Goal: Task Accomplishment & Management: Complete application form

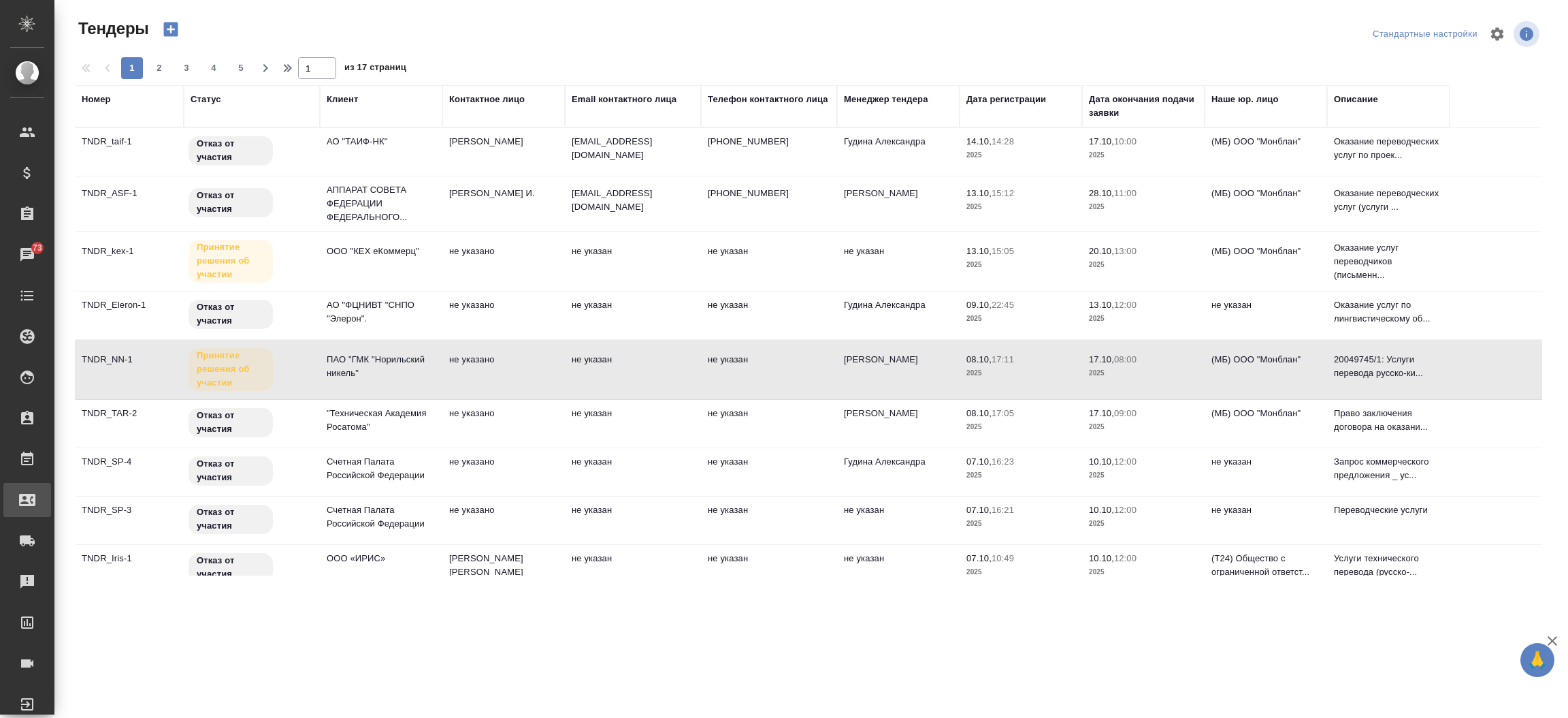
click at [27, 500] on div "Входящие заявки" at bounding box center [10, 500] width 34 height 21
select select "RU"
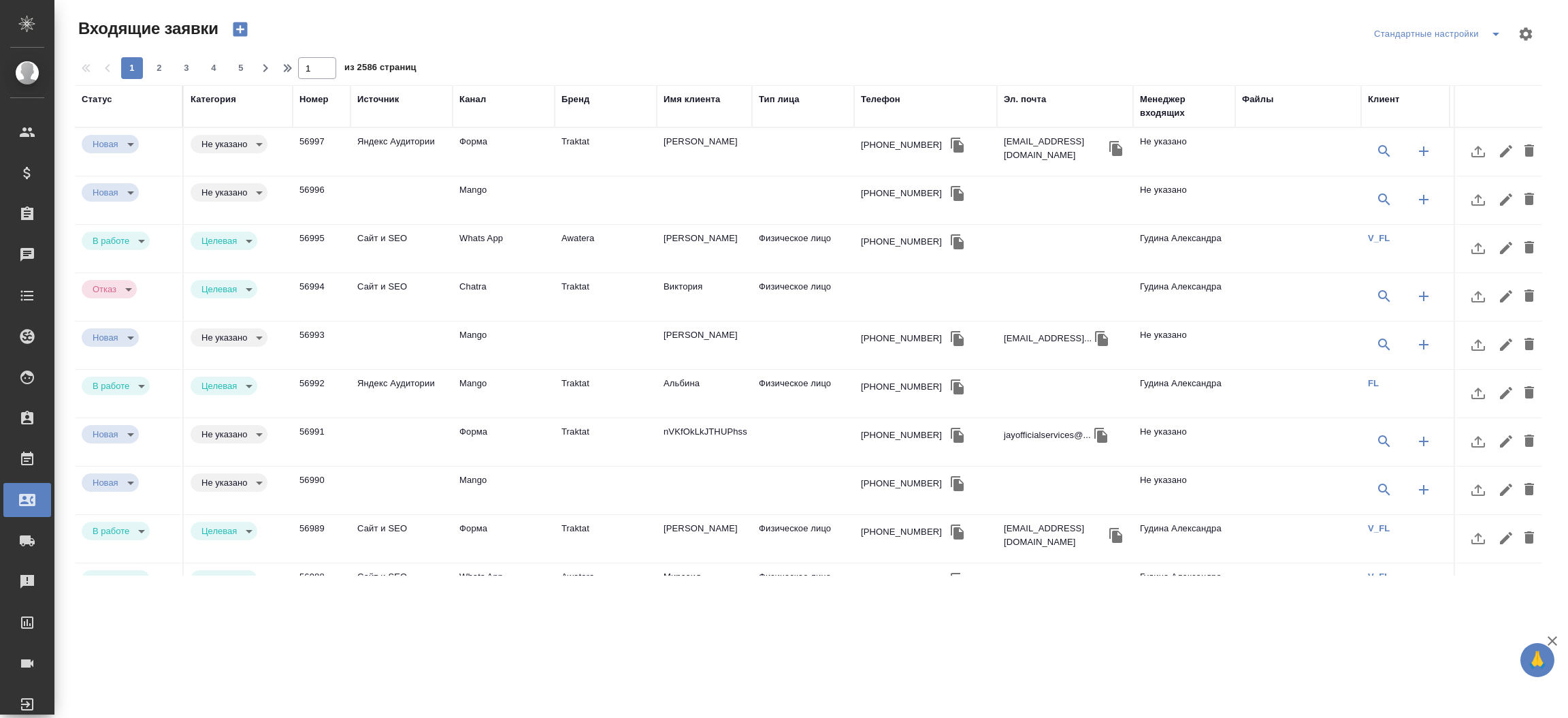
click at [888, 100] on div "Телефон" at bounding box center [881, 100] width 40 height 13
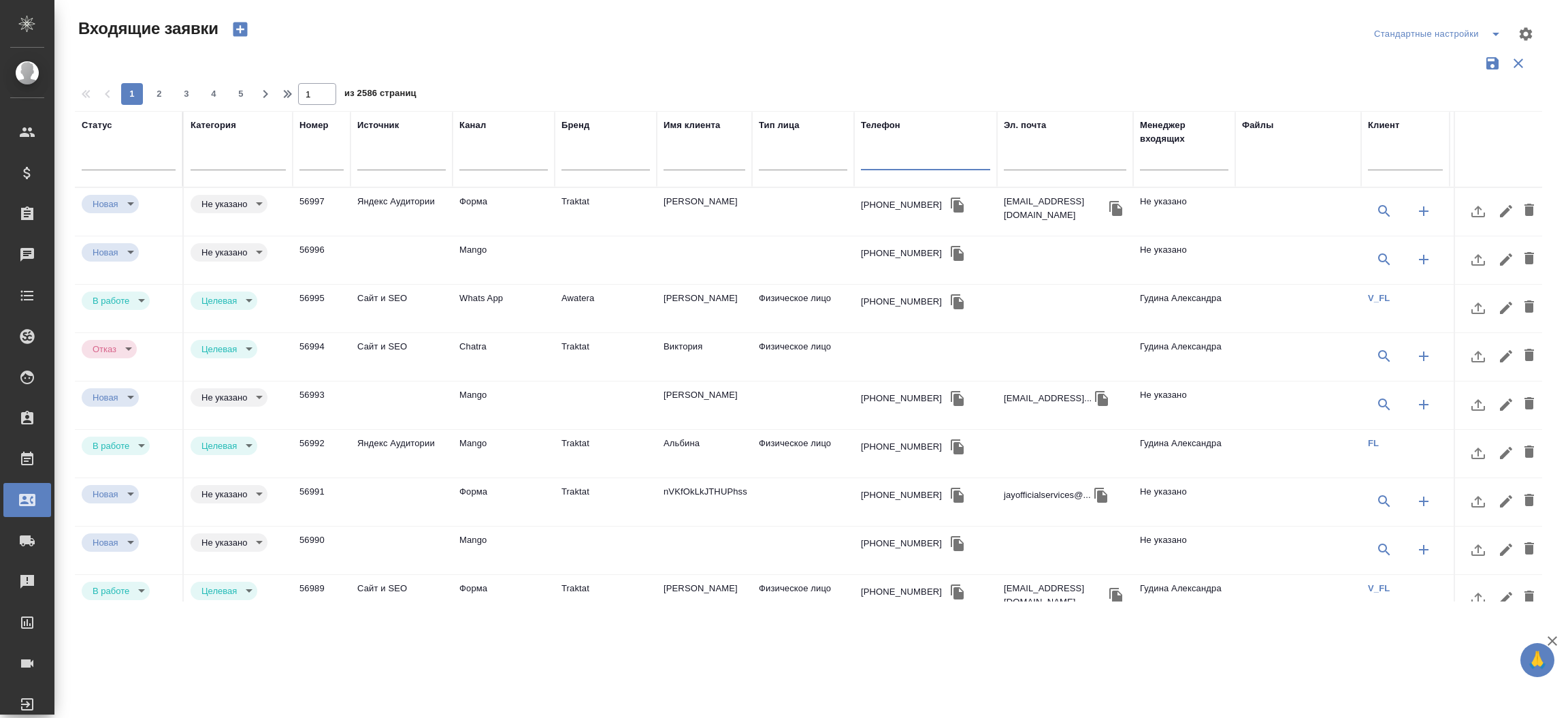
click at [888, 161] on input "text" at bounding box center [926, 161] width 129 height 17
paste input "7 926 323 27 42"
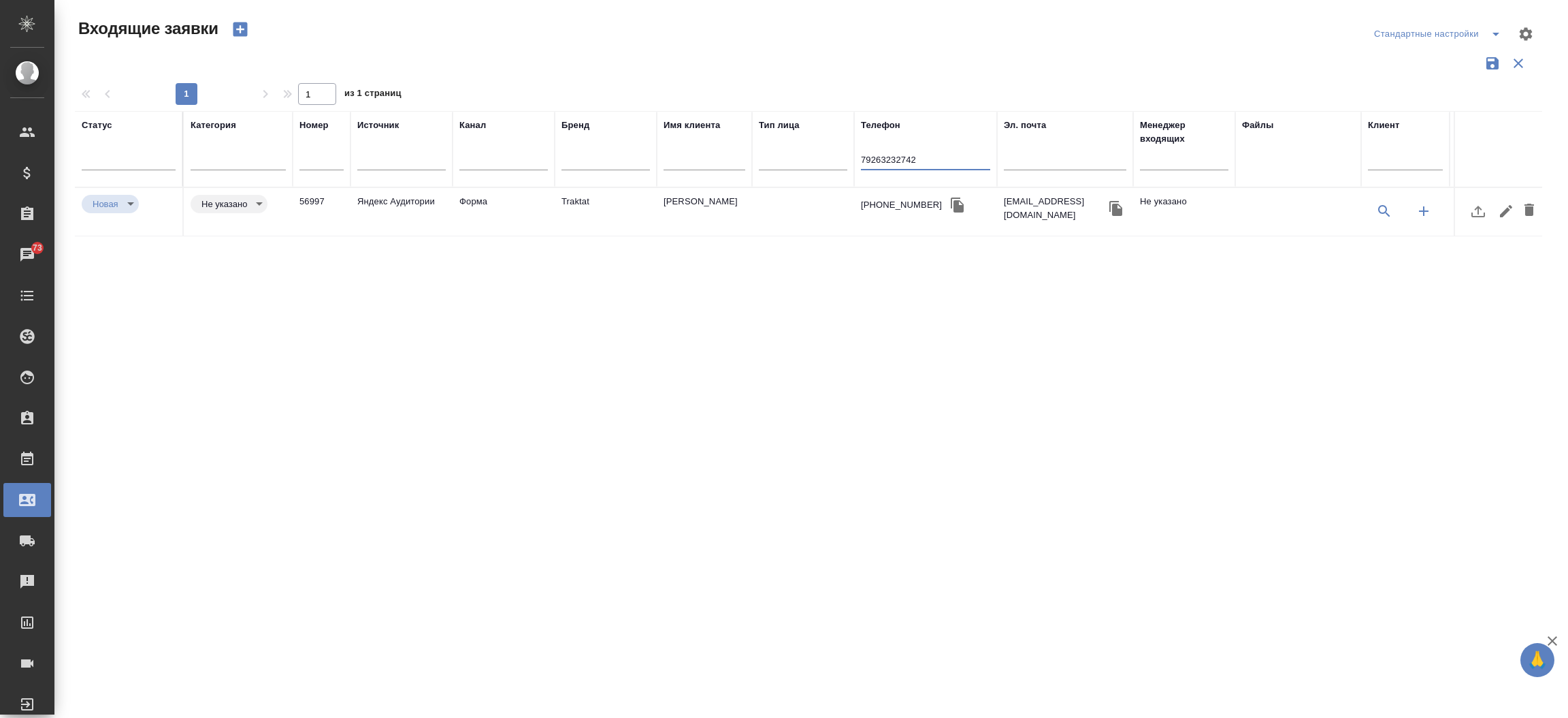
type input "79263232742"
click at [725, 210] on td "Анна" at bounding box center [704, 211] width 95 height 47
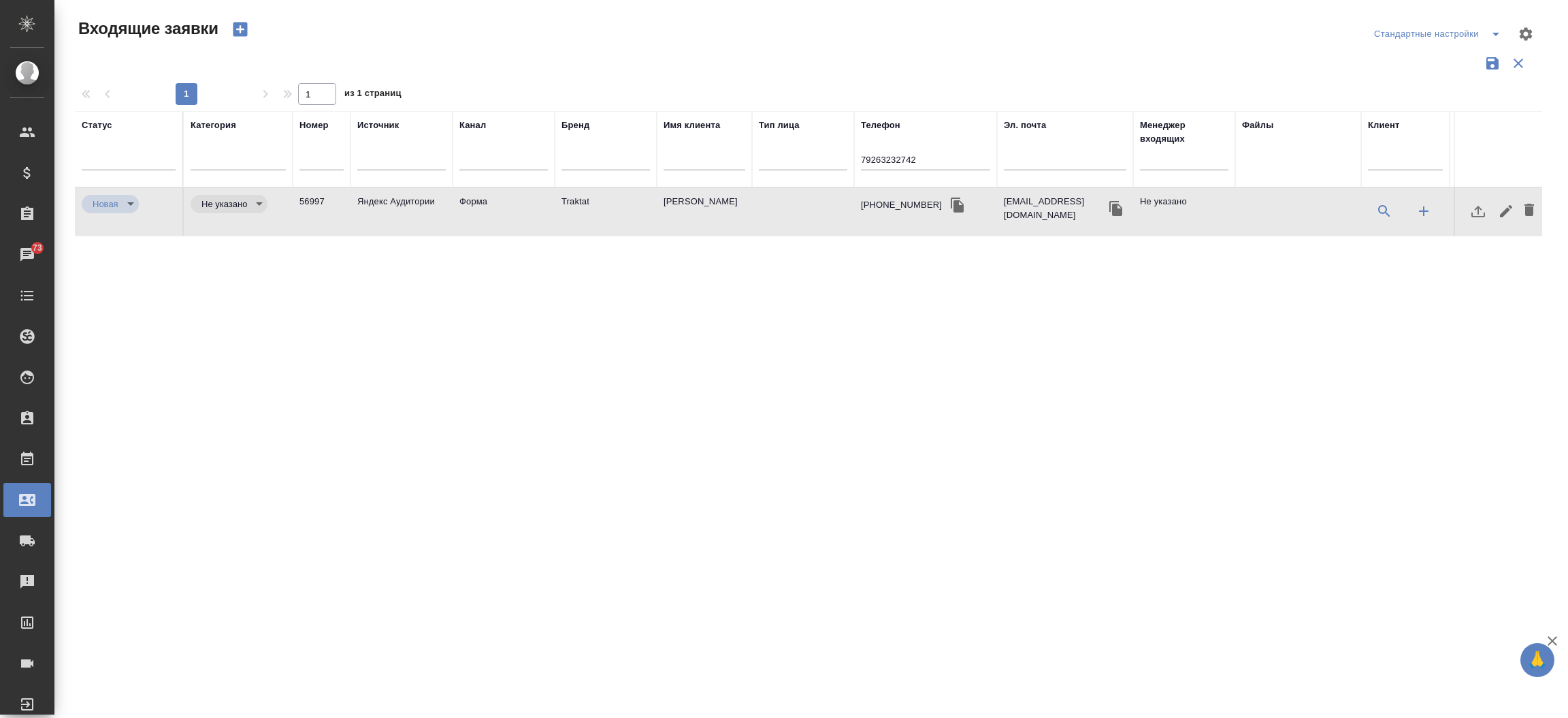
click at [725, 210] on td "Анна" at bounding box center [704, 211] width 95 height 47
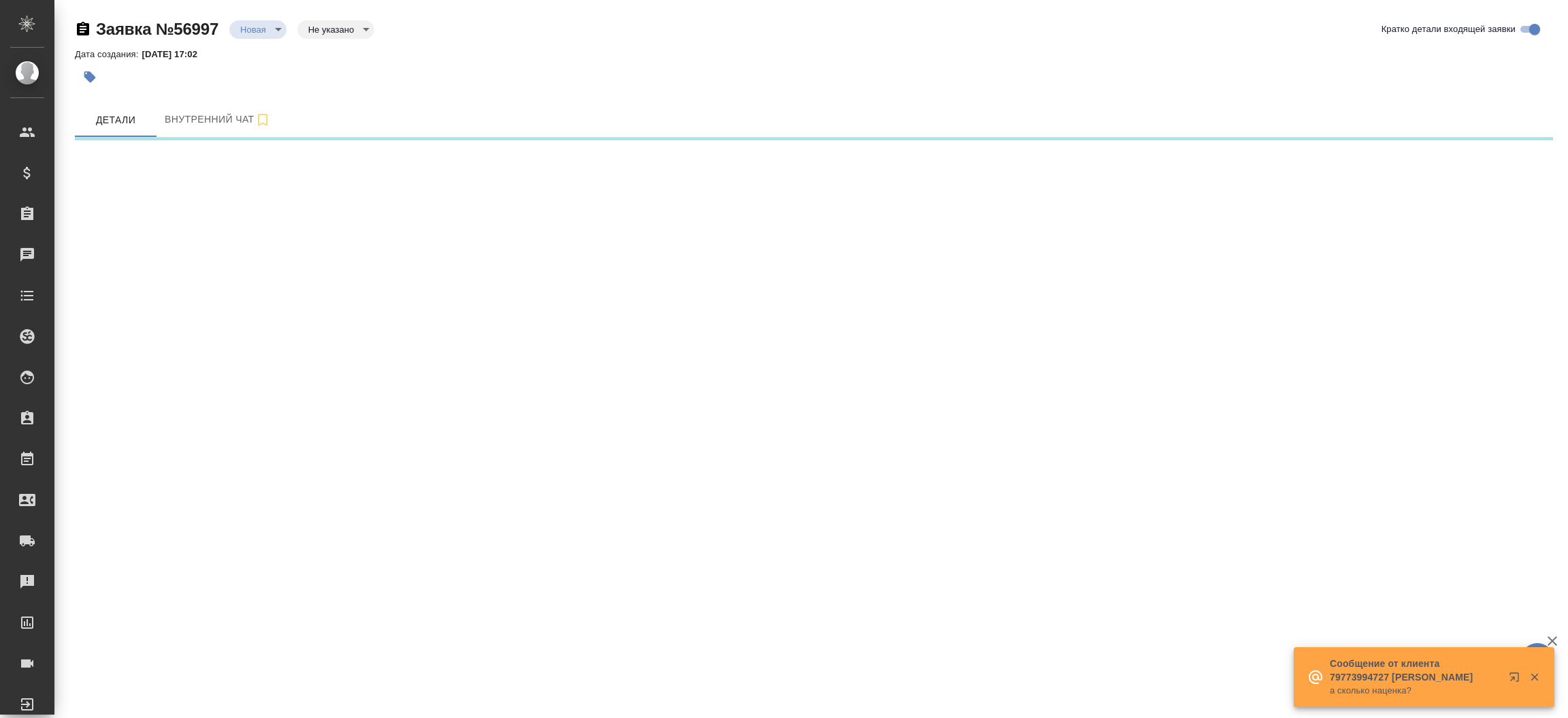
select select "RU"
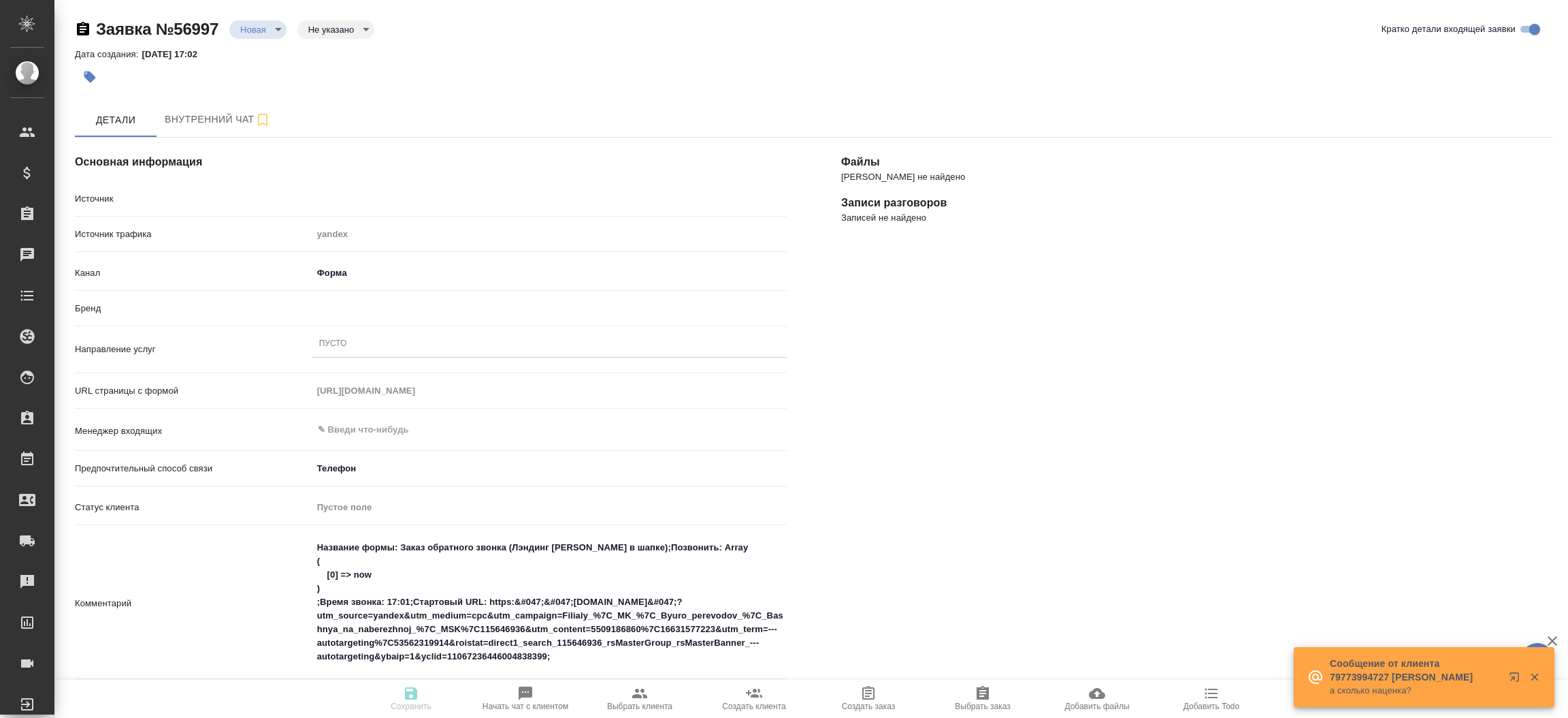
type textarea "x"
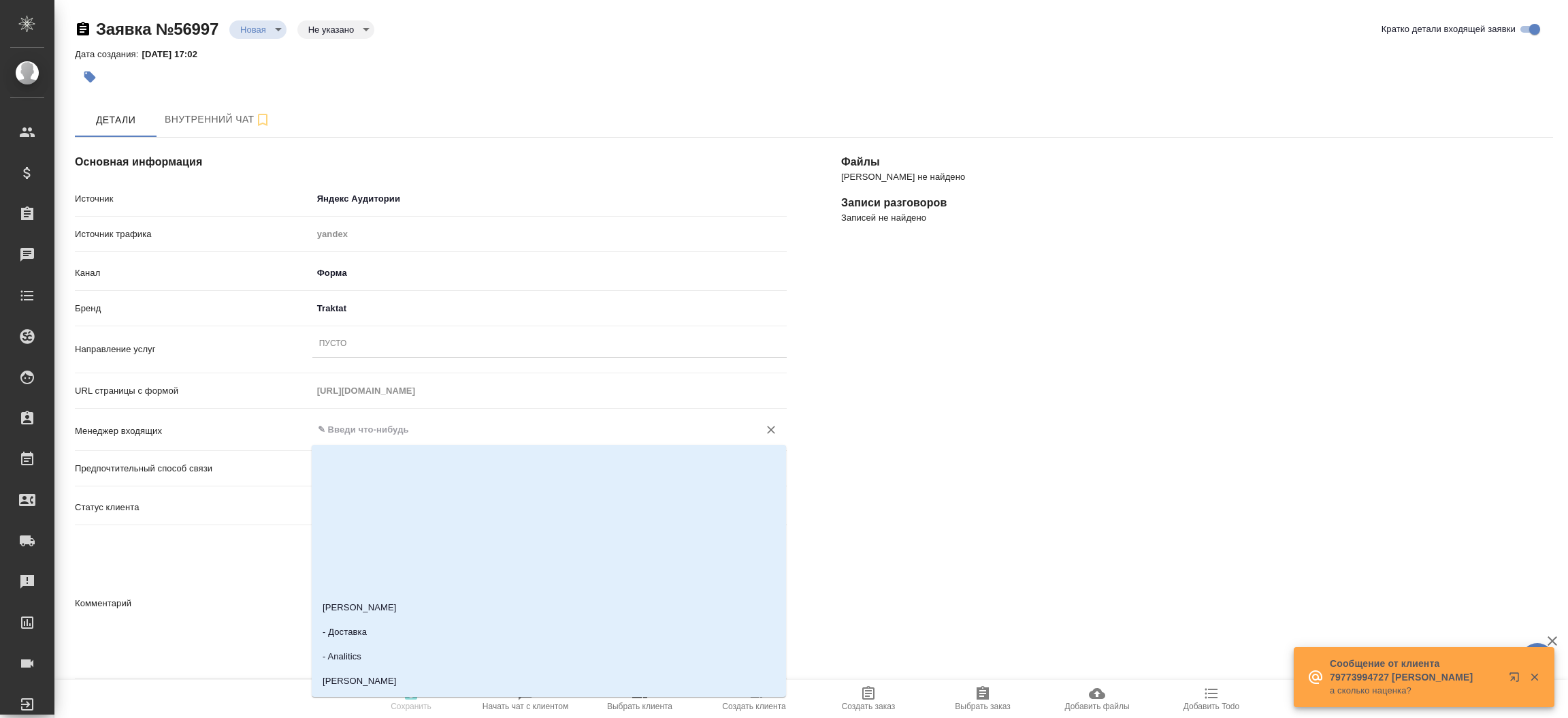
click at [399, 428] on input "text" at bounding box center [526, 430] width 421 height 17
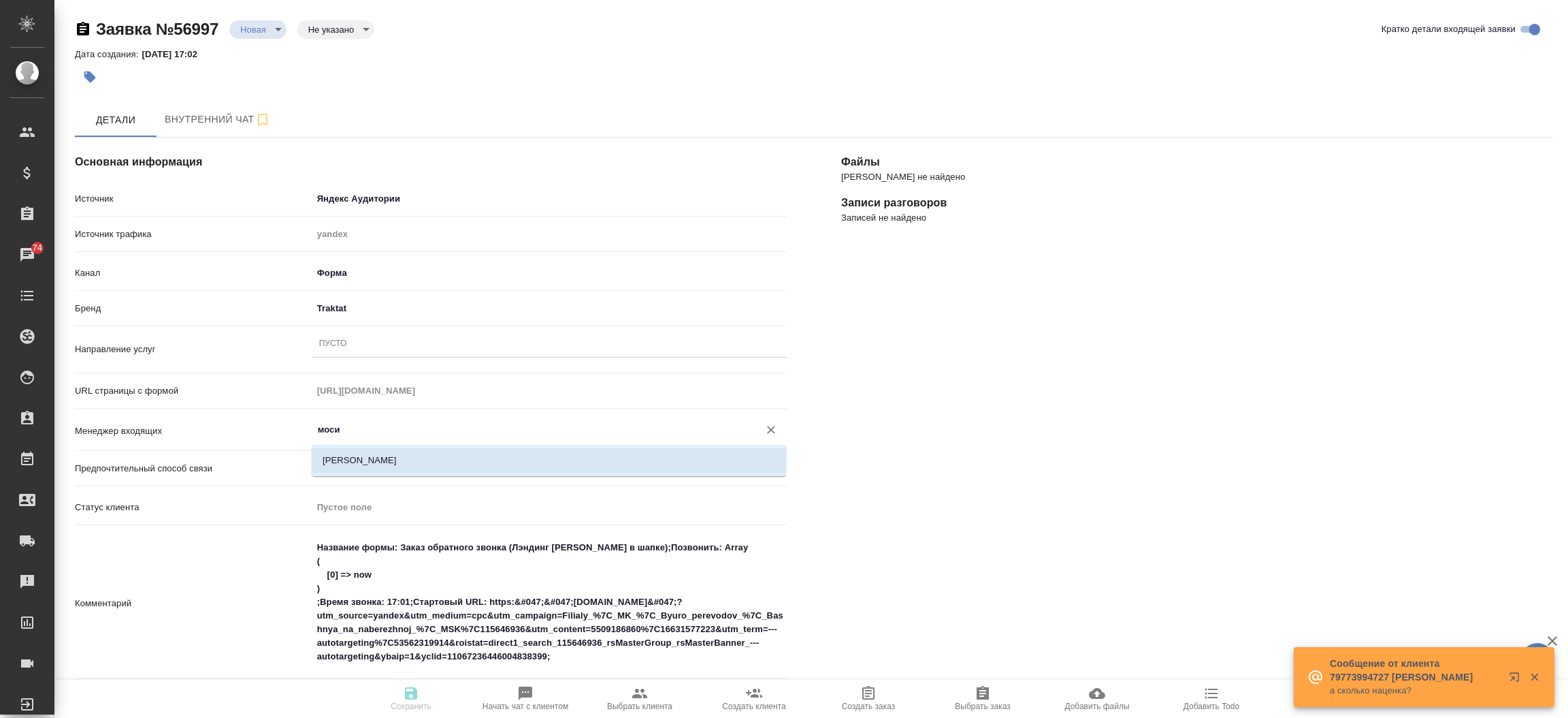
click at [390, 469] on li "[PERSON_NAME]" at bounding box center [549, 461] width 475 height 25
type input "[PERSON_NAME]"
type textarea "x"
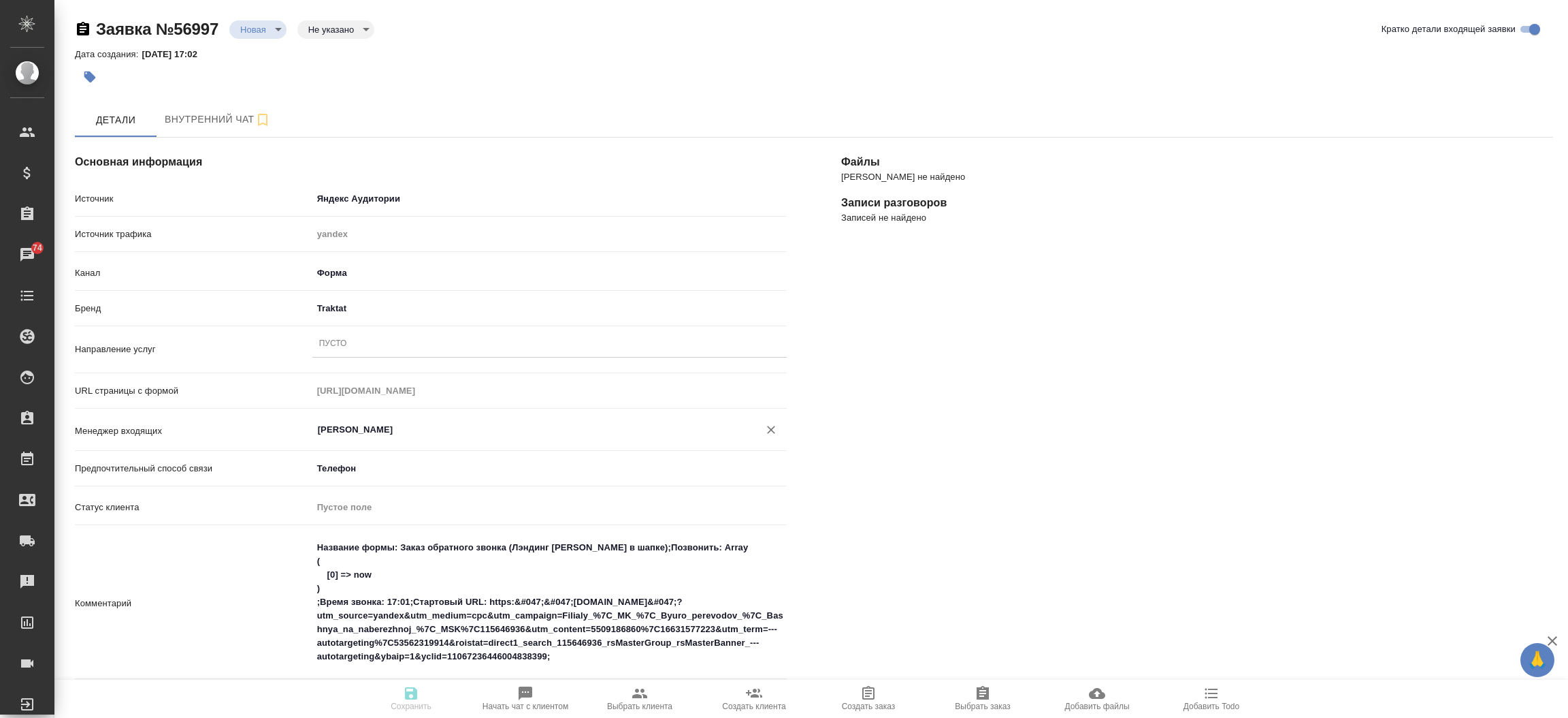
type input "[PERSON_NAME]"
click at [884, 449] on div "Файлы Файлов не найдено Записи разговоров Записей не найдено" at bounding box center [1197, 600] width 767 height 979
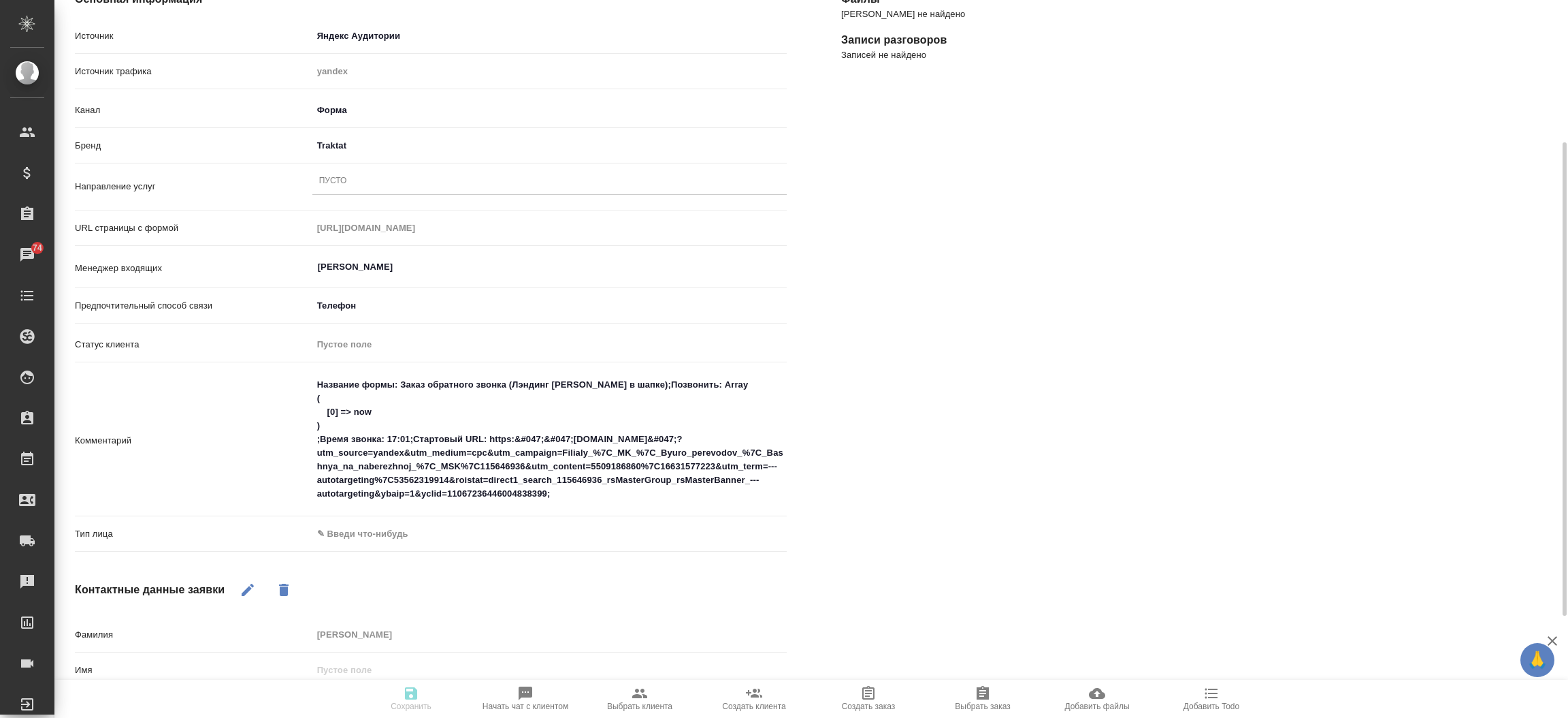
scroll to position [183, 0]
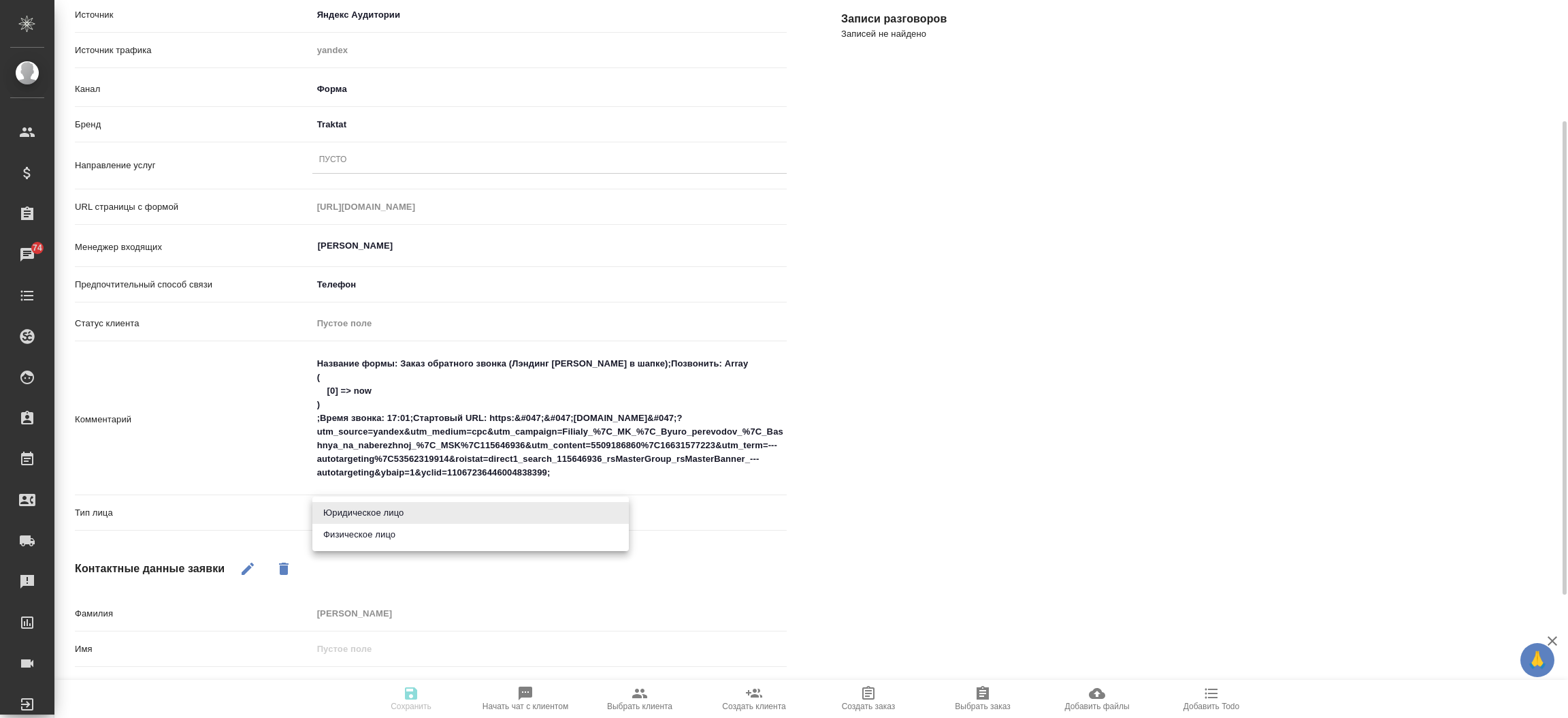
click at [423, 520] on body "🙏 .cls-1 fill:#fff; AWATERA Прутько Ирина i.prutko Клиенты Спецификации Заказы …" at bounding box center [784, 359] width 1568 height 718
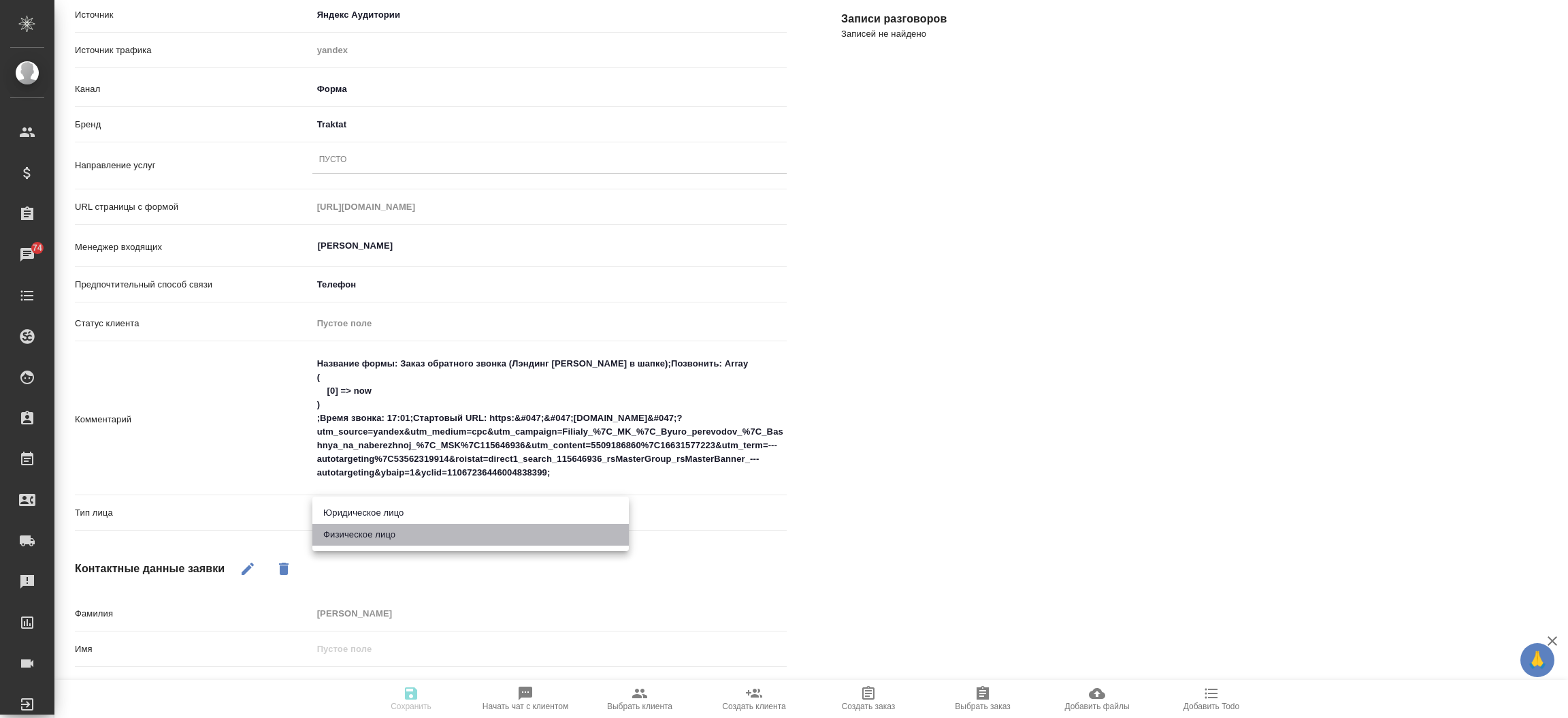
click at [414, 538] on li "Физическое лицо" at bounding box center [470, 535] width 316 height 22
type textarea "x"
type input "private"
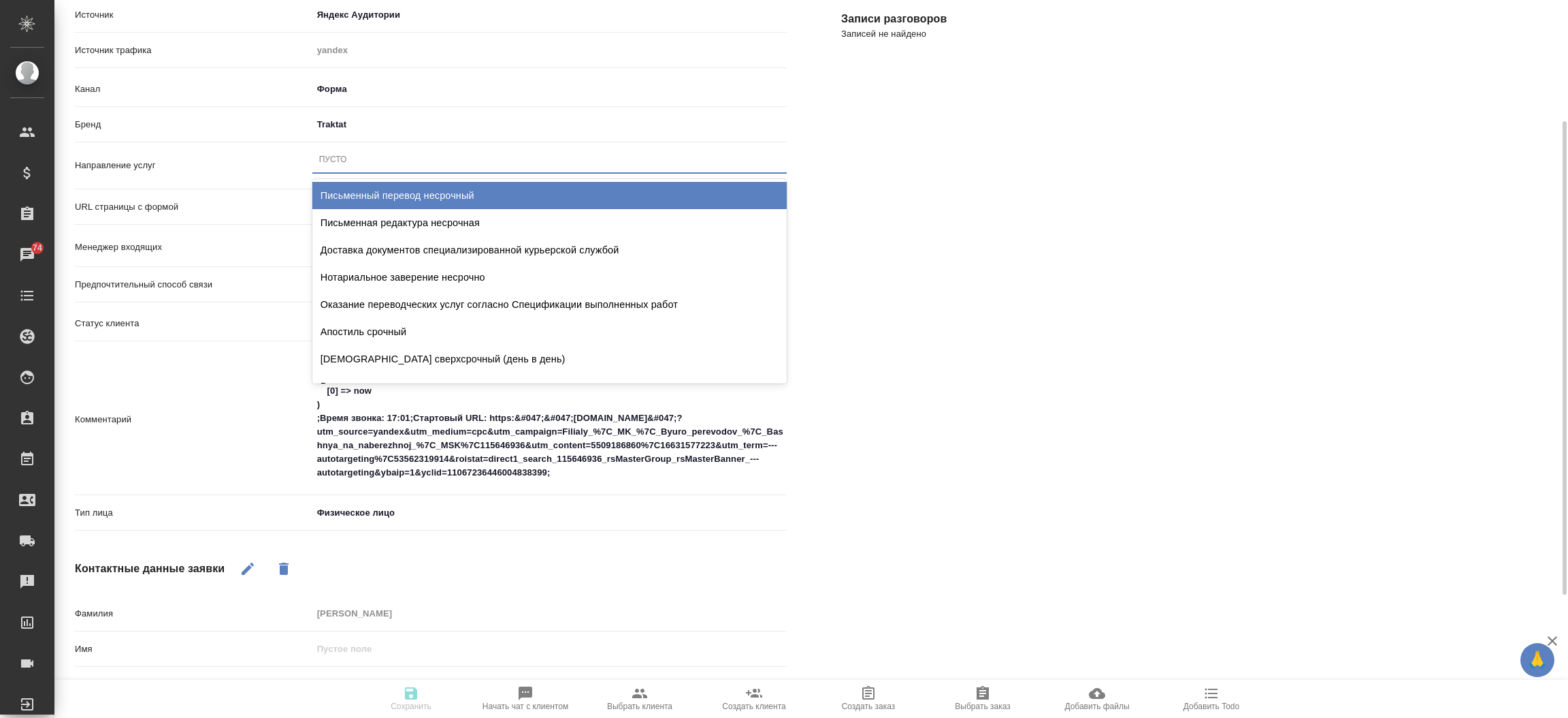
click at [369, 158] on div "Пусто" at bounding box center [549, 159] width 475 height 20
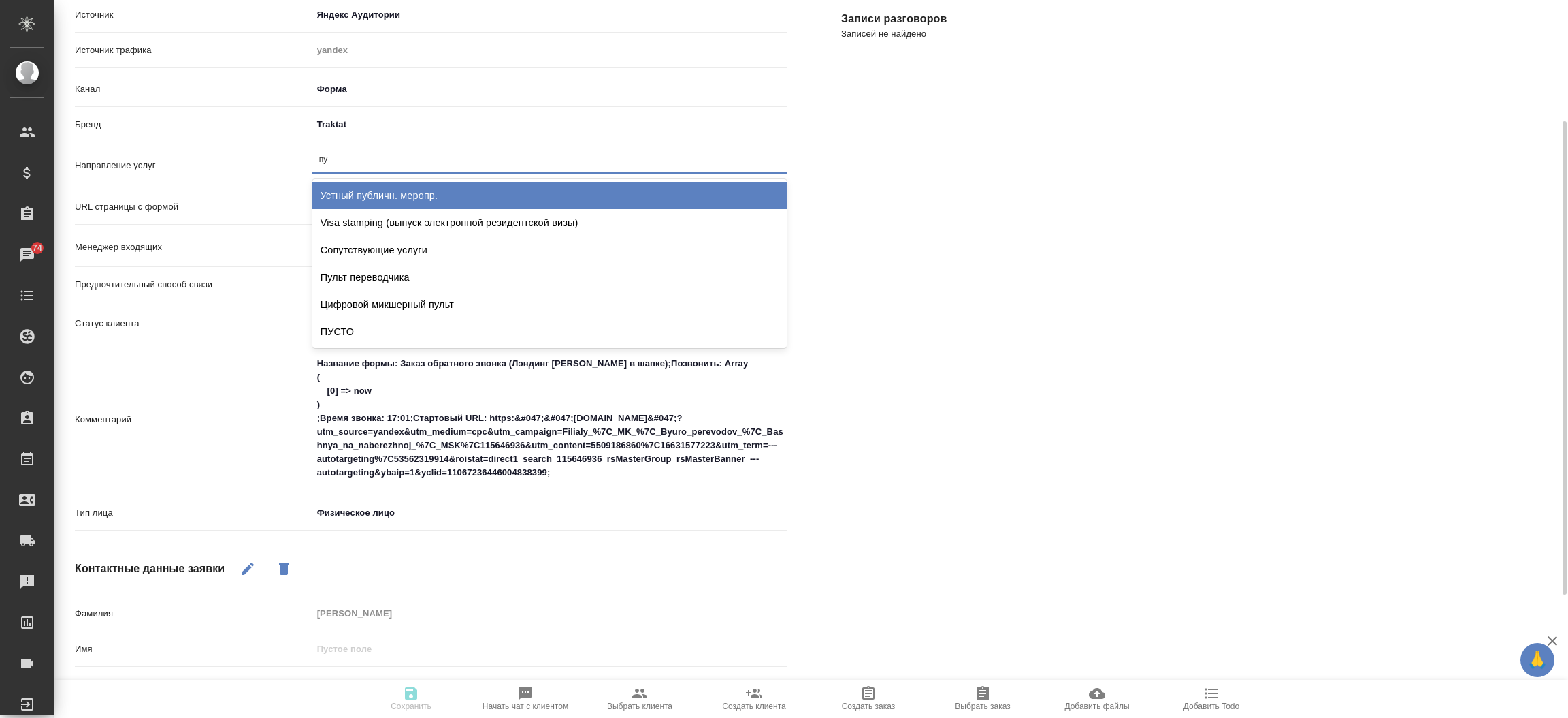
type input "пус"
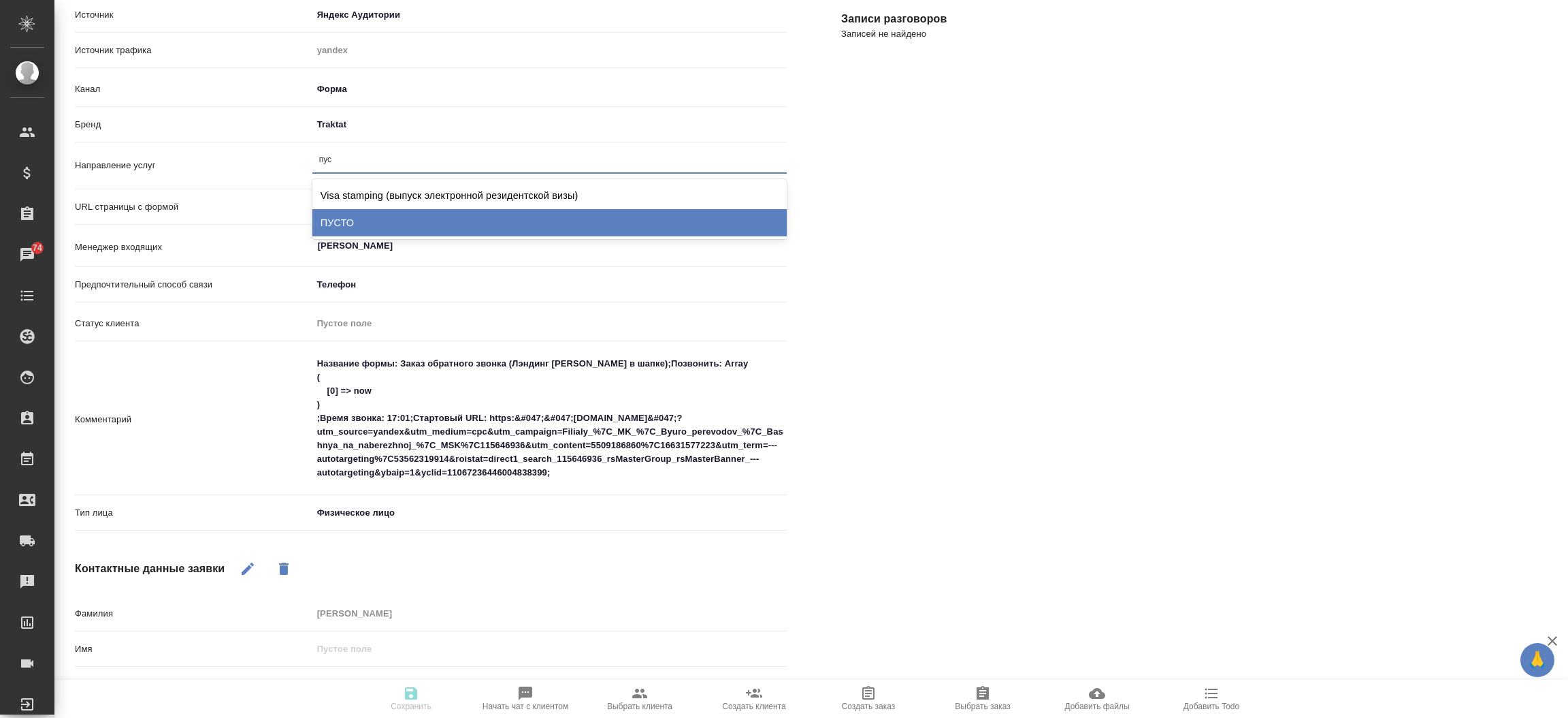
click at [358, 221] on div "ПУСТО" at bounding box center [549, 222] width 475 height 27
type textarea "x"
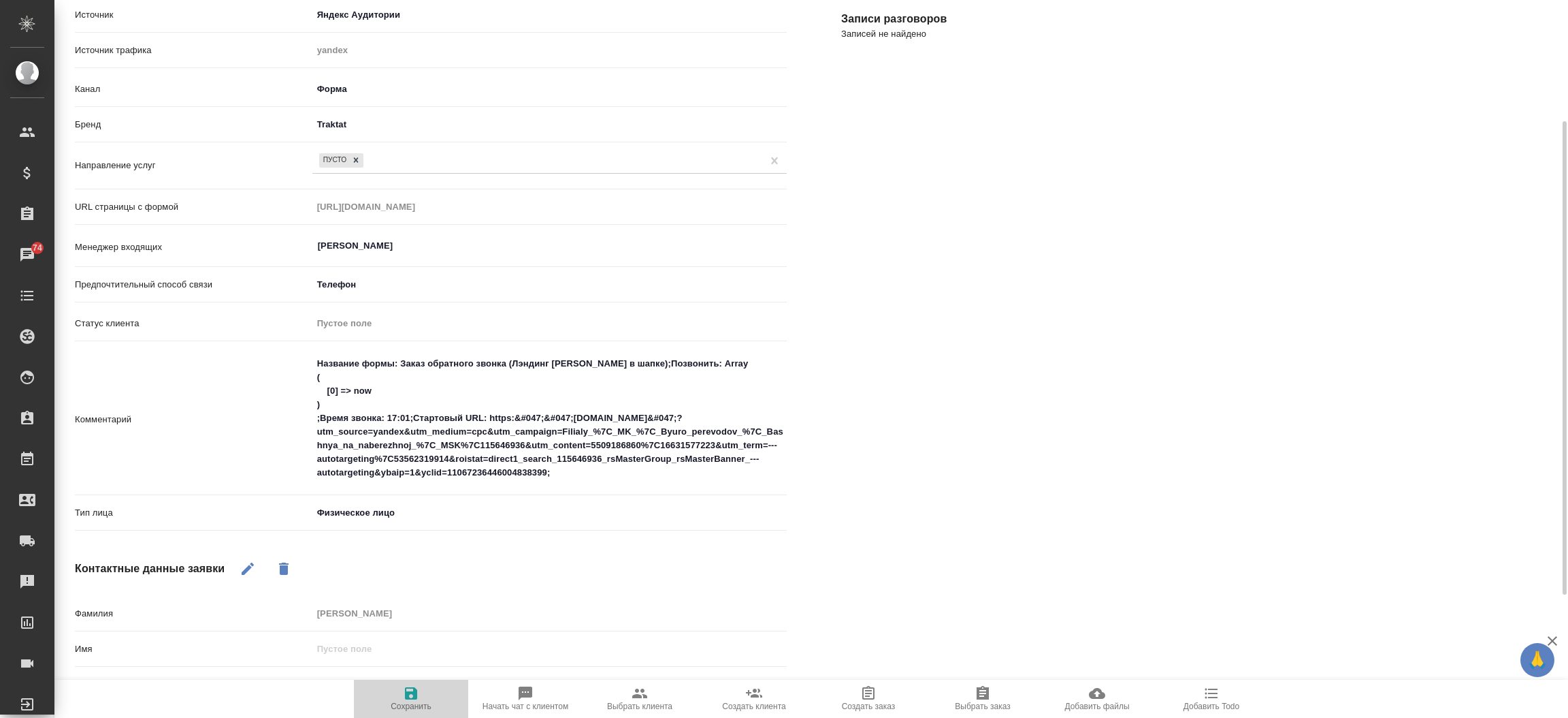
click at [422, 695] on span "Сохранить" at bounding box center [411, 697] width 98 height 26
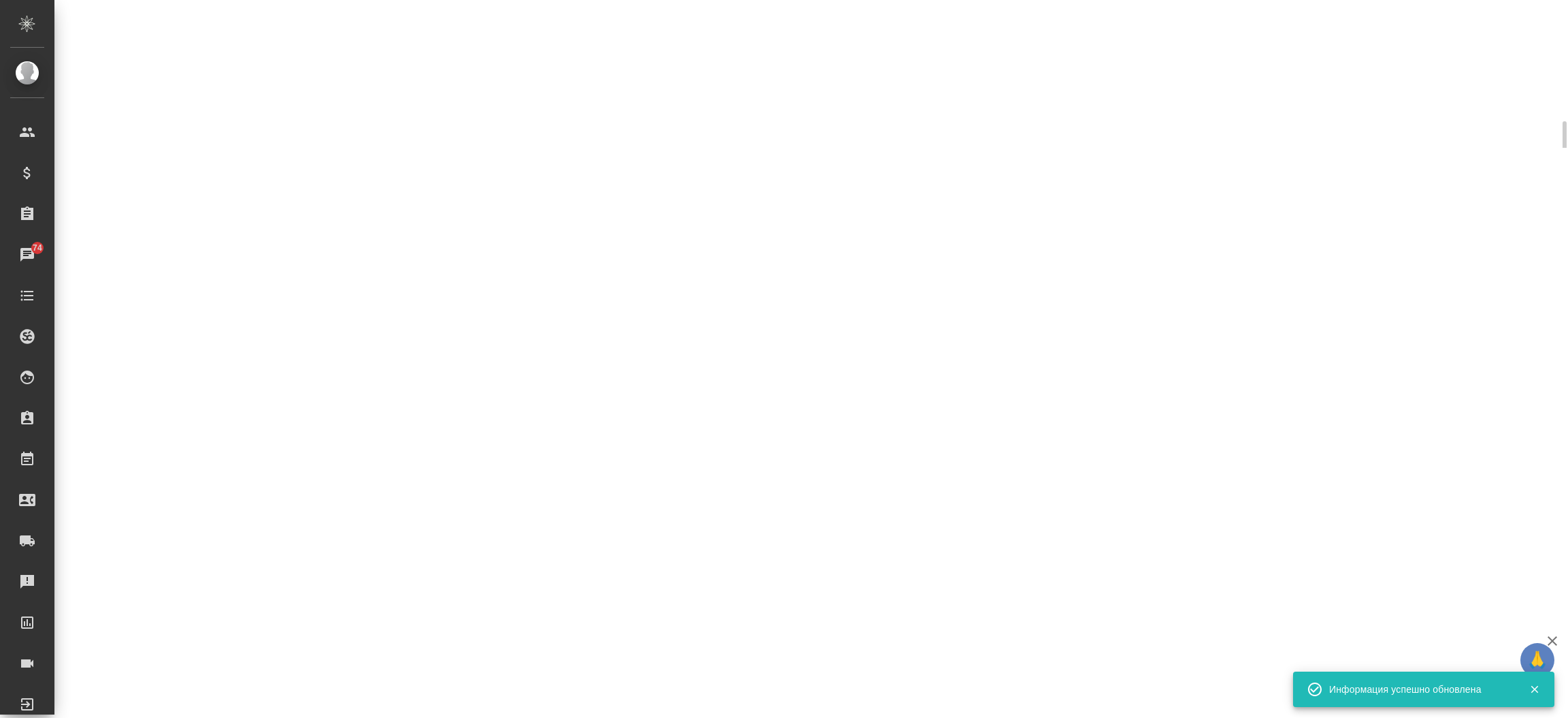
select select "RU"
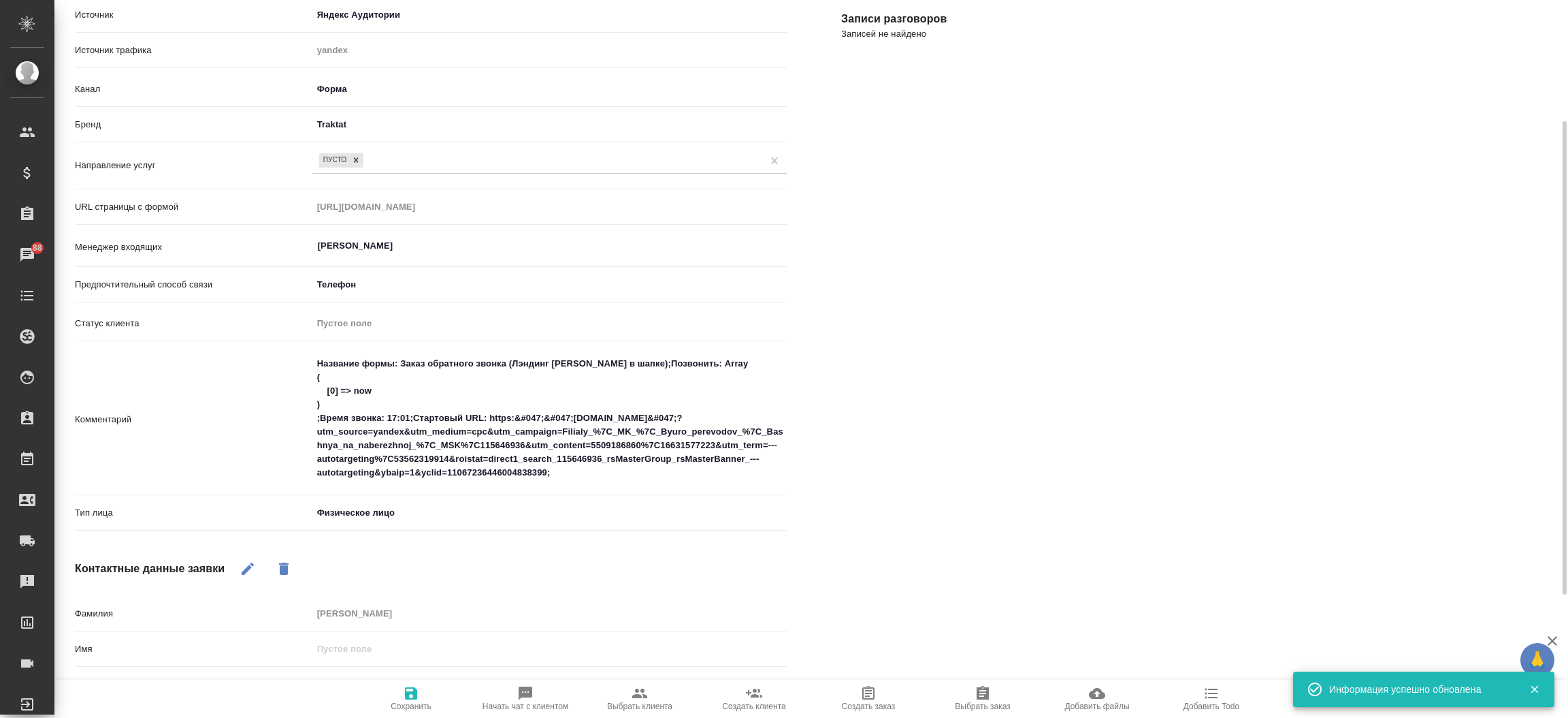
type textarea "x"
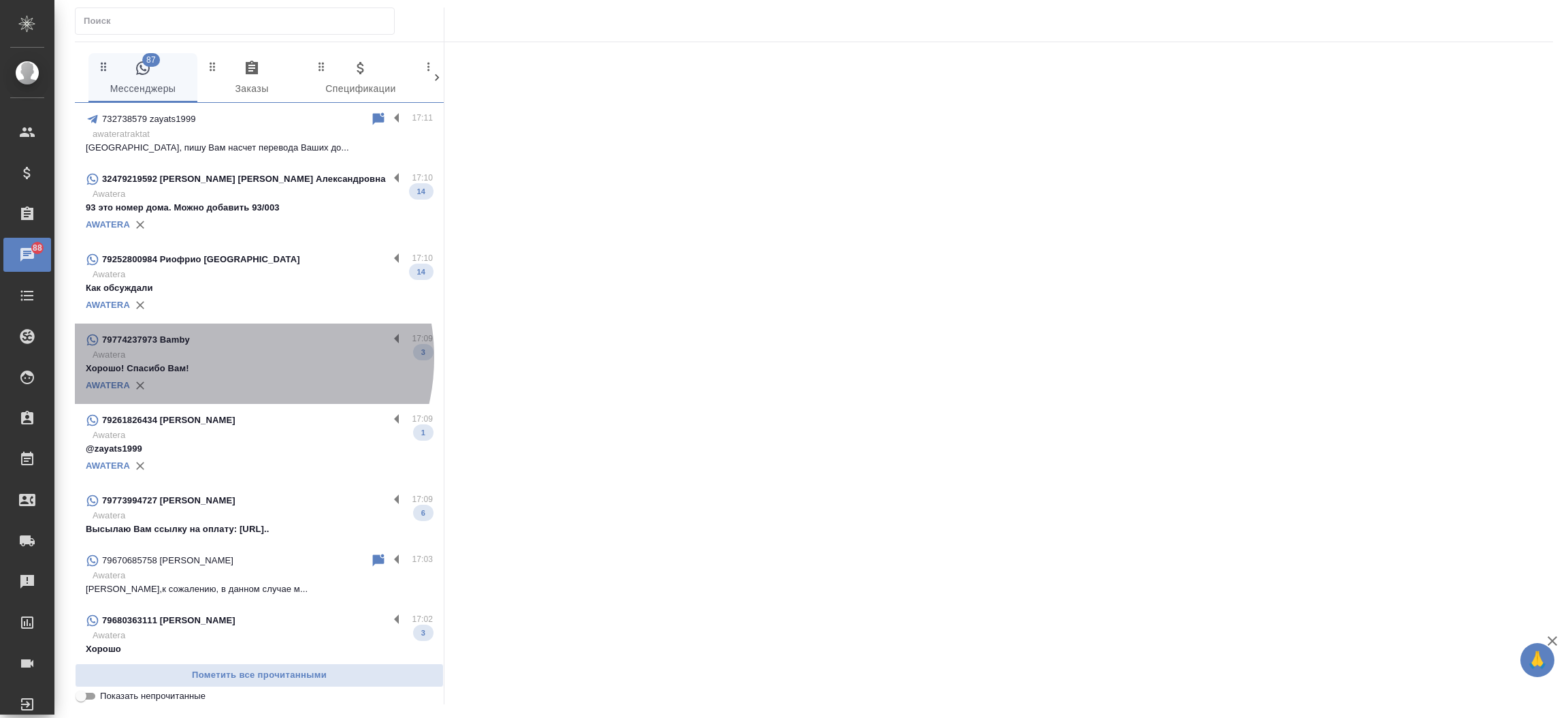
click at [222, 358] on p "Awatera" at bounding box center [263, 354] width 340 height 13
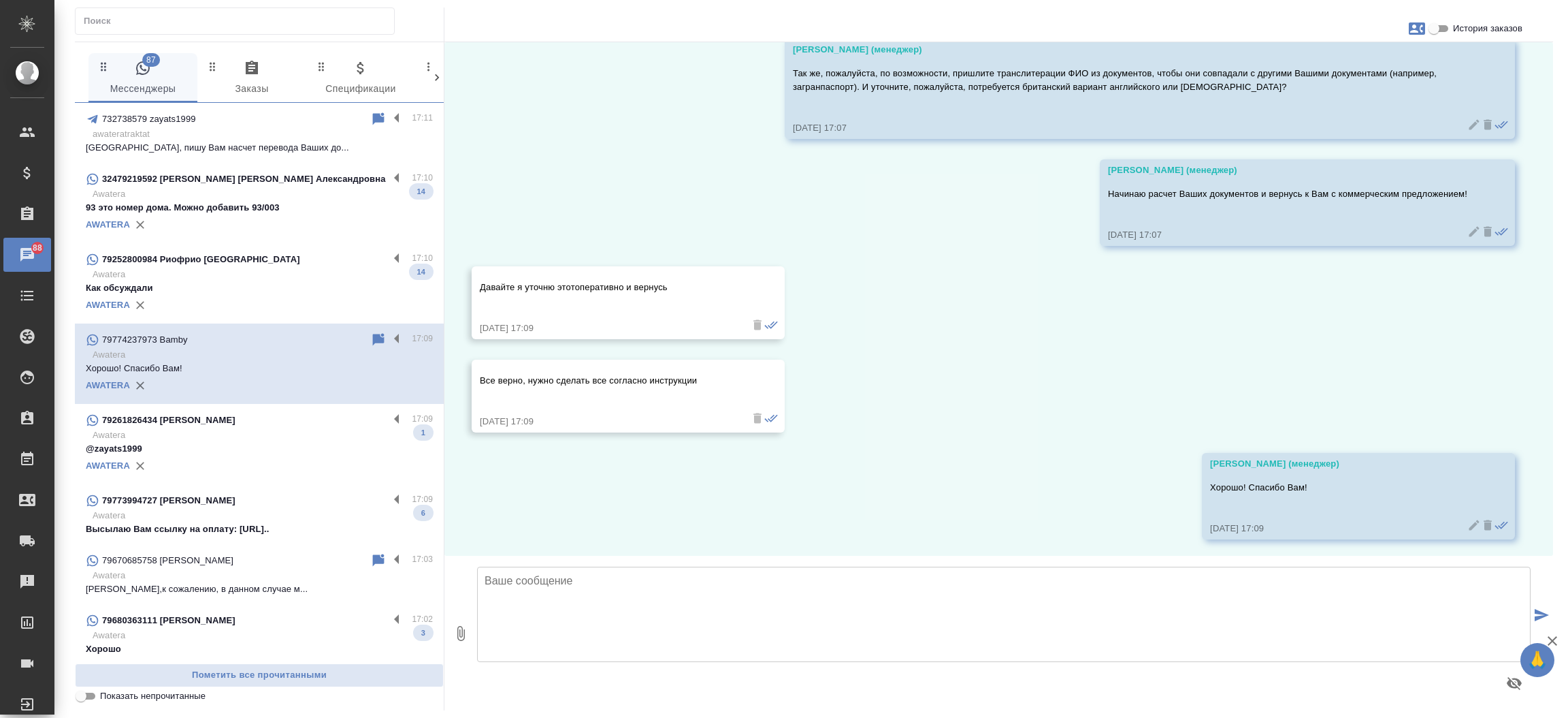
scroll to position [1528, 0]
click at [164, 608] on div "79680363111 [PERSON_NAME] 17:02 Awatera Хорошо 3" at bounding box center [259, 634] width 369 height 60
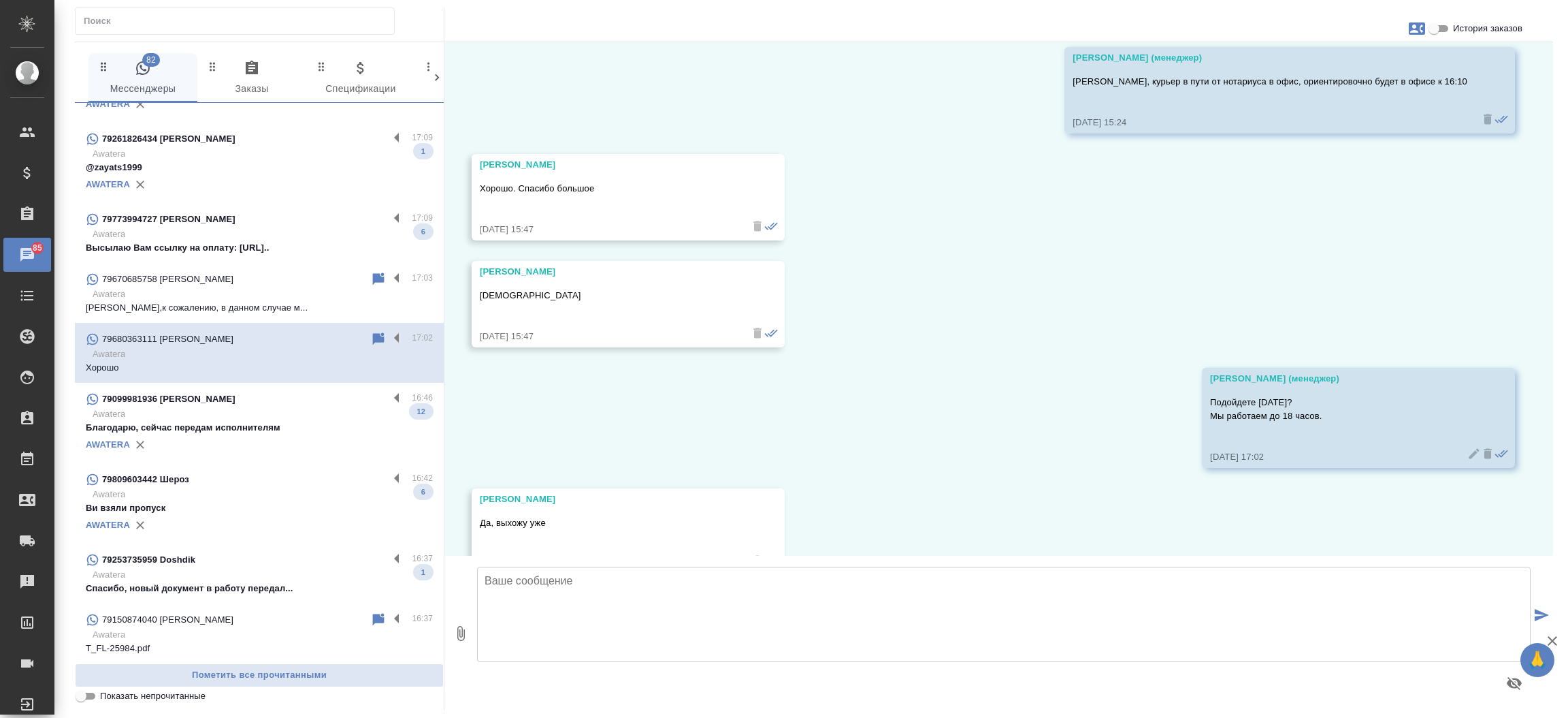
scroll to position [309, 0]
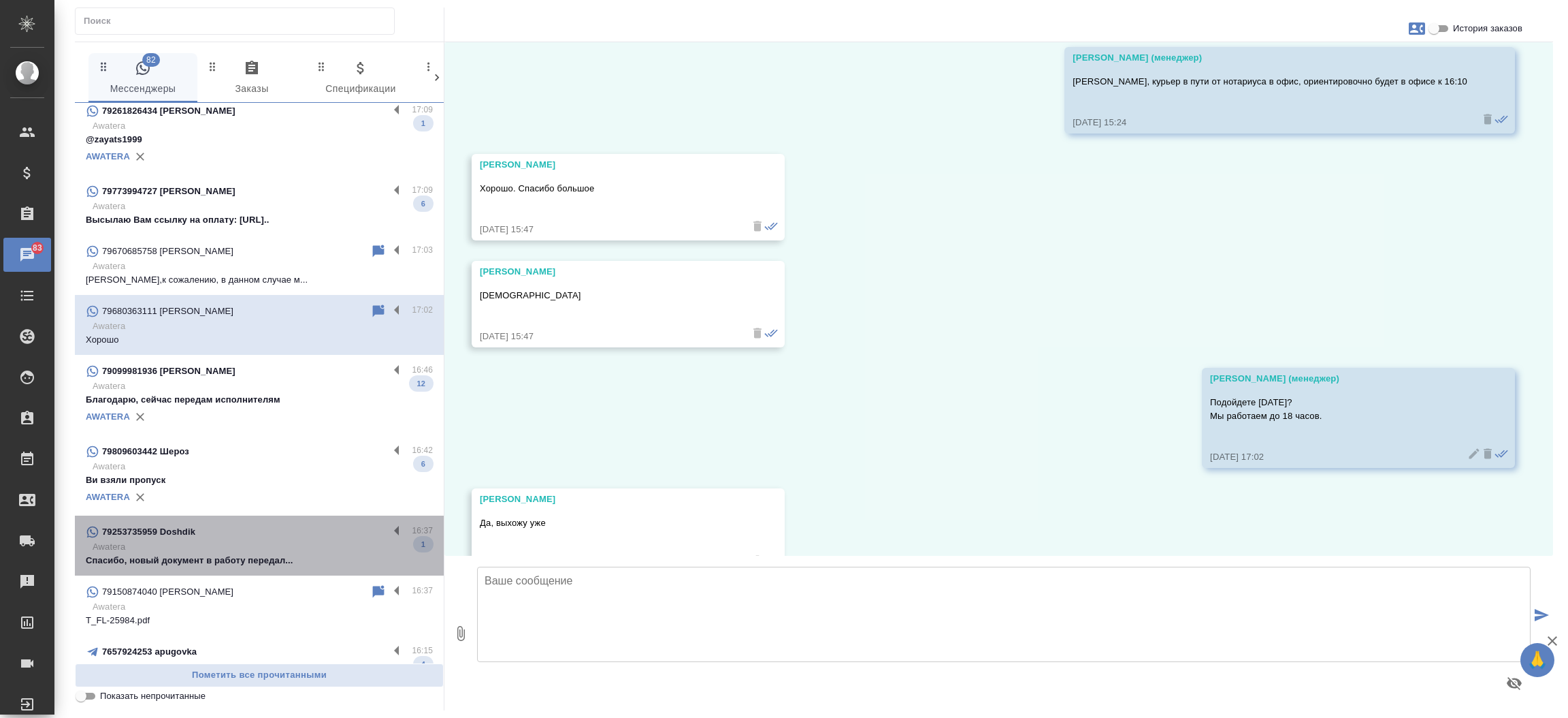
click at [260, 566] on p "Спасибо, новый документ в работу передал..." at bounding box center [259, 560] width 347 height 13
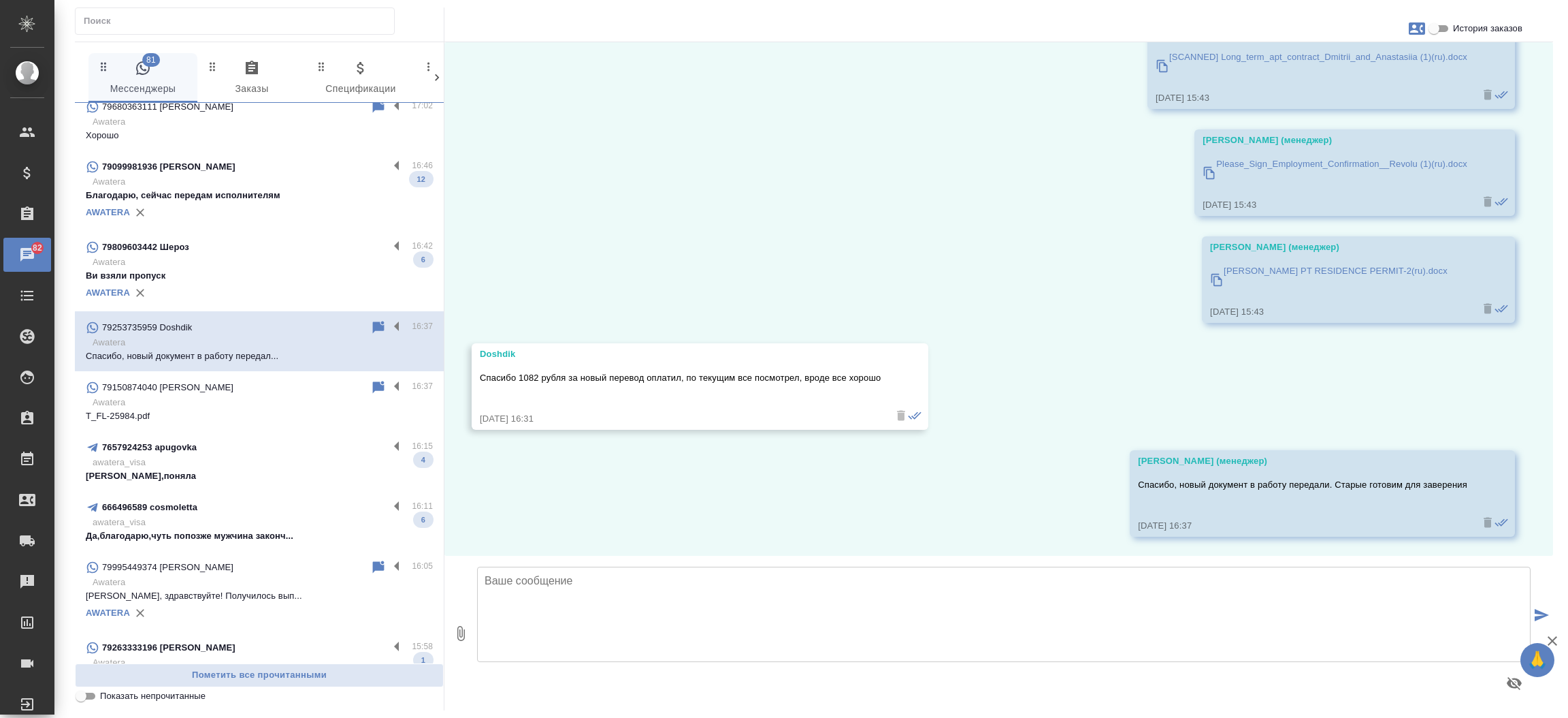
scroll to position [530, 0]
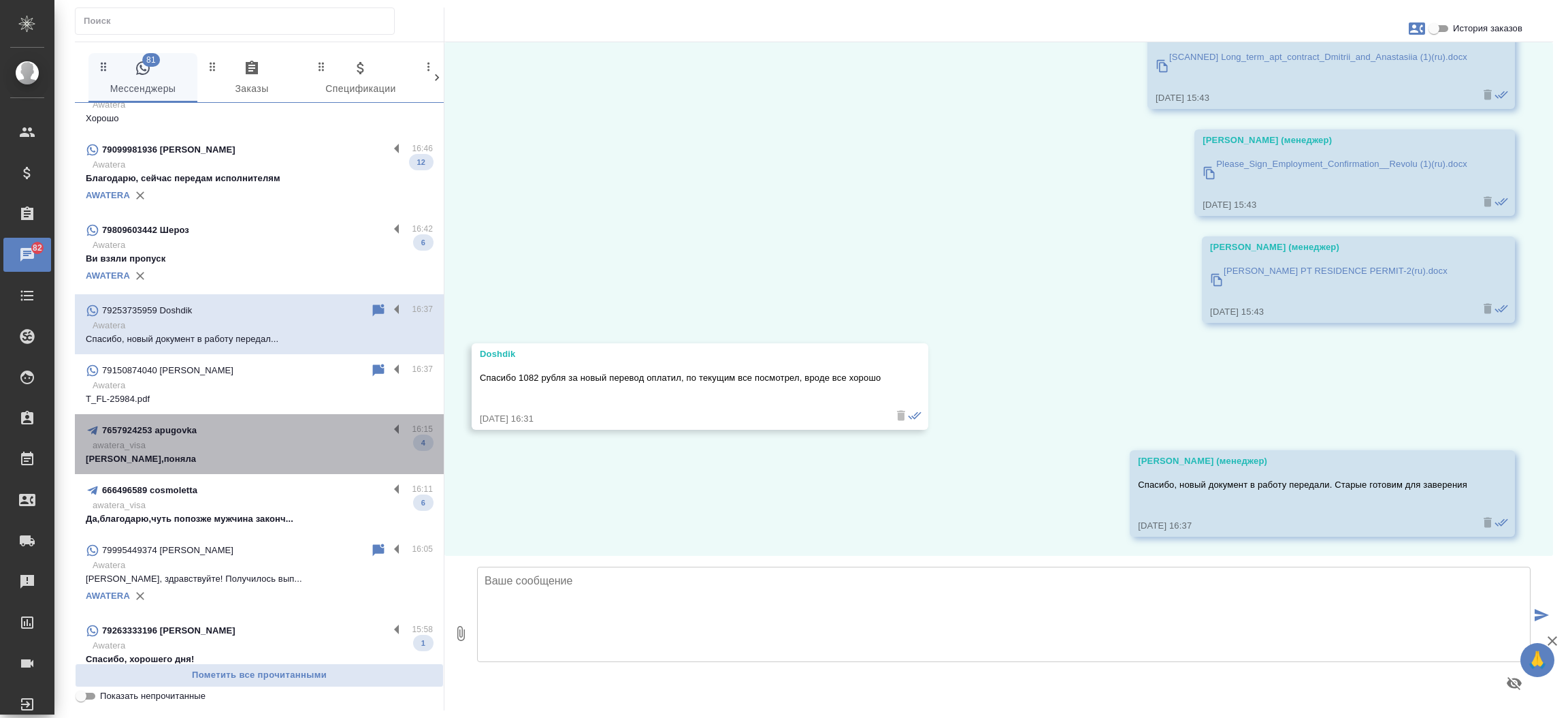
click at [280, 457] on p "[PERSON_NAME],поняла" at bounding box center [259, 459] width 347 height 13
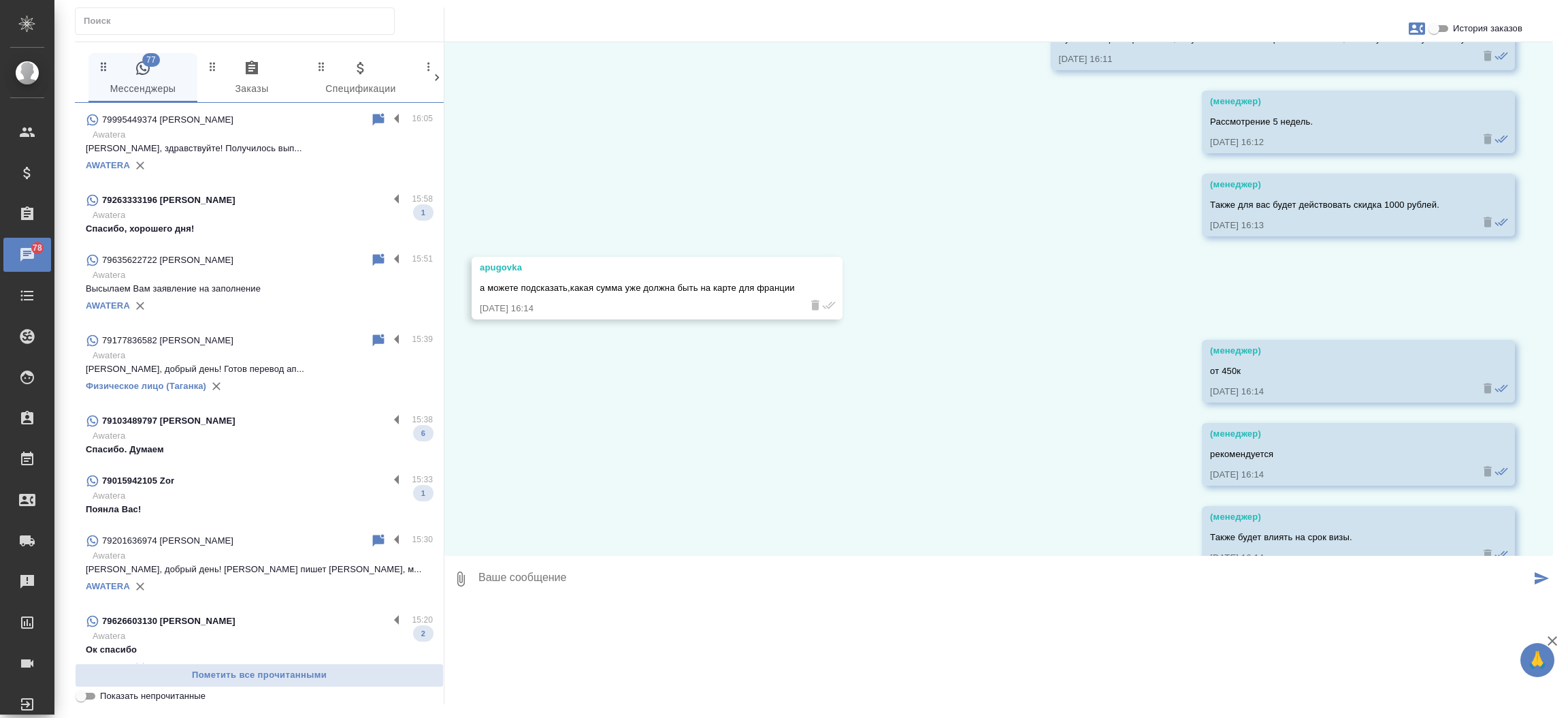
scroll to position [1004, 0]
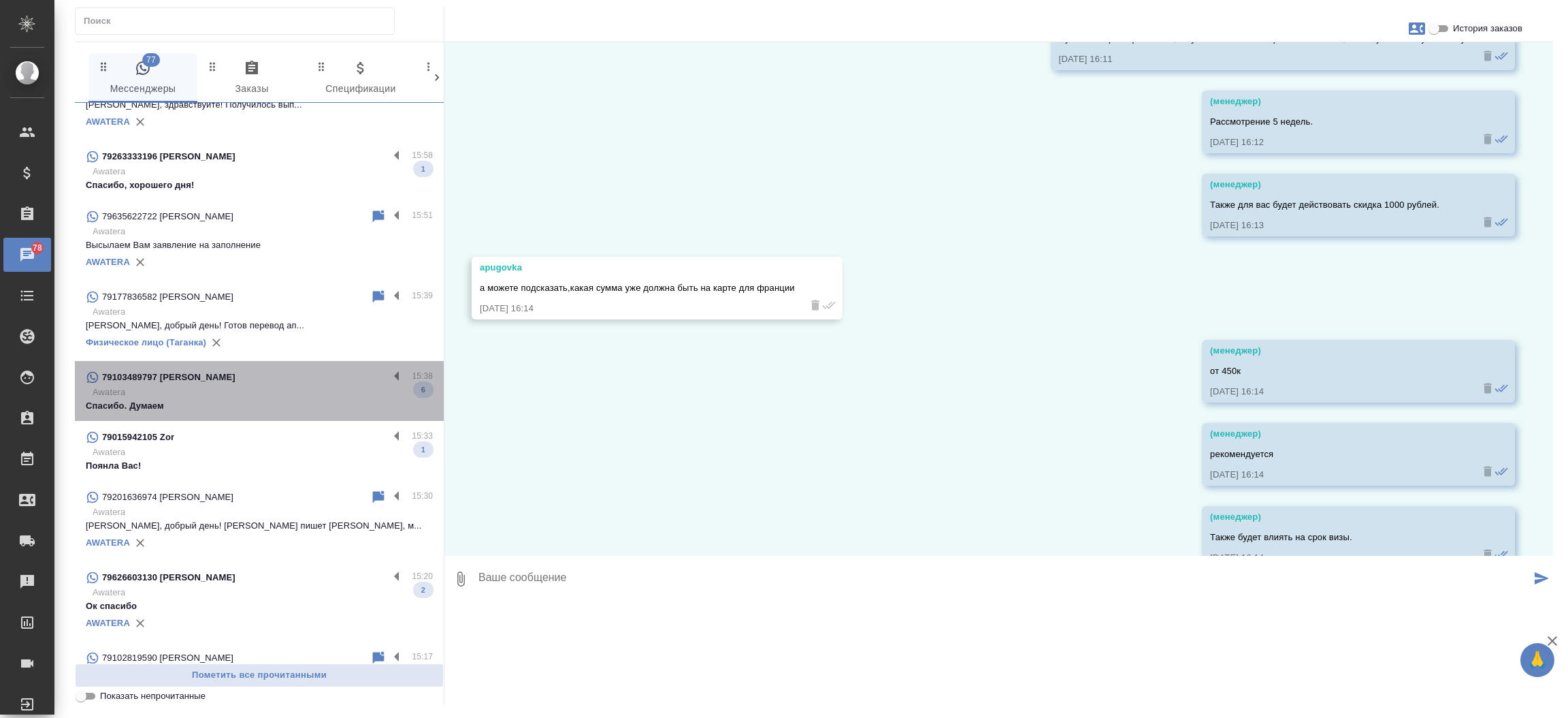
click at [300, 415] on div "79103489797 Татьяна 15:38 Awatera Спасибо. Думаем 6" at bounding box center [259, 391] width 369 height 60
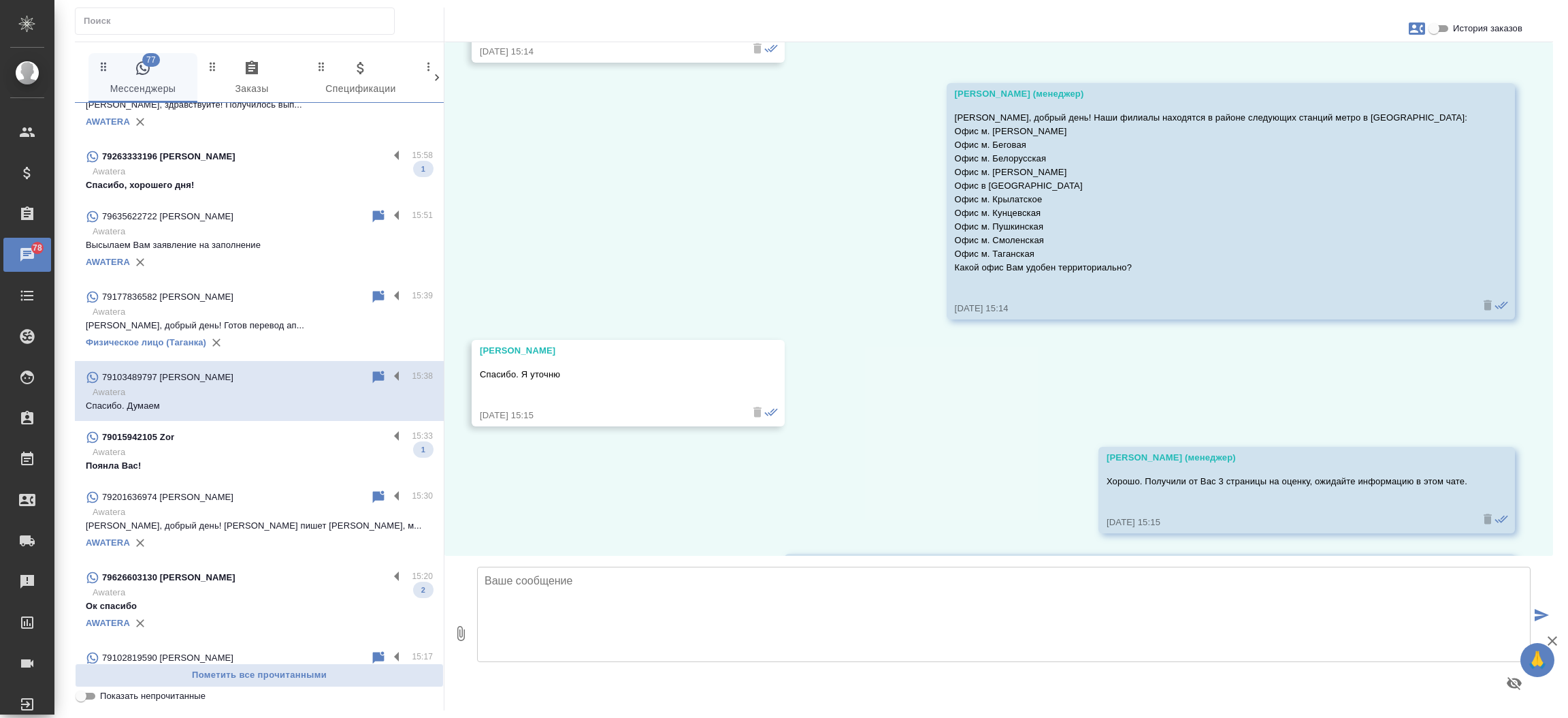
scroll to position [929, 0]
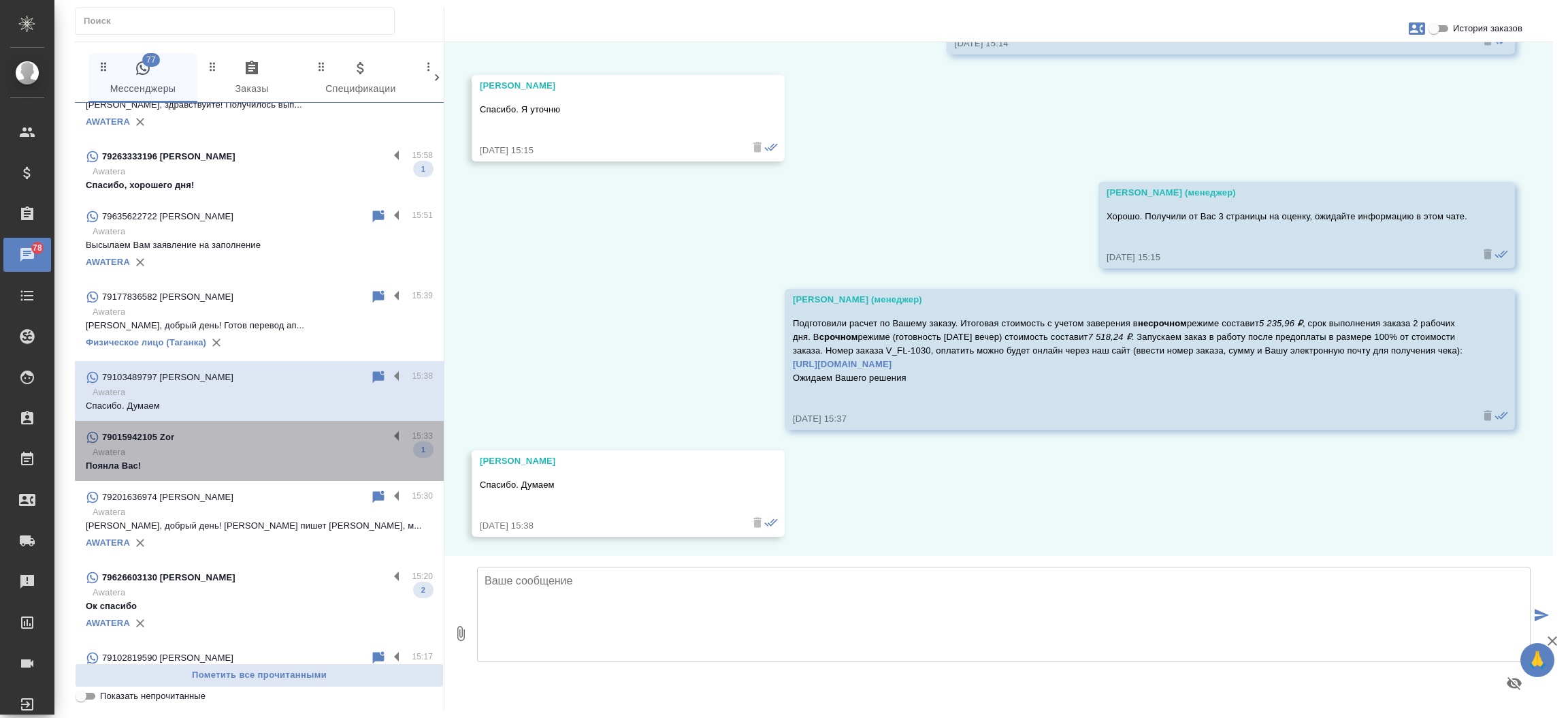
click at [275, 440] on div "79015942105 Zor" at bounding box center [236, 437] width 303 height 17
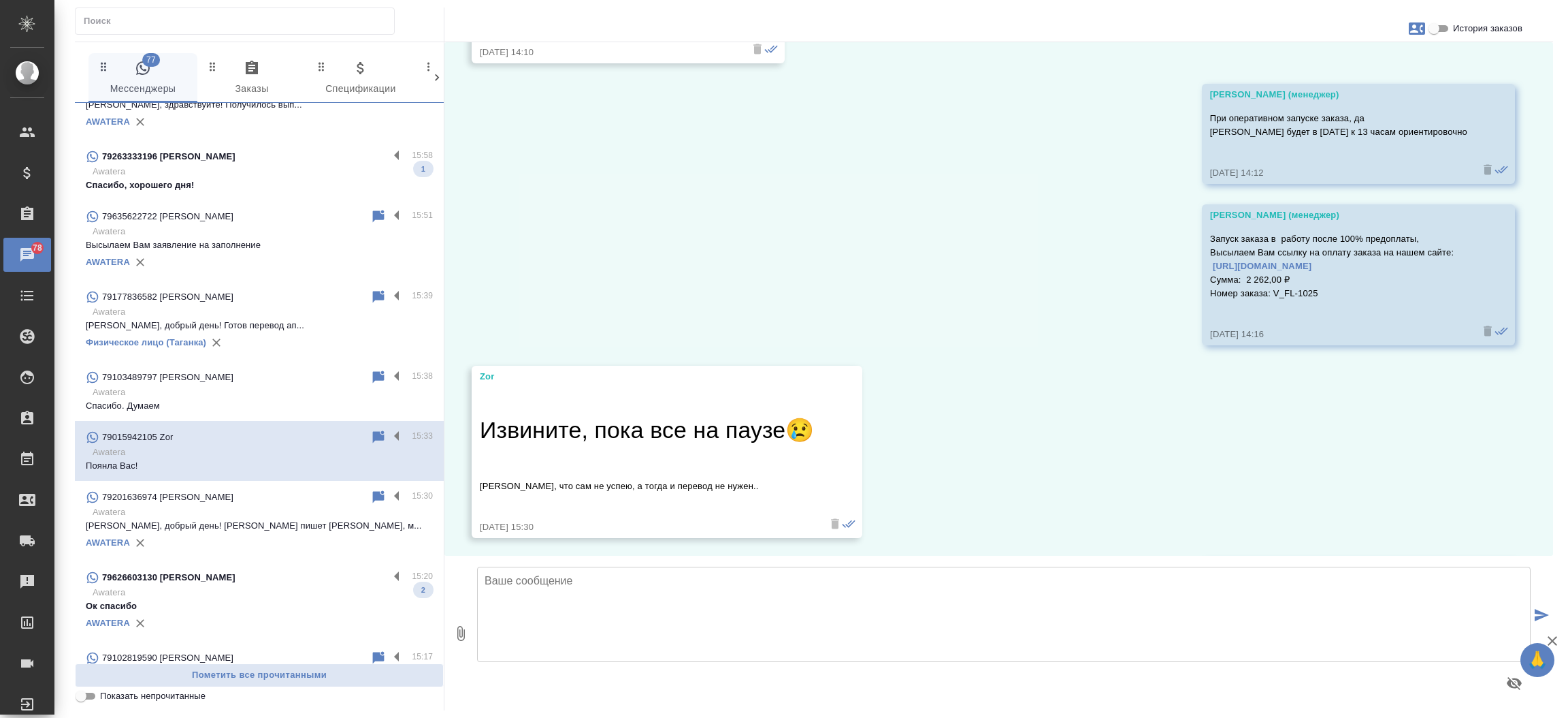
scroll to position [1536, 0]
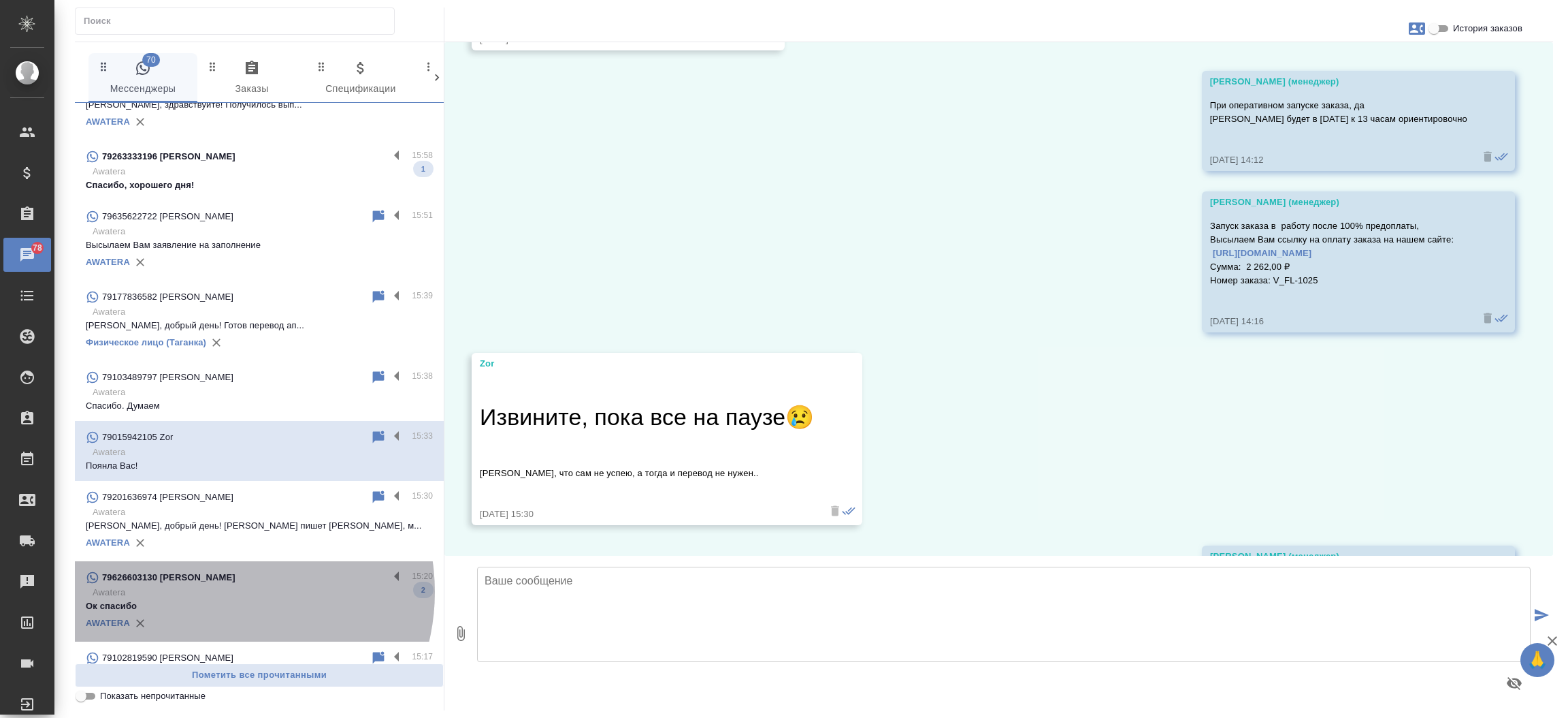
click at [219, 590] on p "Awatera" at bounding box center [263, 592] width 340 height 13
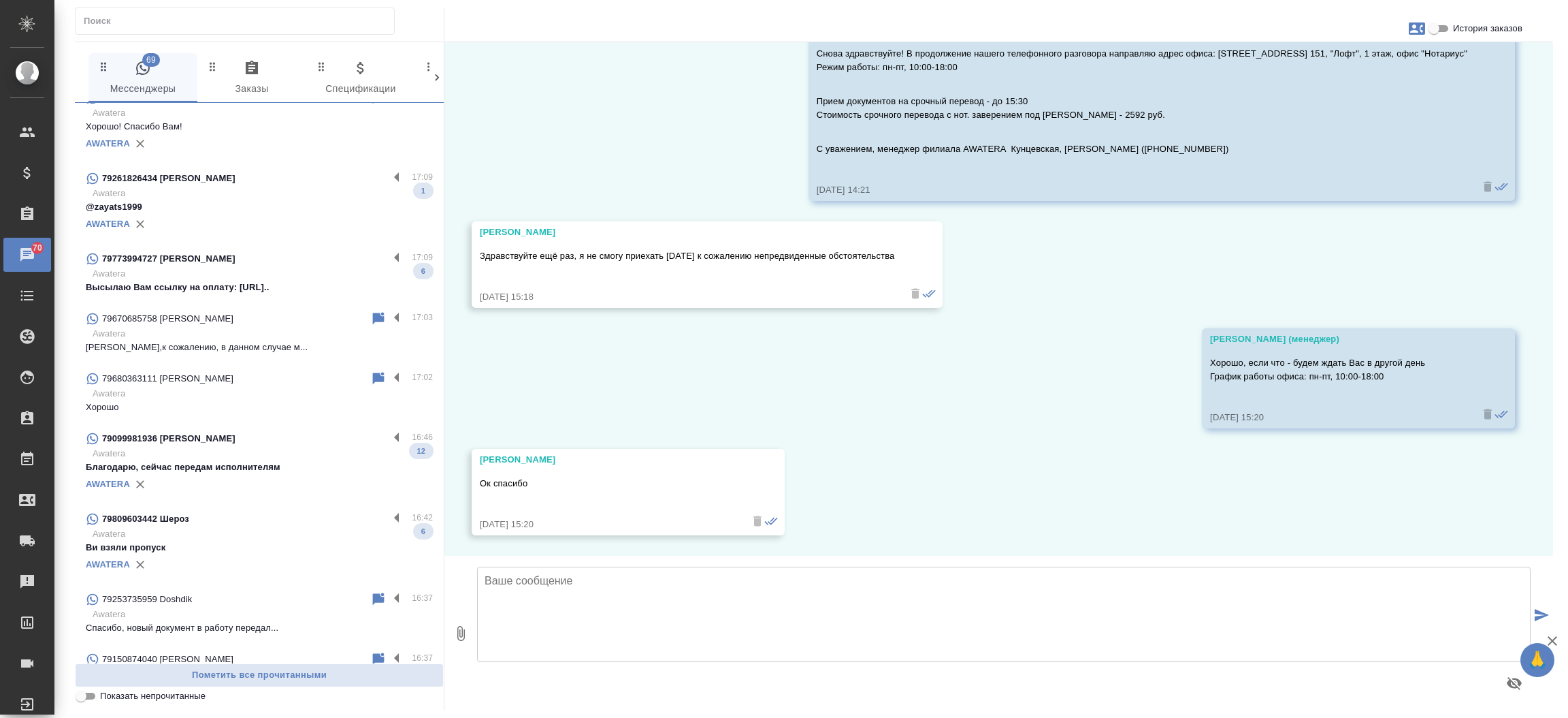
scroll to position [0, 0]
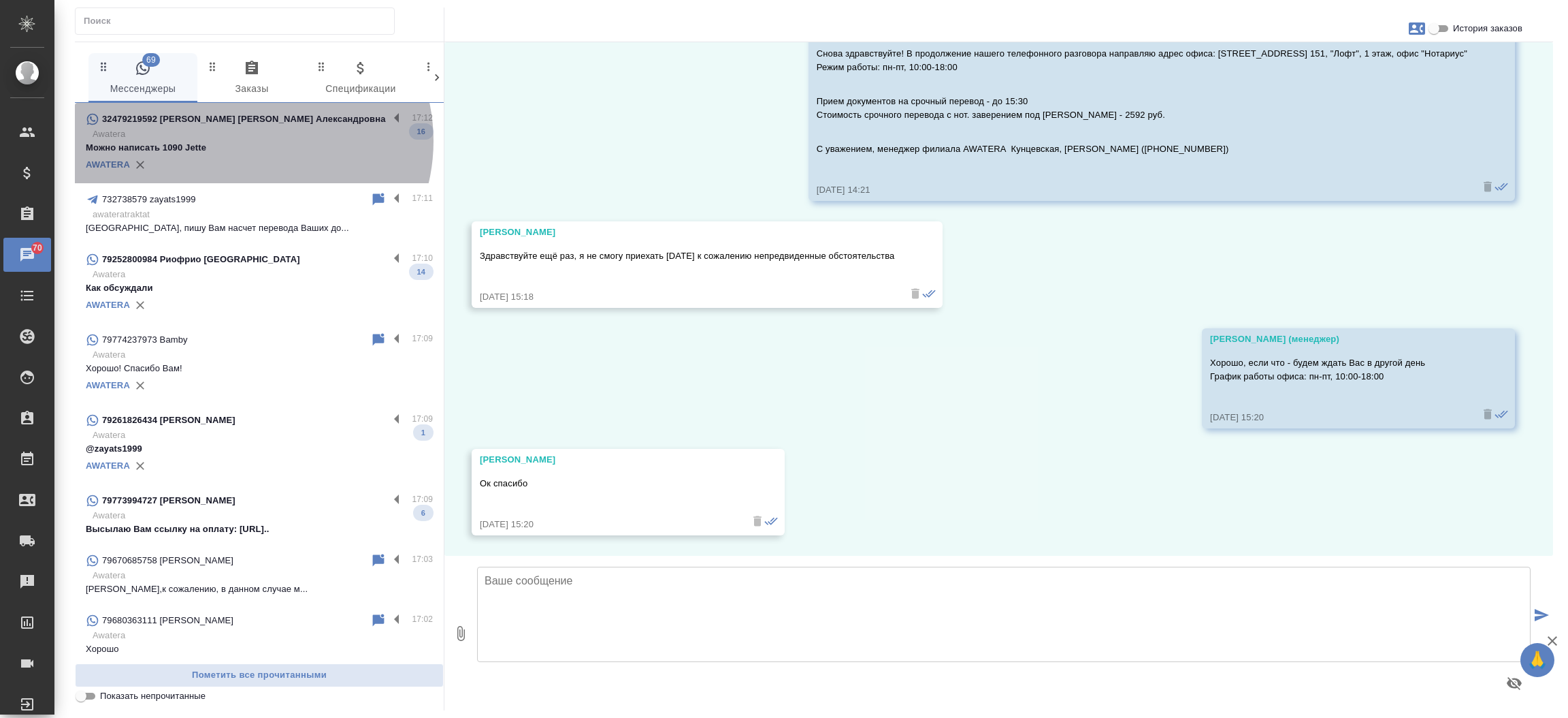
click at [250, 141] on p "Можно написать 1090 Jette" at bounding box center [259, 148] width 347 height 13
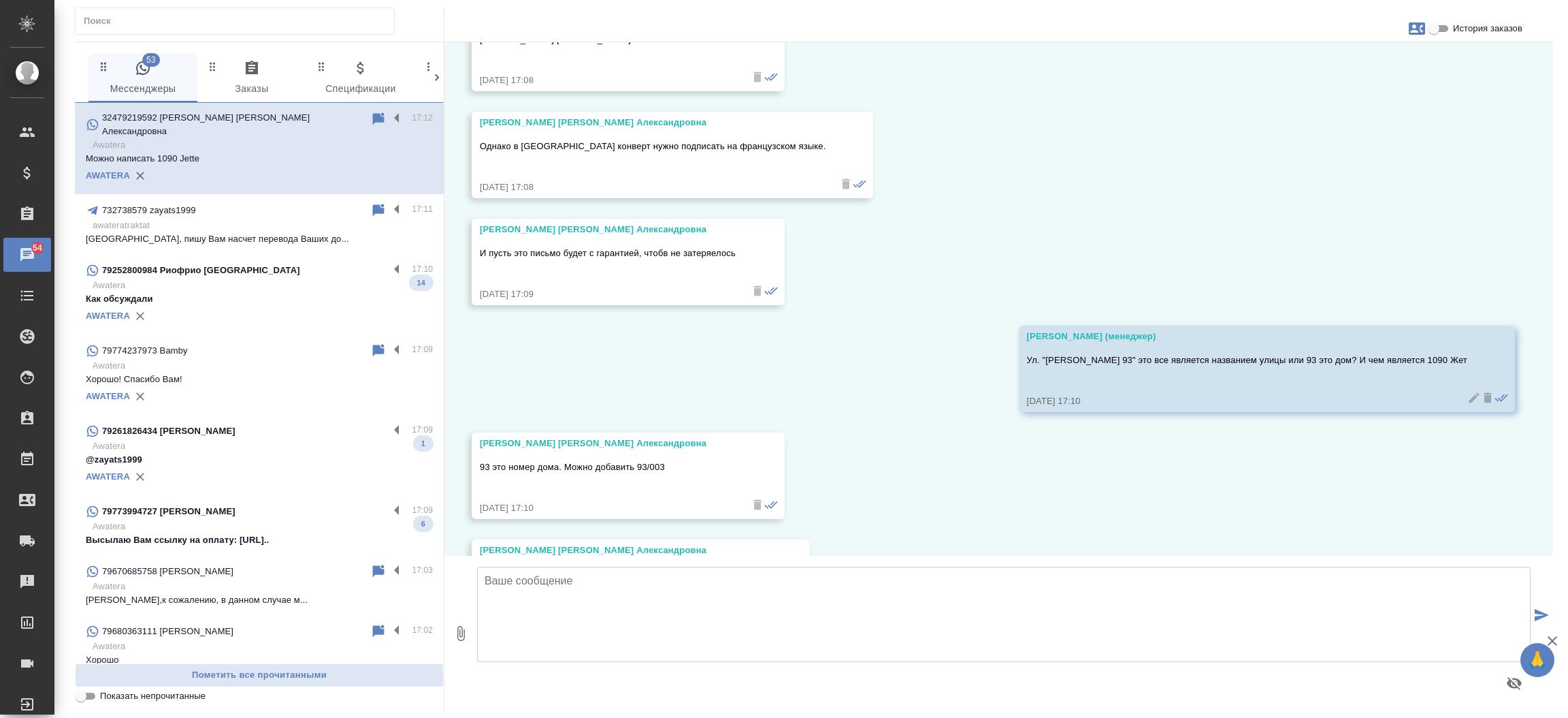
scroll to position [15576, 0]
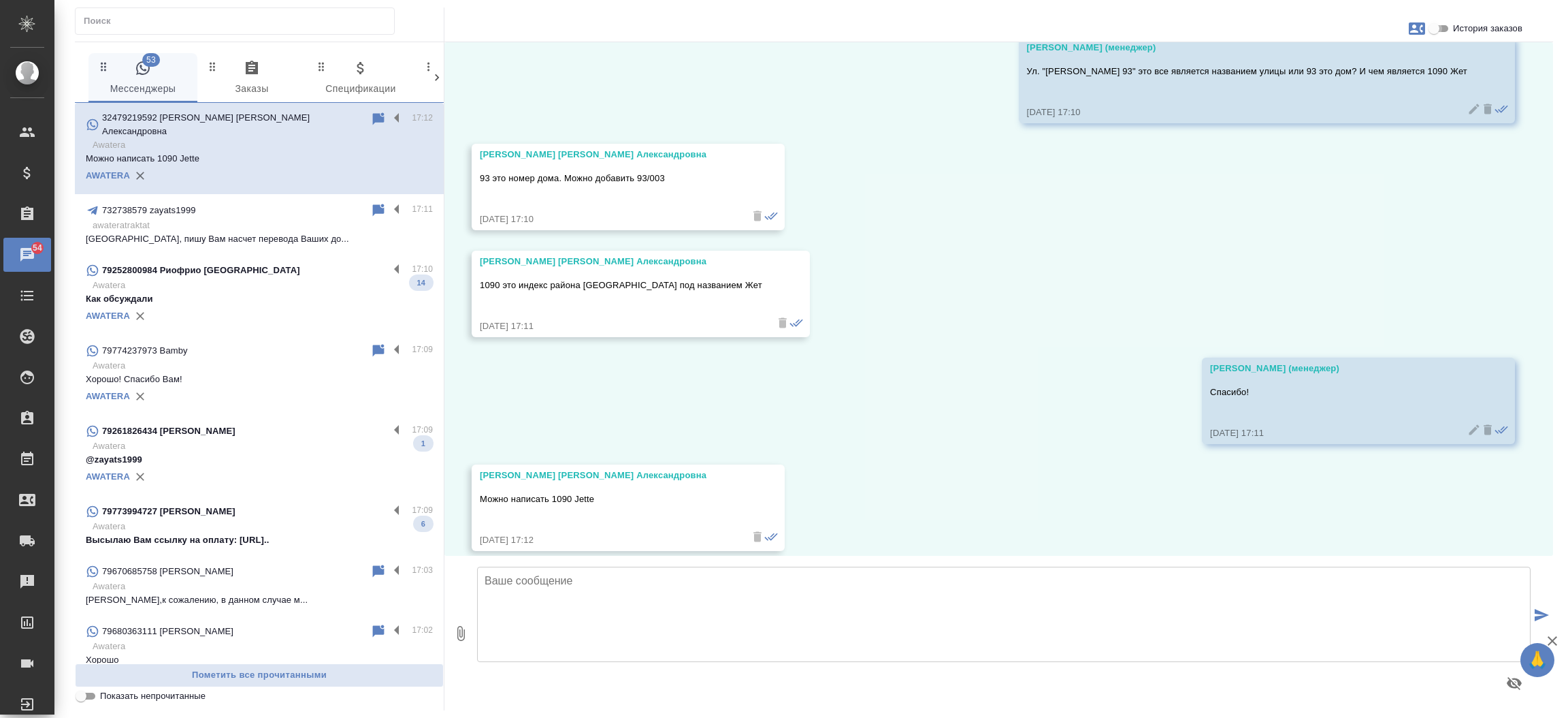
click at [1442, 32] on input "История заказов" at bounding box center [1434, 29] width 49 height 17
checkbox input "true"
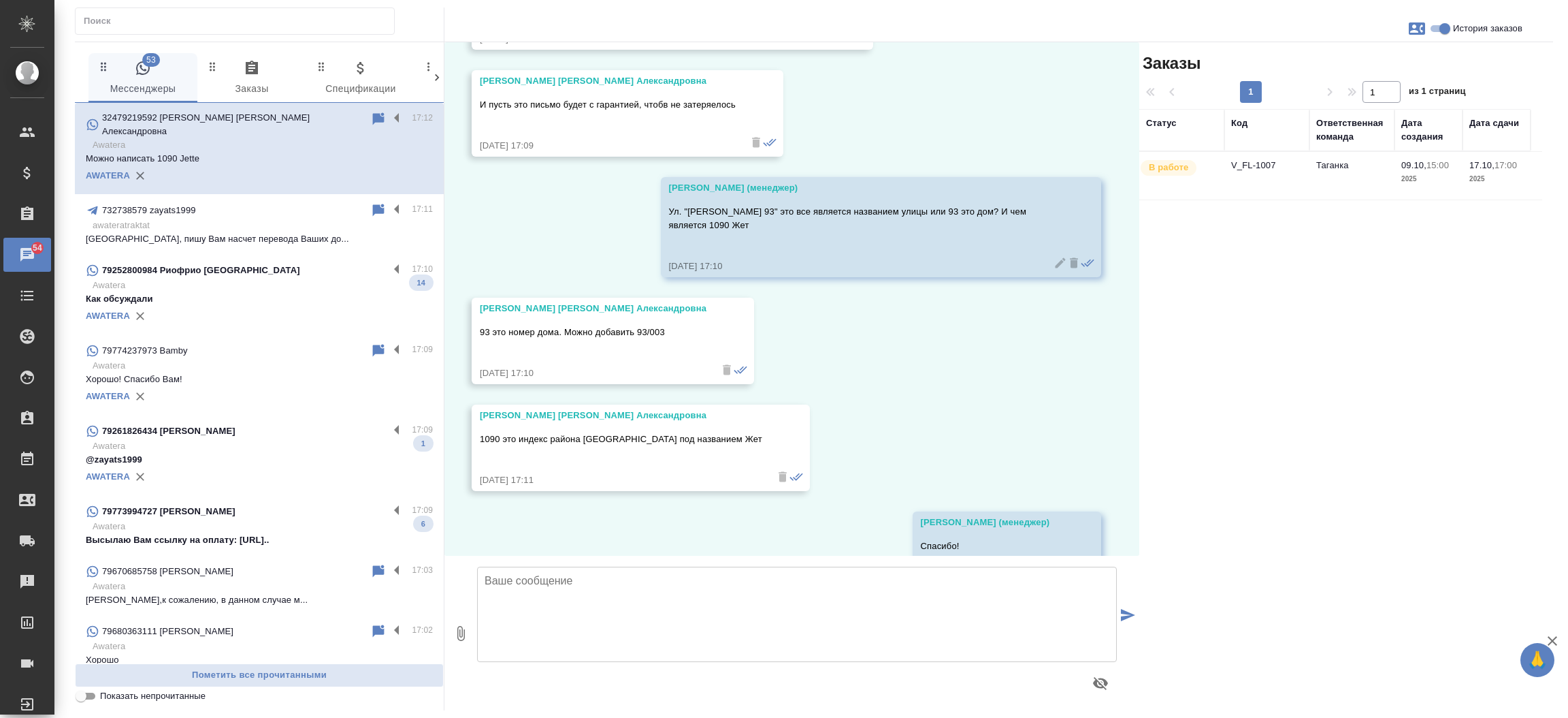
scroll to position [15683, 0]
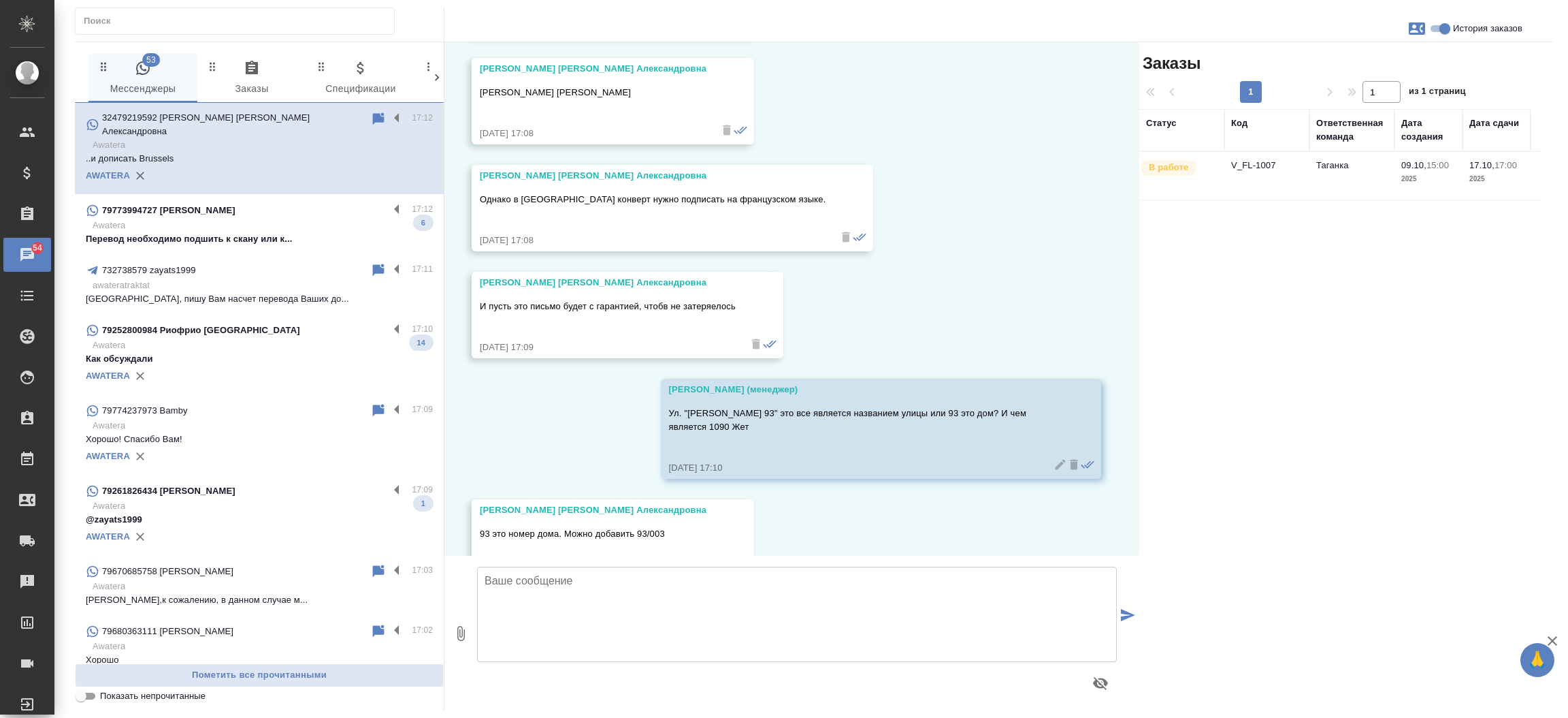
click at [1255, 174] on td "V_FL-1007" at bounding box center [1267, 175] width 85 height 47
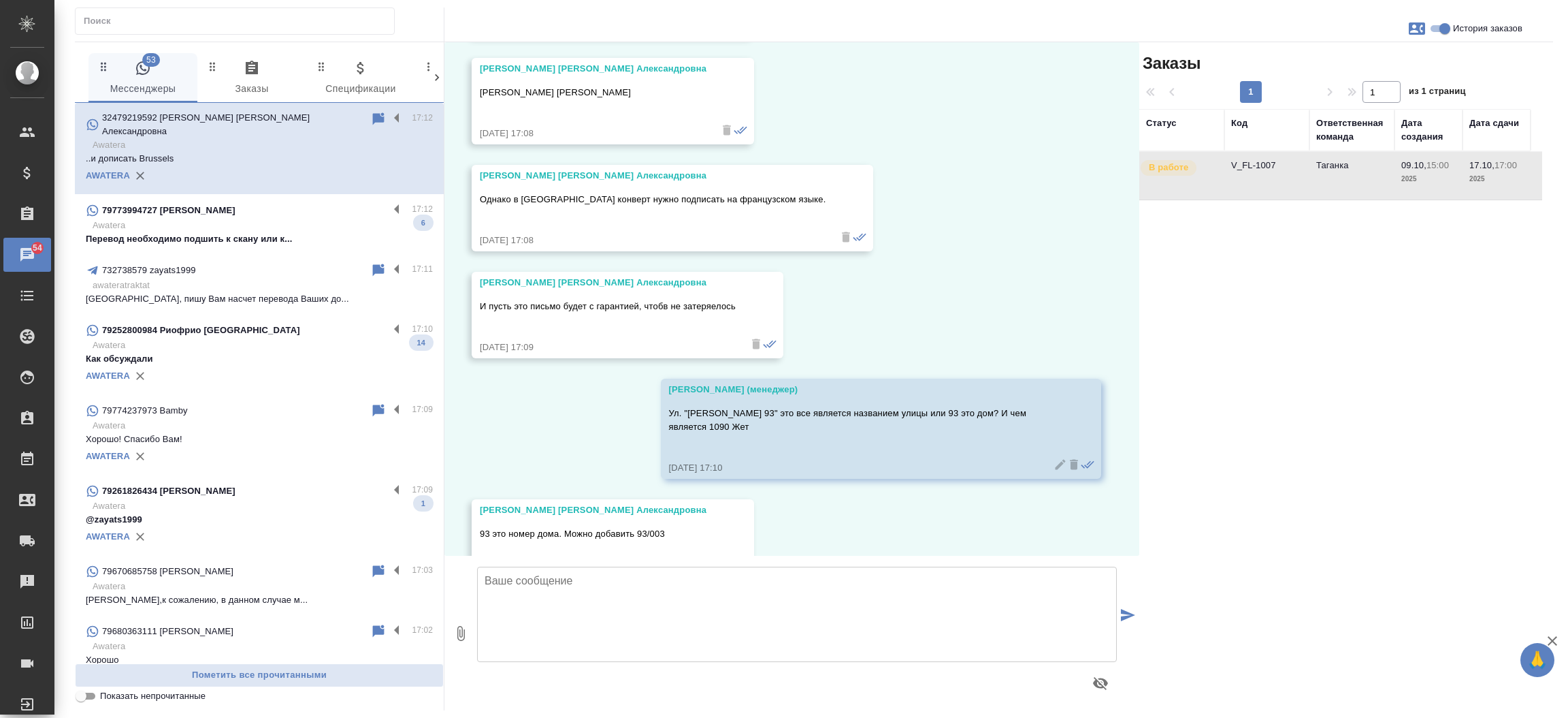
click at [1255, 174] on td "V_FL-1007" at bounding box center [1267, 175] width 85 height 47
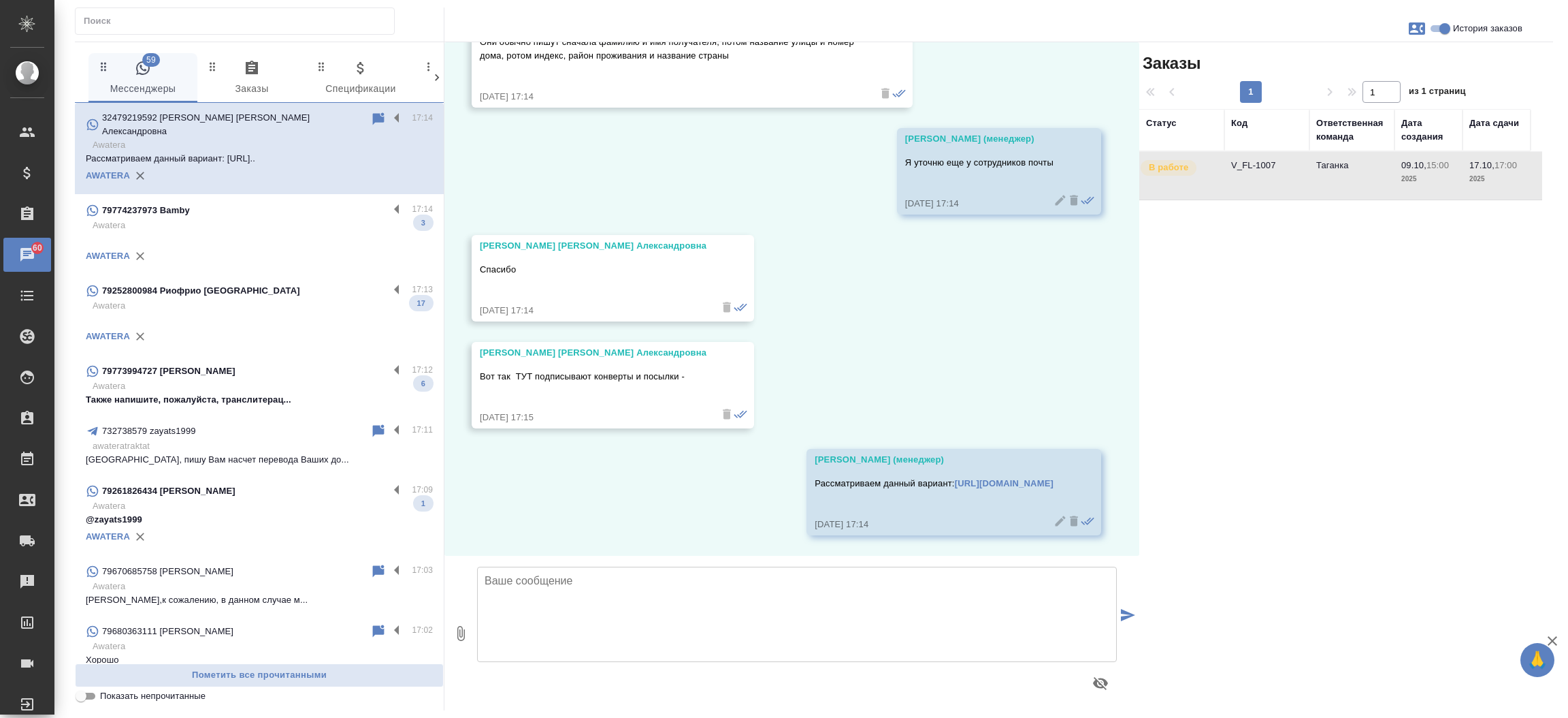
scroll to position [16856, 0]
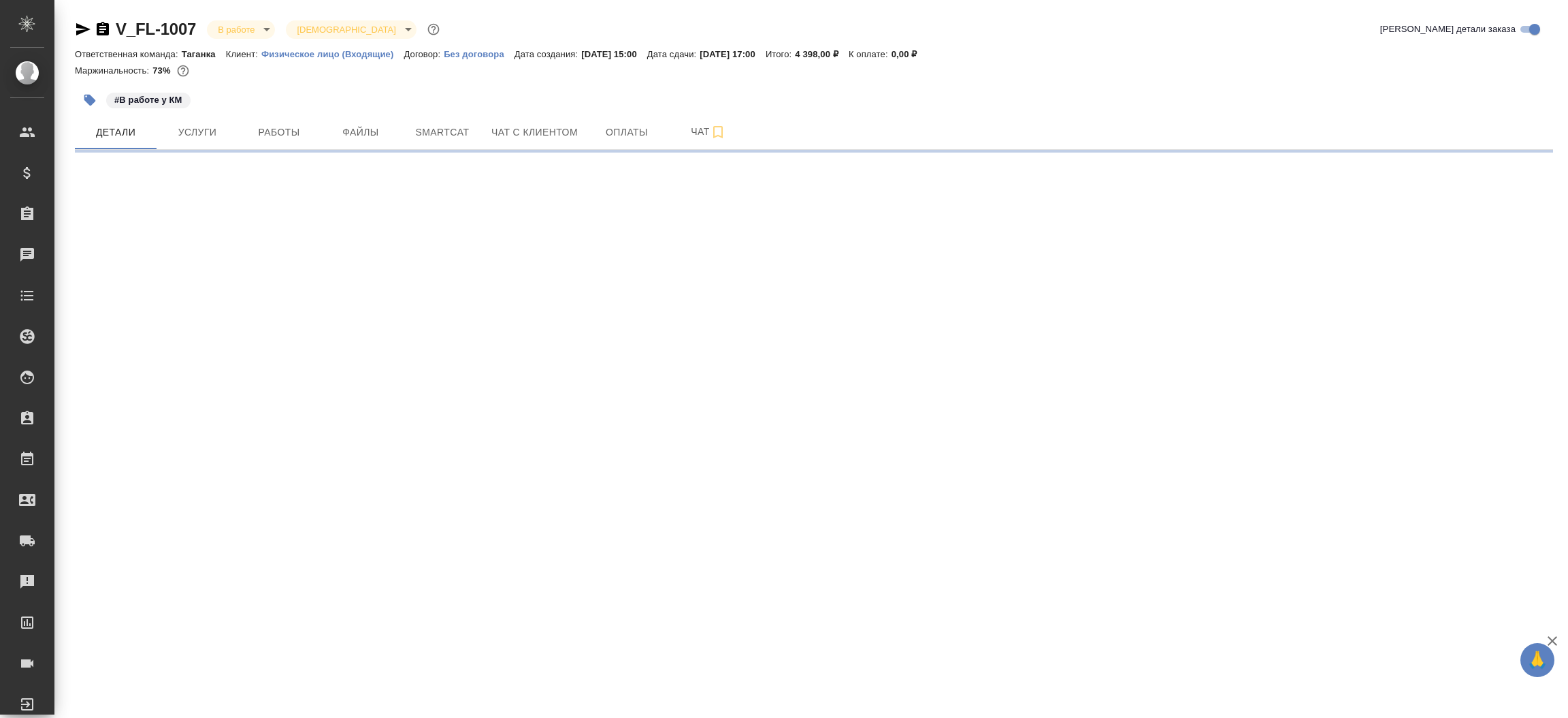
select select "RU"
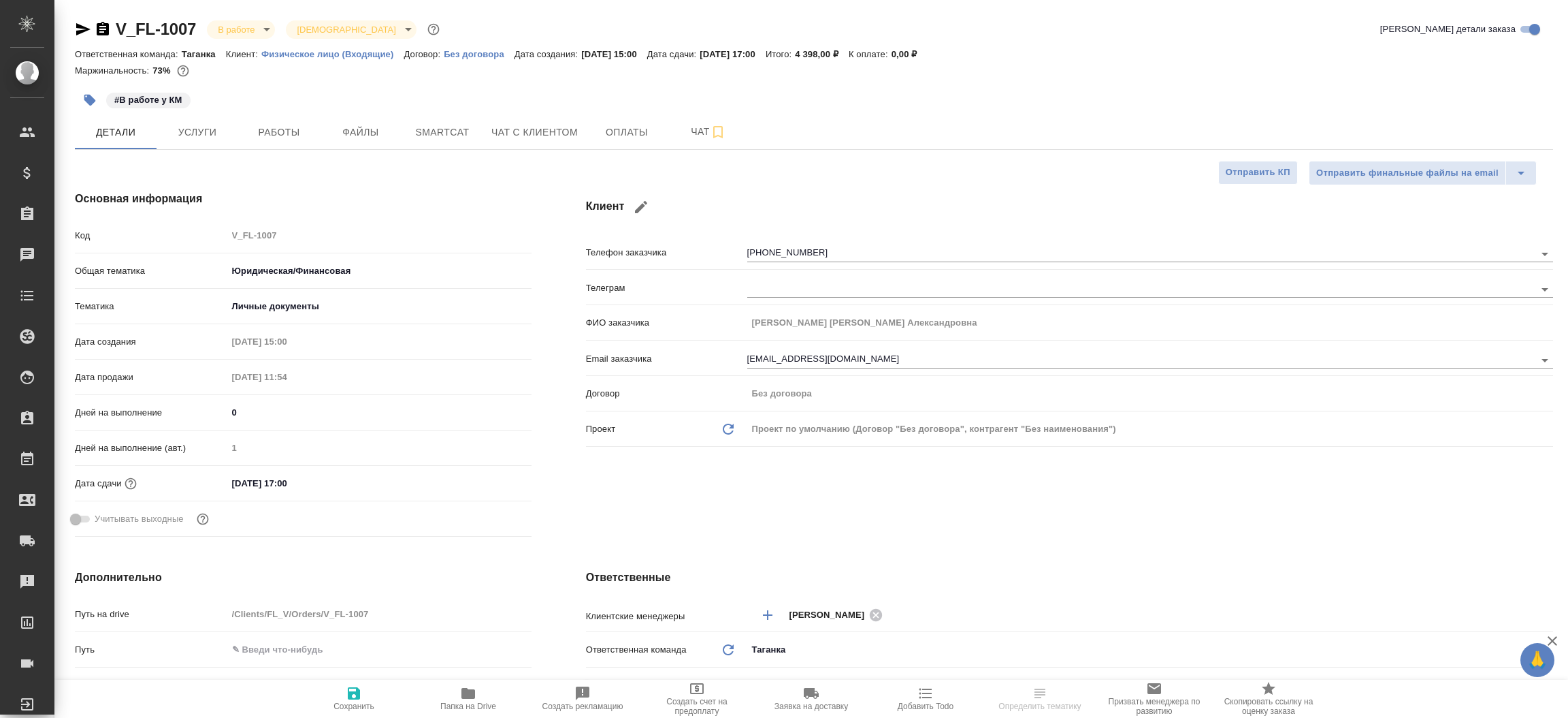
type textarea "x"
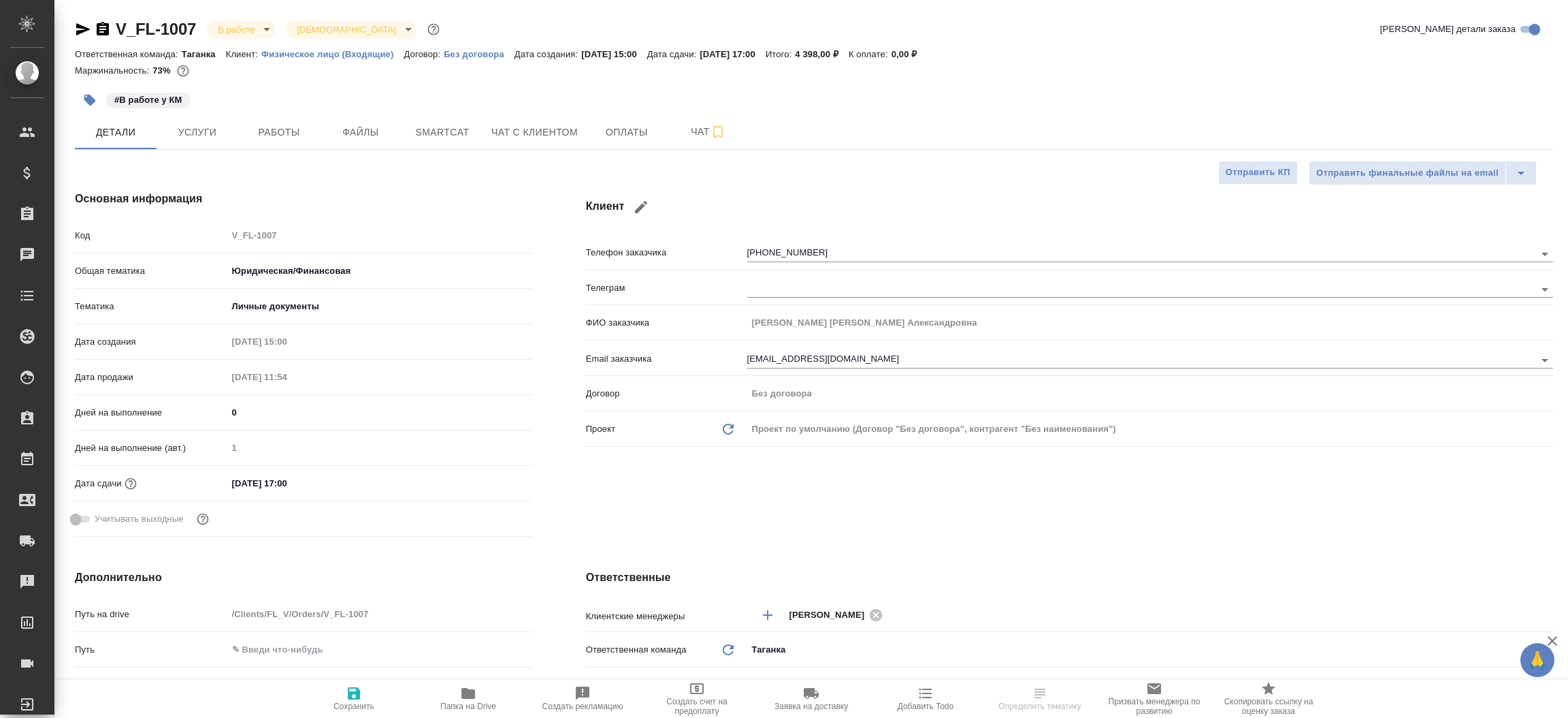
type textarea "x"
click at [80, 31] on icon "button" at bounding box center [83, 29] width 14 height 12
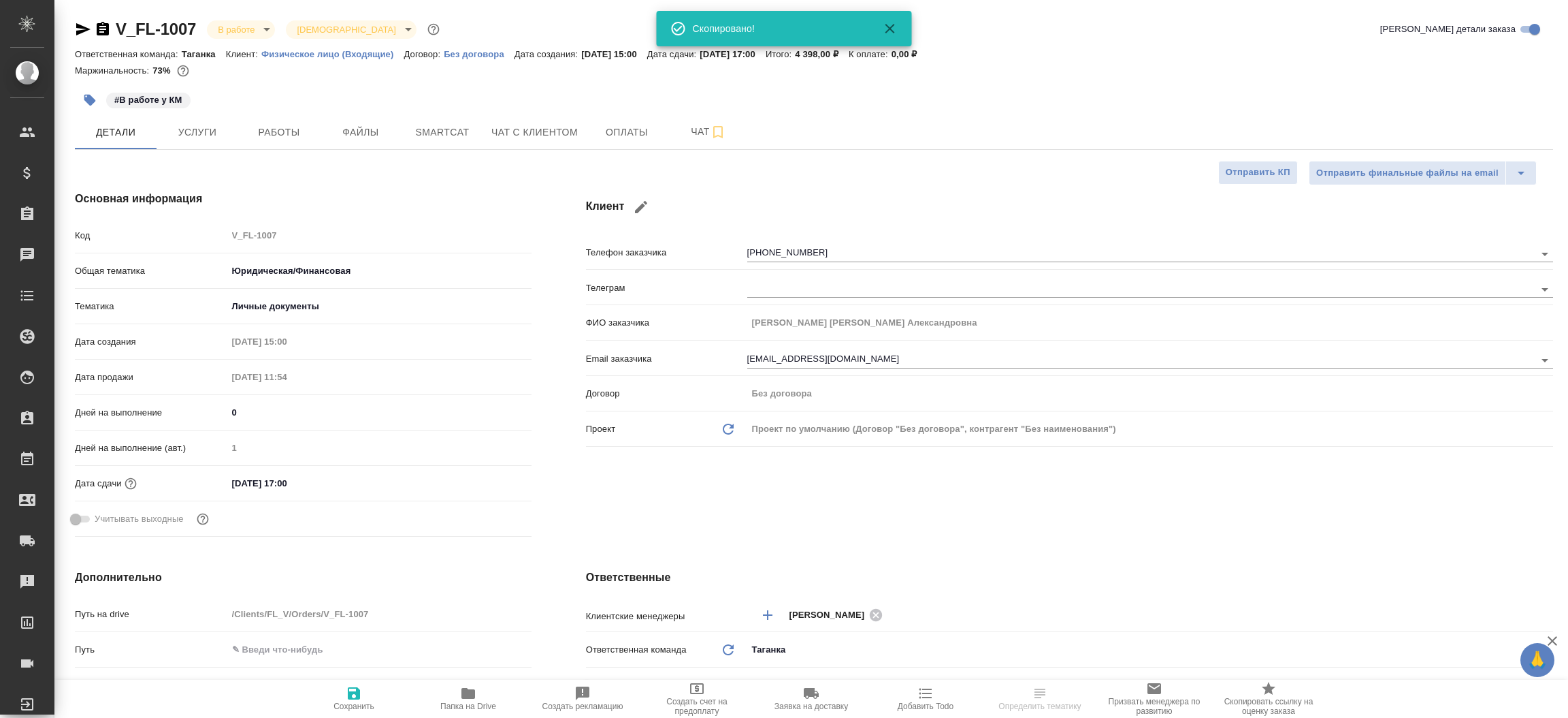
type textarea "x"
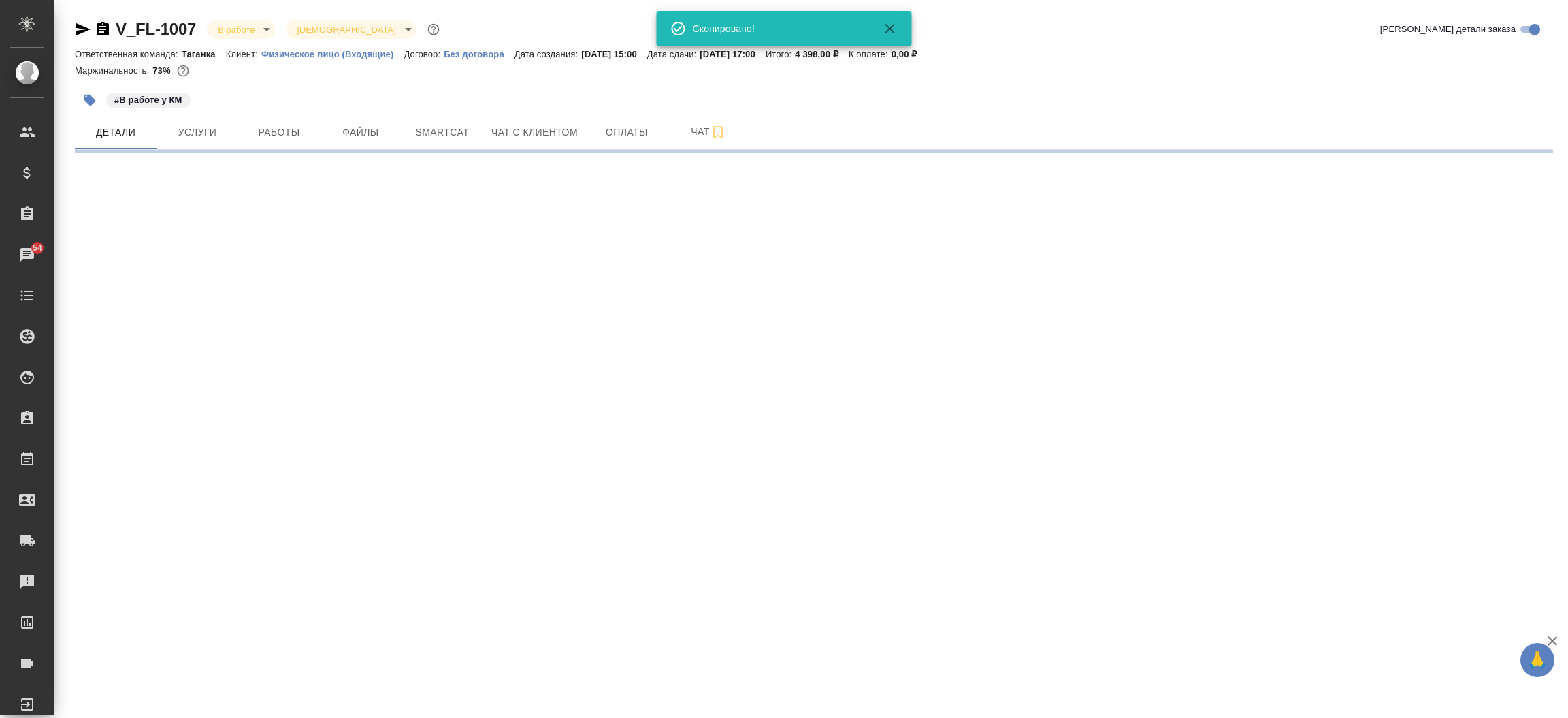
select select "RU"
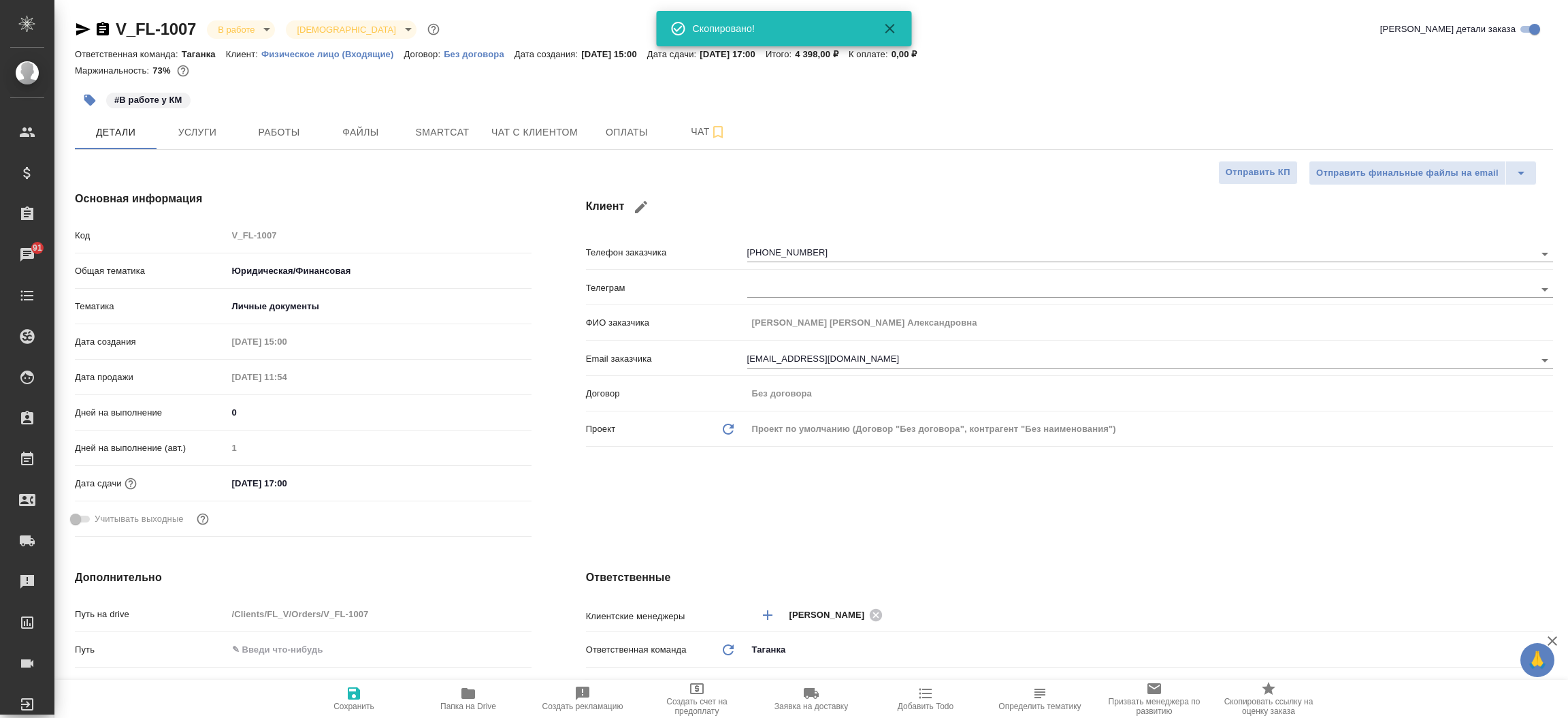
type textarea "x"
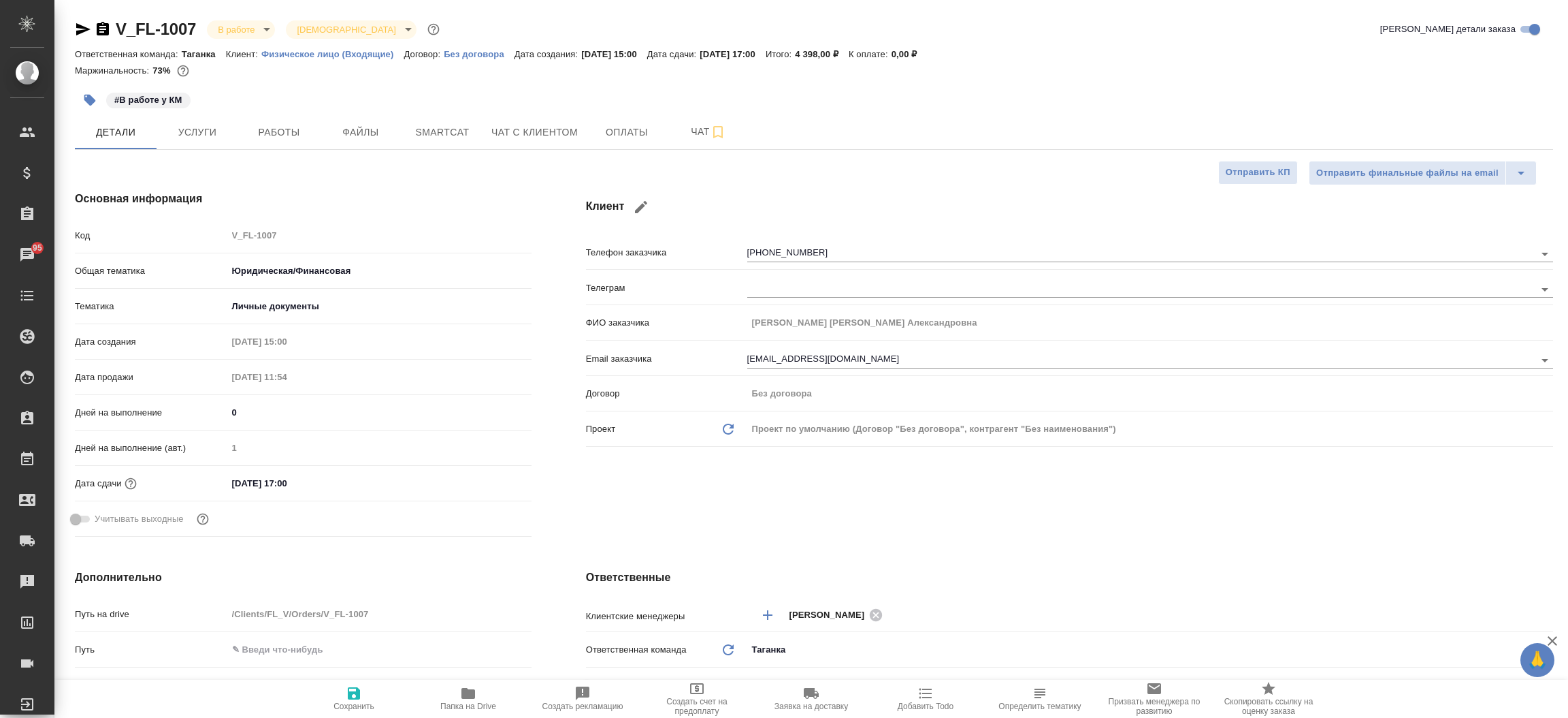
type textarea "x"
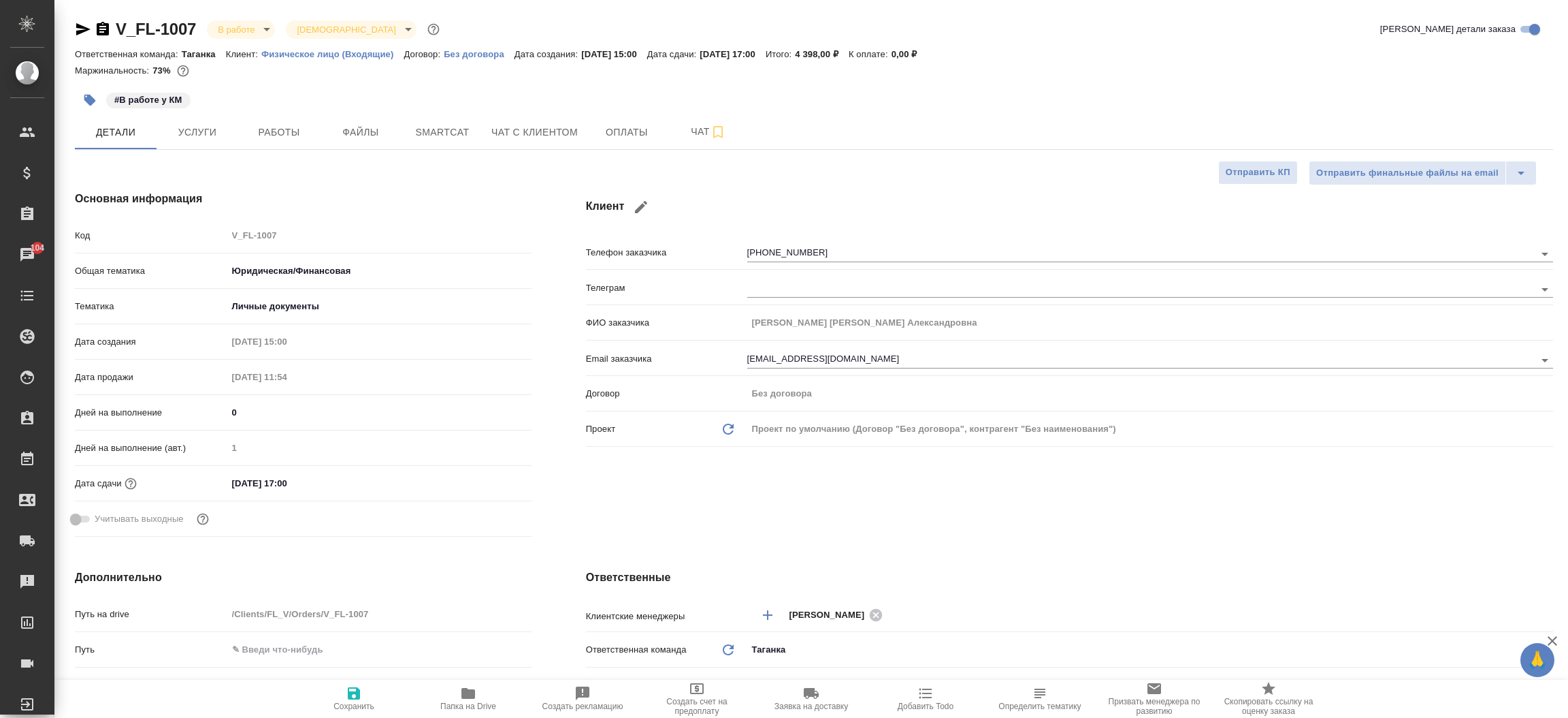
type textarea "x"
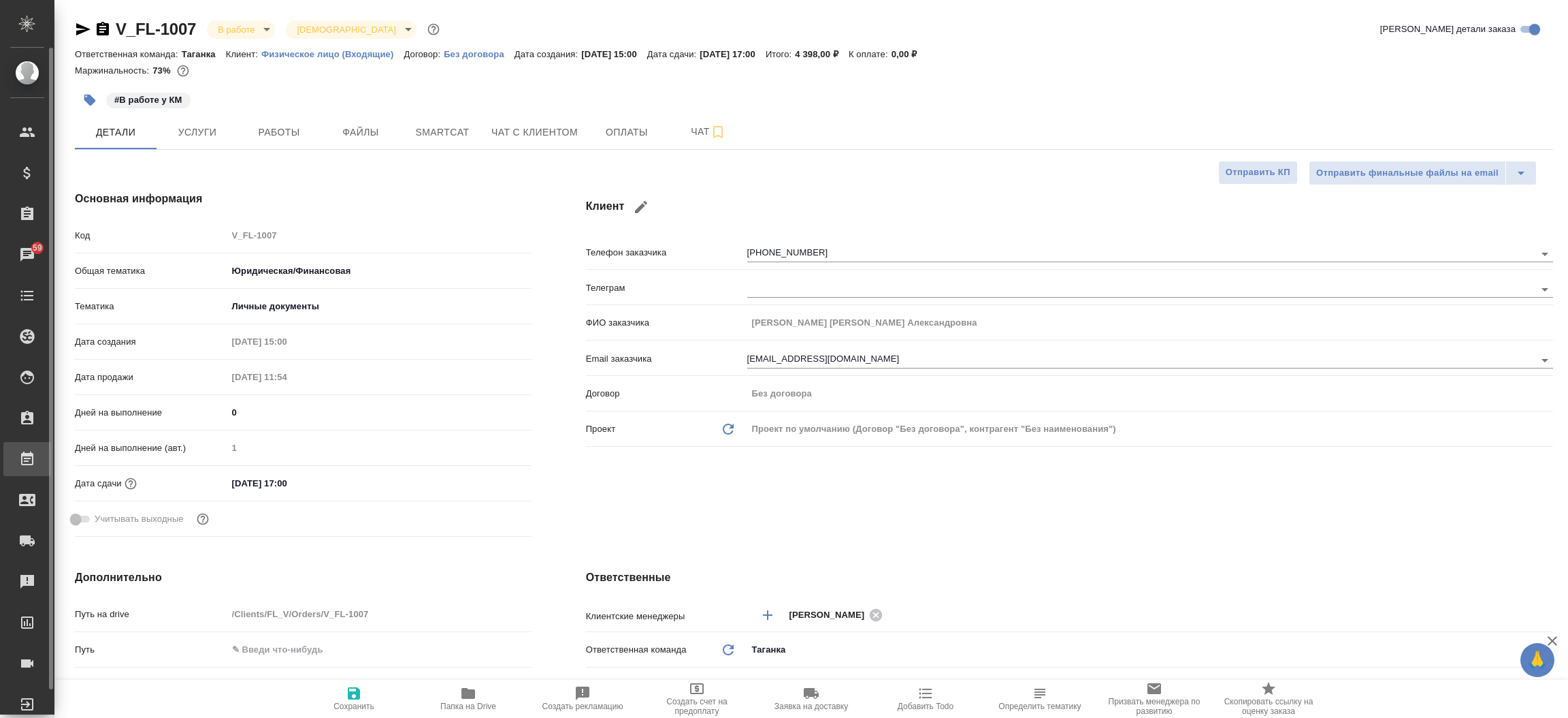
type textarea "x"
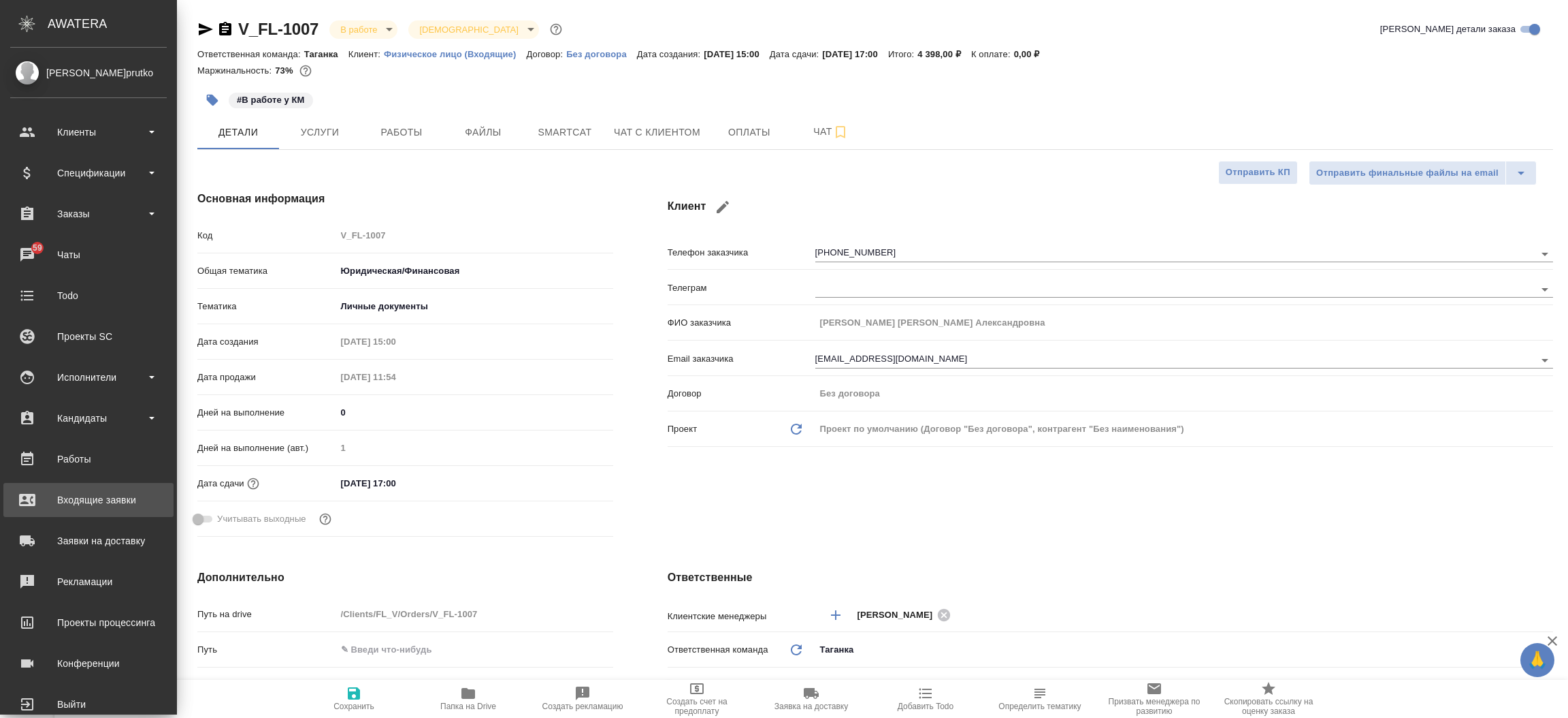
click at [32, 496] on div "Входящие заявки" at bounding box center [88, 500] width 157 height 21
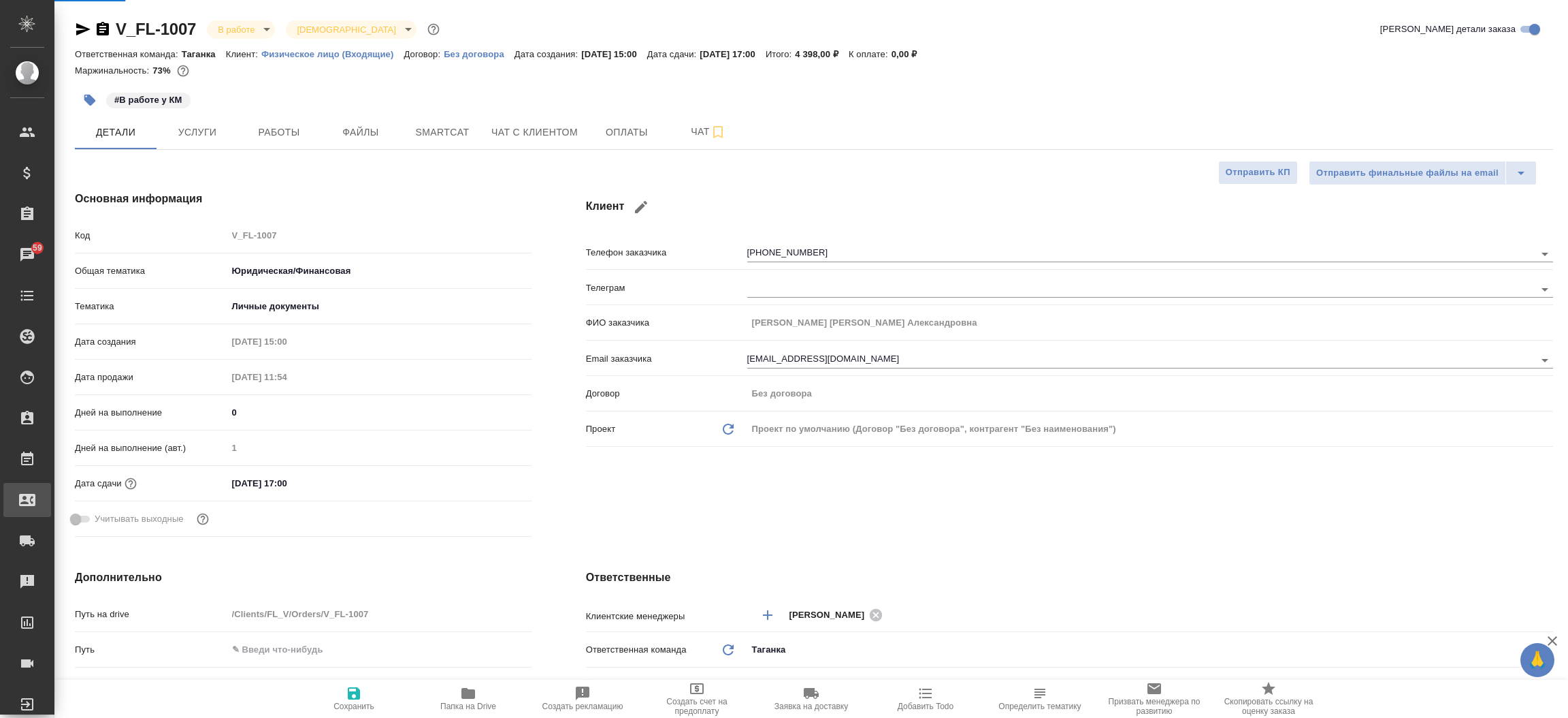
click at [27, 496] on div "Входящие заявки" at bounding box center [10, 500] width 34 height 21
type textarea "x"
click at [32, 496] on link "Входящие заявки" at bounding box center [27, 500] width 47 height 34
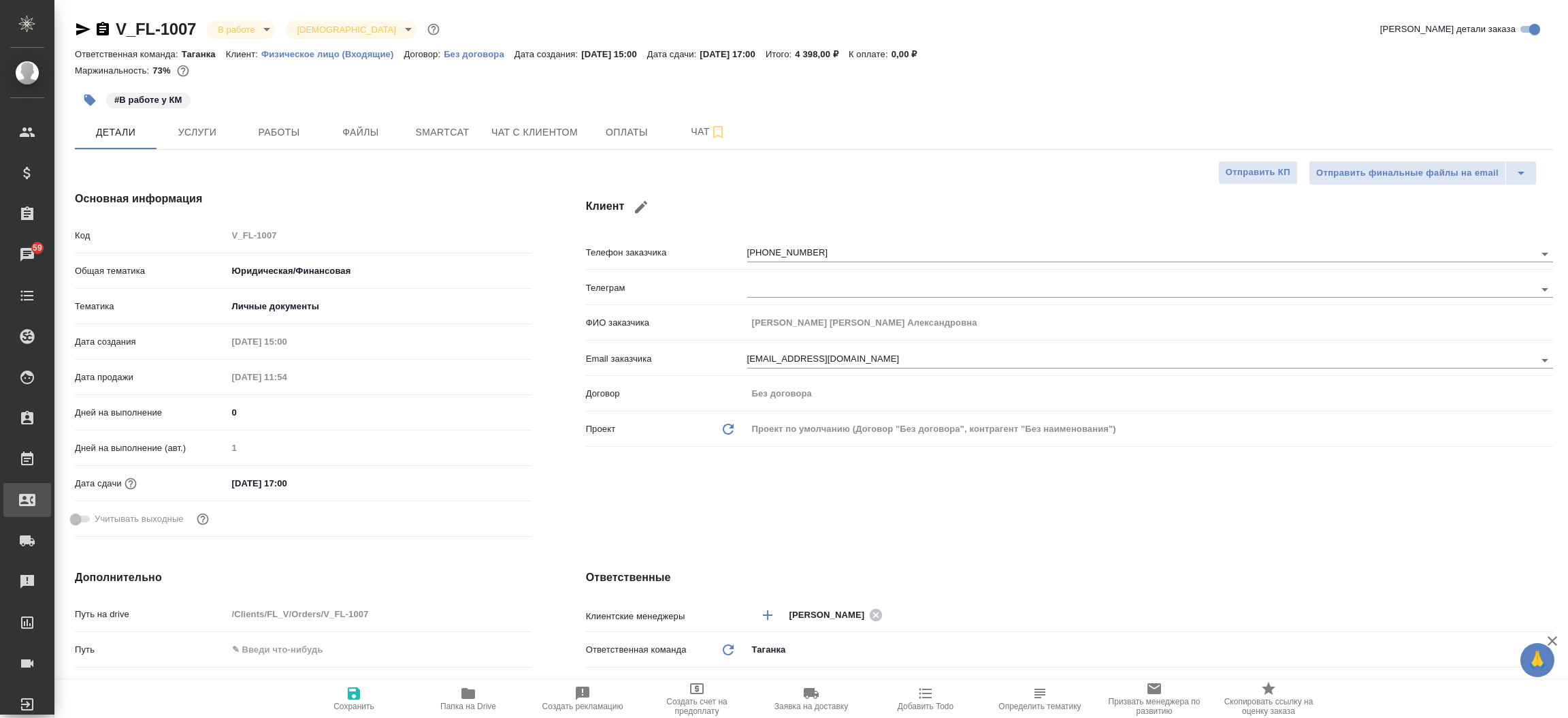
select select "RU"
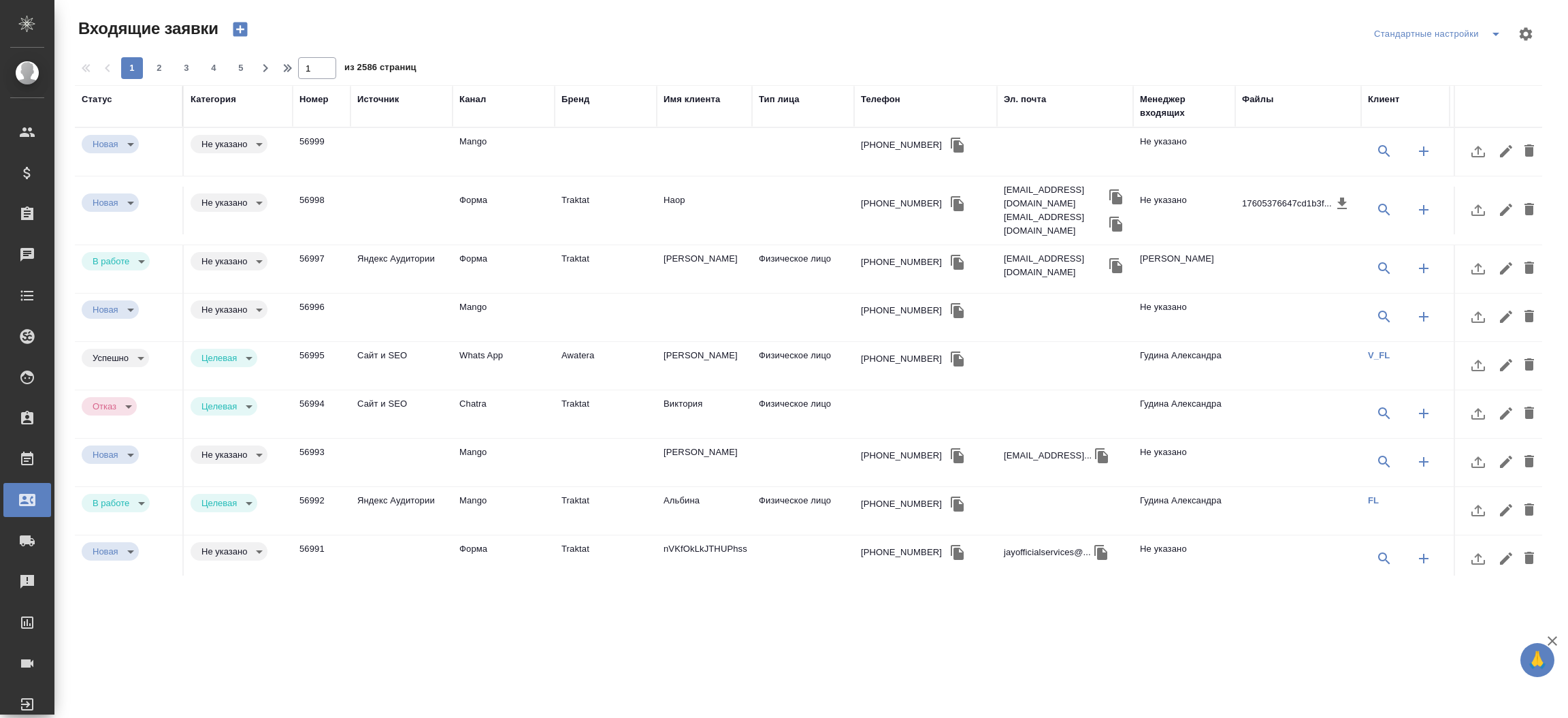
click at [573, 94] on div "Бренд" at bounding box center [576, 100] width 28 height 13
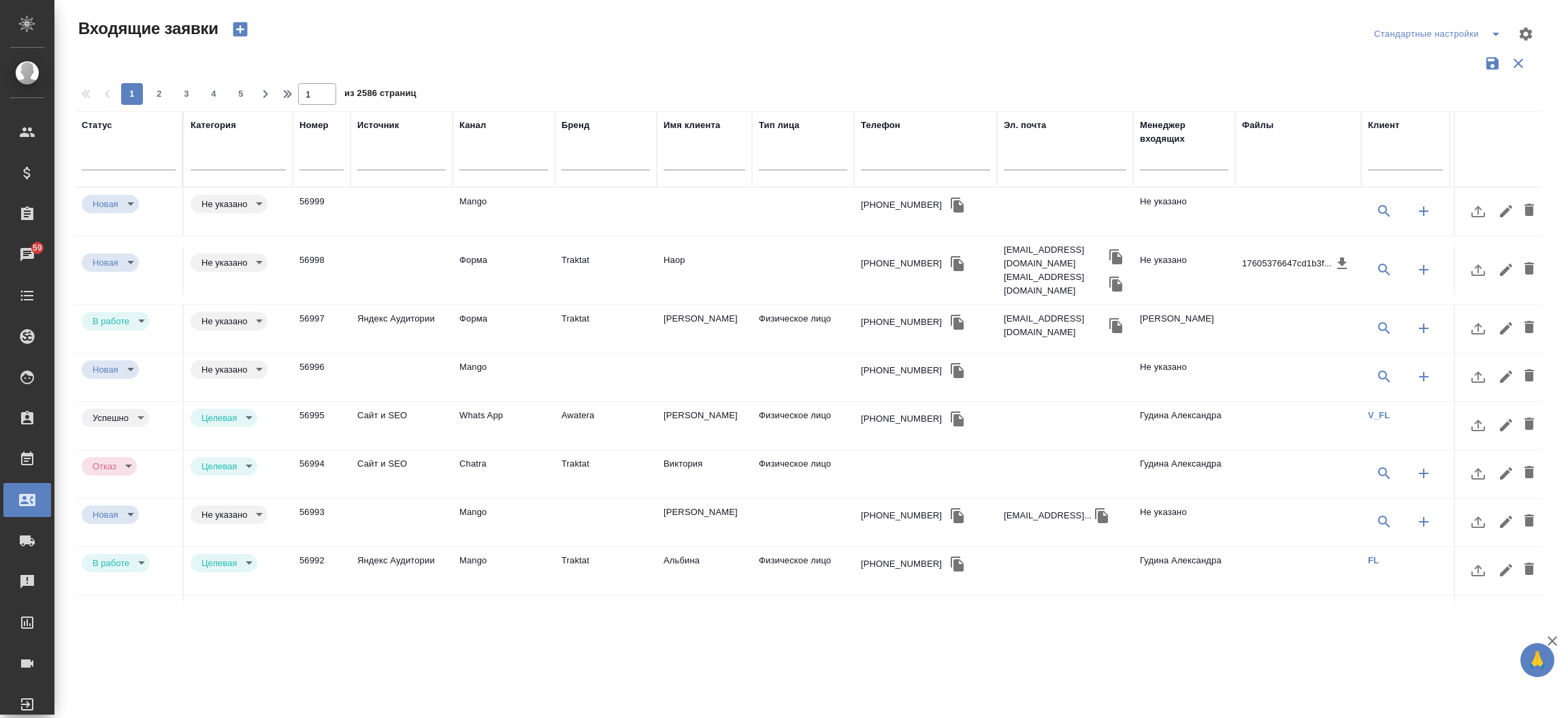
drag, startPoint x: 1052, startPoint y: 149, endPoint x: 1036, endPoint y: 159, distance: 18.9
click at [1036, 159] on div at bounding box center [1065, 163] width 123 height 33
click at [1036, 159] on input "text" at bounding box center [1065, 161] width 123 height 17
paste input "astin-nastin@mail.ru"
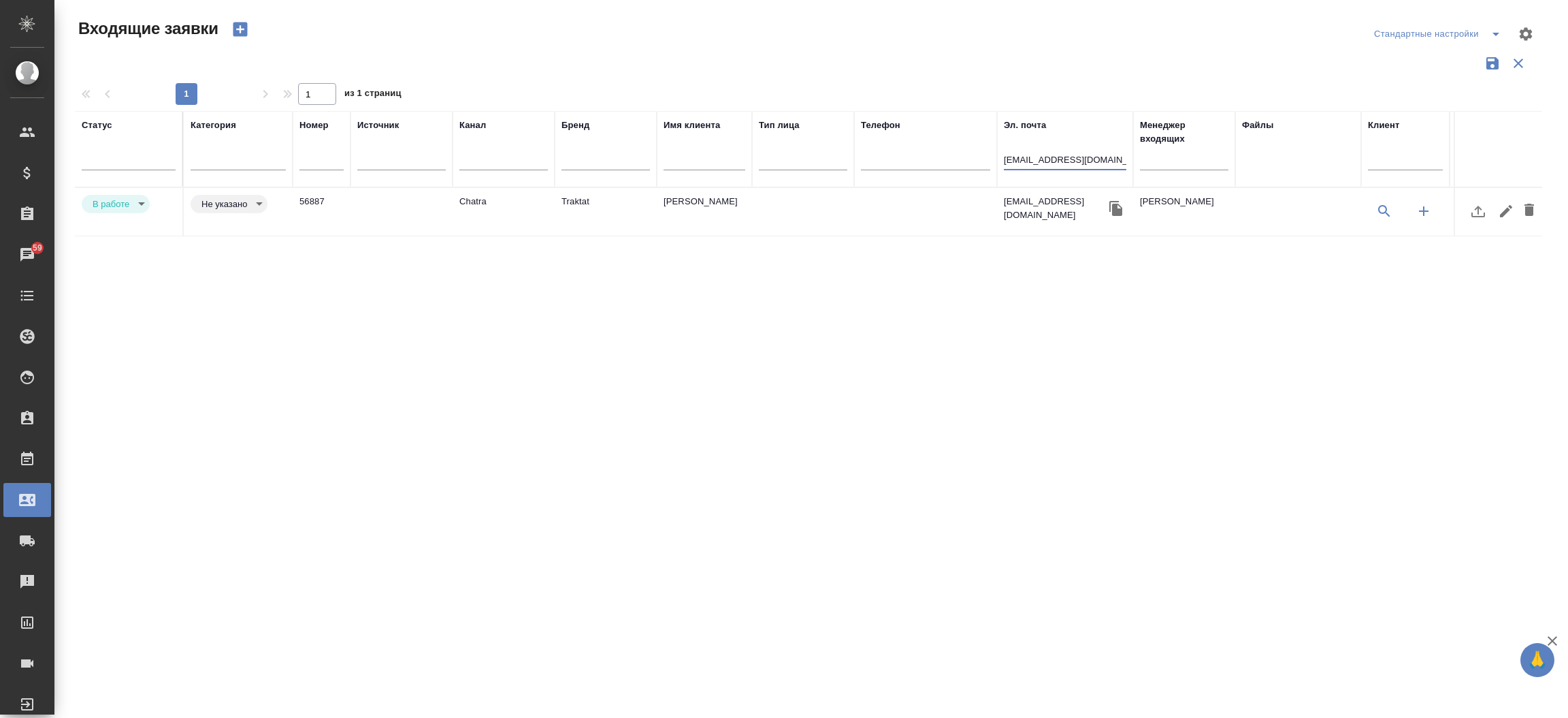
type input "astin-nastin@mail.ru"
click at [700, 188] on td "[PERSON_NAME]" at bounding box center [704, 211] width 95 height 47
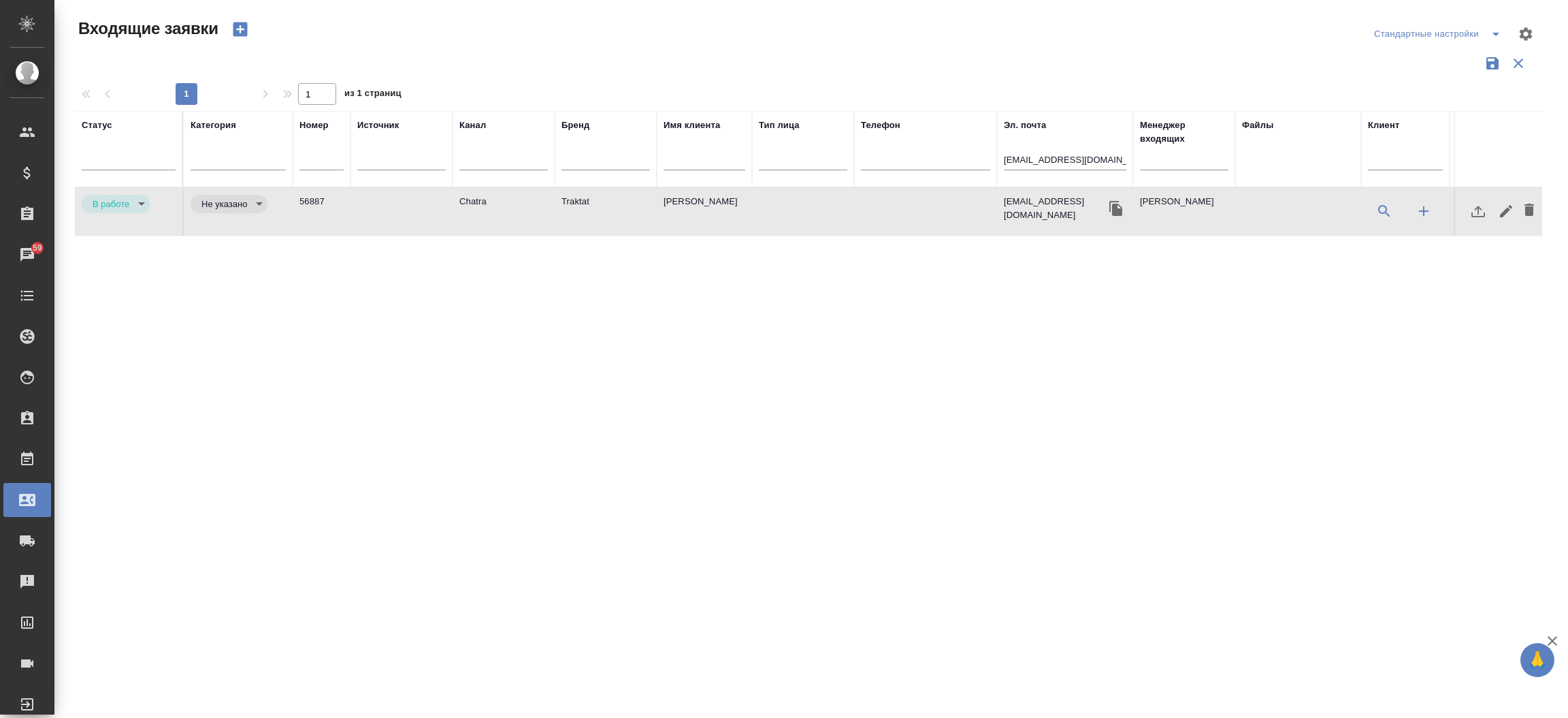
click at [700, 188] on td "Анастасия" at bounding box center [704, 211] width 95 height 47
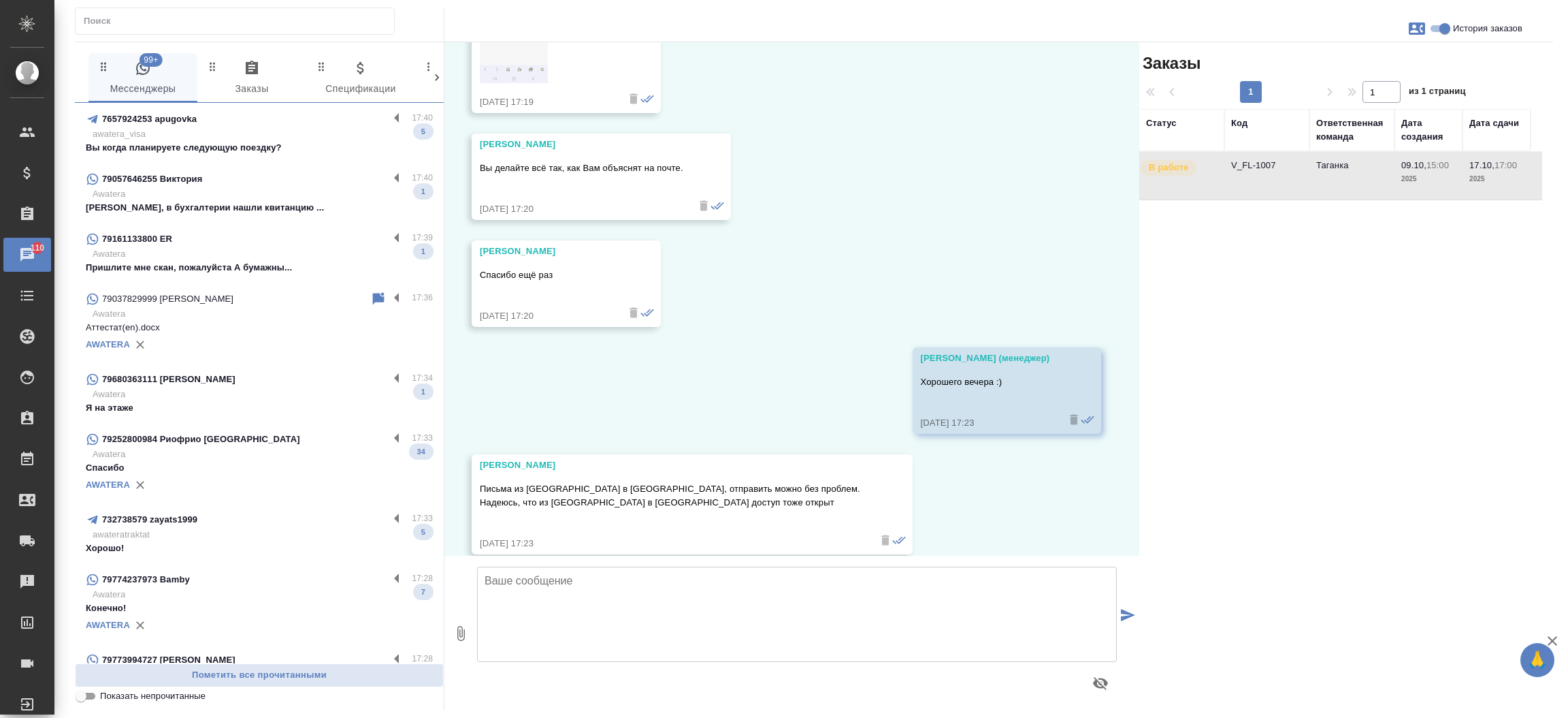
scroll to position [18345, 0]
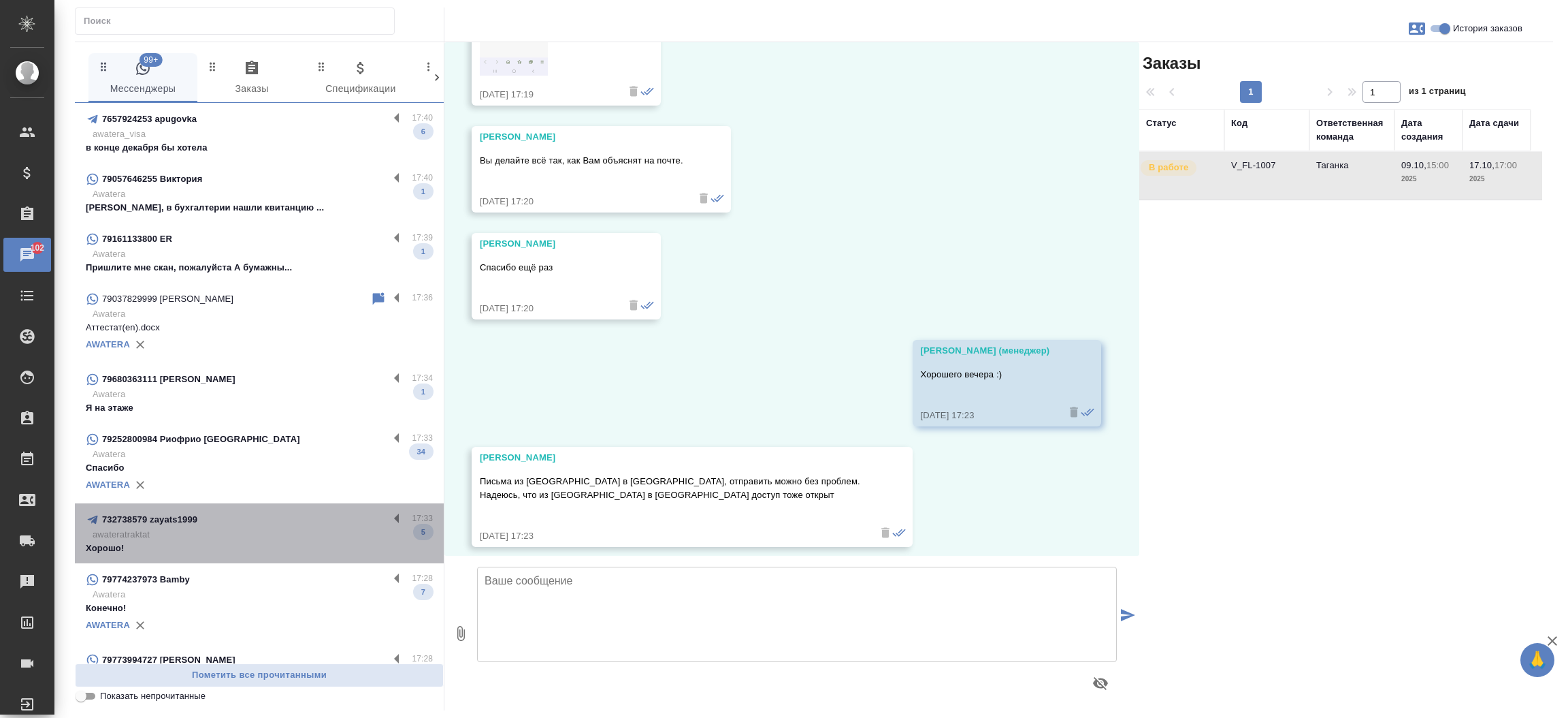
click at [303, 530] on p "awateratraktat" at bounding box center [263, 535] width 340 height 13
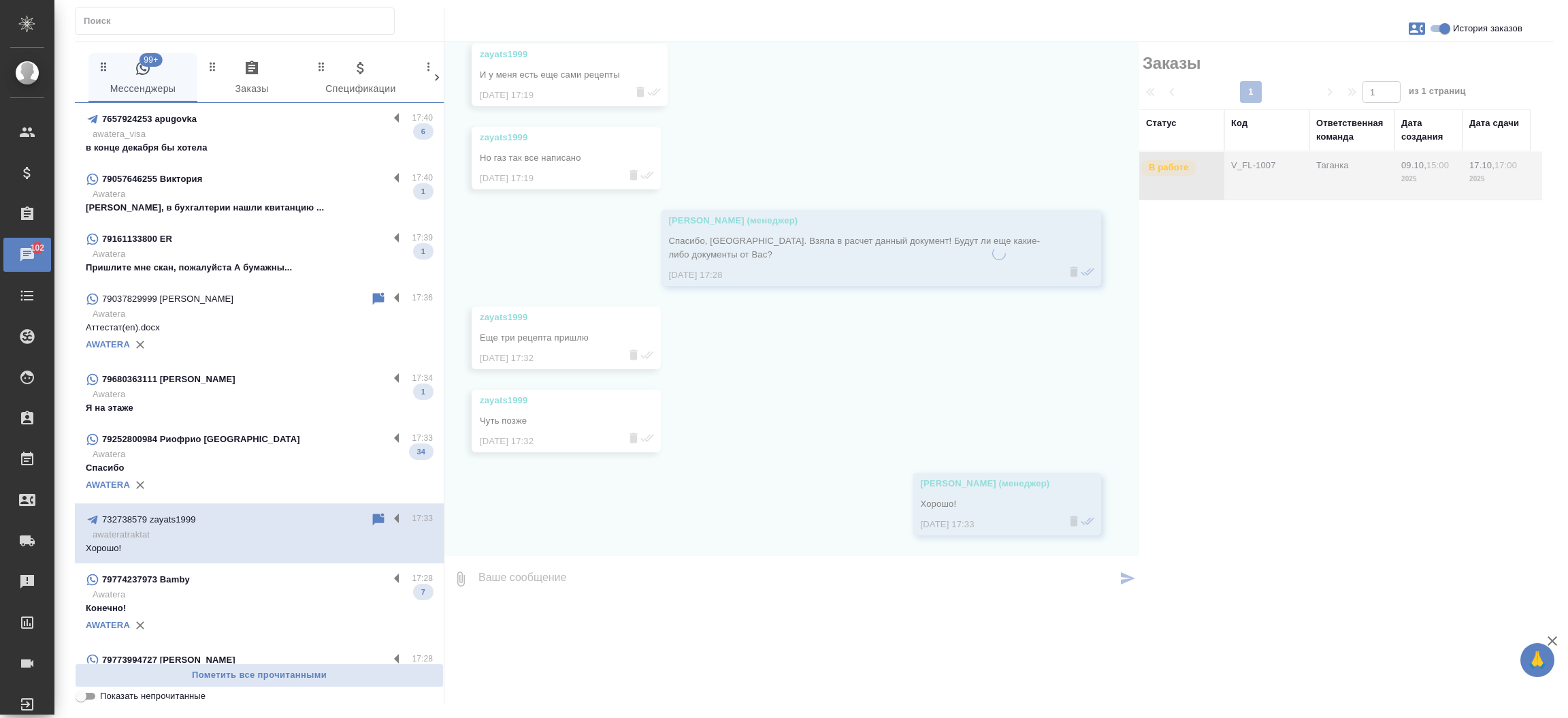
scroll to position [120, 0]
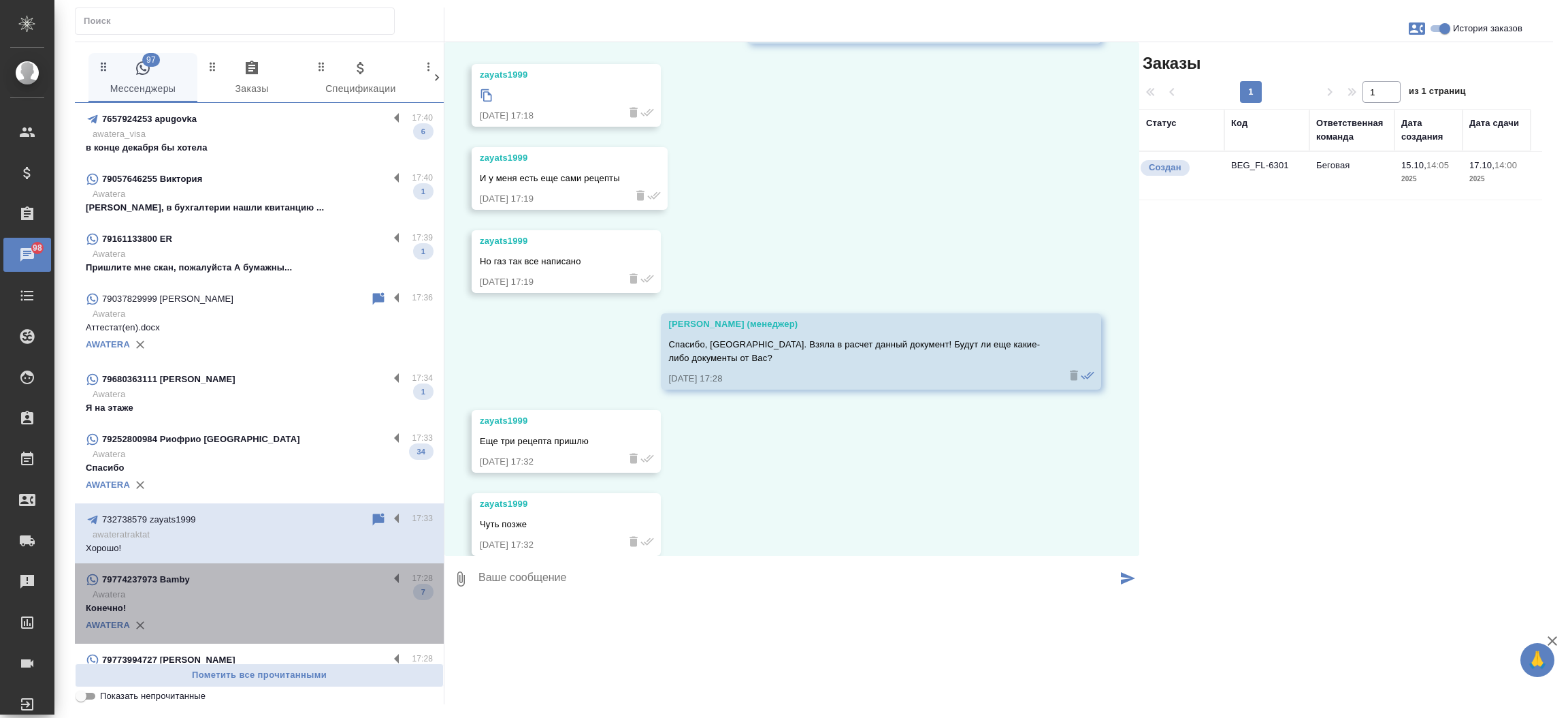
click at [279, 571] on div "79774237973 Bamby" at bounding box center [236, 579] width 303 height 17
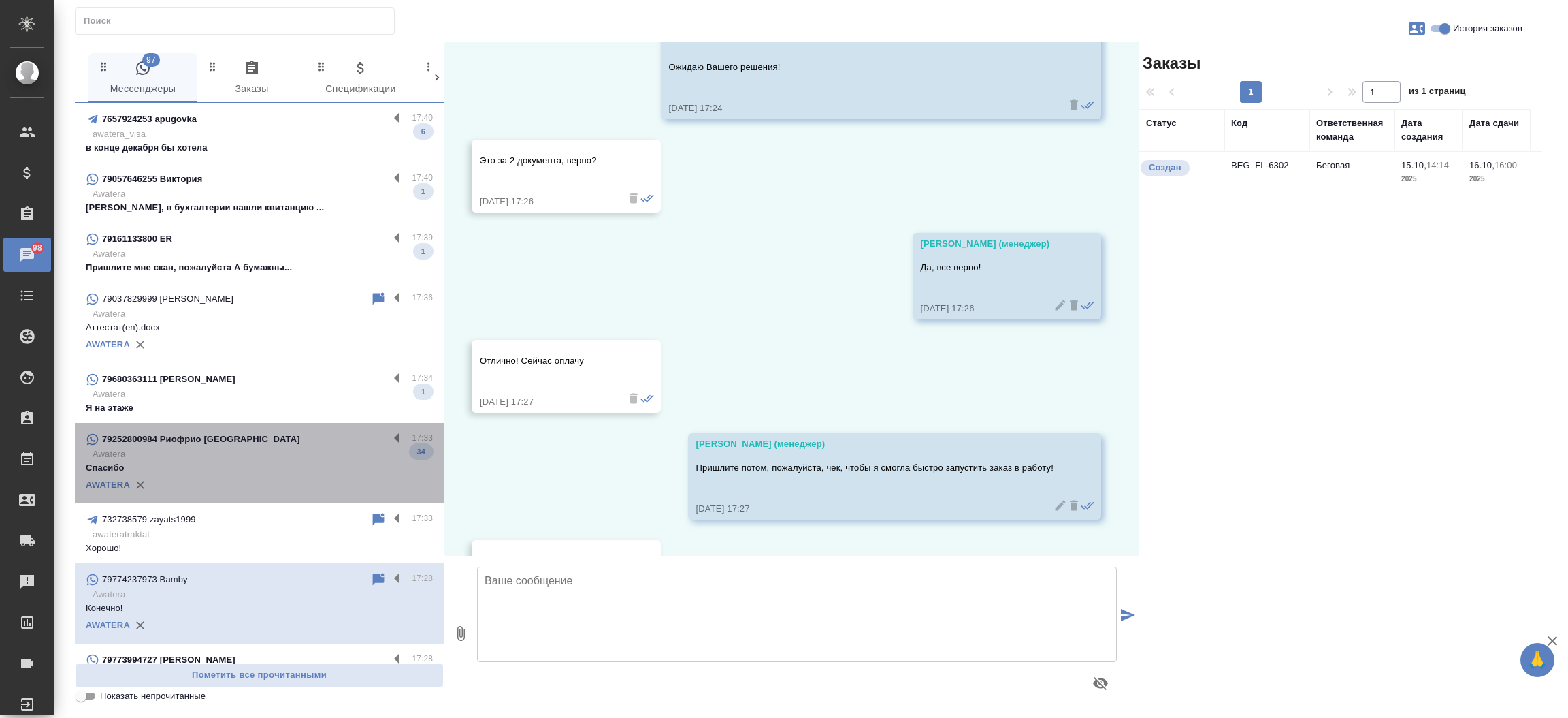
scroll to position [2786, 0]
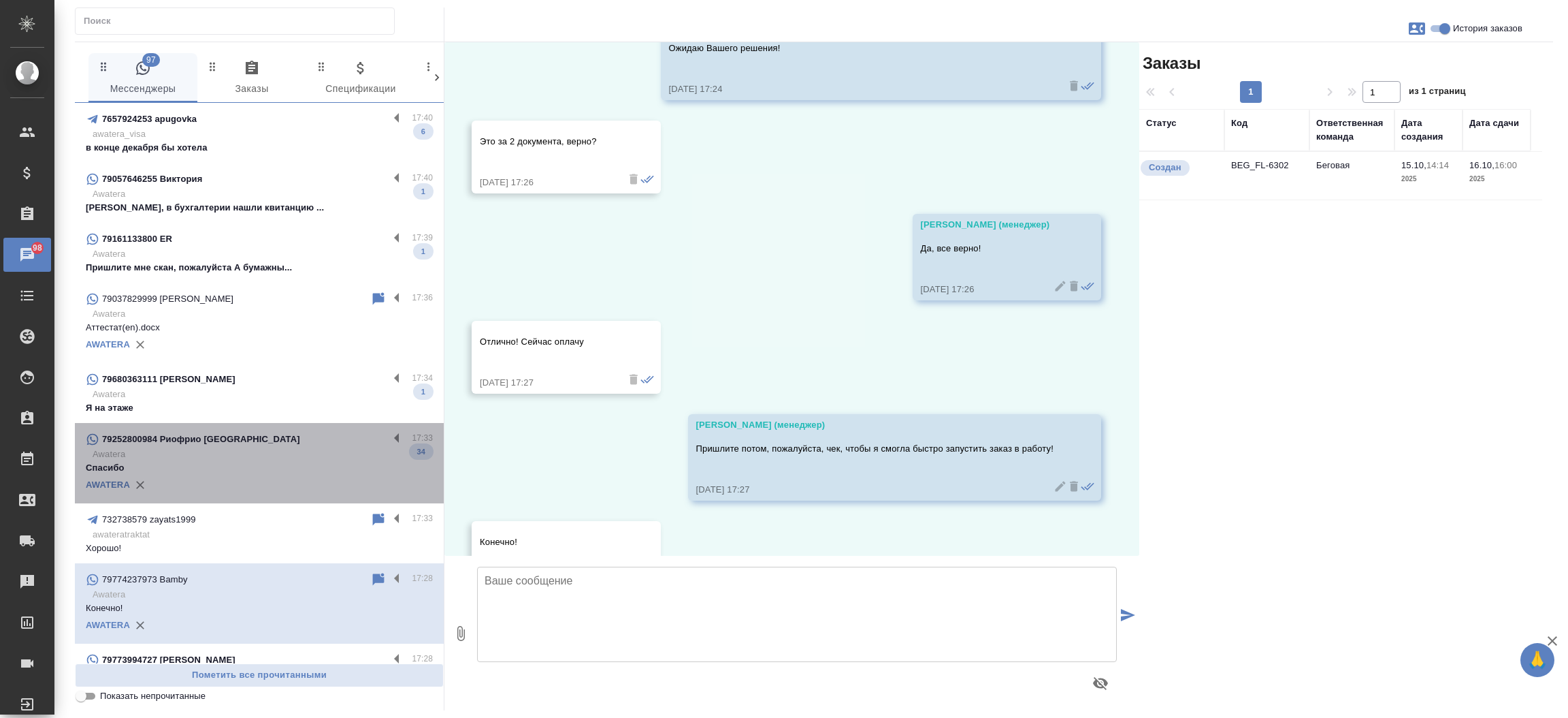
click at [270, 485] on div "AWATERA" at bounding box center [259, 485] width 347 height 21
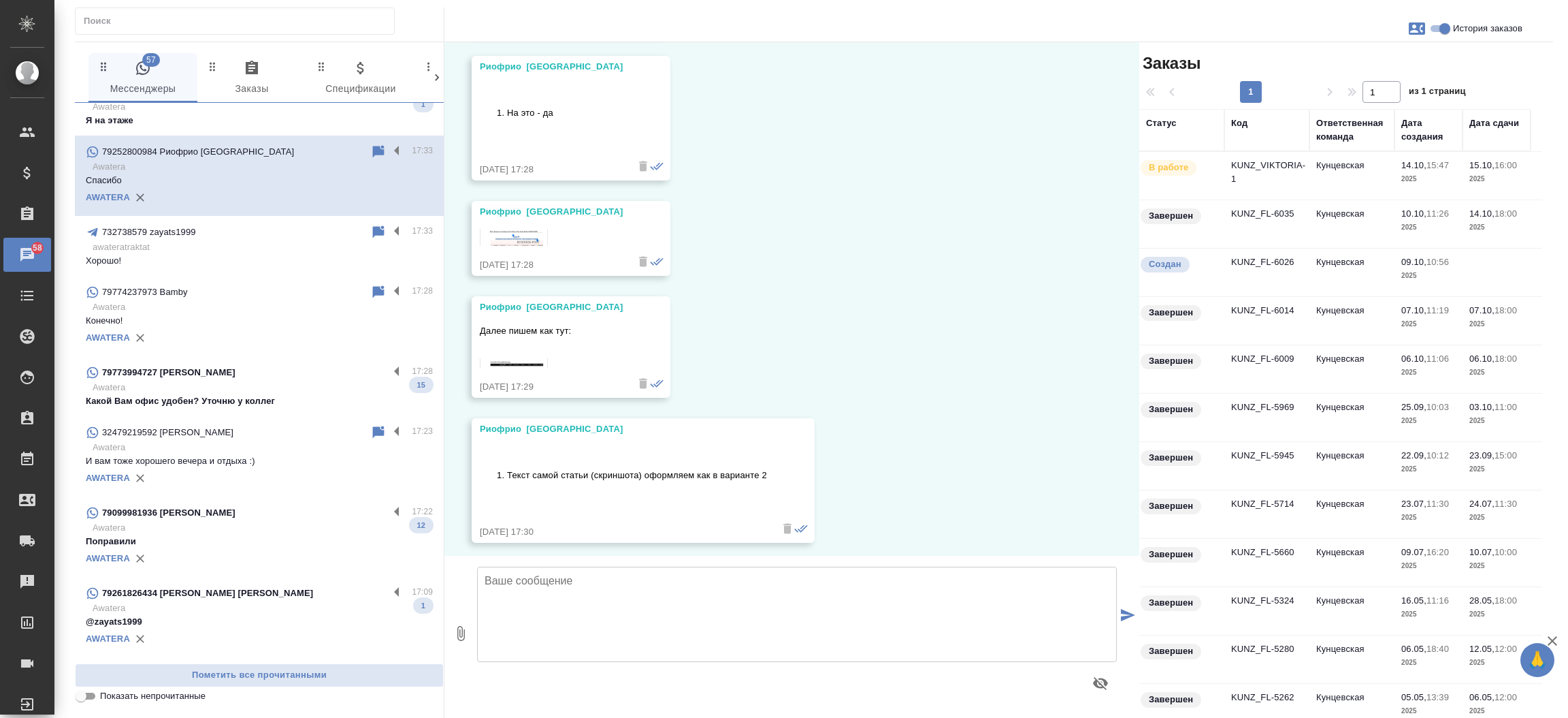
scroll to position [0, 0]
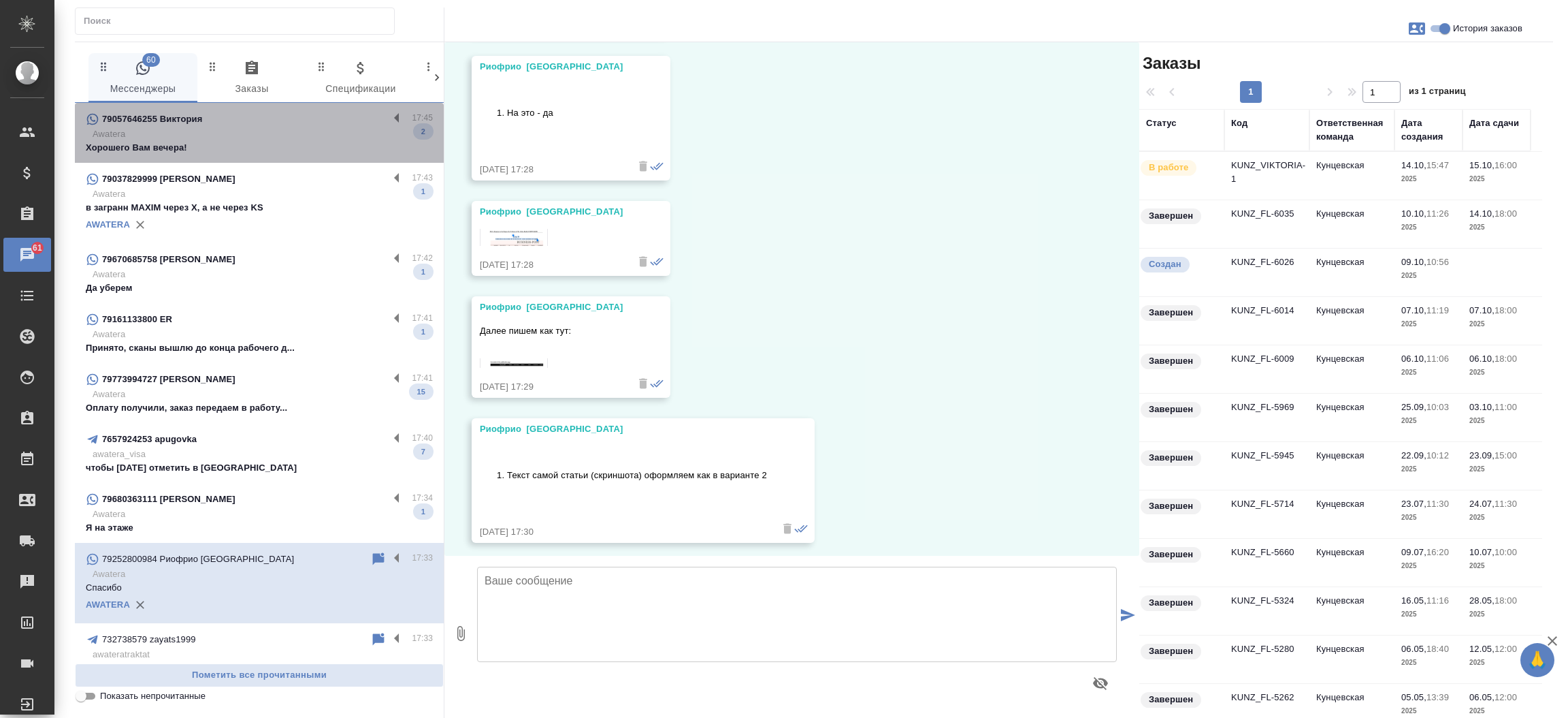
click at [290, 132] on p "Awatera" at bounding box center [263, 134] width 340 height 13
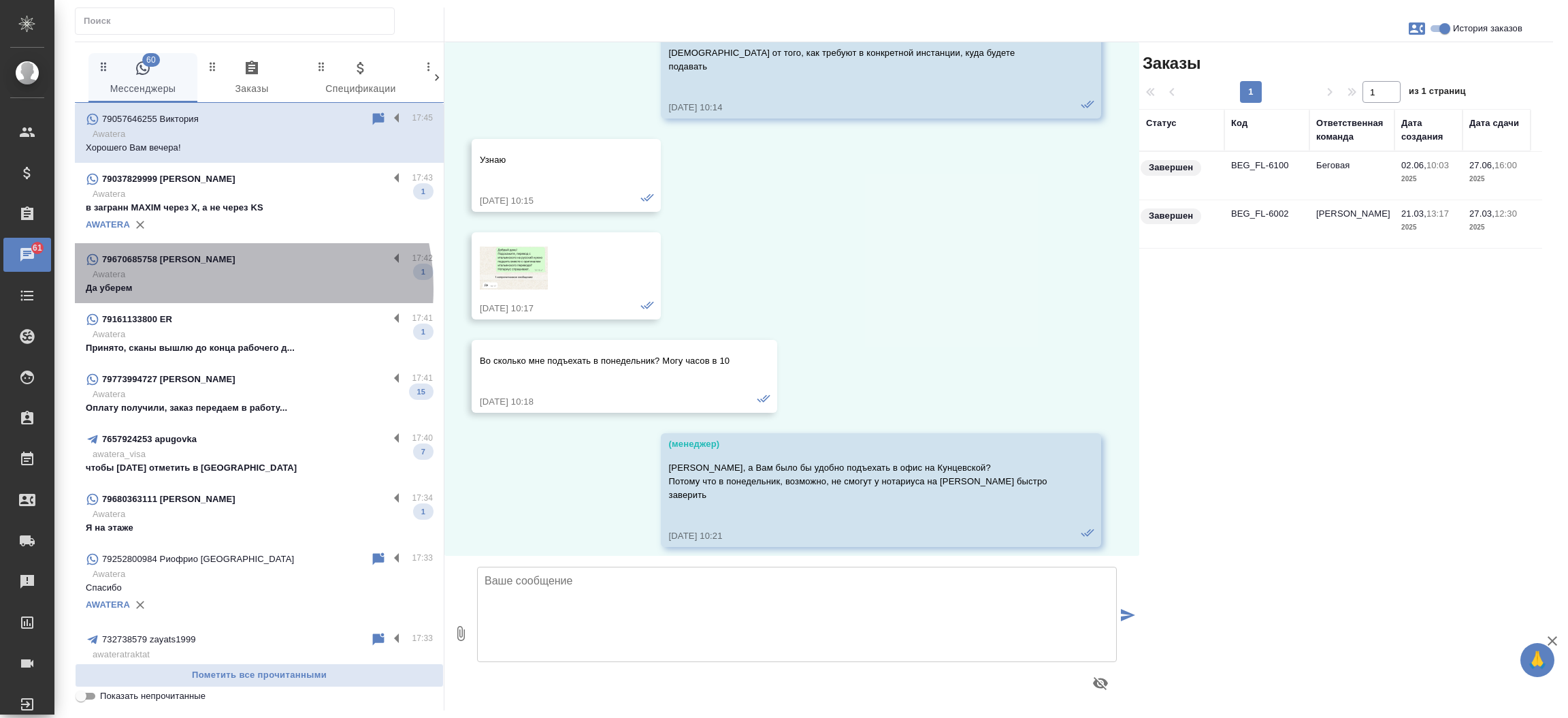
scroll to position [24213, 0]
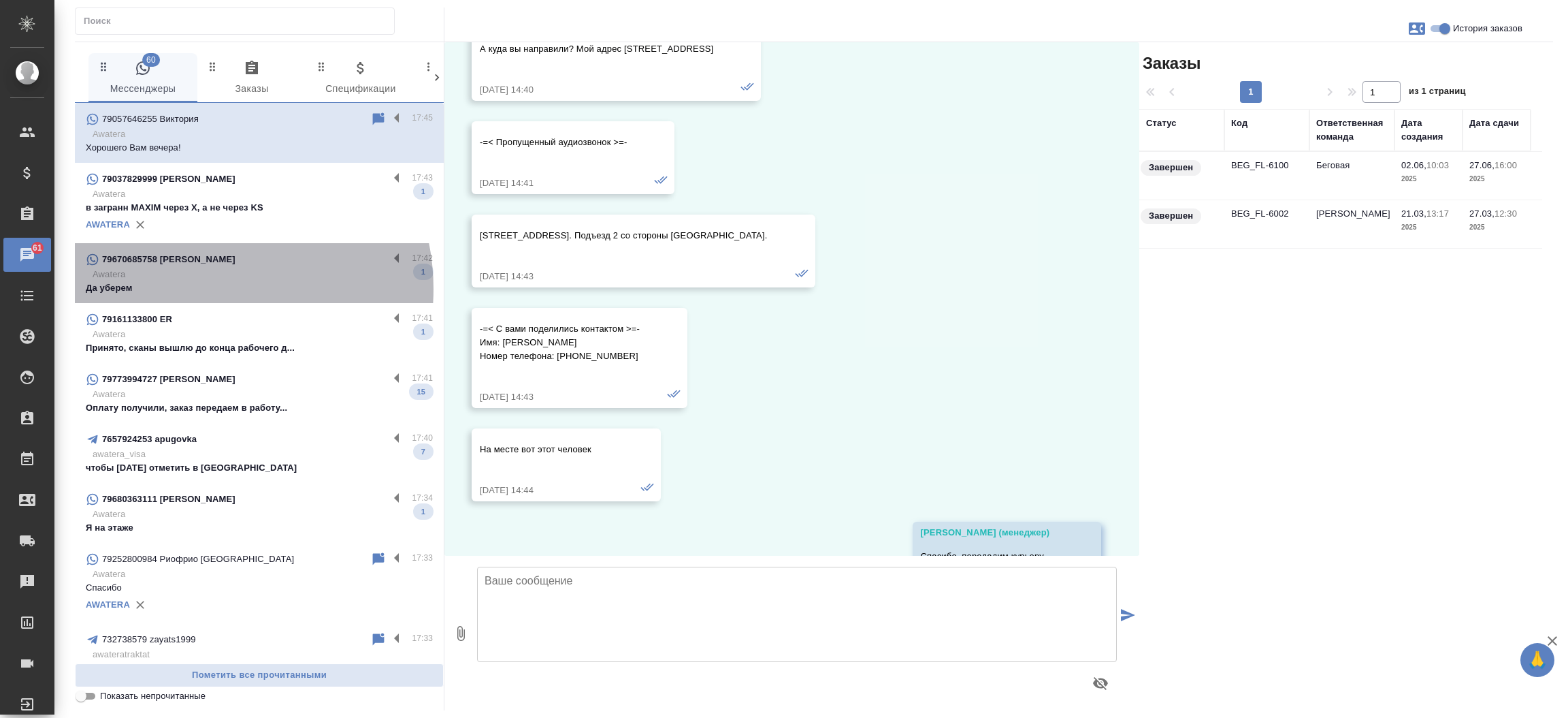
click at [202, 289] on p "Да уберем" at bounding box center [259, 288] width 347 height 13
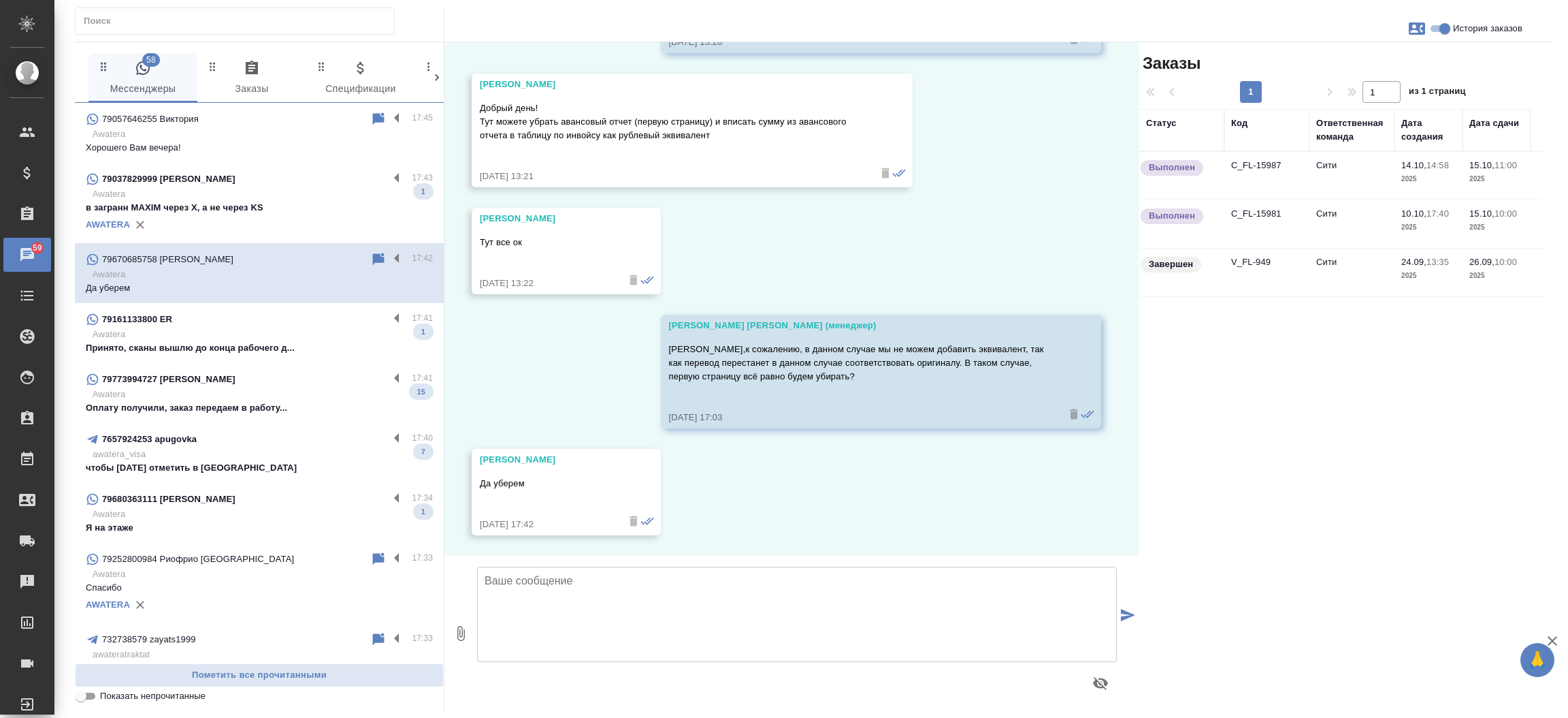
scroll to position [7343, 0]
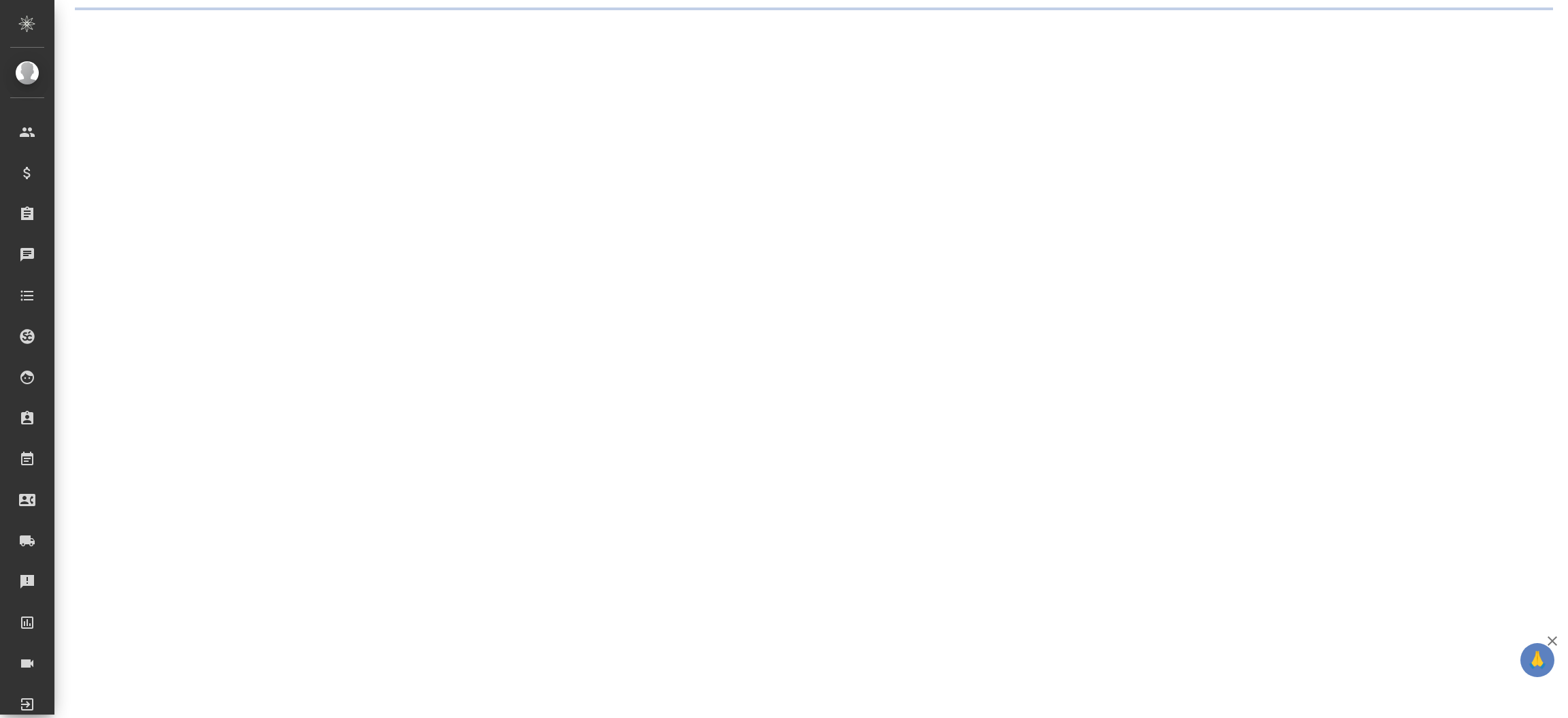
select select "RU"
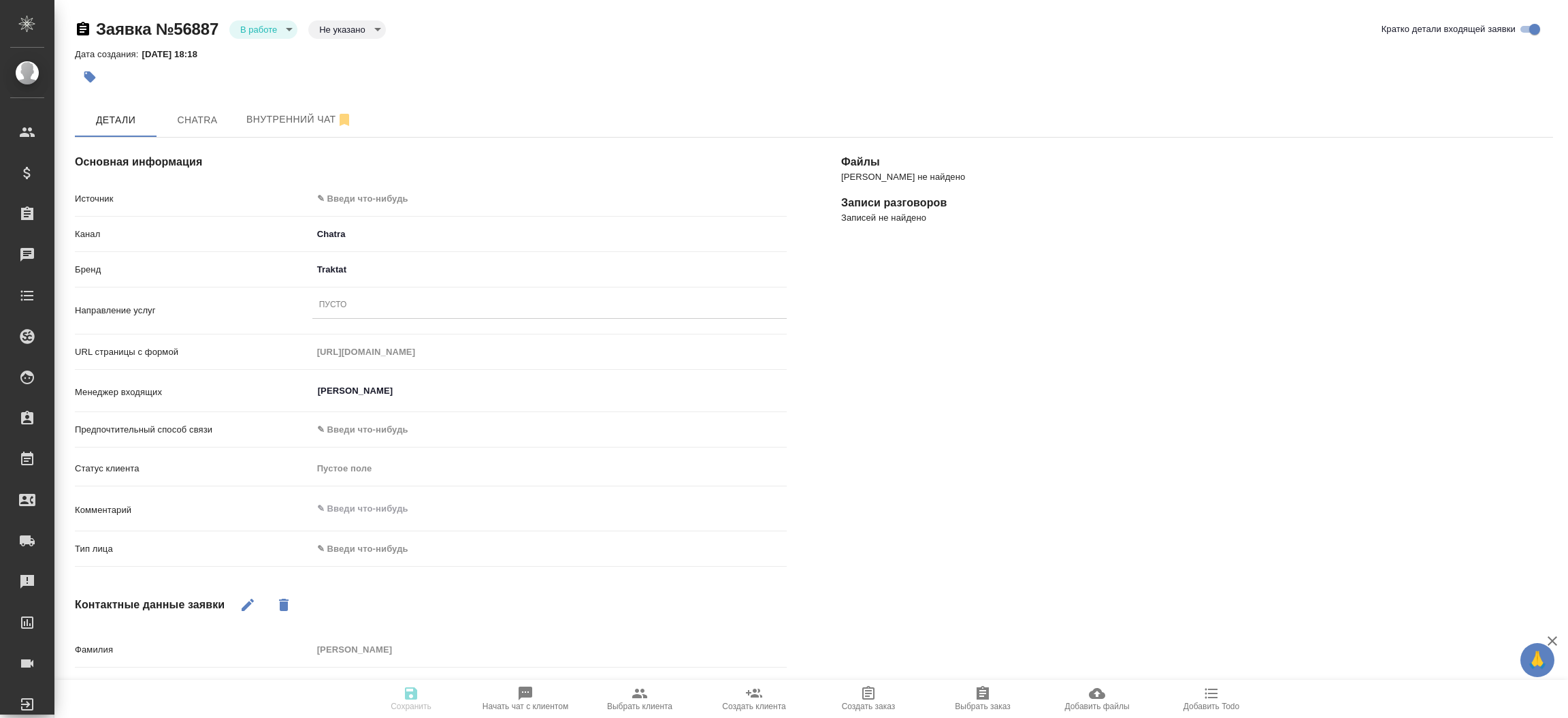
type textarea "x"
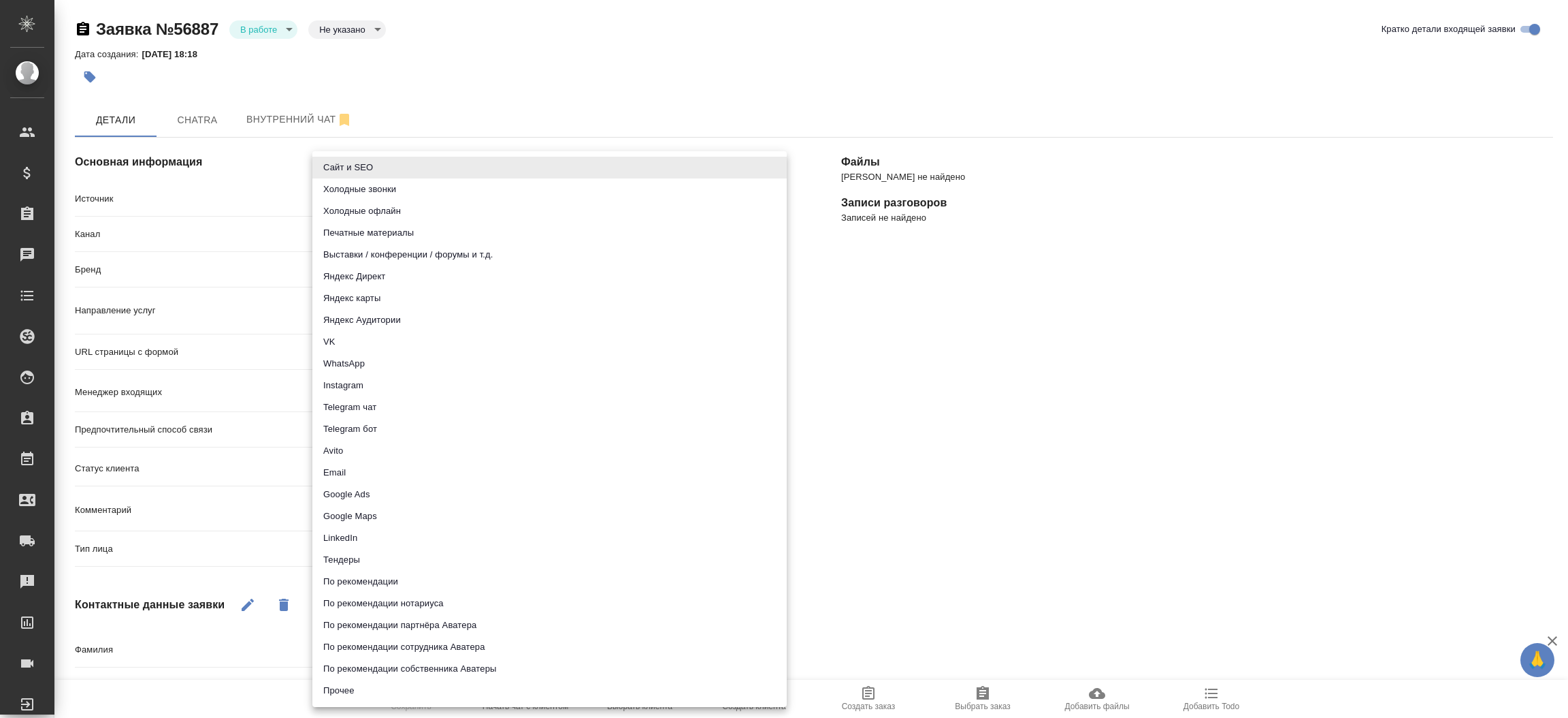
click at [494, 196] on body "🙏 .cls-1 fill:#fff; AWATERA [PERSON_NAME]prutko Клиенты Спецификации Заказы Чат…" at bounding box center [784, 359] width 1568 height 718
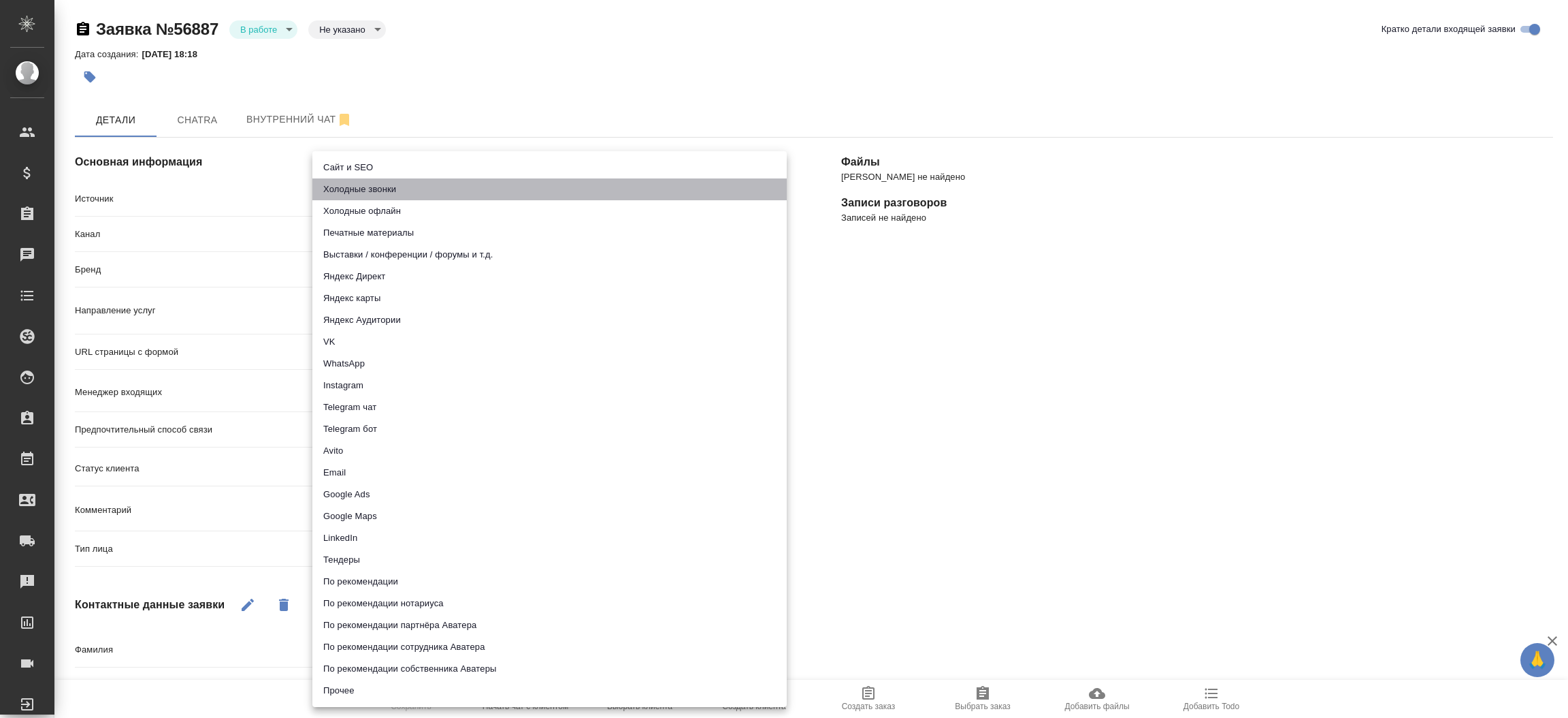
click at [494, 196] on li "Холодные звонки" at bounding box center [549, 189] width 475 height 22
type input "сoldСalls"
type textarea "x"
click at [476, 210] on body "🙏 .cls-1 fill:#fff; AWATERA [PERSON_NAME]prutko Клиенты Спецификации Заказы Чат…" at bounding box center [784, 359] width 1568 height 718
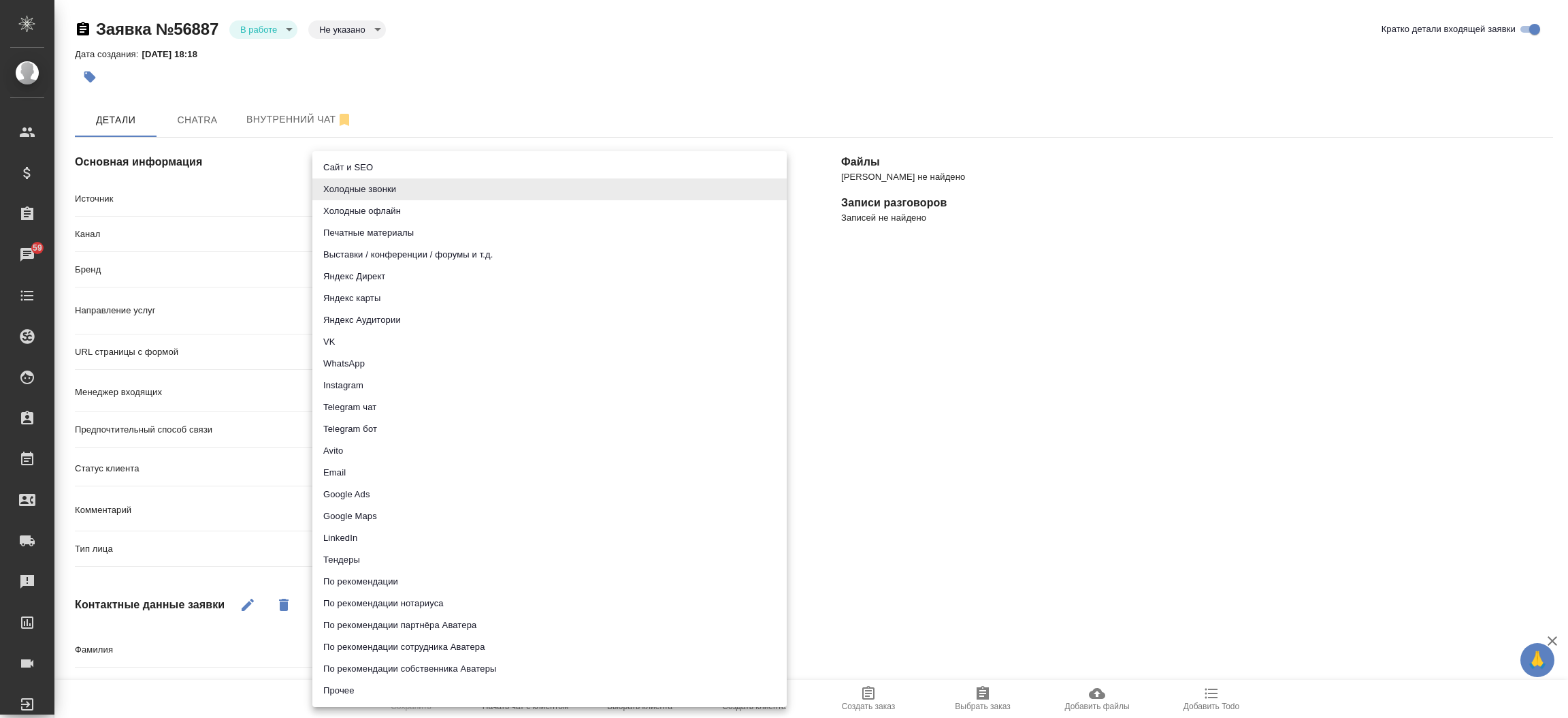
drag, startPoint x: 906, startPoint y: 371, endPoint x: 397, endPoint y: 165, distance: 549.1
click at [397, 165] on div "Сайт и SEO Холодные звонки Холодные офлайн Печатные материалы Выставки / конфер…" at bounding box center [784, 359] width 1568 height 718
click at [397, 165] on li "Сайт и SEO" at bounding box center [549, 168] width 475 height 22
type input "seo"
type textarea "x"
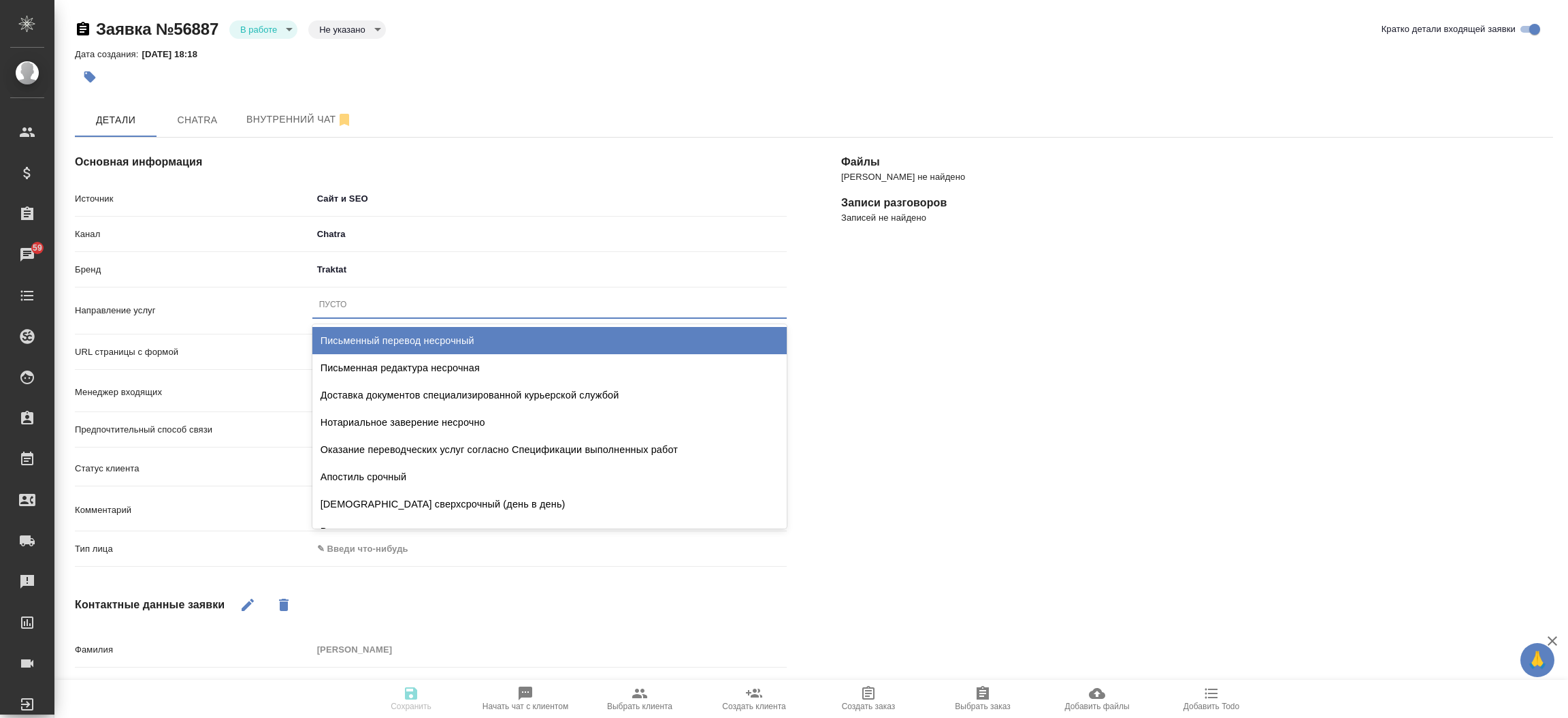
click at [362, 302] on div "Пусто" at bounding box center [549, 305] width 475 height 20
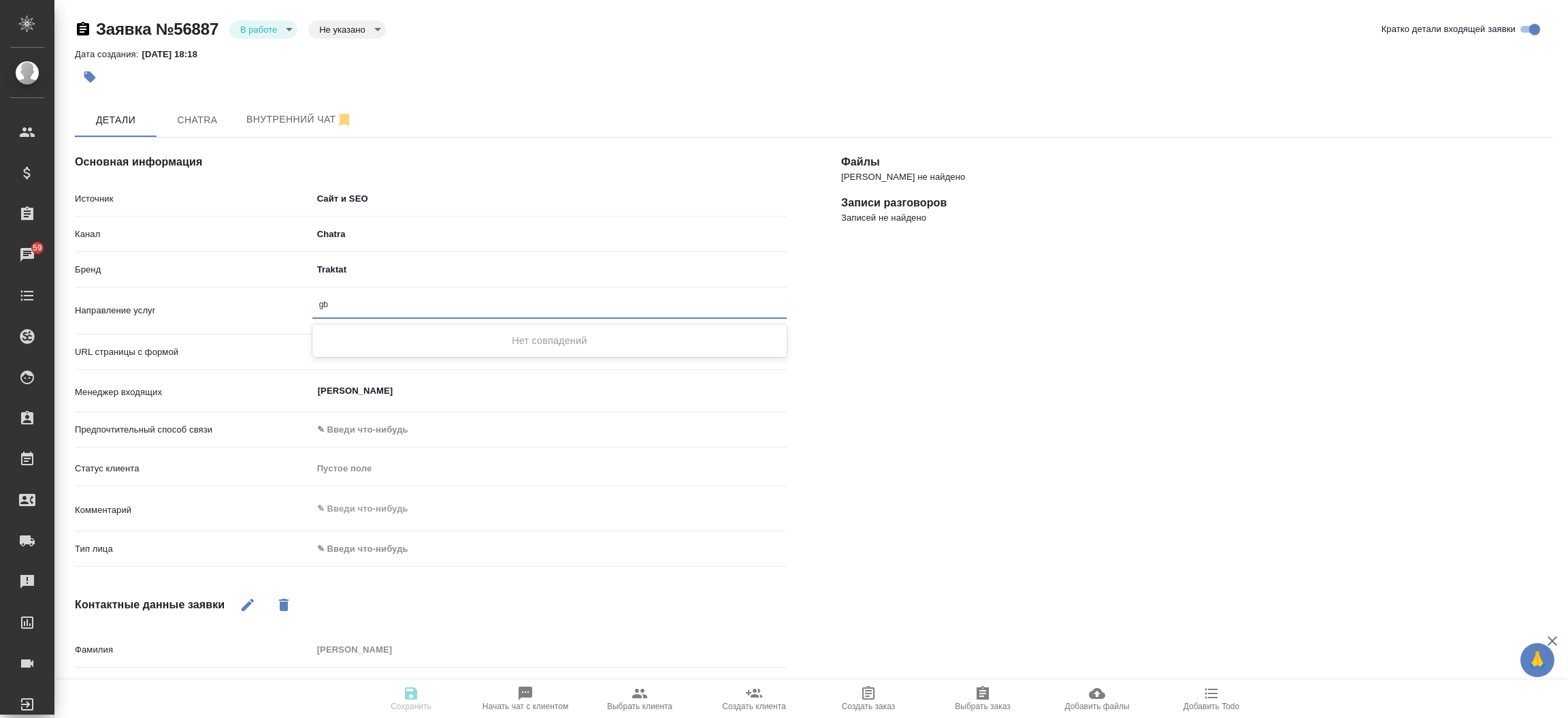
type input "g"
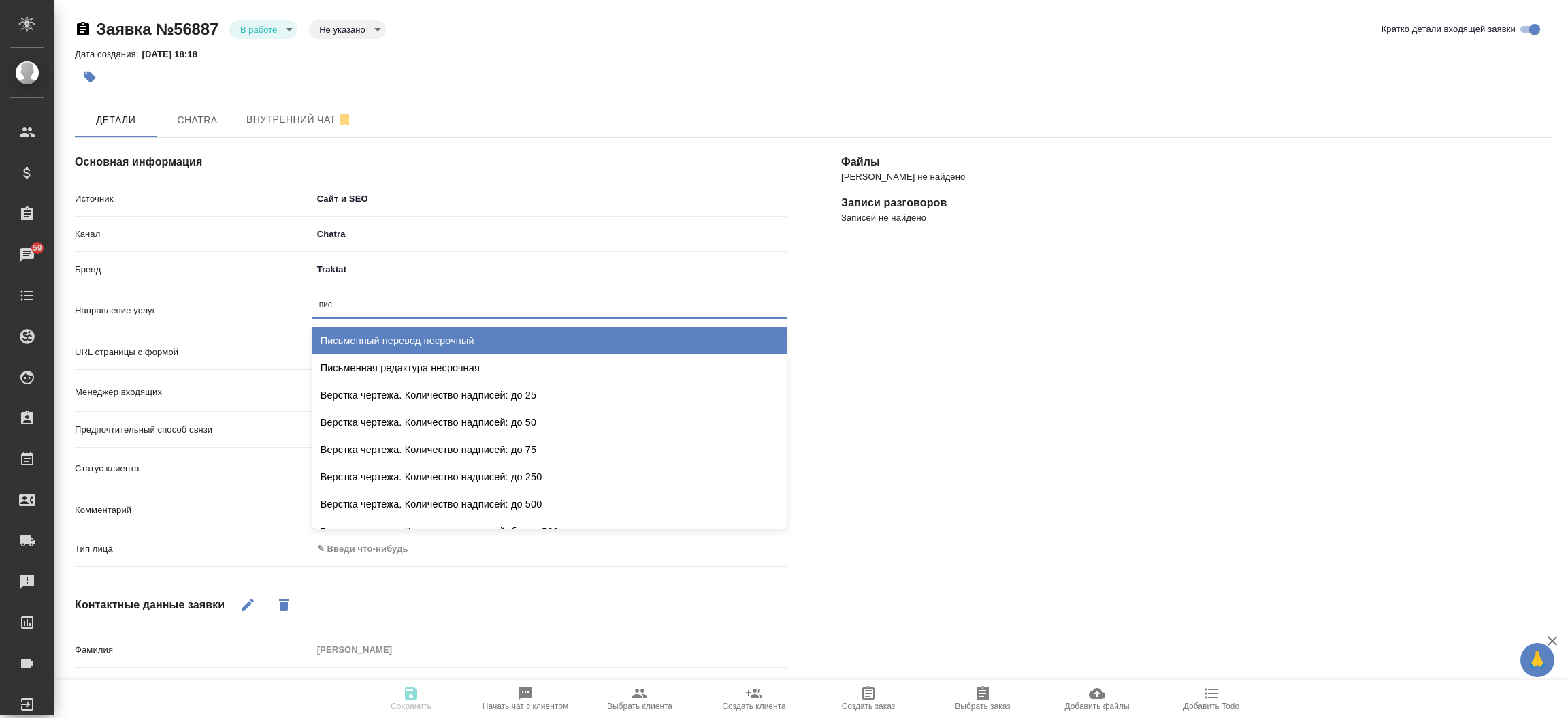
type input "пись"
click at [377, 336] on div "Письменный перевод несрочный" at bounding box center [549, 340] width 475 height 27
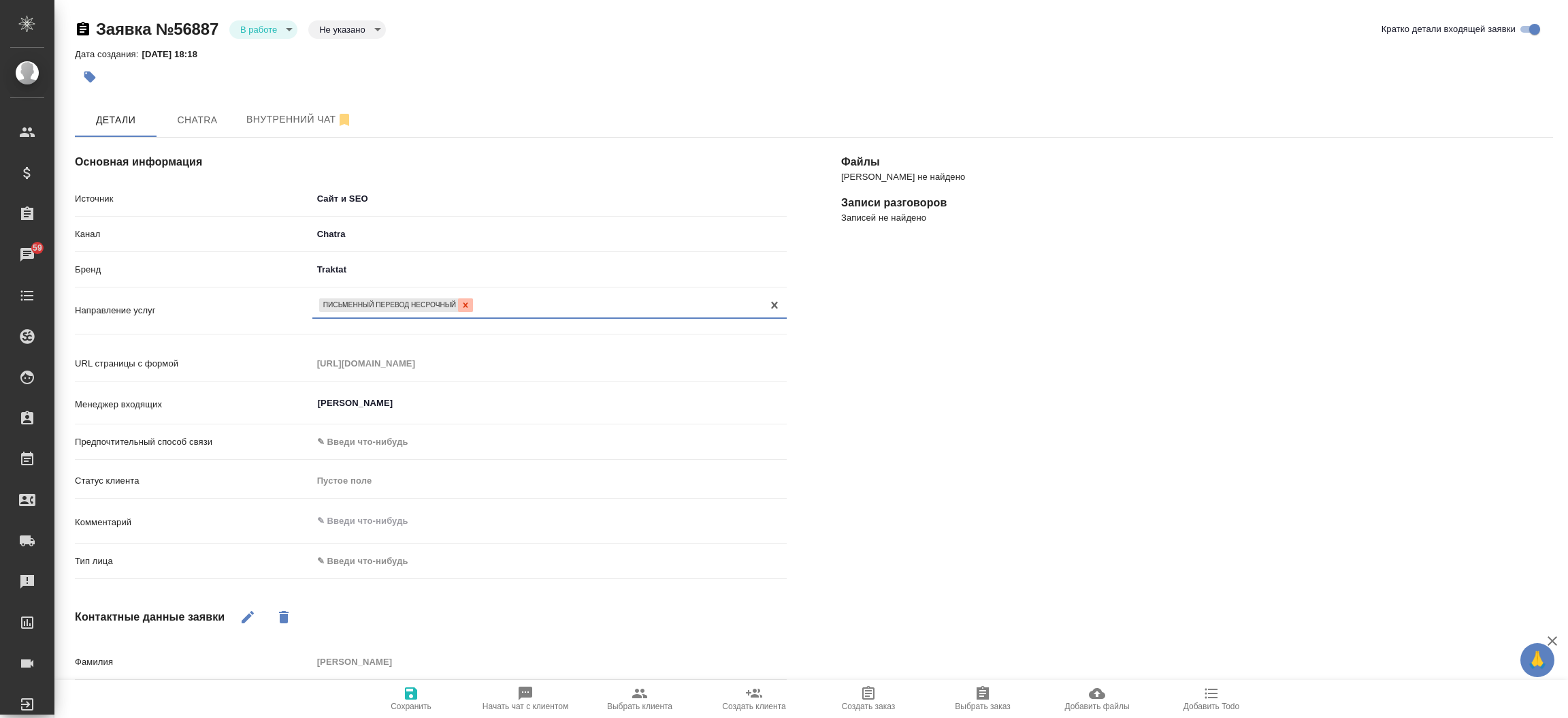
click at [466, 304] on icon at bounding box center [466, 305] width 5 height 5
type textarea "x"
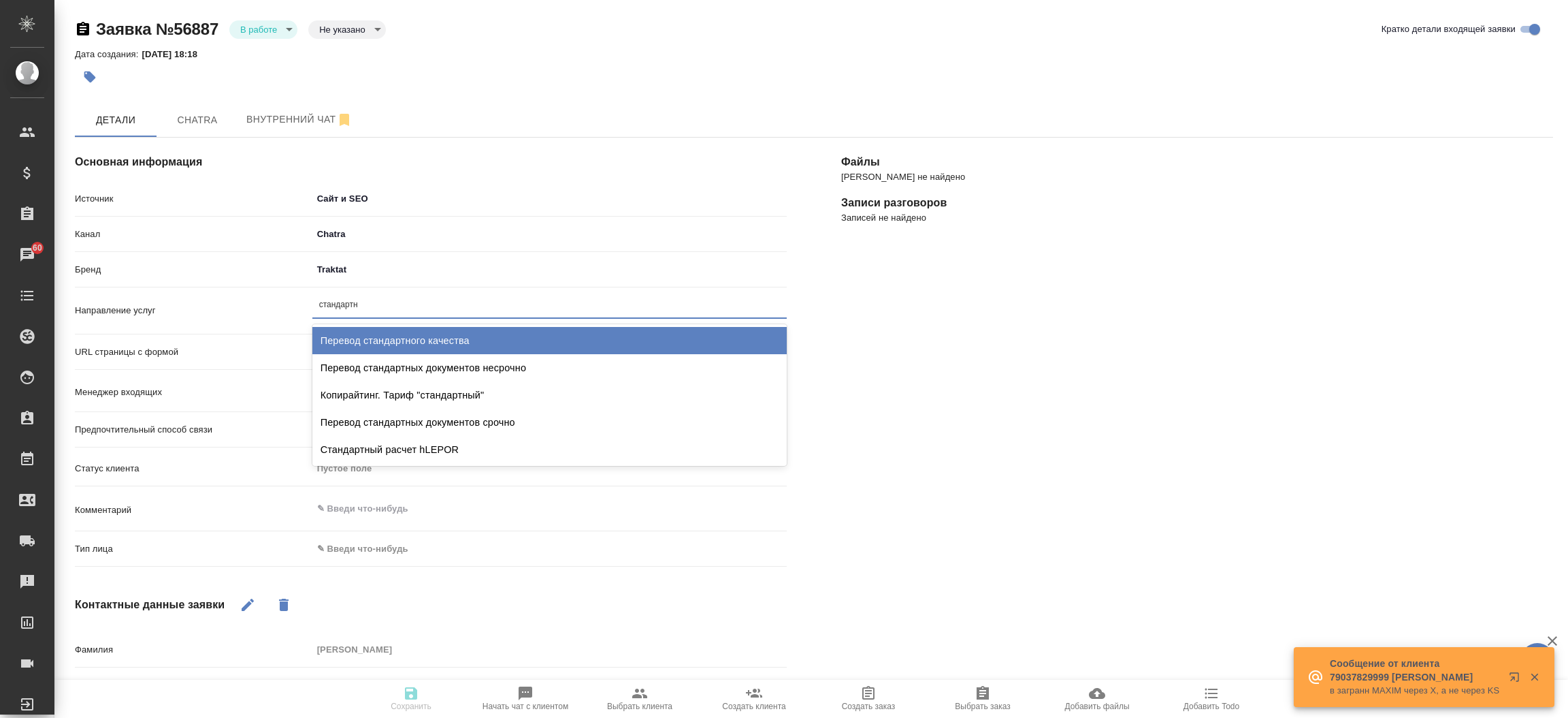
type input "стандартны"
click at [464, 333] on div "Перевод стандартных документов несрочно" at bounding box center [549, 340] width 475 height 27
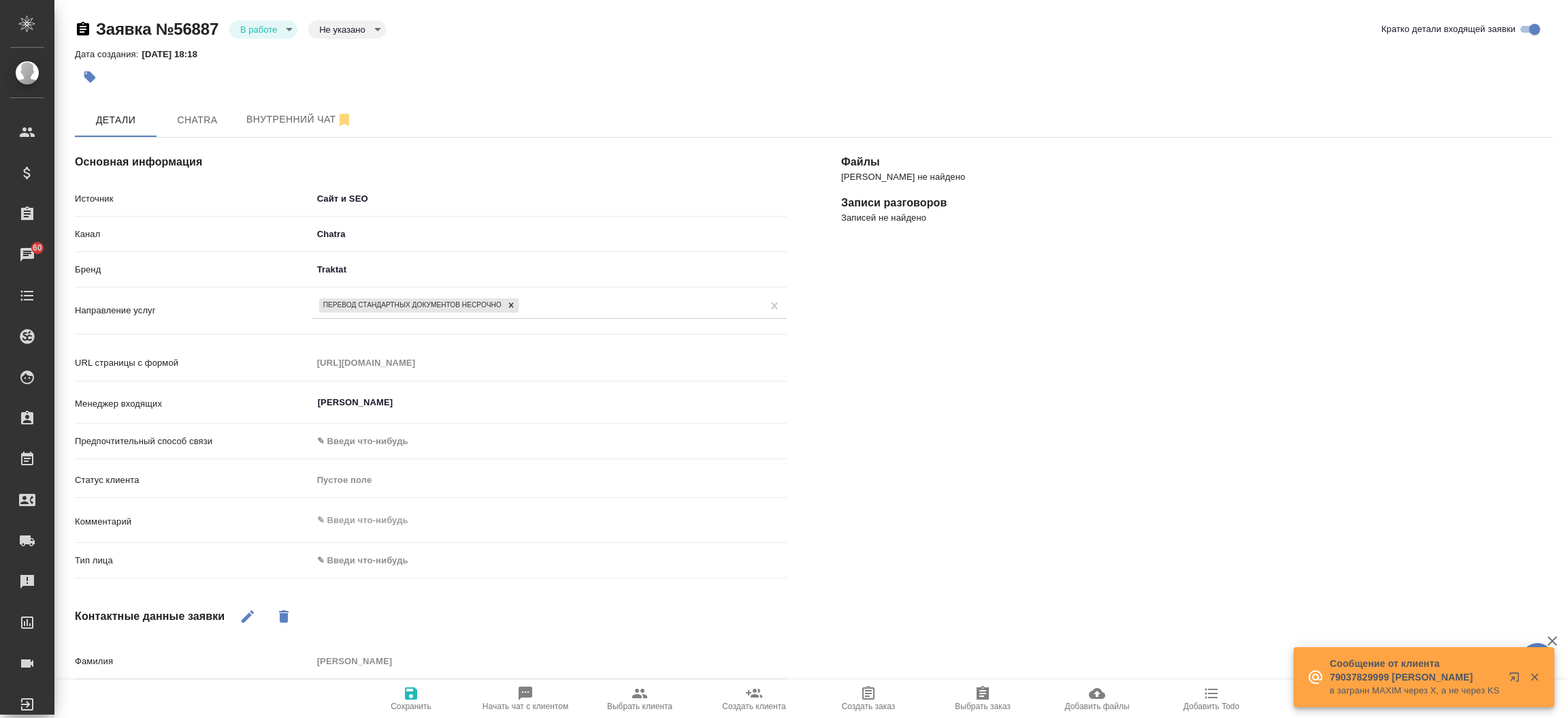
click at [364, 572] on div "Тип лица ✎ Введи что-нибудь" at bounding box center [431, 565] width 712 height 36
drag, startPoint x: 364, startPoint y: 572, endPoint x: 356, endPoint y: 551, distance: 22.5
click at [356, 551] on div "Тип лица ✎ Введи что-нибудь" at bounding box center [431, 565] width 712 height 36
click at [356, 551] on body "🙏 .cls-1 fill:#fff; AWATERA [PERSON_NAME]prutko Клиенты Спецификации Заказы 60 …" at bounding box center [784, 359] width 1568 height 718
click at [356, 588] on li "Физическое лицо" at bounding box center [470, 581] width 316 height 22
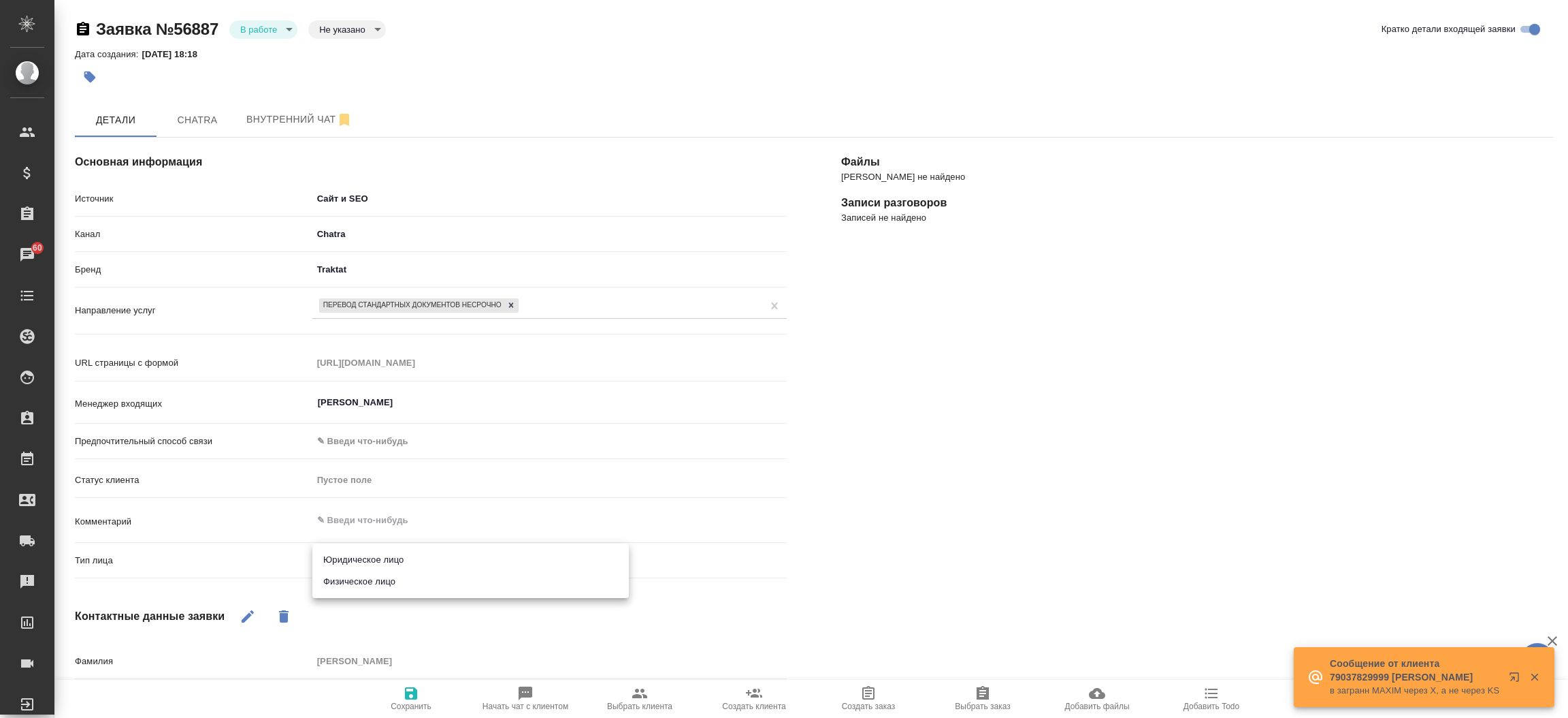
type textarea "x"
type input "private"
click at [394, 702] on span "Сохранить" at bounding box center [411, 706] width 41 height 9
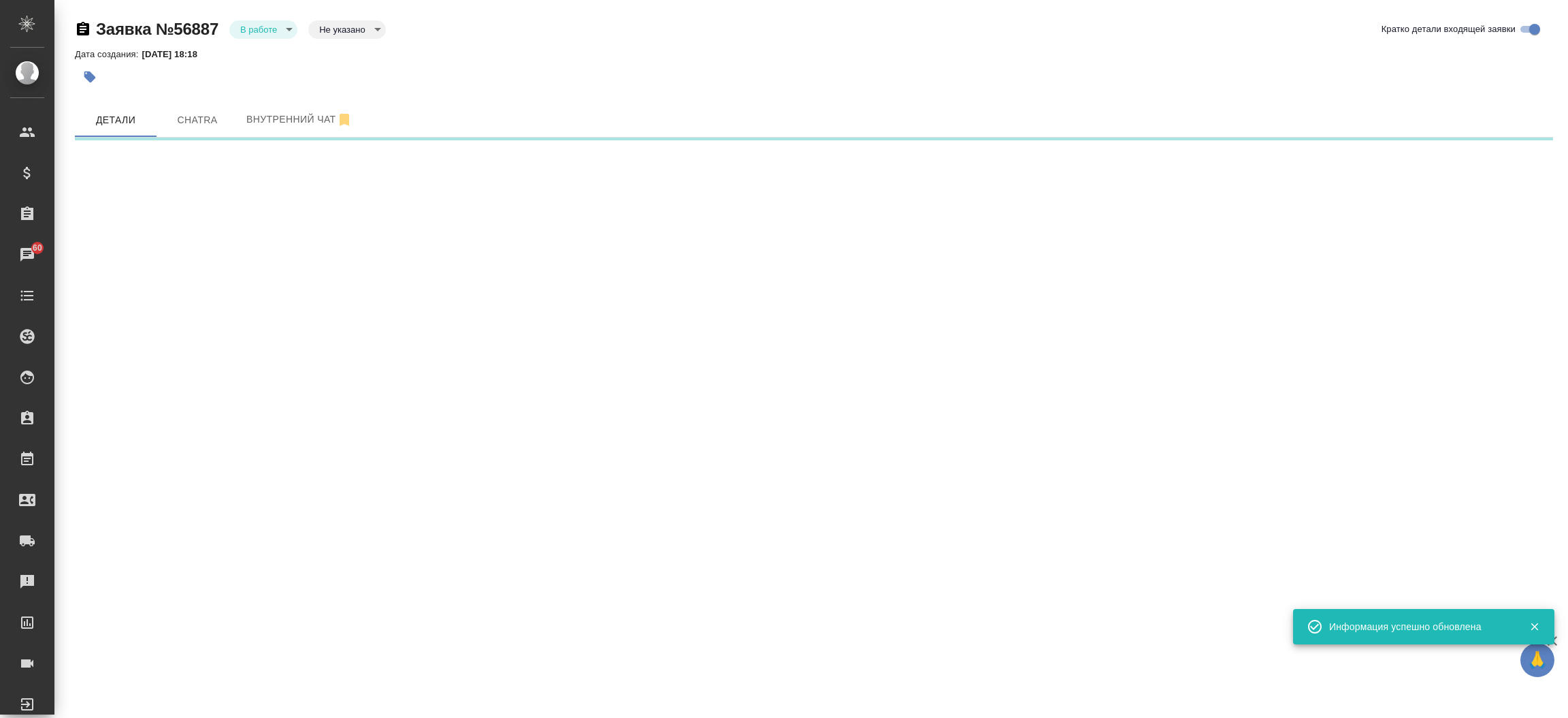
select select "RU"
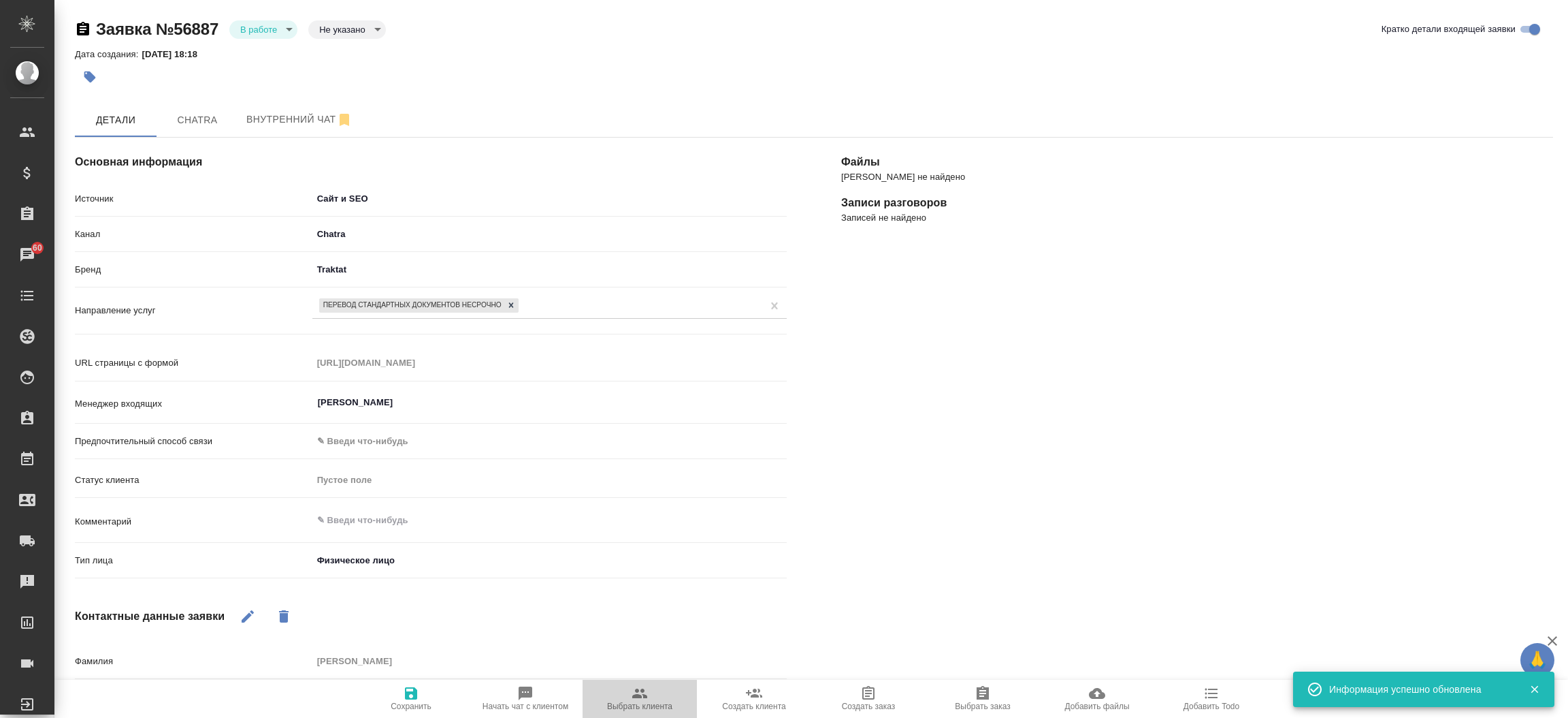
click at [644, 686] on icon "button" at bounding box center [640, 693] width 17 height 17
type textarea "x"
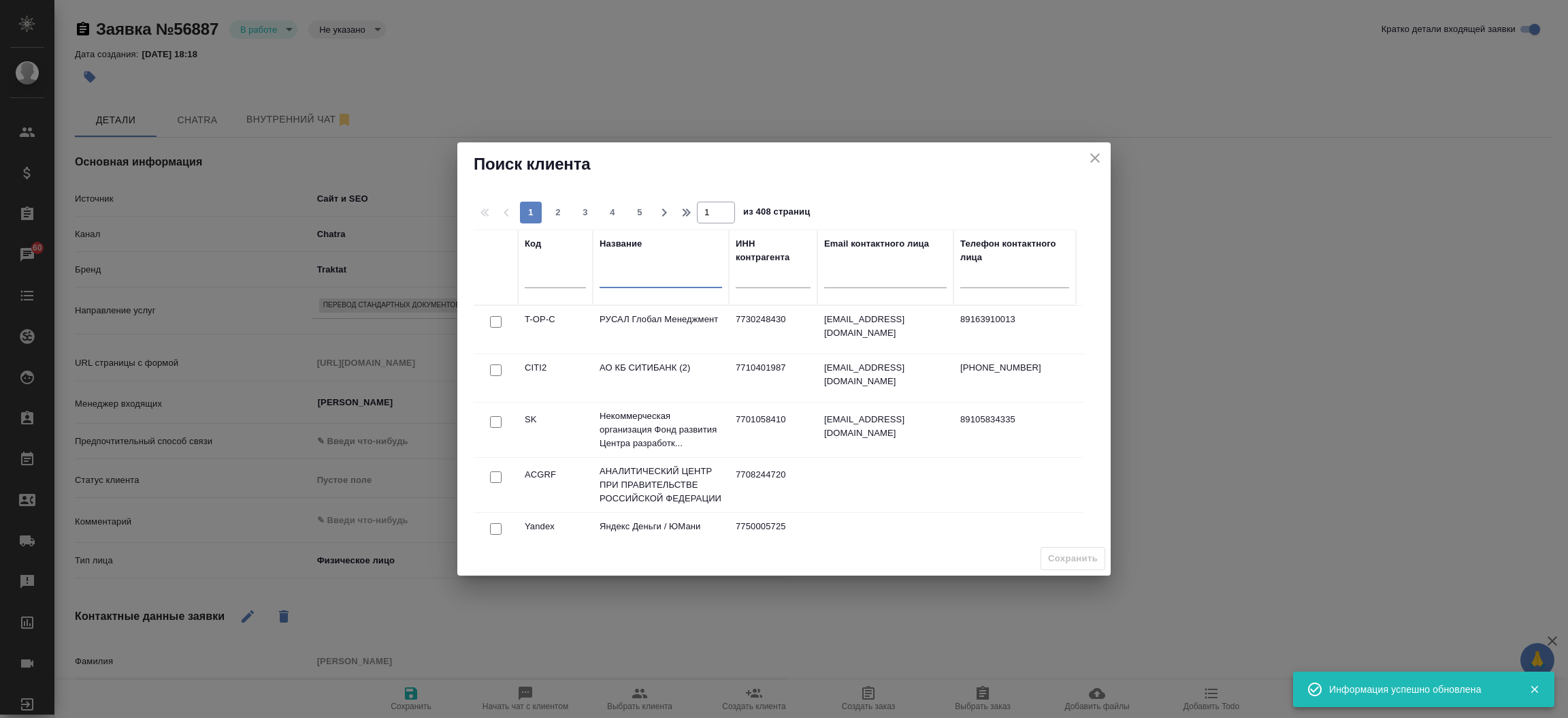
click at [674, 287] on input "text" at bounding box center [661, 279] width 123 height 17
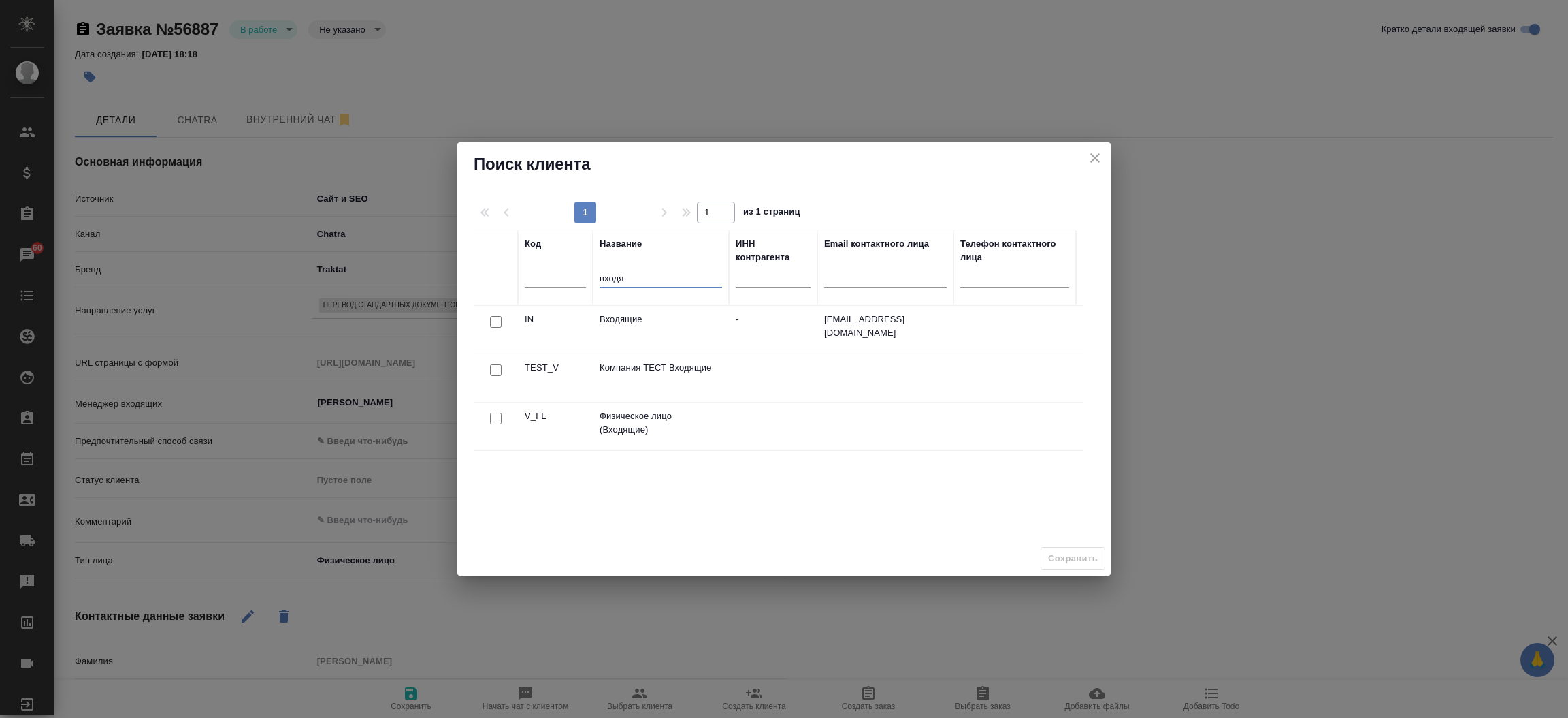
type input "входя"
click at [496, 420] on input "checkbox" at bounding box center [496, 418] width 12 height 12
checkbox input "true"
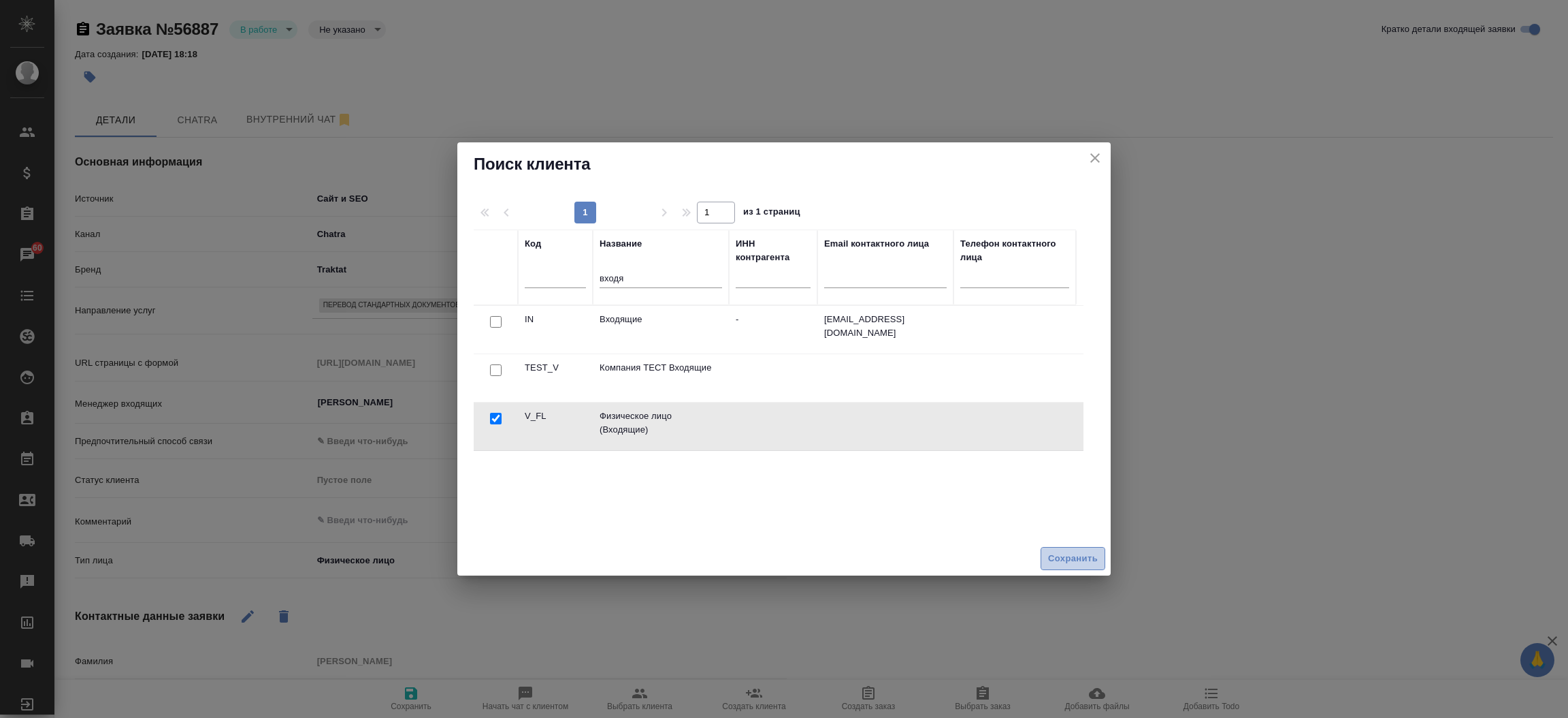
click at [1058, 553] on span "Сохранить" at bounding box center [1073, 559] width 50 height 16
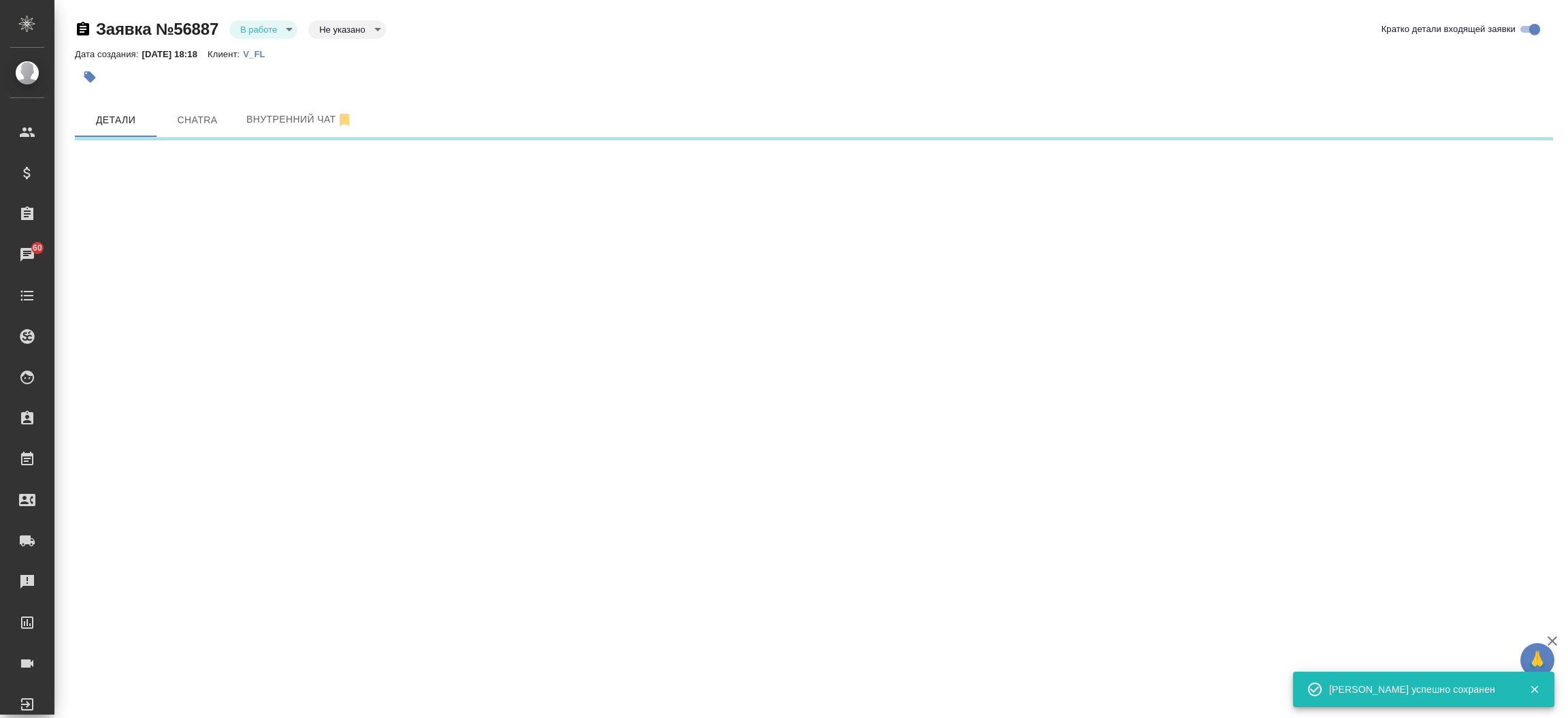
select select "RU"
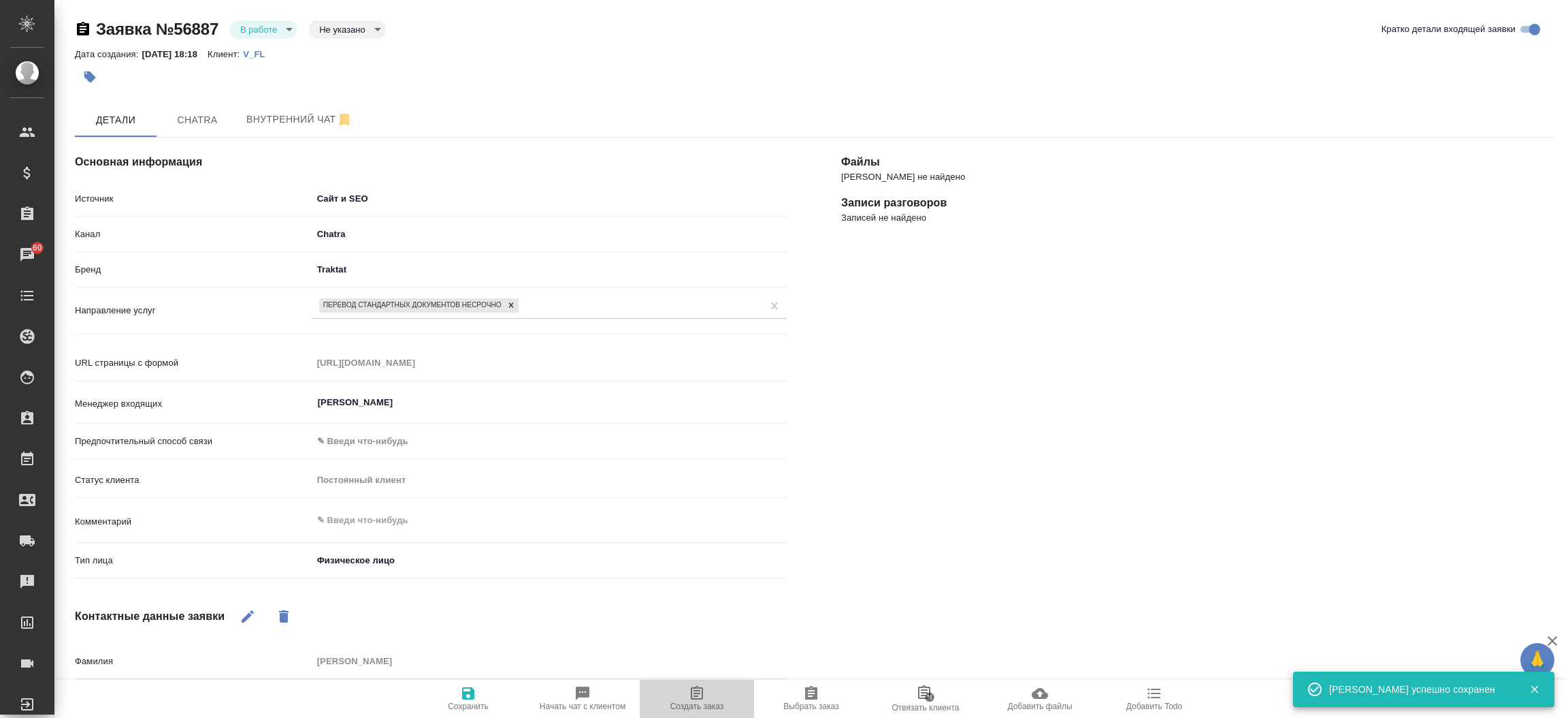
click at [704, 684] on button "Создать заказ" at bounding box center [697, 699] width 114 height 38
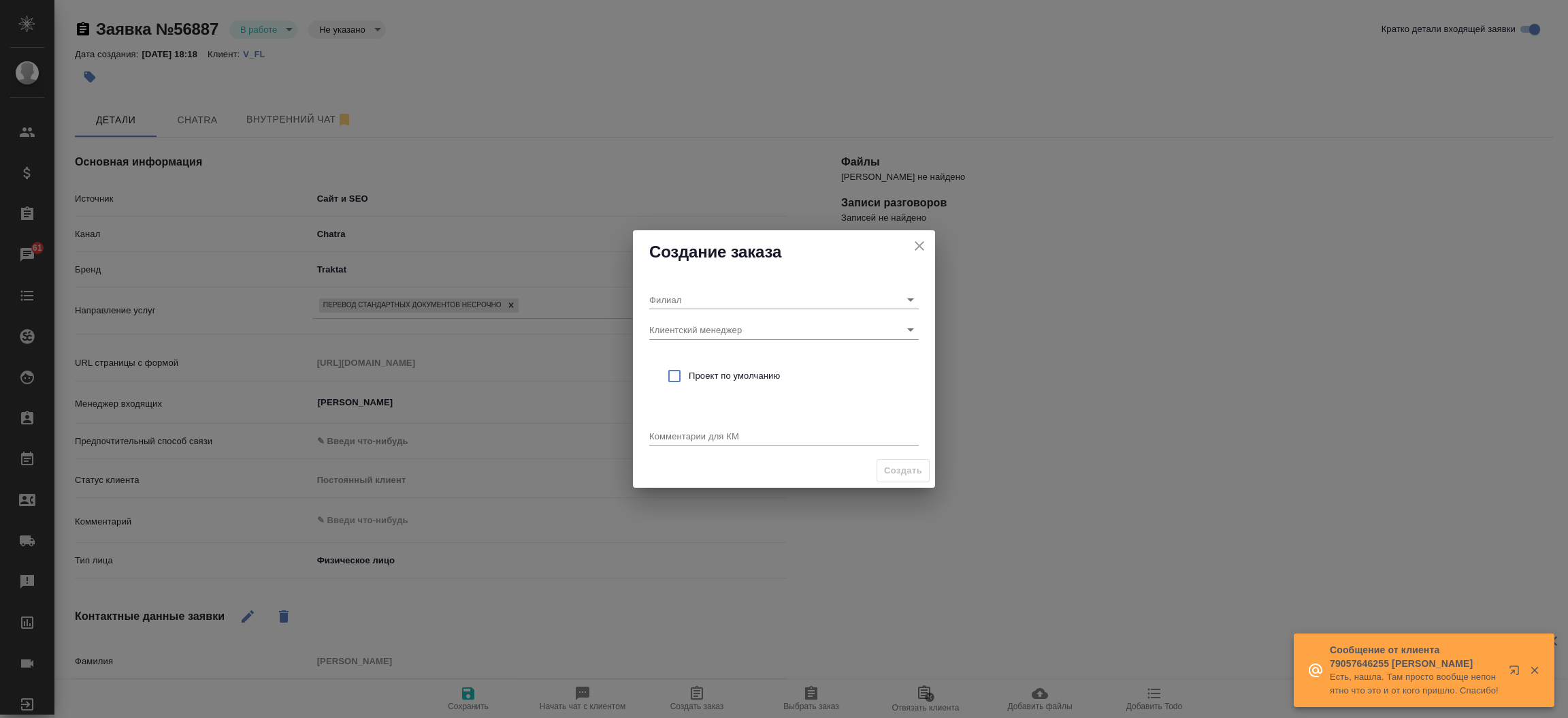
type textarea "x"
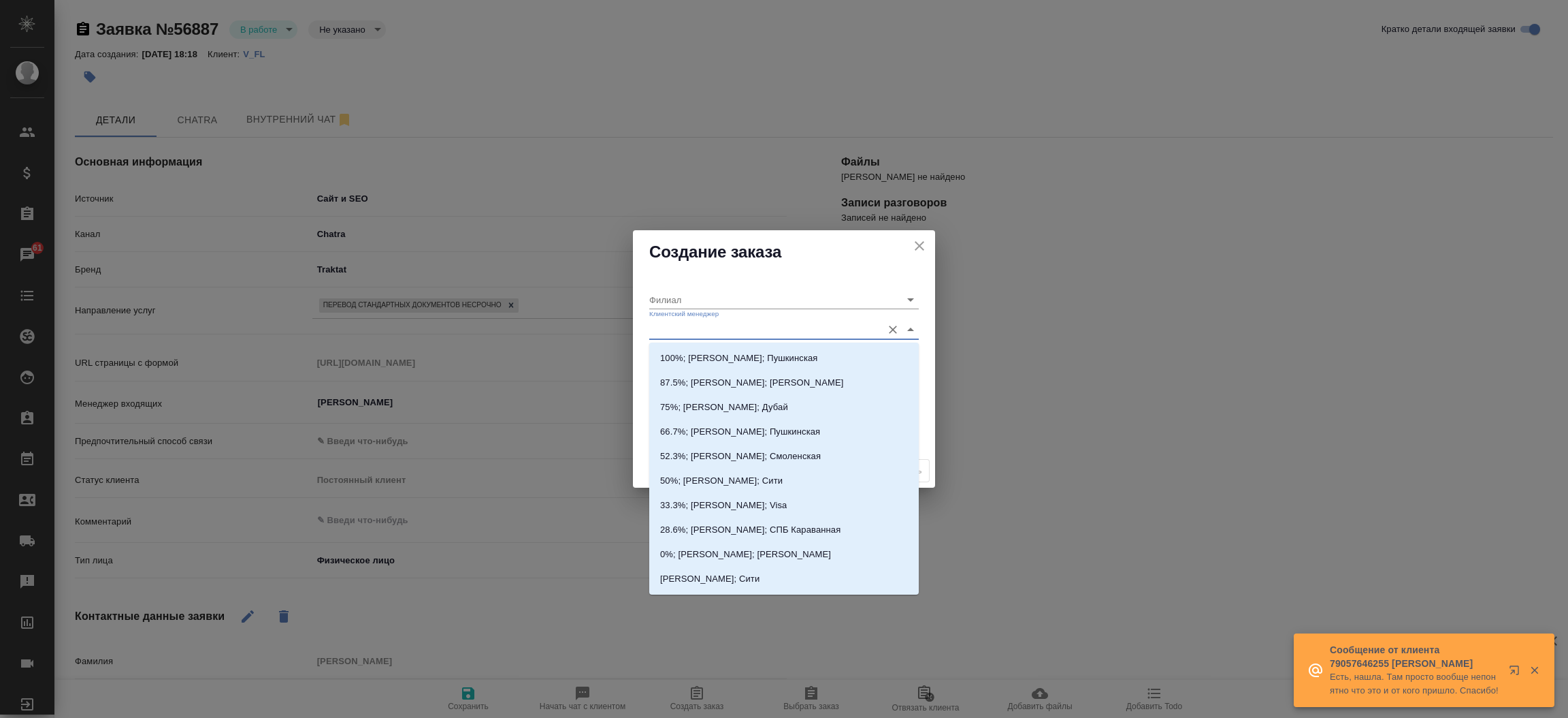
click at [673, 337] on input "Клиентский менеджер" at bounding box center [762, 330] width 226 height 18
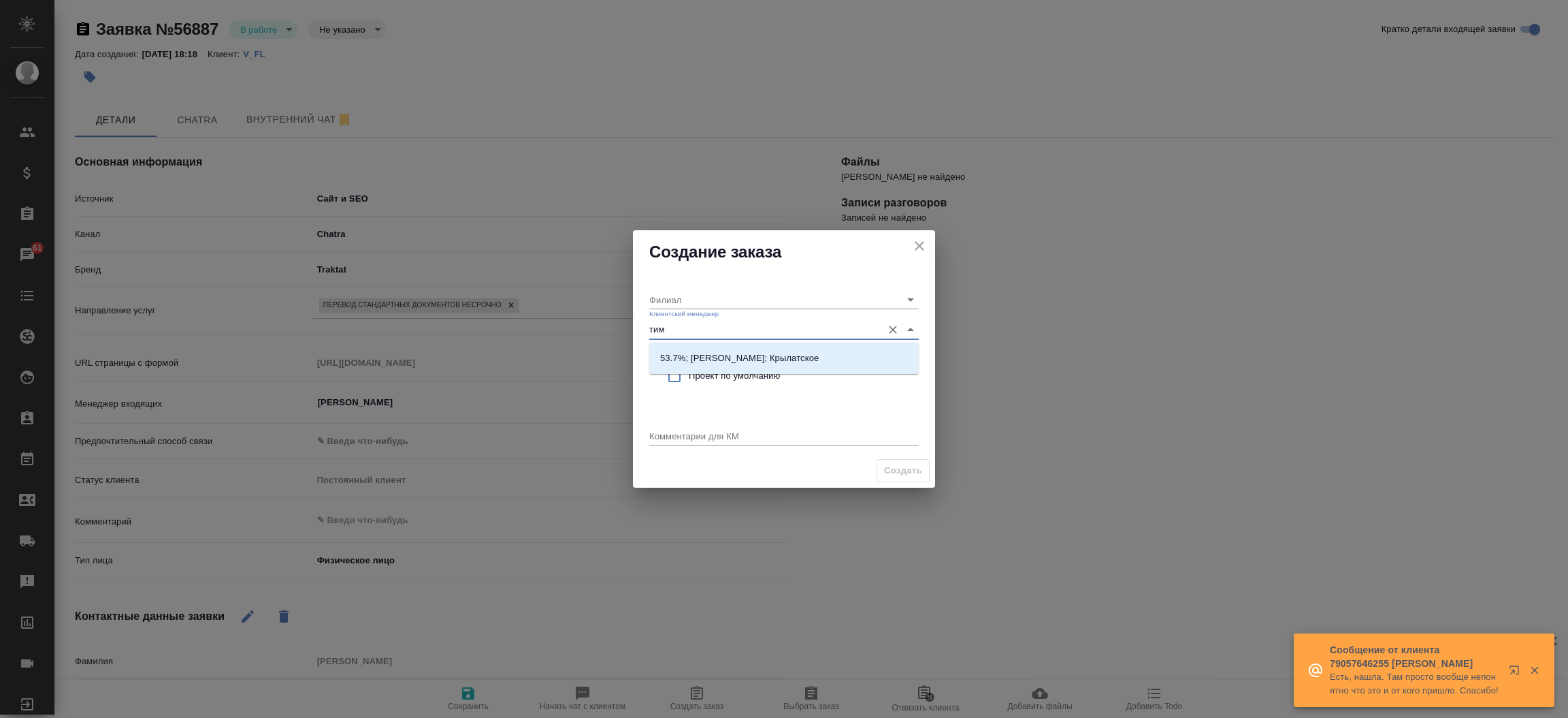
type input "тиму"
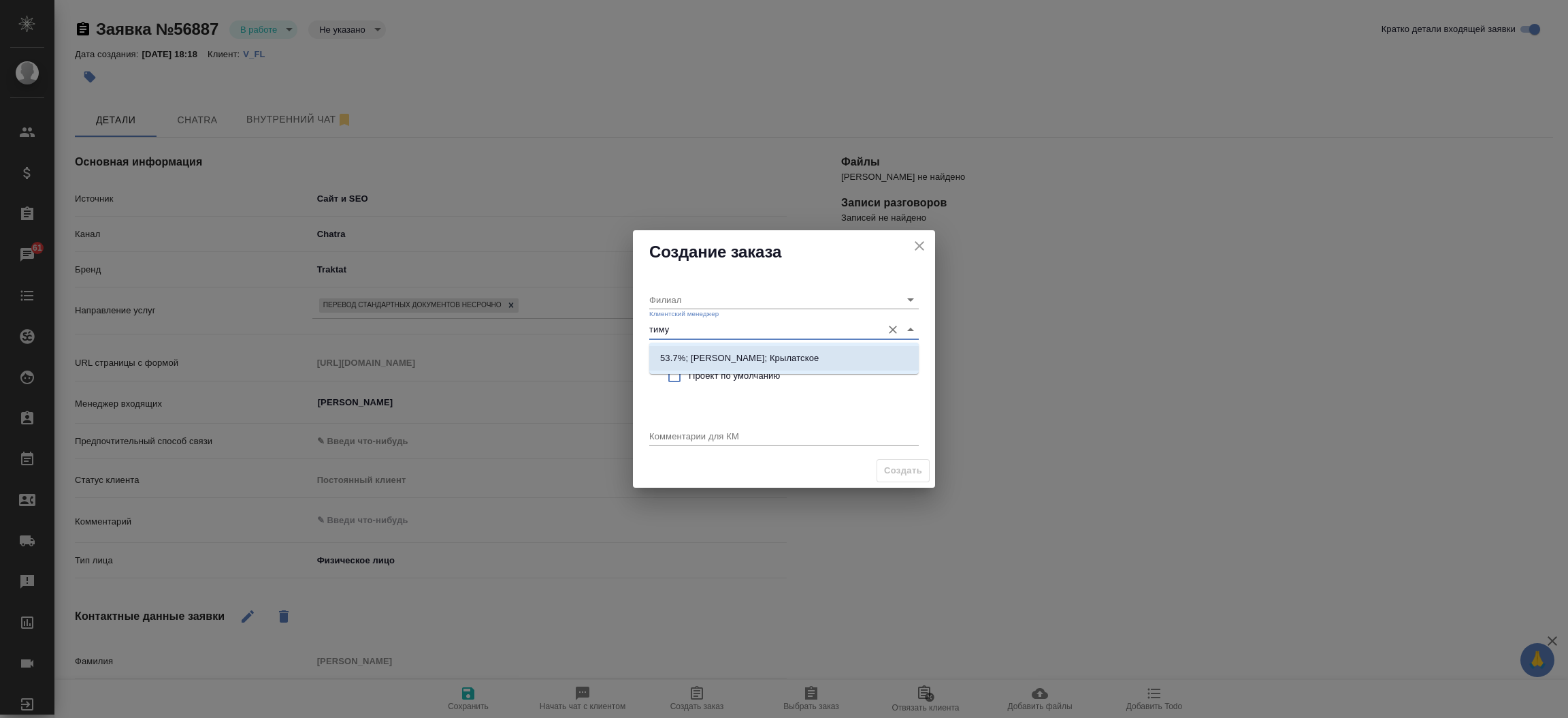
click at [713, 366] on li "53.7%; [PERSON_NAME]; Крылатское" at bounding box center [784, 359] width 270 height 25
type input "Крылатское"
type input "53.7%; [PERSON_NAME]; Крылатское"
click at [677, 372] on input "checkbox" at bounding box center [674, 376] width 28 height 28
checkbox input "true"
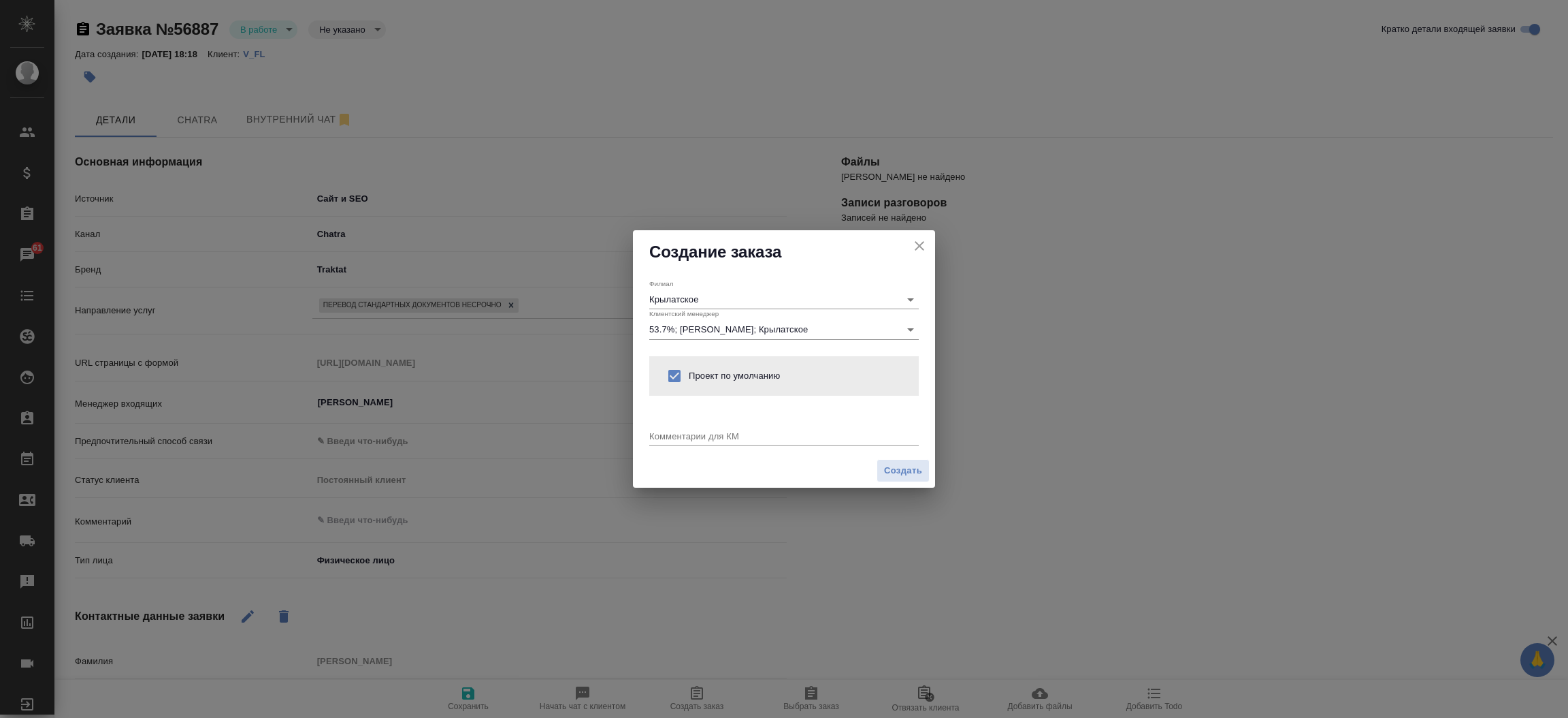
click at [672, 442] on div "x" at bounding box center [784, 437] width 270 height 17
type textarea "От КВ: на англ и нз, ответ на почту. Удобен офис на бутырской"
click at [899, 471] on span "Создать" at bounding box center [903, 471] width 38 height 16
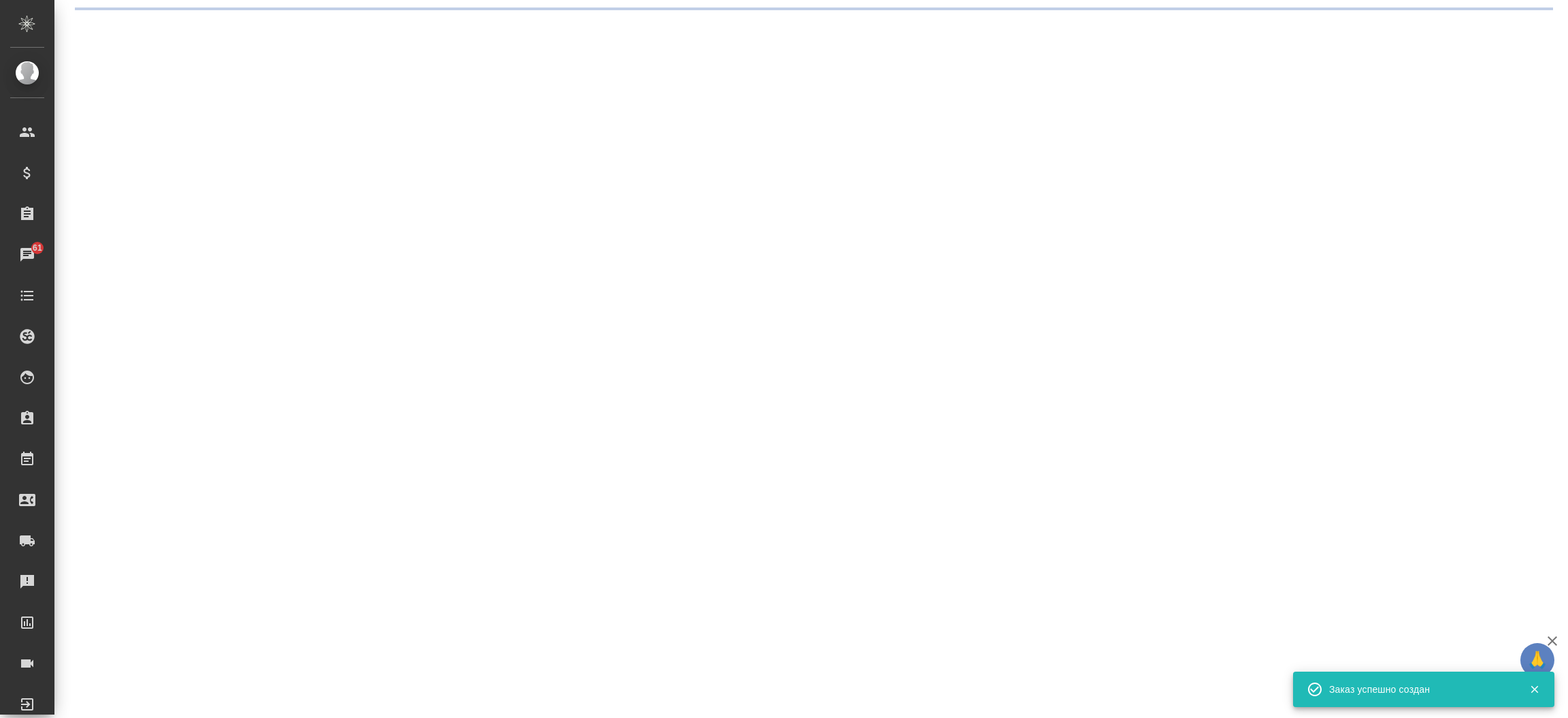
select select "RU"
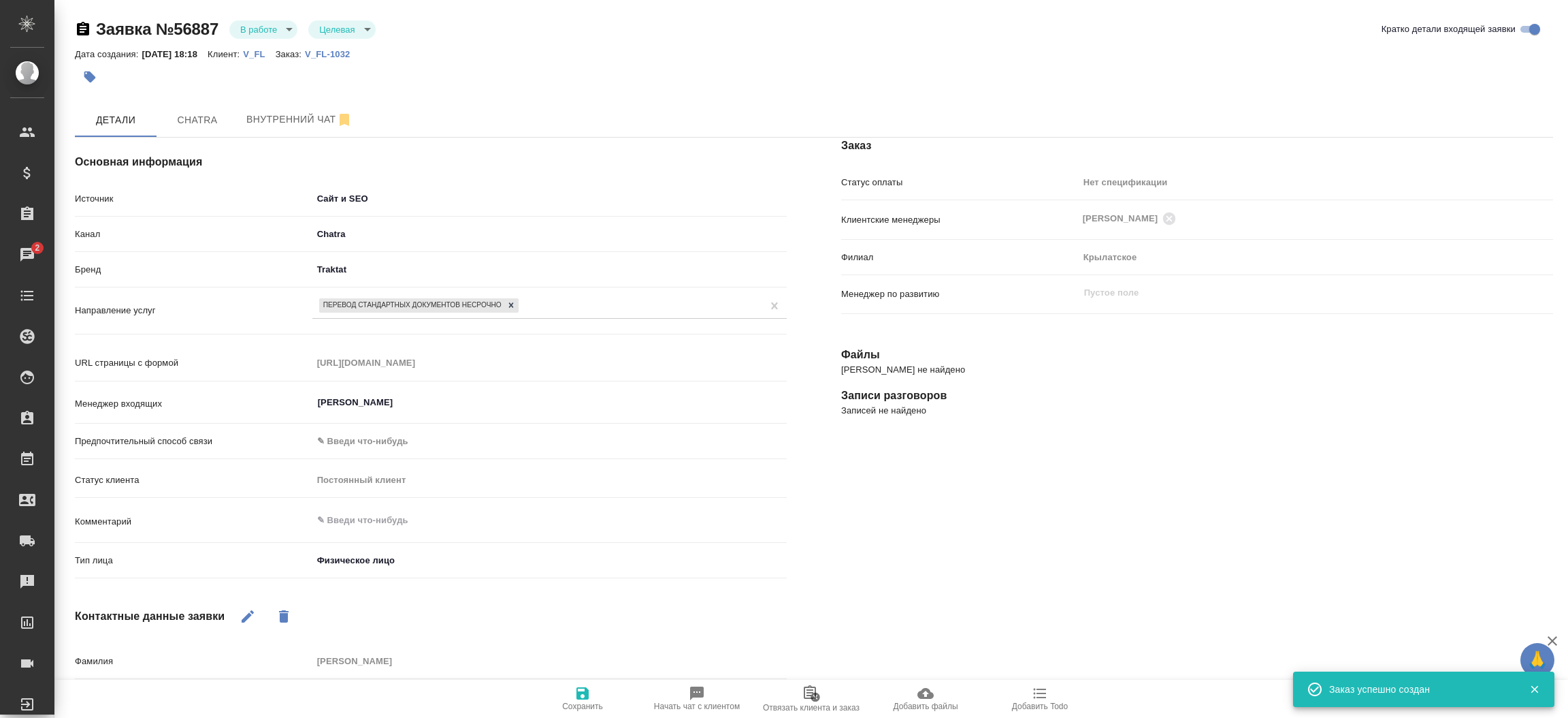
type textarea "x"
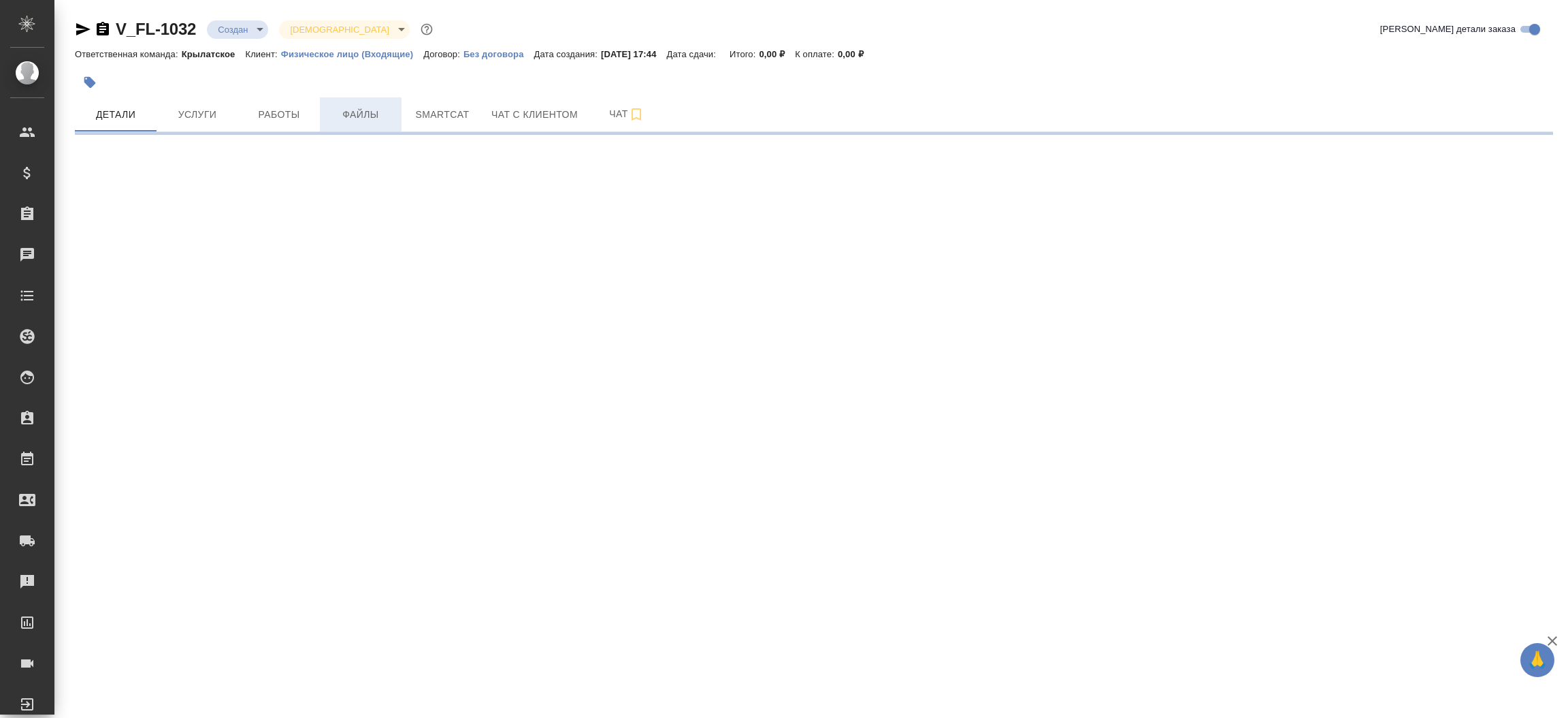
select select "RU"
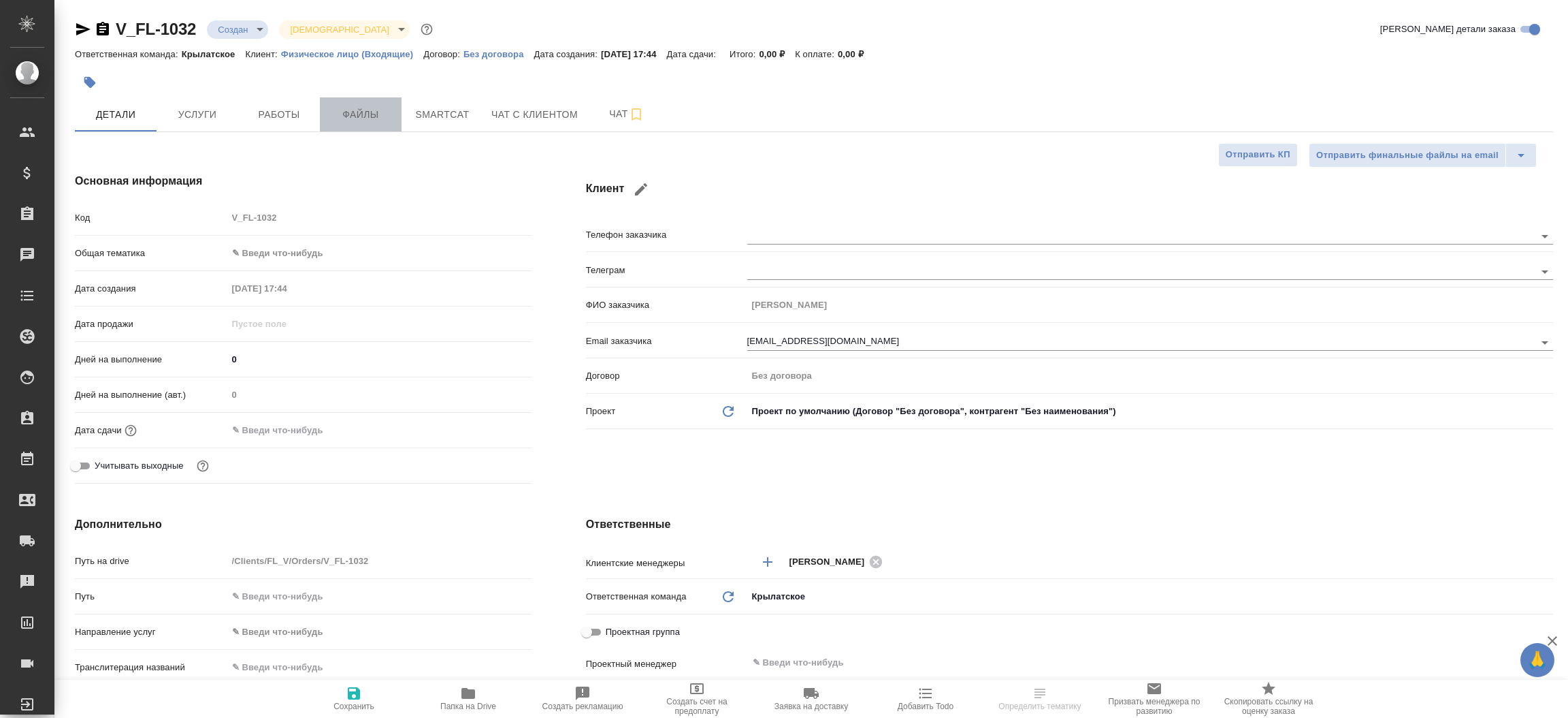
click at [339, 106] on span "Файлы" at bounding box center [360, 115] width 66 height 17
type textarea "x"
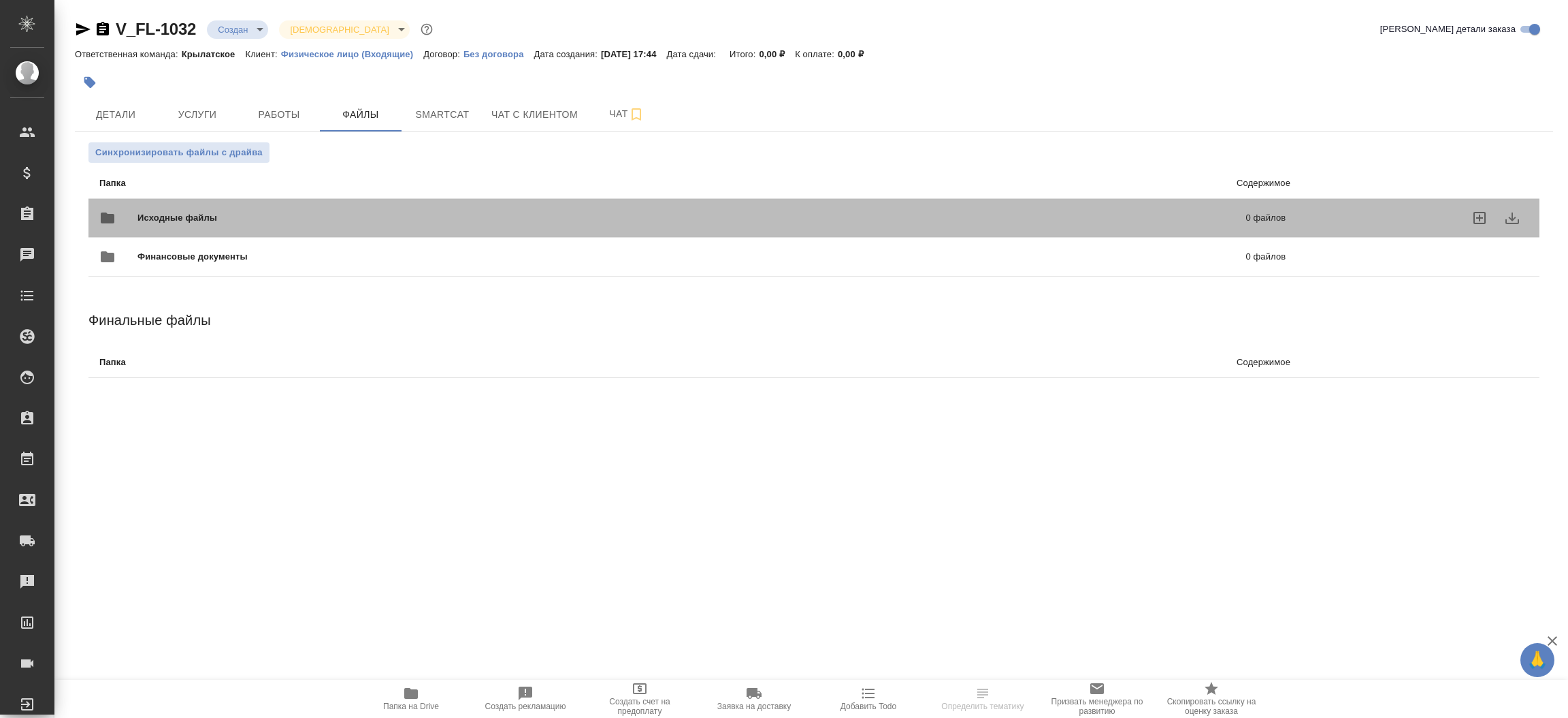
click at [213, 216] on span "Исходные файлы" at bounding box center [435, 217] width 594 height 13
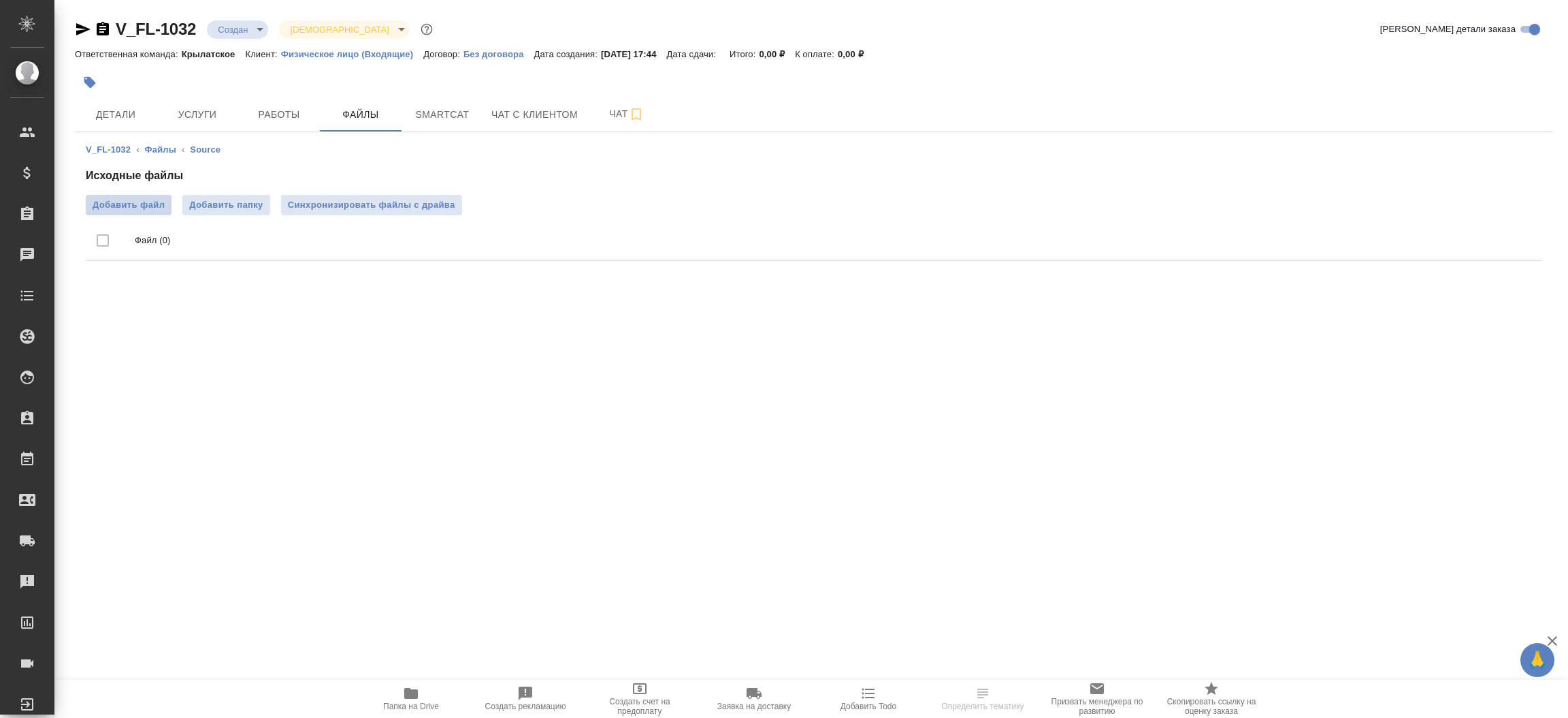
click at [144, 200] on span "Добавить файл" at bounding box center [129, 205] width 72 height 13
click at [0, 0] on input "Добавить файл" at bounding box center [0, 0] width 0 height 0
click at [130, 112] on span "Детали" at bounding box center [115, 115] width 66 height 17
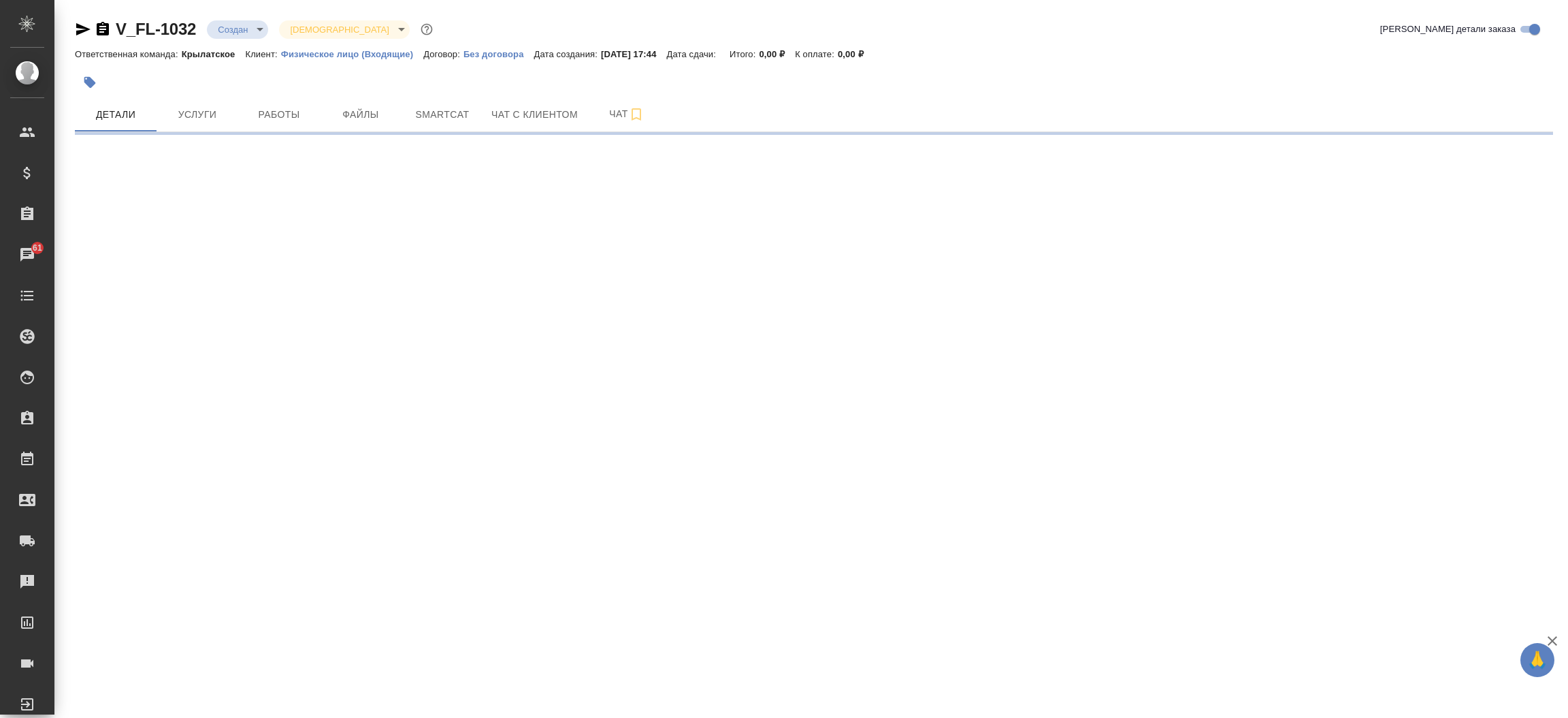
select select "RU"
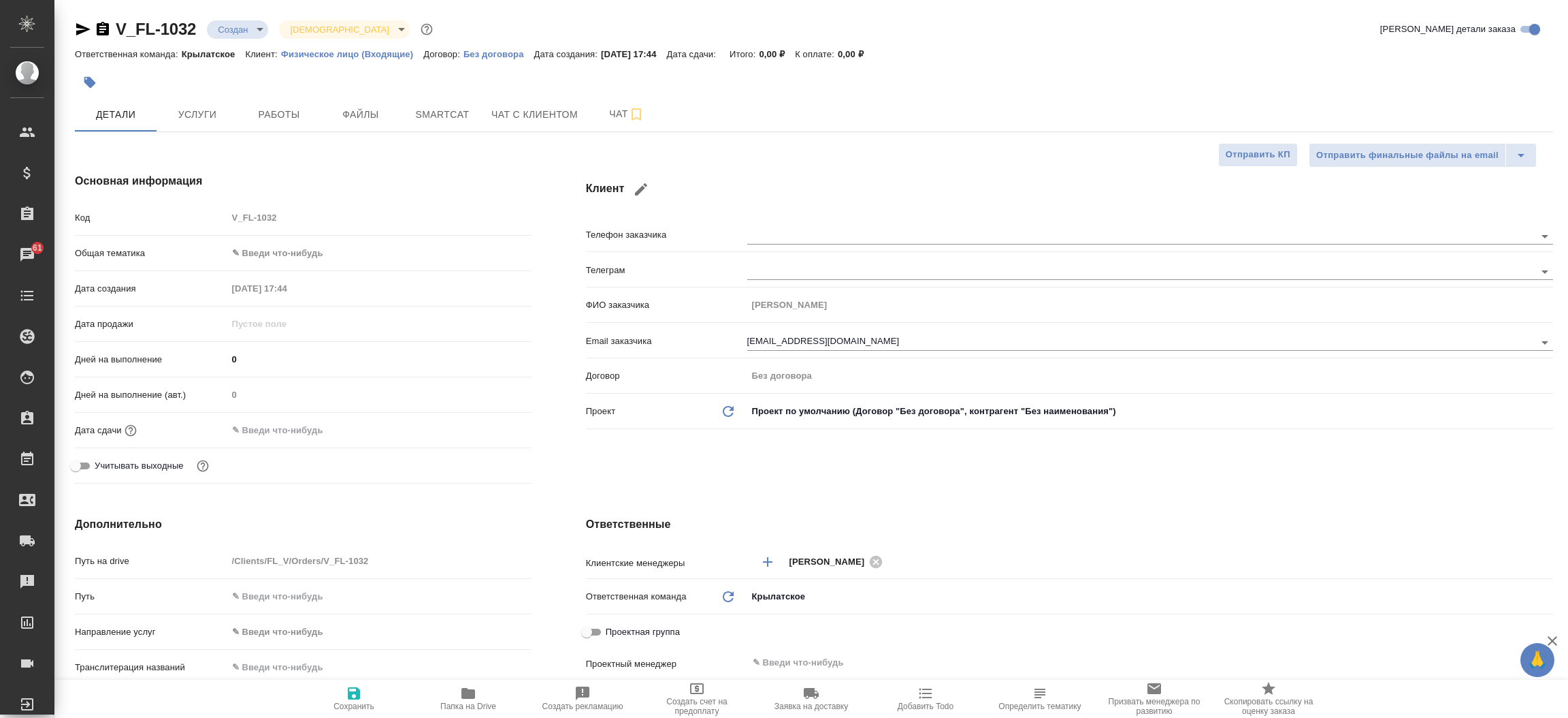
type textarea "x"
click at [82, 32] on icon "button" at bounding box center [83, 29] width 14 height 12
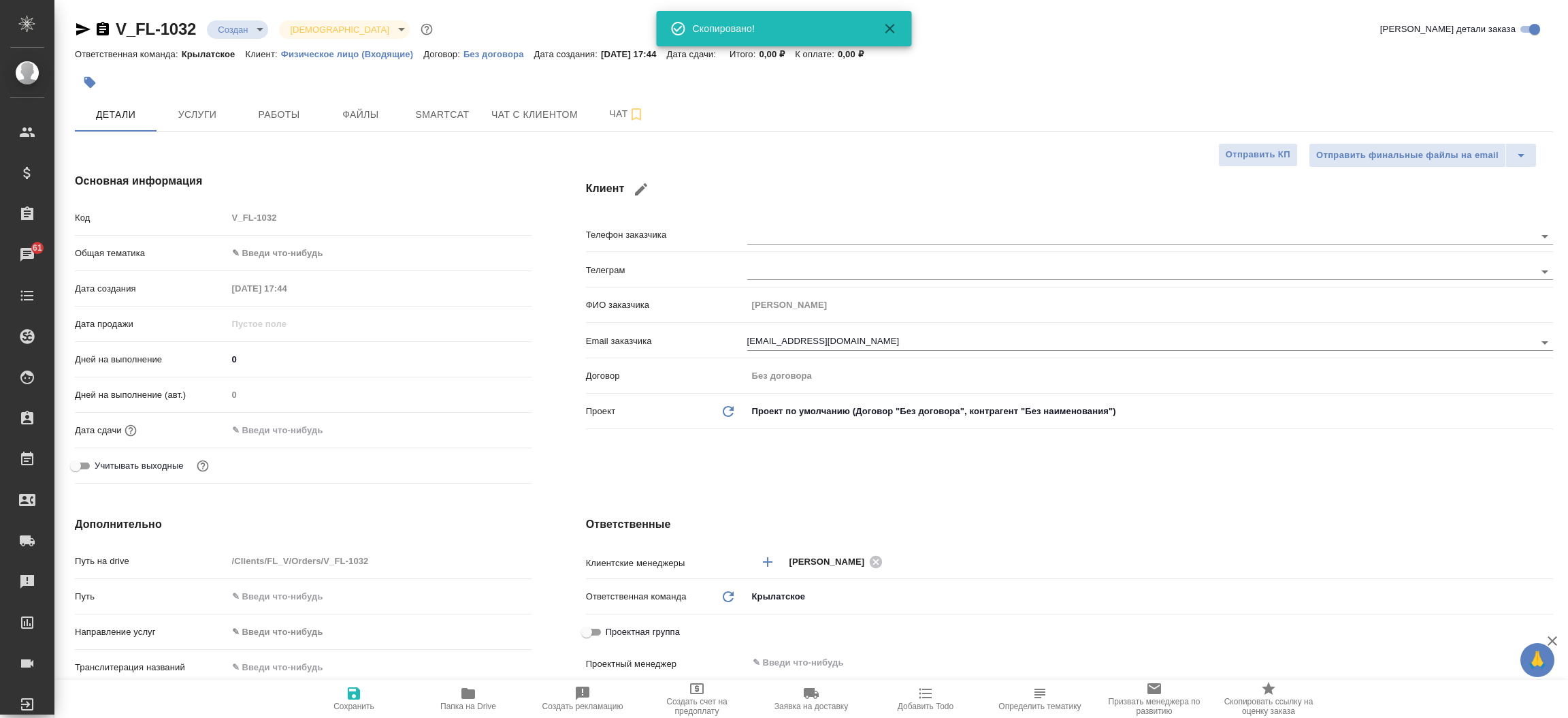
type textarea "x"
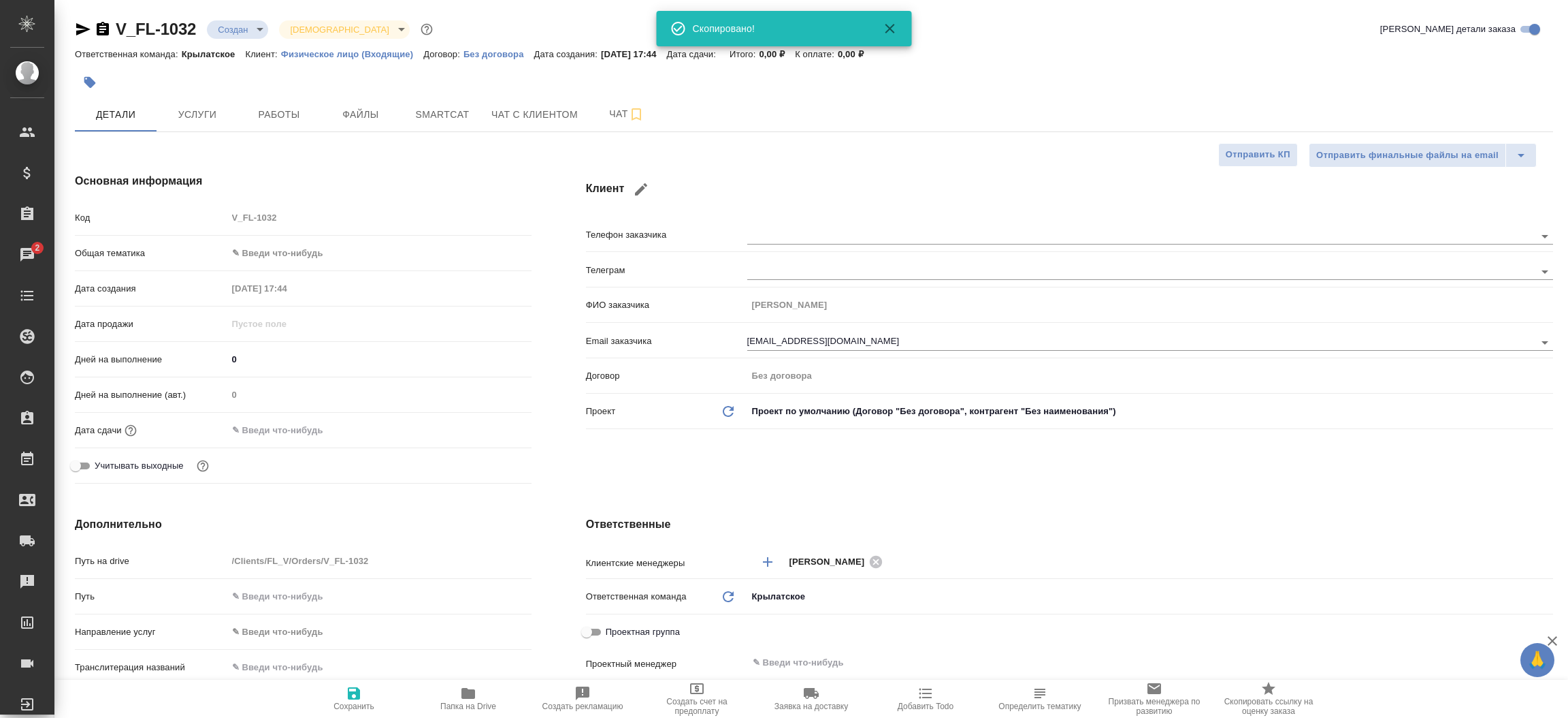
type textarea "x"
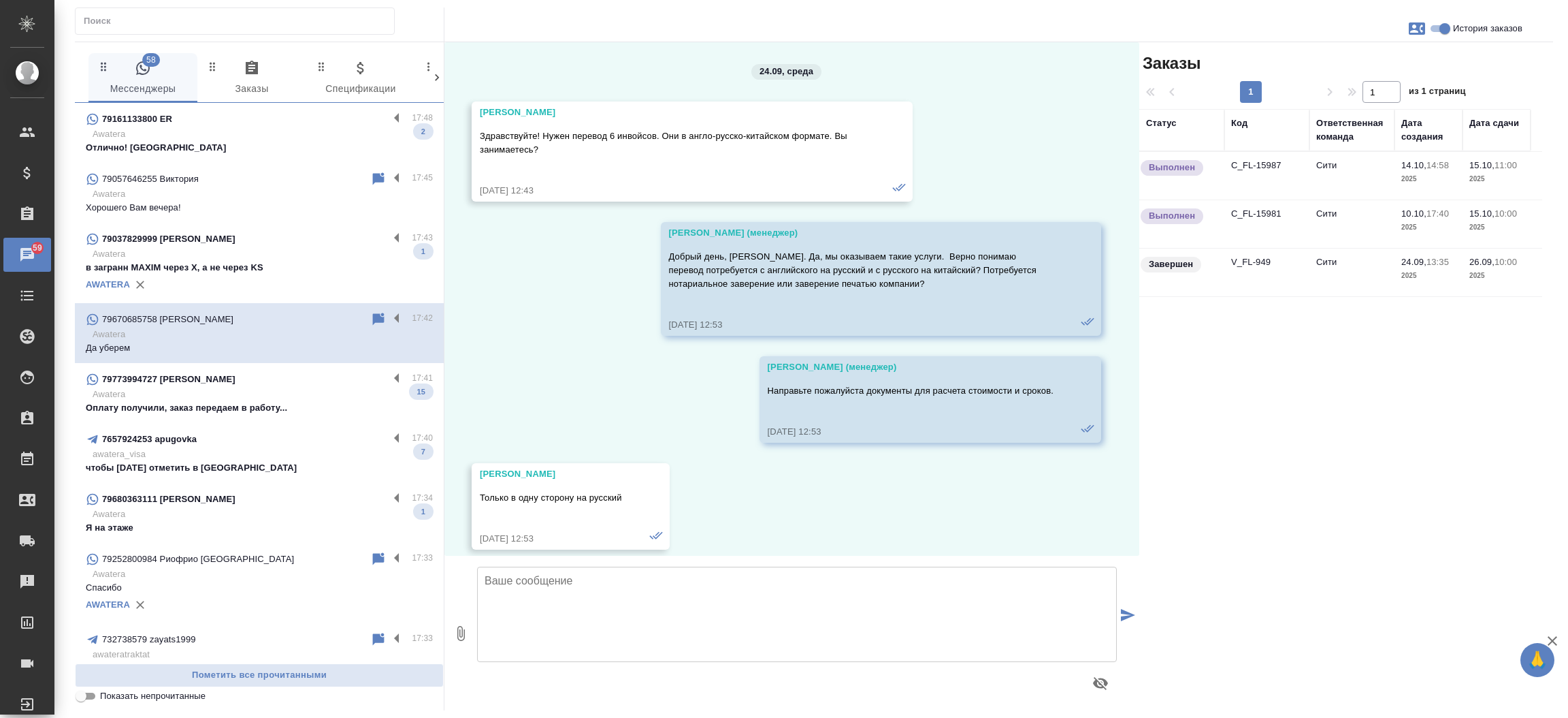
scroll to position [7343, 0]
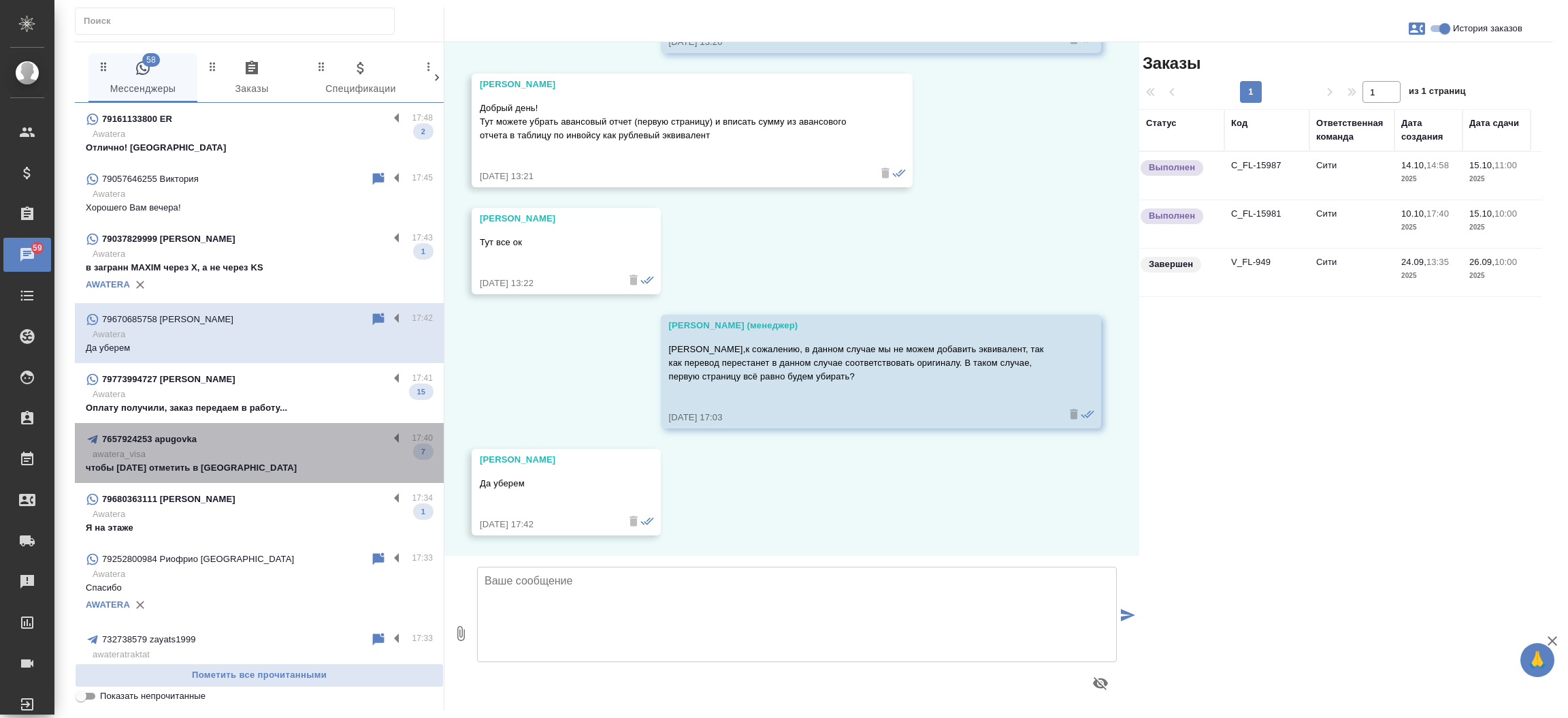
click at [281, 449] on p "awatera_visa" at bounding box center [263, 454] width 340 height 13
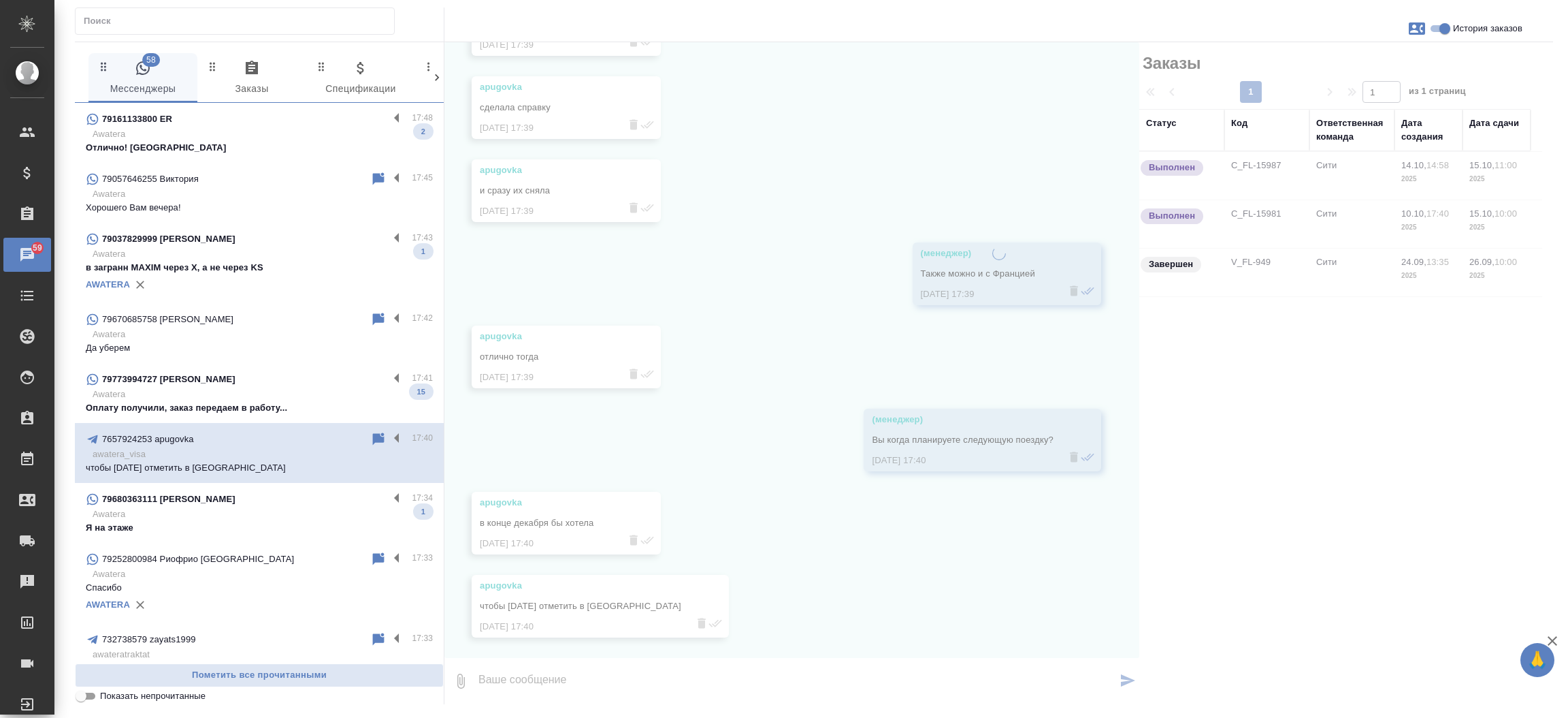
scroll to position [3324, 0]
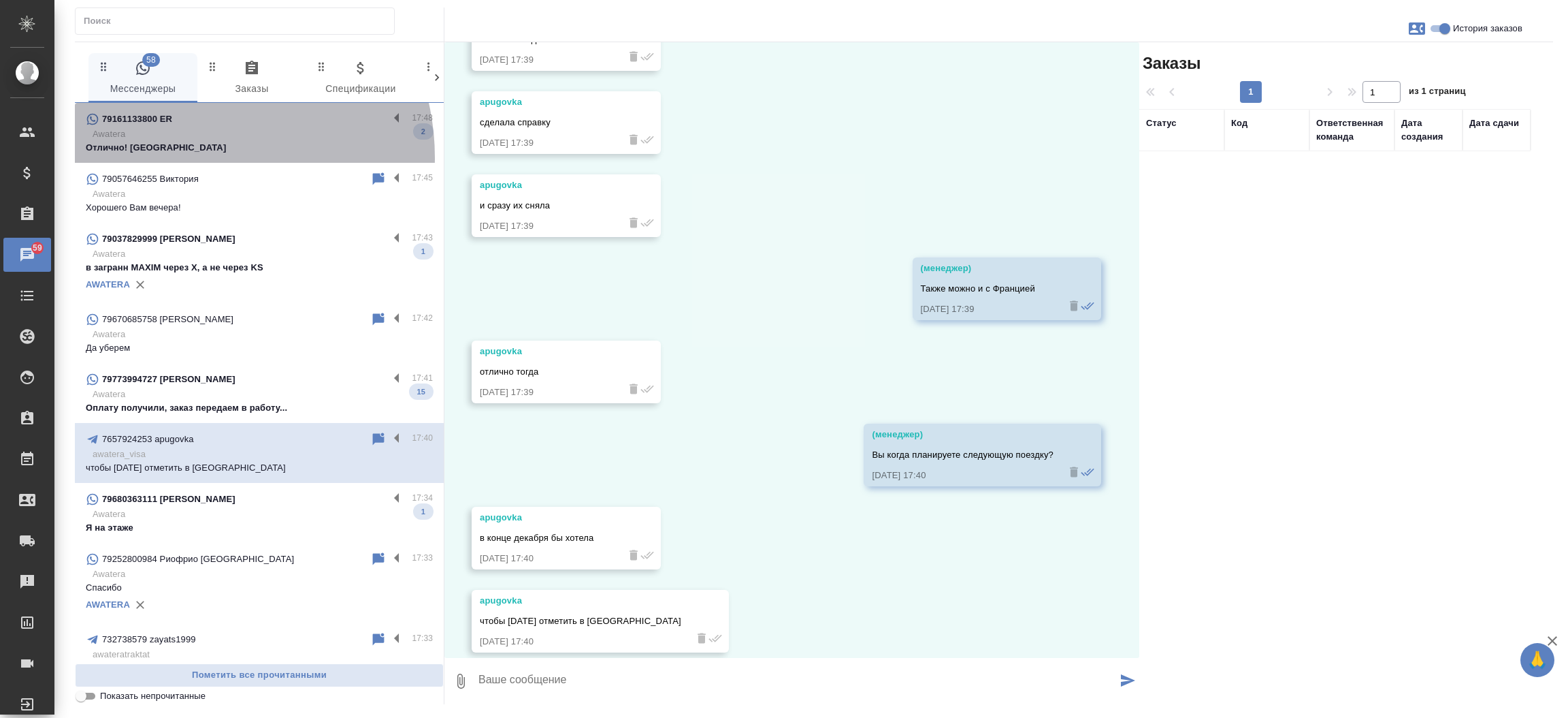
click at [188, 157] on div "79161133800 ER 17:48 Awatera Отлично! Спасибо 2" at bounding box center [259, 133] width 369 height 60
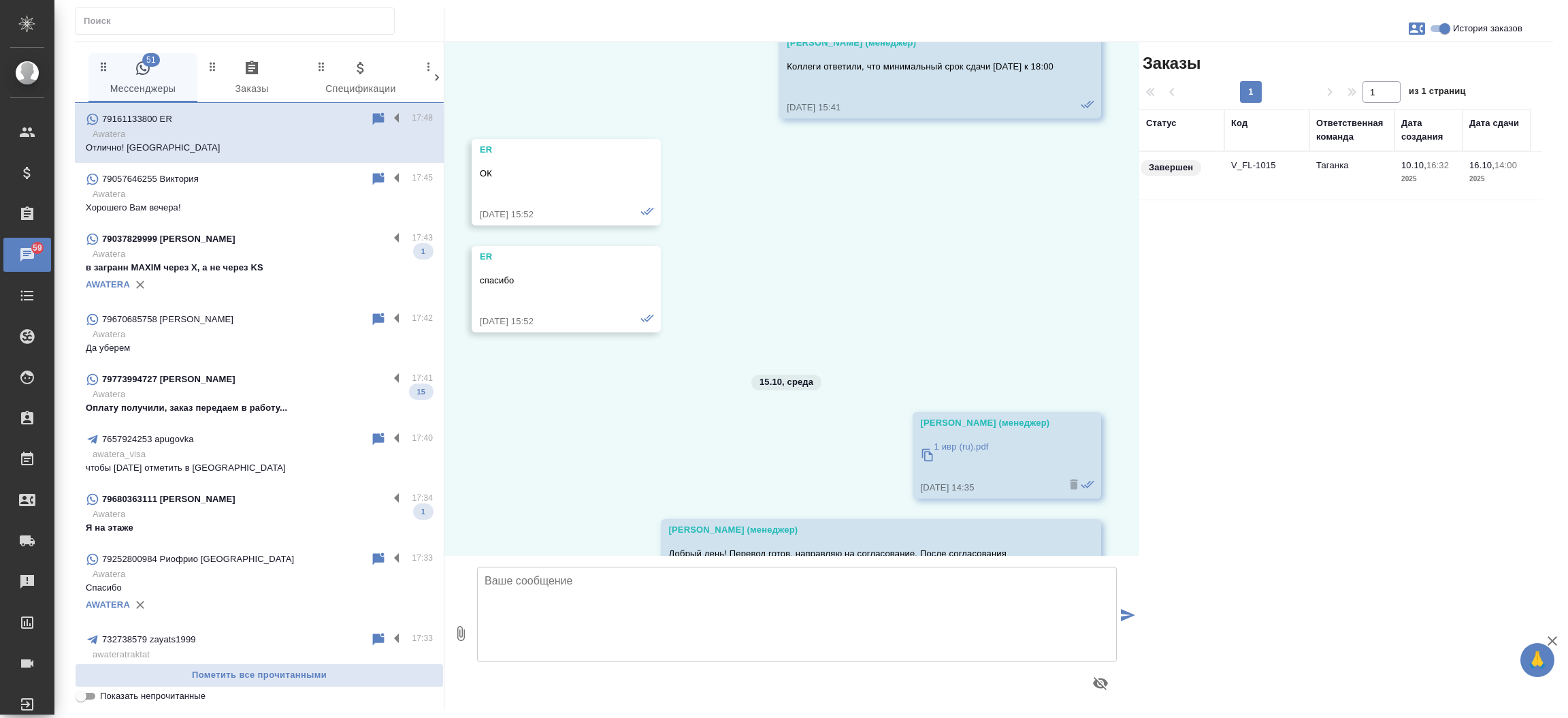
click at [197, 263] on p "в загранн MAXIM через X, а не через KS" at bounding box center [259, 267] width 347 height 13
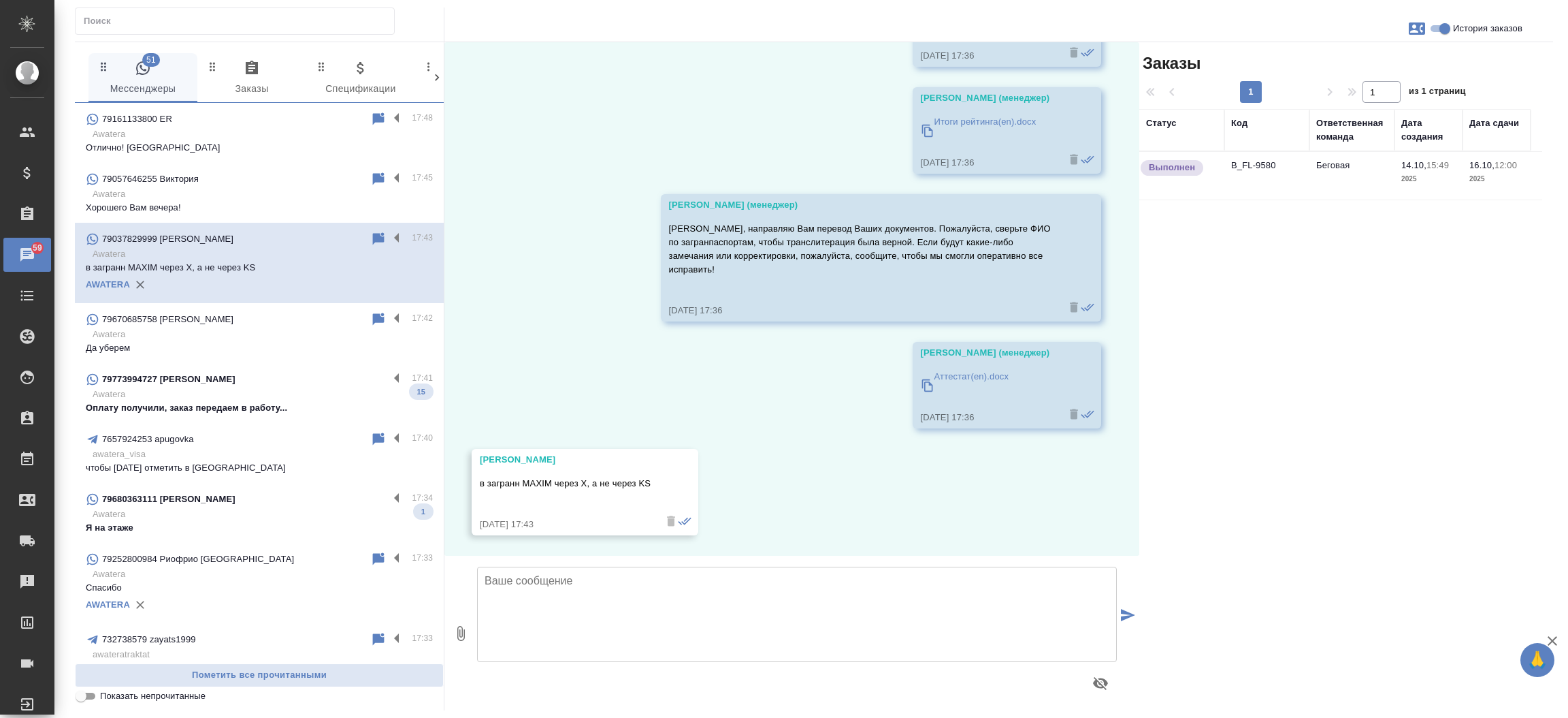
scroll to position [1284, 0]
click at [1238, 165] on td "B_FL-9580" at bounding box center [1267, 175] width 85 height 47
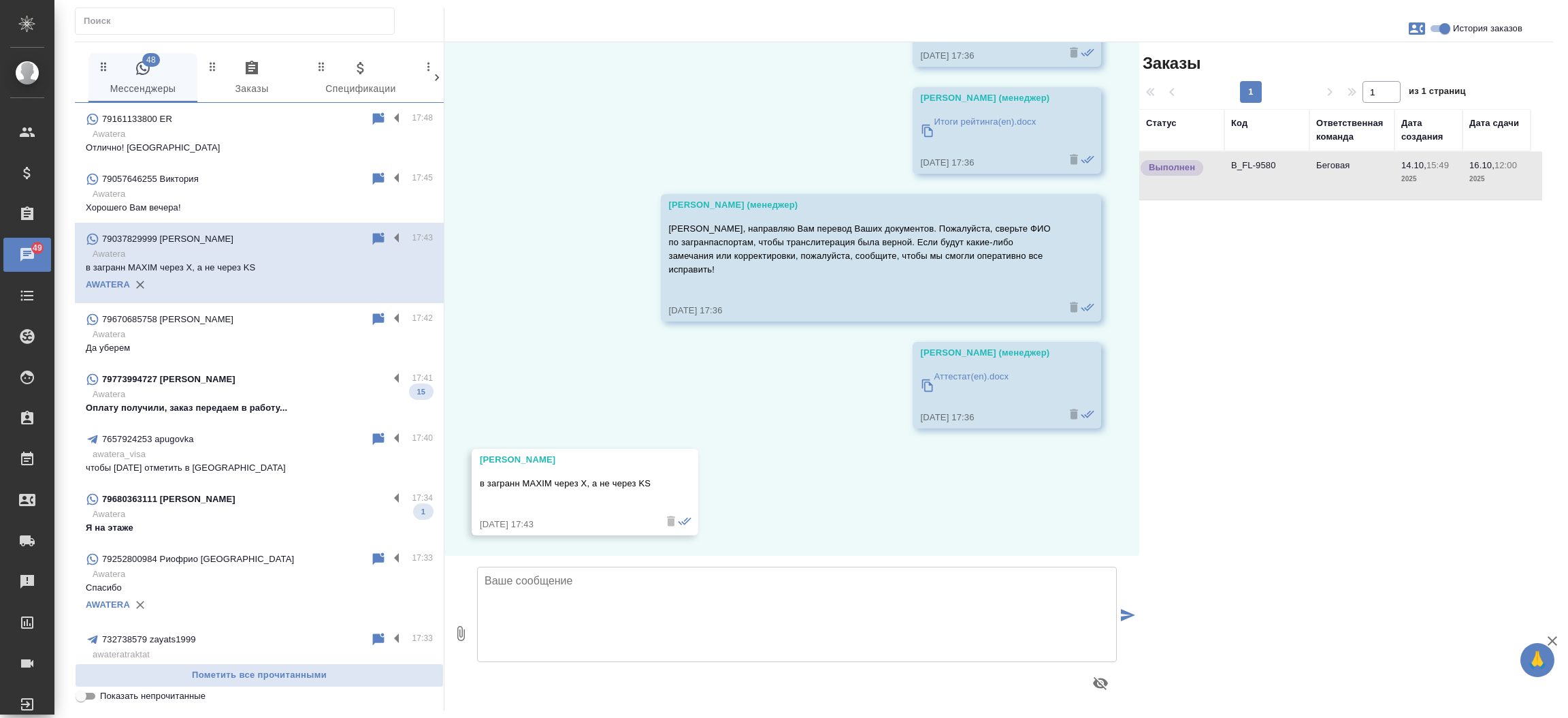
click at [1238, 165] on td "B_FL-9580" at bounding box center [1267, 175] width 85 height 47
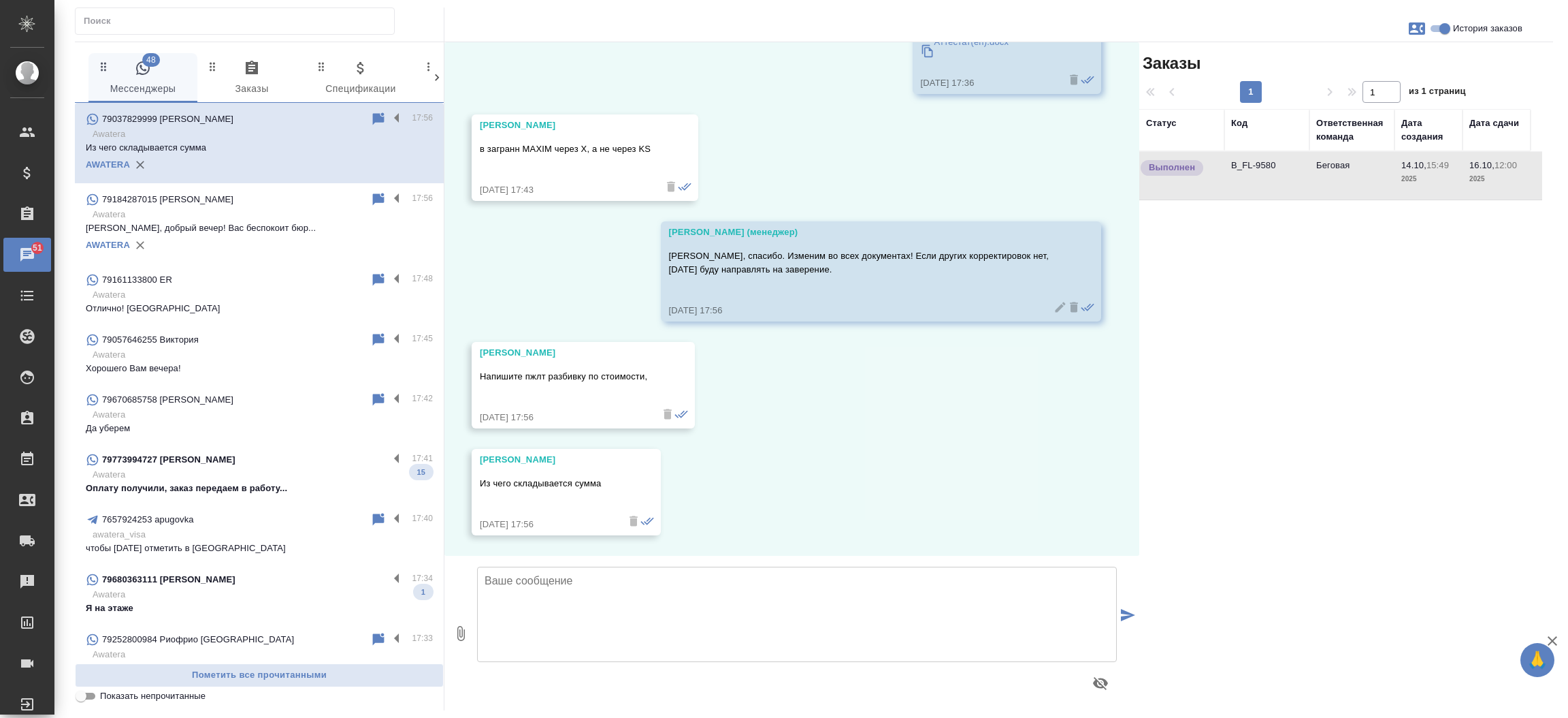
scroll to position [1619, 0]
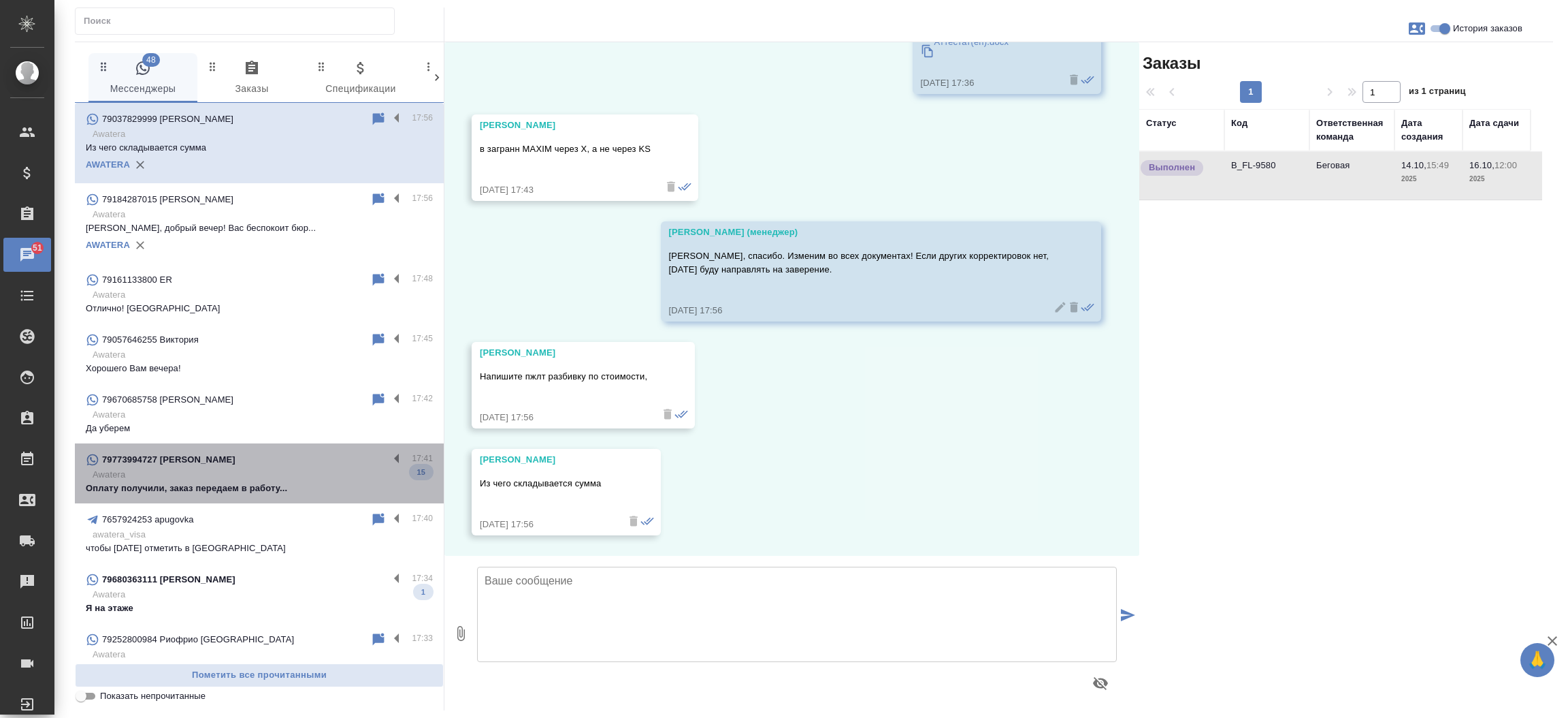
click at [272, 471] on p "Awatera" at bounding box center [263, 475] width 340 height 13
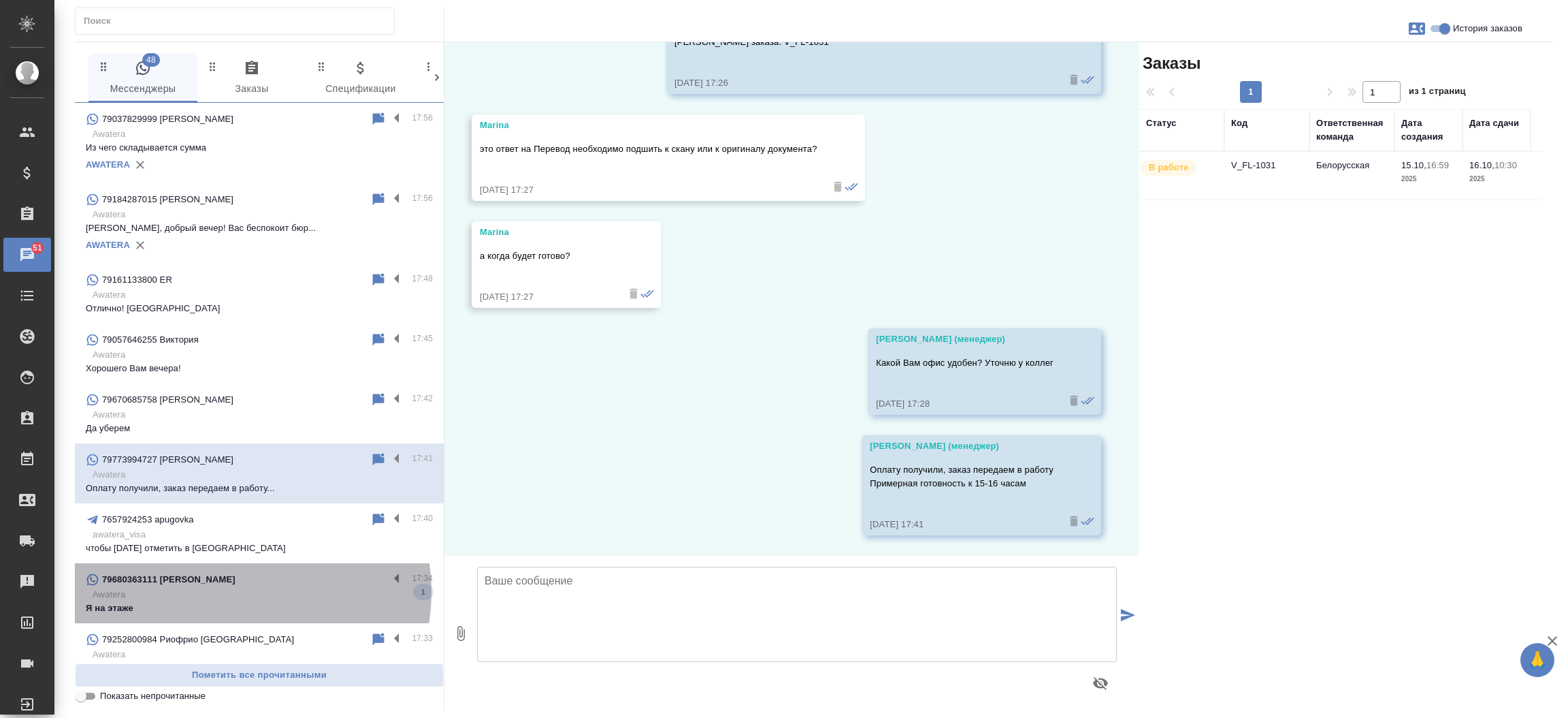
click at [238, 592] on p "Awatera" at bounding box center [263, 594] width 340 height 13
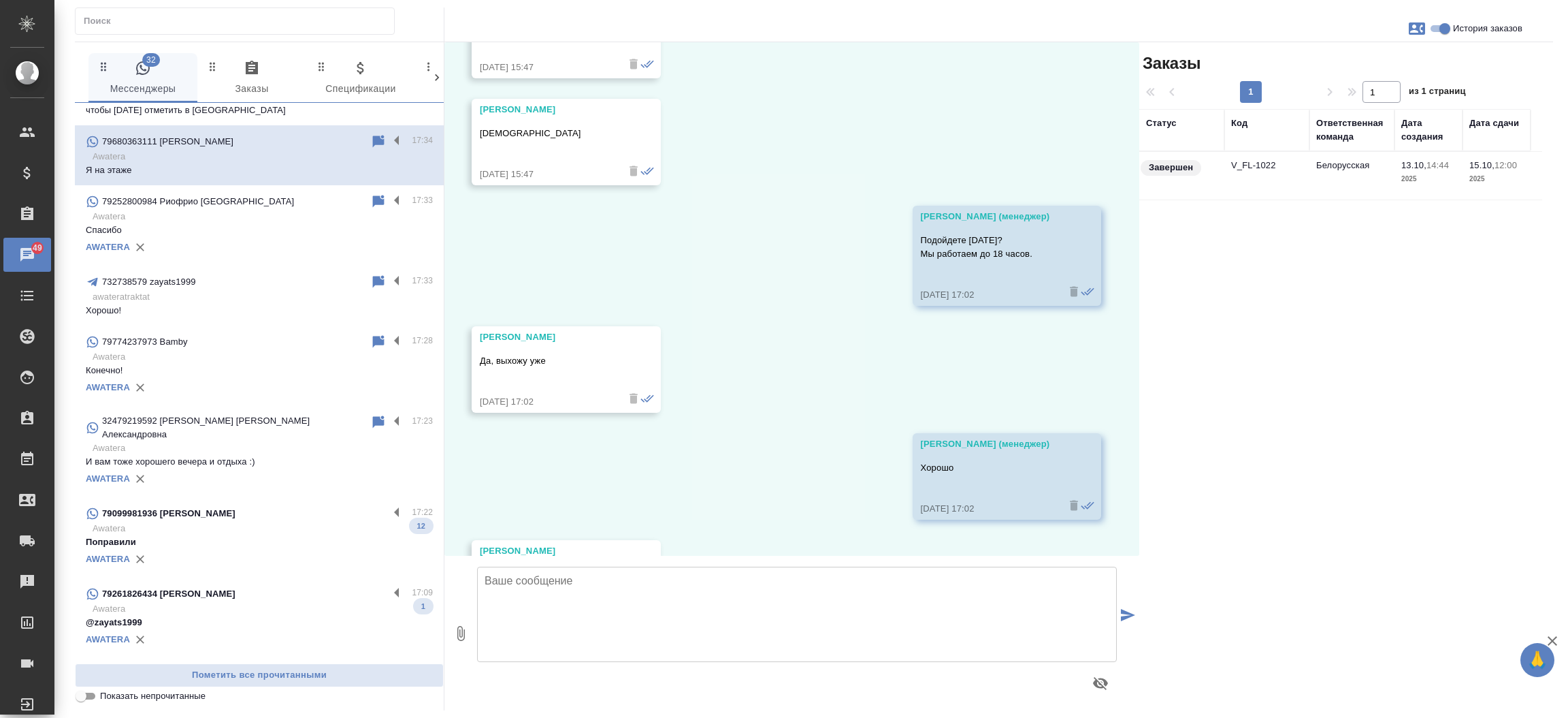
scroll to position [443, 0]
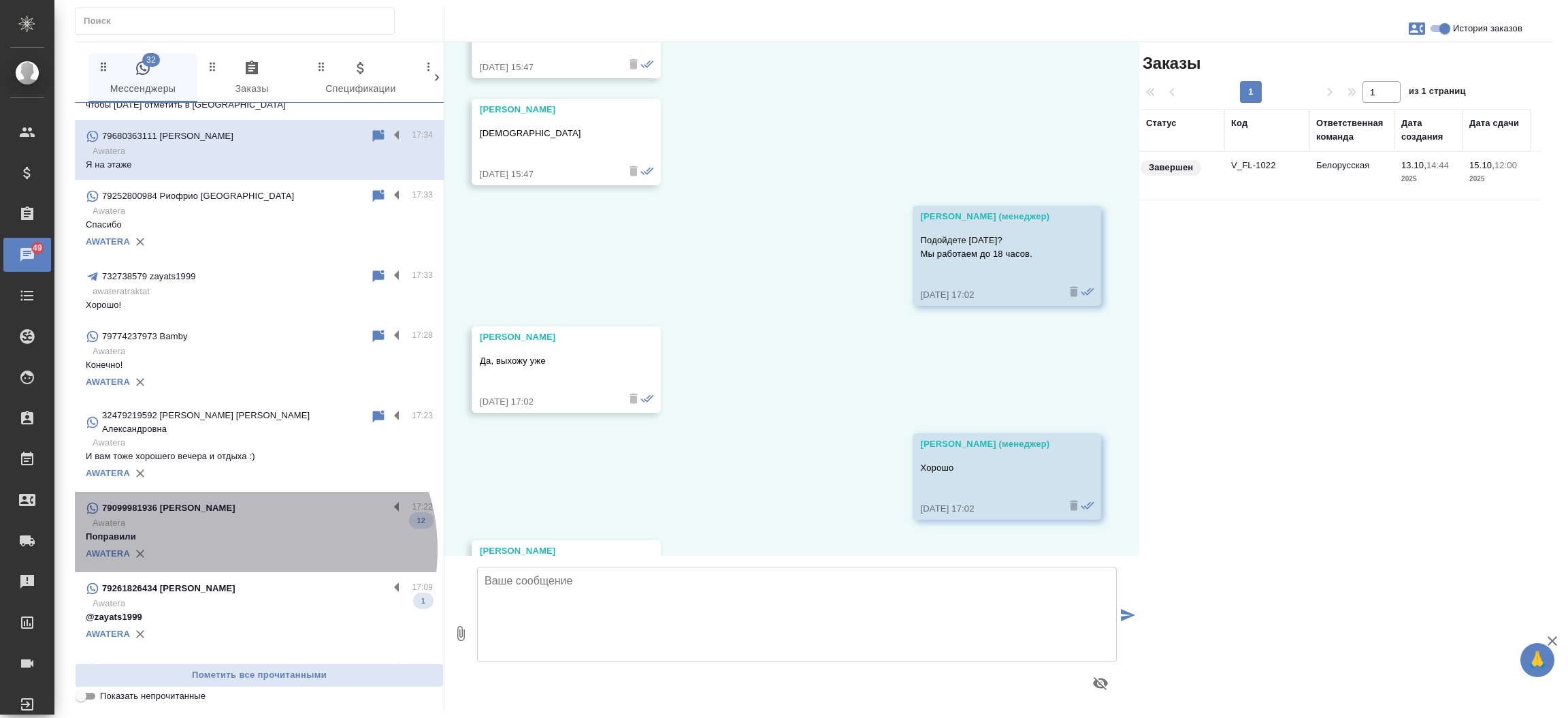
click at [241, 544] on div "AWATERA" at bounding box center [259, 554] width 347 height 21
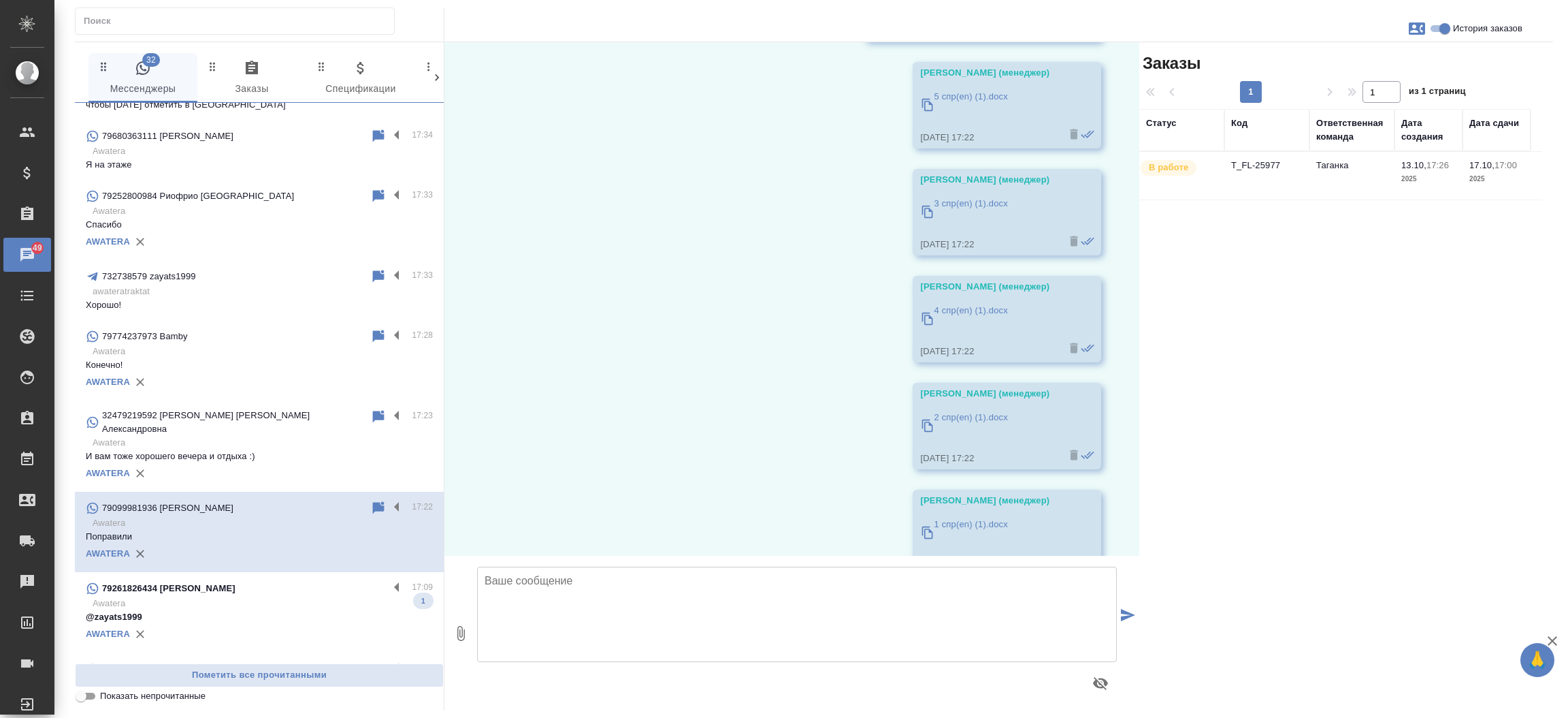
scroll to position [2832, 0]
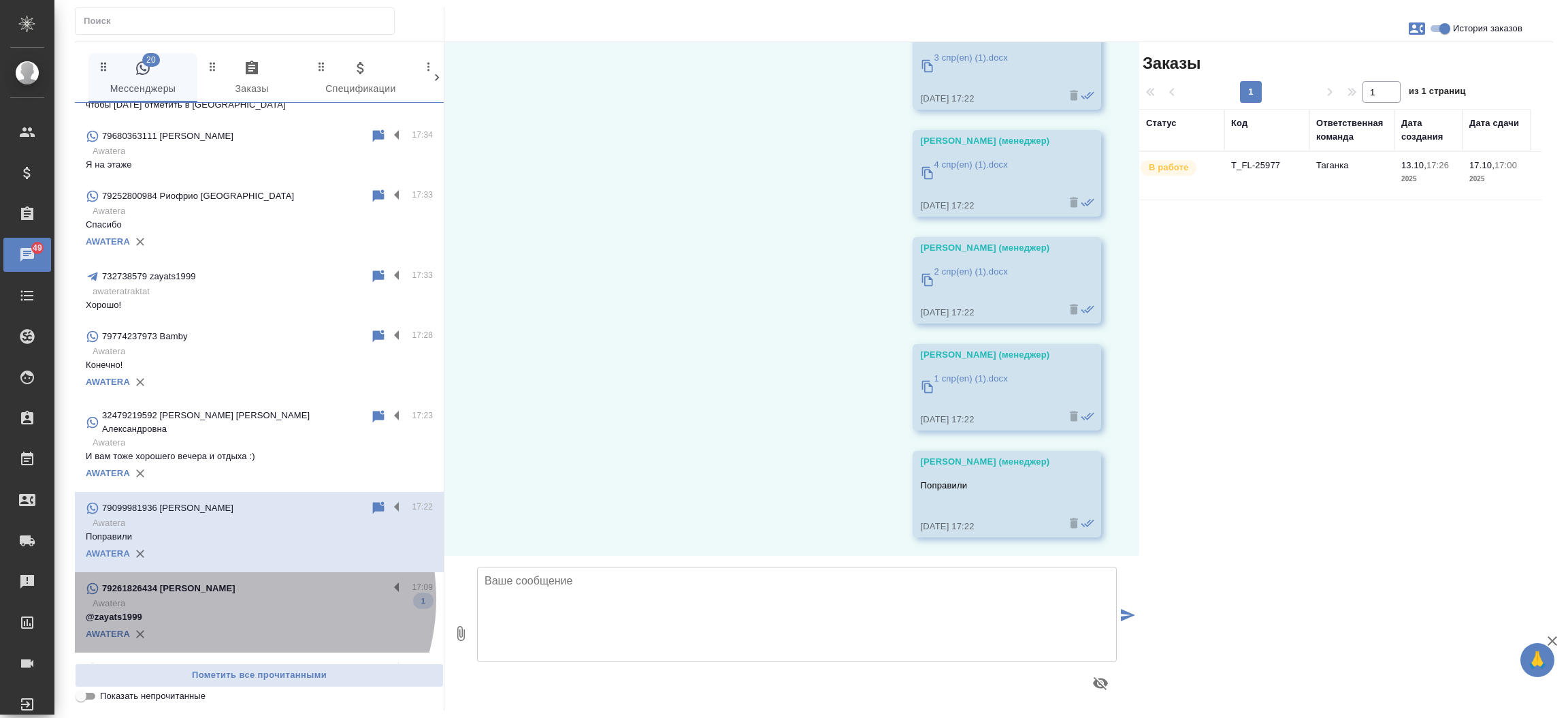
click at [229, 597] on p "Awatera" at bounding box center [263, 603] width 340 height 13
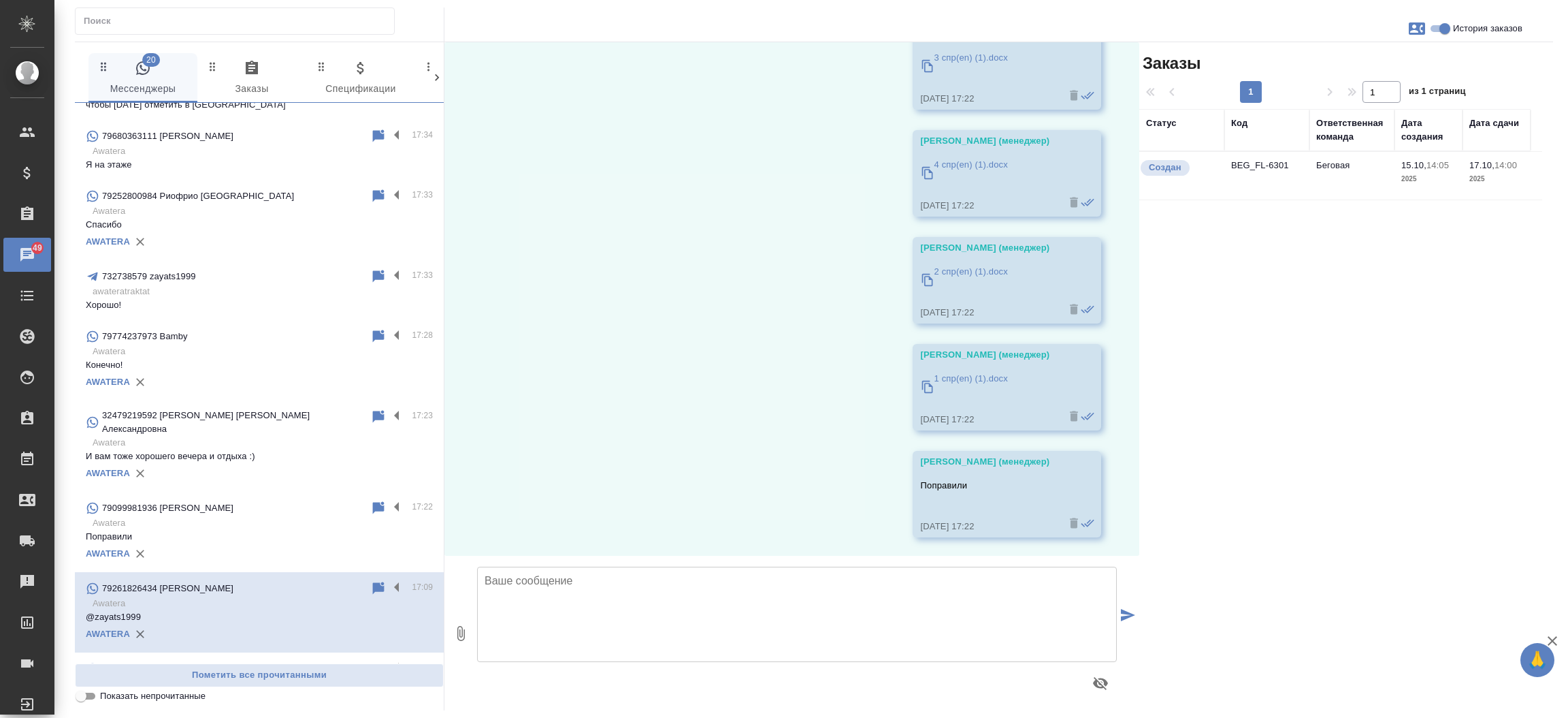
scroll to position [0, 0]
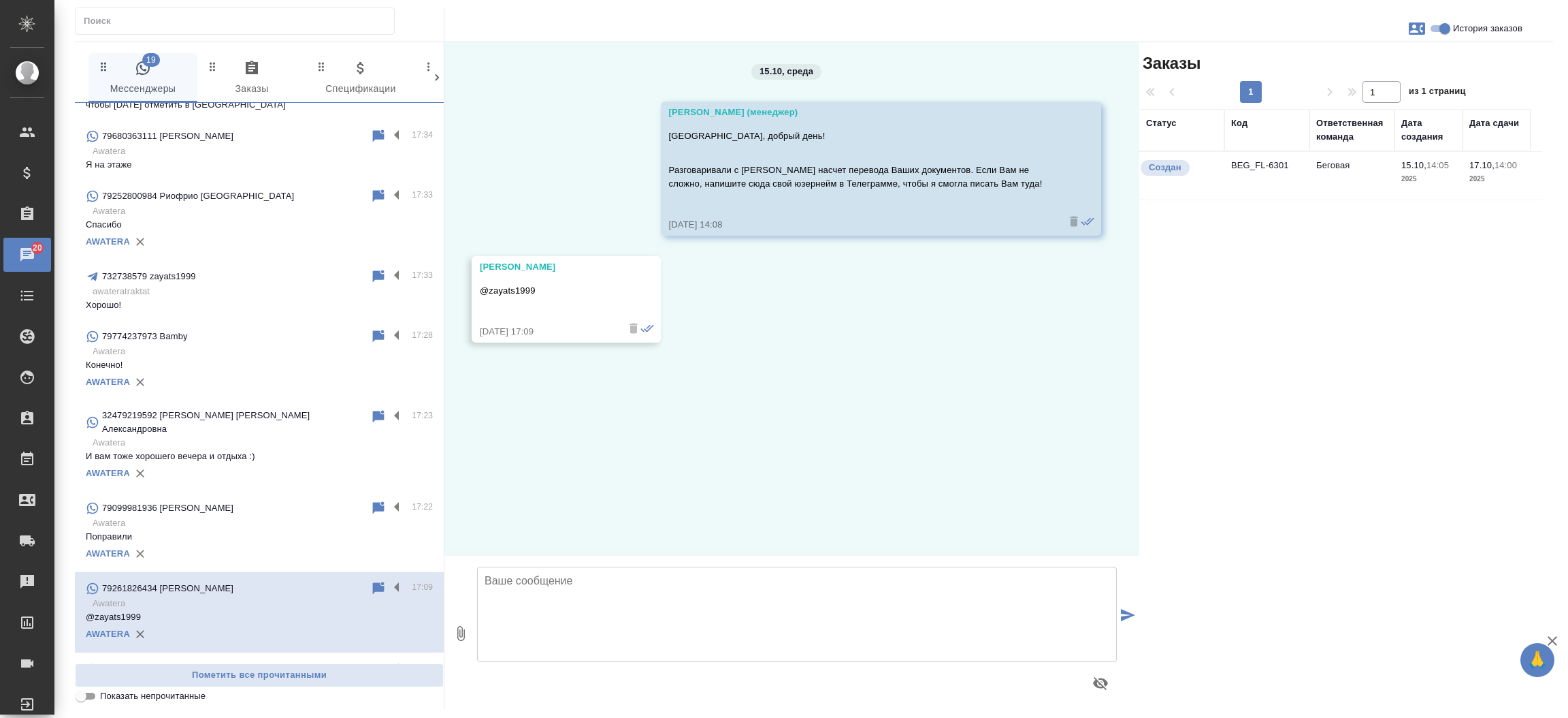
click at [1257, 161] on td "BEG_FL-6301" at bounding box center [1267, 175] width 85 height 47
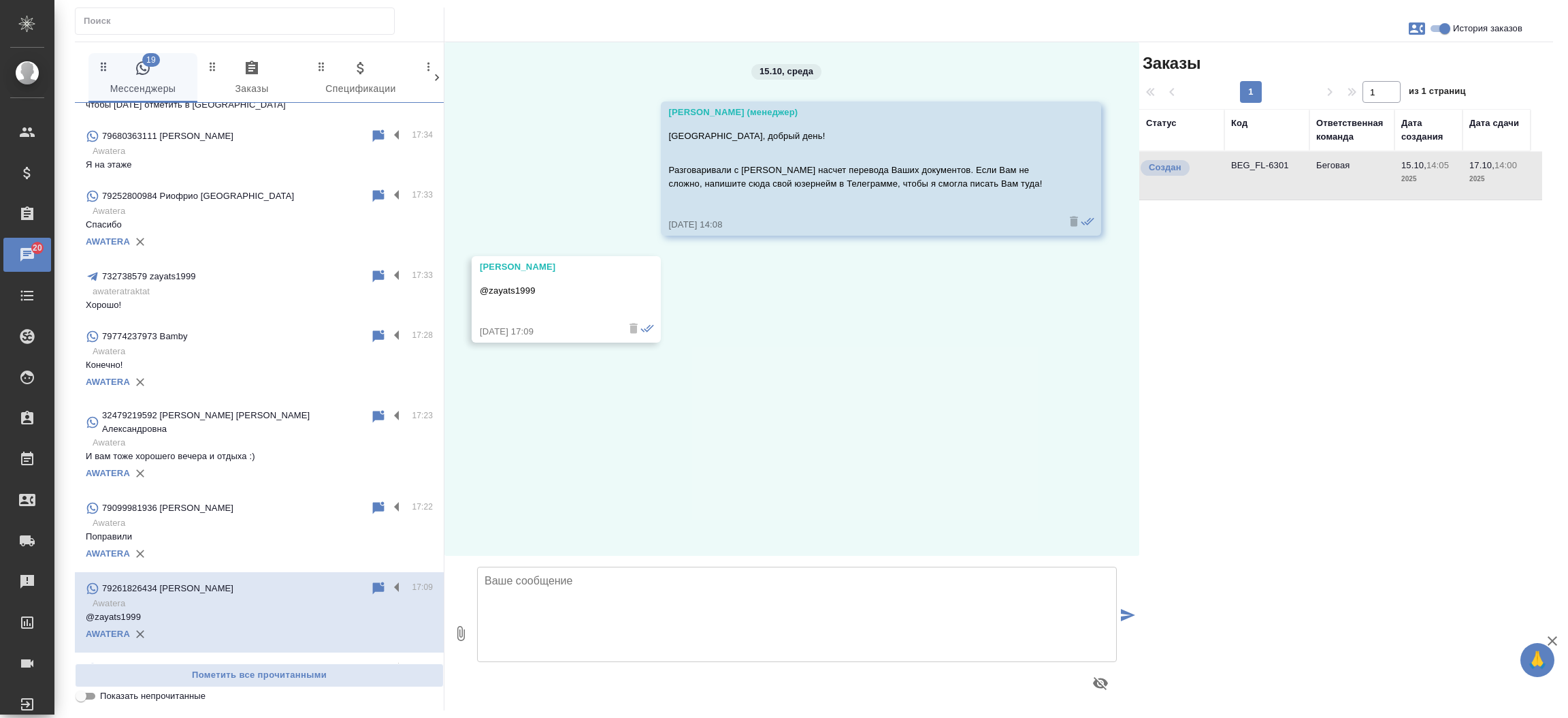
click at [1257, 161] on td "BEG_FL-6301" at bounding box center [1267, 175] width 85 height 47
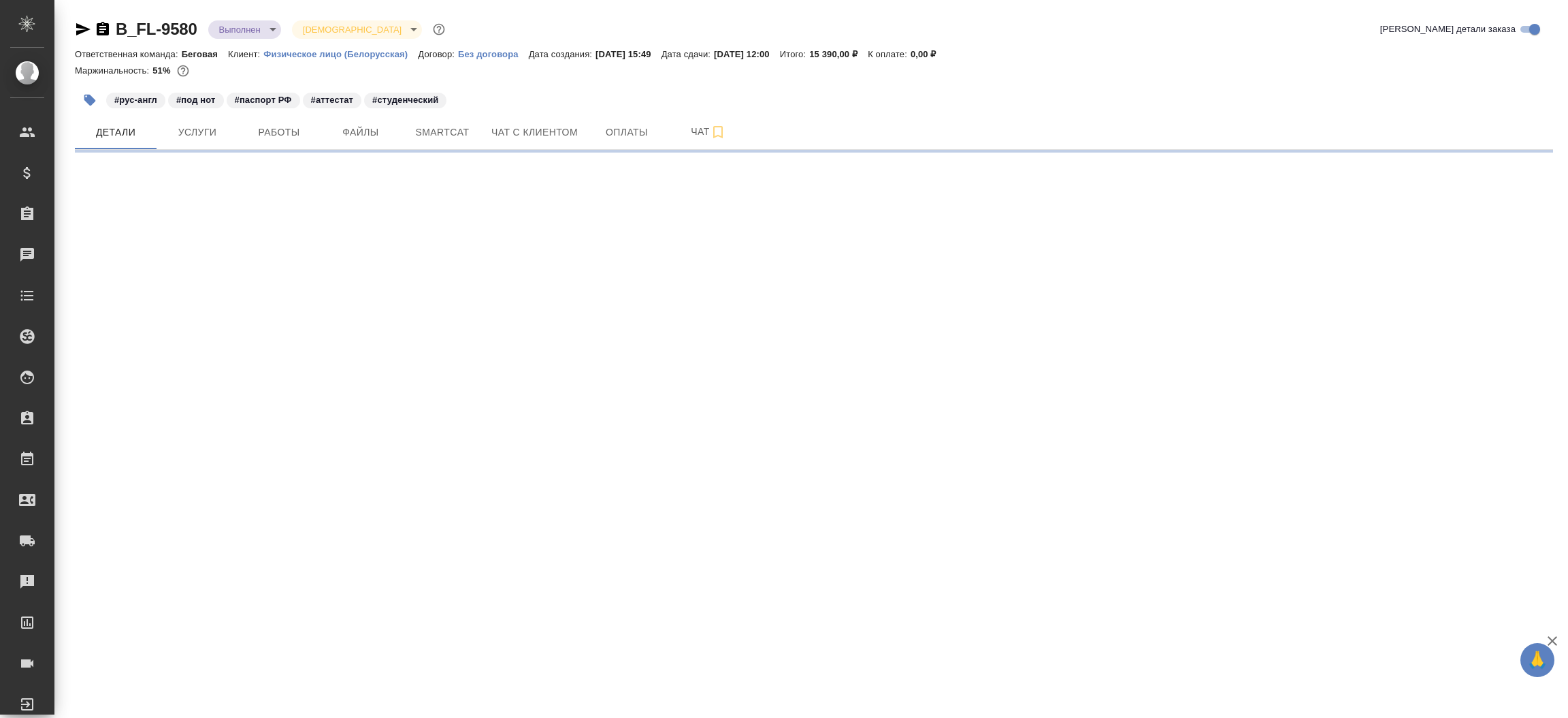
select select "RU"
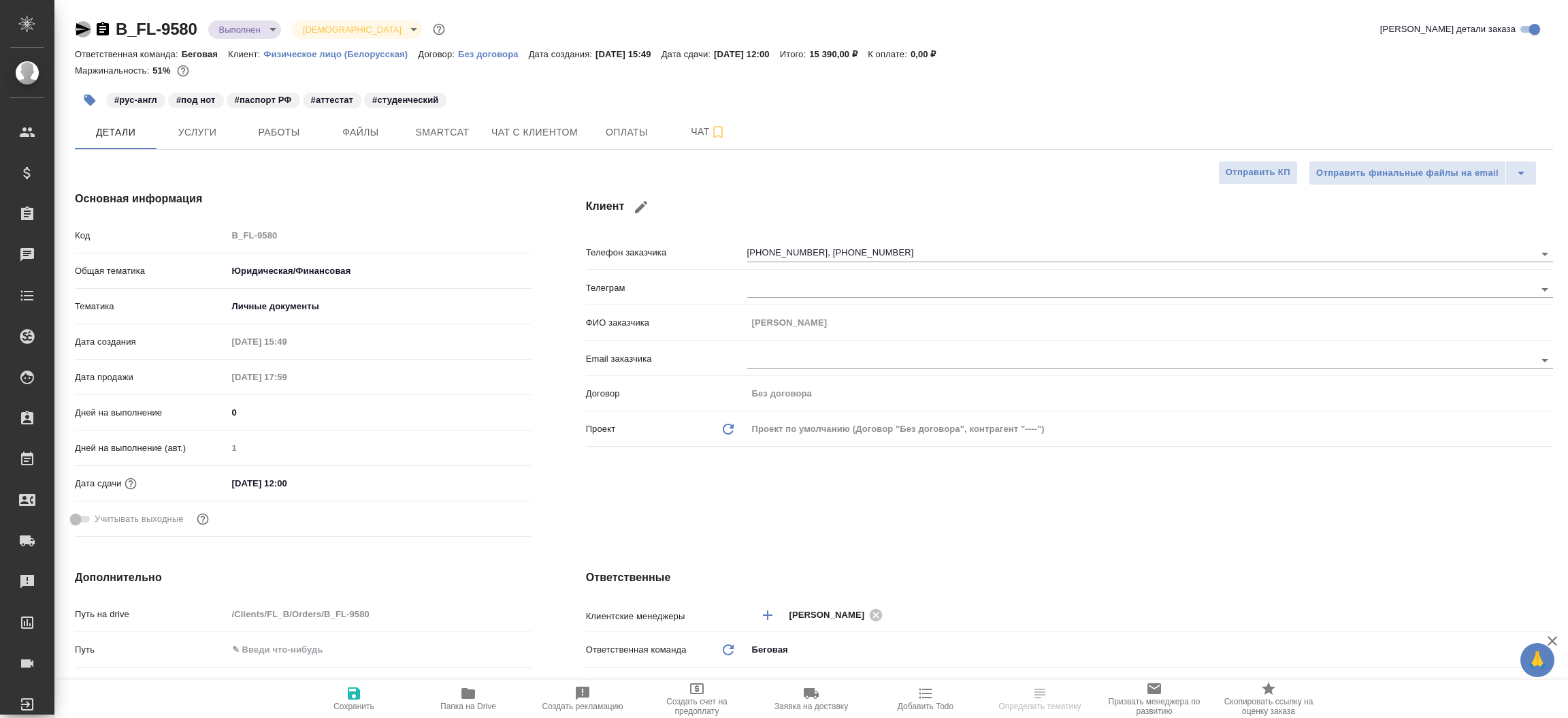
type textarea "x"
click at [82, 30] on icon "button" at bounding box center [83, 29] width 14 height 12
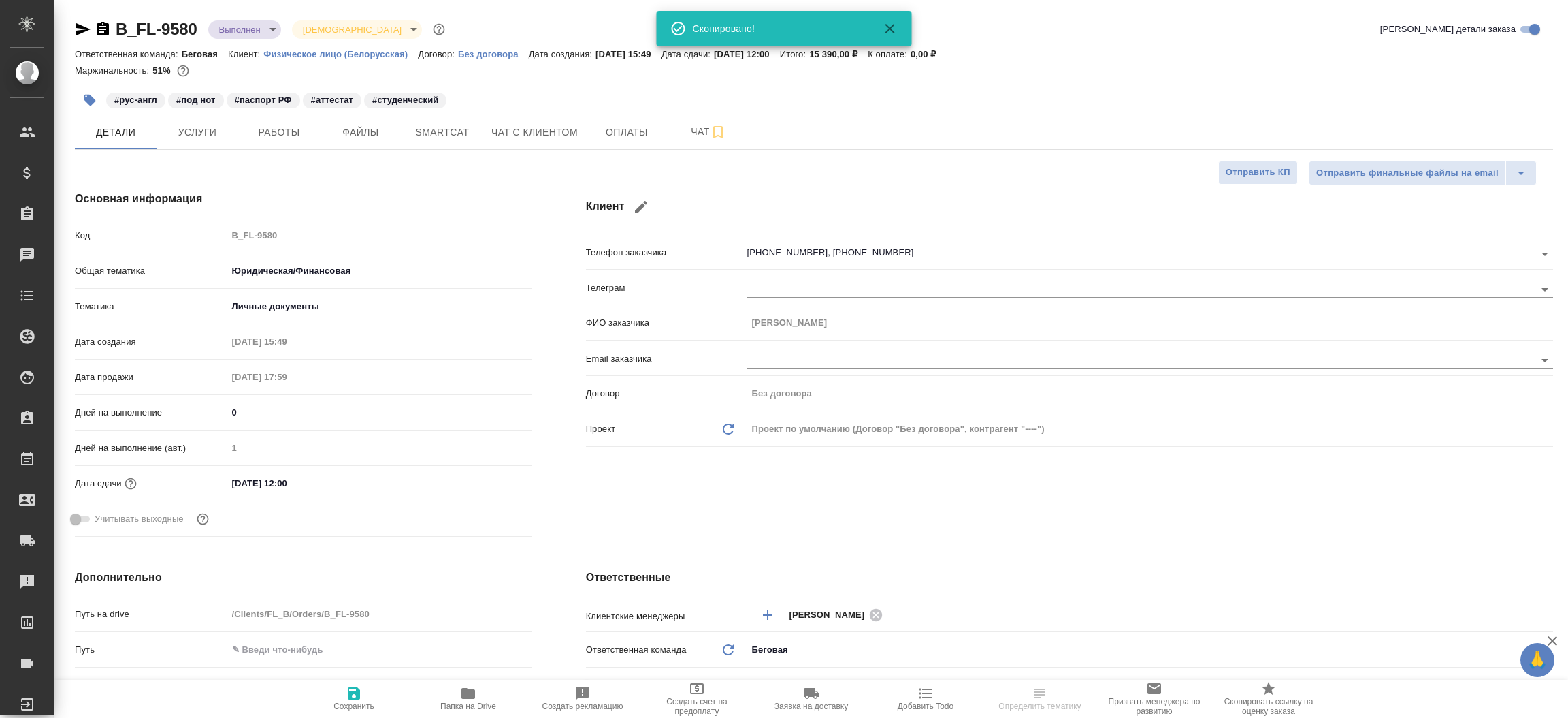
type textarea "x"
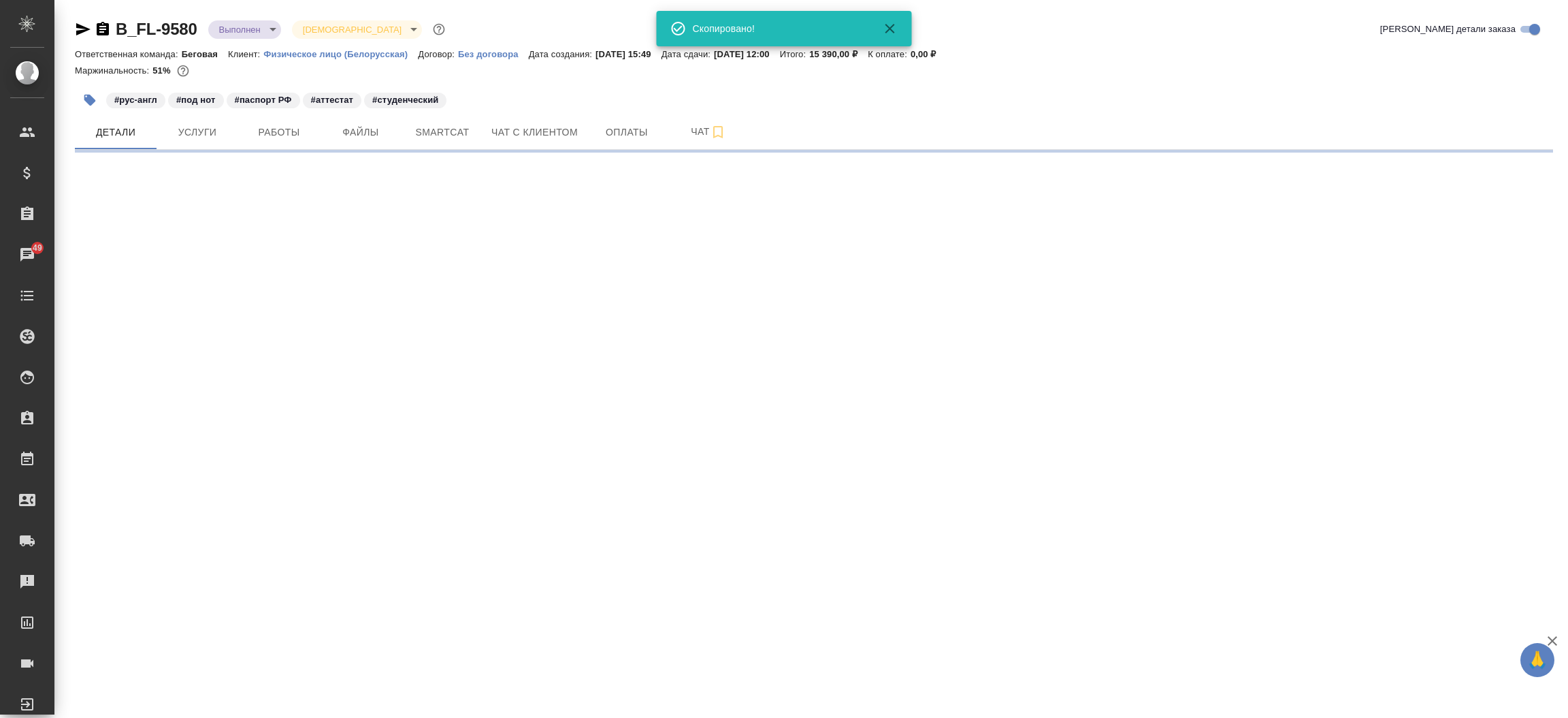
select select "RU"
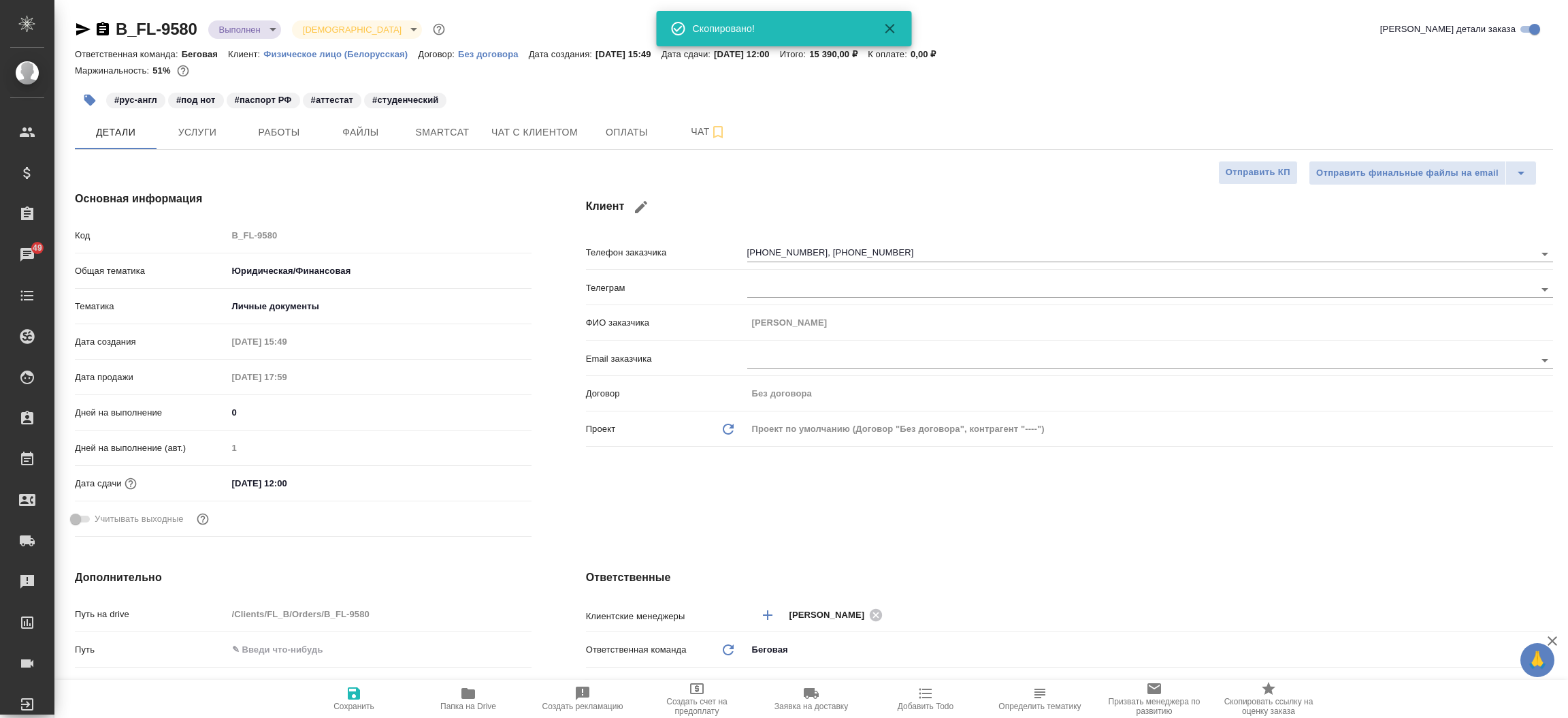
type textarea "x"
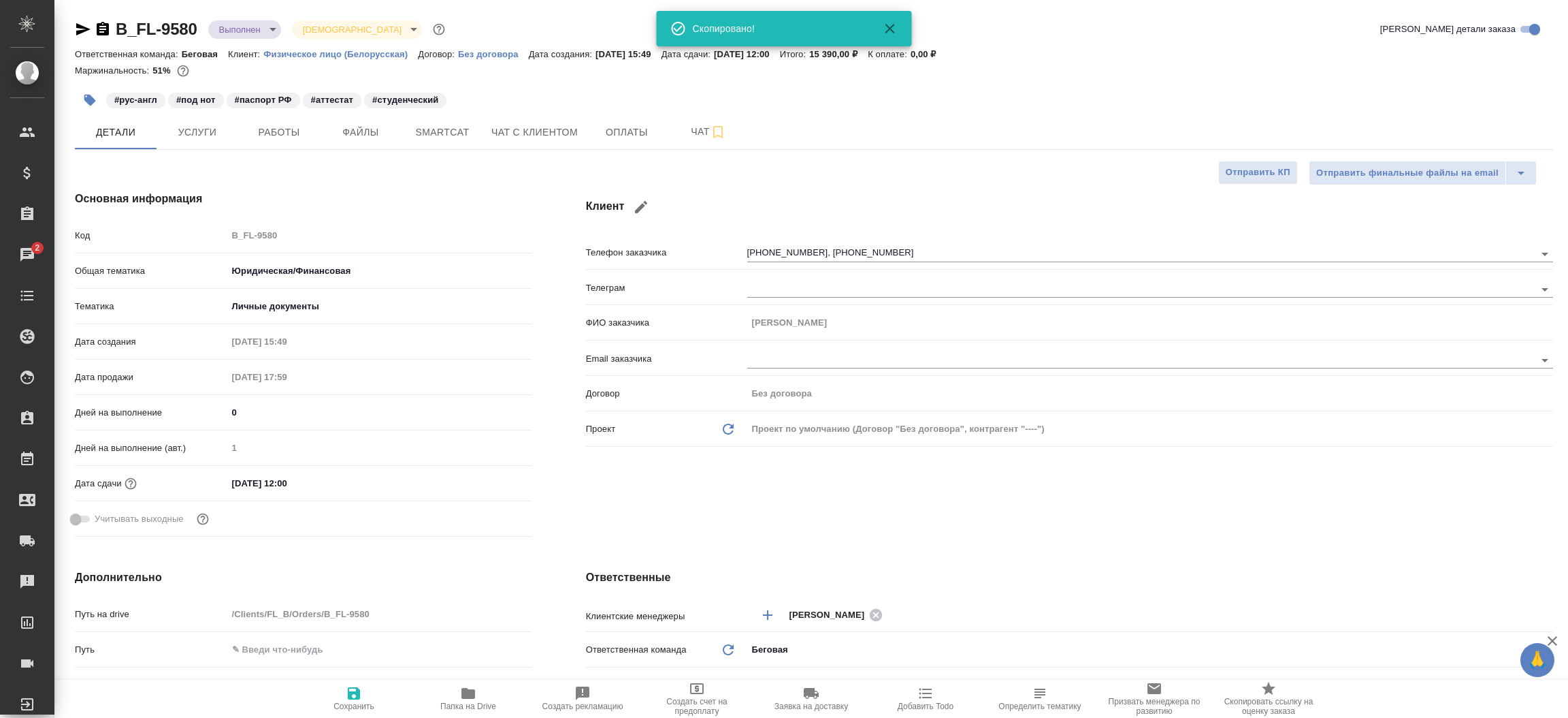
type textarea "x"
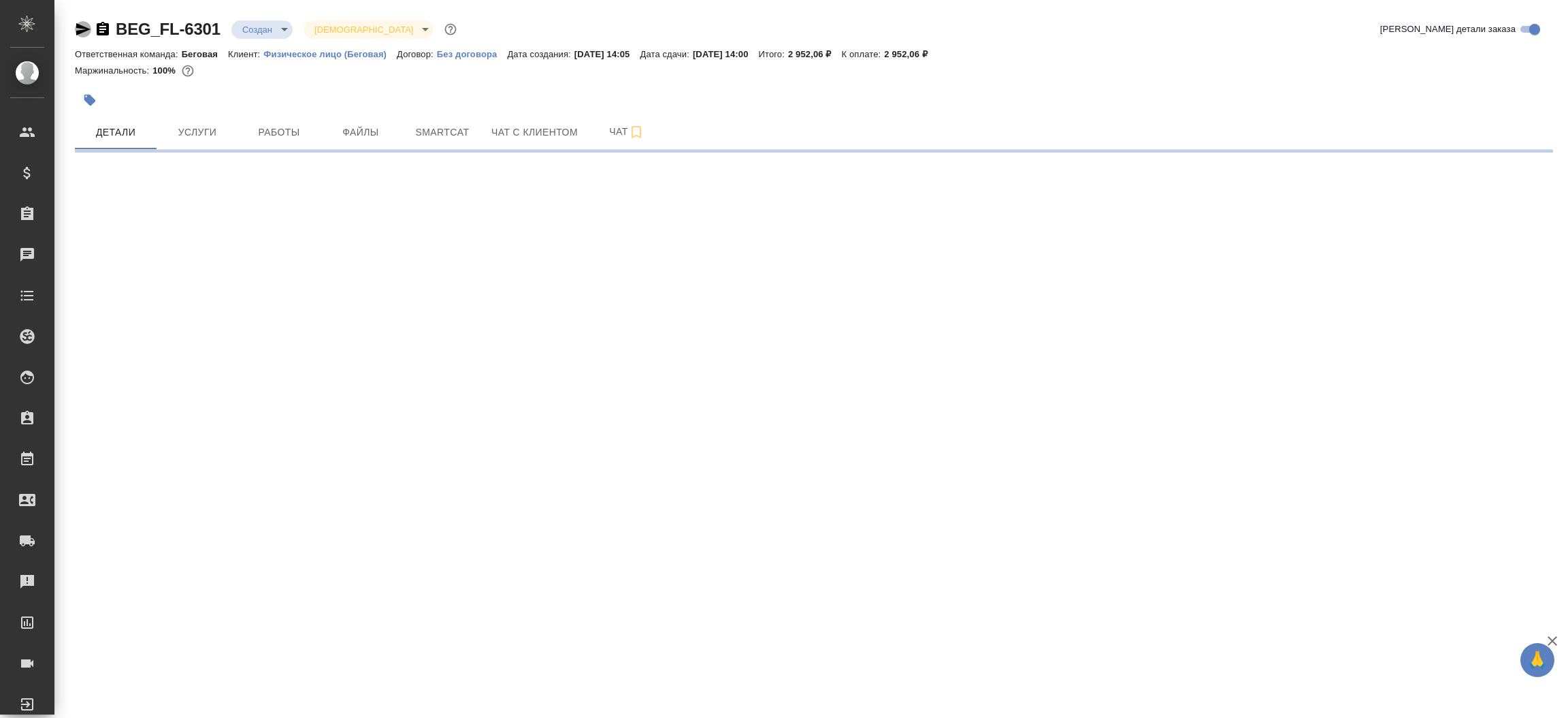
click at [80, 34] on icon "button" at bounding box center [83, 29] width 17 height 17
select select "RU"
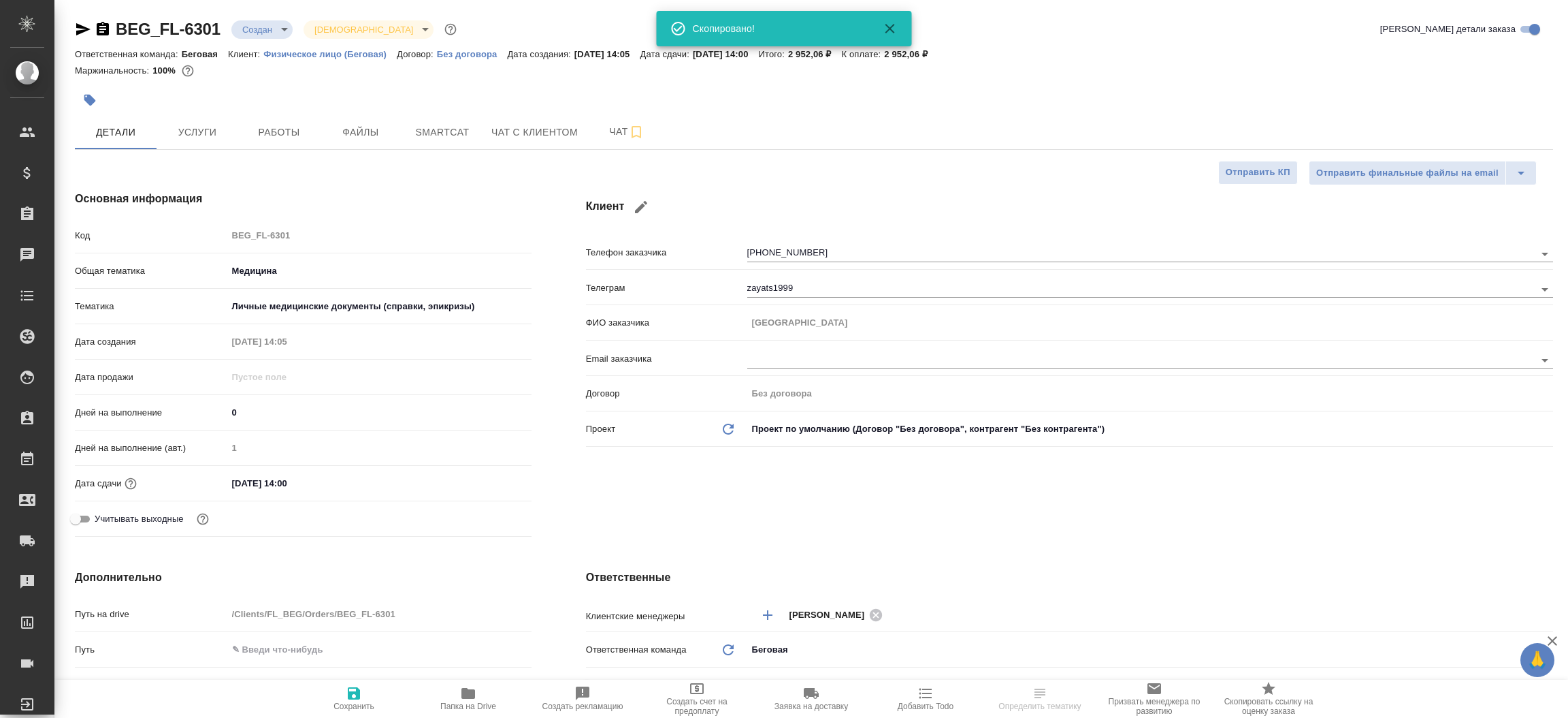
type textarea "x"
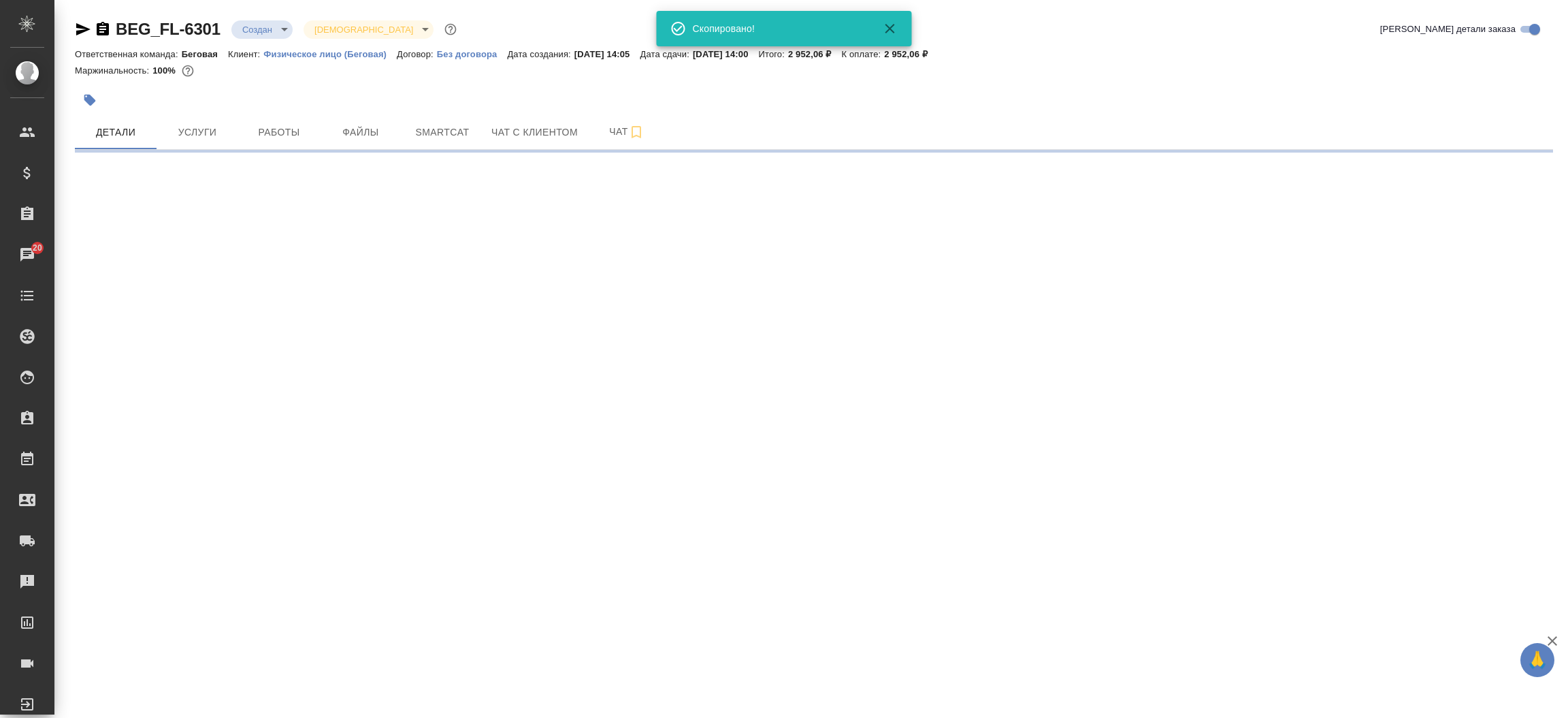
select select "RU"
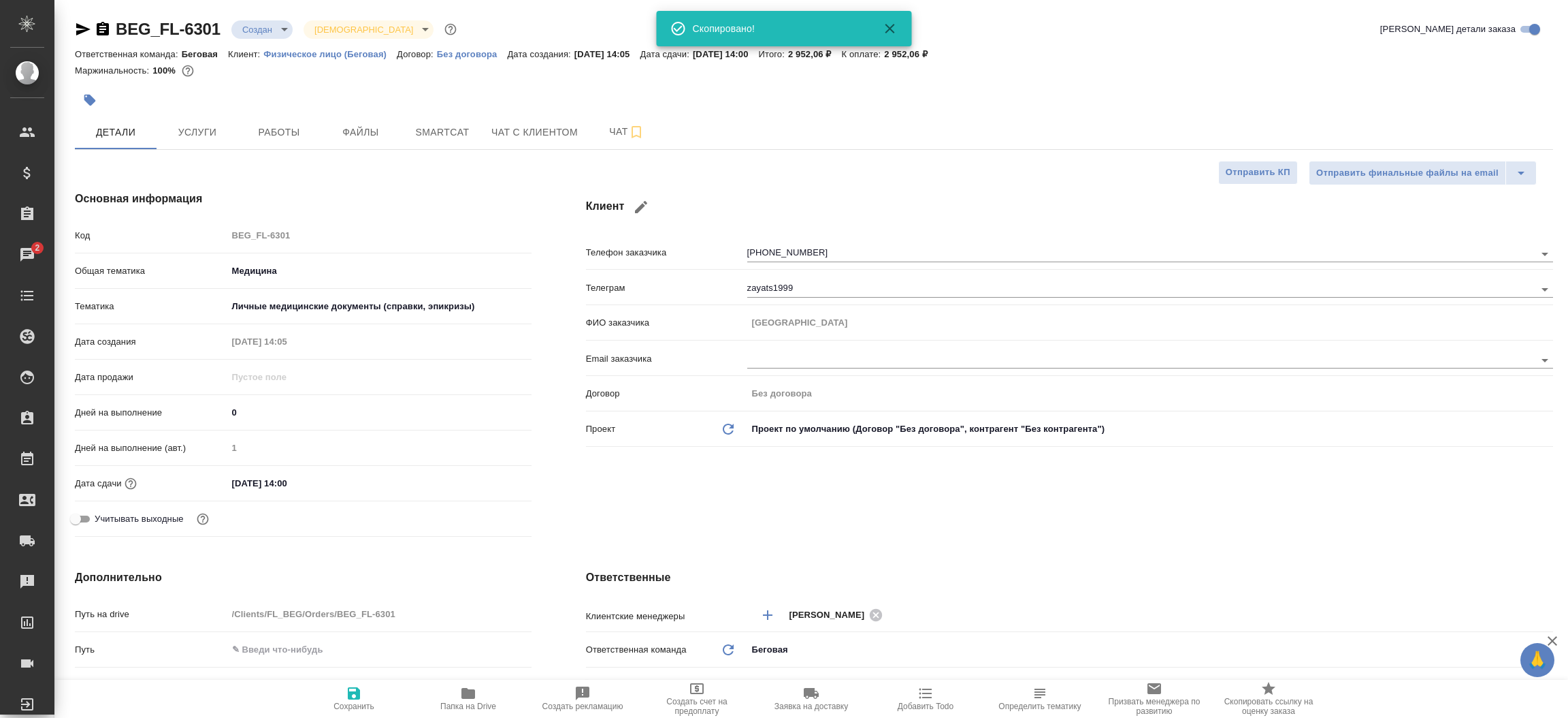
type textarea "x"
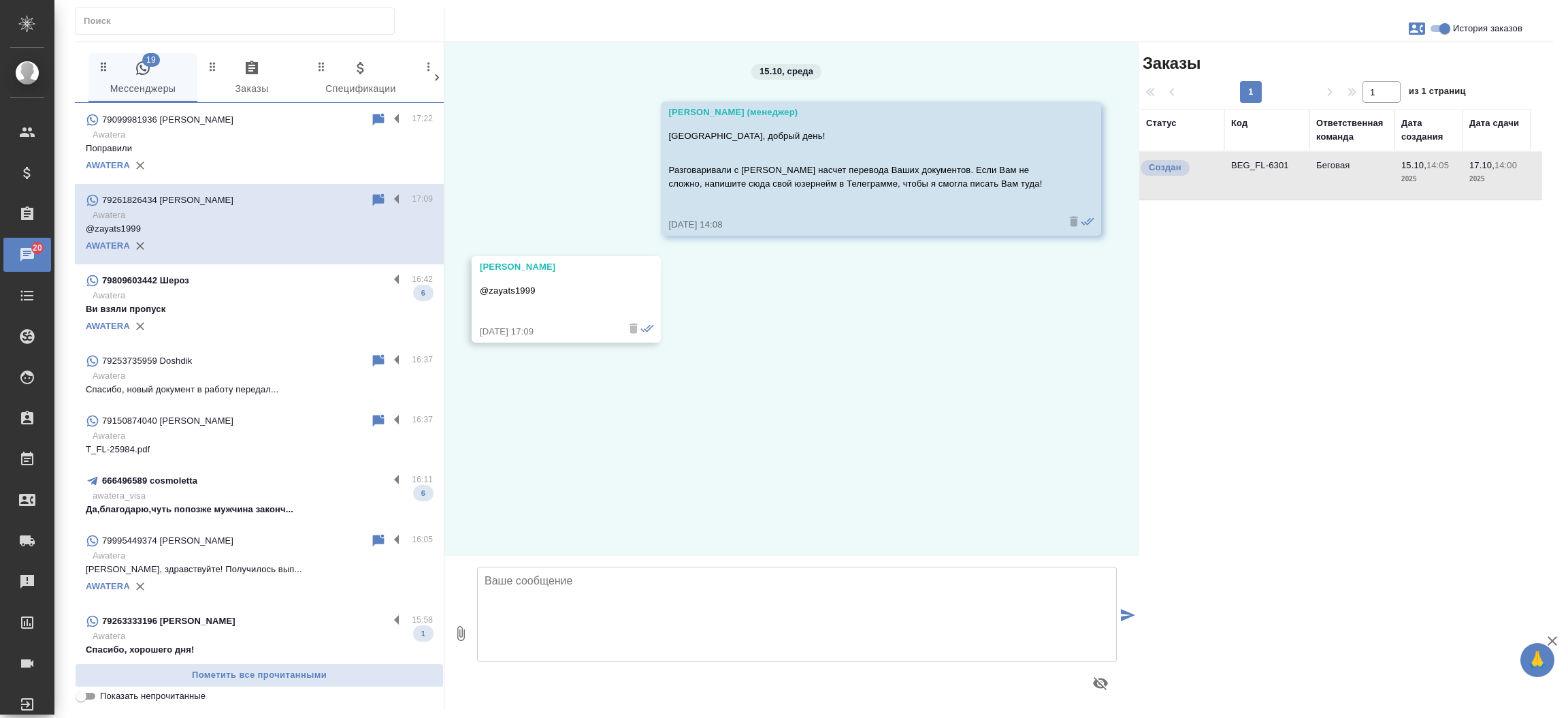
scroll to position [903, 0]
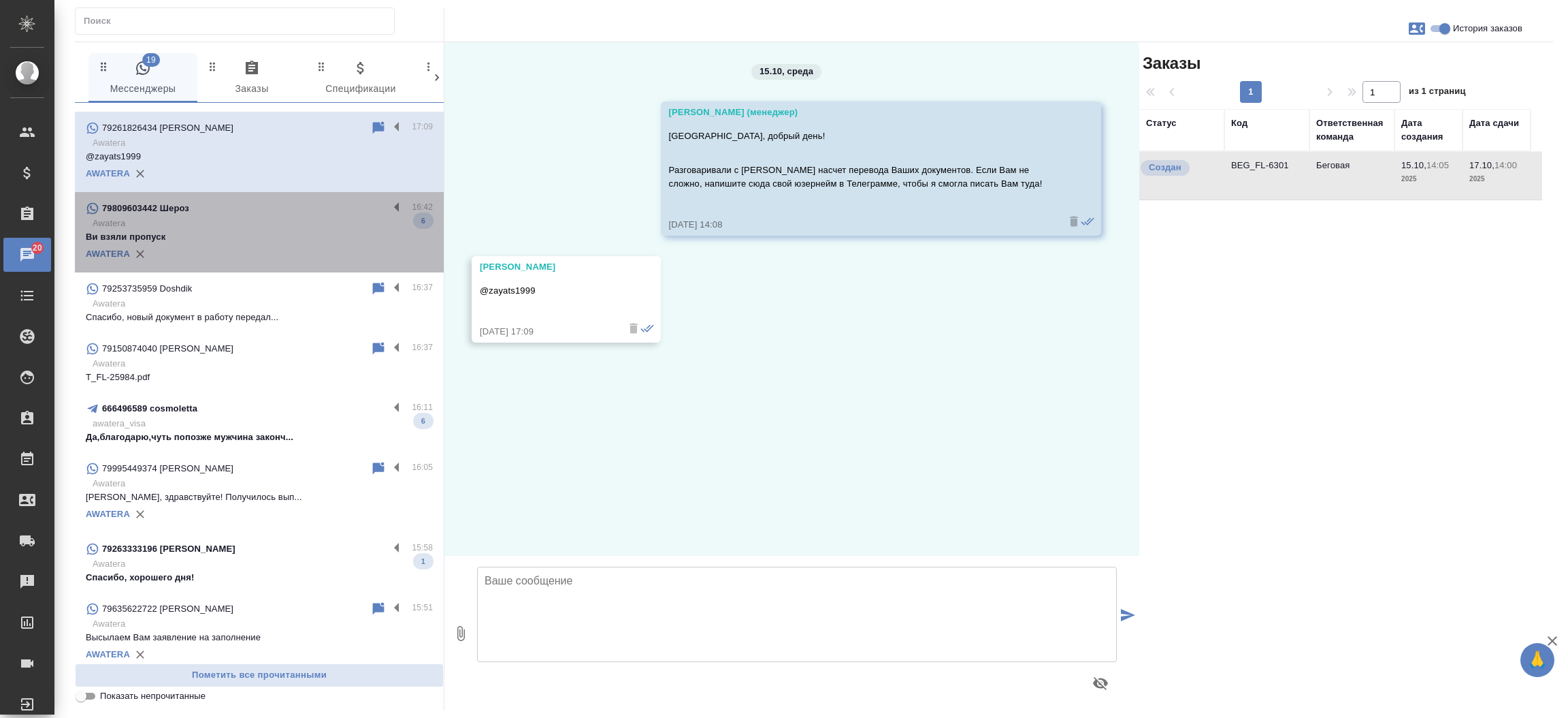
click at [275, 217] on p "Awatera" at bounding box center [263, 223] width 340 height 13
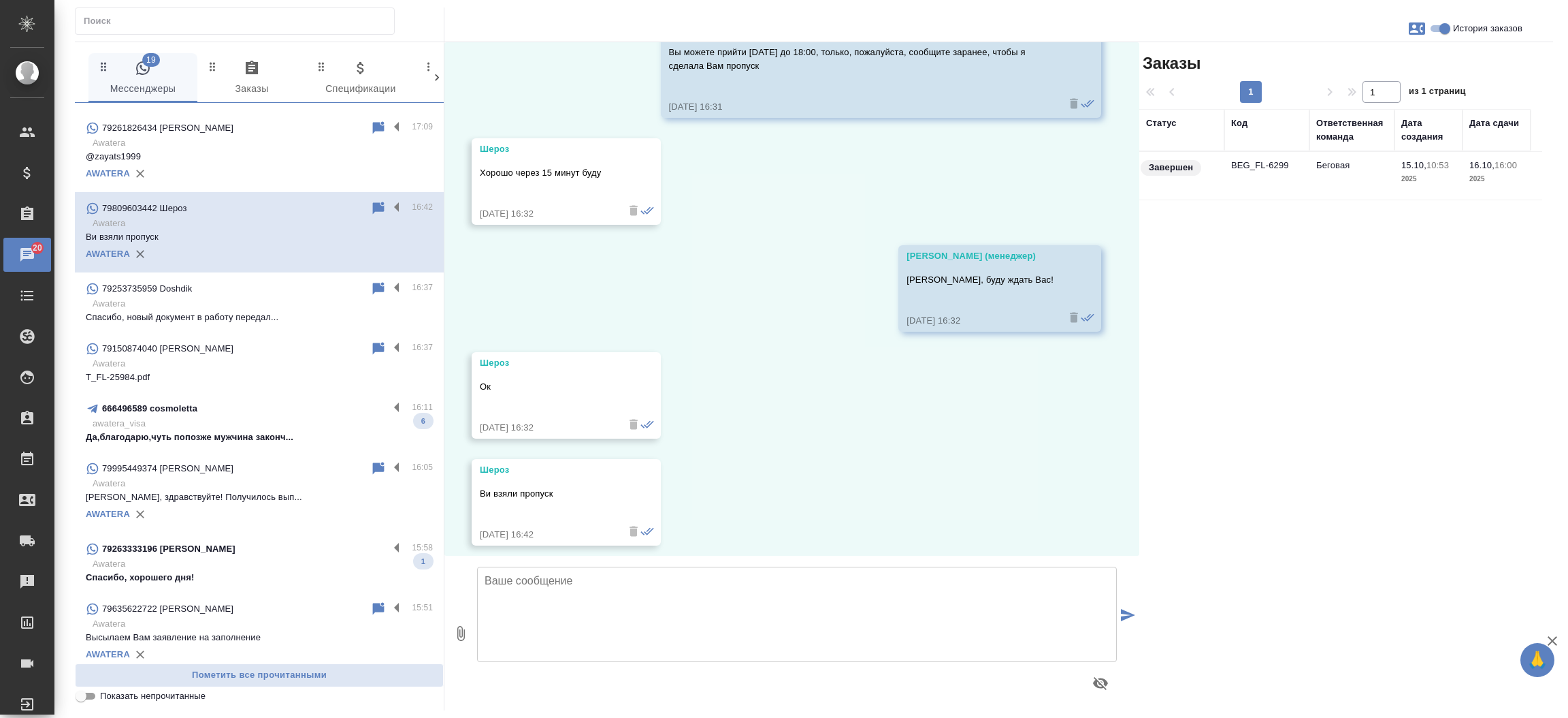
scroll to position [569, 0]
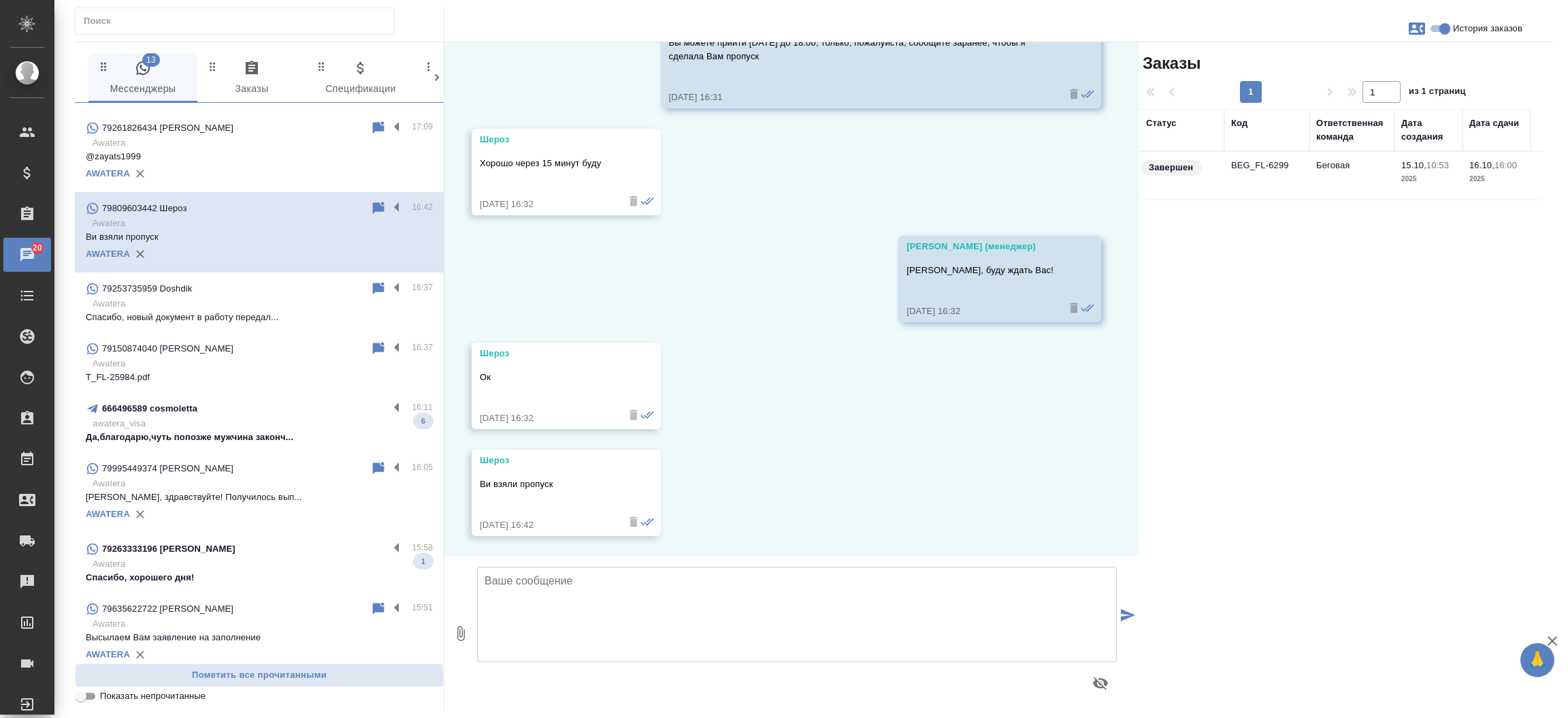
click at [207, 403] on div "666496589 cosmoletta" at bounding box center [236, 408] width 303 height 17
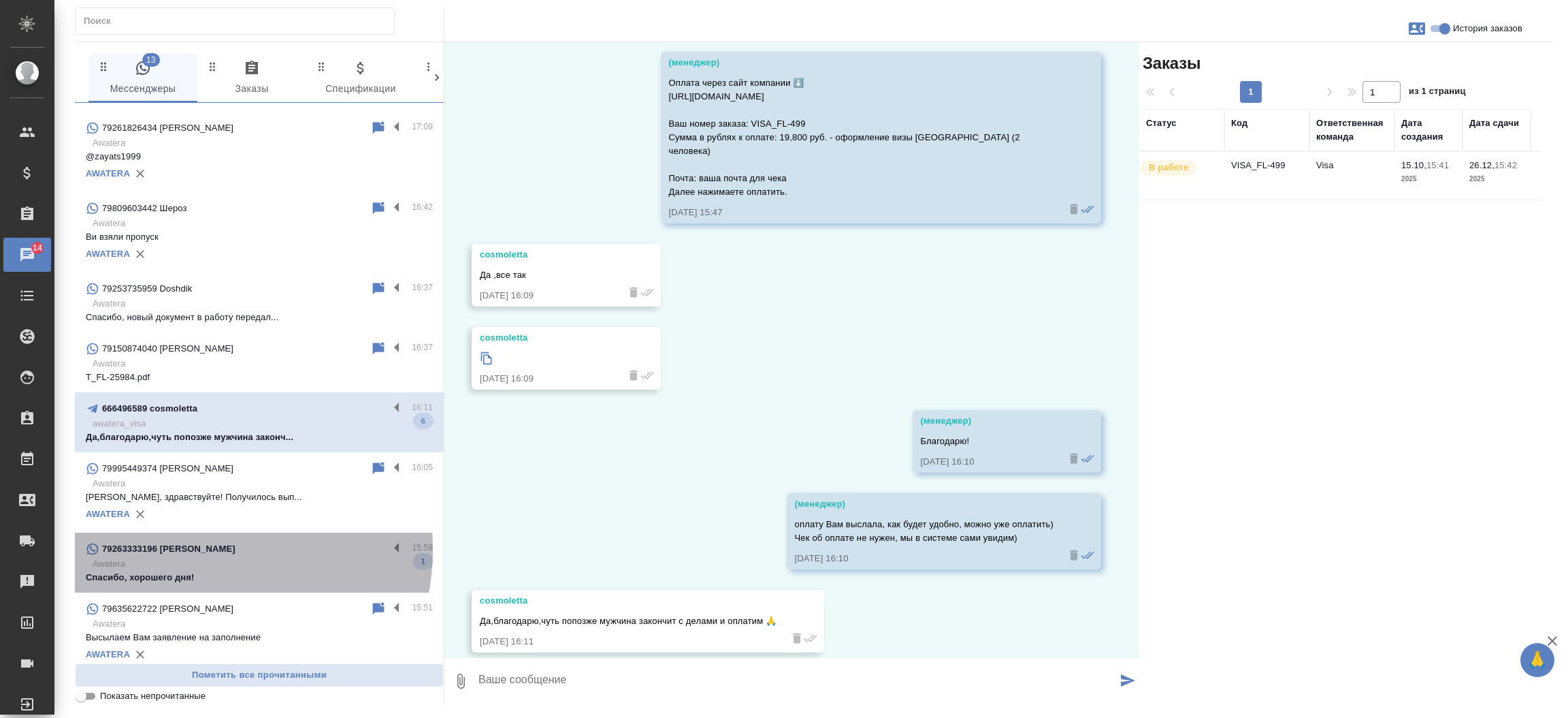
click at [191, 540] on div "79263333196 [PERSON_NAME]" at bounding box center [236, 549] width 303 height 17
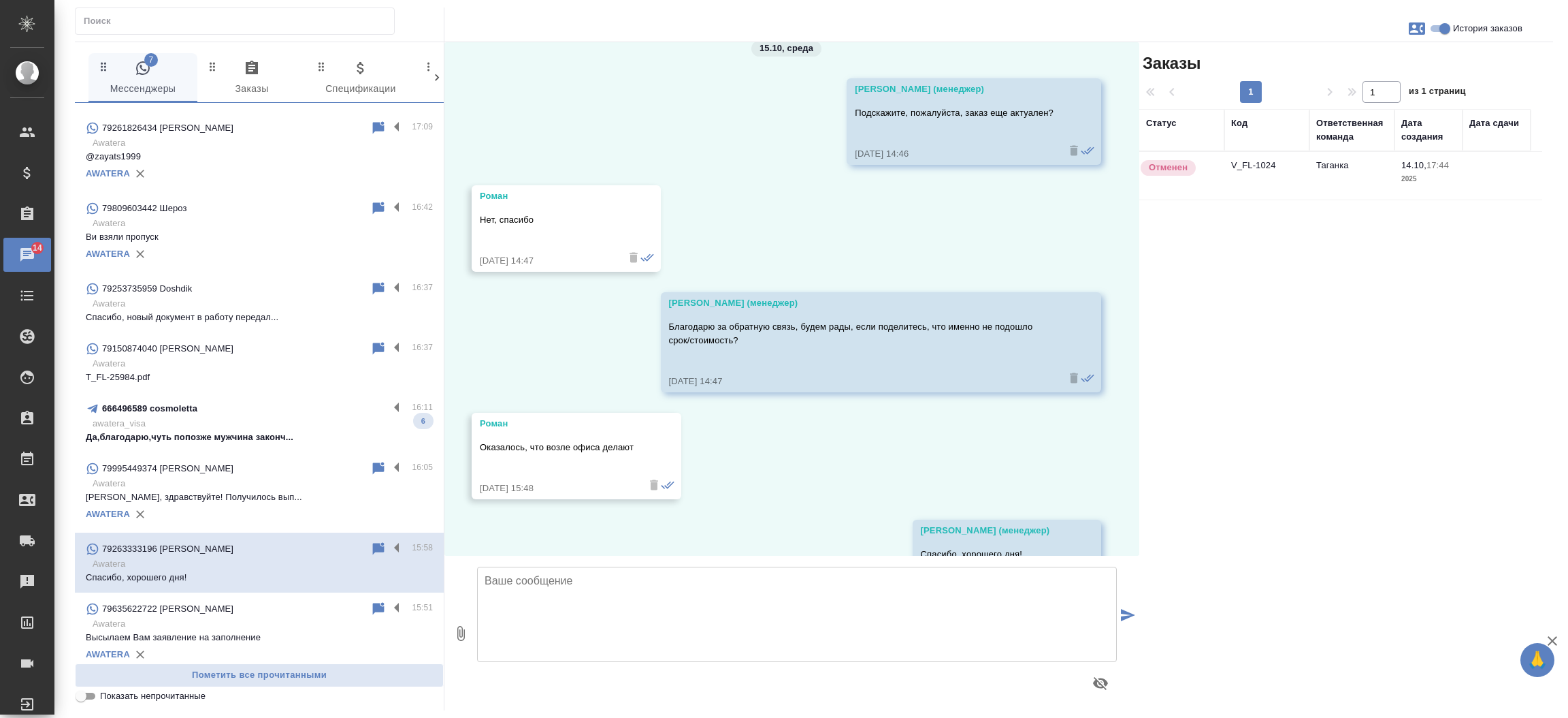
scroll to position [1485, 0]
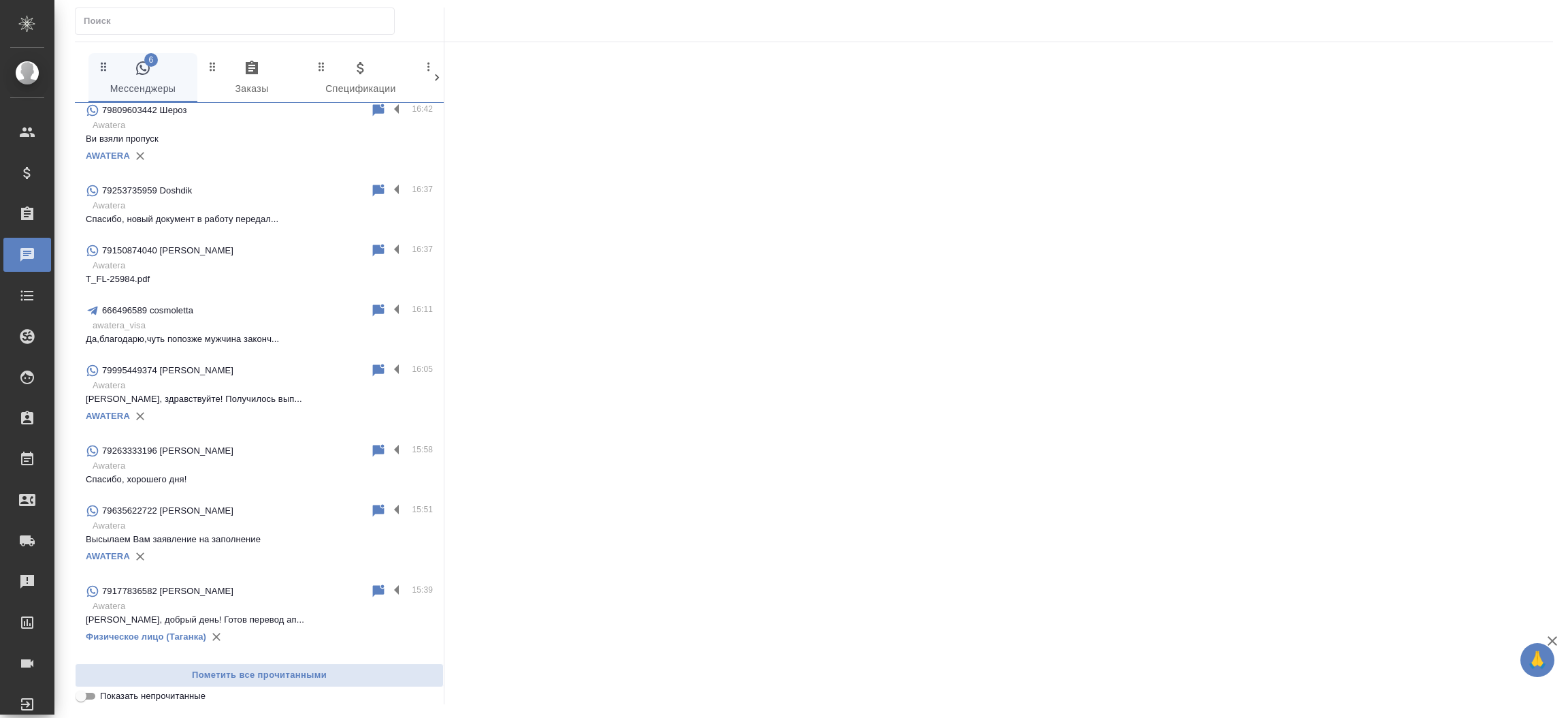
scroll to position [1023, 0]
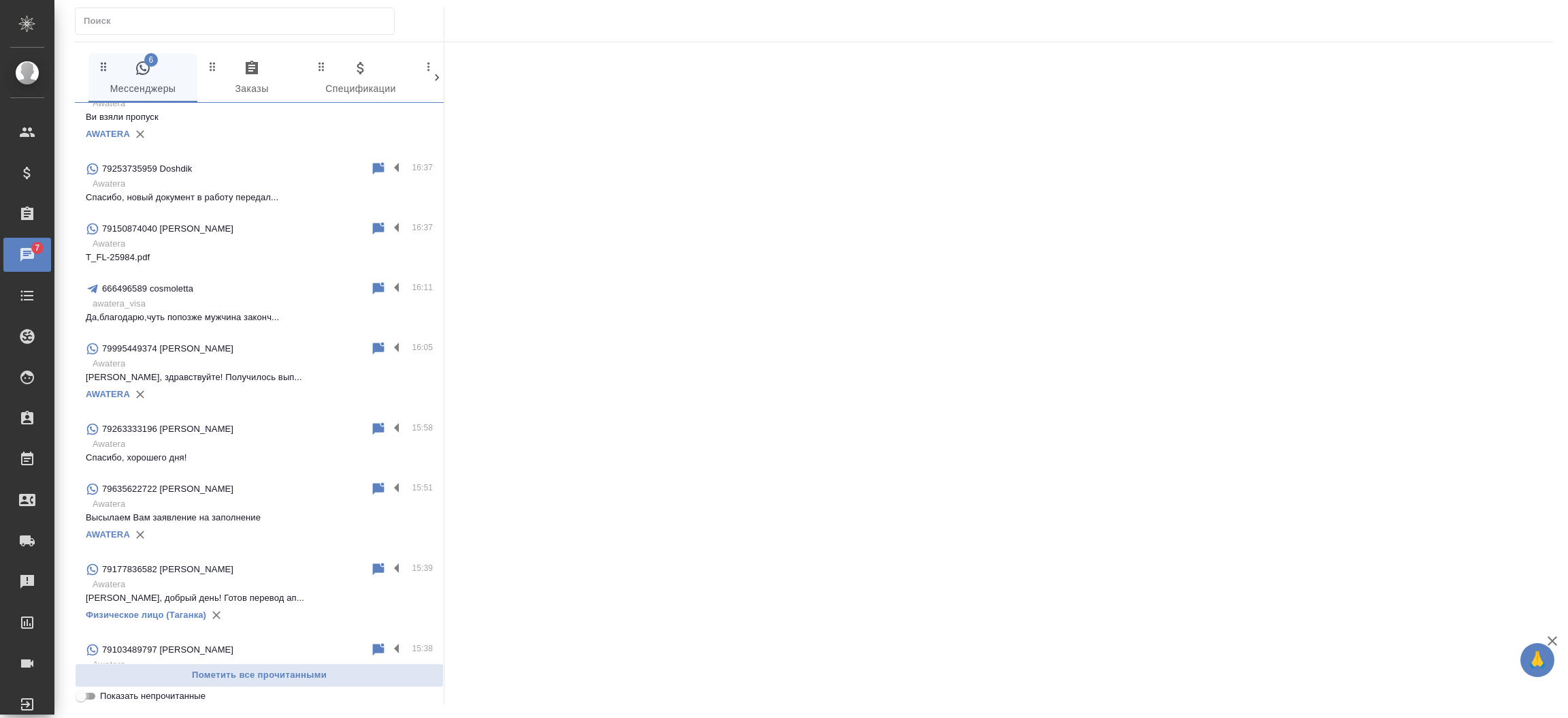
click at [92, 695] on input "Показать непрочитанные" at bounding box center [80, 696] width 49 height 17
checkbox input "true"
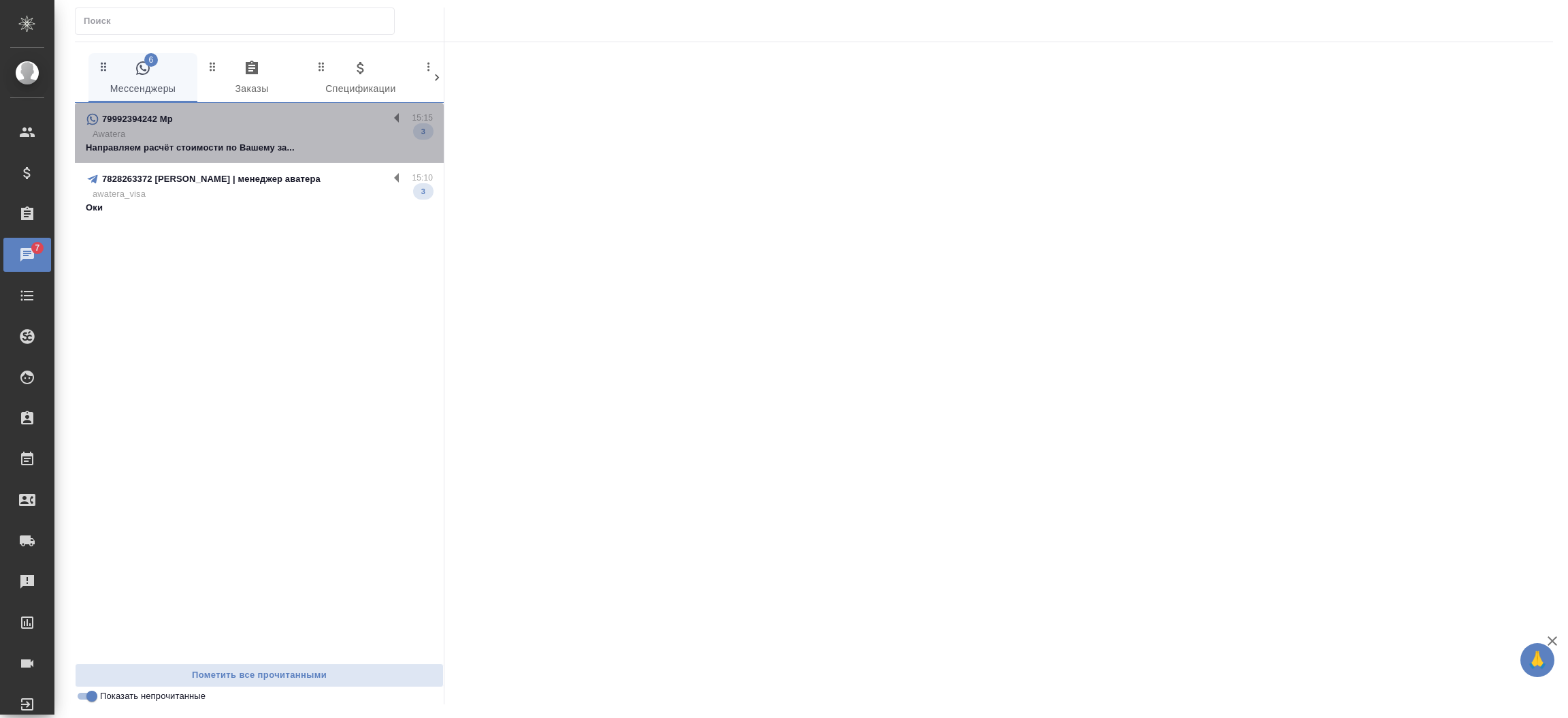
click at [206, 147] on p "Направляем расчёт стоимости по Вашему за..." at bounding box center [259, 148] width 347 height 13
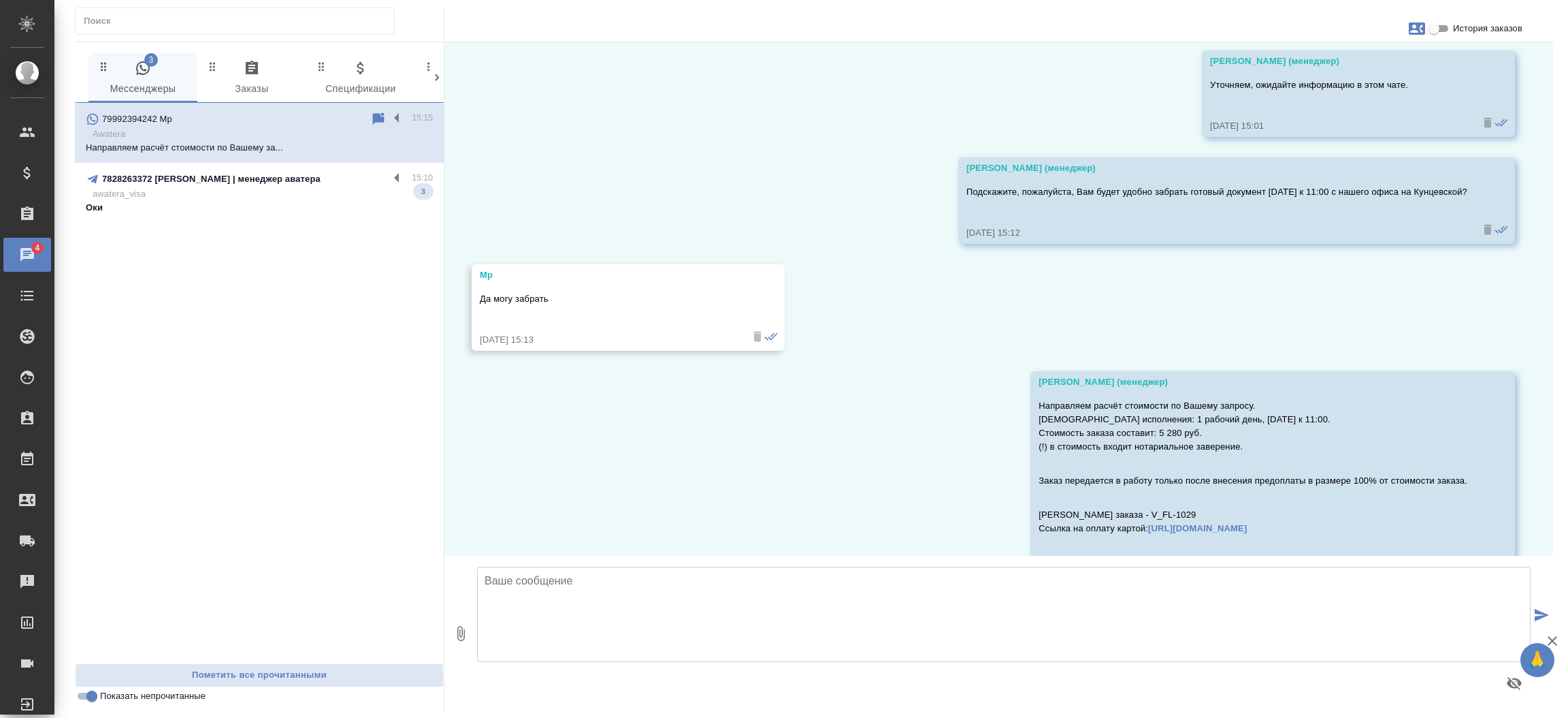
scroll to position [1370, 0]
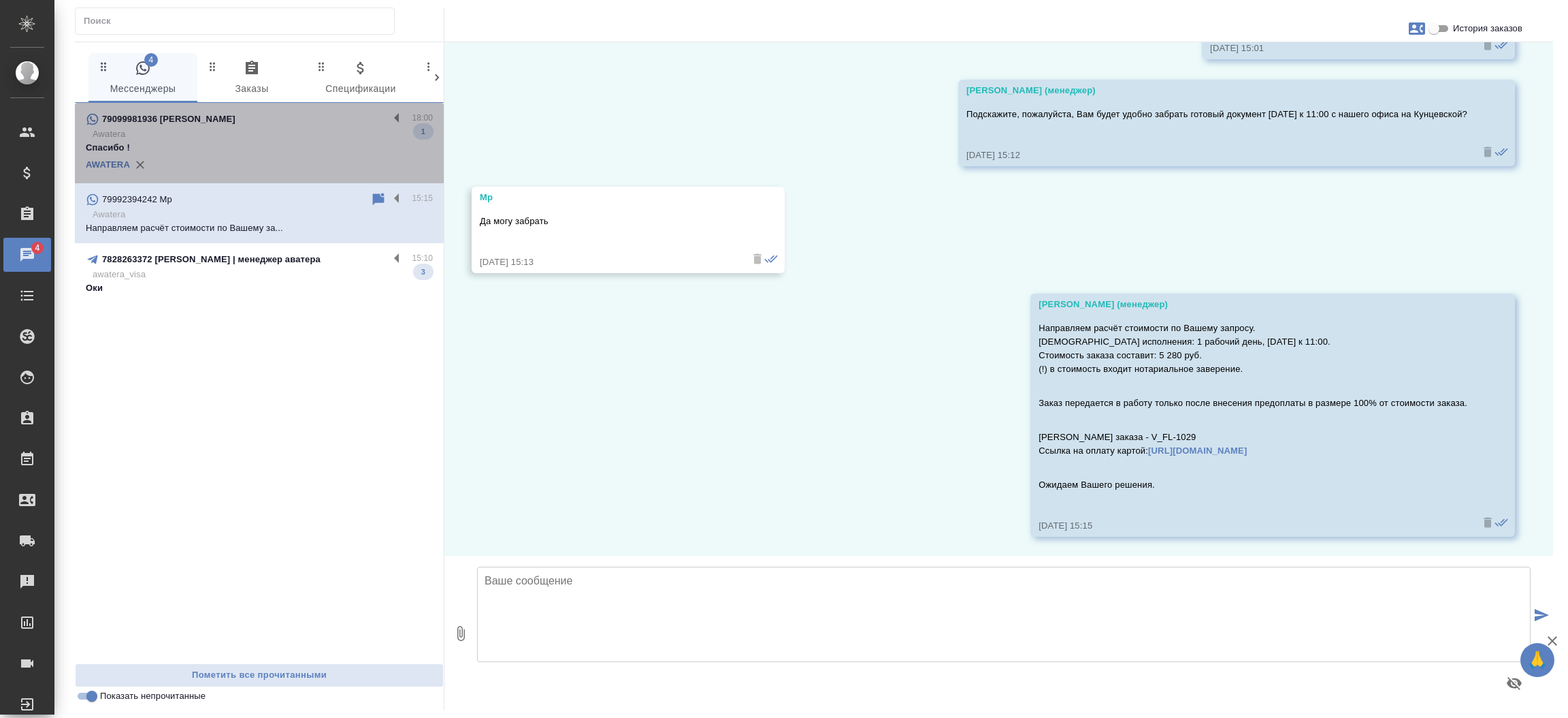
click at [242, 145] on p "Спасибо !" at bounding box center [259, 148] width 347 height 13
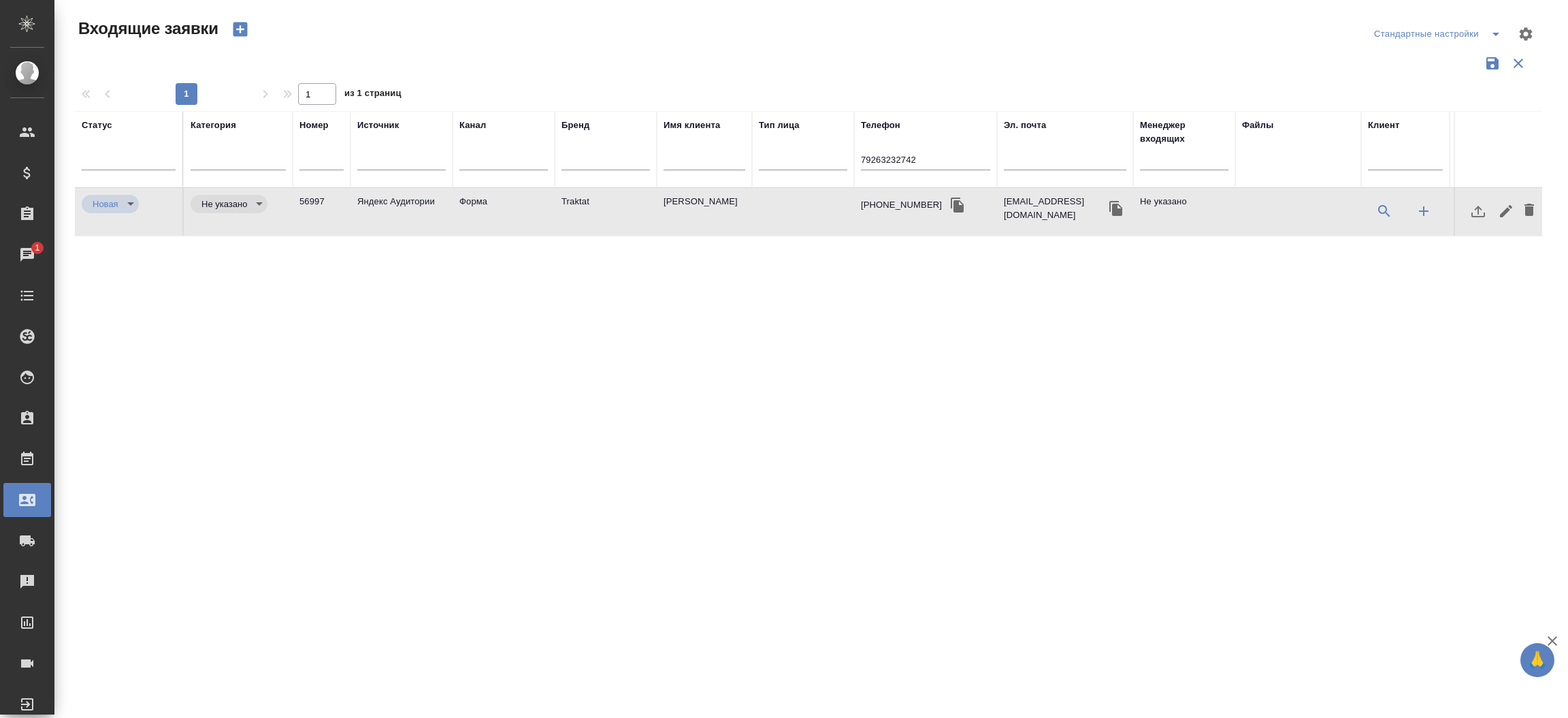
select select "RU"
click at [913, 157] on input "79263232742" at bounding box center [926, 161] width 129 height 17
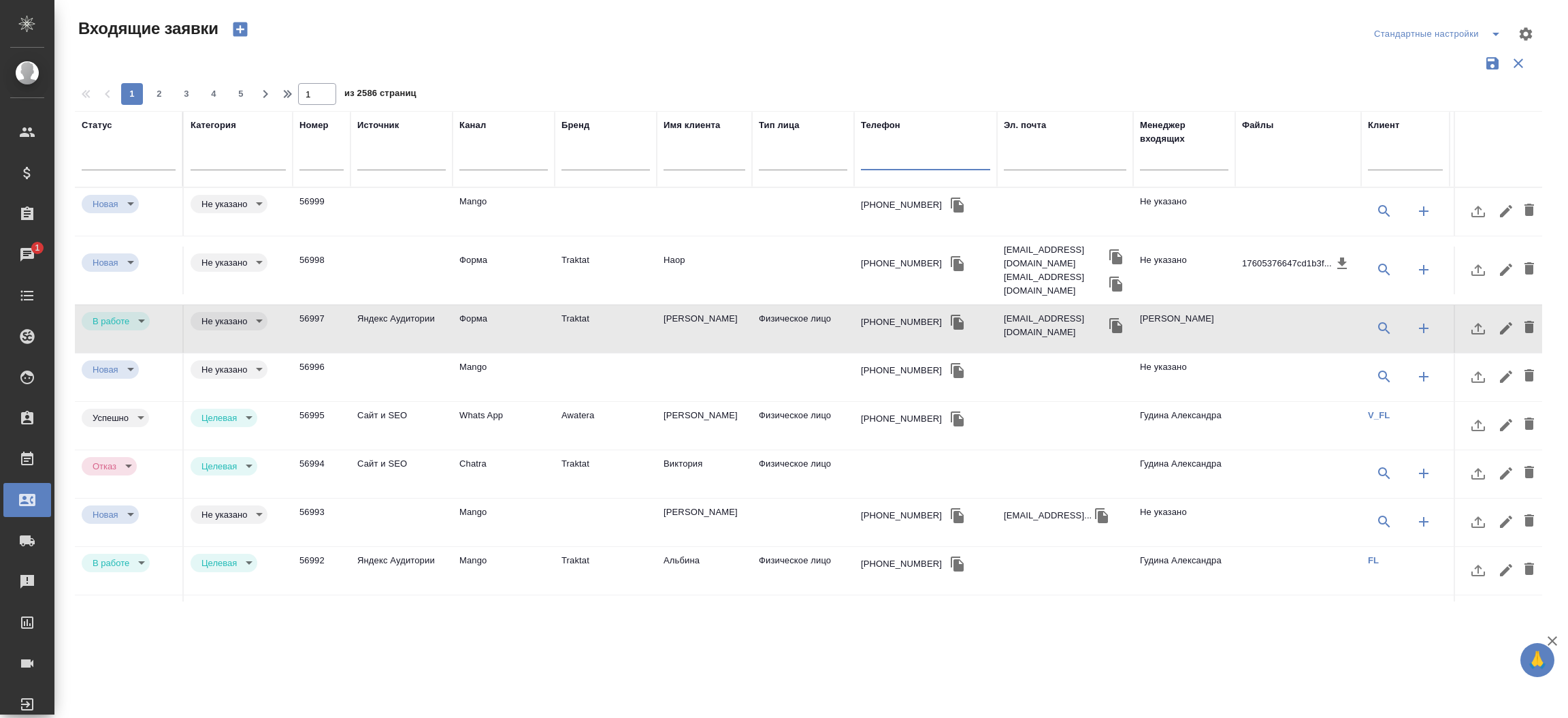
paste input "[PHONE_NUMBER]"
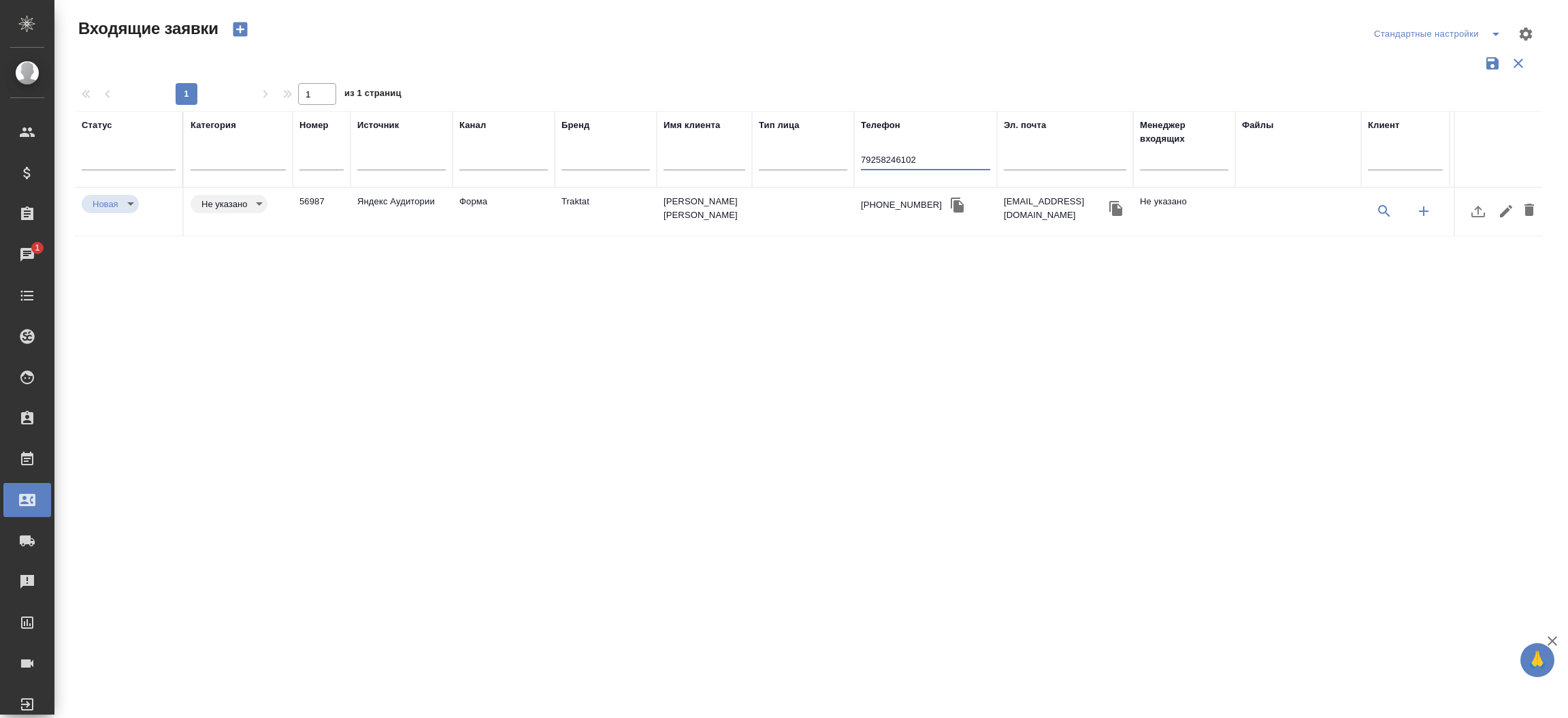
type input "79258246102"
click at [691, 232] on td "[PERSON_NAME] [PERSON_NAME]" at bounding box center [704, 211] width 95 height 47
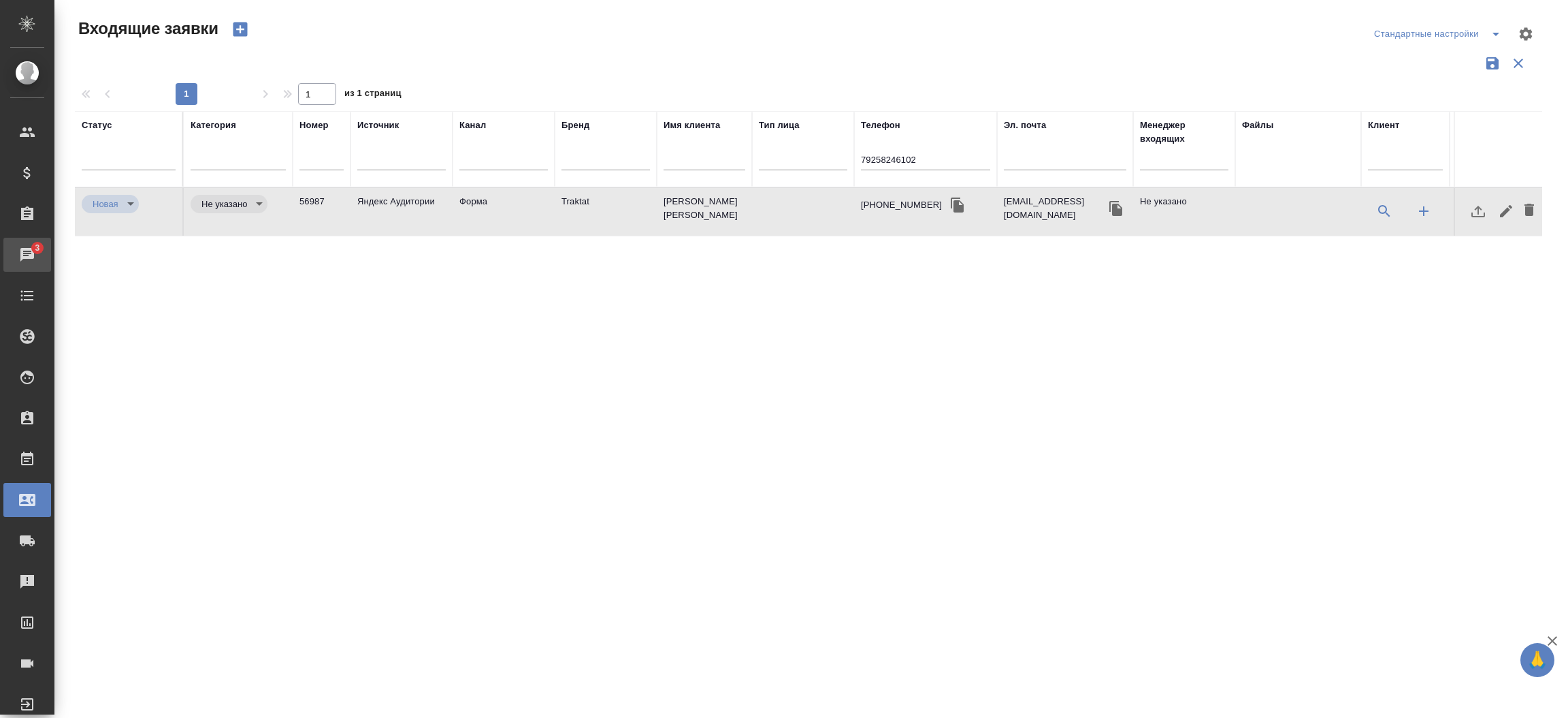
click at [96, 260] on div ".cls-1 fill:#fff; AWATERA Прутько [PERSON_NAME] Клиенты Спецификации Заказы 3 Ч…" at bounding box center [784, 359] width 1568 height 718
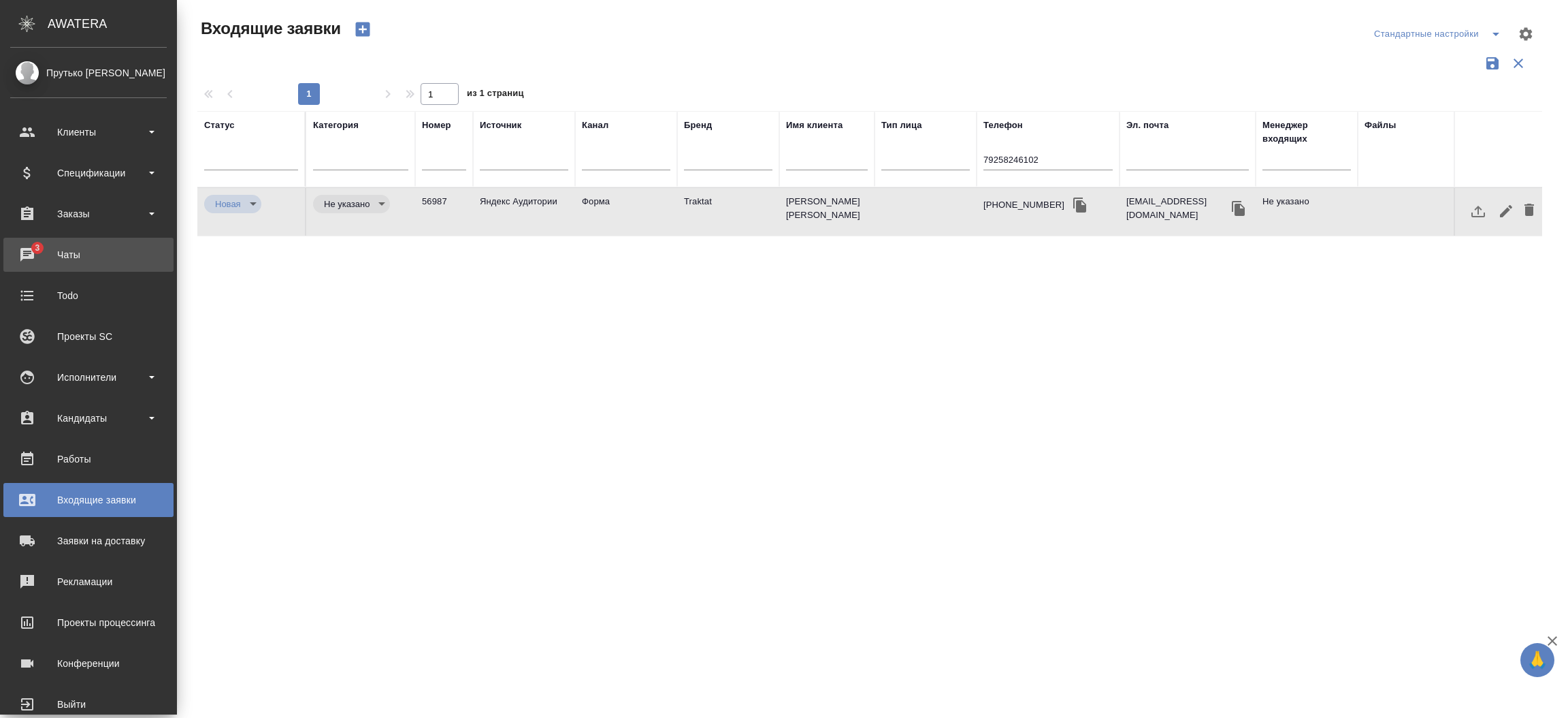
click at [40, 241] on span "3" at bounding box center [37, 247] width 21 height 13
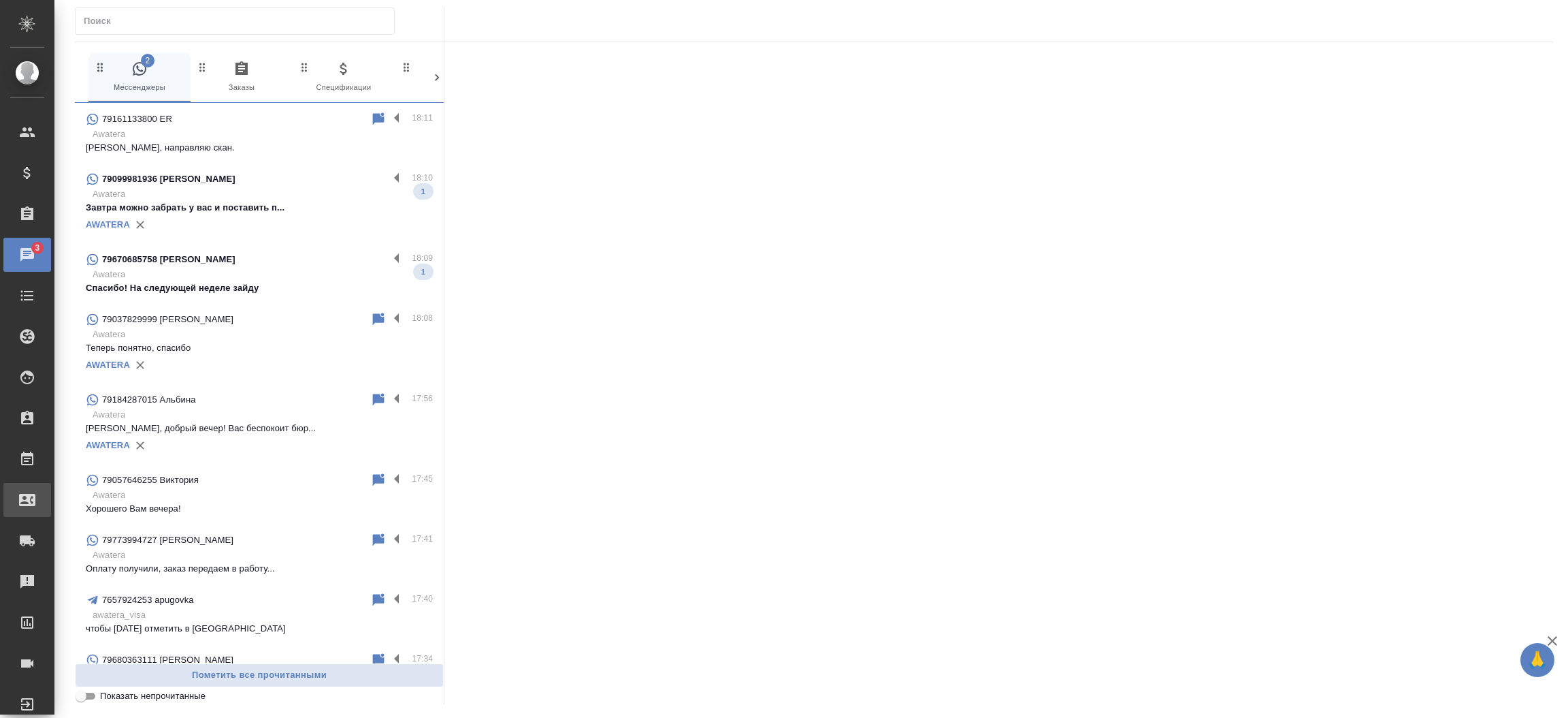
click at [27, 505] on div "Входящие заявки" at bounding box center [10, 500] width 34 height 21
click at [85, 505] on div ".cls-1 fill:#fff; AWATERA Прутько Ирина i.prutko Клиенты Спецификации Заказы 3 …" at bounding box center [784, 359] width 1568 height 718
select select "RU"
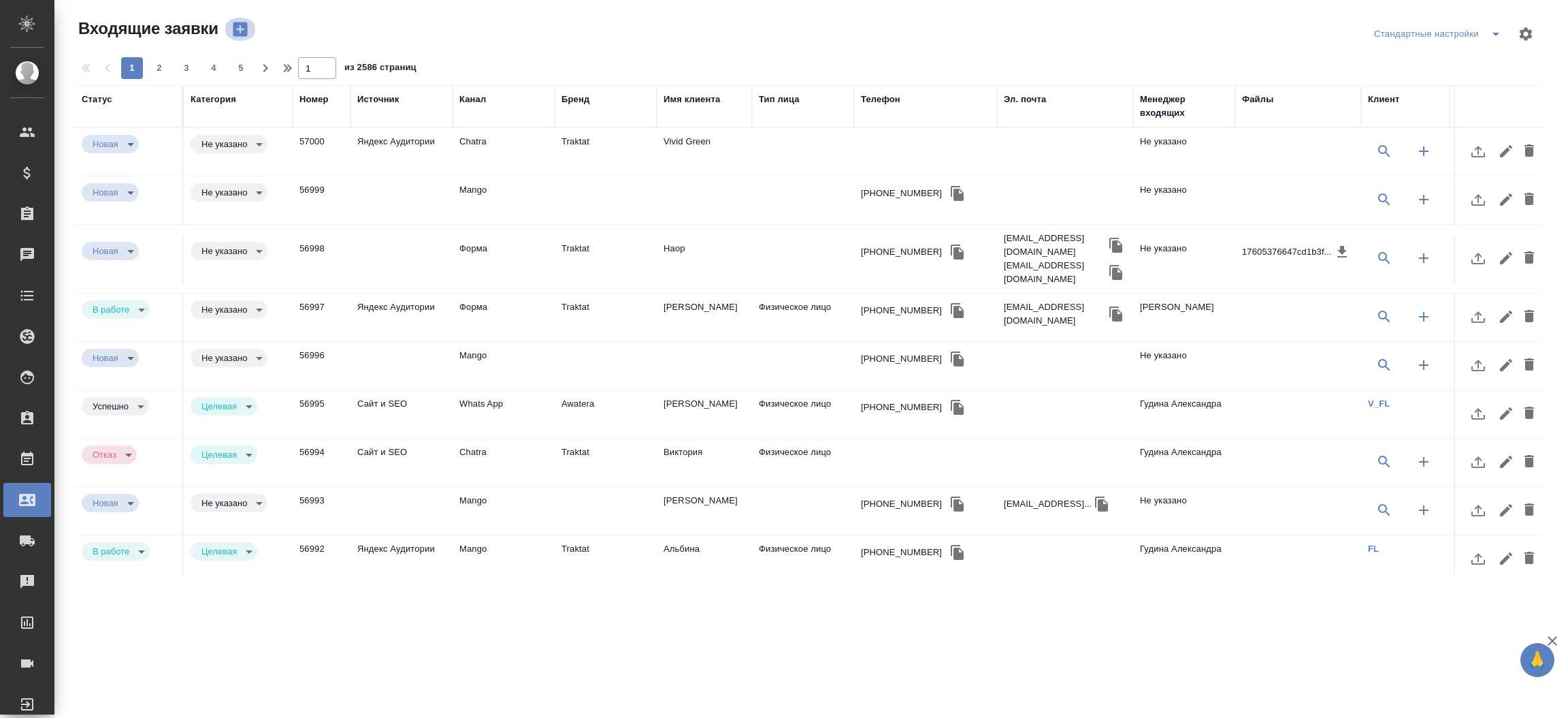
click at [240, 25] on icon "button" at bounding box center [240, 29] width 14 height 14
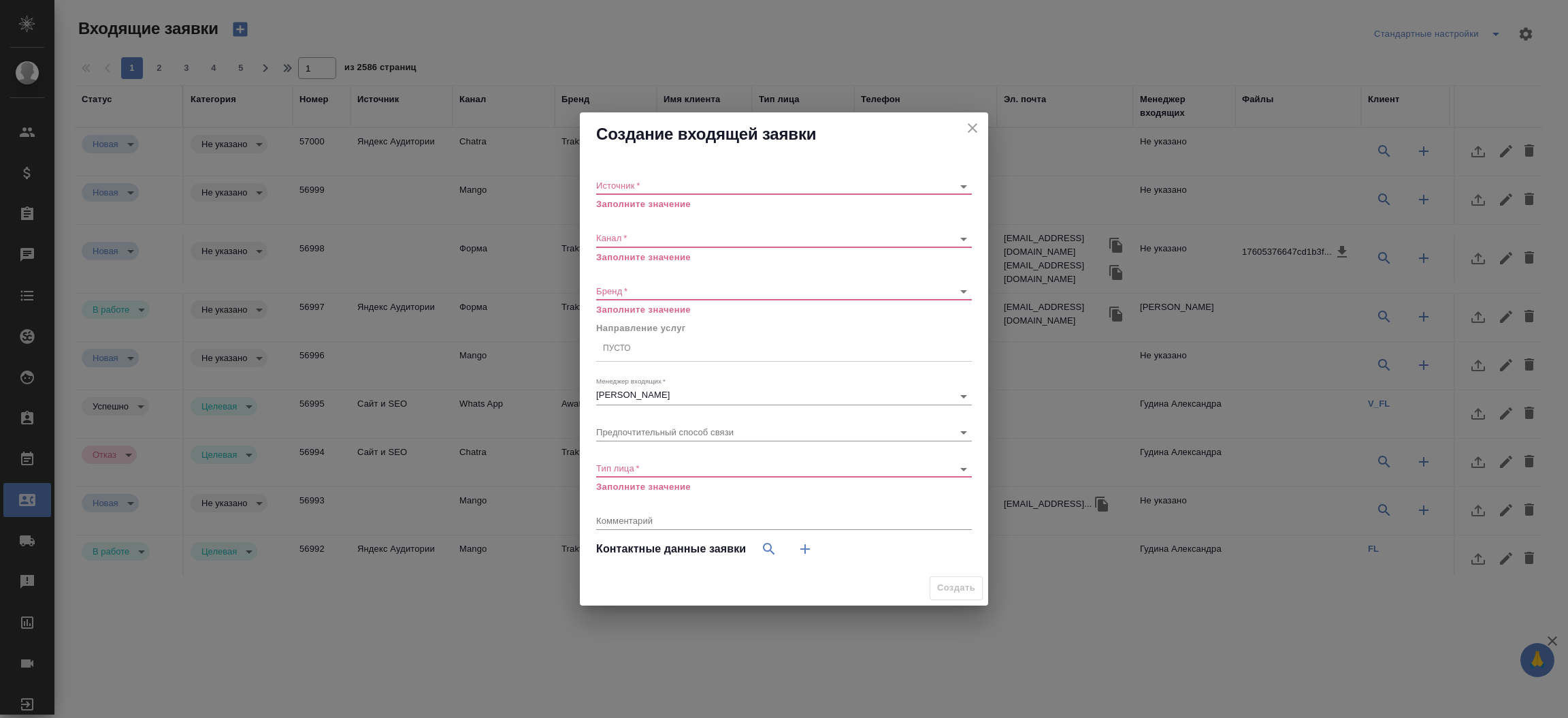
click at [644, 176] on div "Источник   * ​ Заполните значение" at bounding box center [784, 188] width 376 height 44
click at [638, 179] on body "🙏 .cls-1 fill:#fff; AWATERA Прутько Ирина i.prutko Клиенты Спецификации Заказы …" at bounding box center [784, 359] width 1568 height 718
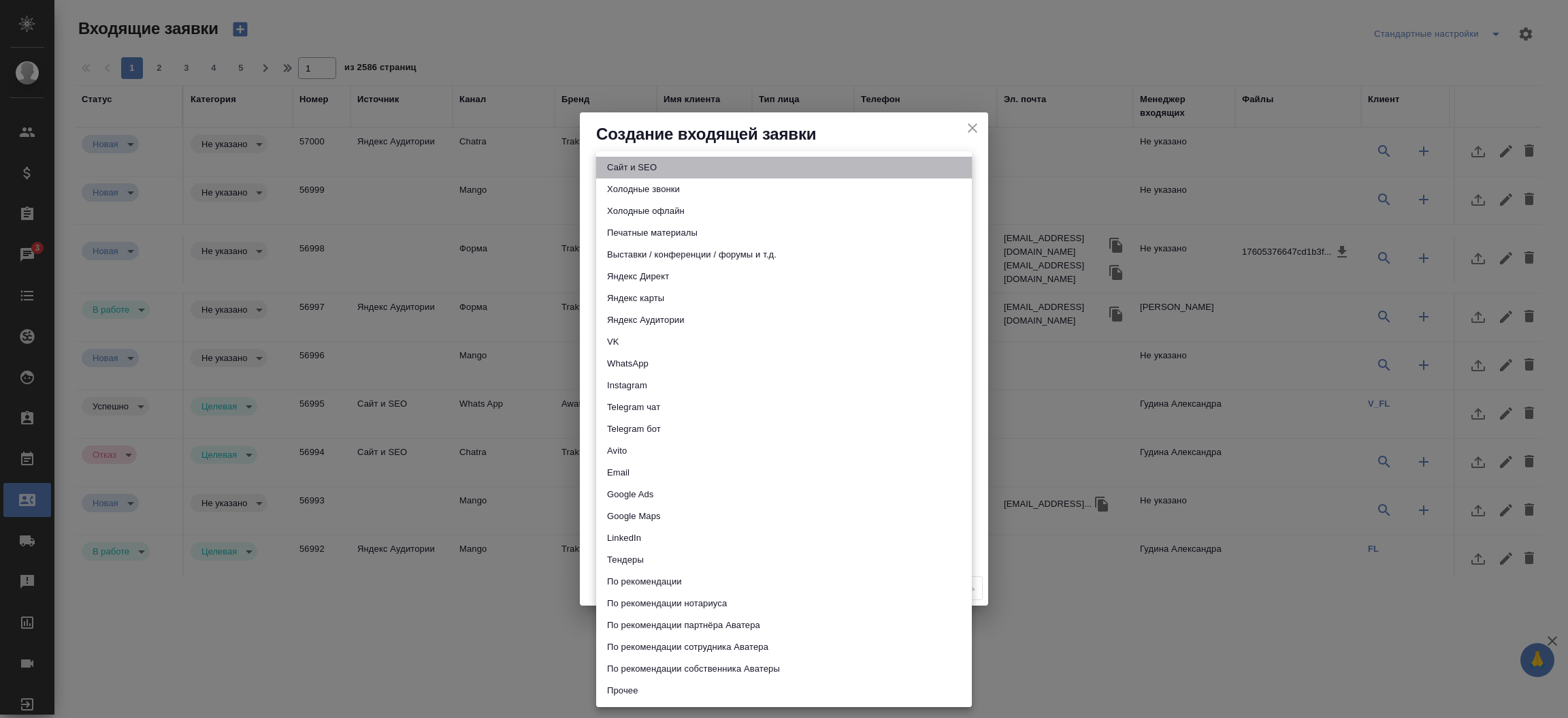
click at [638, 174] on li "Сайт и SEO" at bounding box center [784, 168] width 376 height 22
type input "seo"
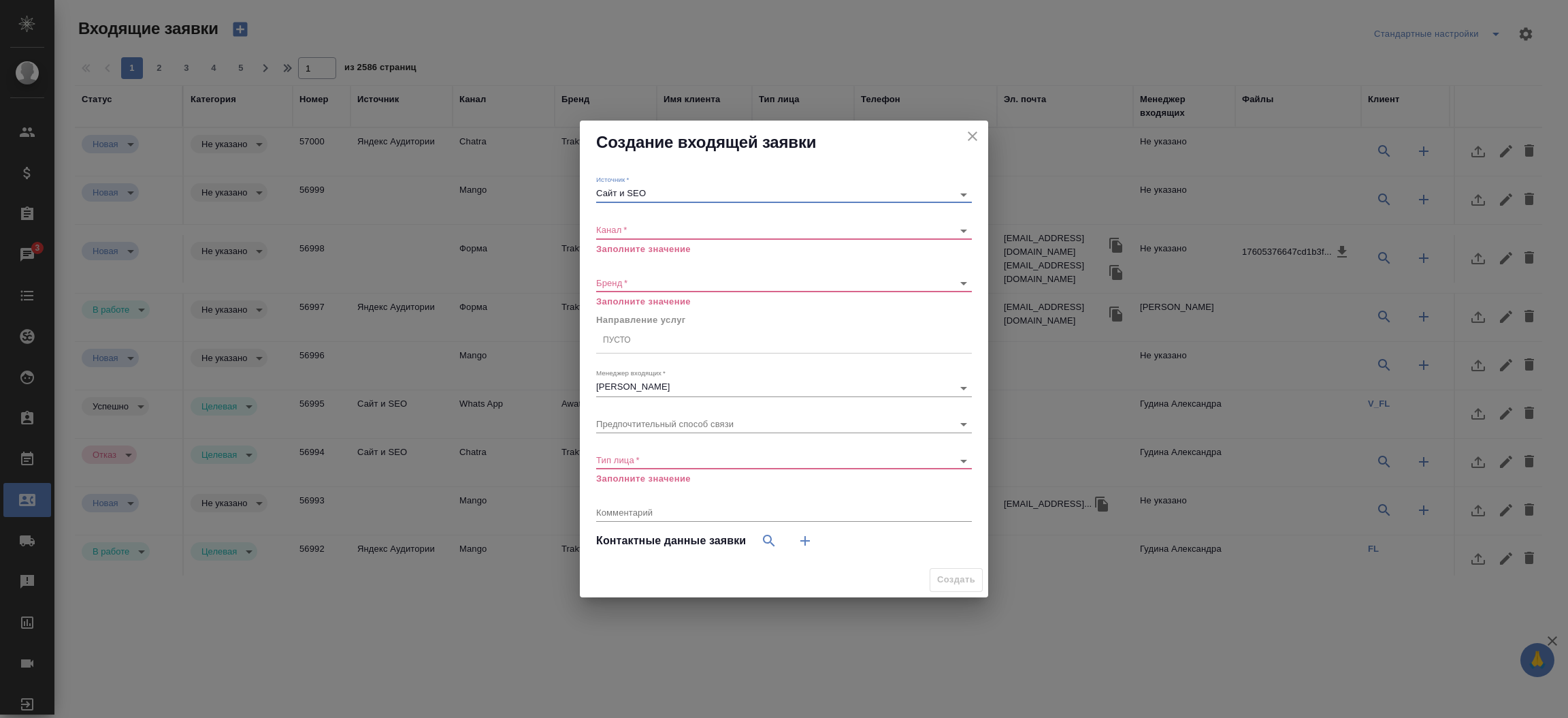
click at [623, 232] on body "🙏 .cls-1 fill:#fff; AWATERA Прутько Ирина i.prutko Клиенты Спецификации Заказы …" at bounding box center [784, 359] width 1568 height 718
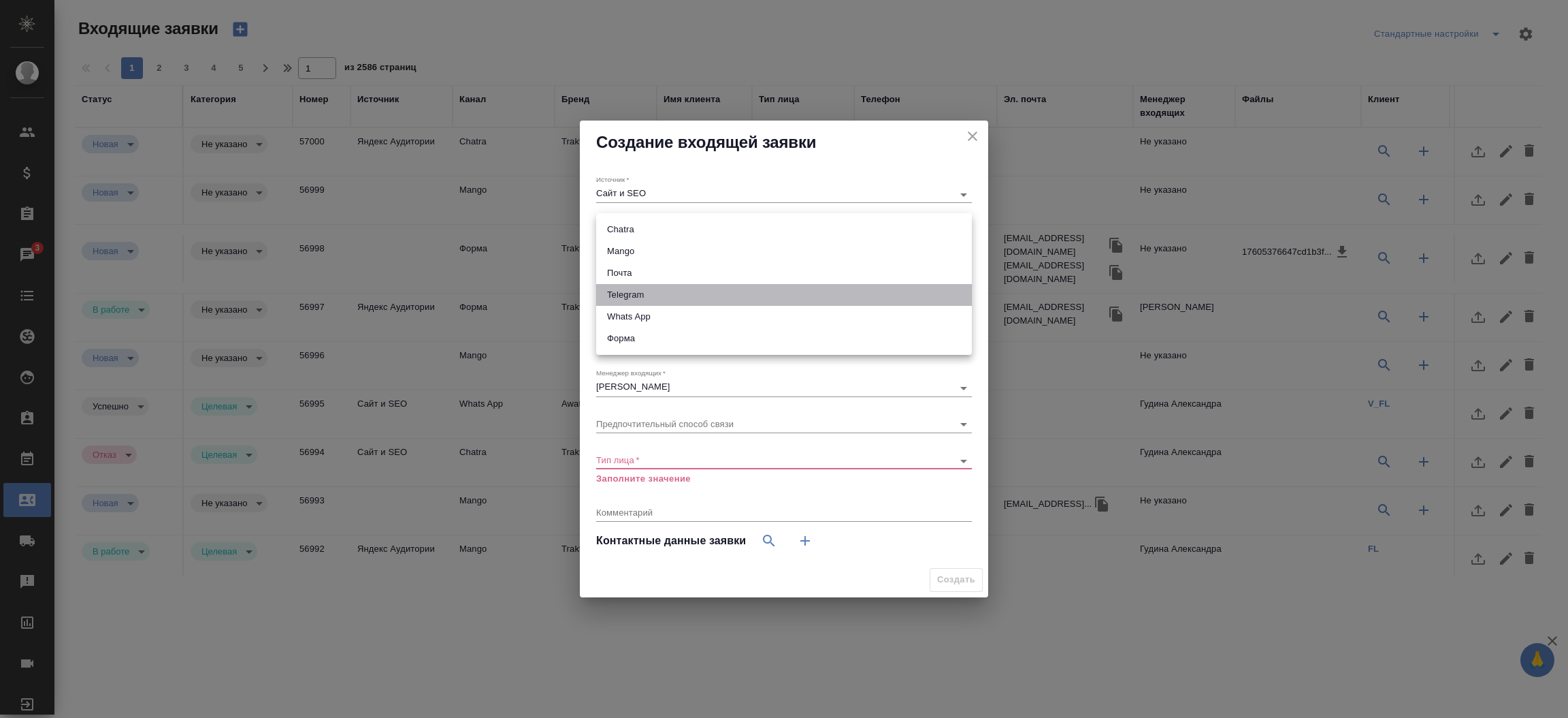
click at [630, 294] on li "Telegram" at bounding box center [784, 295] width 376 height 22
type input "66ac940615179ecd4145cc0f"
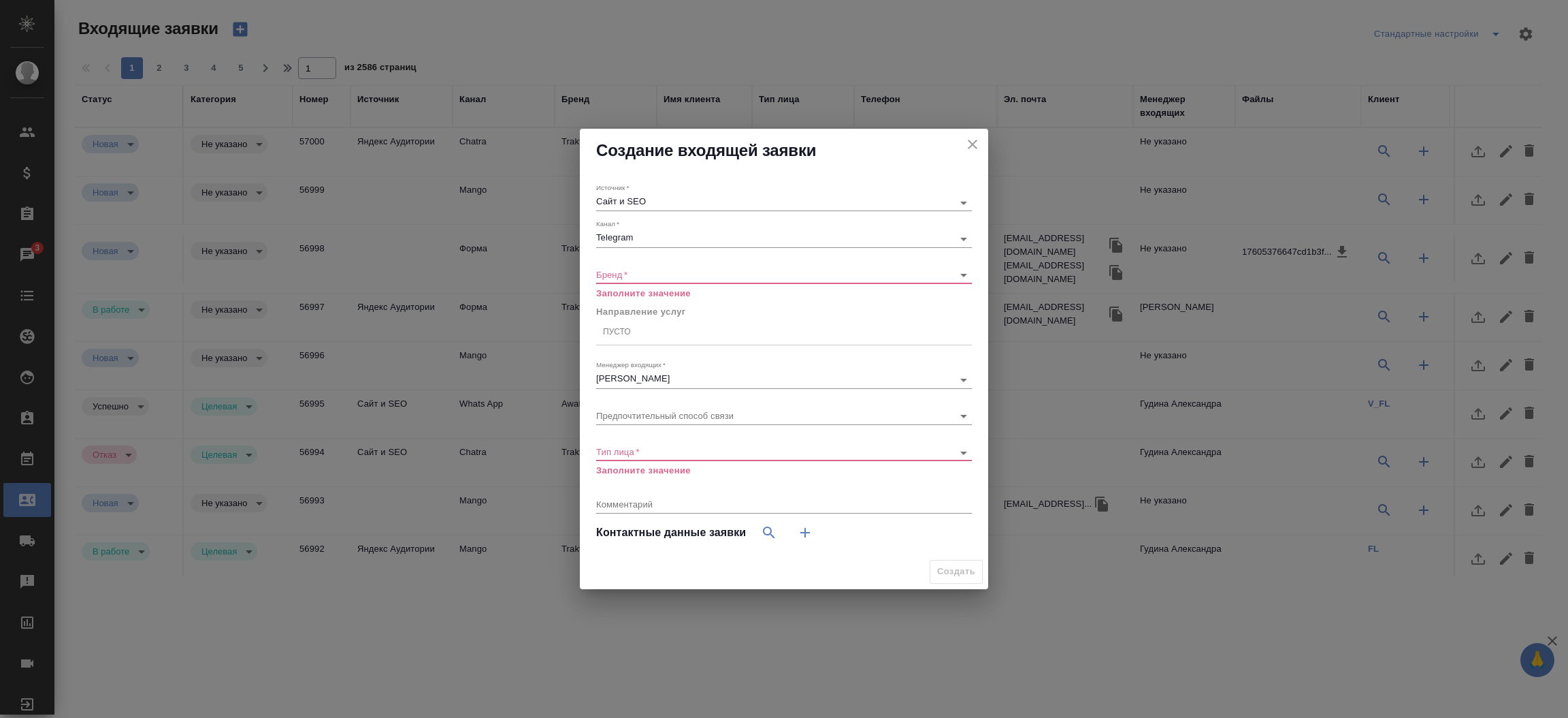
click at [631, 281] on div "​" at bounding box center [784, 276] width 376 height 17
drag, startPoint x: 623, startPoint y: 263, endPoint x: 616, endPoint y: 274, distance: 13.0
click at [616, 274] on div "Бренд   * ​ Заполните значение" at bounding box center [784, 277] width 376 height 44
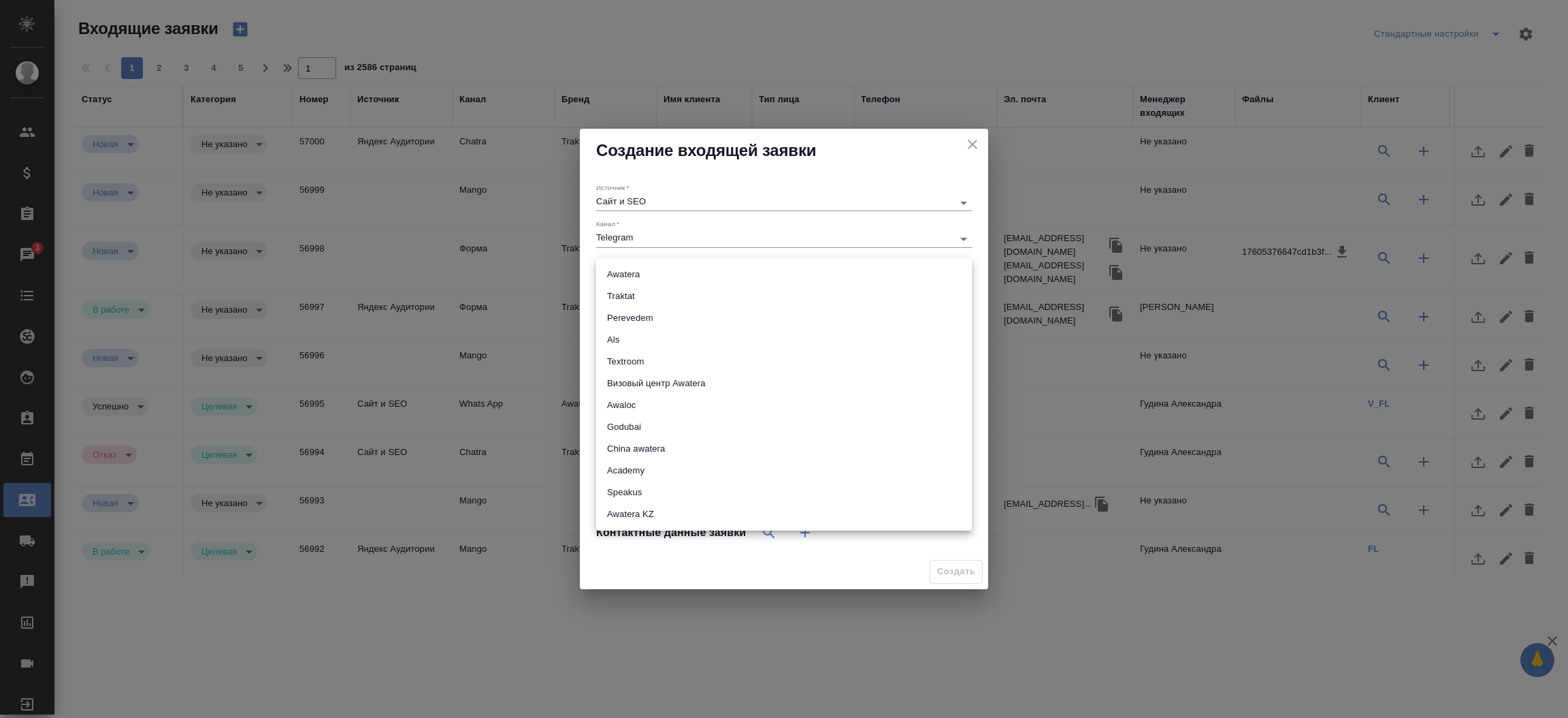
click at [616, 274] on body "🙏 .cls-1 fill:#fff; AWATERA Прутько Ирина i.prutko Клиенты Спецификации Заказы …" at bounding box center [784, 359] width 1568 height 718
click at [628, 297] on li "Traktat" at bounding box center [784, 296] width 376 height 22
type input "traktat"
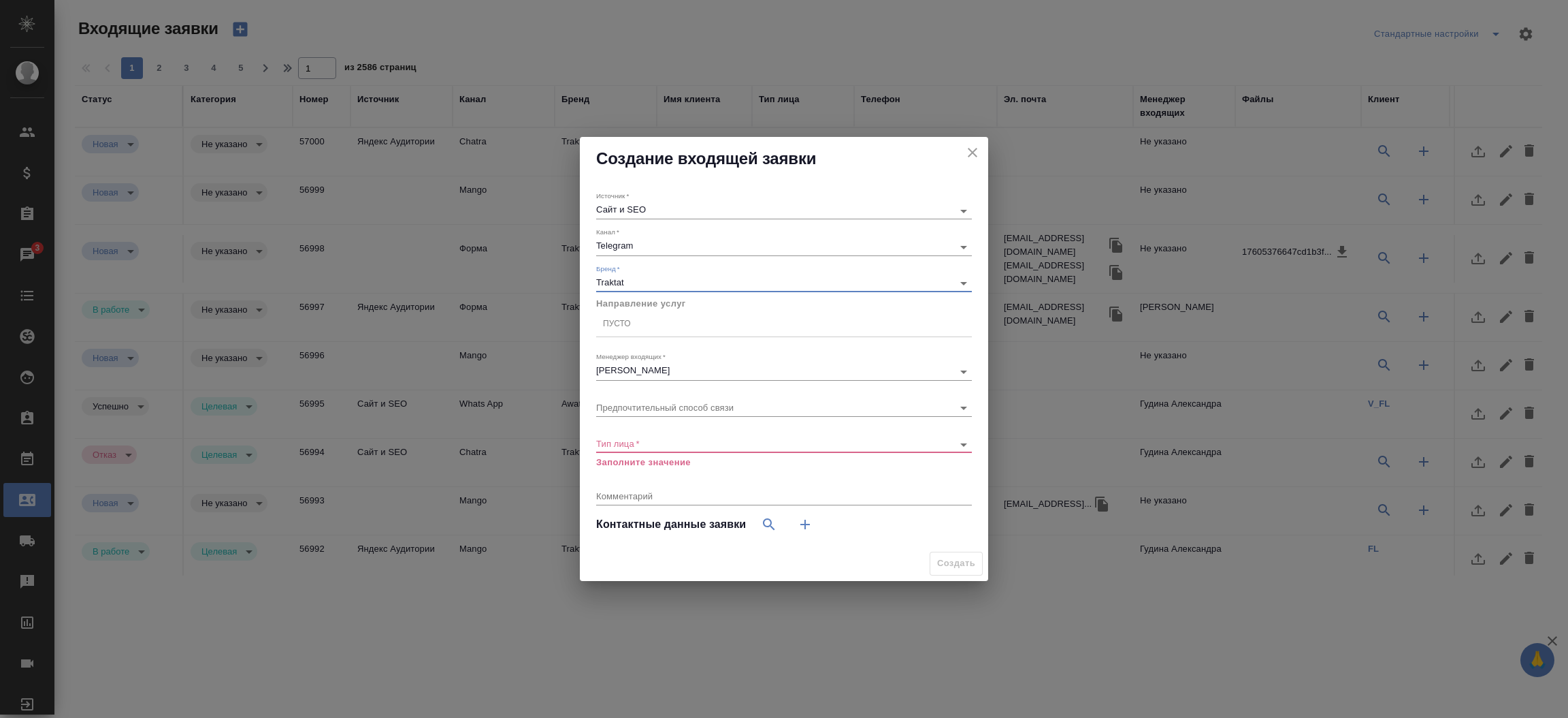
click at [622, 440] on body "🙏 .cls-1 fill:#fff; AWATERA Прутько Ирина i.prutko Клиенты Спецификации Заказы …" at bounding box center [784, 359] width 1568 height 718
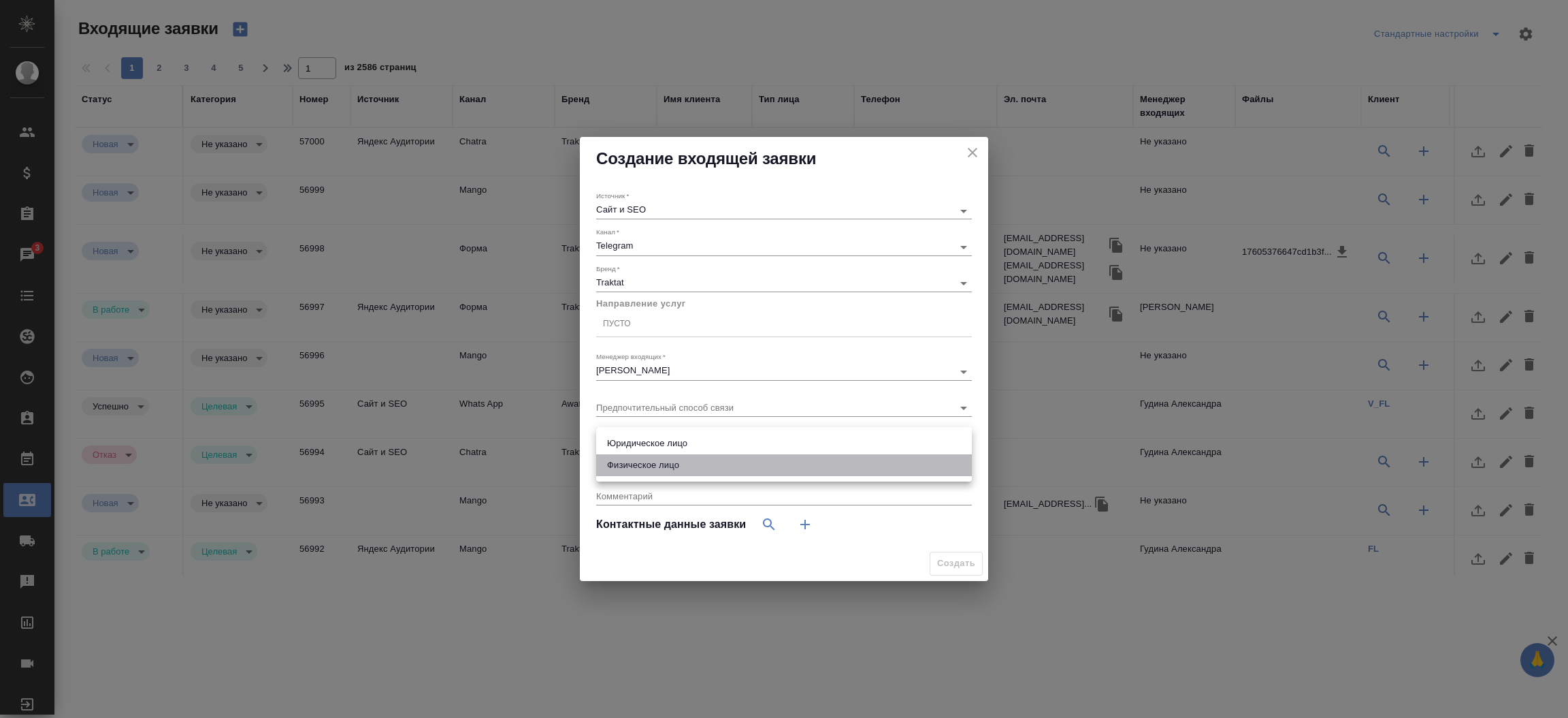
click at [627, 469] on li "Физическое лицо" at bounding box center [784, 465] width 376 height 22
type input "private"
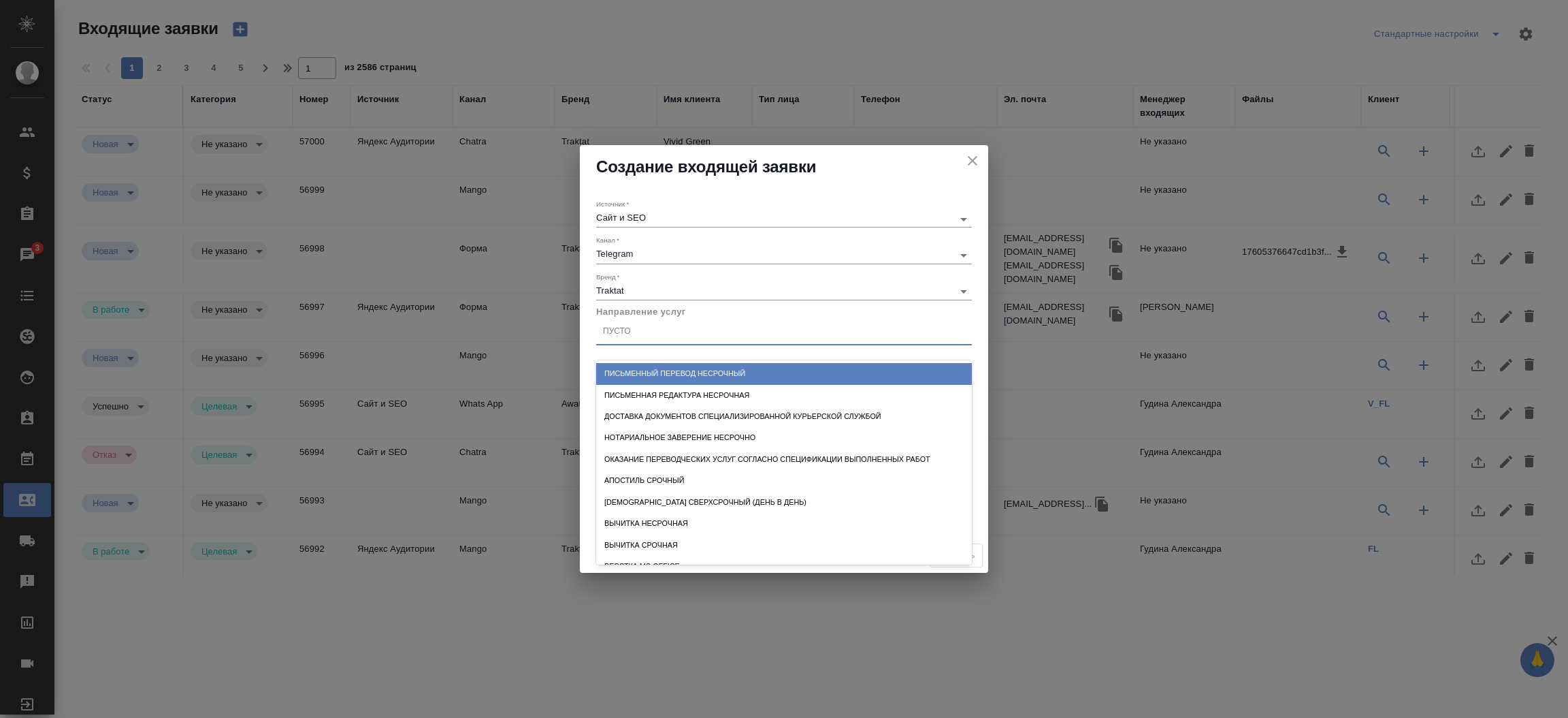
click at [631, 337] on div "Пусто" at bounding box center [784, 332] width 376 height 20
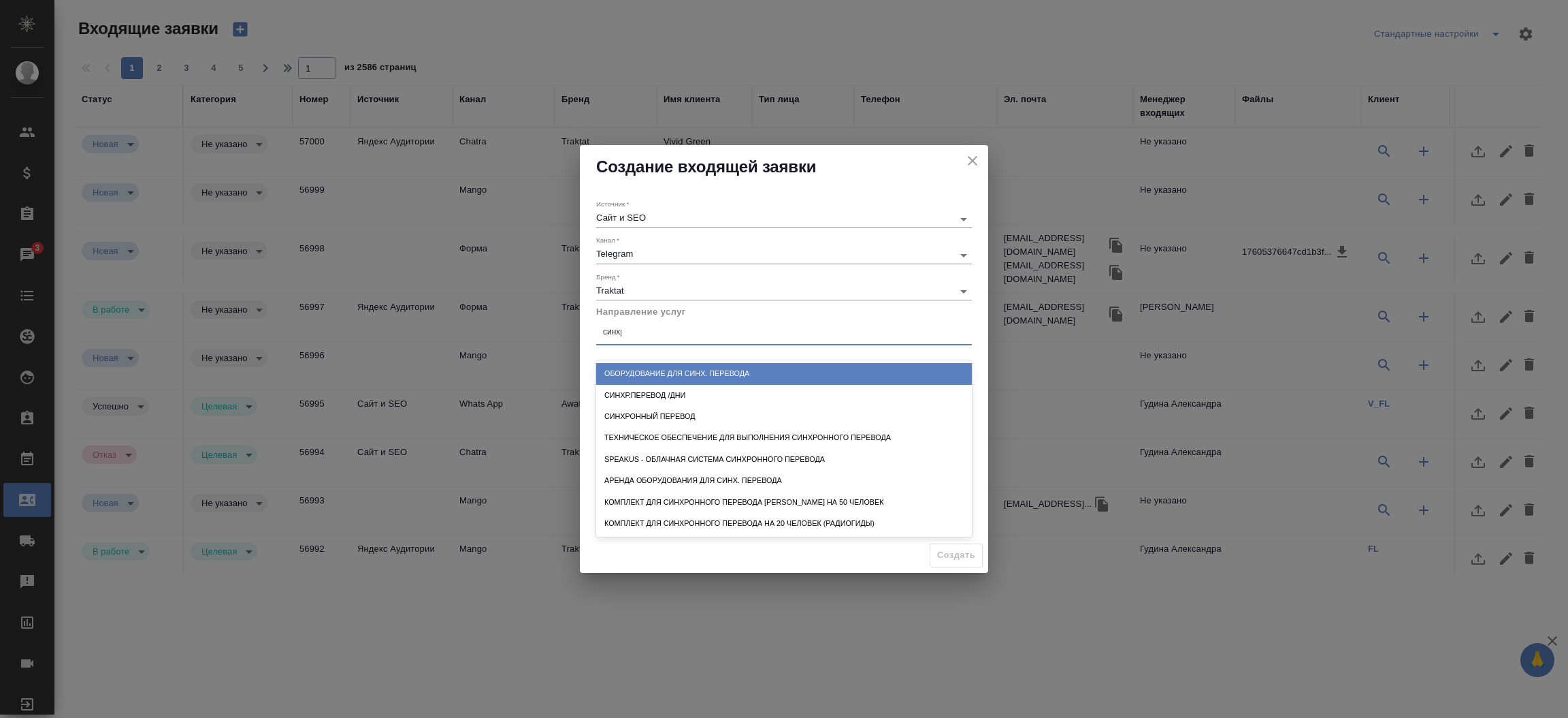
type input "синхро"
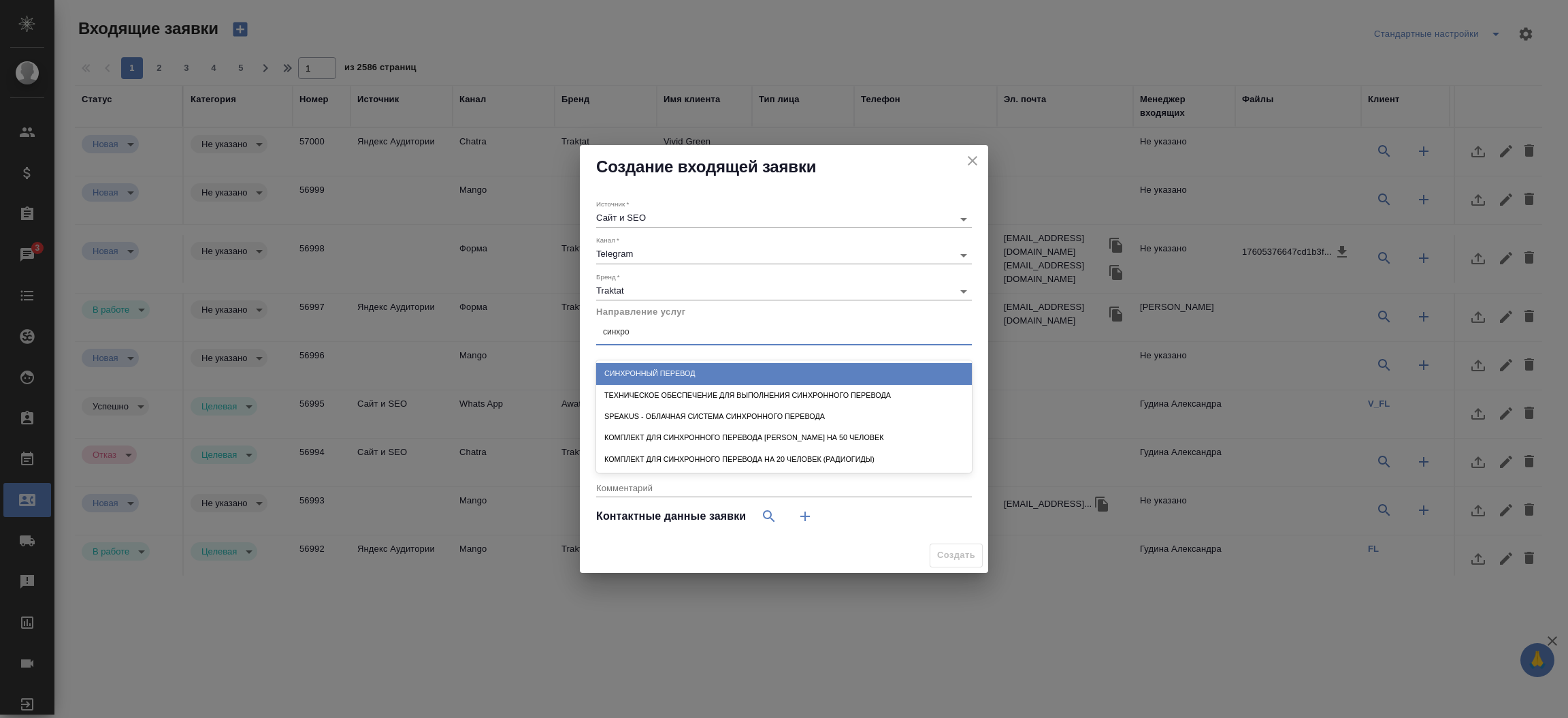
drag, startPoint x: 653, startPoint y: 362, endPoint x: 650, endPoint y: 375, distance: 13.3
click at [650, 375] on div "Синхронный перевод Техническое обеспечение для выполнения синхронного перевода …" at bounding box center [784, 416] width 376 height 112
click at [650, 375] on div "Синхронный перевод" at bounding box center [784, 373] width 376 height 21
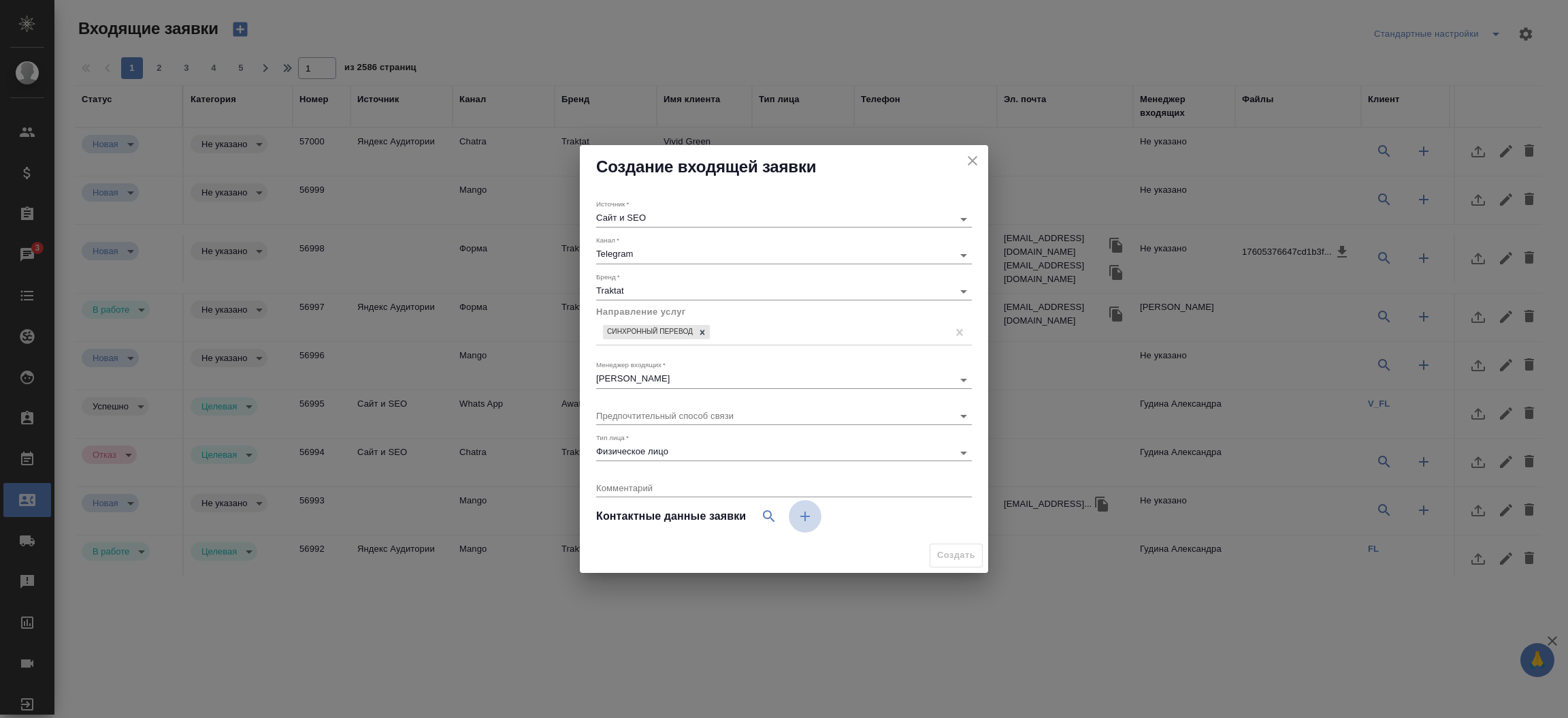
click at [806, 525] on icon "button" at bounding box center [806, 516] width 17 height 17
select select "RU"
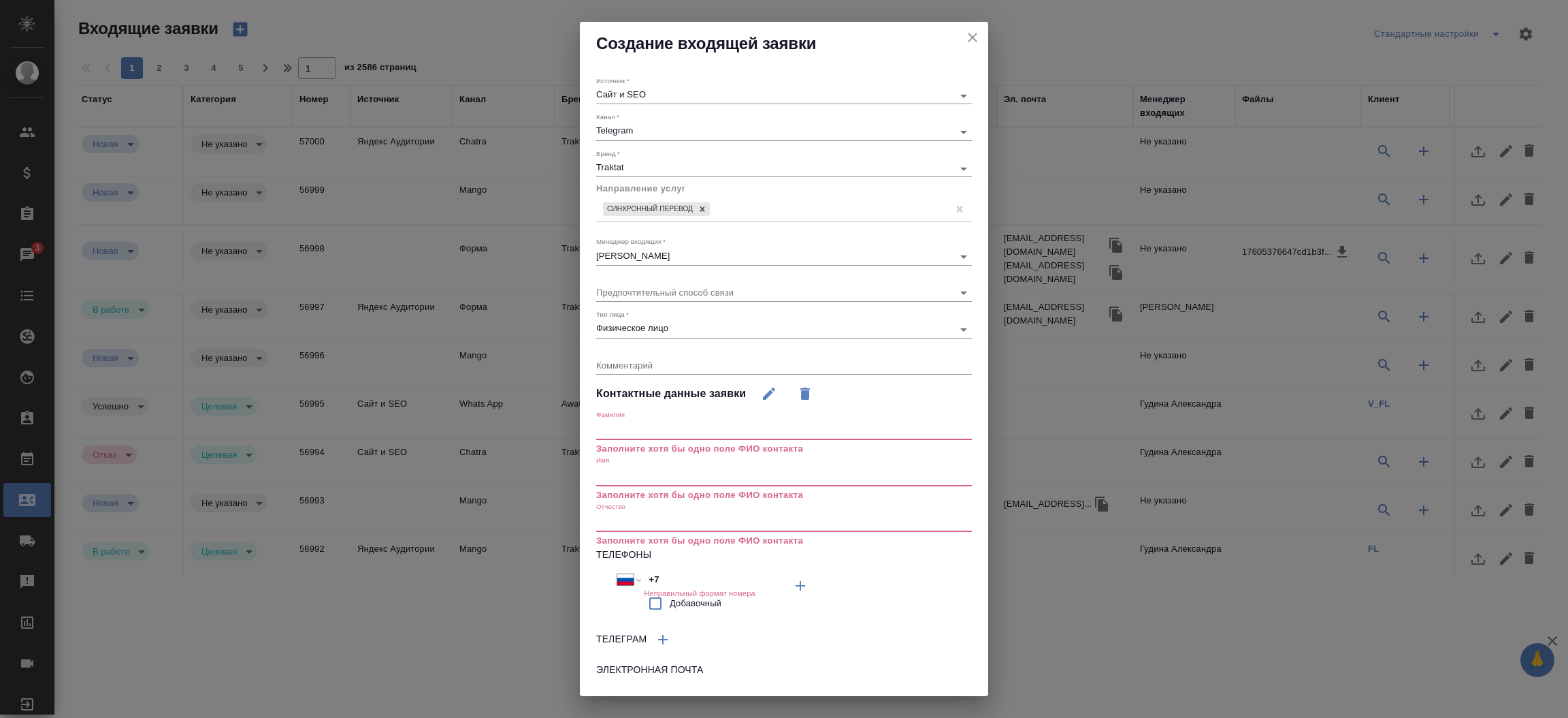
click at [641, 466] on input "text" at bounding box center [784, 476] width 376 height 19
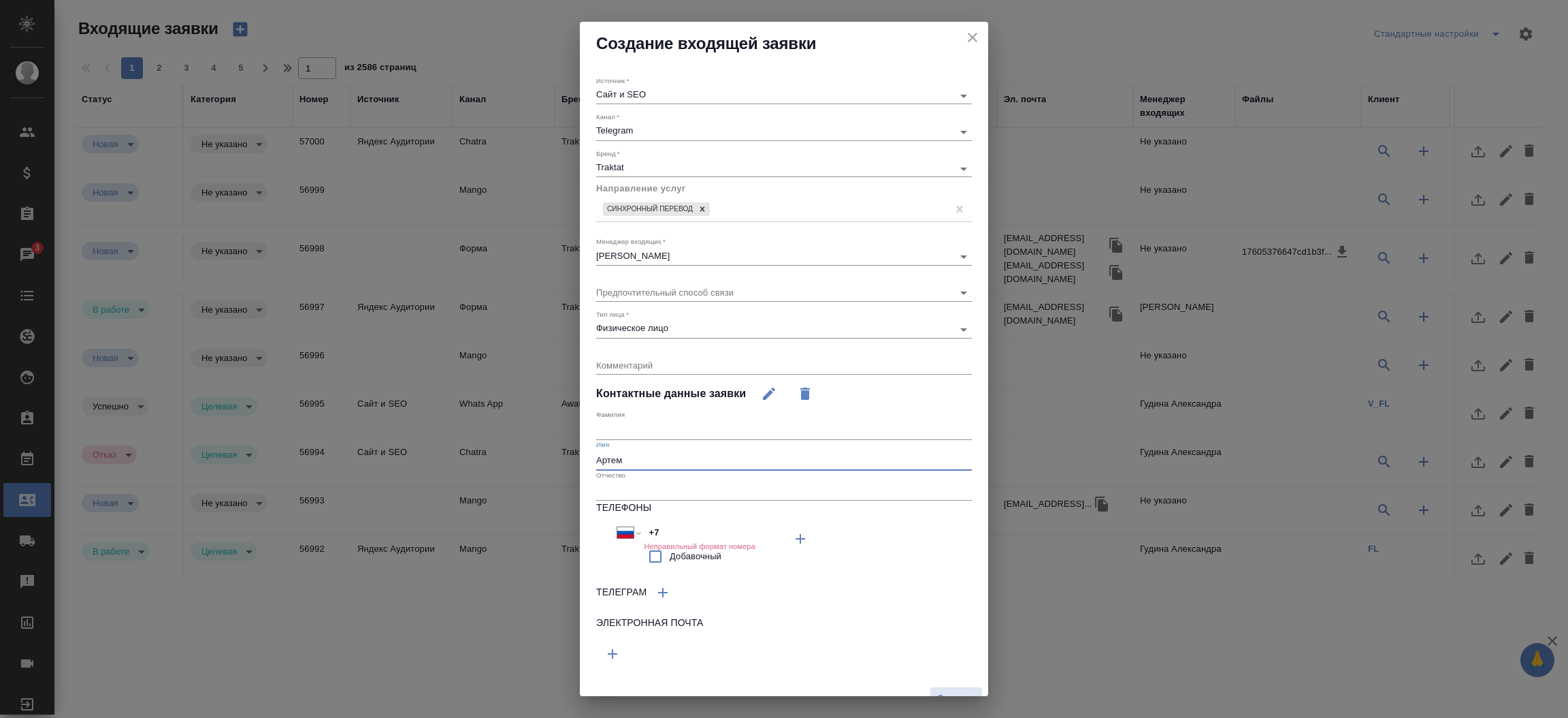
type input "Артем"
click at [640, 425] on input "text" at bounding box center [784, 430] width 376 height 19
type input "Хромых"
click at [667, 588] on icon "button" at bounding box center [663, 593] width 17 height 17
click at [638, 619] on input "text" at bounding box center [686, 628] width 180 height 19
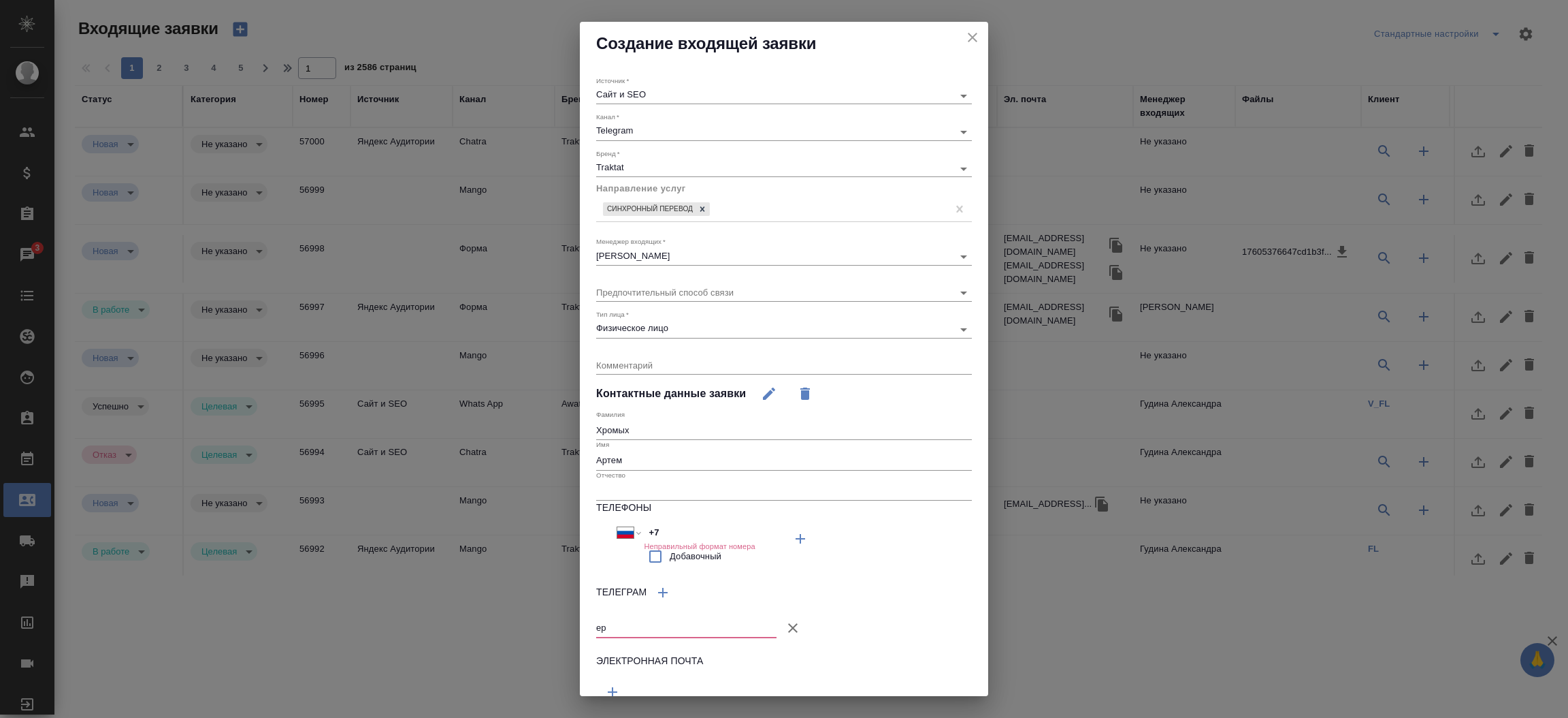
type input "е"
type input "the_hromykh"
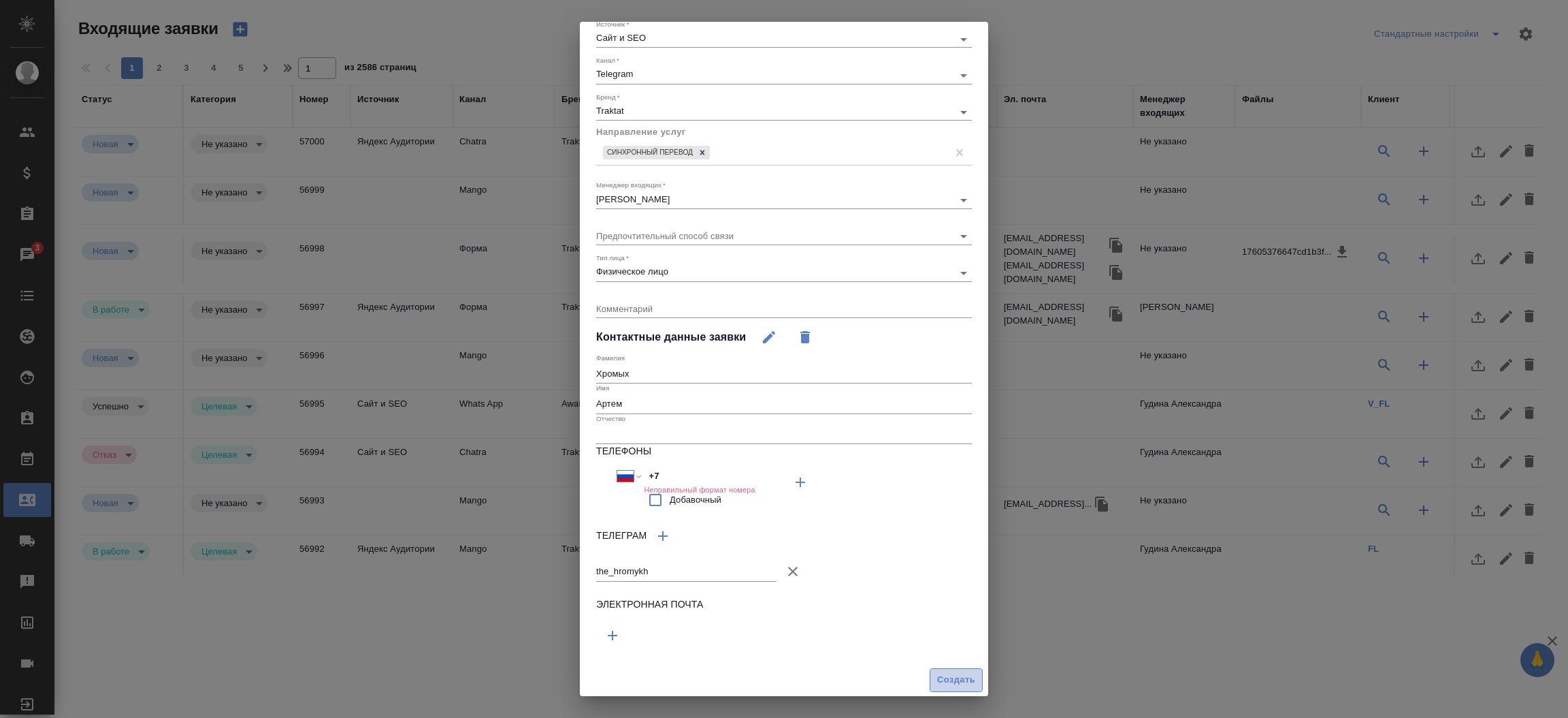
click at [948, 676] on span "Создать" at bounding box center [956, 680] width 38 height 16
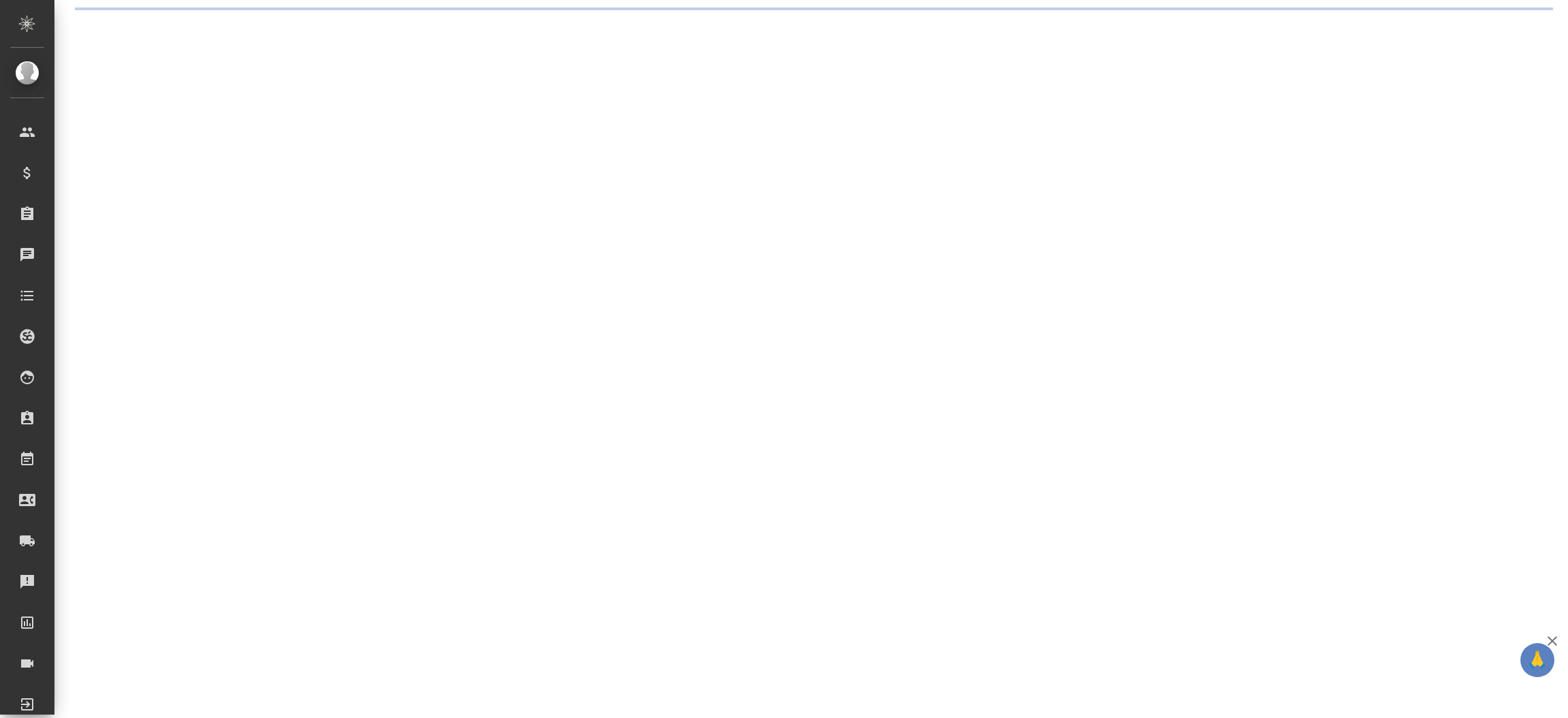
select select "RU"
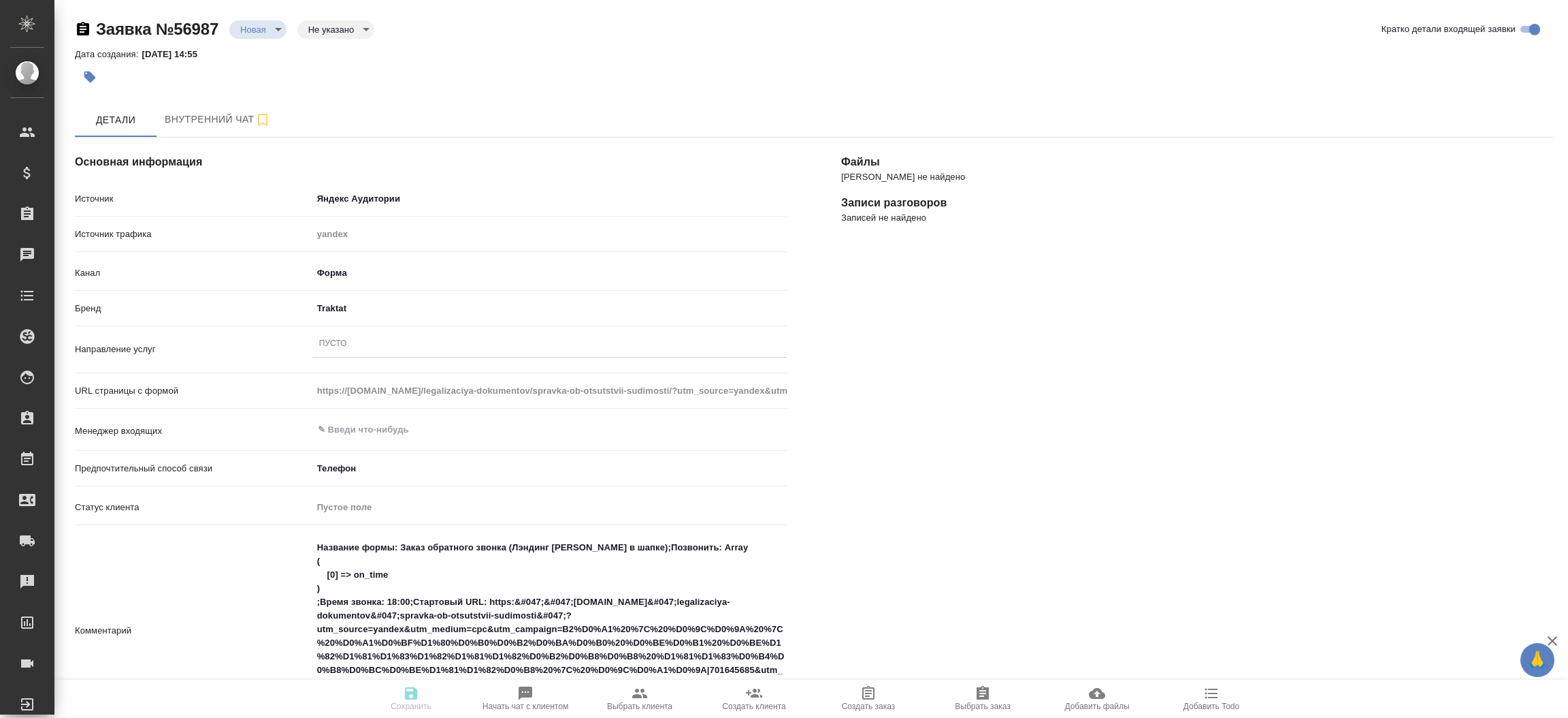
type textarea "x"
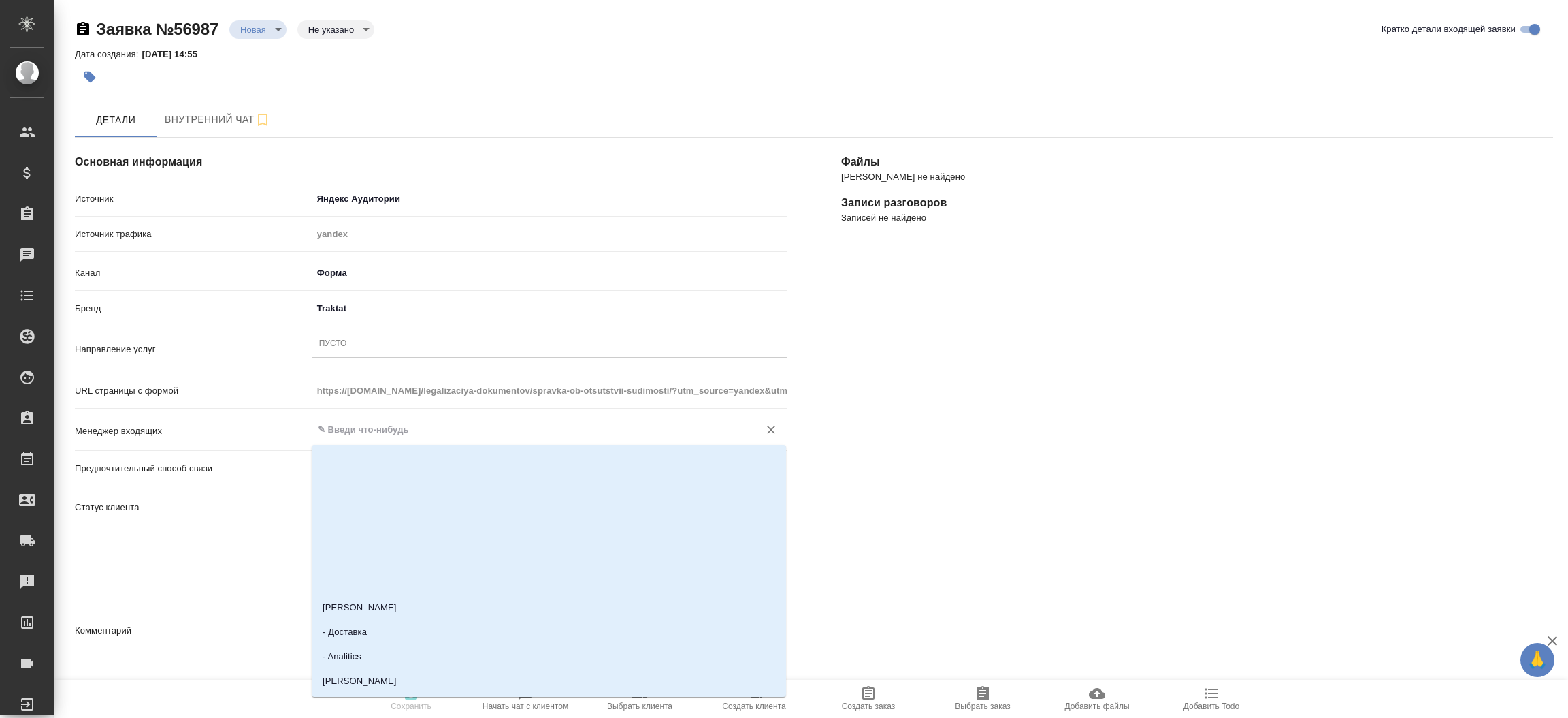
click at [352, 430] on input "text" at bounding box center [526, 430] width 421 height 17
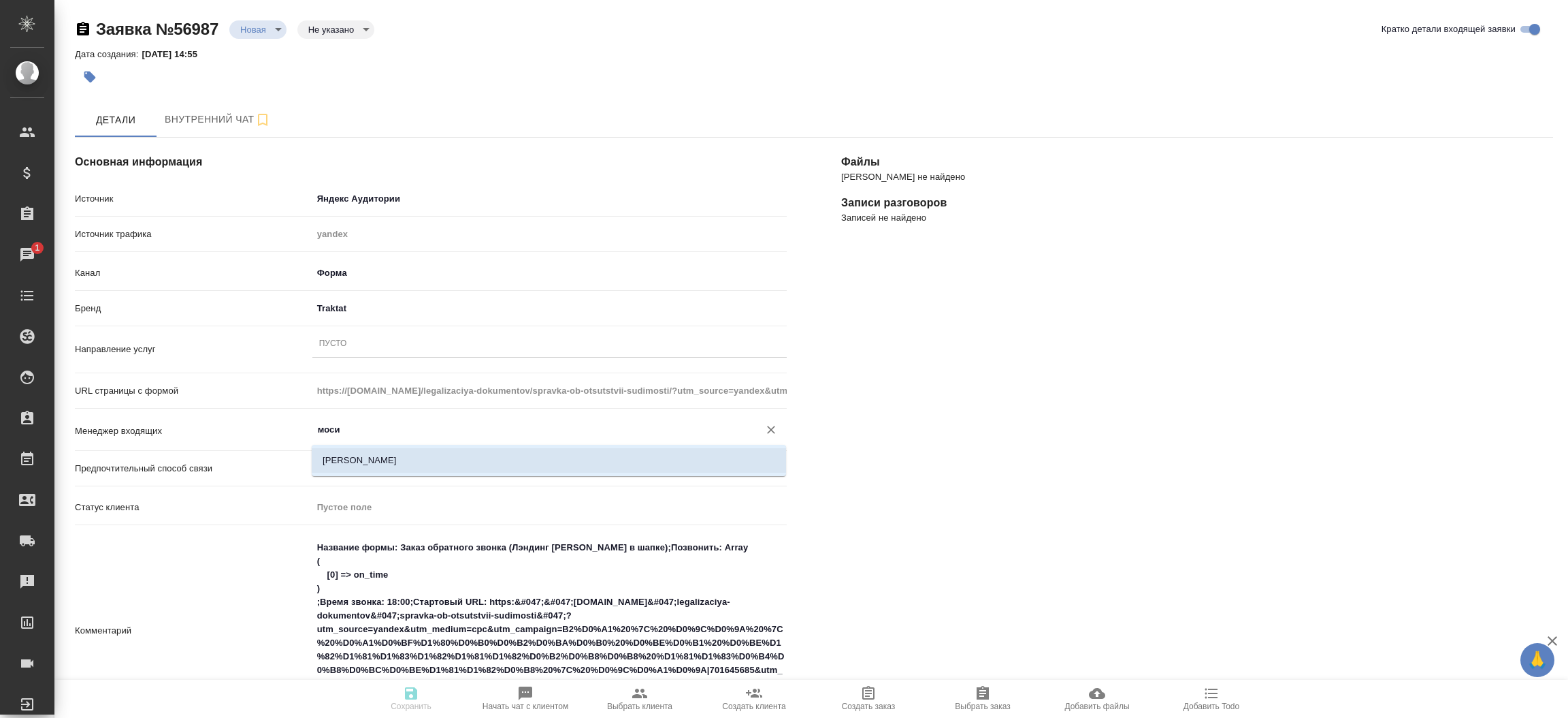
click at [357, 465] on li "[PERSON_NAME]" at bounding box center [549, 461] width 475 height 25
type input "[PERSON_NAME]"
type textarea "x"
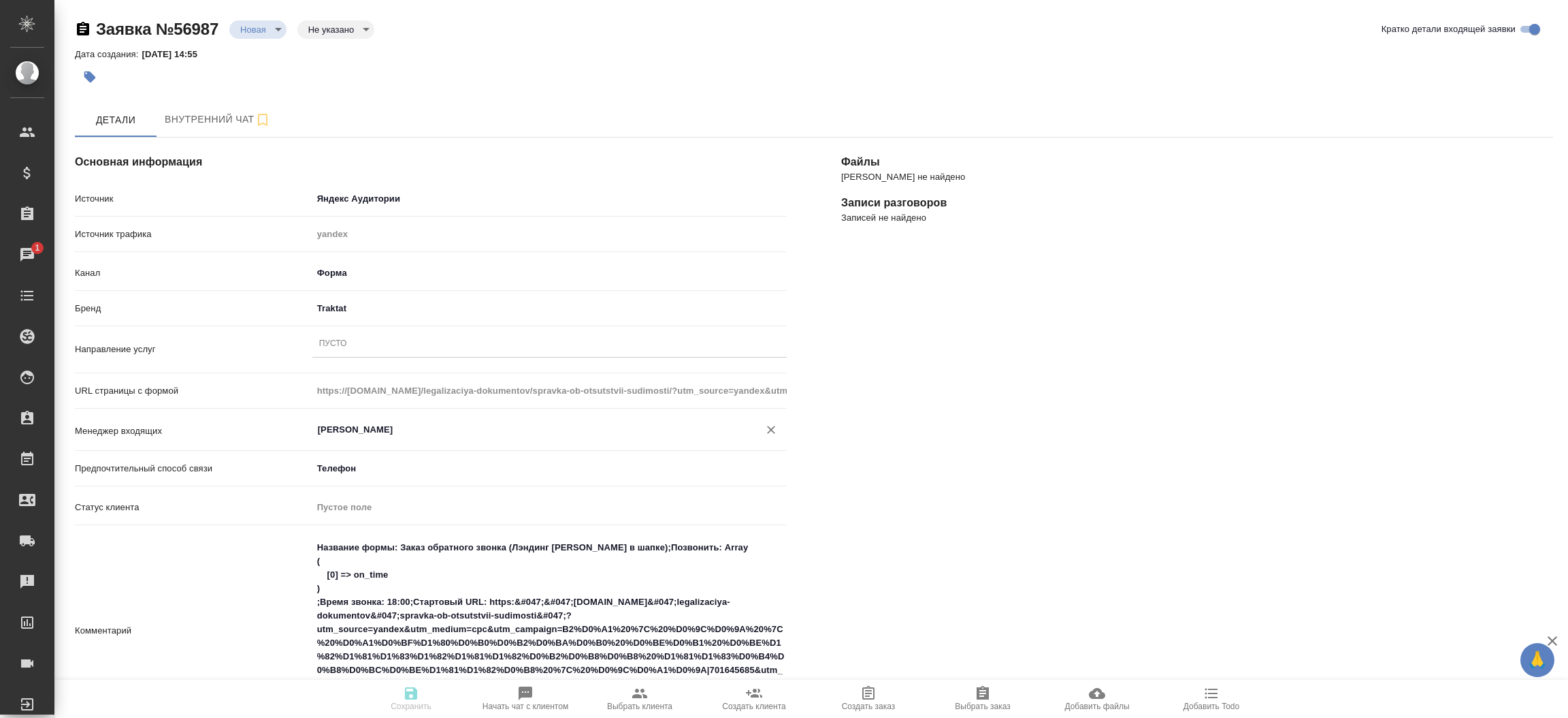
type input "[PERSON_NAME]"
click at [946, 510] on div "[PERSON_NAME] не найдено Записи разговоров Записей не найдено" at bounding box center [1197, 627] width 767 height 1033
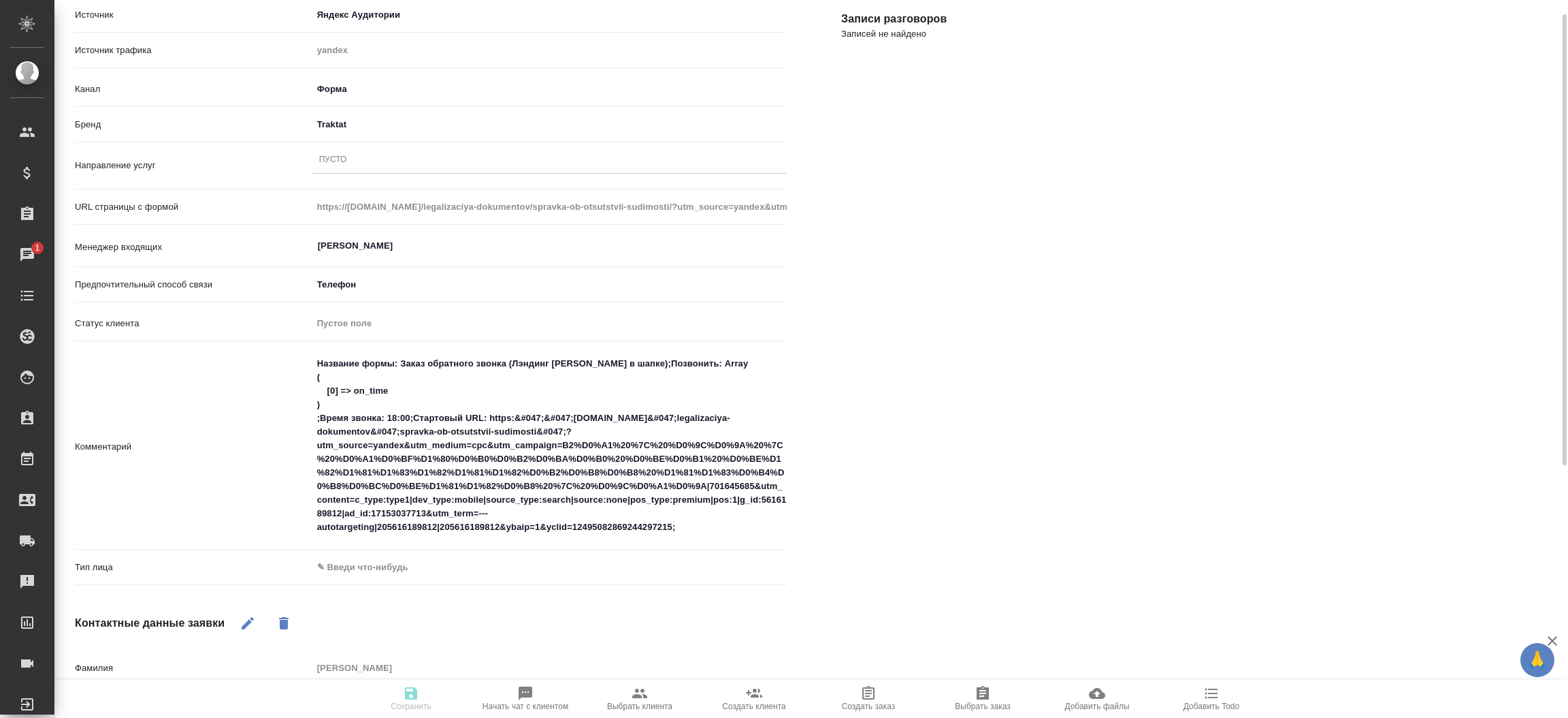
scroll to position [204, 0]
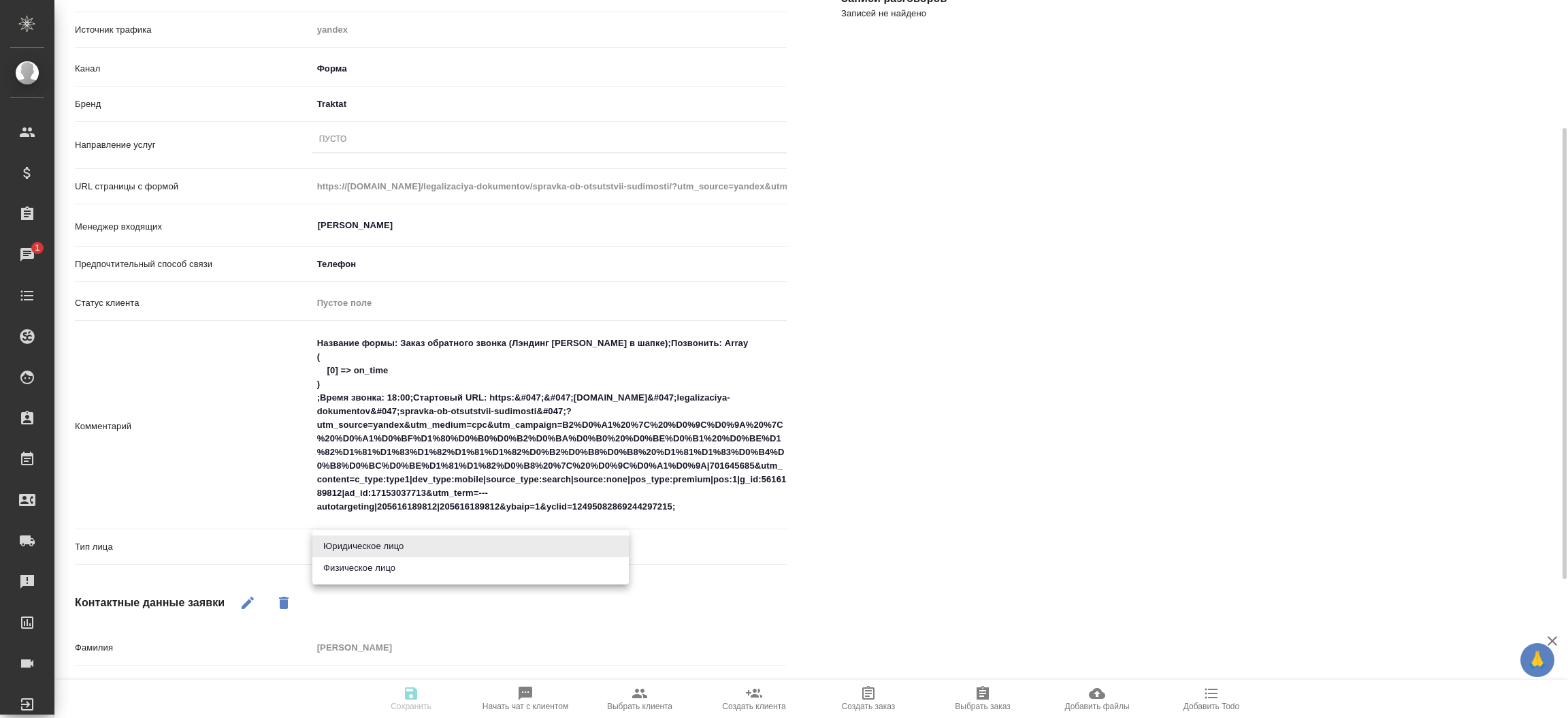
click at [458, 538] on body "🙏 .cls-1 fill:#fff; AWATERA [PERSON_NAME]prutko Клиенты Спецификации Заказы 1 Ч…" at bounding box center [784, 359] width 1568 height 718
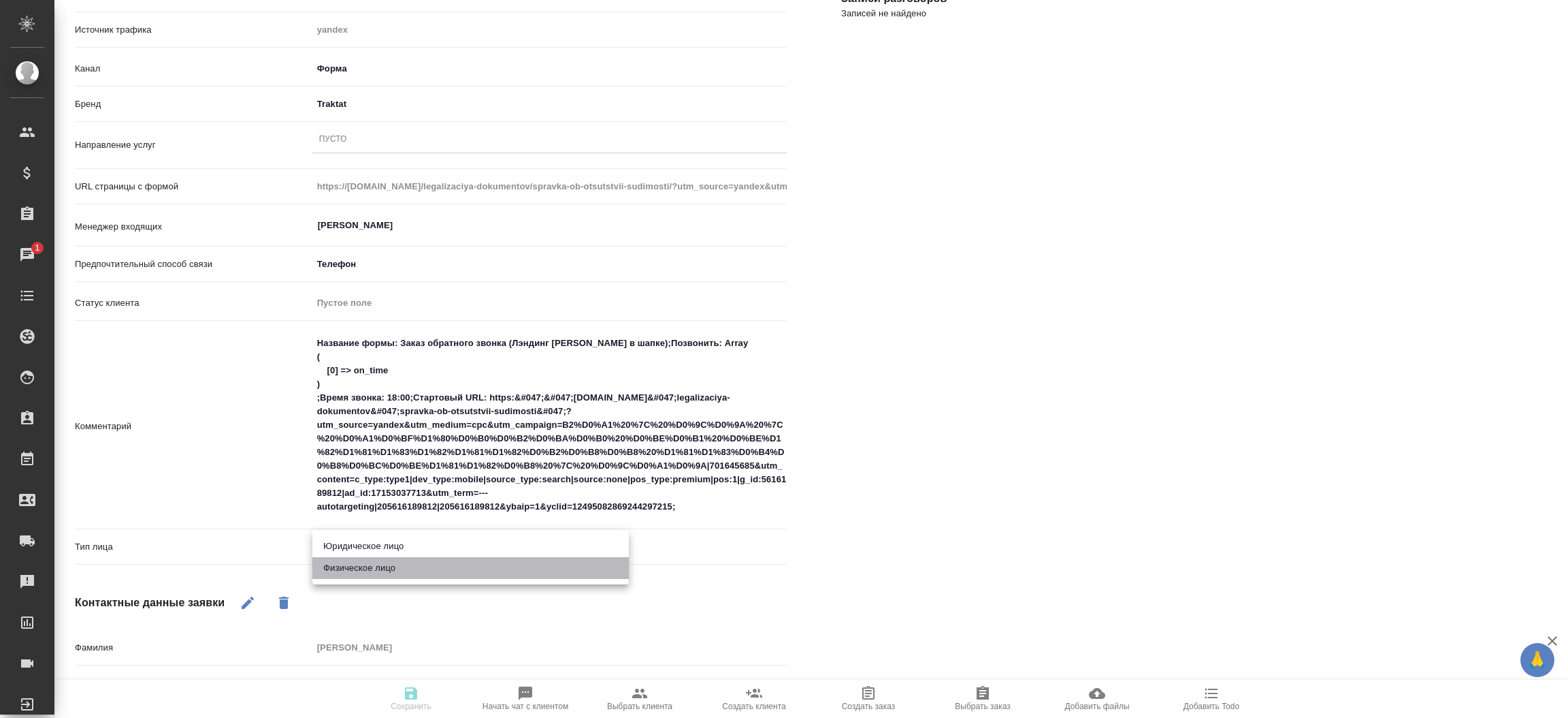
click at [423, 574] on li "Физическое лицо" at bounding box center [470, 568] width 316 height 22
type textarea "x"
type input "private"
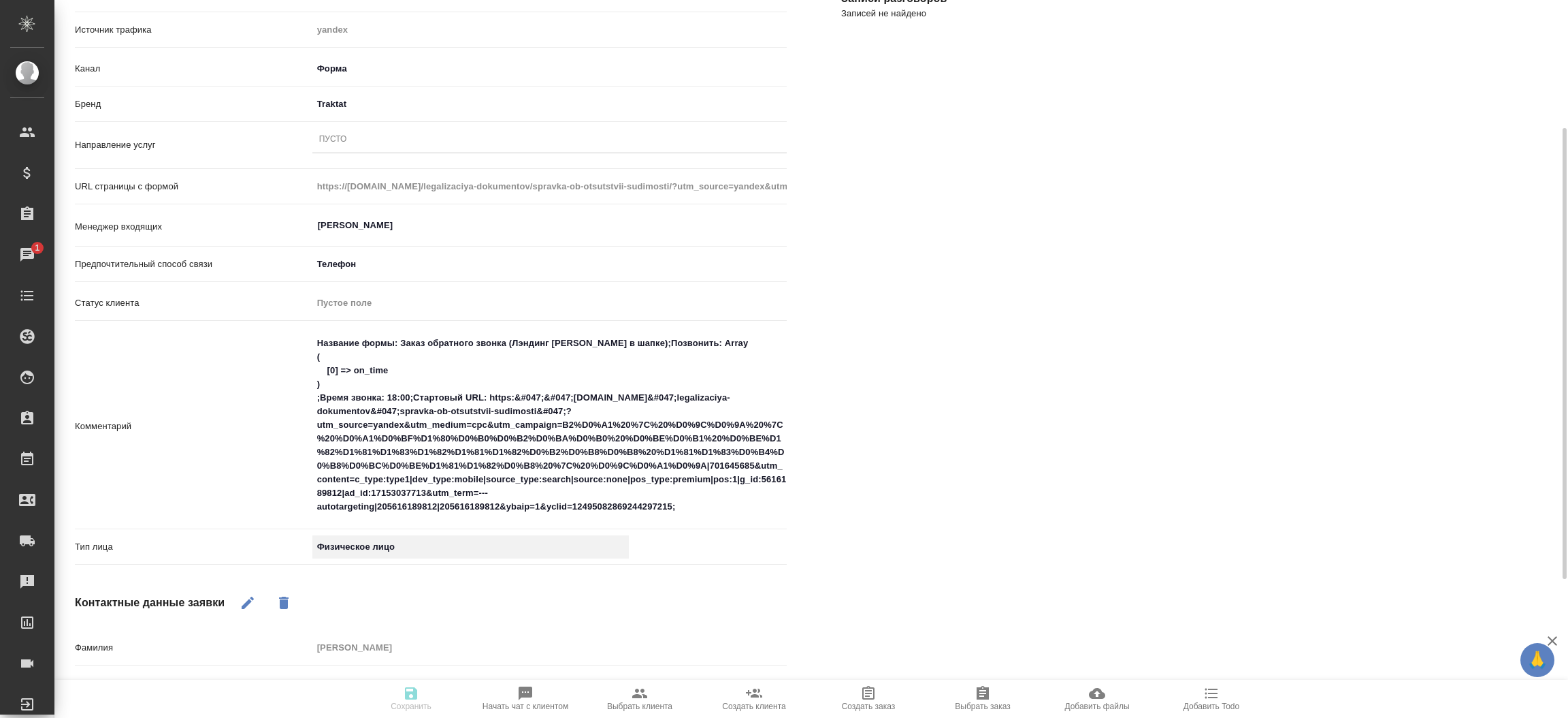
type textarea "x"
click at [384, 133] on div "Пусто" at bounding box center [549, 140] width 475 height 20
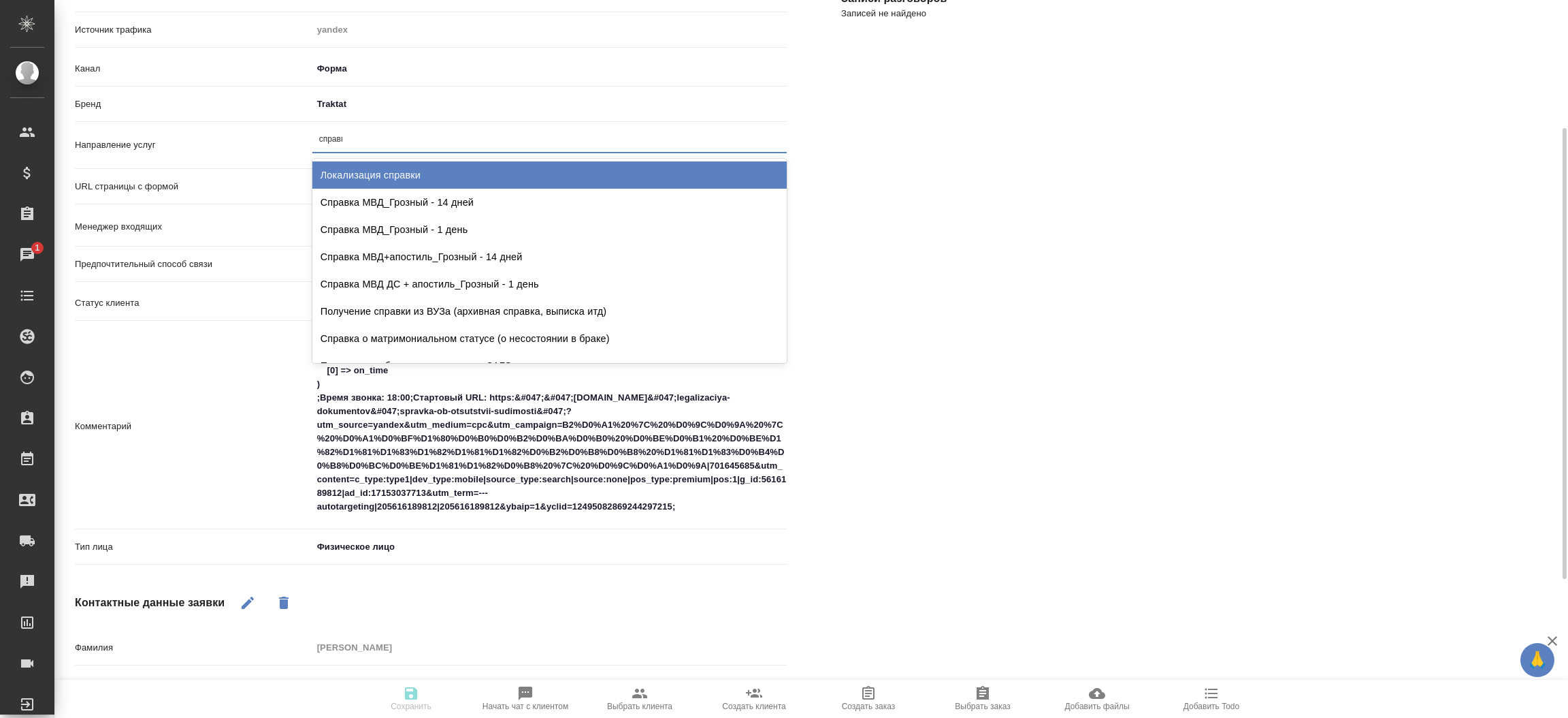
type input "справка"
click at [403, 170] on div "Справка МВД_Грозный - 14 дней" at bounding box center [549, 174] width 475 height 27
type textarea "x"
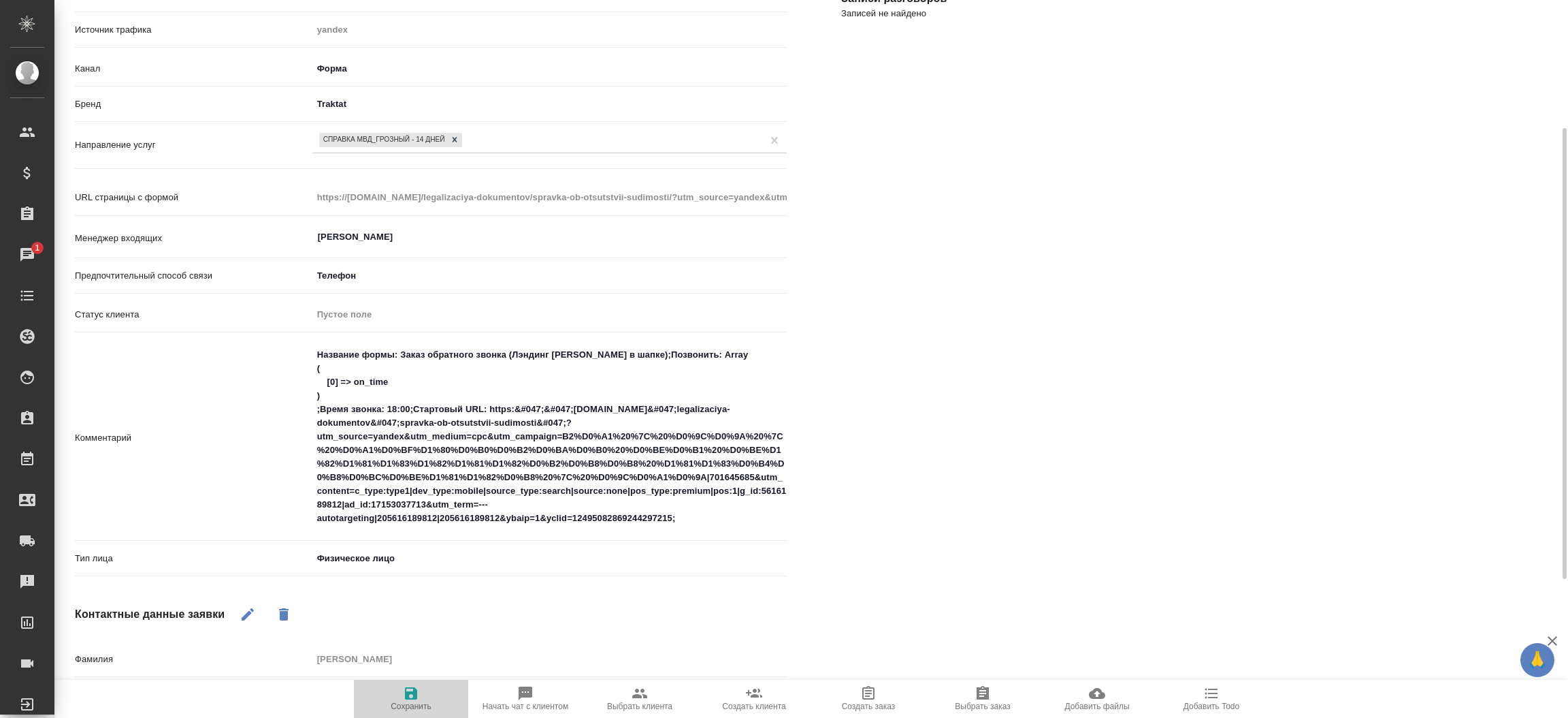
click at [411, 698] on icon "button" at bounding box center [411, 693] width 12 height 12
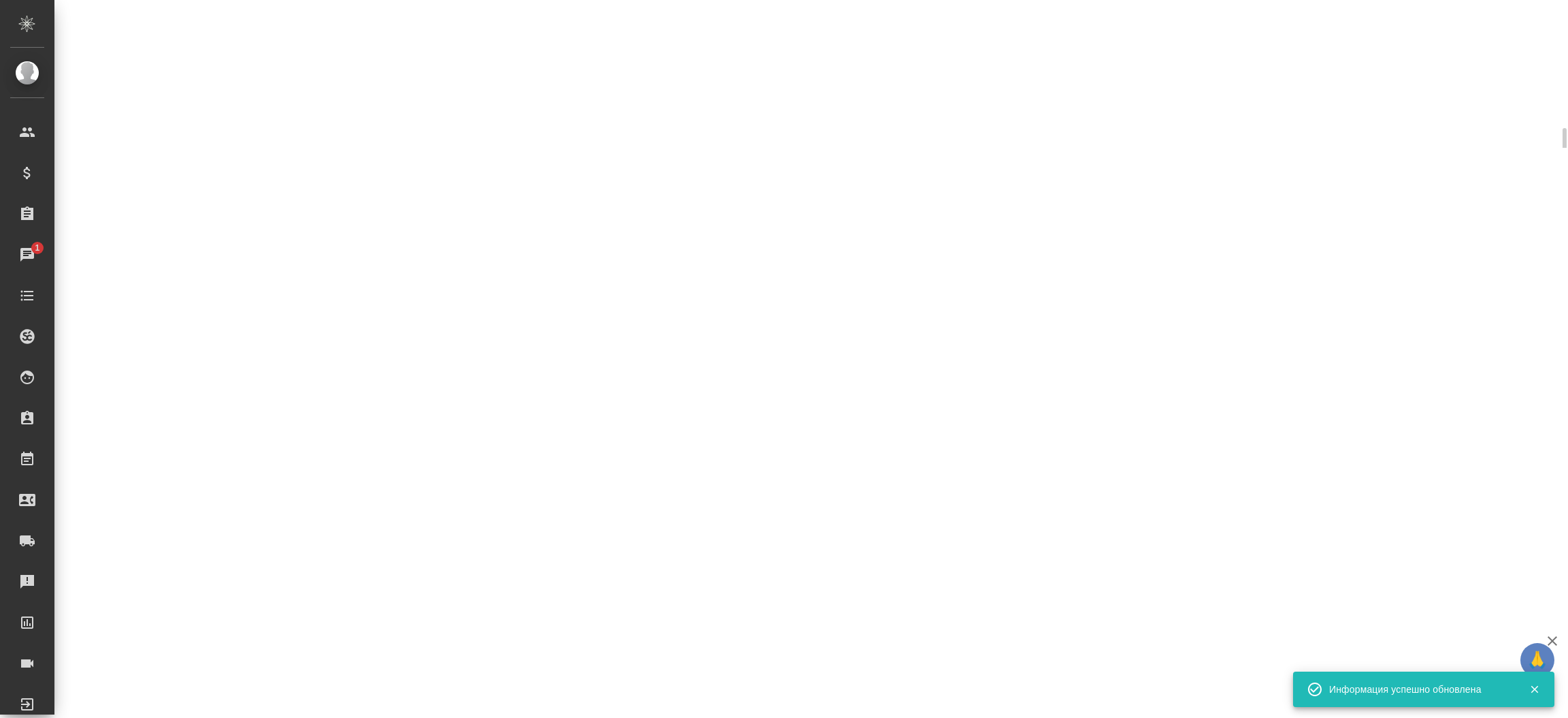
select select "RU"
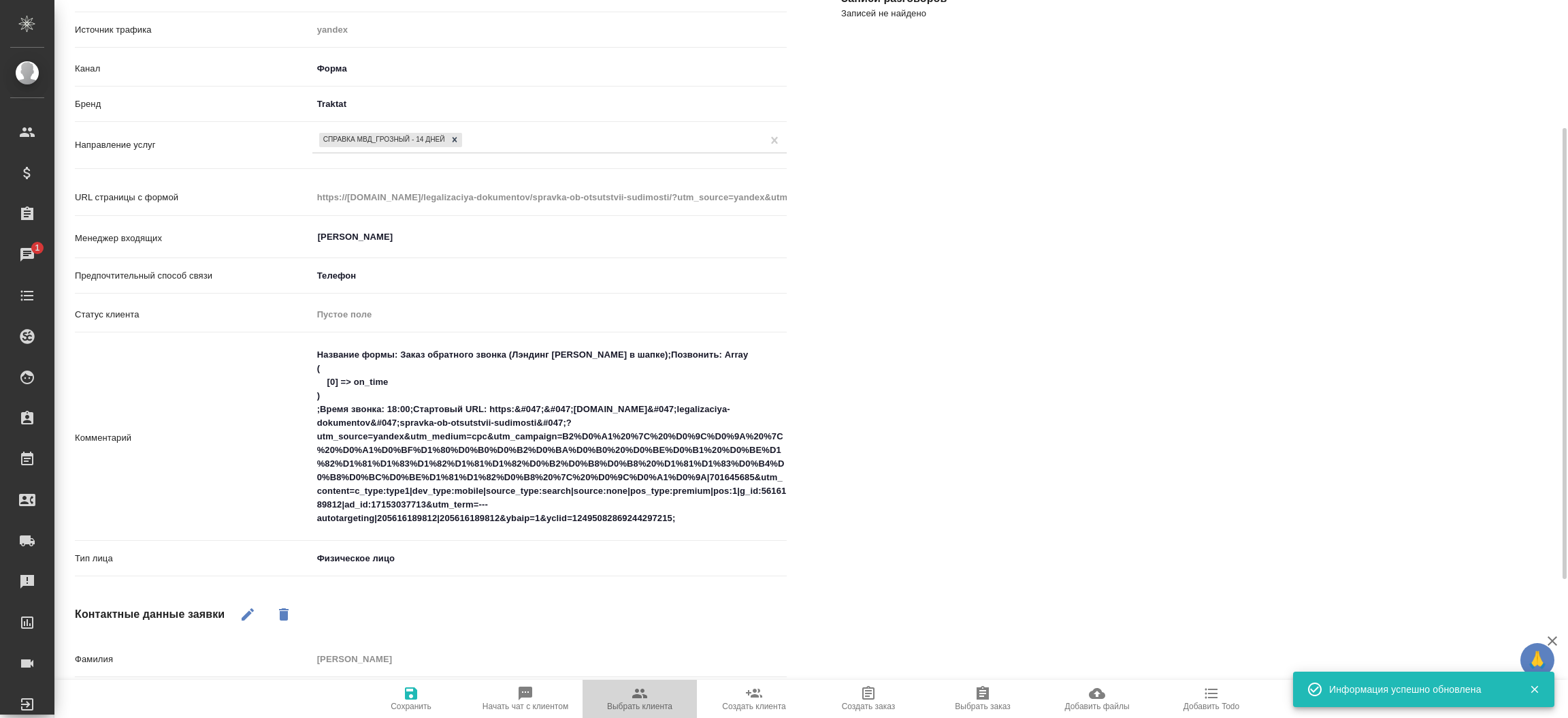
click at [642, 700] on icon "button" at bounding box center [640, 693] width 17 height 17
type textarea "x"
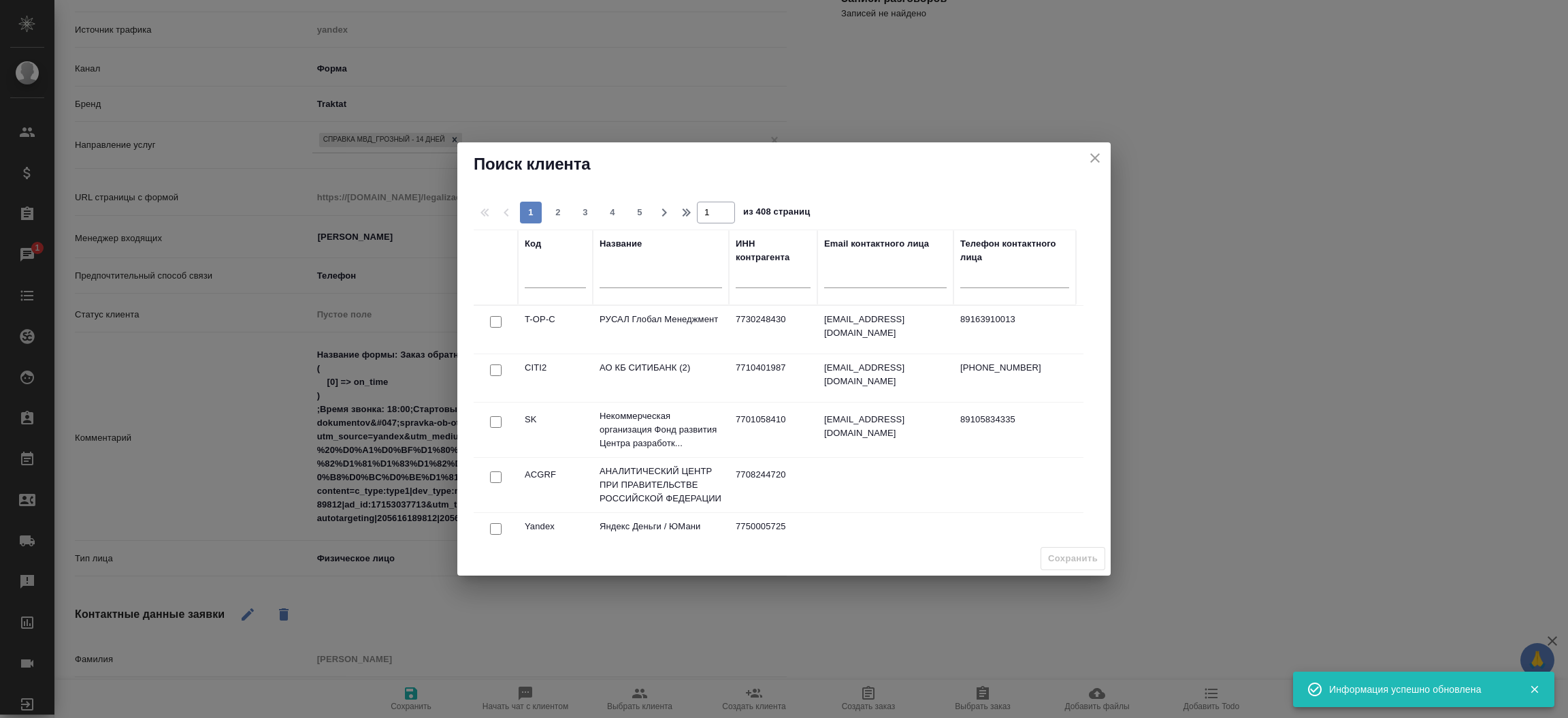
click at [642, 268] on div at bounding box center [661, 281] width 123 height 33
click at [634, 279] on input "text" at bounding box center [661, 279] width 123 height 17
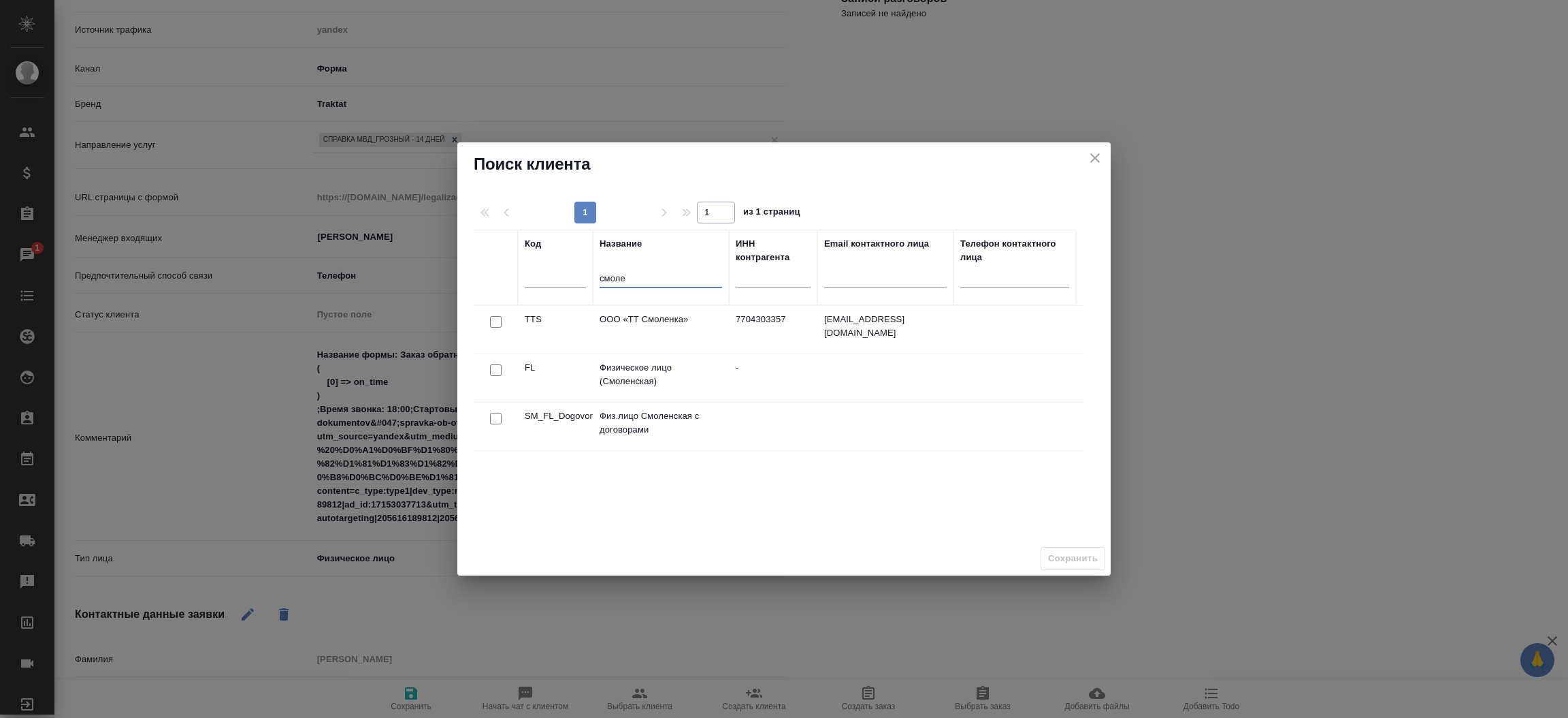
type input "смоле"
click at [492, 370] on input "checkbox" at bounding box center [496, 370] width 12 height 12
checkbox input "true"
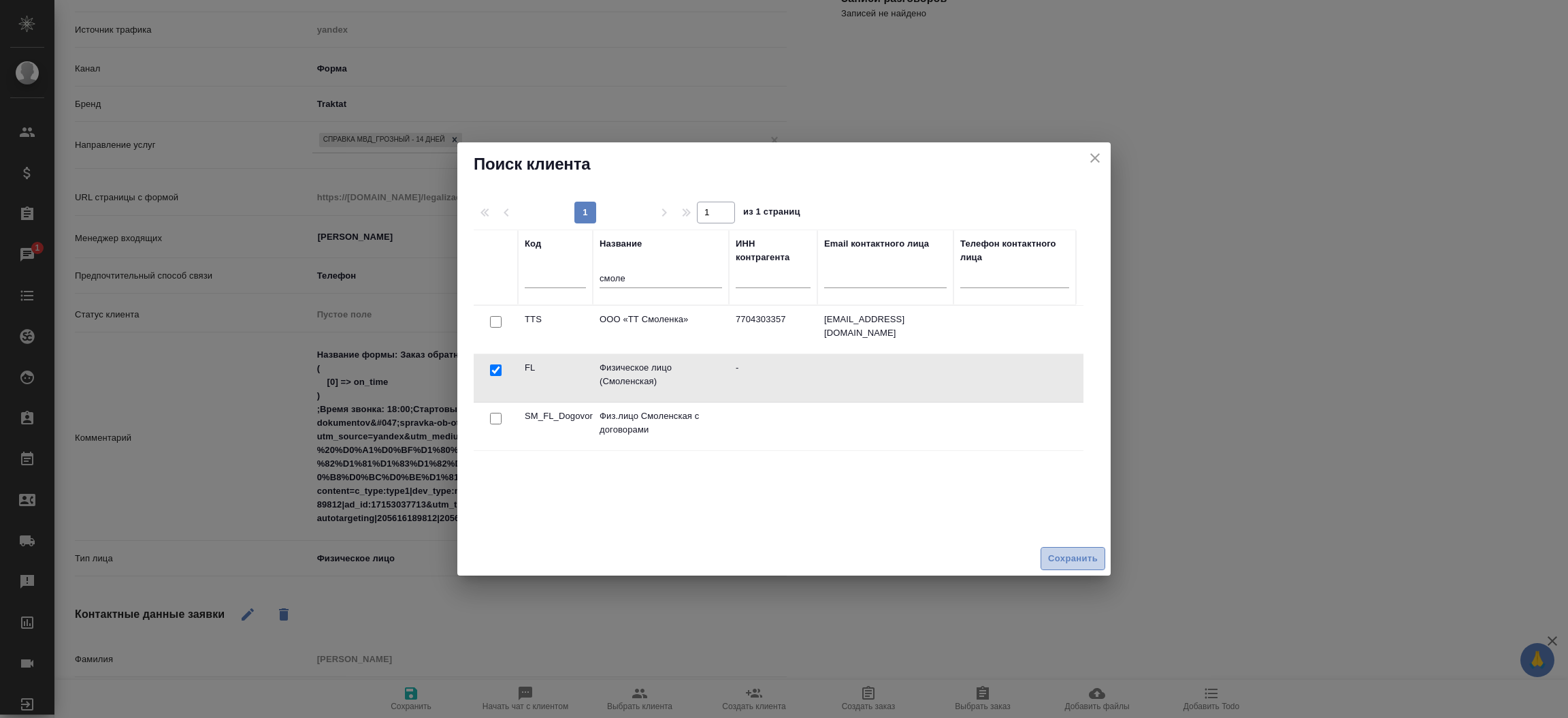
click at [1088, 558] on span "Сохранить" at bounding box center [1073, 559] width 50 height 16
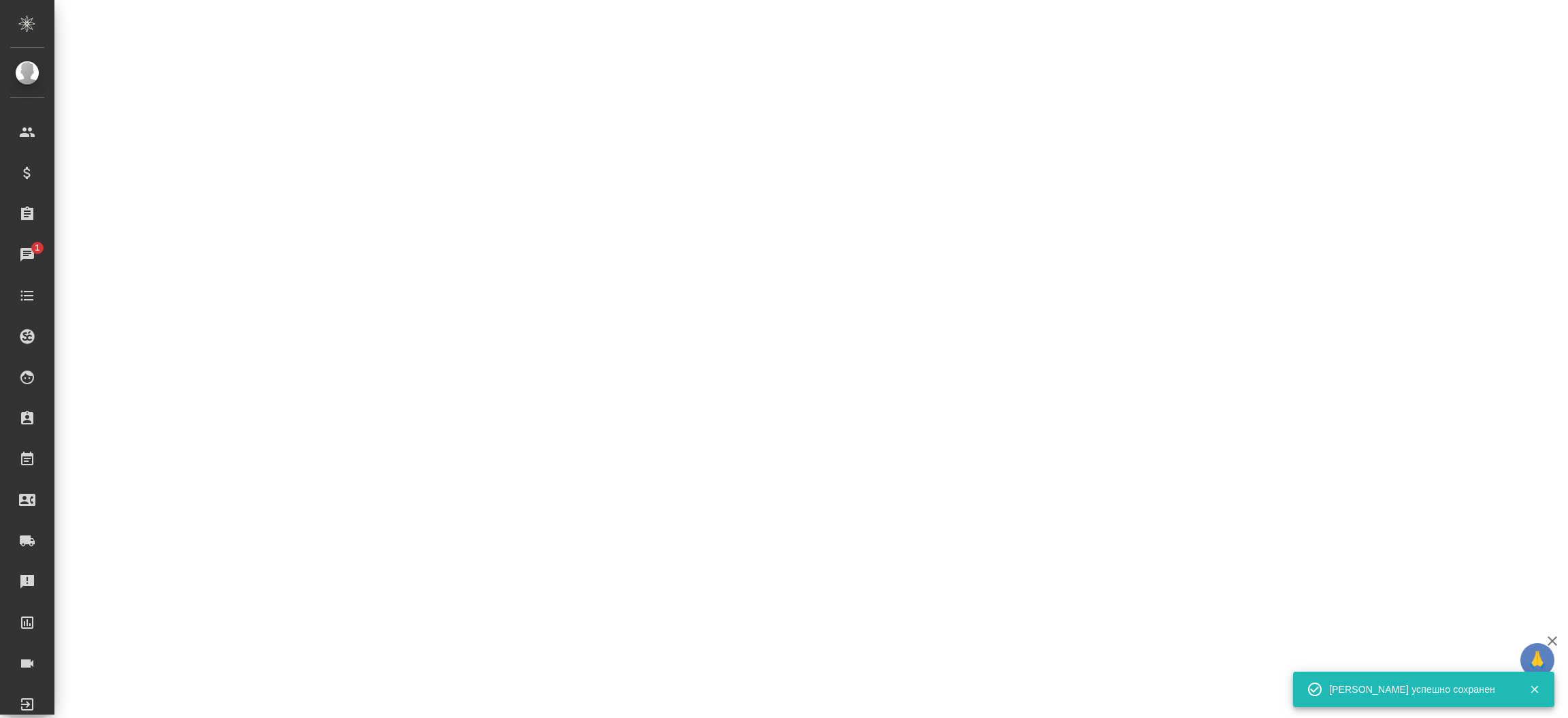
select select "RU"
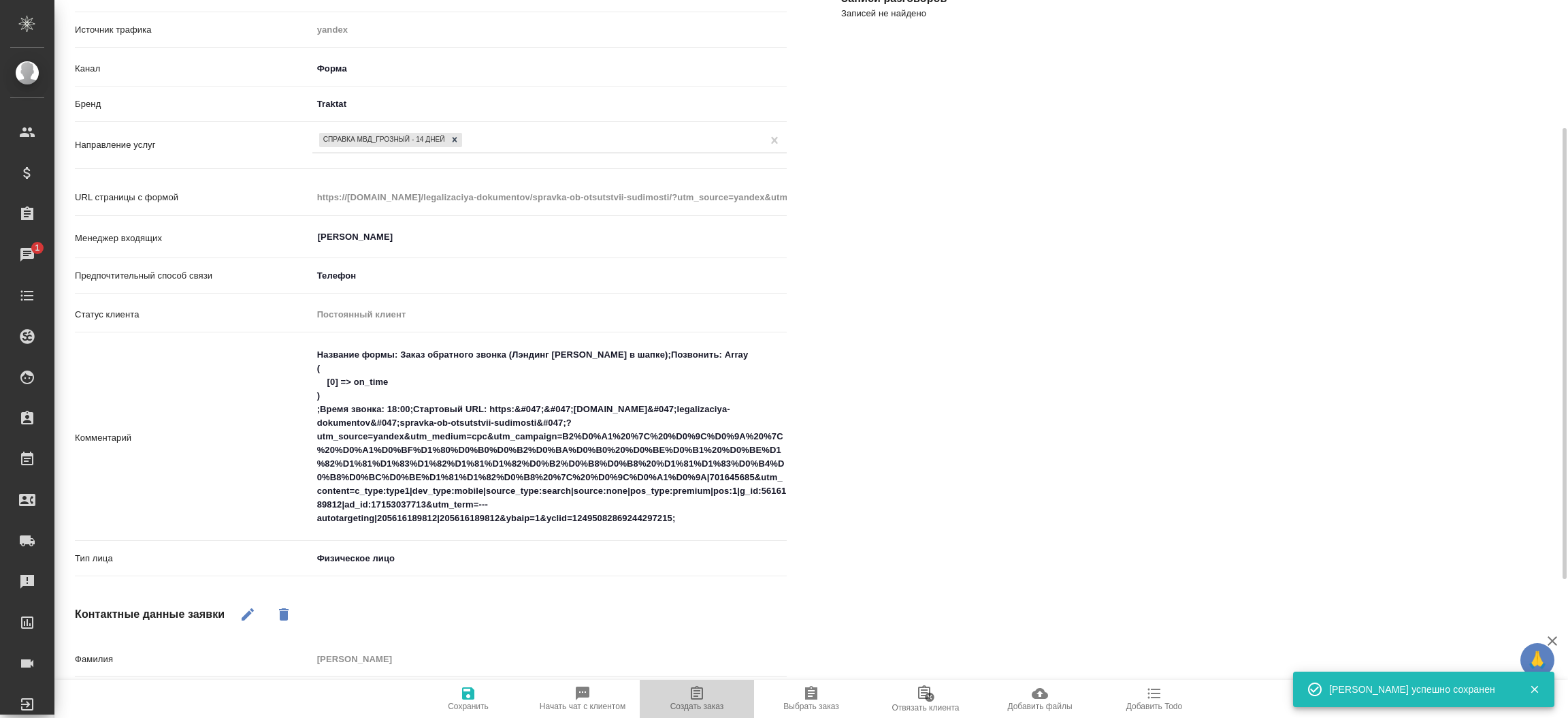
click at [701, 708] on span "Создать заказ" at bounding box center [697, 706] width 54 height 9
type textarea "x"
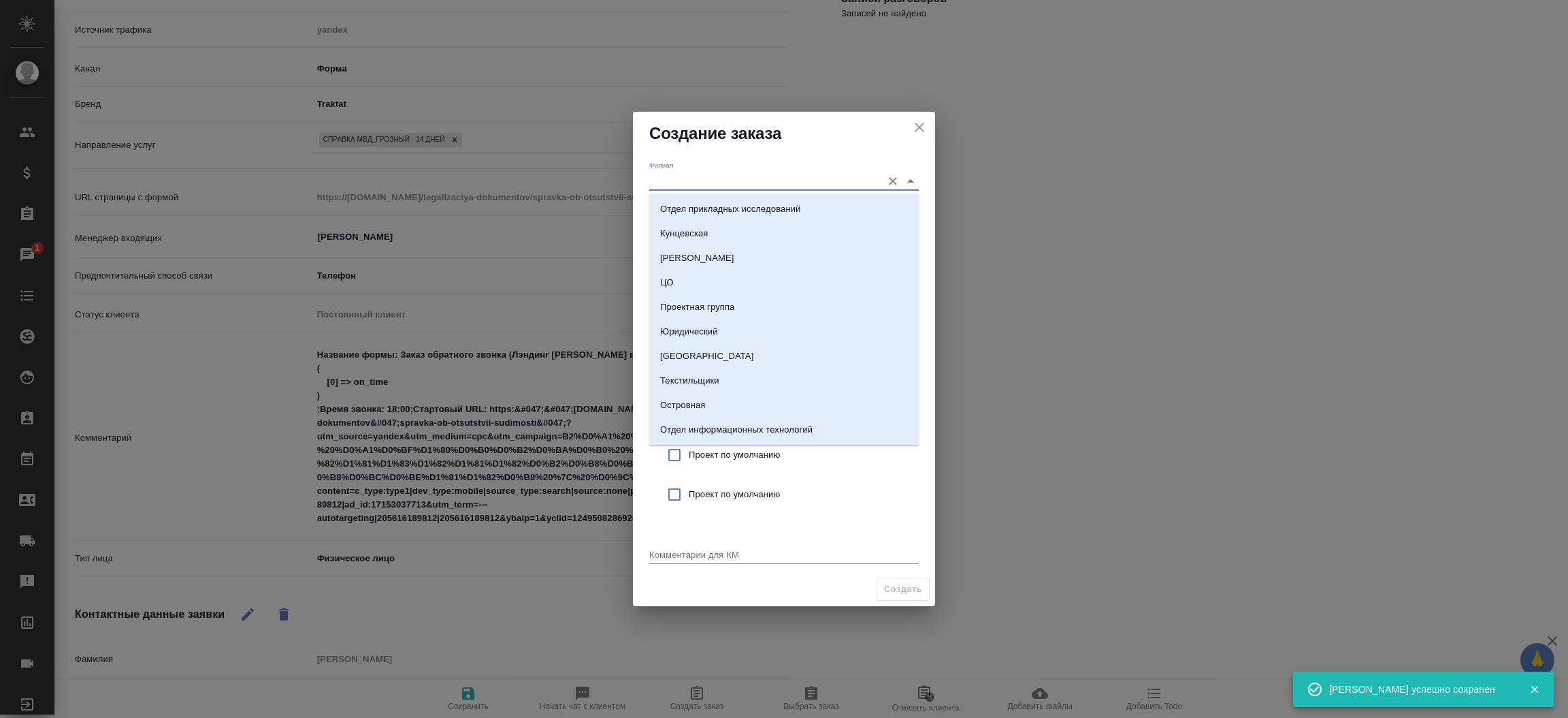
click at [694, 178] on input "Филиал" at bounding box center [762, 181] width 226 height 18
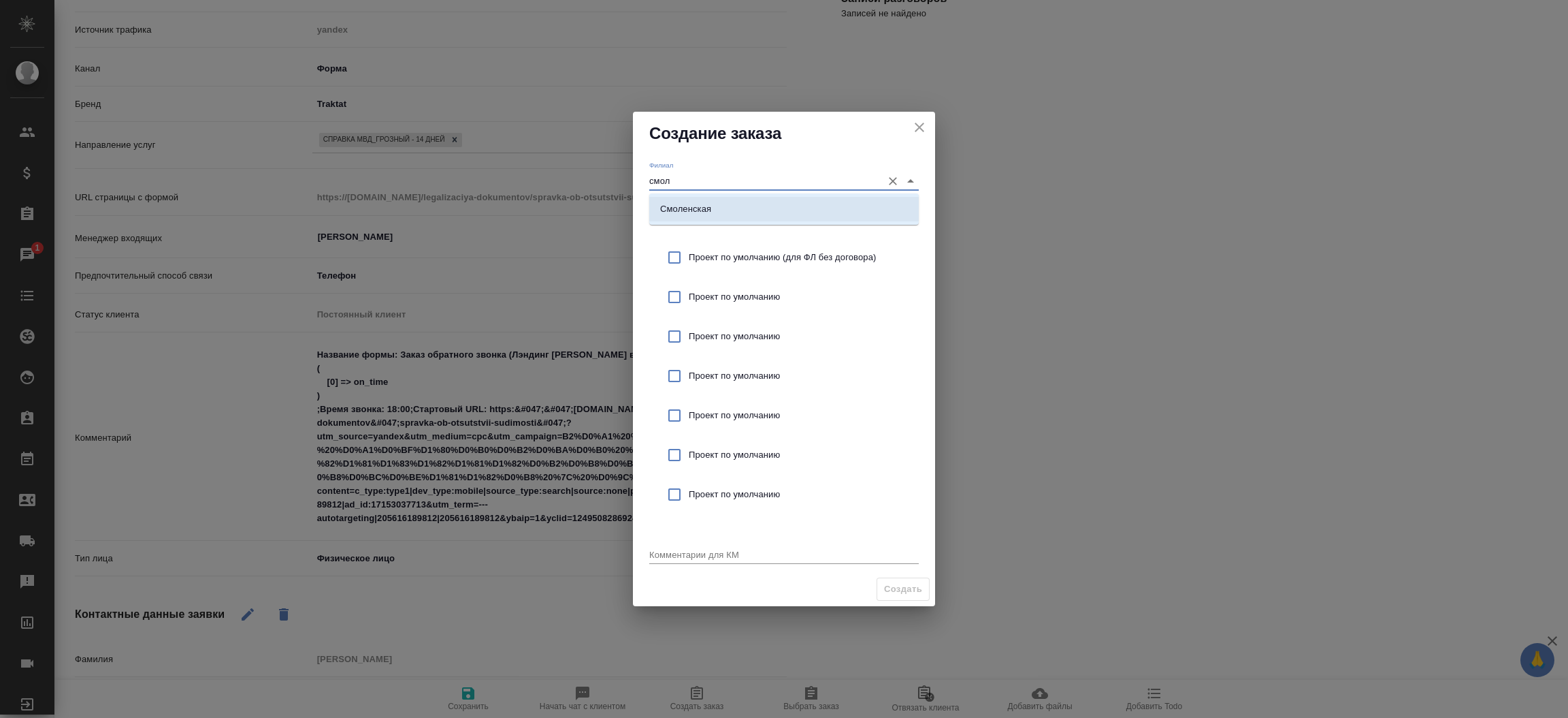
click at [694, 197] on li "Смоленская" at bounding box center [784, 209] width 270 height 25
type input "Смоленская"
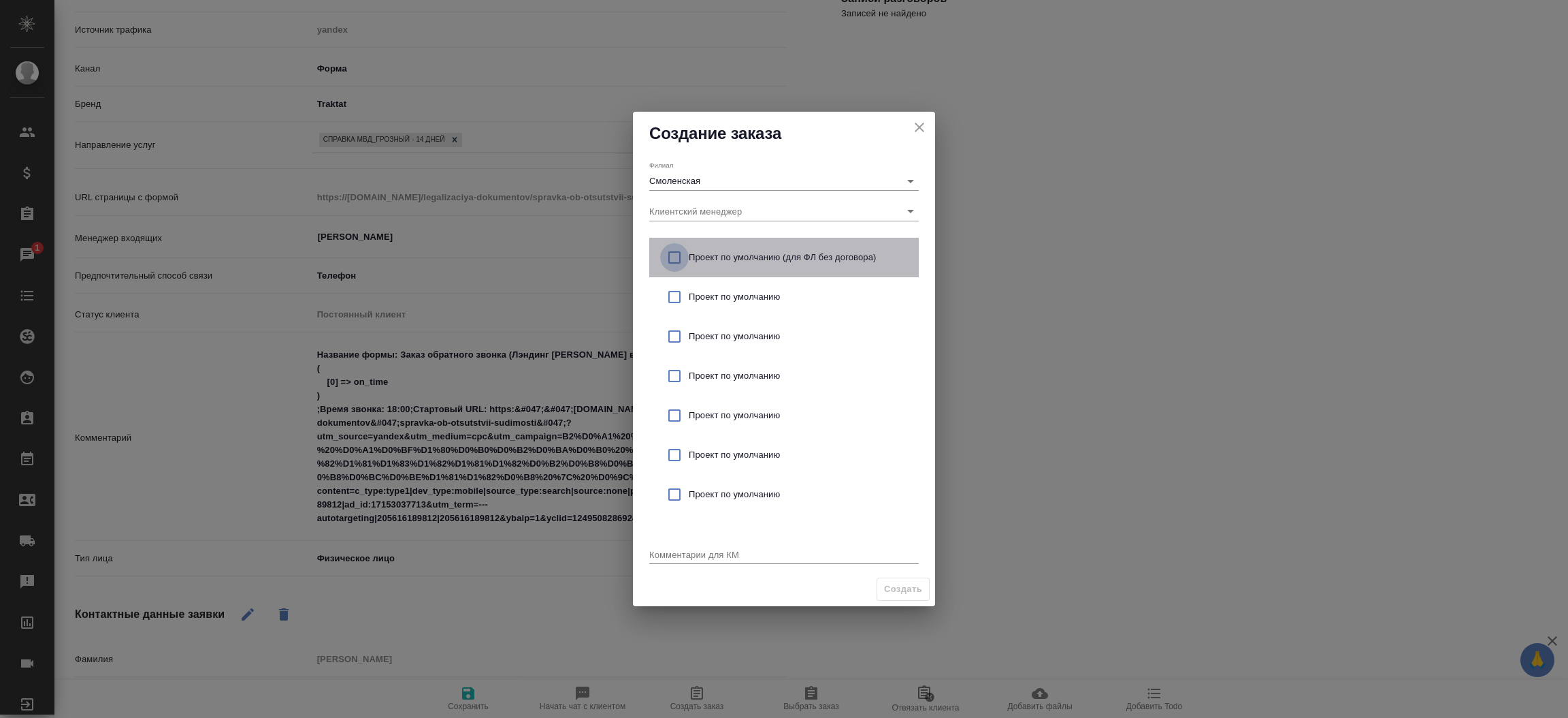
click at [675, 252] on input "checkbox" at bounding box center [674, 257] width 28 height 28
checkbox input "true"
click at [679, 559] on textarea at bounding box center [784, 554] width 270 height 10
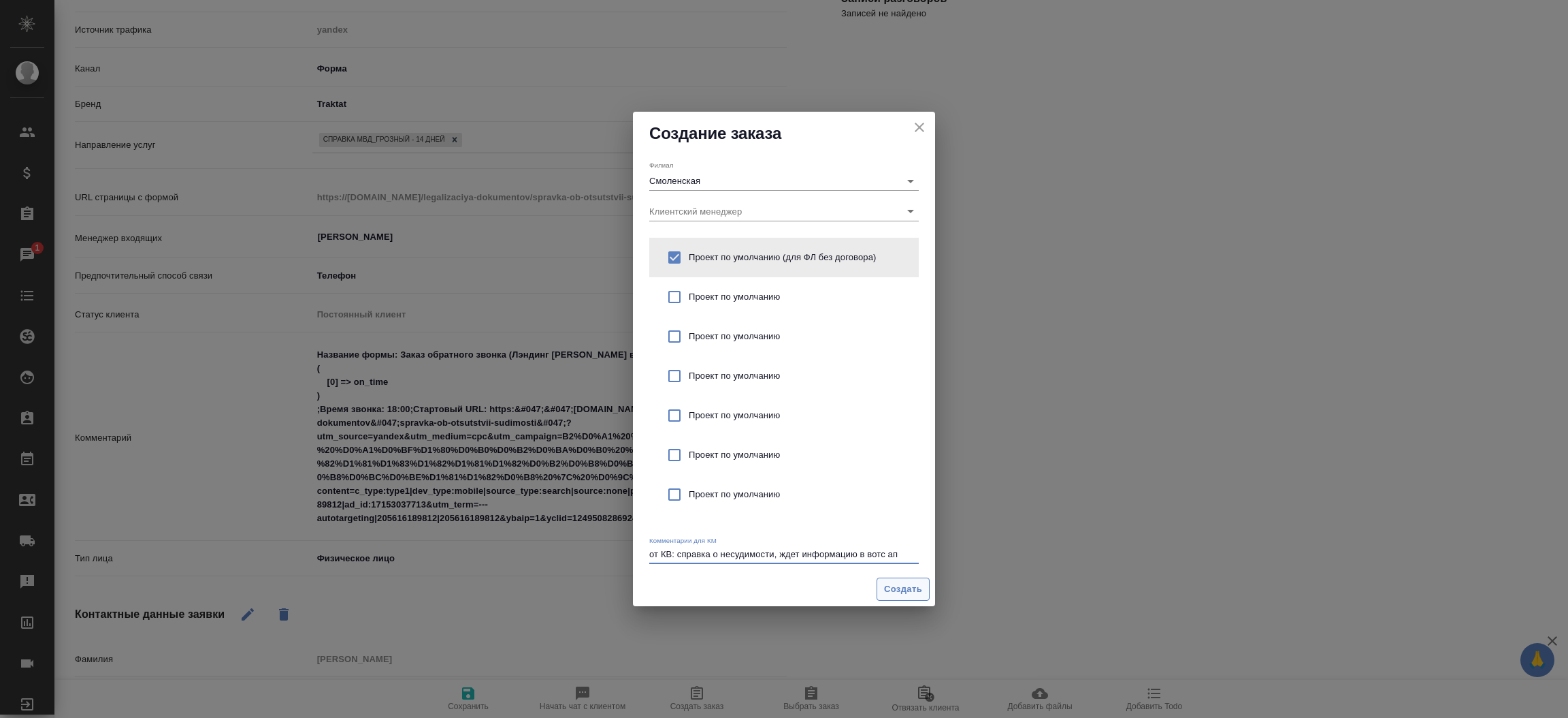
type textarea "от КВ: справка о несудимости, ждет информацию в вотс ап"
click at [916, 589] on span "Создать" at bounding box center [903, 589] width 38 height 16
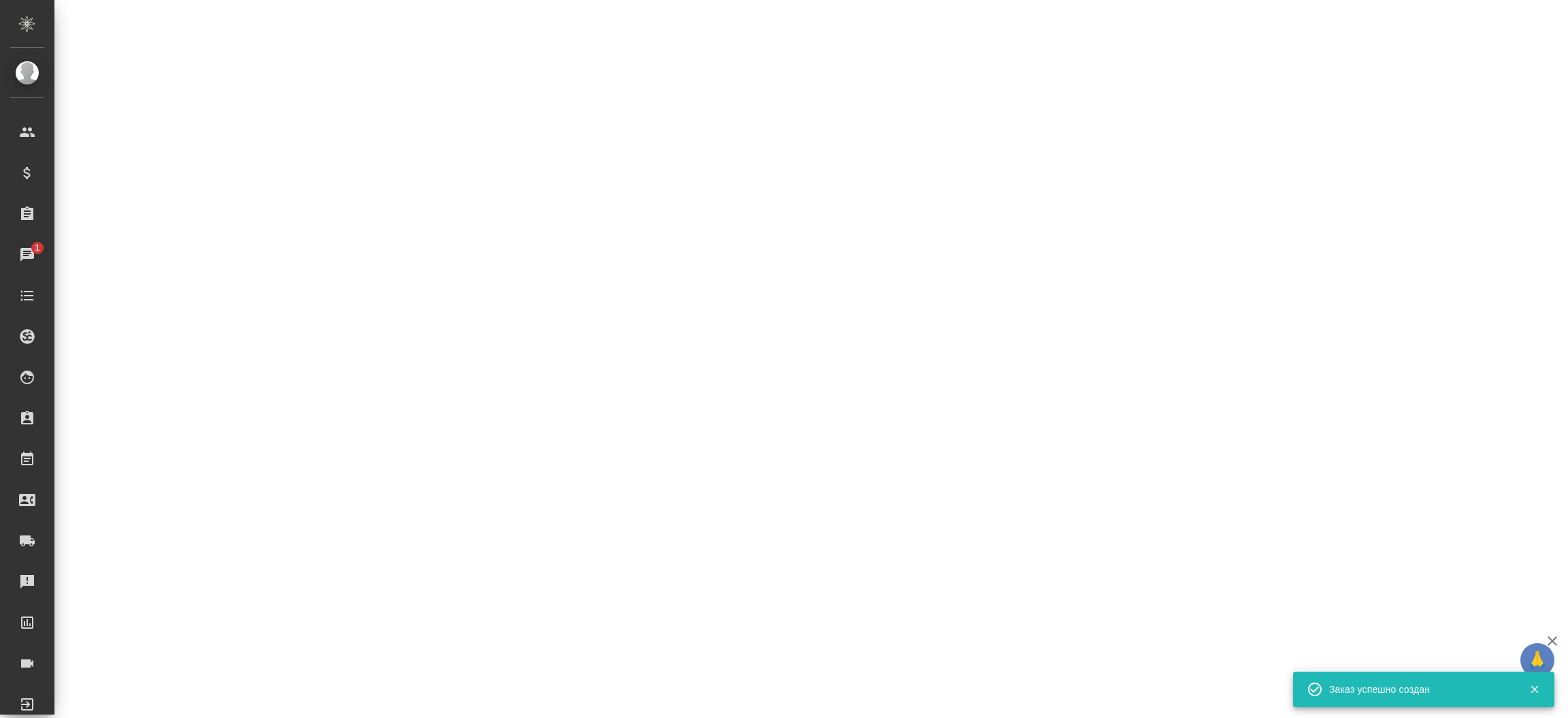
select select "RU"
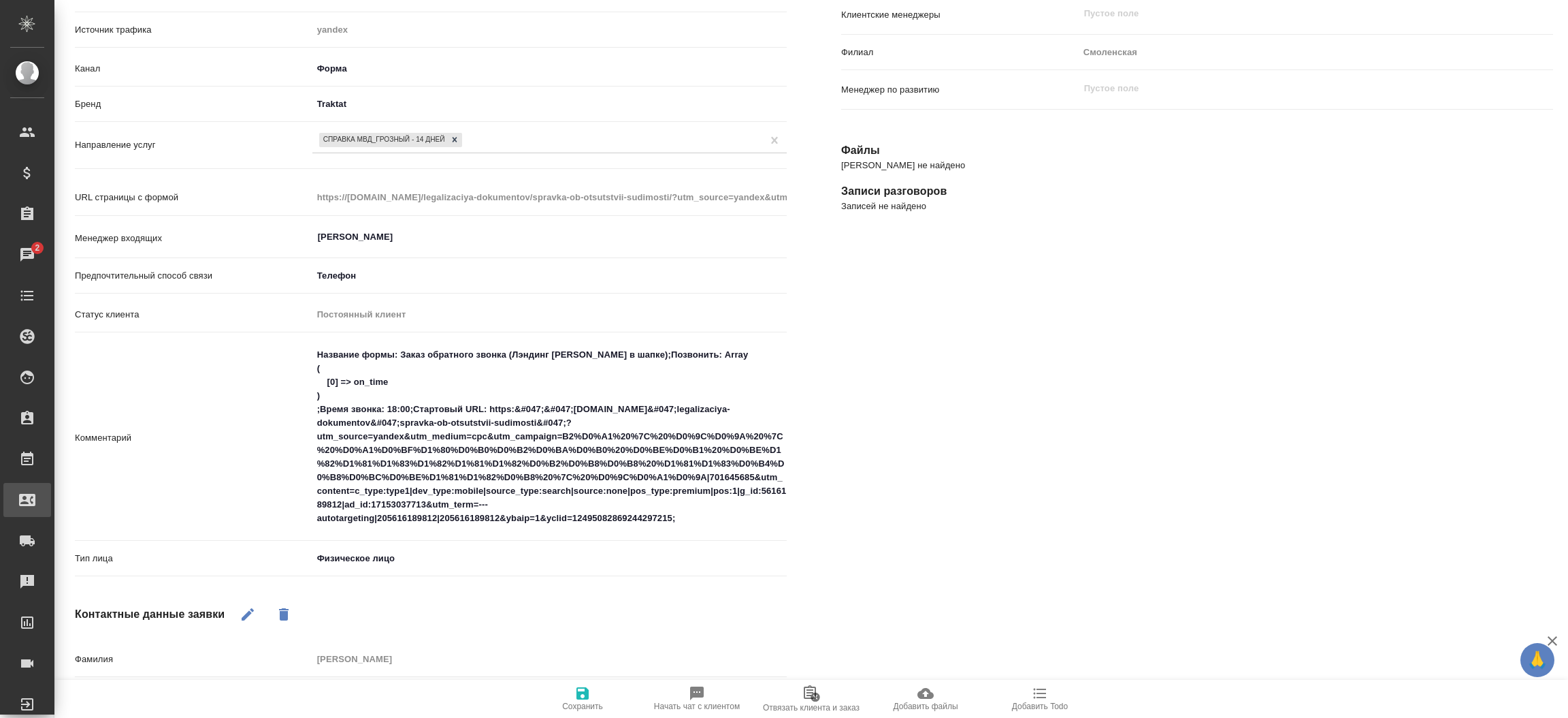
click at [27, 504] on div "Входящие заявки" at bounding box center [10, 500] width 34 height 21
type textarea "x"
click at [79, 504] on div ".cls-1 fill:#fff; AWATERA Прутько Ирина i.prutko Клиенты Спецификации Заказы 2 …" at bounding box center [784, 359] width 1568 height 718
select select "RU"
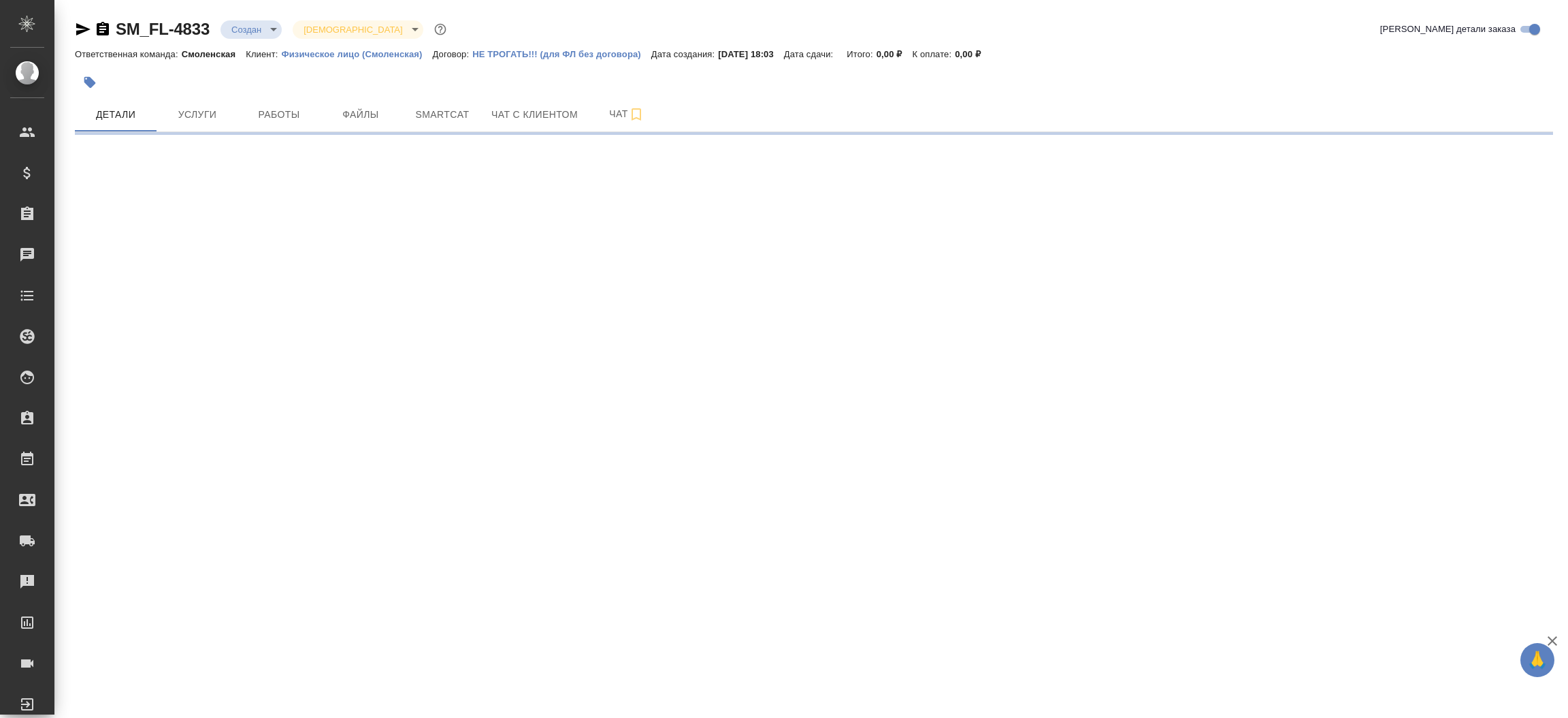
select select "RU"
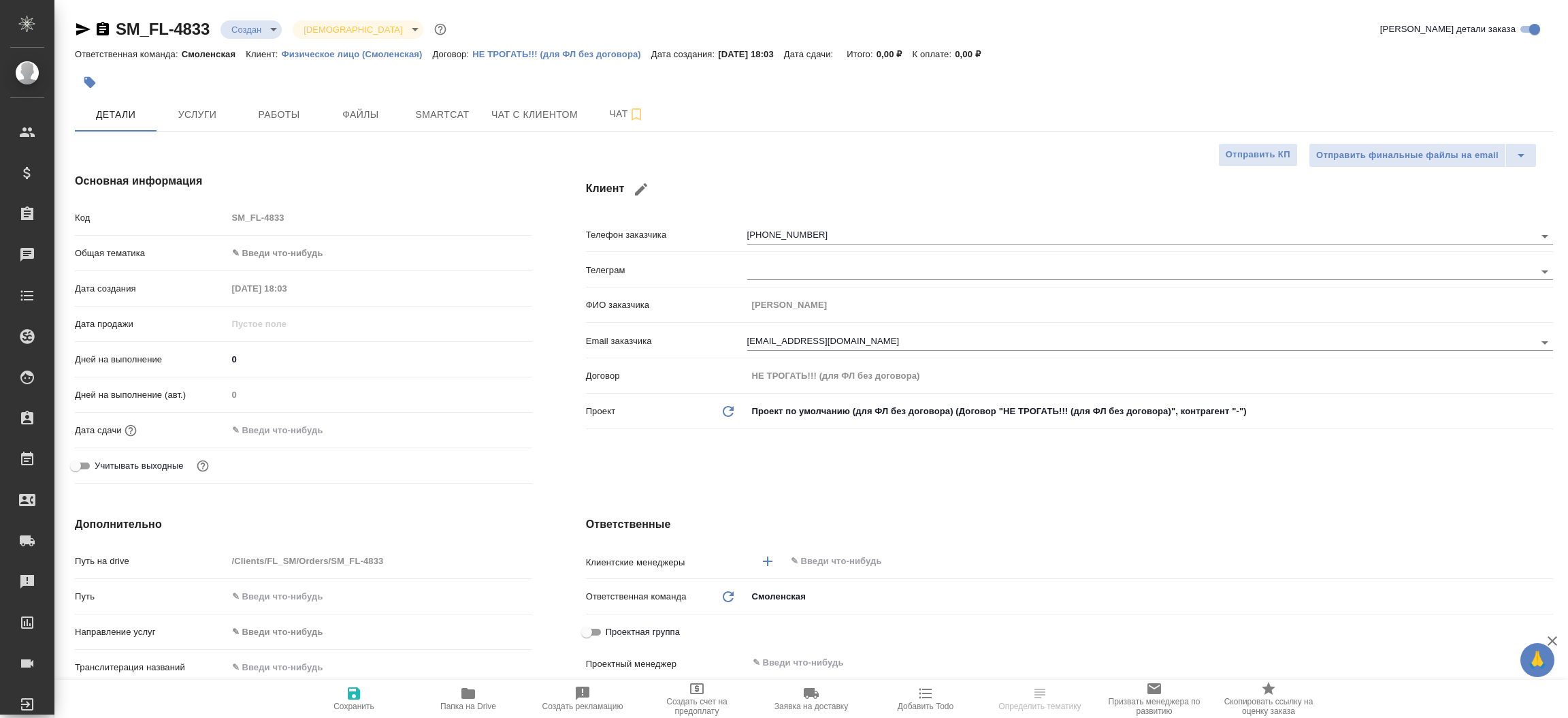
type textarea "x"
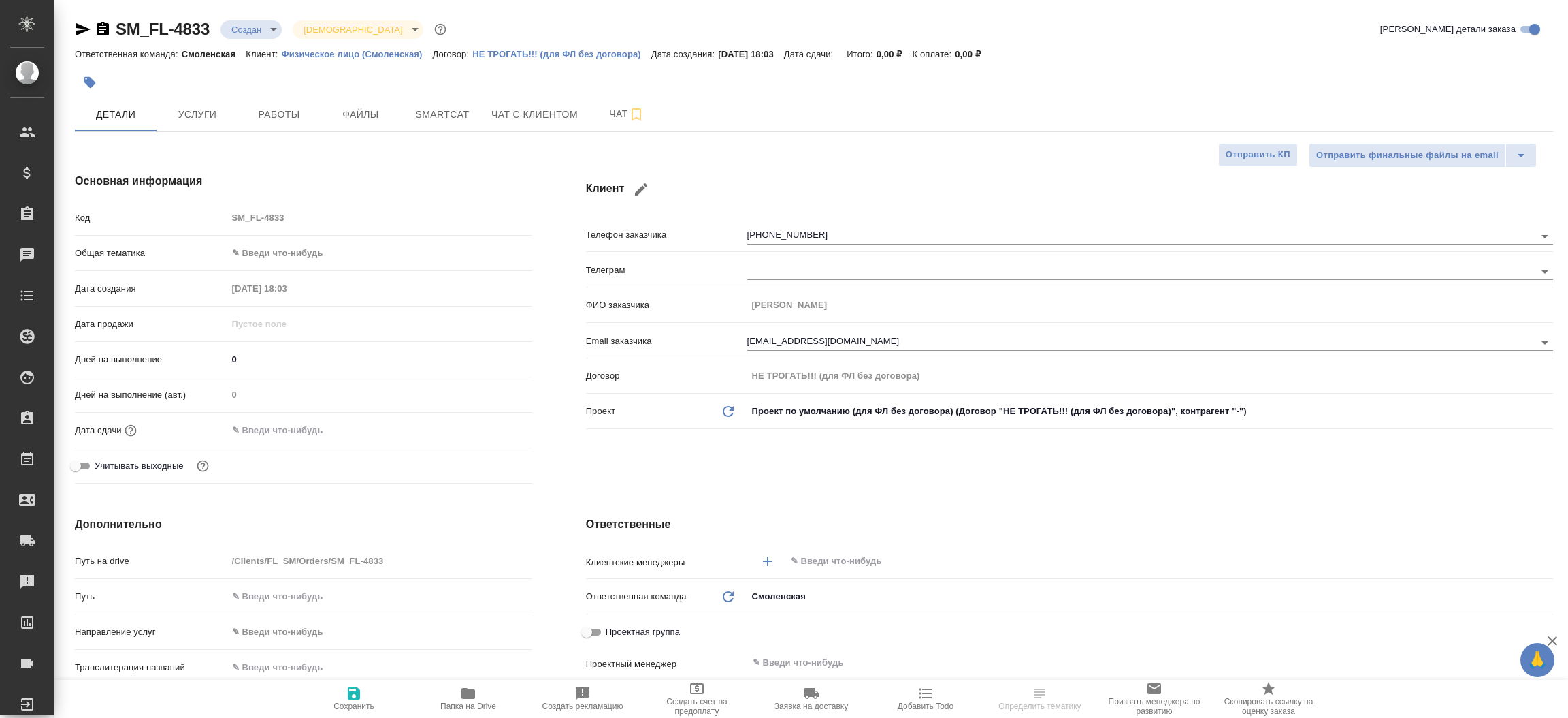
type textarea "x"
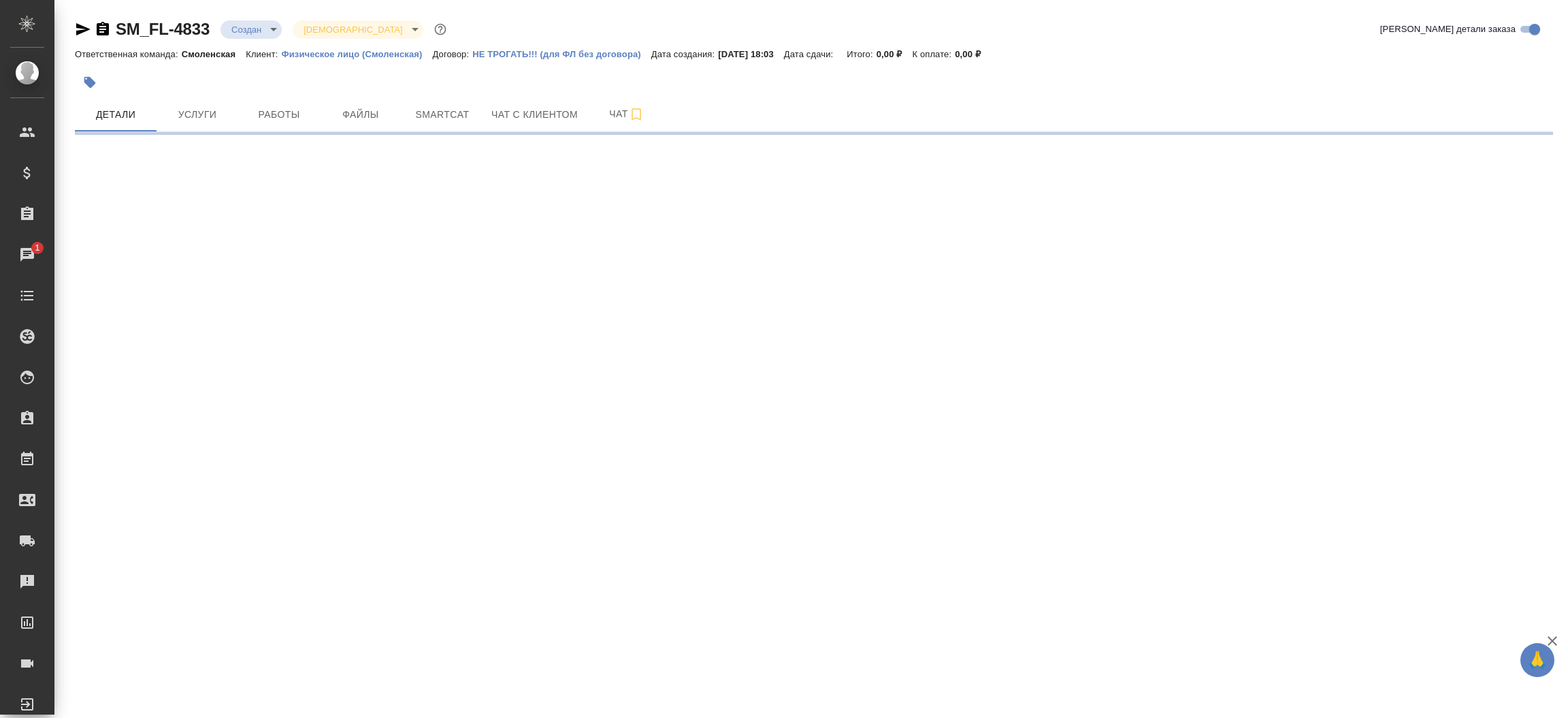
select select "RU"
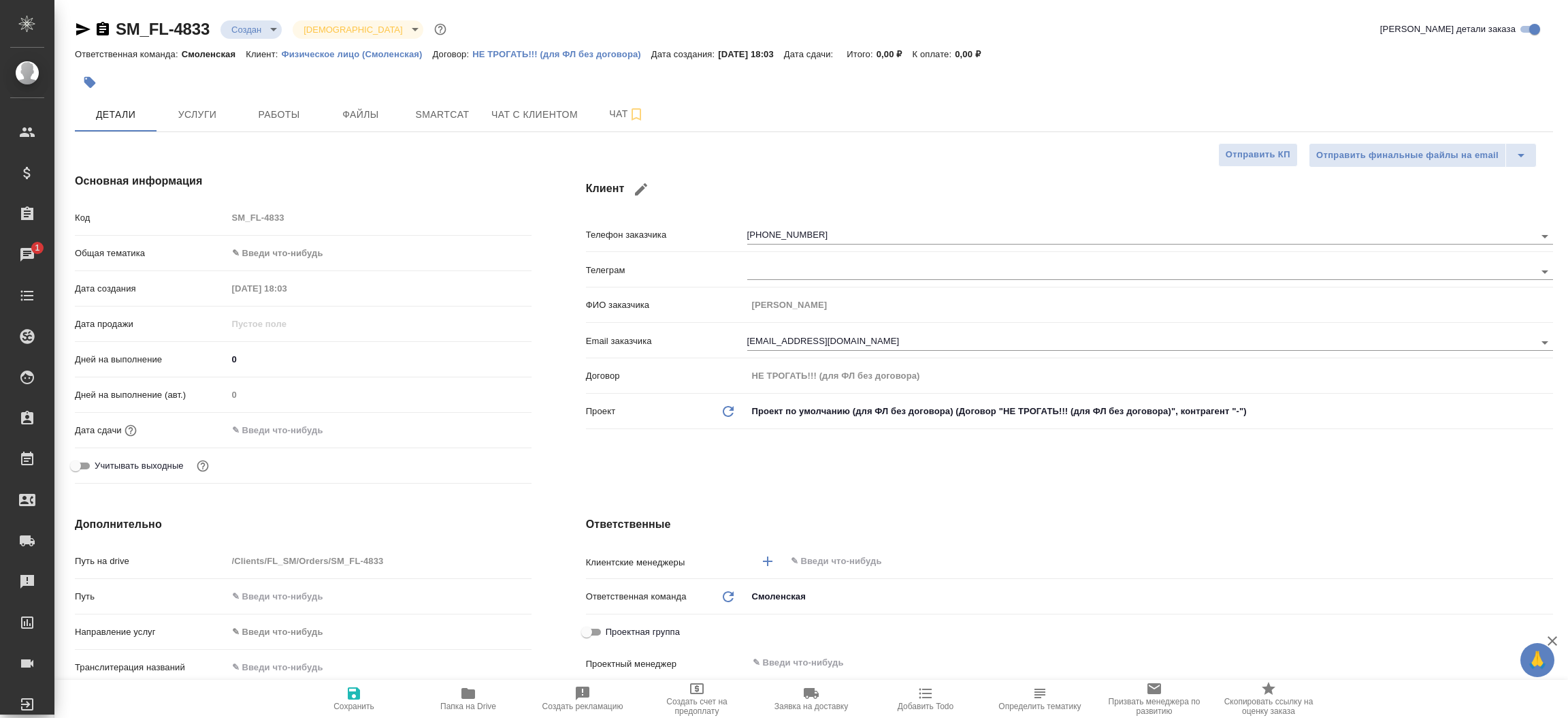
type textarea "x"
click at [83, 28] on icon "button" at bounding box center [83, 29] width 14 height 12
type textarea "x"
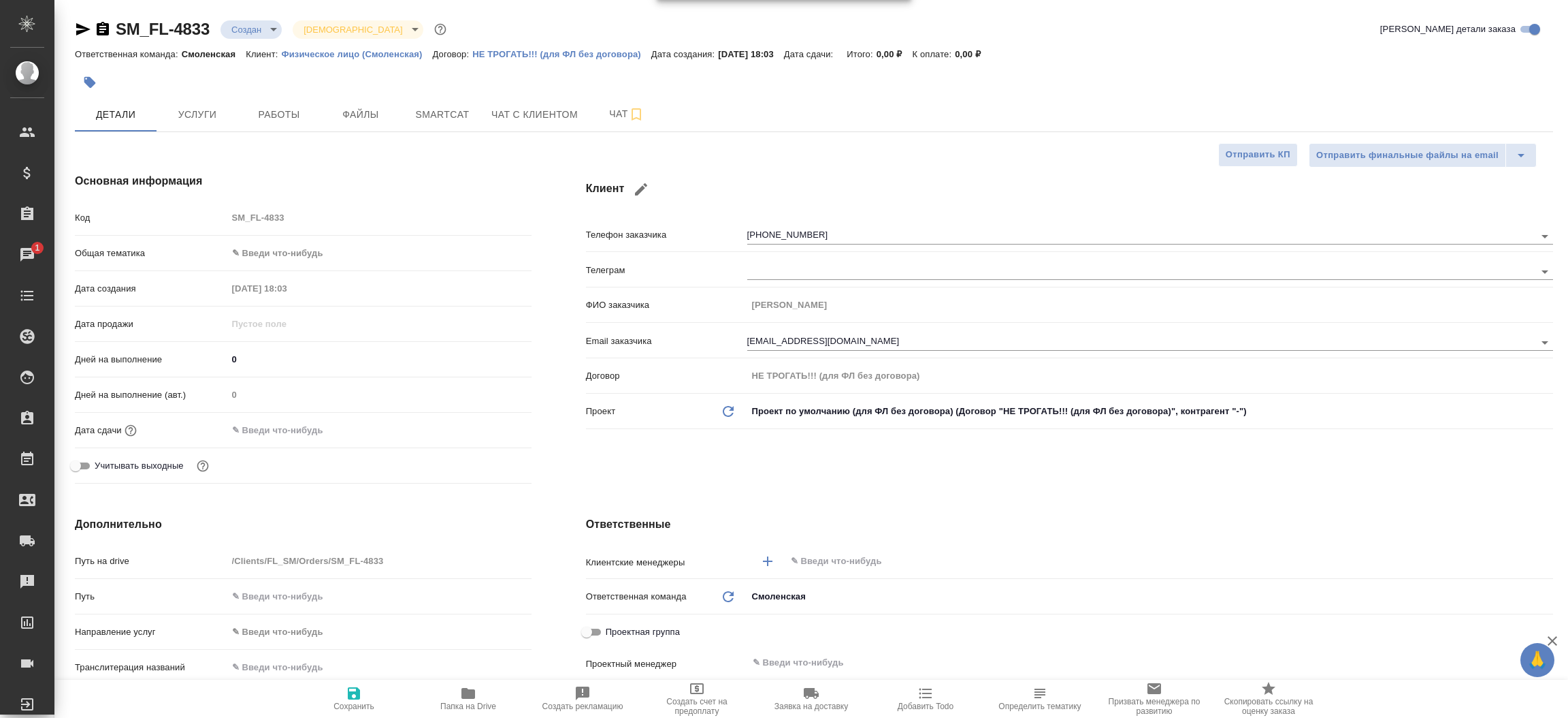
type textarea "x"
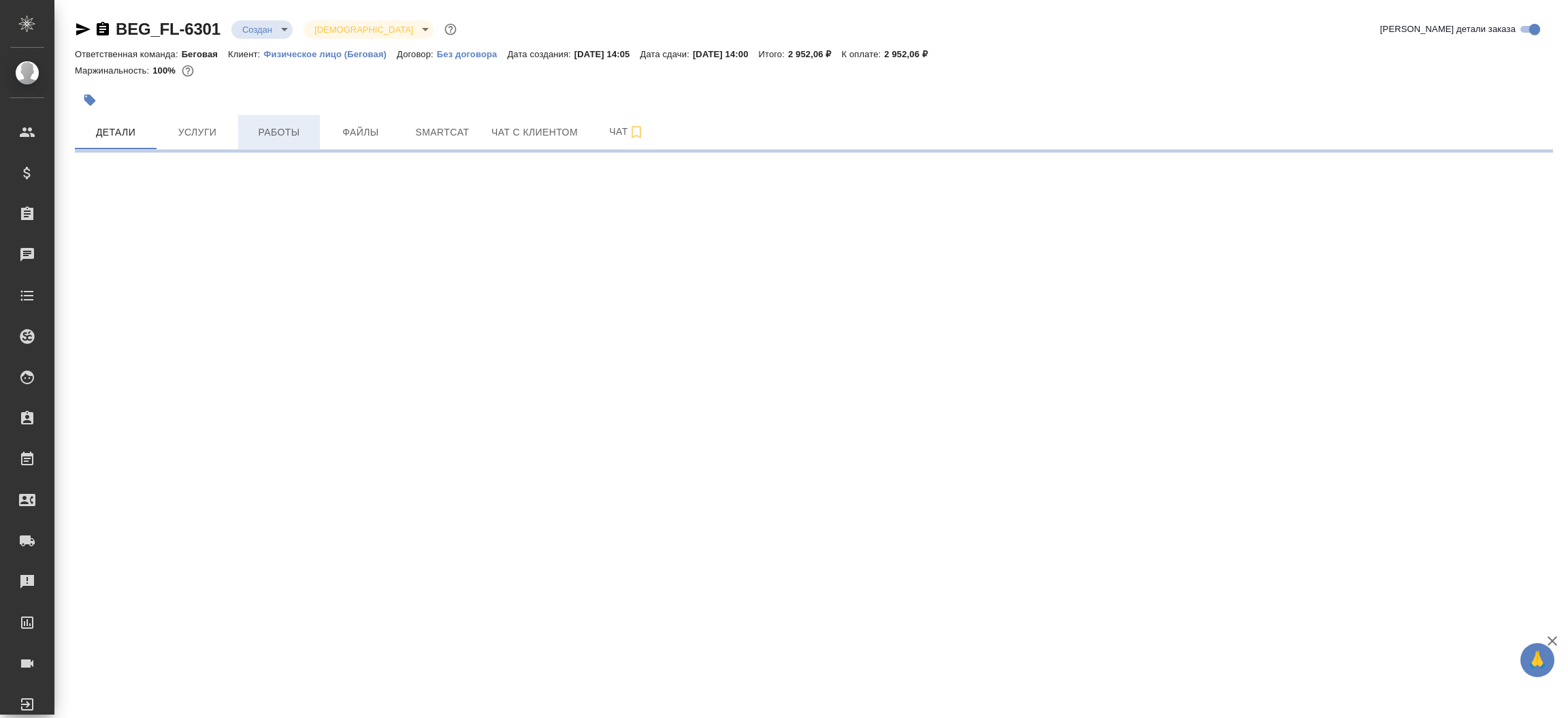
select select "RU"
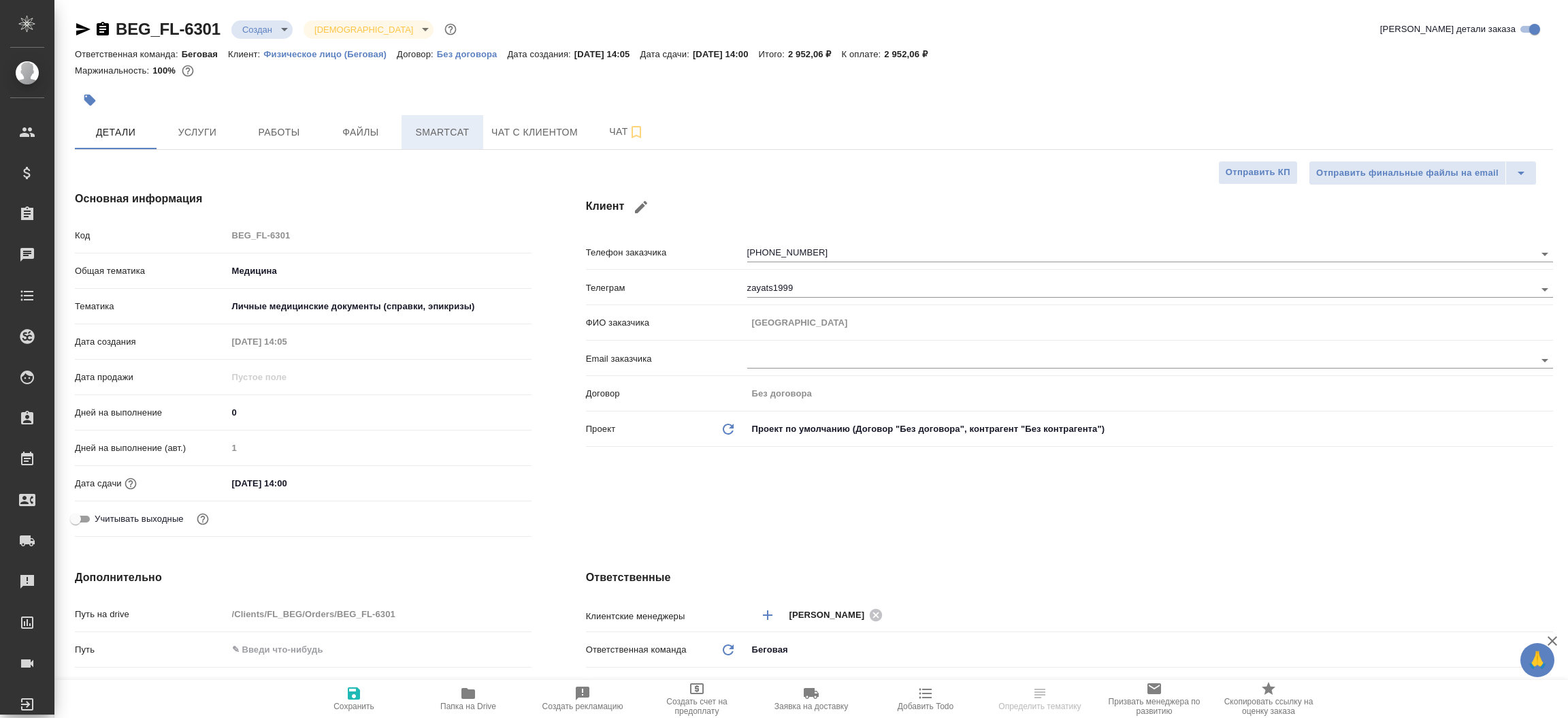
type textarea "x"
click at [511, 127] on span "Чат с клиентом" at bounding box center [534, 132] width 86 height 17
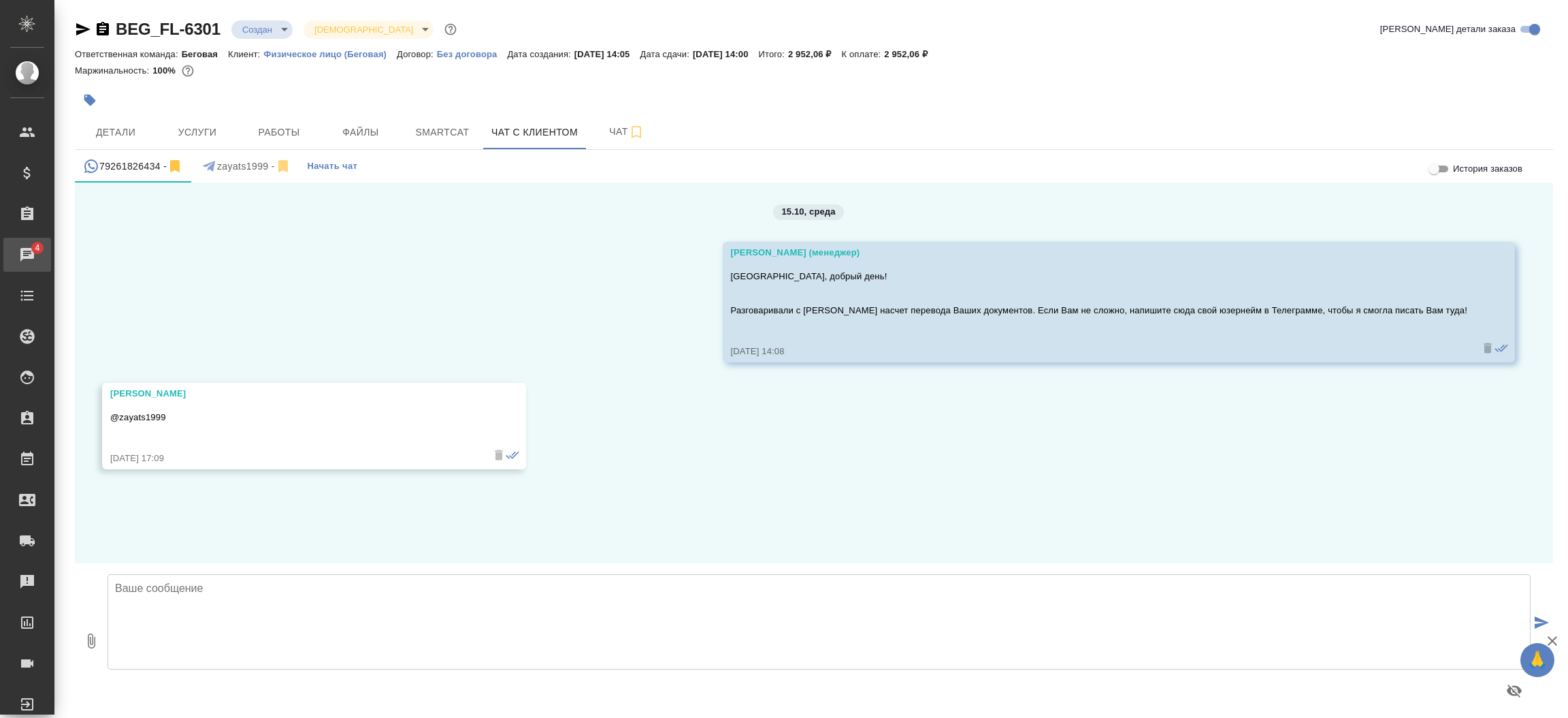
click at [27, 247] on div "Чаты" at bounding box center [10, 254] width 34 height 21
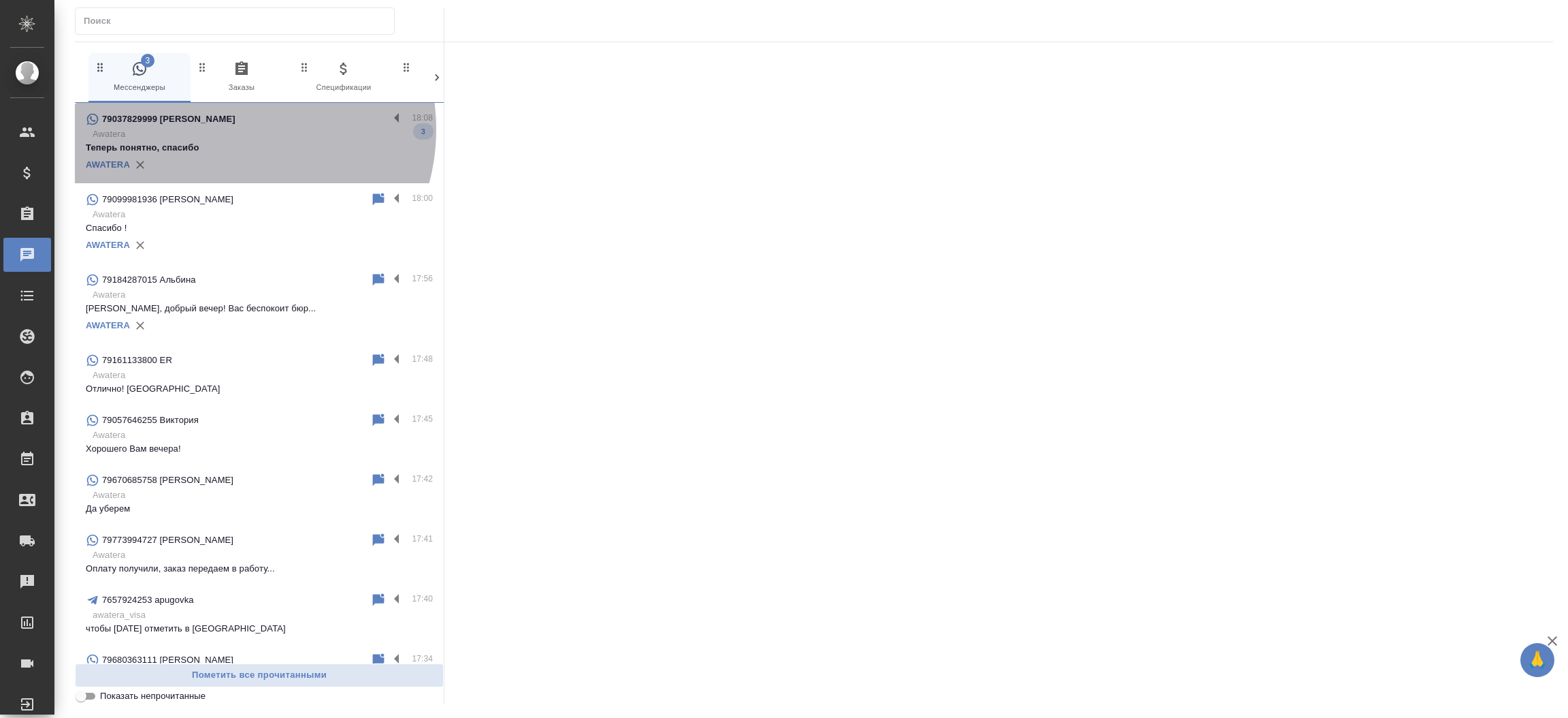
click at [230, 129] on p "Awatera" at bounding box center [263, 134] width 340 height 13
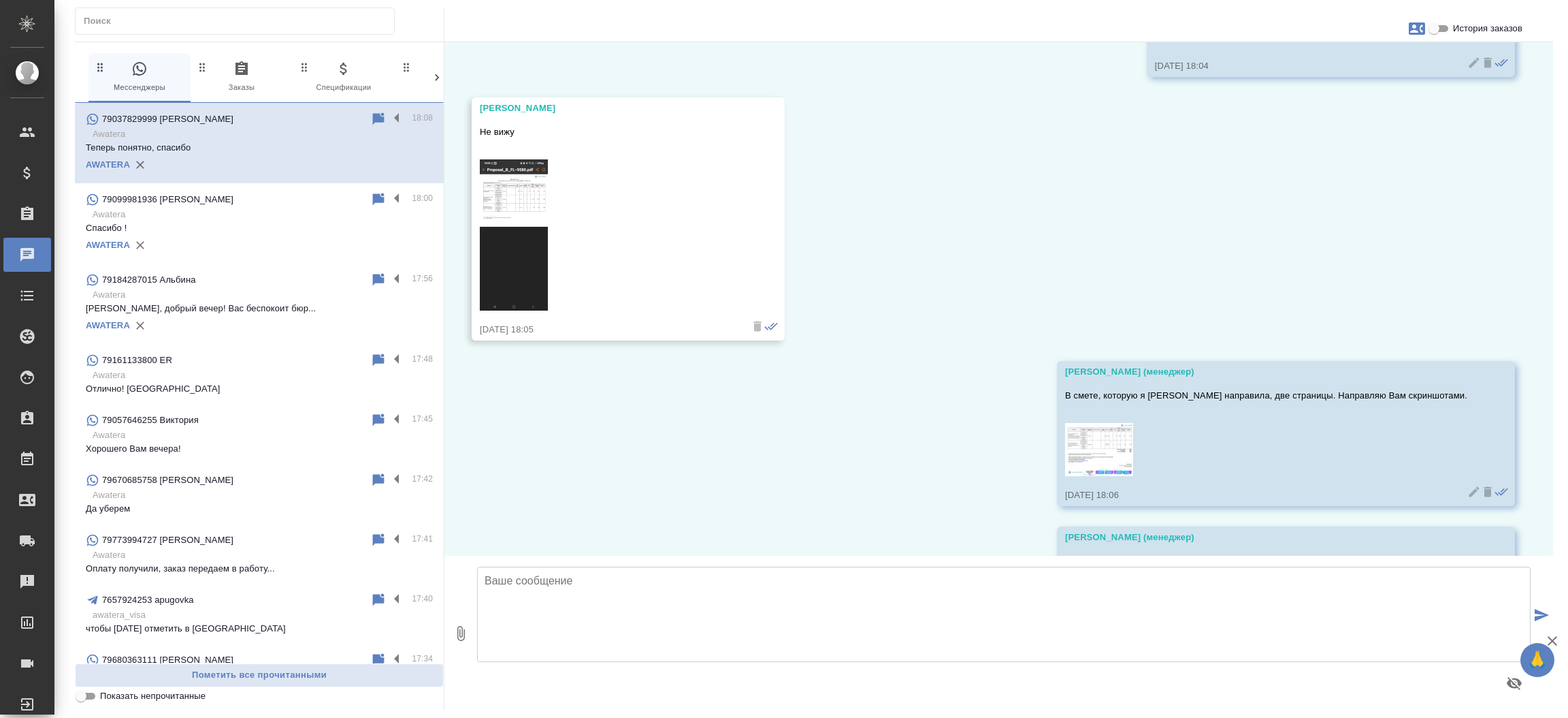
scroll to position [2433, 0]
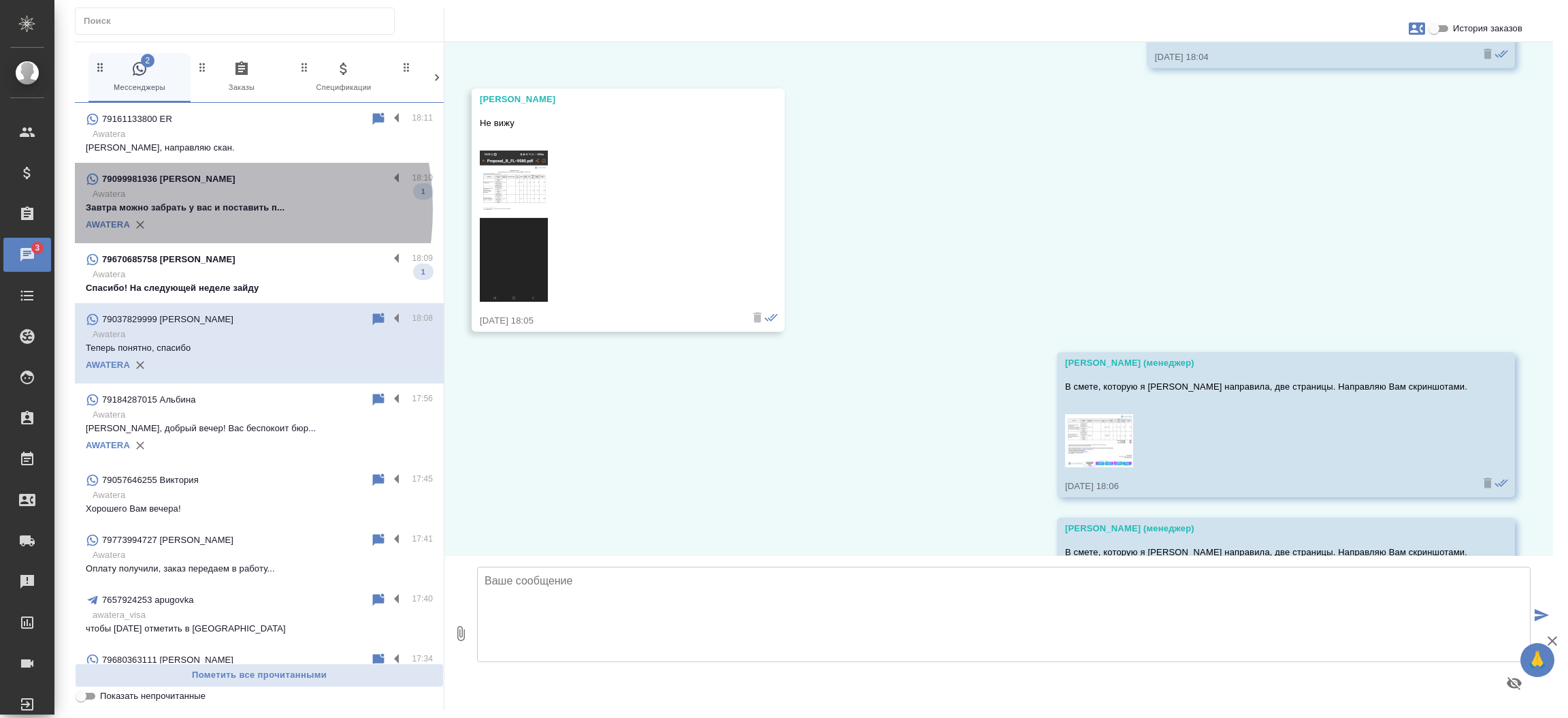
click at [156, 210] on p "Завтра можно забрать у вас и поставить п..." at bounding box center [259, 208] width 347 height 13
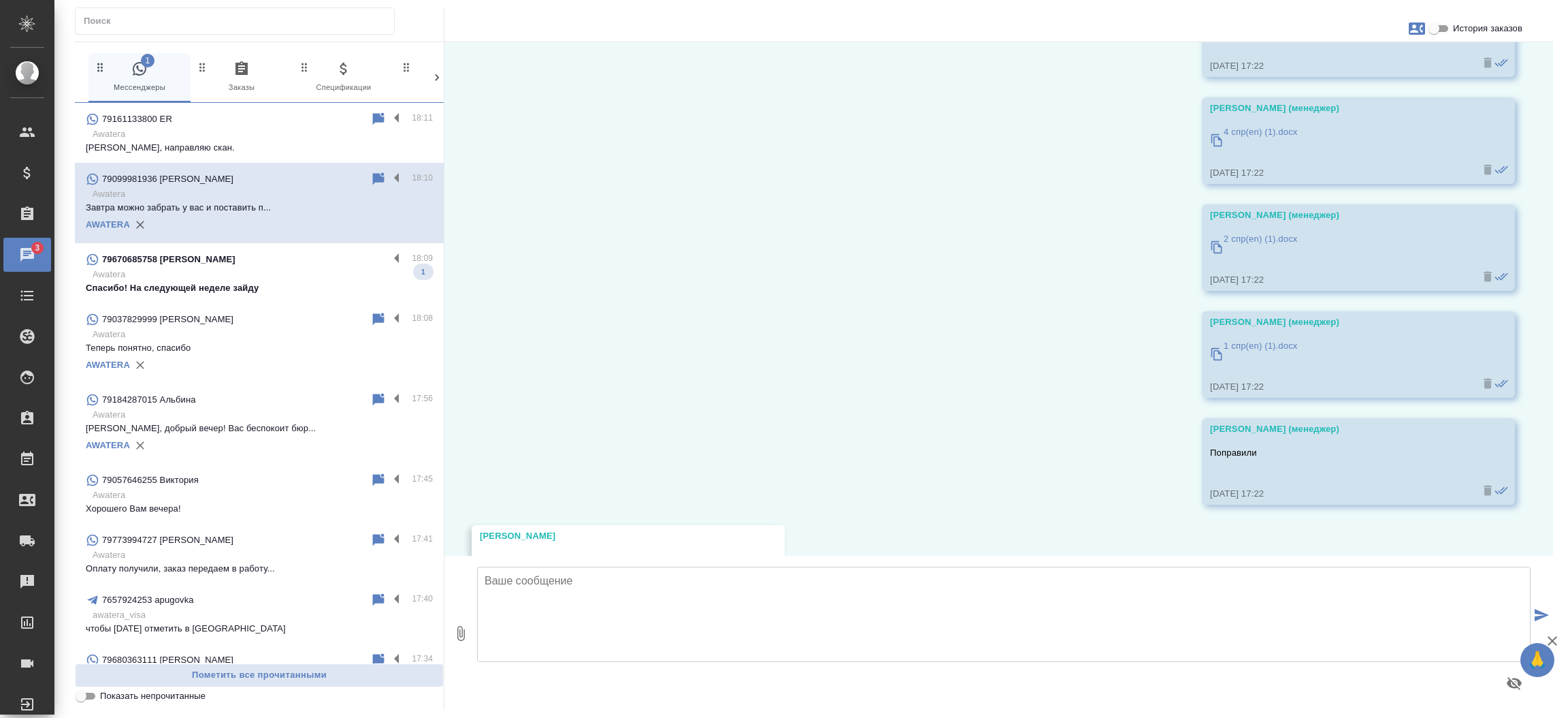
scroll to position [3032, 0]
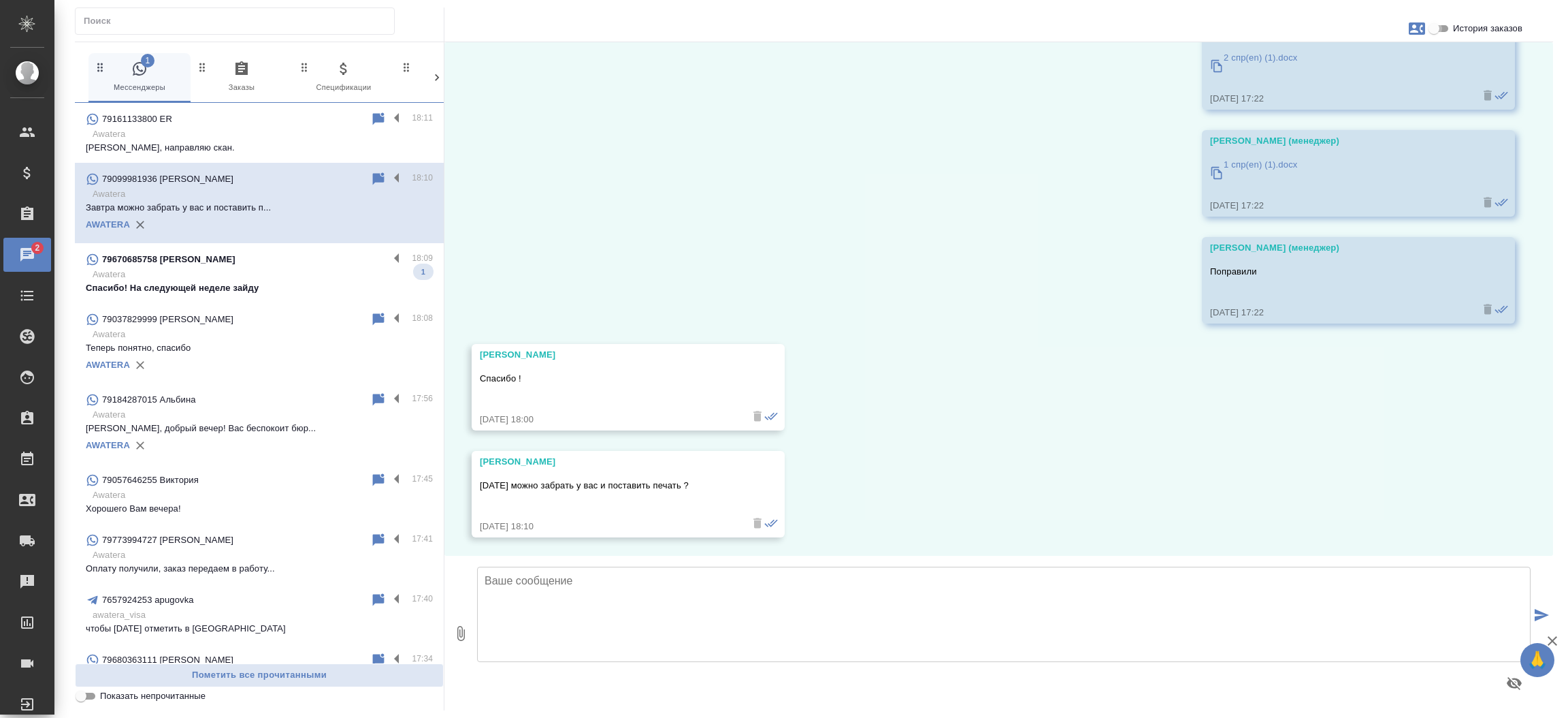
click at [1437, 24] on input "История заказов" at bounding box center [1434, 29] width 49 height 17
checkbox input "true"
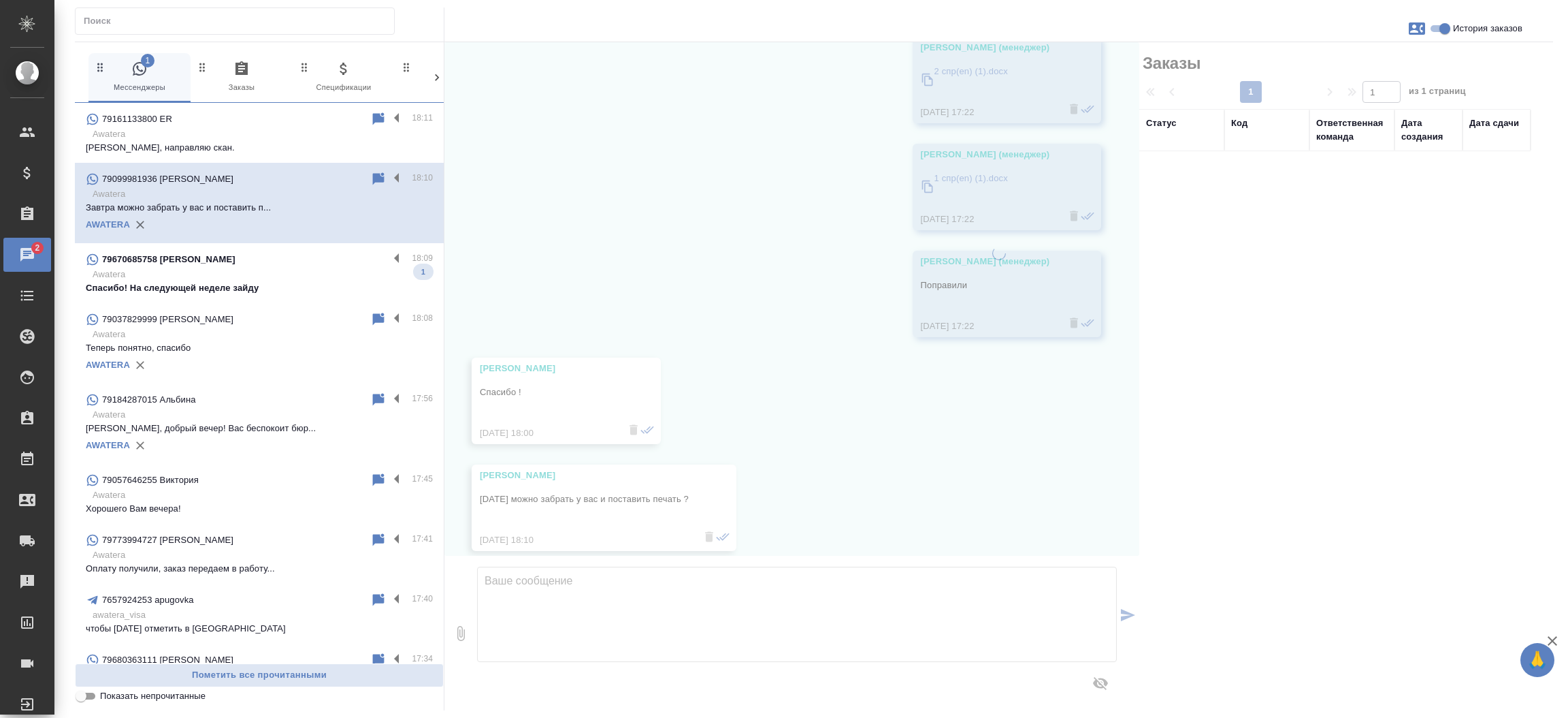
scroll to position [3046, 0]
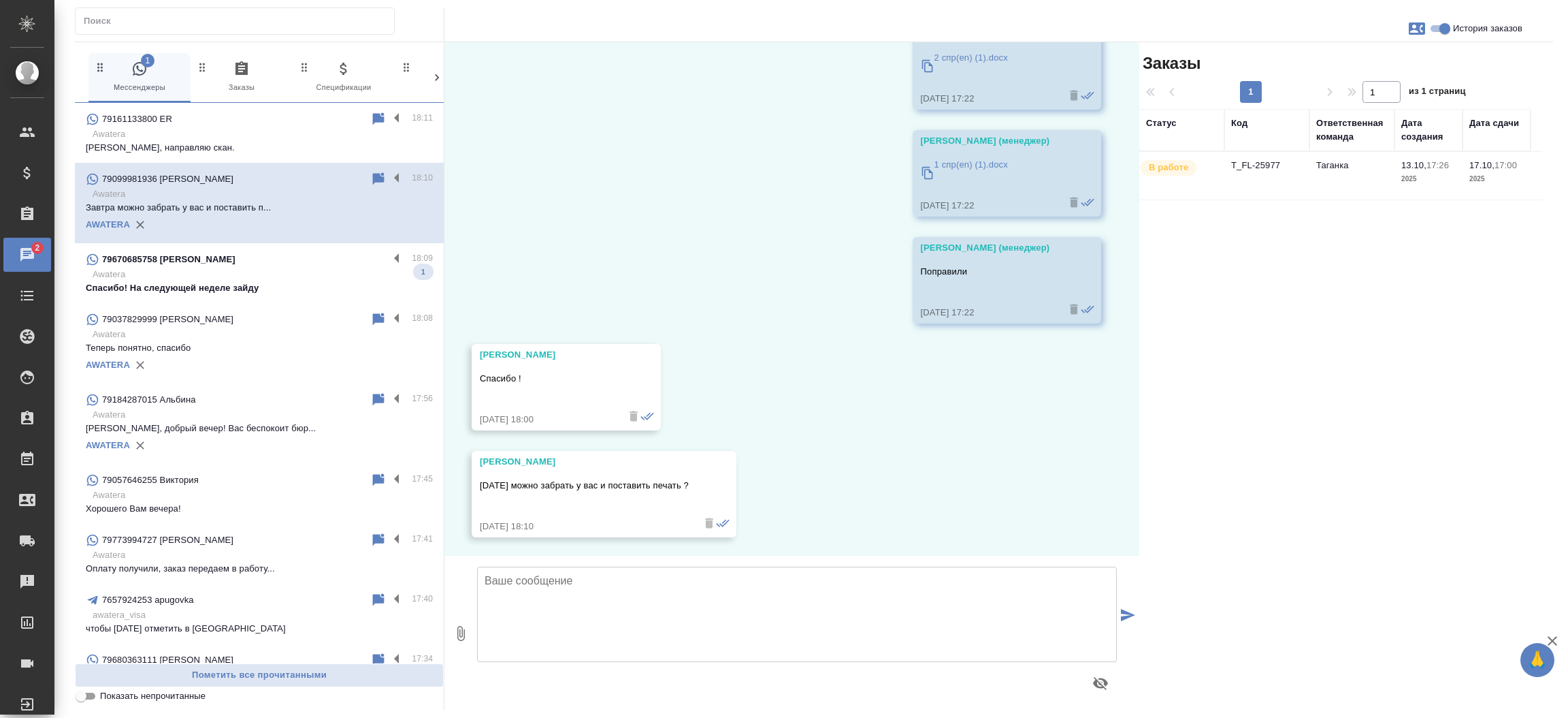
click at [1269, 162] on td "T_FL-25977" at bounding box center [1267, 175] width 85 height 47
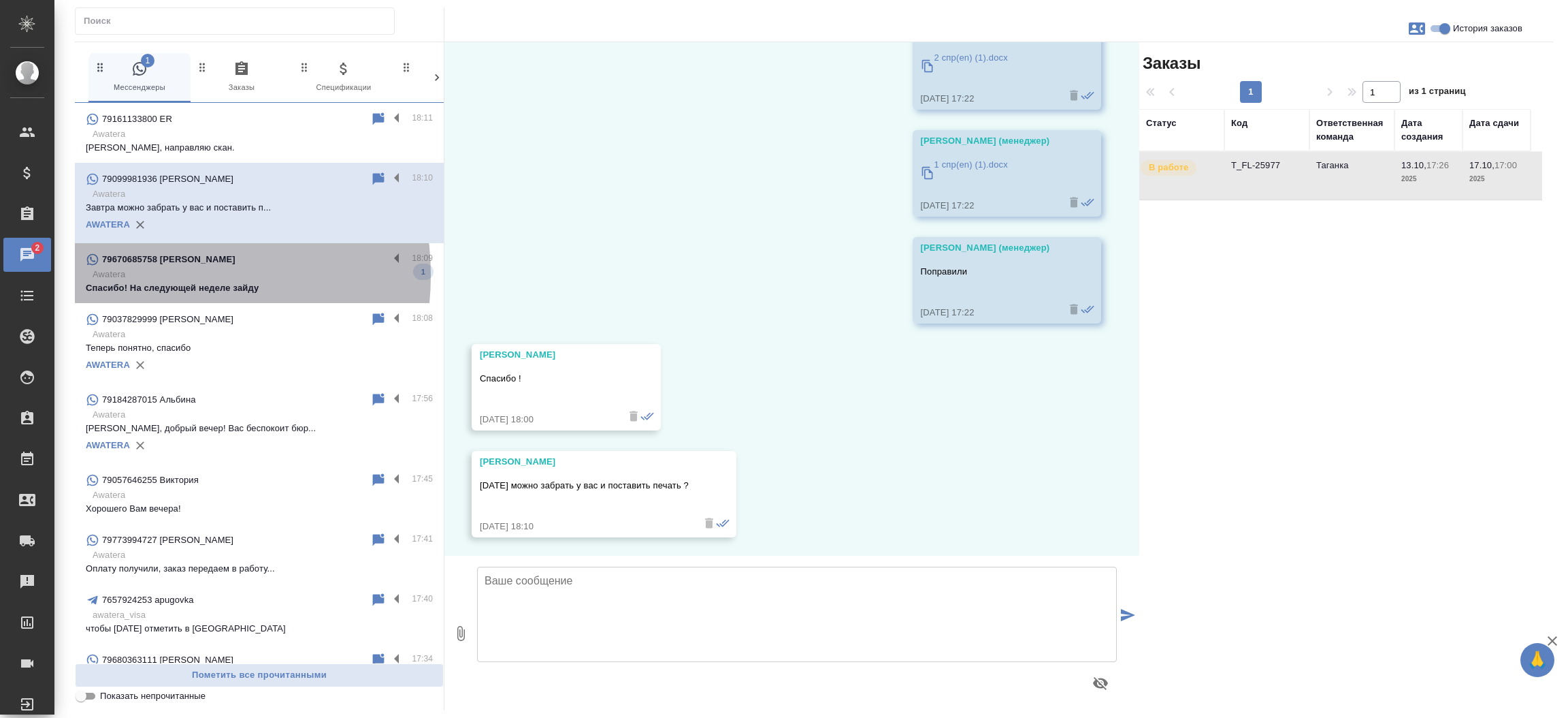
click at [142, 275] on p "Awatera" at bounding box center [263, 274] width 340 height 13
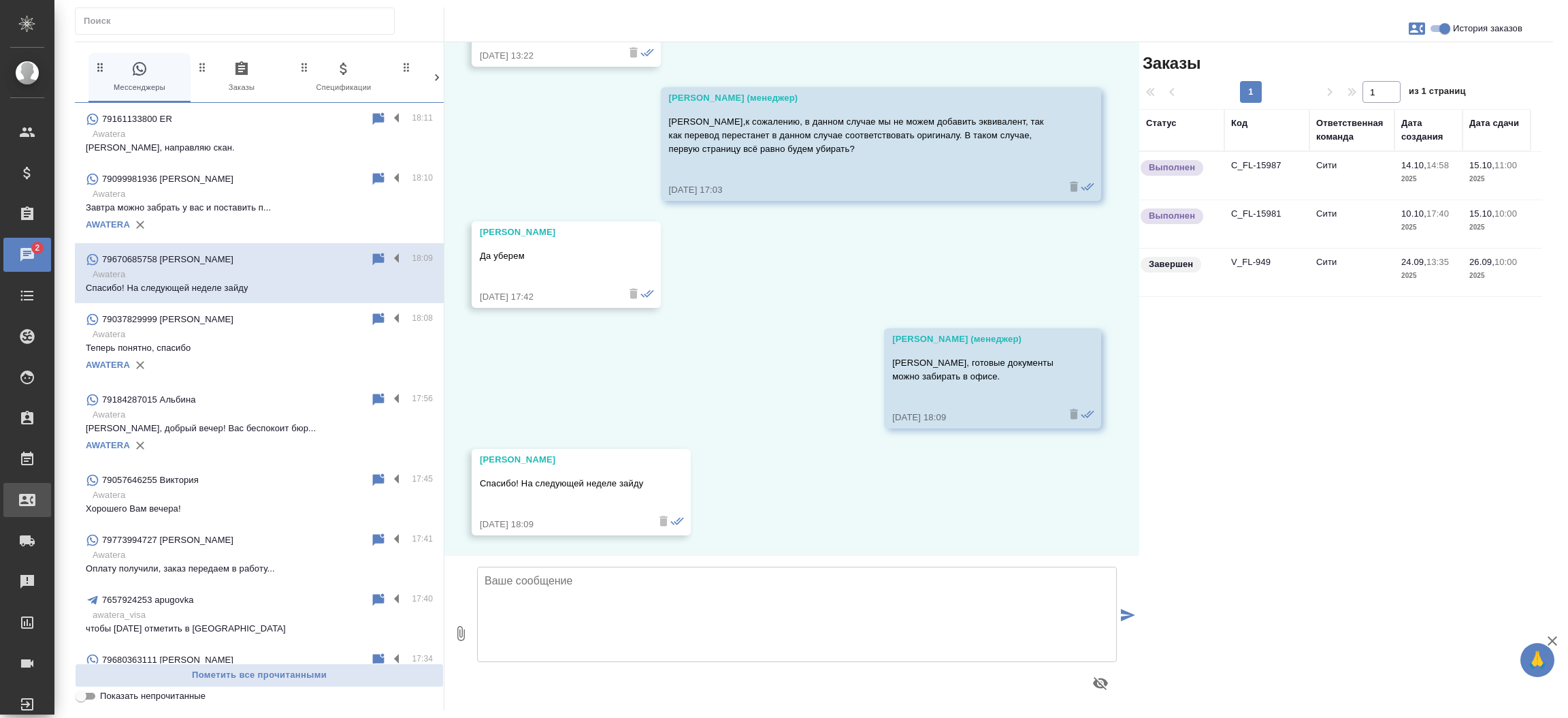
click at [27, 500] on div "Входящие заявки" at bounding box center [10, 500] width 34 height 21
select select "RU"
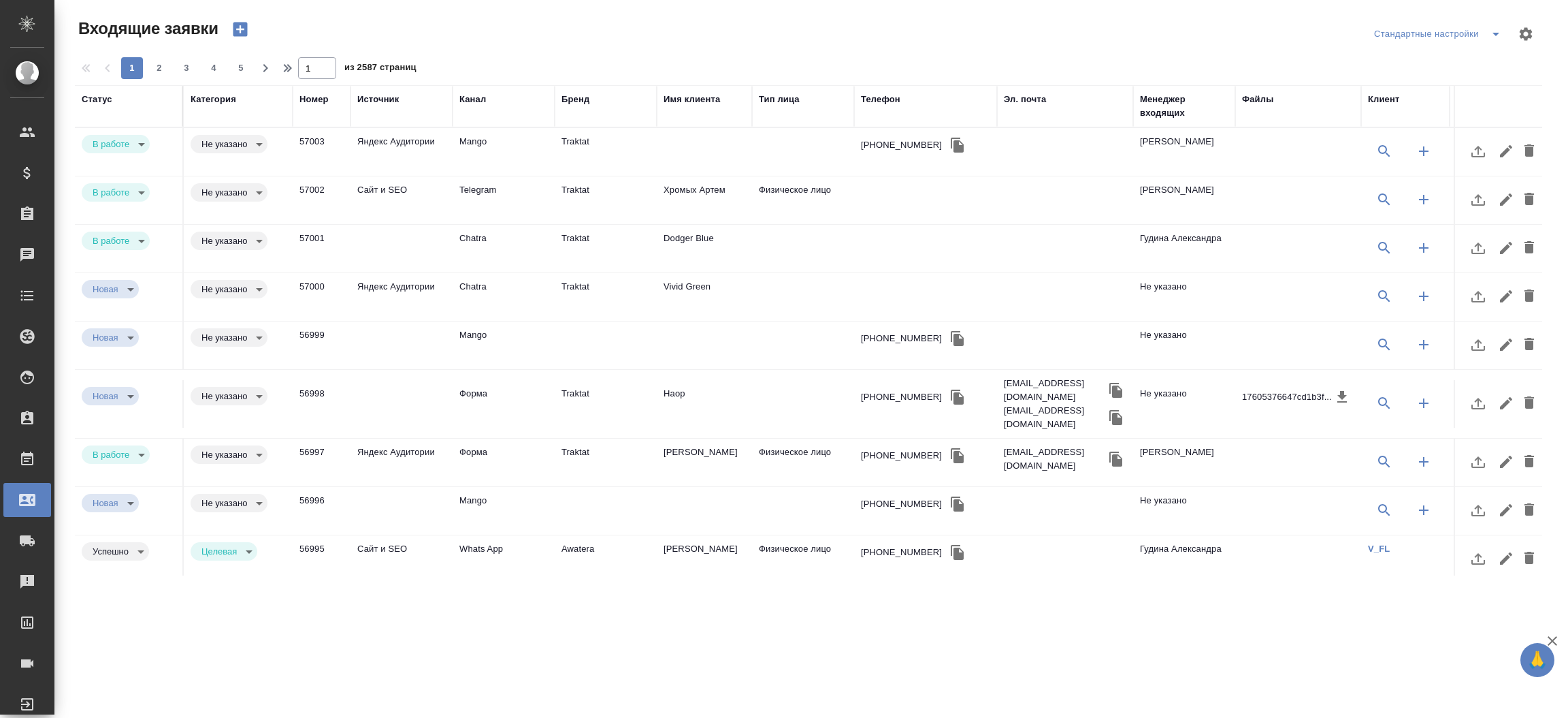
click at [652, 136] on td "Traktat" at bounding box center [605, 151] width 102 height 47
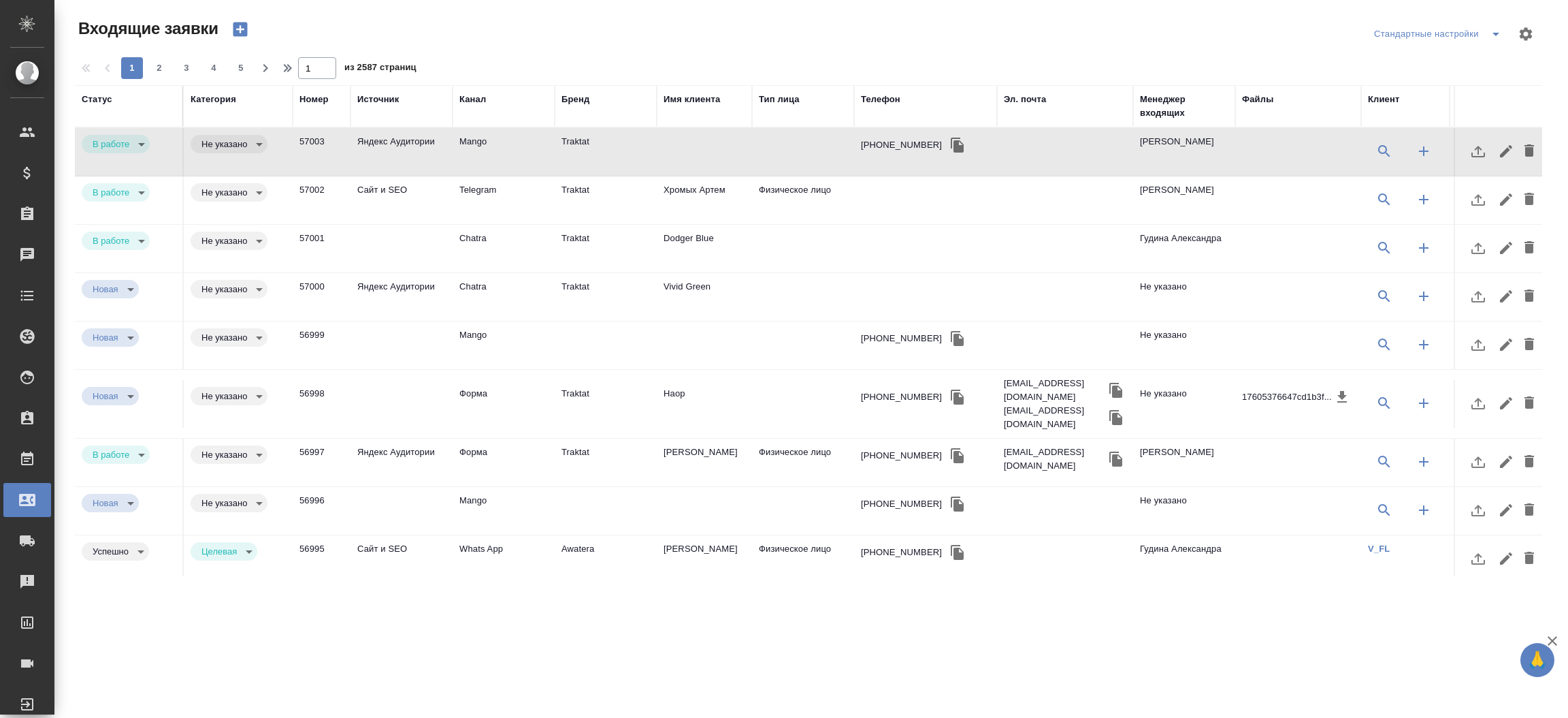
click at [652, 136] on td "Traktat" at bounding box center [605, 151] width 102 height 47
click at [26, 256] on div "Чаты" at bounding box center [10, 254] width 34 height 21
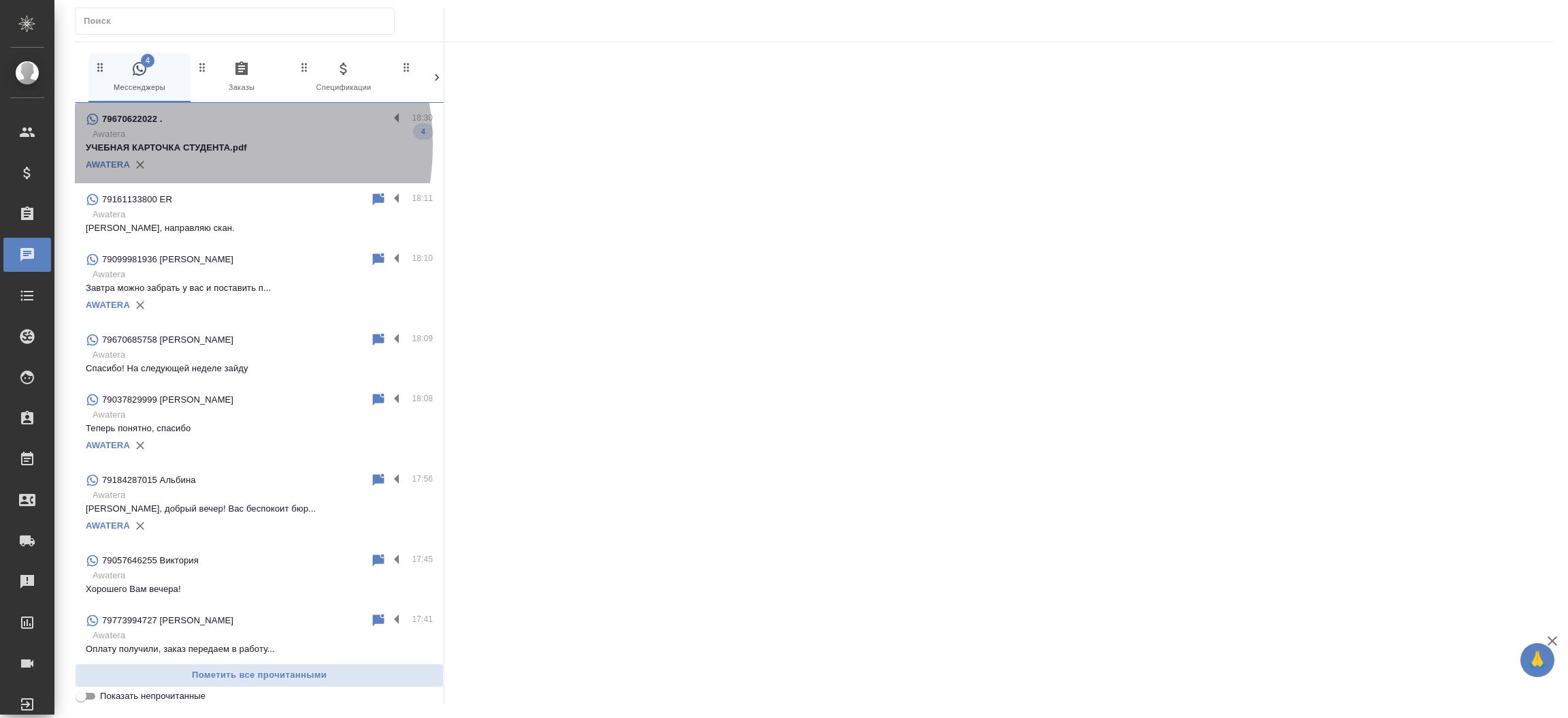
click at [187, 145] on p "УЧЕБНАЯ КАРТОЧКА СТУДЕНТА.pdf" at bounding box center [259, 148] width 347 height 13
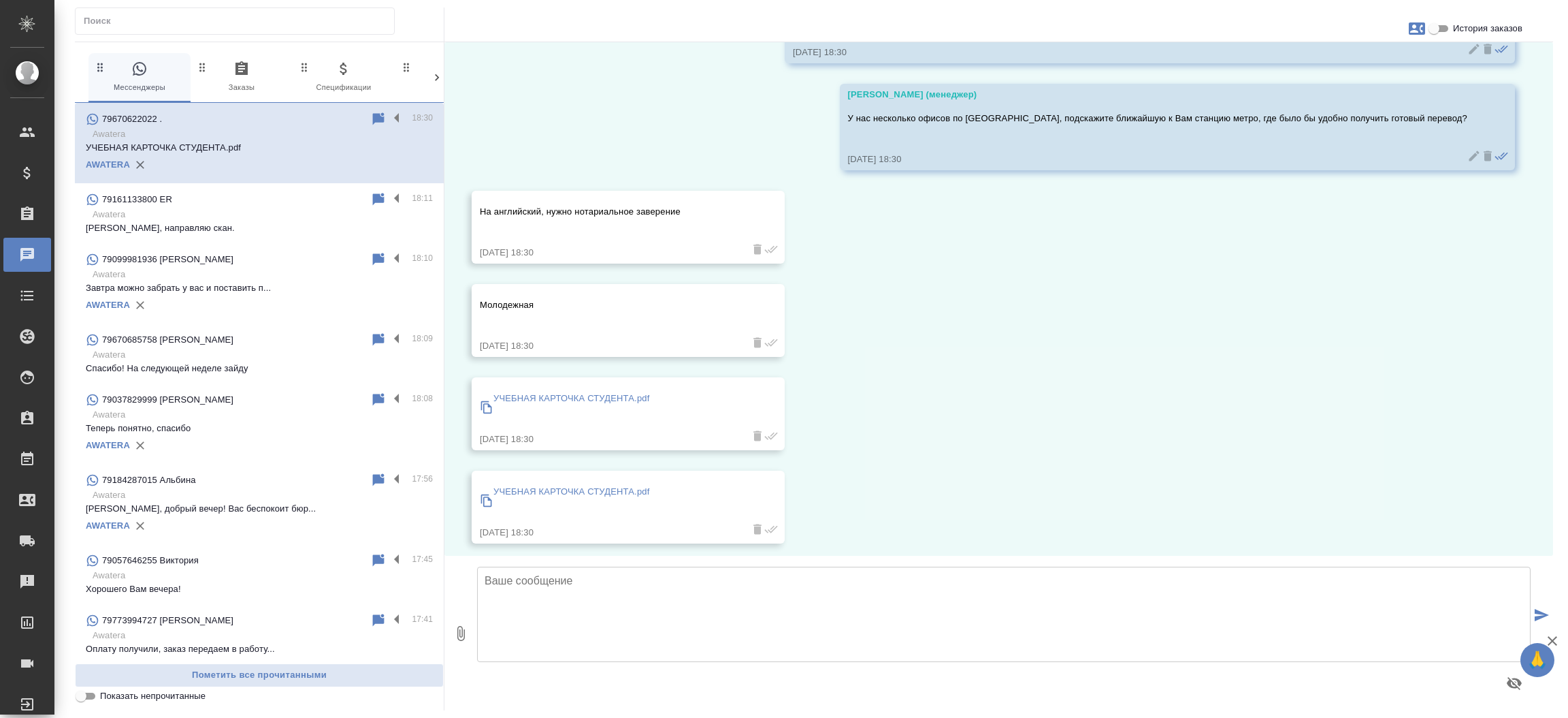
scroll to position [145, 0]
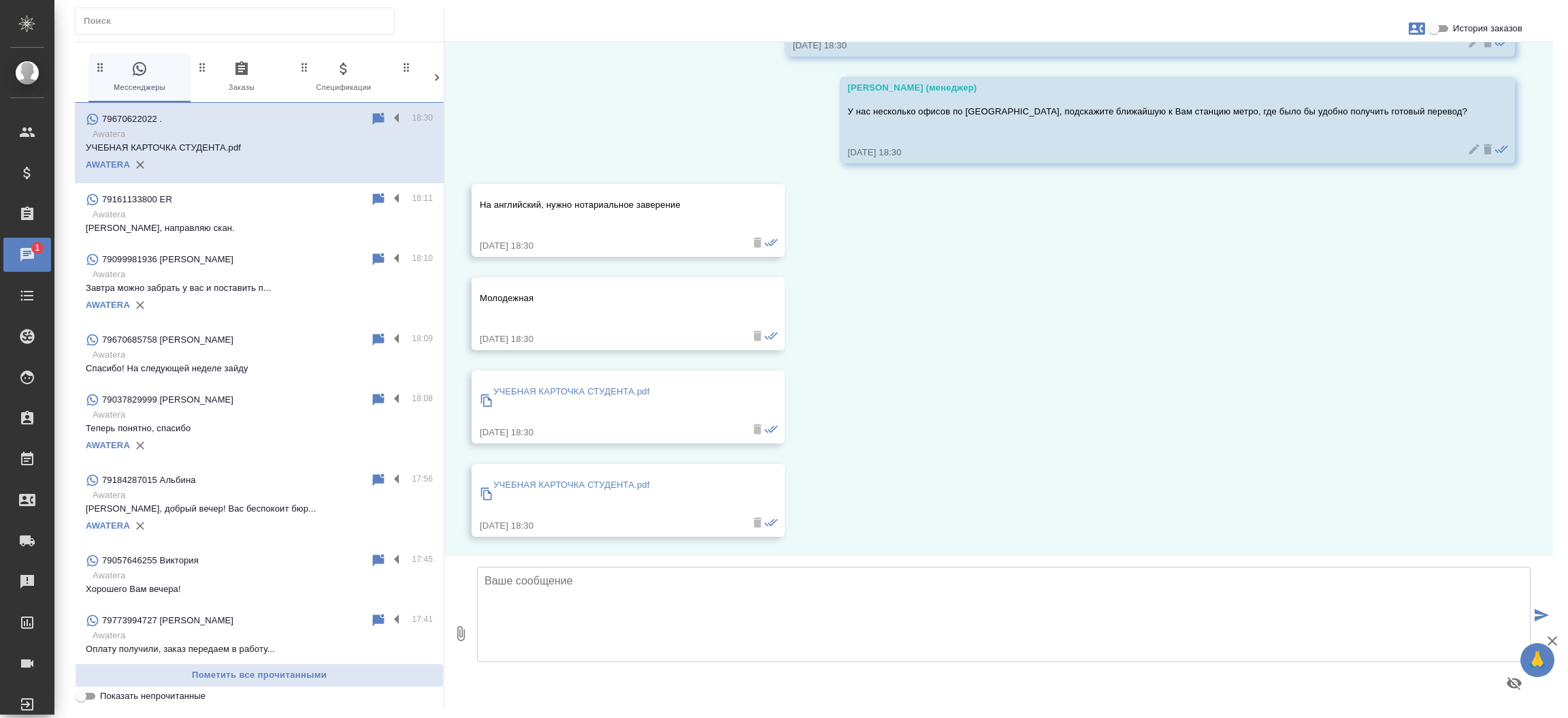
click at [528, 575] on textarea at bounding box center [1004, 613] width 1054 height 95
type textarea "Ближайший офис ку нас будет метро Кунцевская"
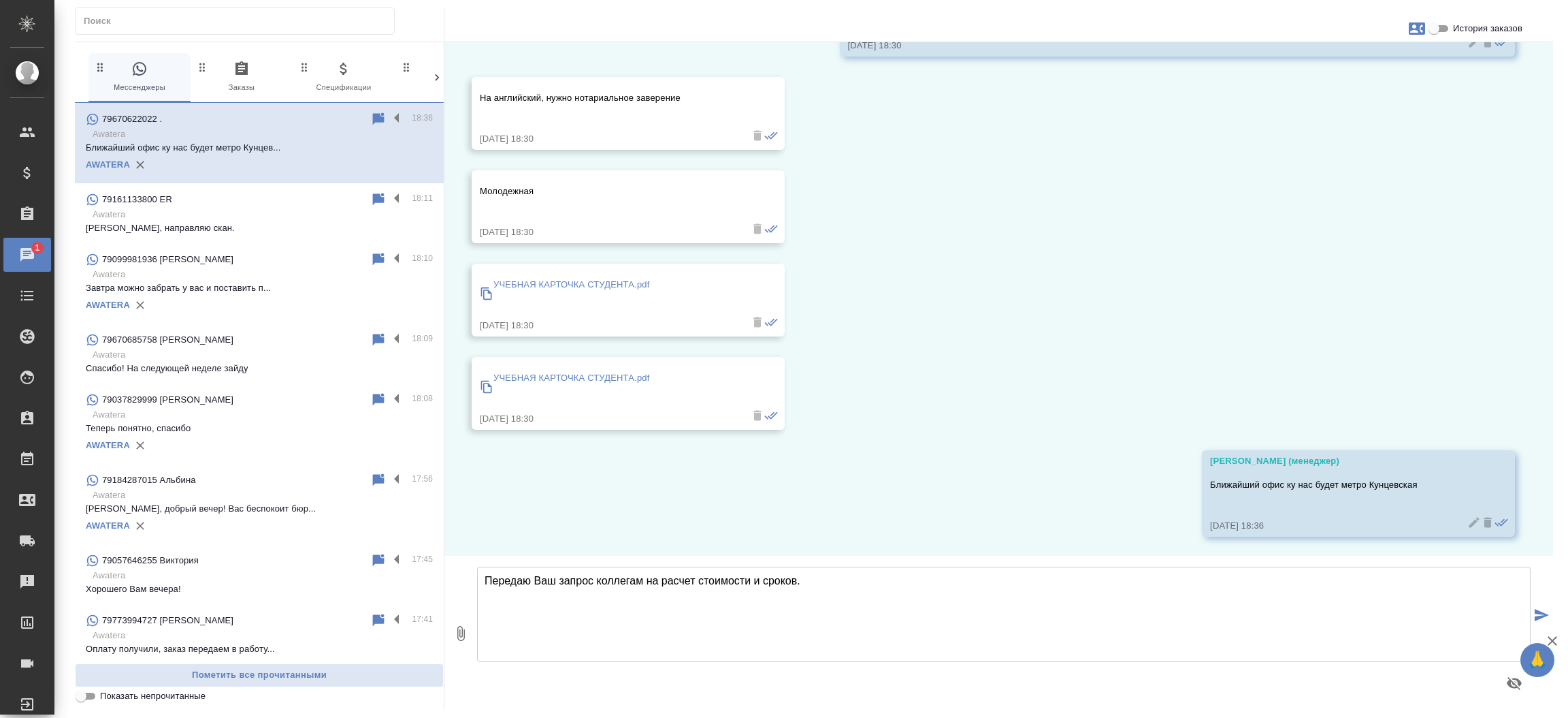
type textarea "Передаю Ваш запрос коллегам на расчет стоимости и сроков."
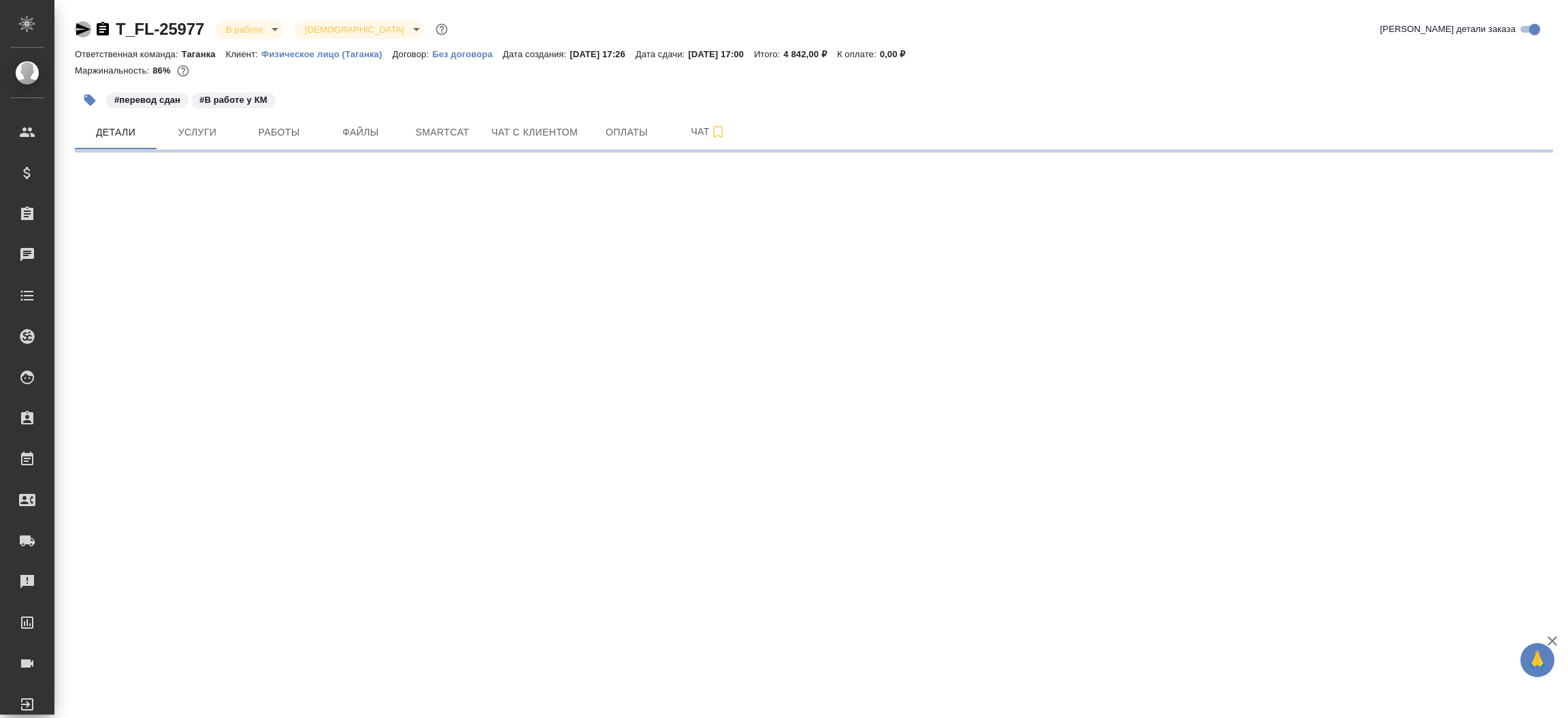
click at [76, 30] on icon "button" at bounding box center [83, 29] width 17 height 17
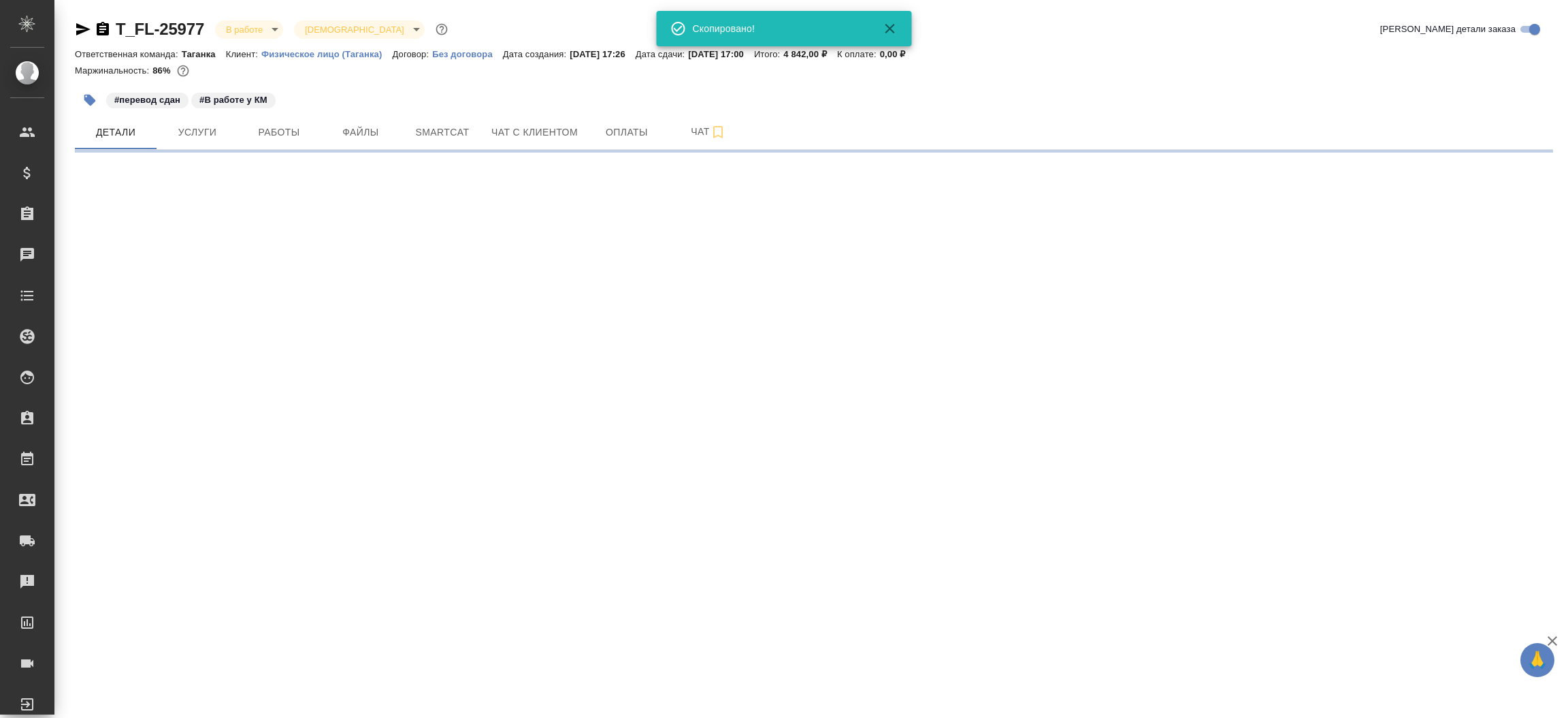
select select "RU"
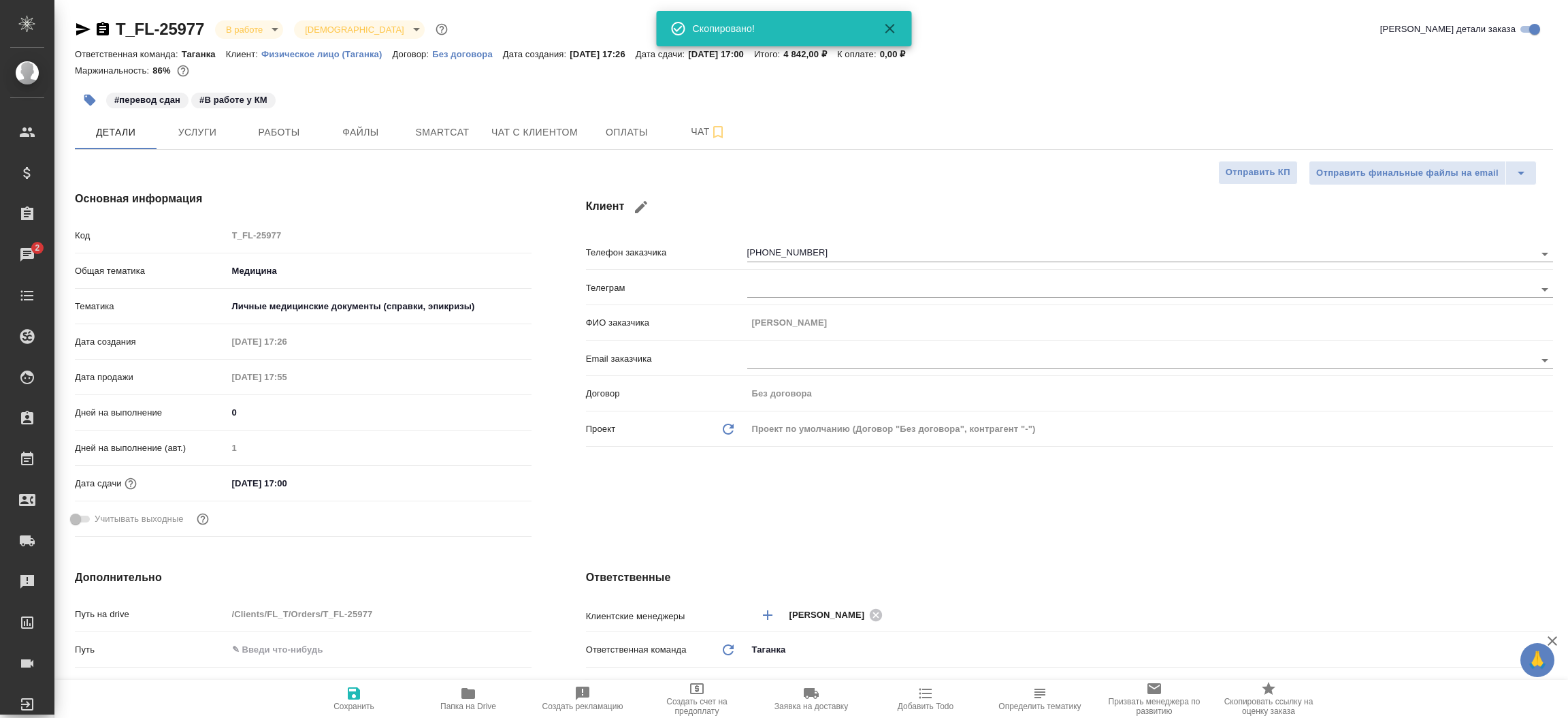
type textarea "x"
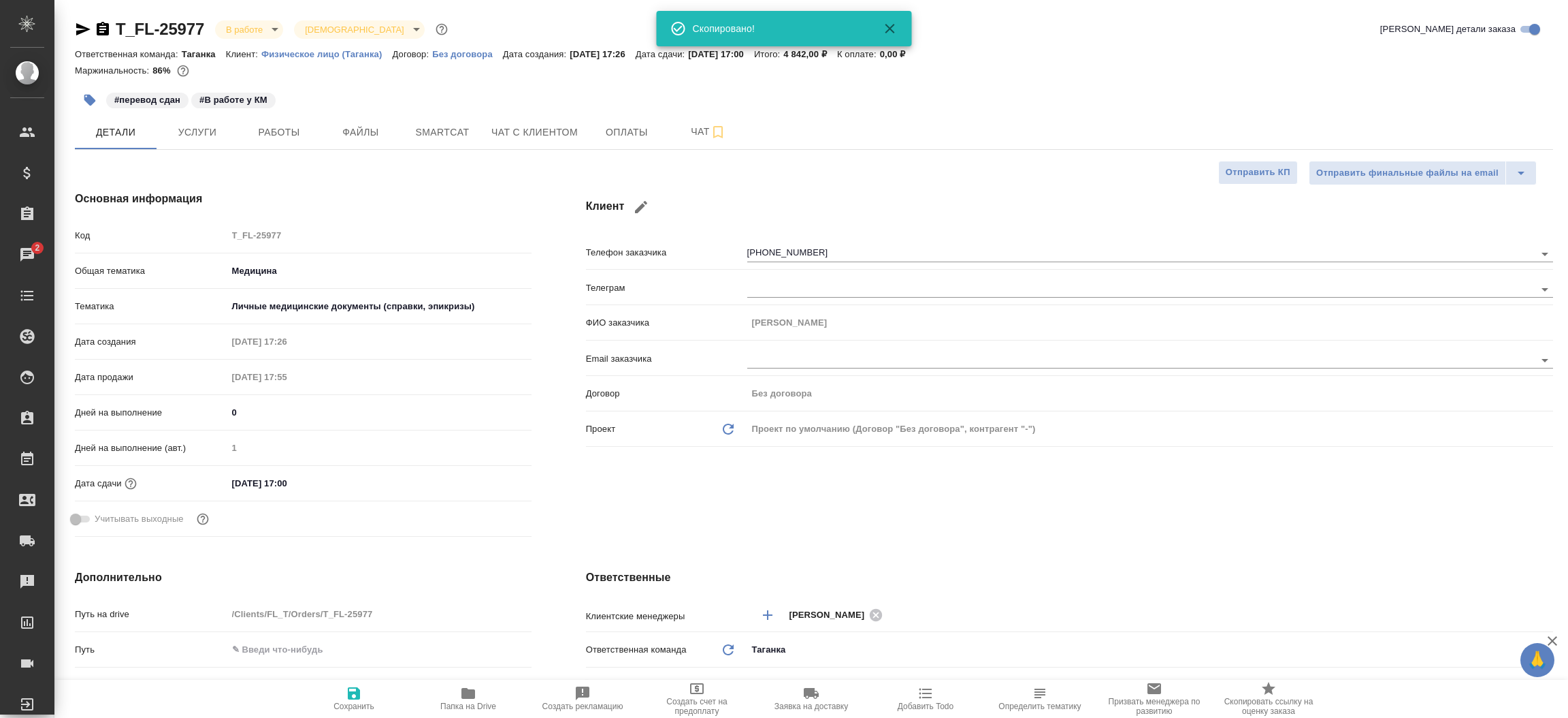
type textarea "x"
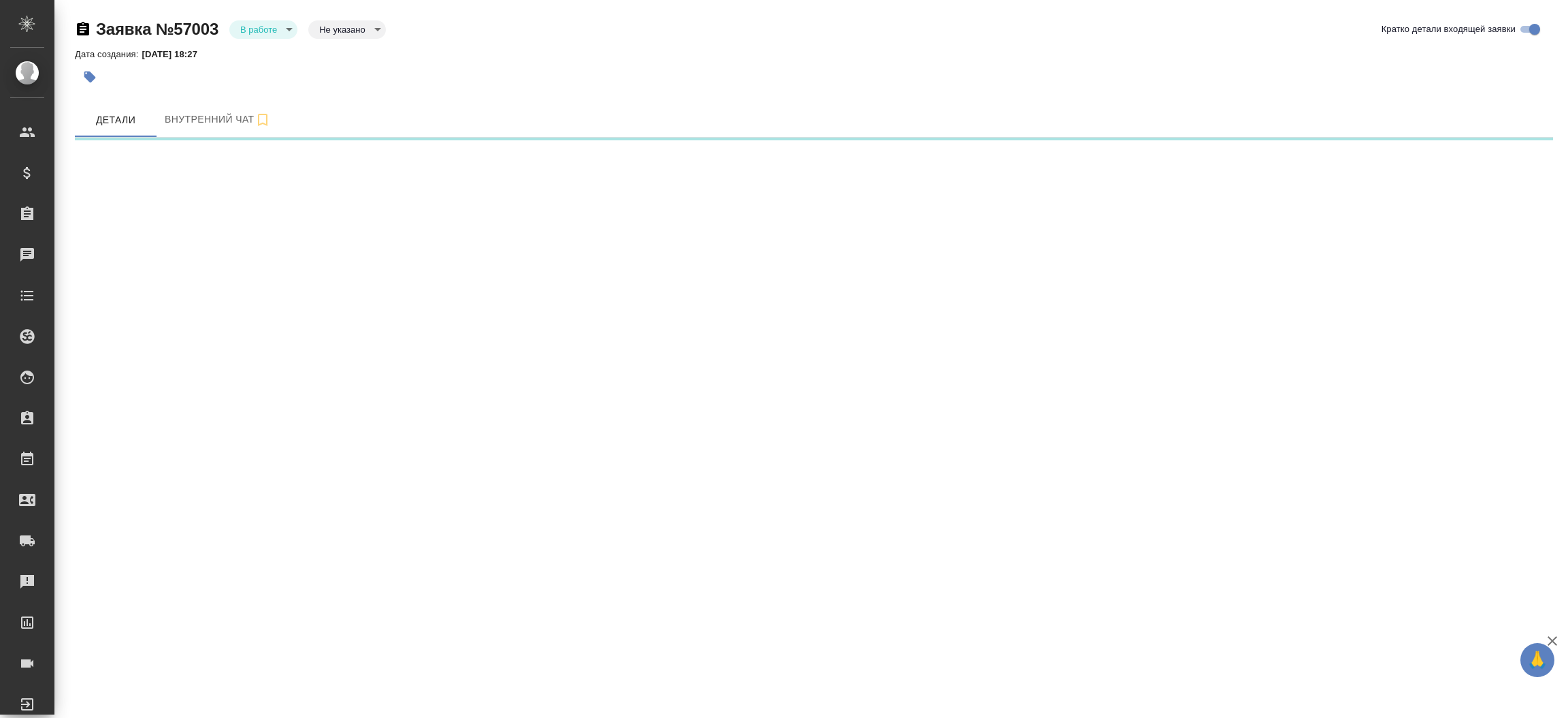
select select "RU"
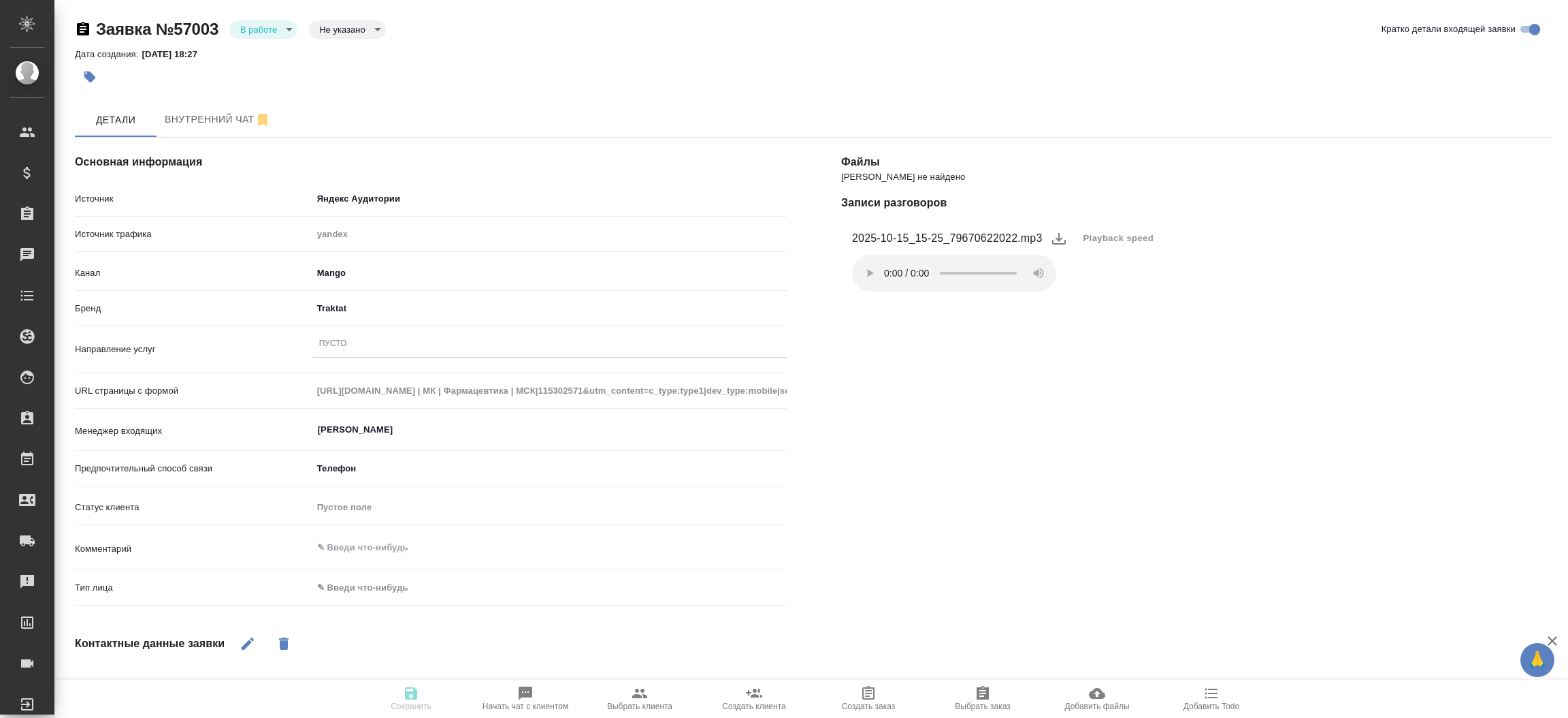
type textarea "x"
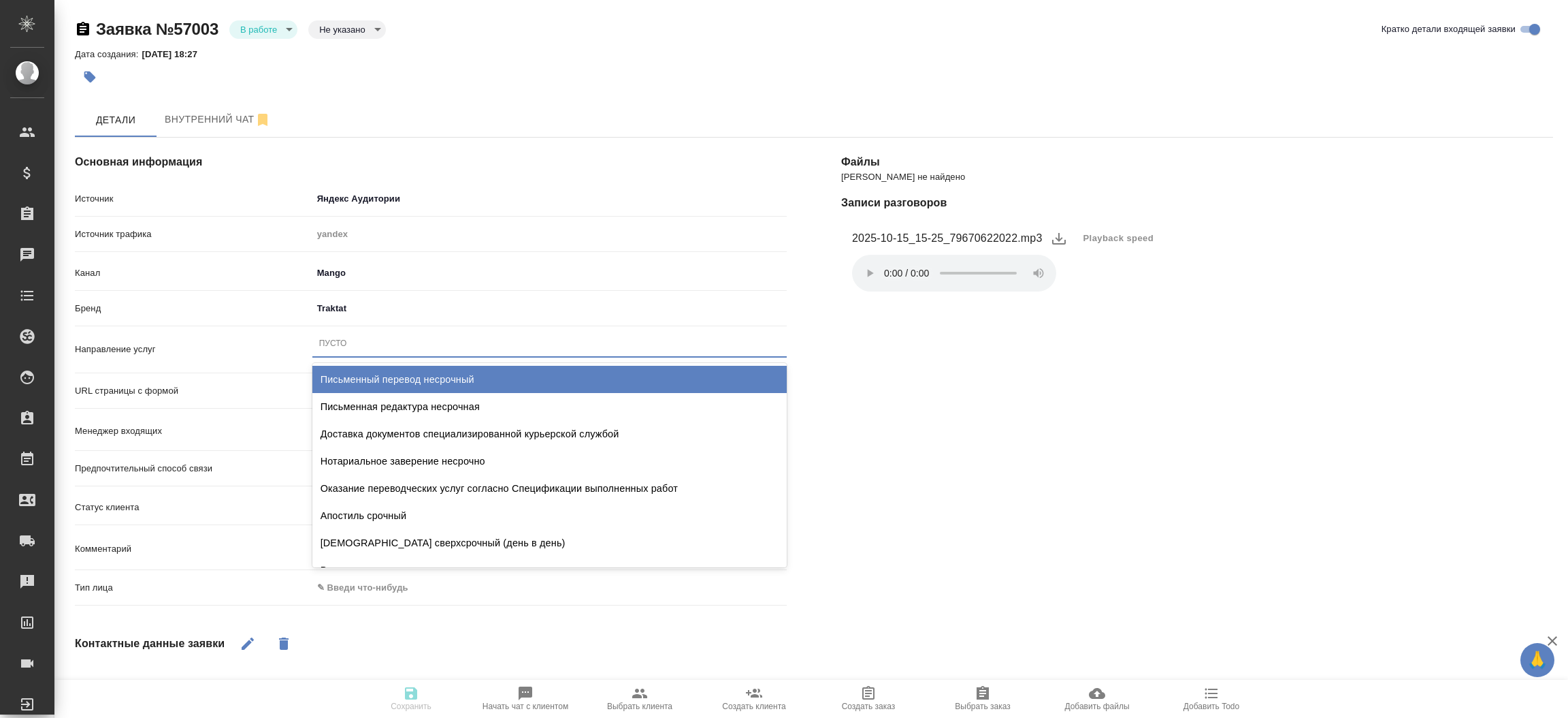
click at [329, 342] on div "Пусто" at bounding box center [334, 344] width 28 height 12
type input "пись"
click at [353, 379] on div "Письменный перевод несрочный" at bounding box center [549, 379] width 475 height 27
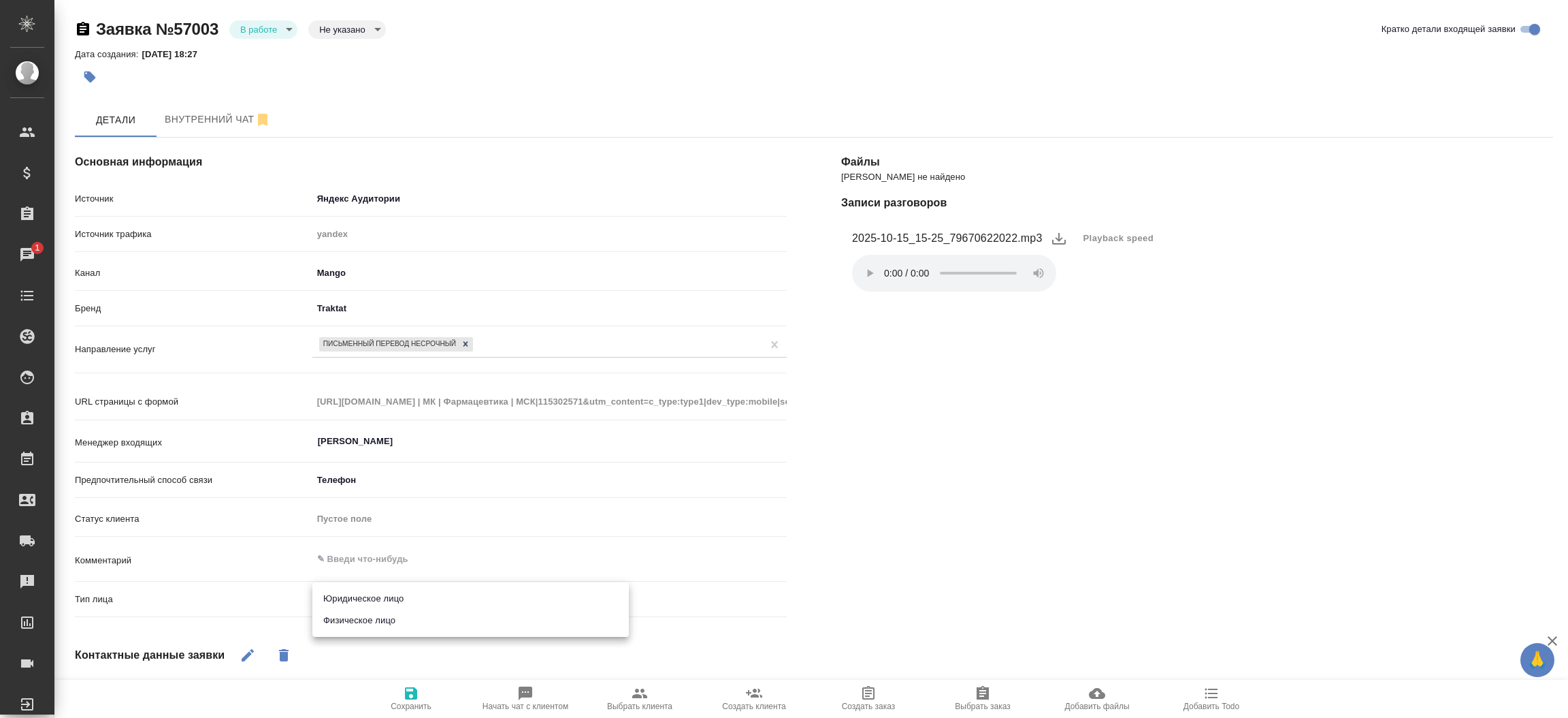
click at [388, 599] on body "🙏 .cls-1 fill:#fff; AWATERA [PERSON_NAME]prutko Клиенты Спецификации Заказы 1 Ч…" at bounding box center [784, 359] width 1568 height 718
click at [382, 623] on li "Физическое лицо" at bounding box center [470, 620] width 316 height 22
type textarea "x"
type input "private"
click at [1137, 238] on span "Playback speed" at bounding box center [1118, 238] width 71 height 13
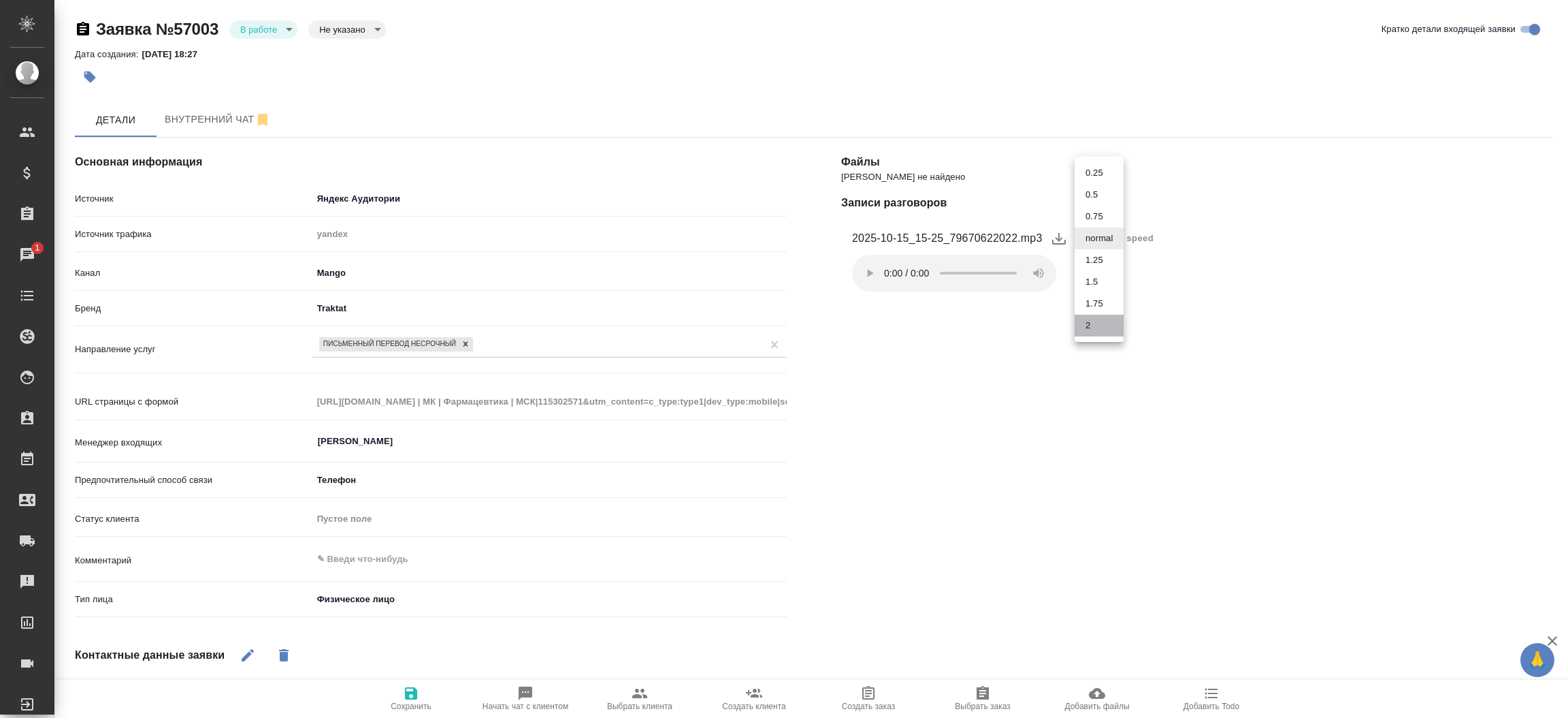
click at [1093, 320] on li "2" at bounding box center [1098, 325] width 49 height 22
type textarea "x"
click at [423, 557] on textarea at bounding box center [549, 559] width 473 height 23
type textarea "о"
type textarea "x"
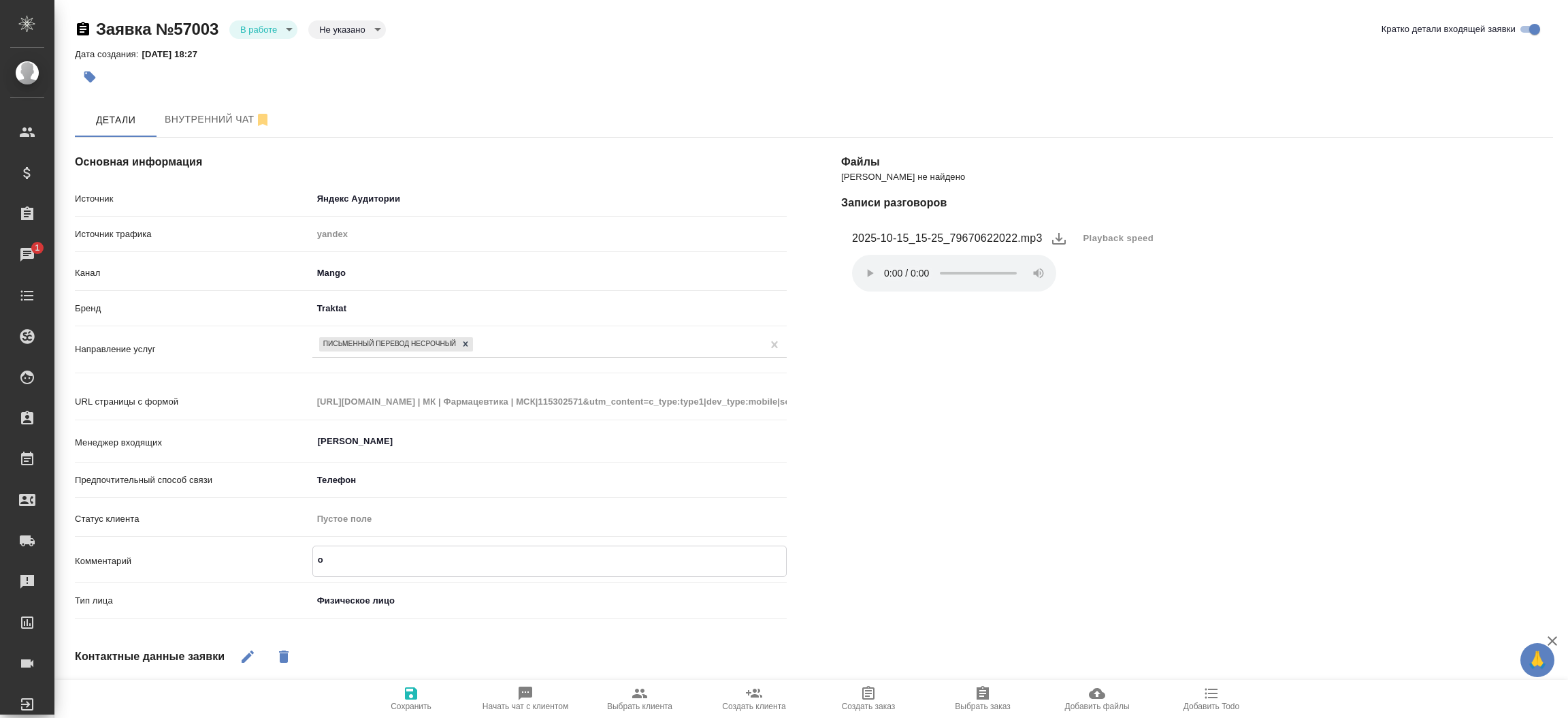
type textarea "от"
type textarea "x"
type textarea "от"
type textarea "x"
type textarea "от К"
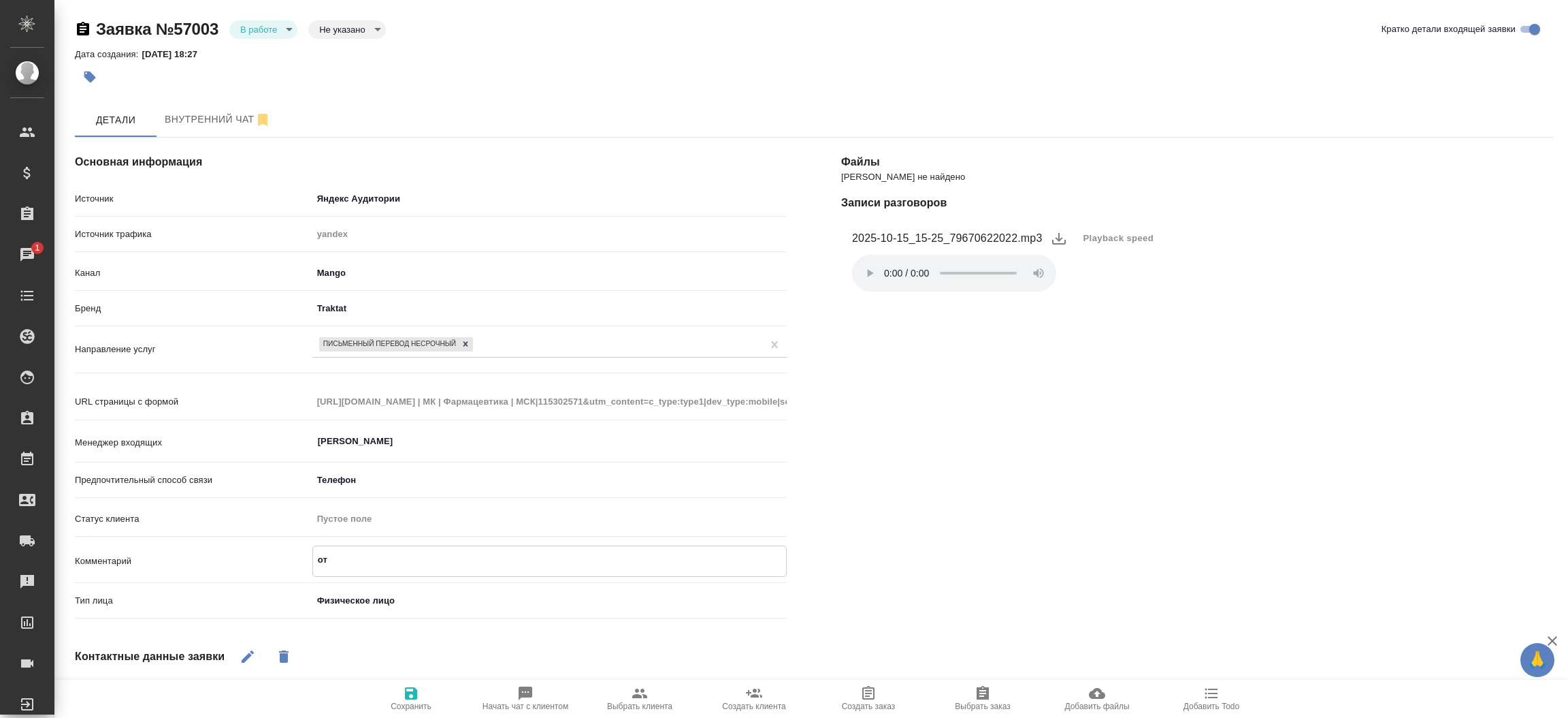
type textarea "x"
type textarea "от КВ"
type textarea "x"
type textarea "от КВ:"
type textarea "x"
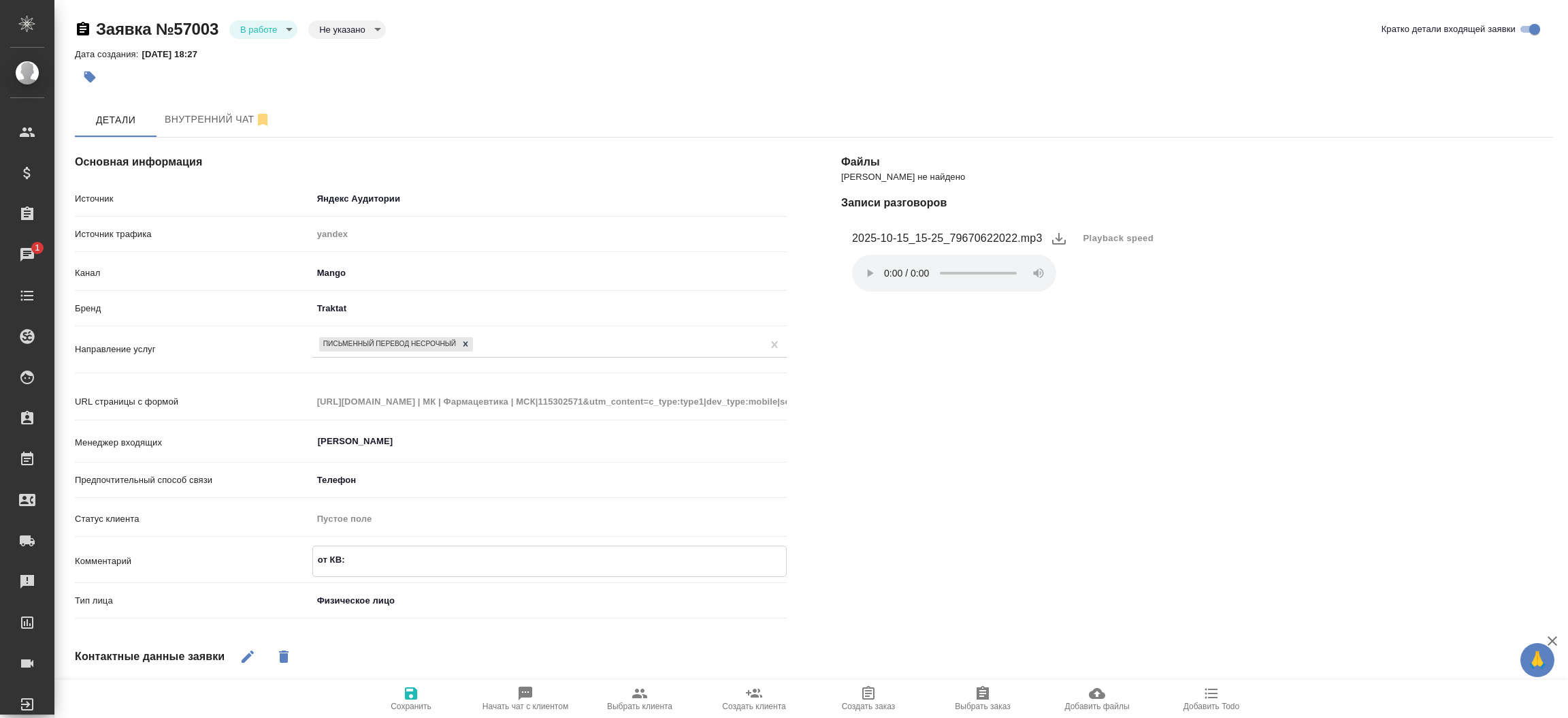
type textarea "от КВ:"
type textarea "x"
type textarea "от КВ:"
type textarea "x"
type textarea "от КВ"
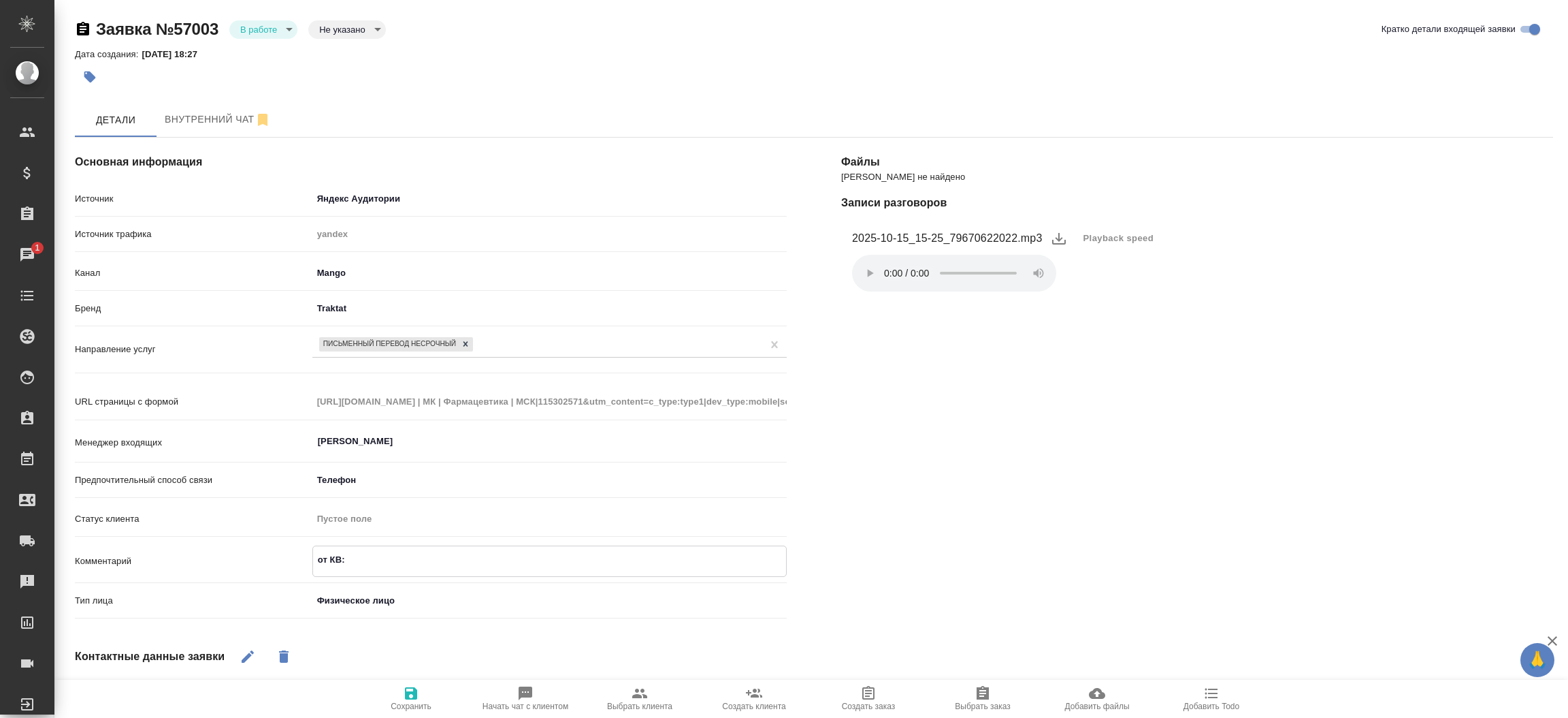
type textarea "x"
type textarea "от К"
type textarea "x"
type textarea "от"
type textarea "x"
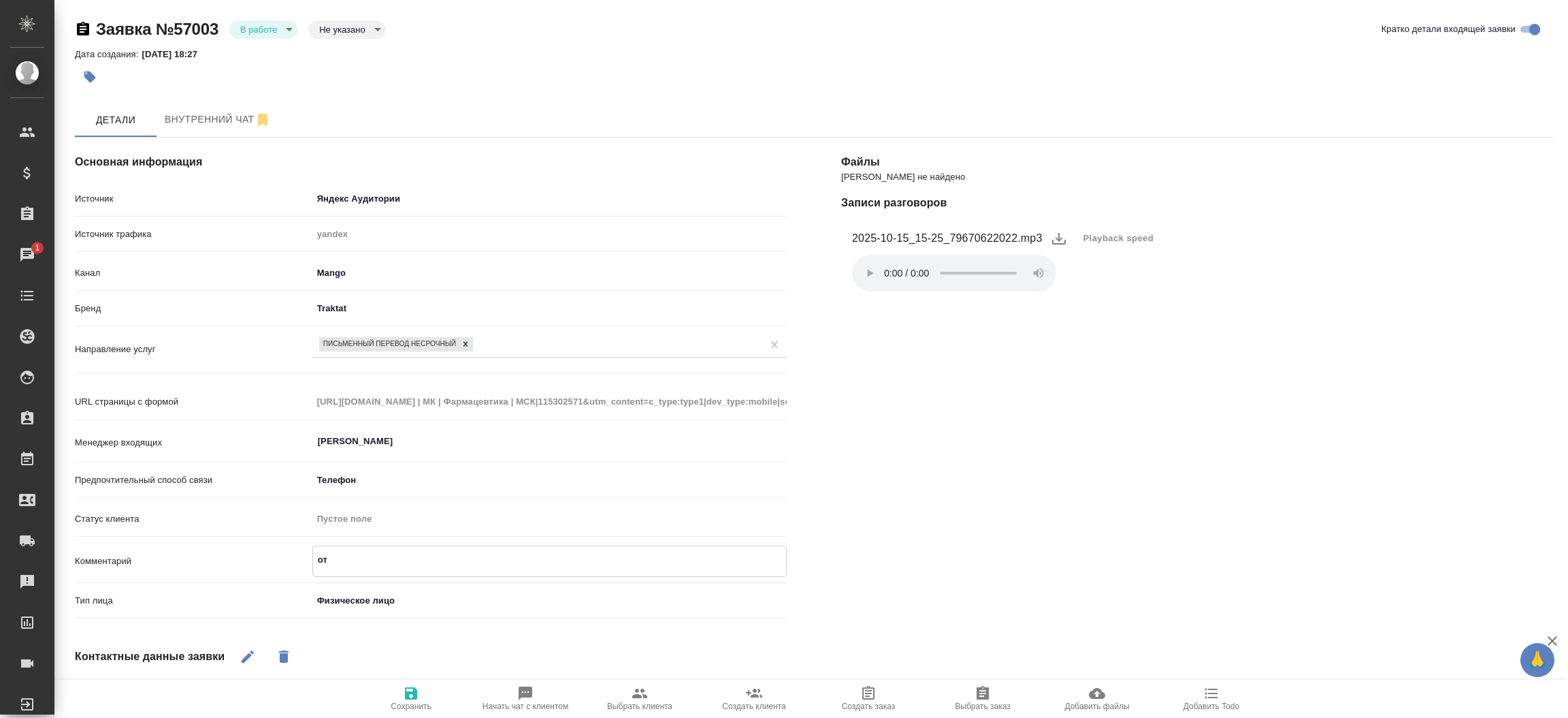
type textarea "от"
type textarea "x"
type textarea "о"
type textarea "x"
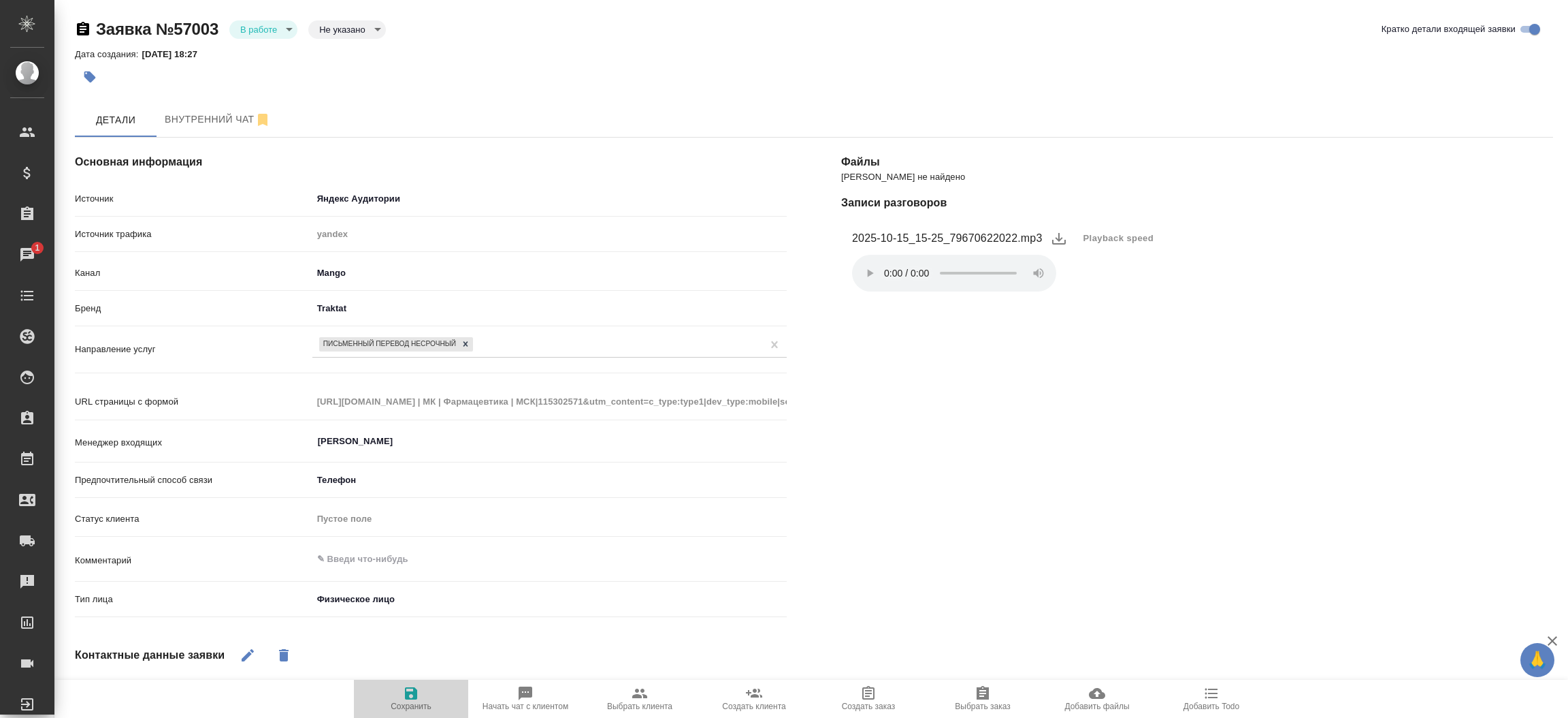
click at [402, 706] on span "Сохранить" at bounding box center [411, 706] width 41 height 9
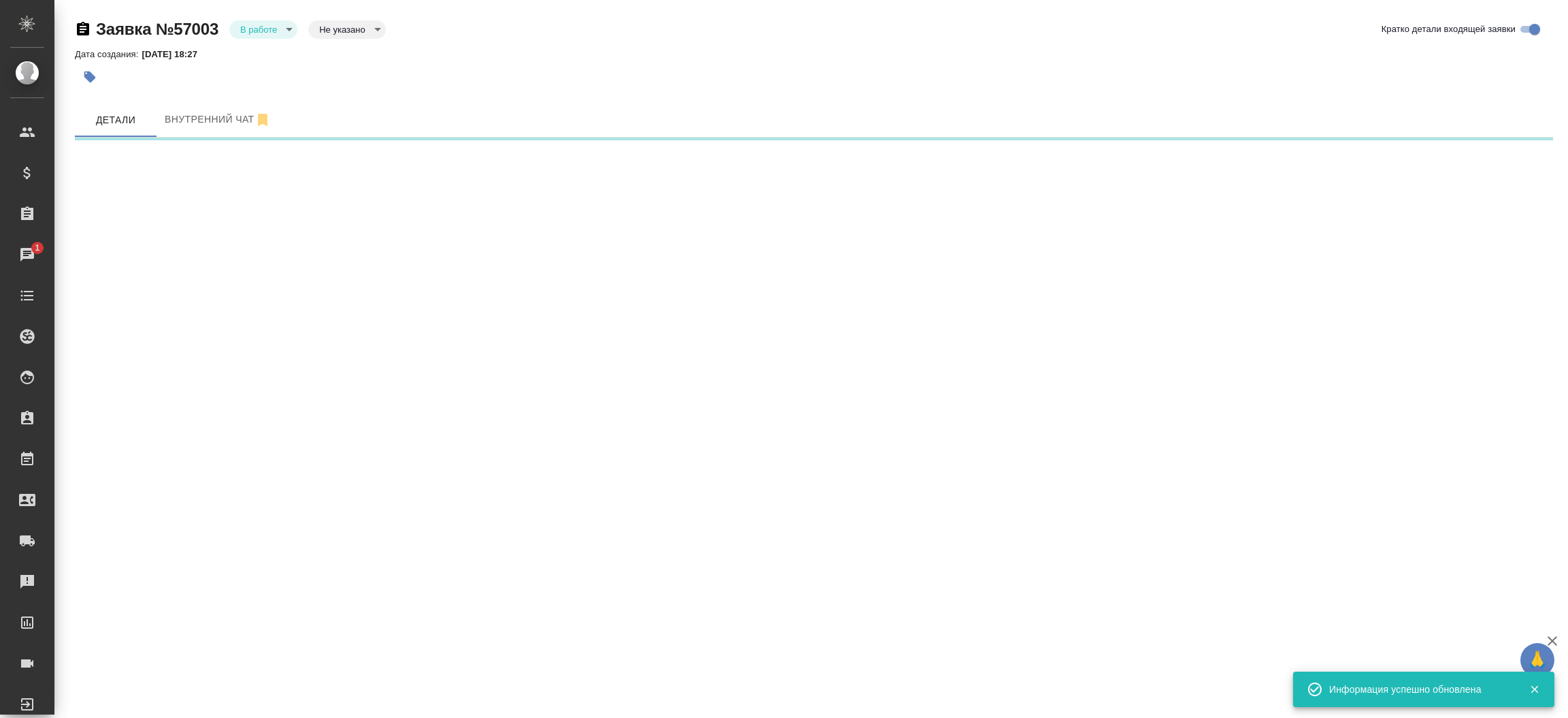
select select "RU"
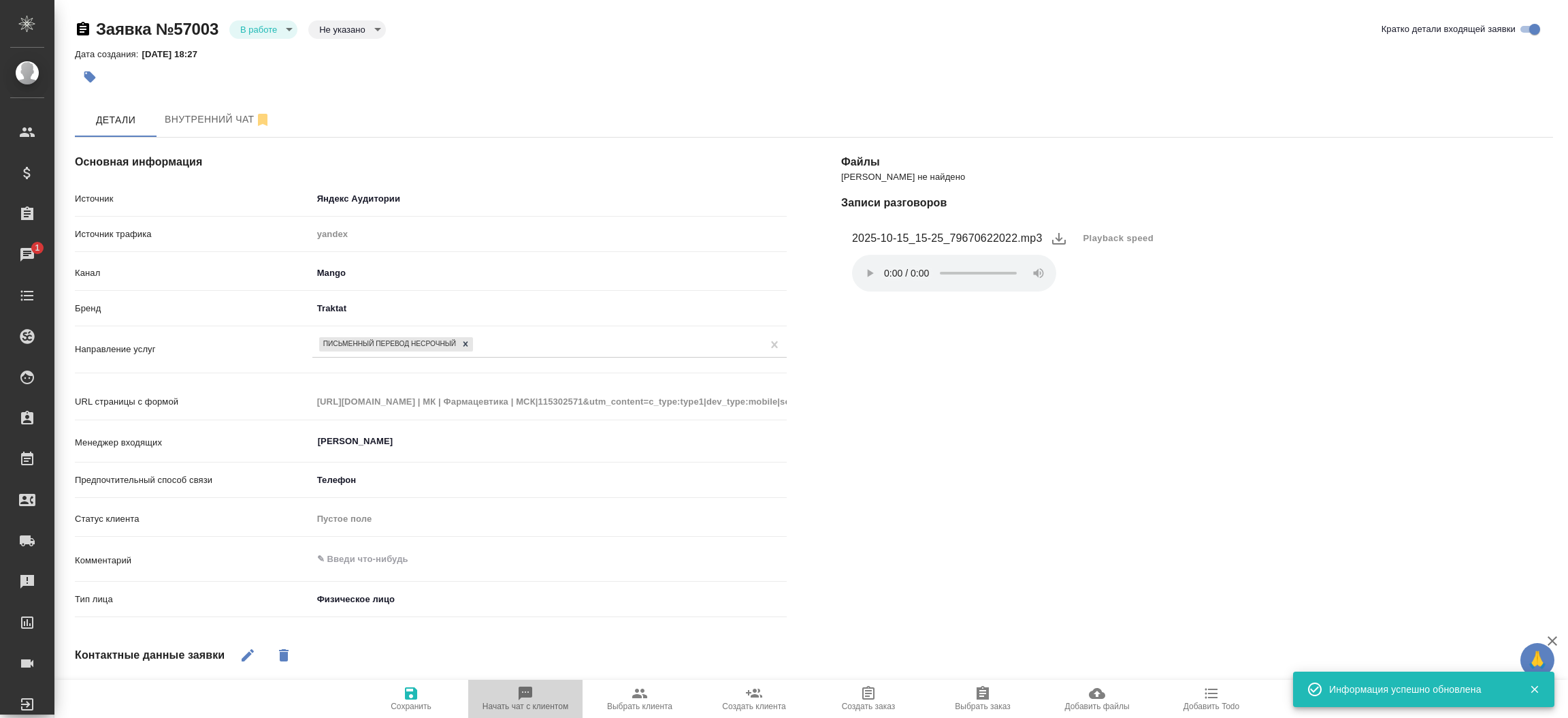
click at [540, 689] on span "Начать чат с клиентом" at bounding box center [525, 697] width 98 height 26
type textarea "x"
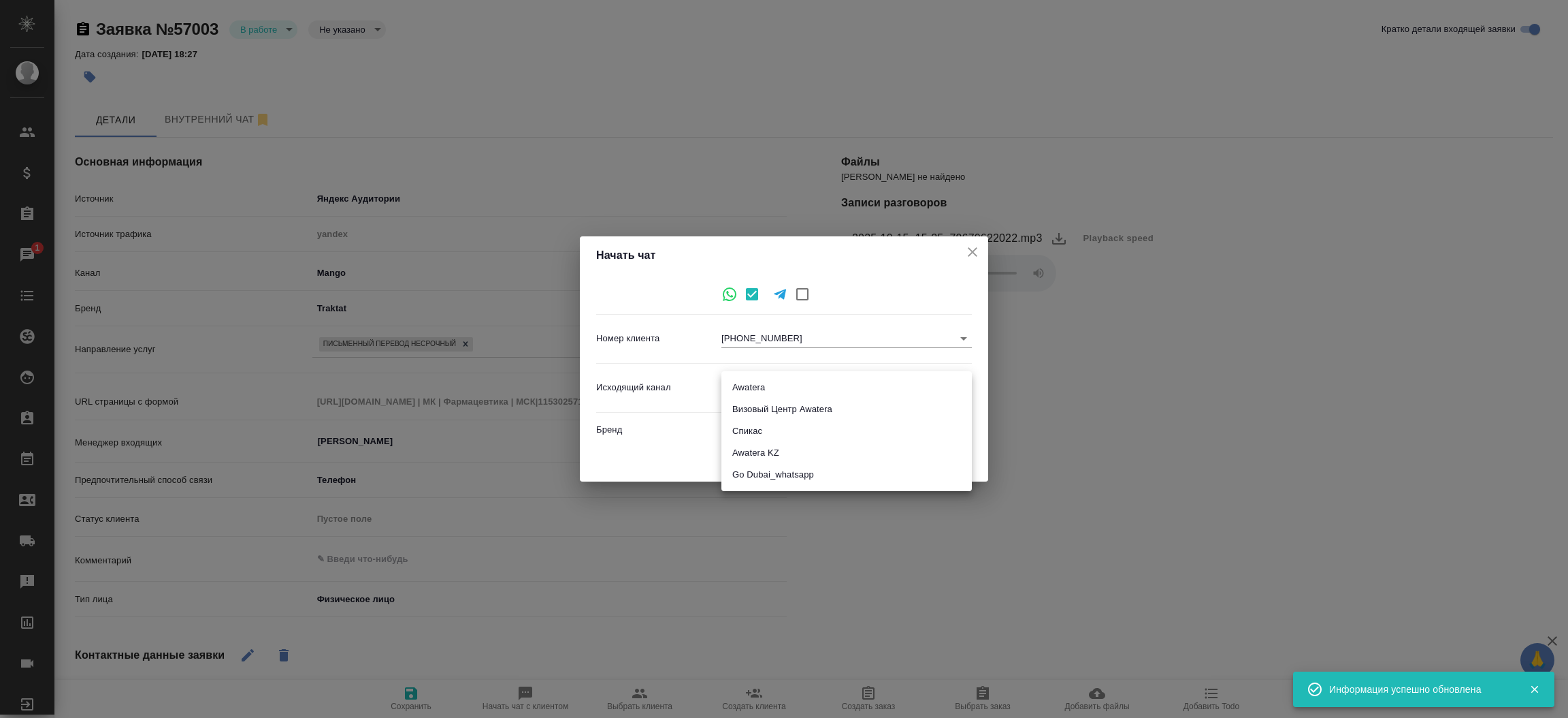
click at [879, 392] on body "🙏 .cls-1 fill:#fff; AWATERA Прутько Ирина i.prutko Клиенты Спецификации Заказы …" at bounding box center [784, 359] width 1568 height 718
click at [838, 387] on li "Awatera" at bounding box center [846, 388] width 251 height 22
type input "2"
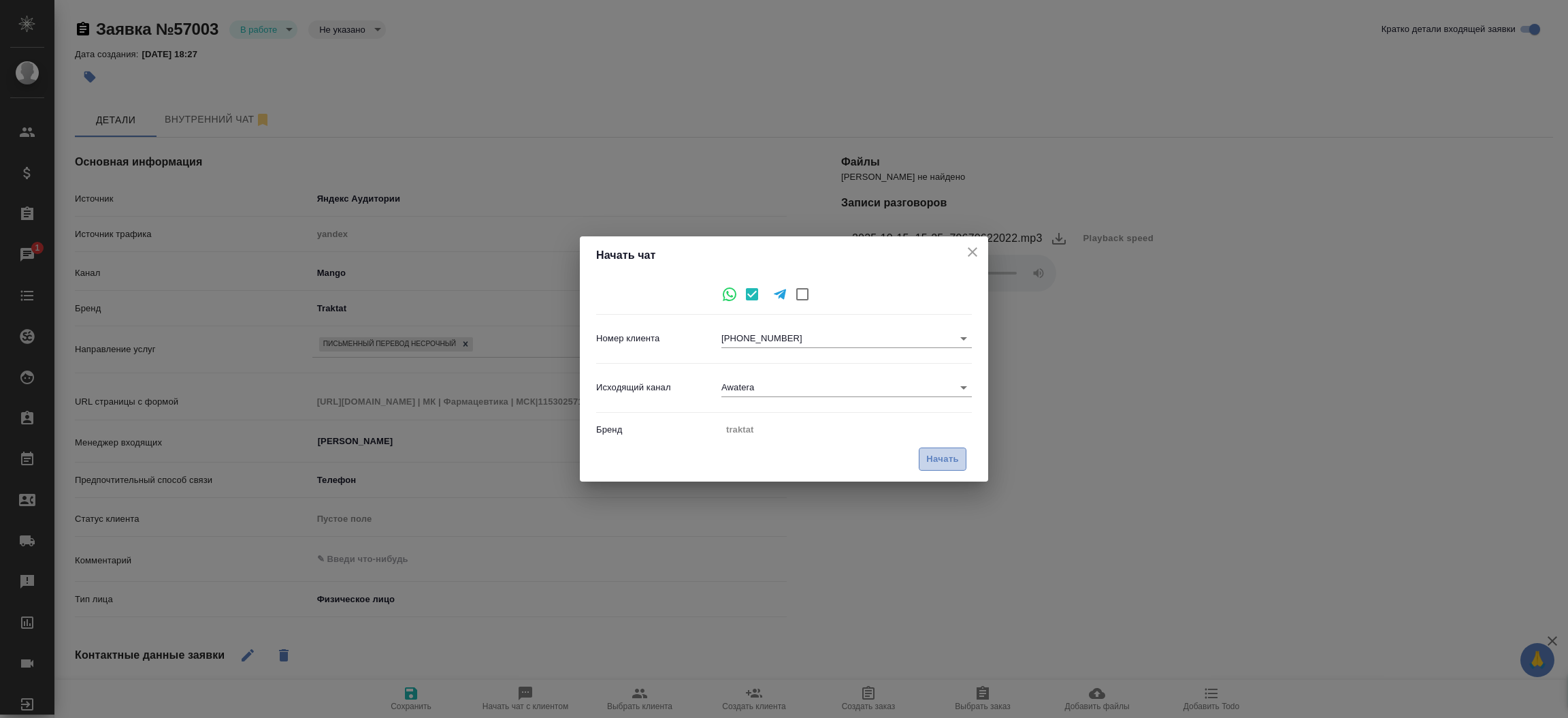
click at [941, 455] on span "Начать" at bounding box center [942, 459] width 32 height 16
type textarea "x"
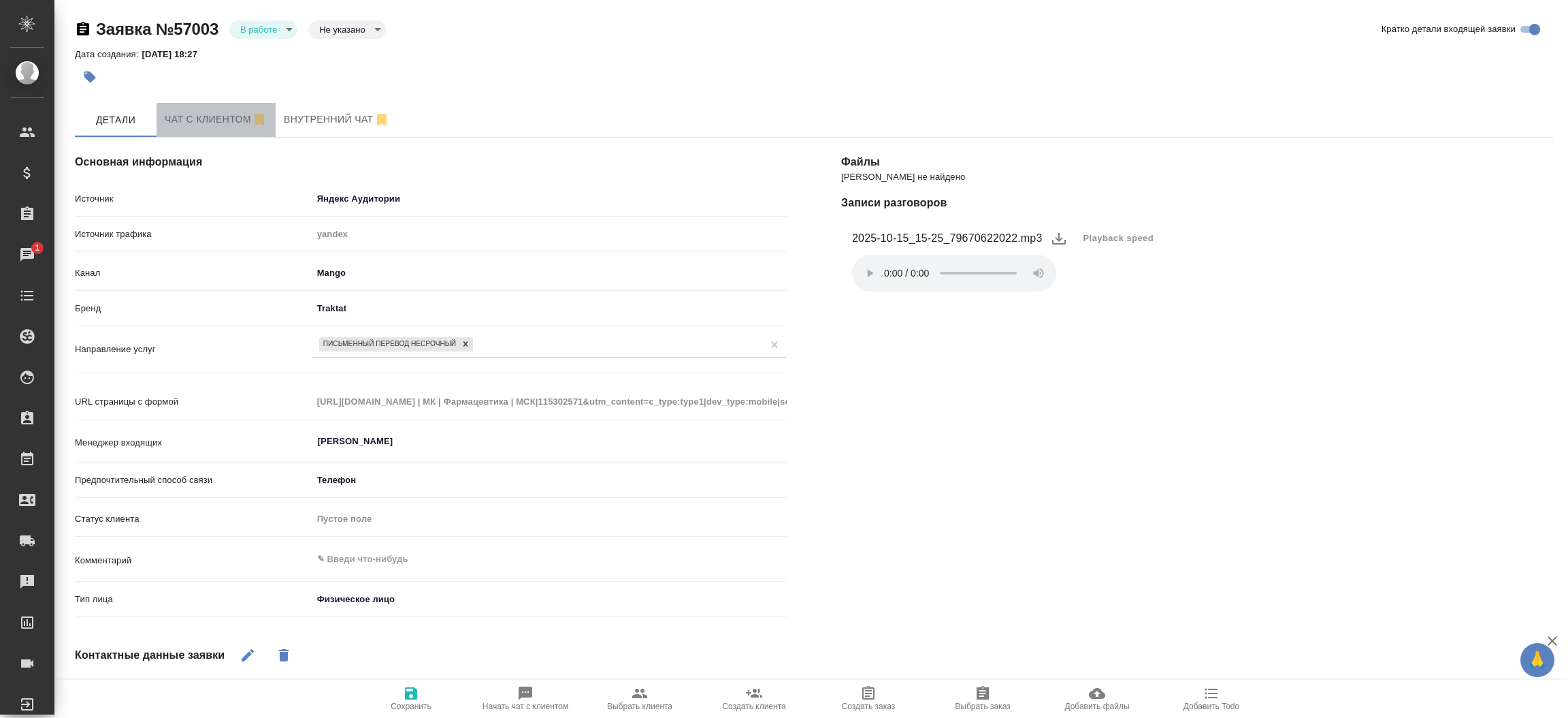
click at [186, 112] on span "Чат с клиентом" at bounding box center [216, 120] width 103 height 17
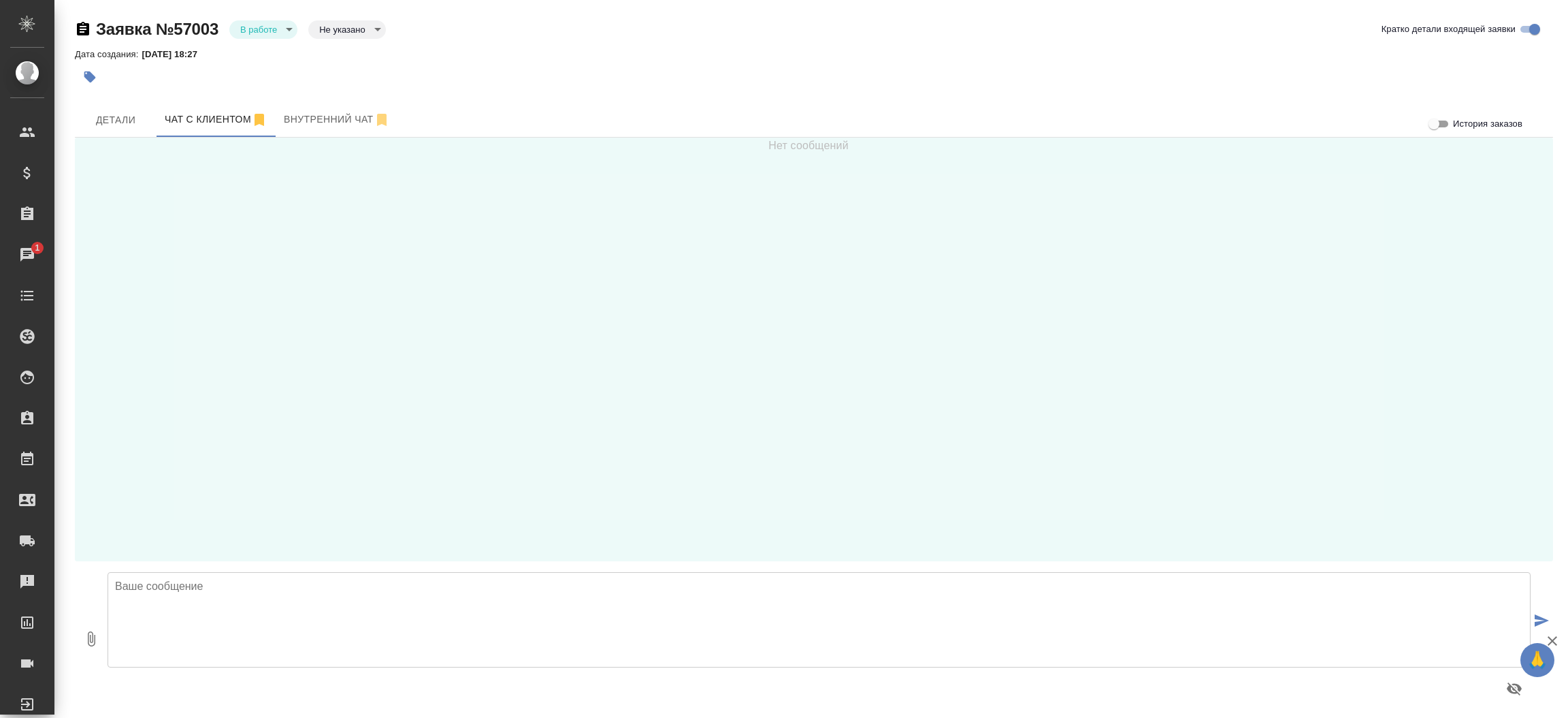
click at [354, 623] on textarea at bounding box center [819, 619] width 1423 height 95
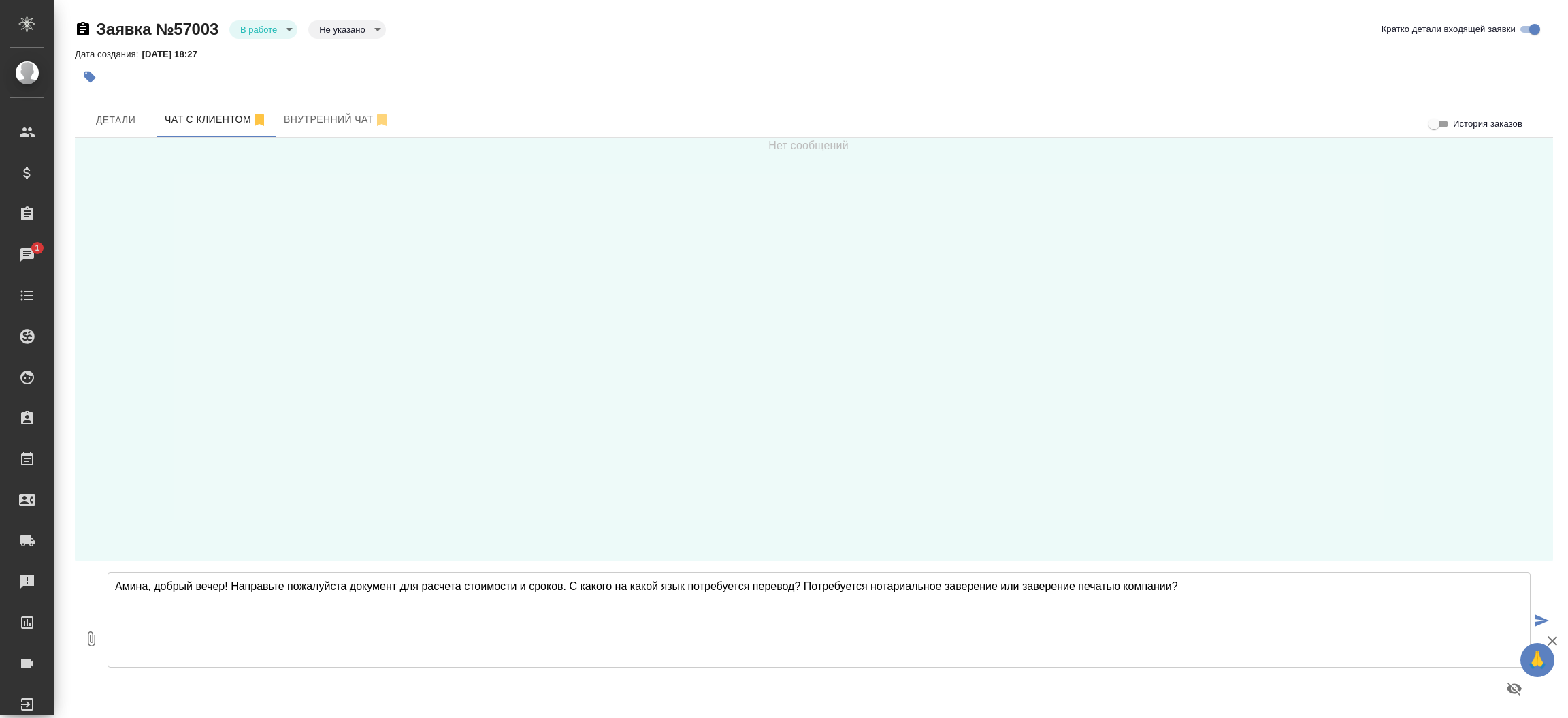
type textarea "Амина, добрый вечер! Направьте пожалуйста документ для расчета стоимости и срок…"
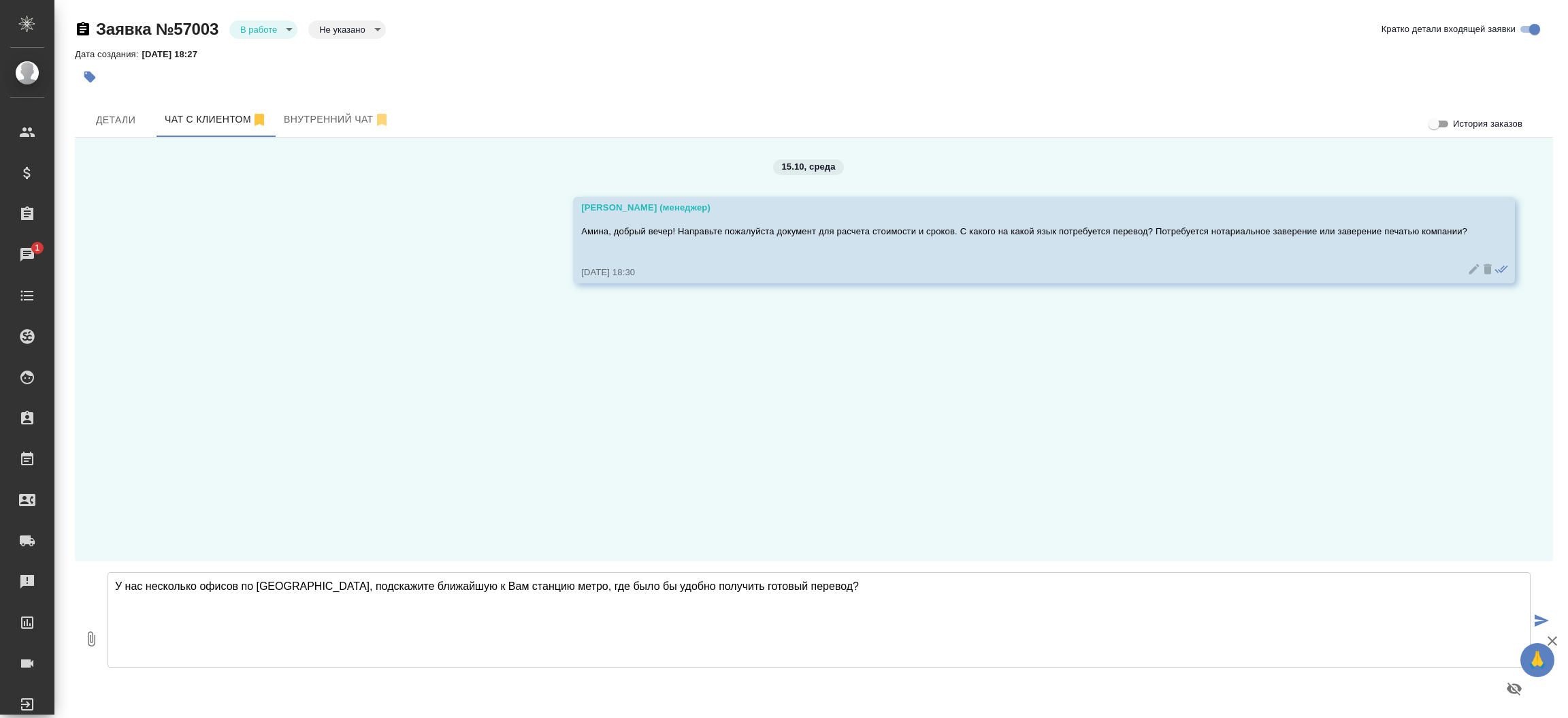
type textarea "У нас несколько офисов по [GEOGRAPHIC_DATA], подскажите ближайшую к Вам станцию…"
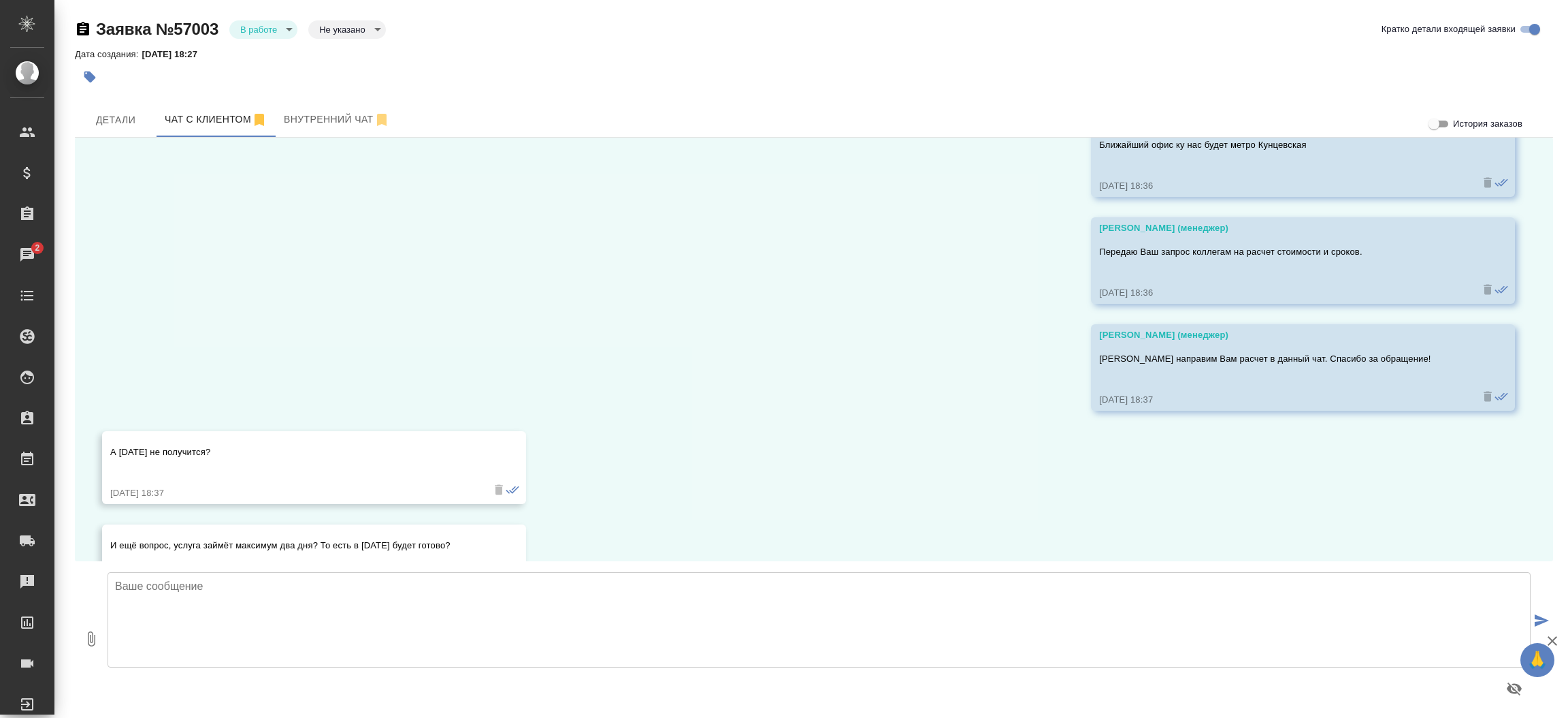
scroll to position [791, 0]
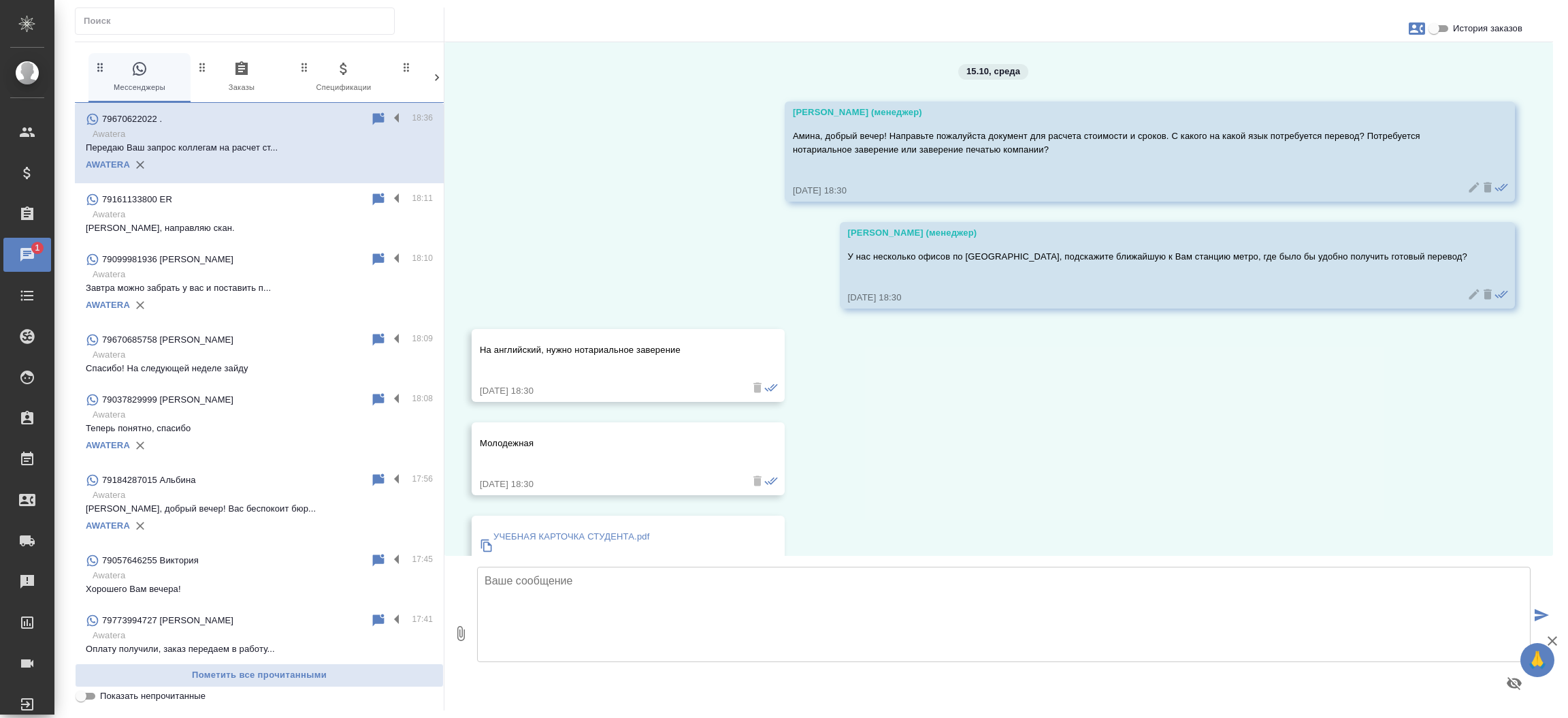
scroll to position [359, 0]
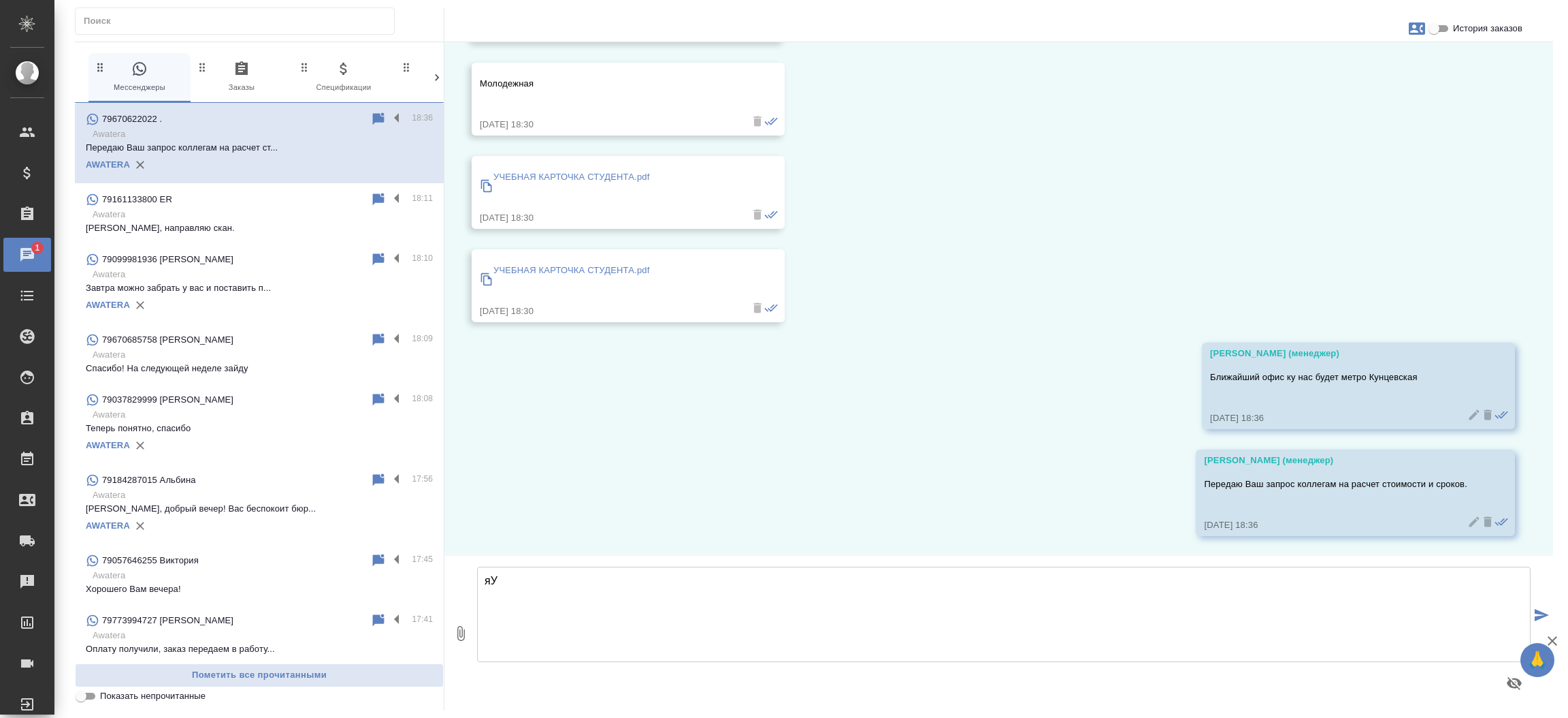
type textarea "я"
type textarea "[PERSON_NAME] направим Вам расчет в данный чат. Спасибо за обращение!"
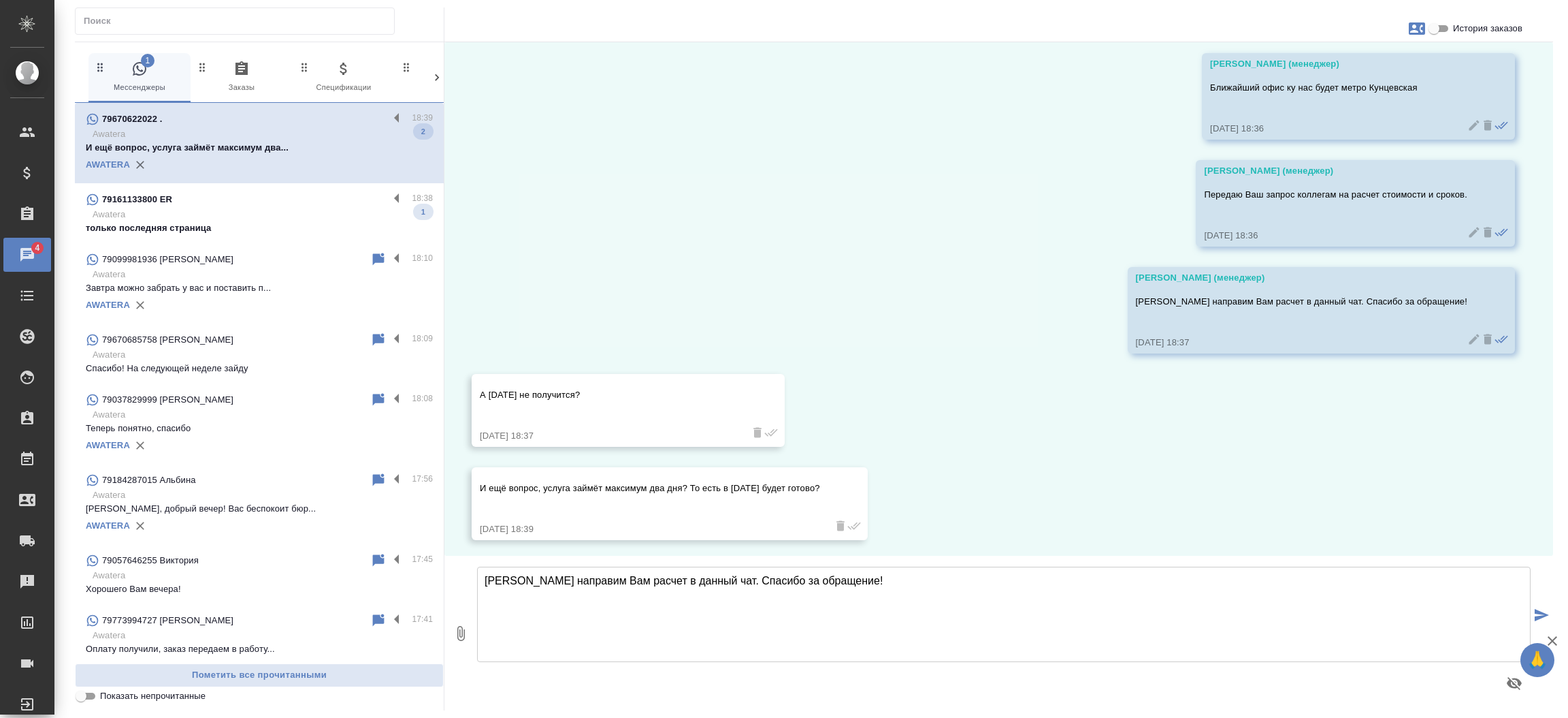
scroll to position [652, 0]
type textarea "К сожалению, у коллег закончился [DATE] рабочий день. Вместе с расчетом стоимос…"
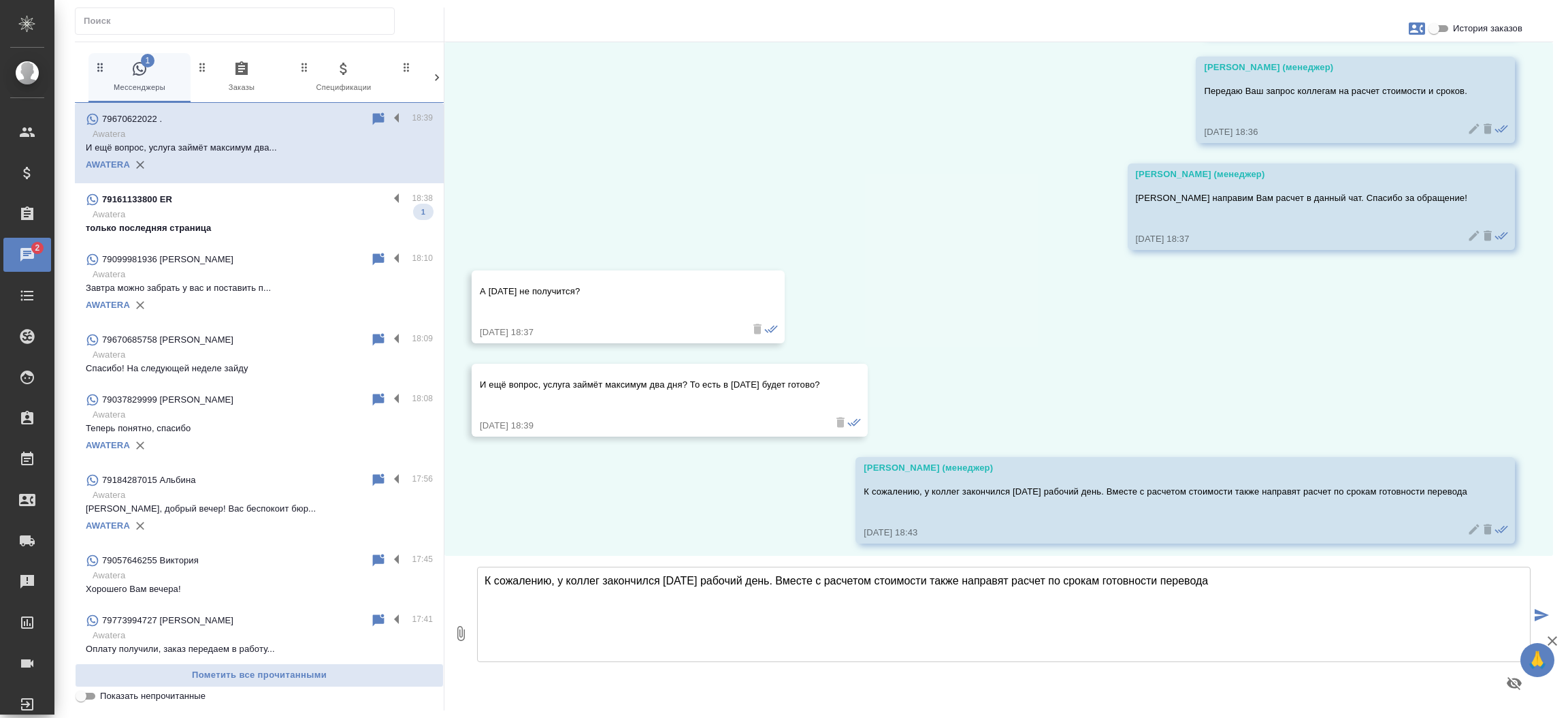
scroll to position [760, 0]
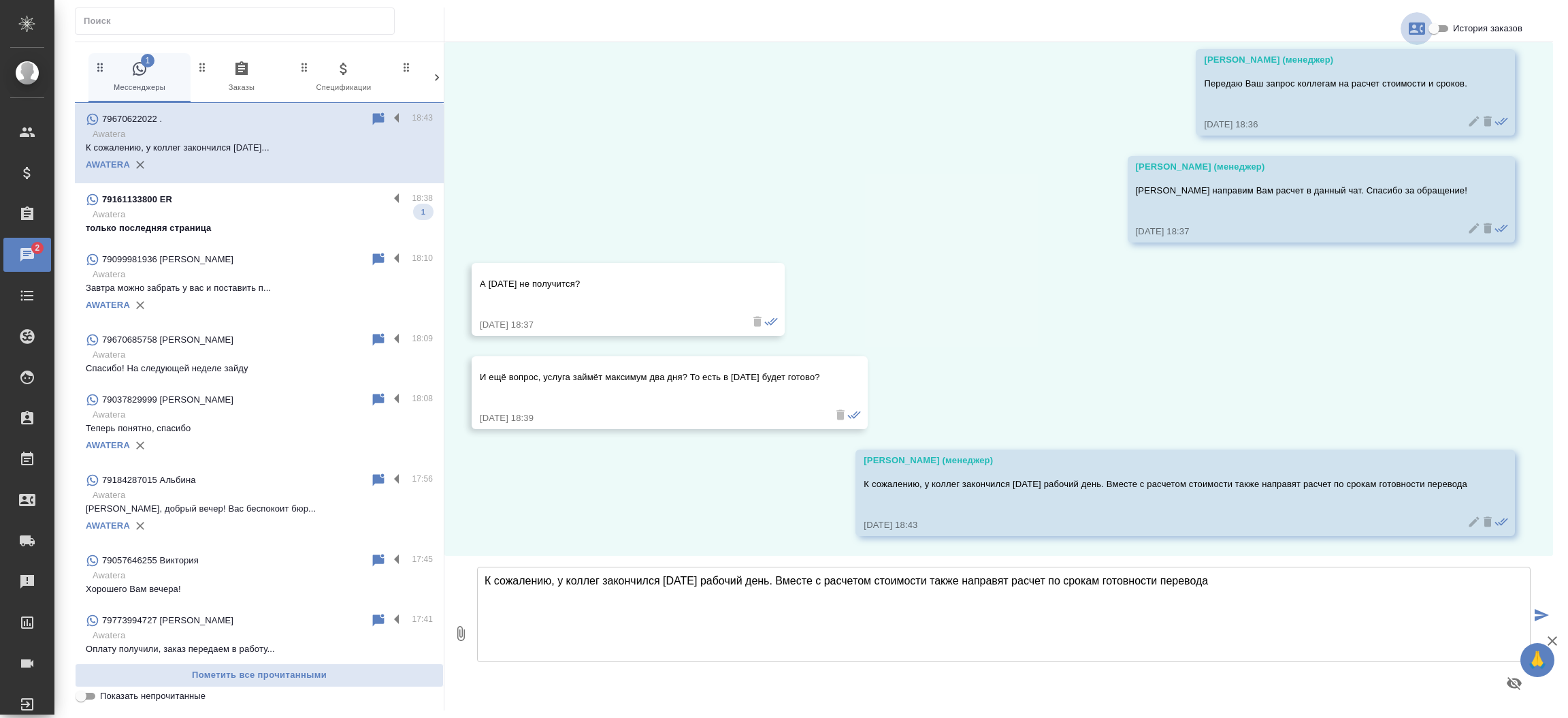
click at [1410, 34] on icon "button" at bounding box center [1417, 28] width 17 height 12
click at [1351, 89] on span "Заявка №57003" at bounding box center [1356, 95] width 66 height 13
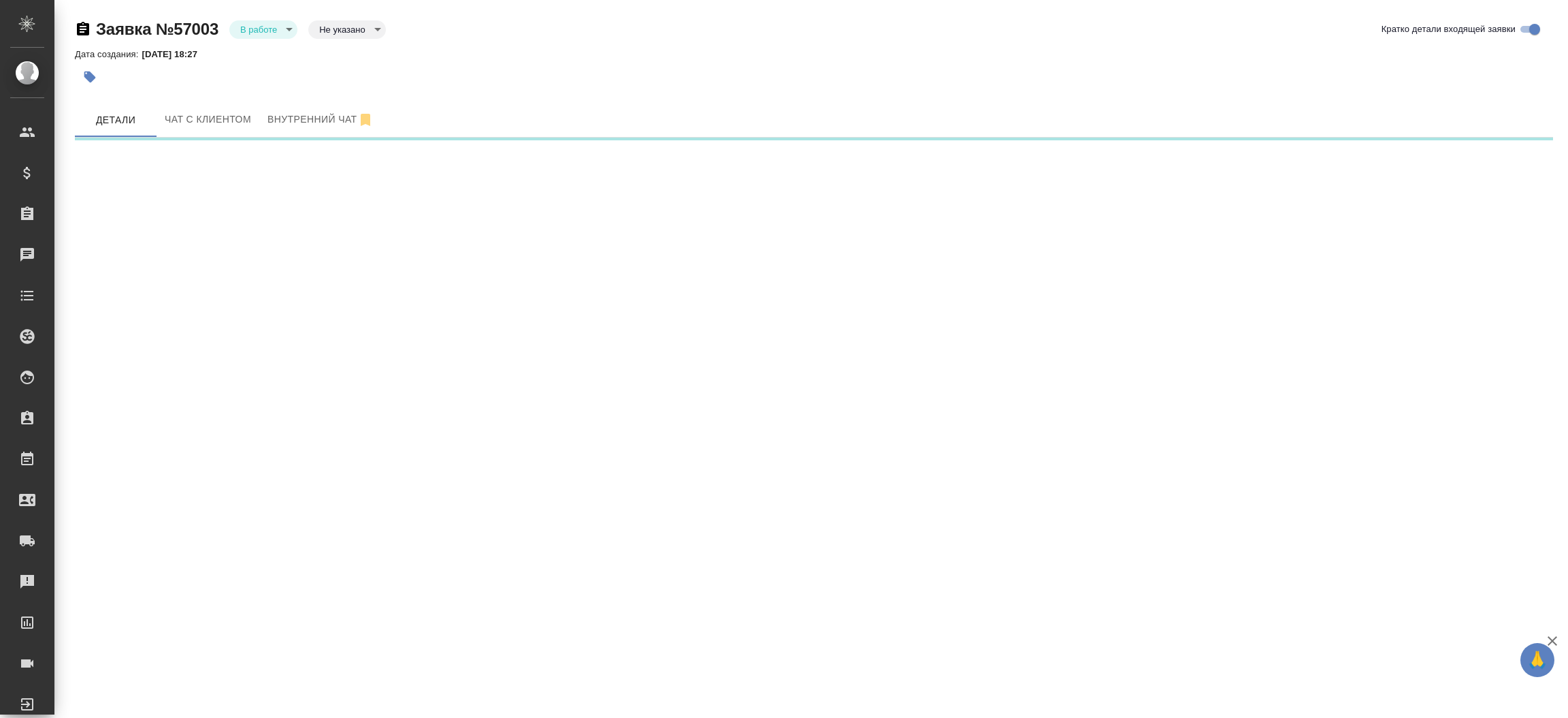
select select "RU"
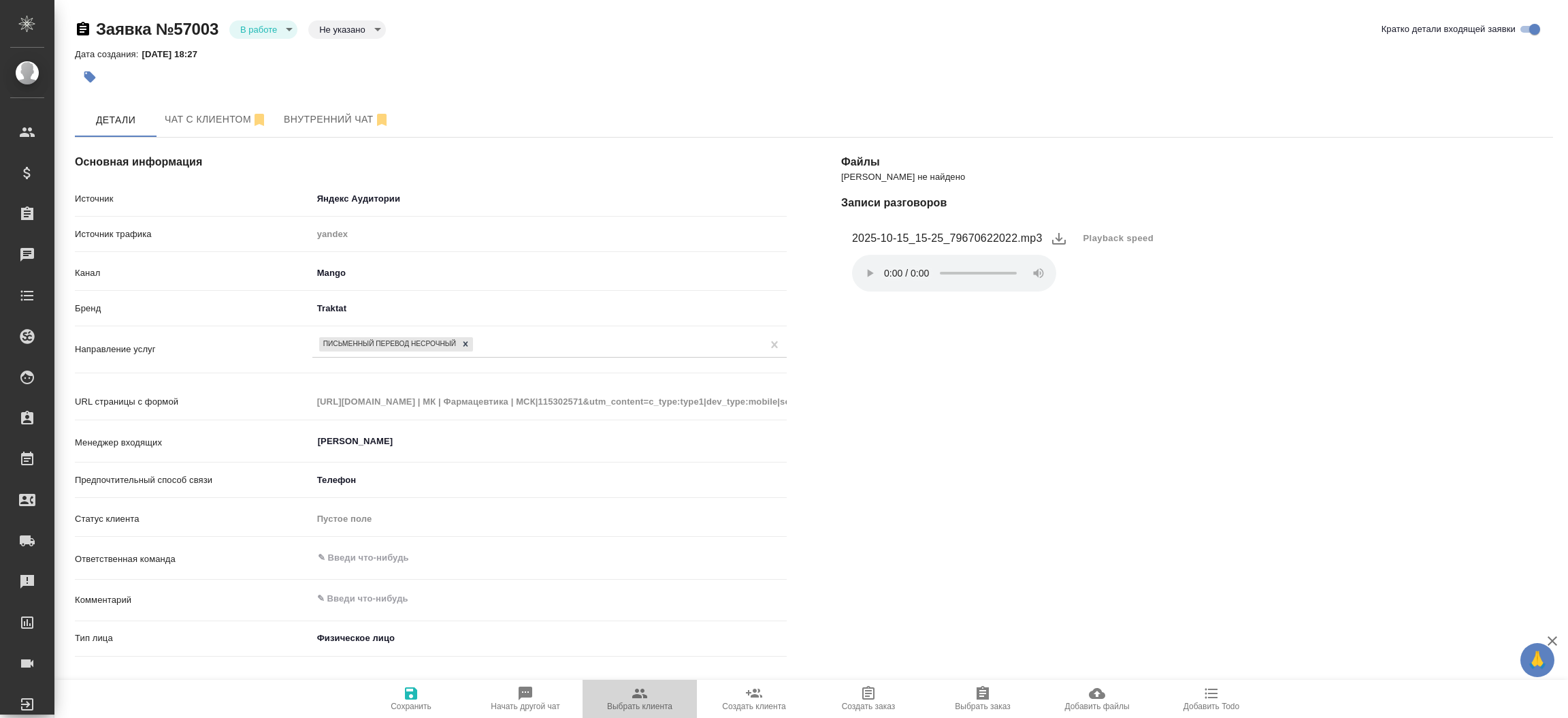
click at [640, 680] on button "Выбрать клиента" at bounding box center [640, 699] width 114 height 38
type textarea "x"
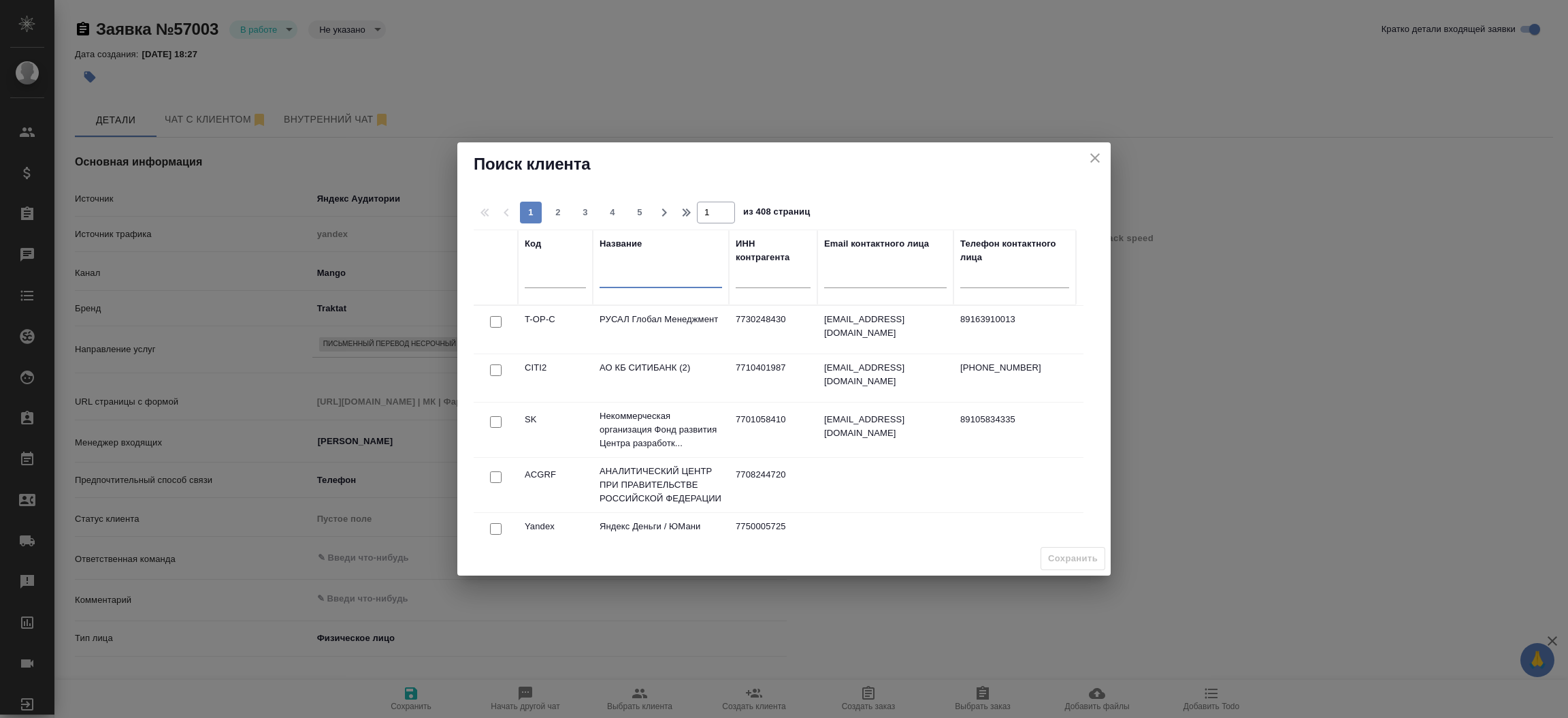
click at [673, 271] on input "text" at bounding box center [661, 279] width 123 height 17
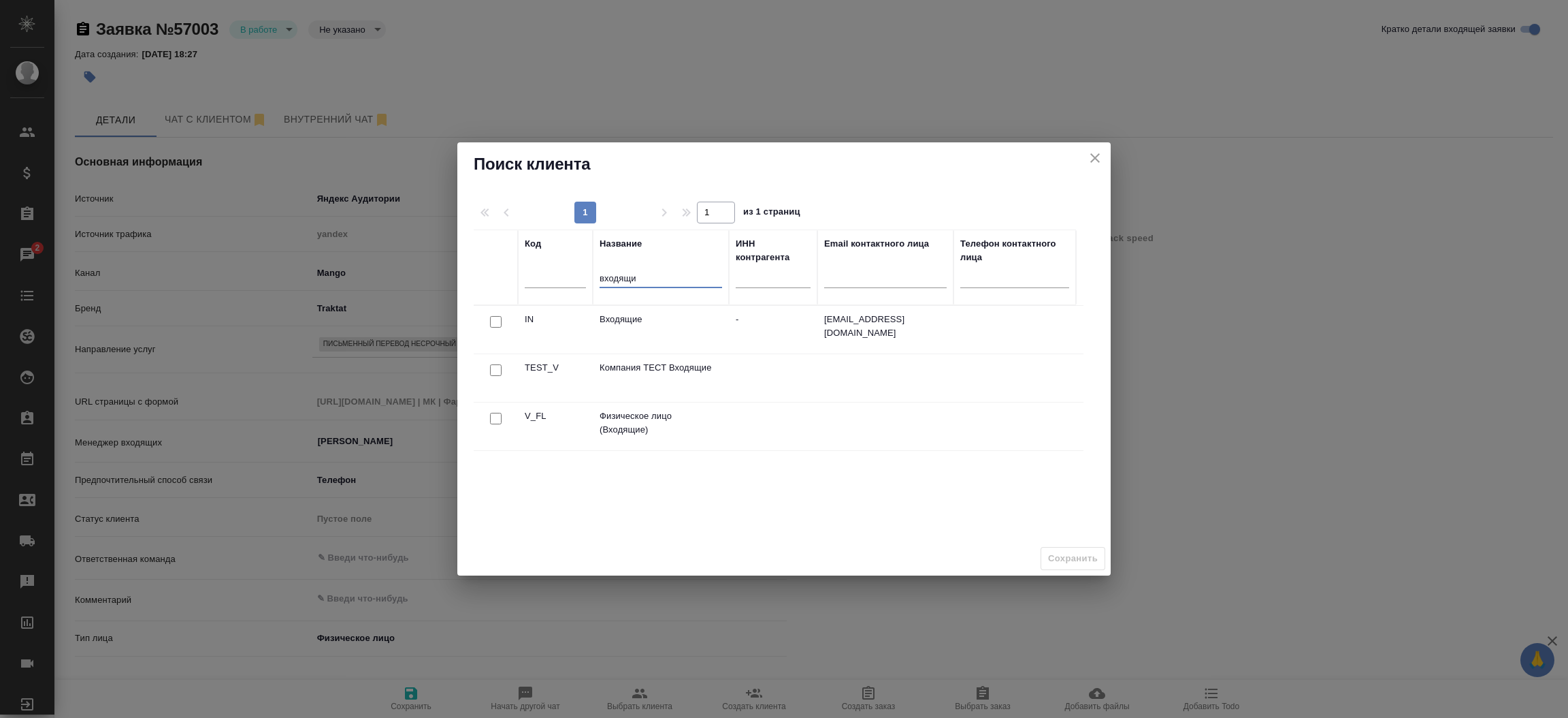
type input "входящи"
click at [499, 420] on input "checkbox" at bounding box center [496, 418] width 12 height 12
checkbox input "true"
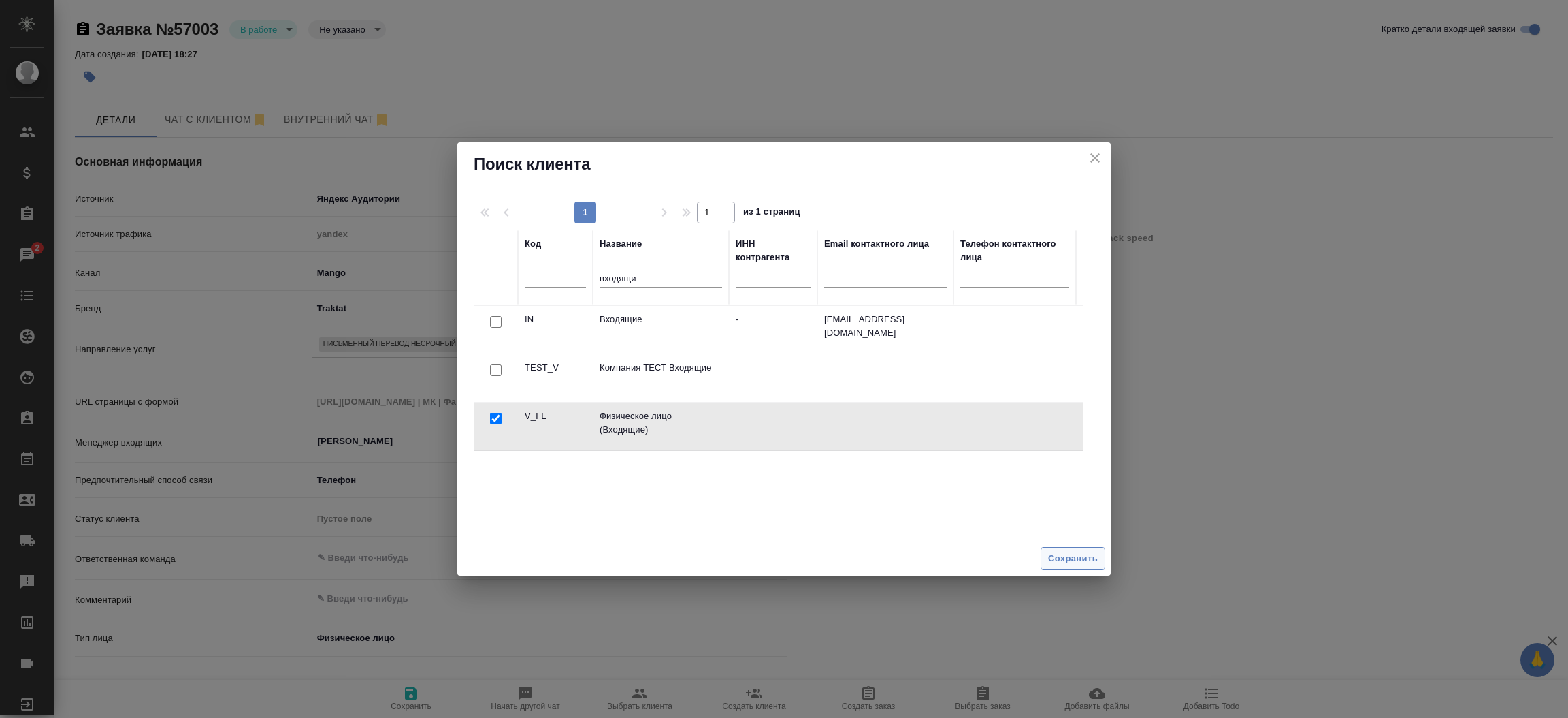
click at [1096, 558] on span "Сохранить" at bounding box center [1073, 559] width 50 height 16
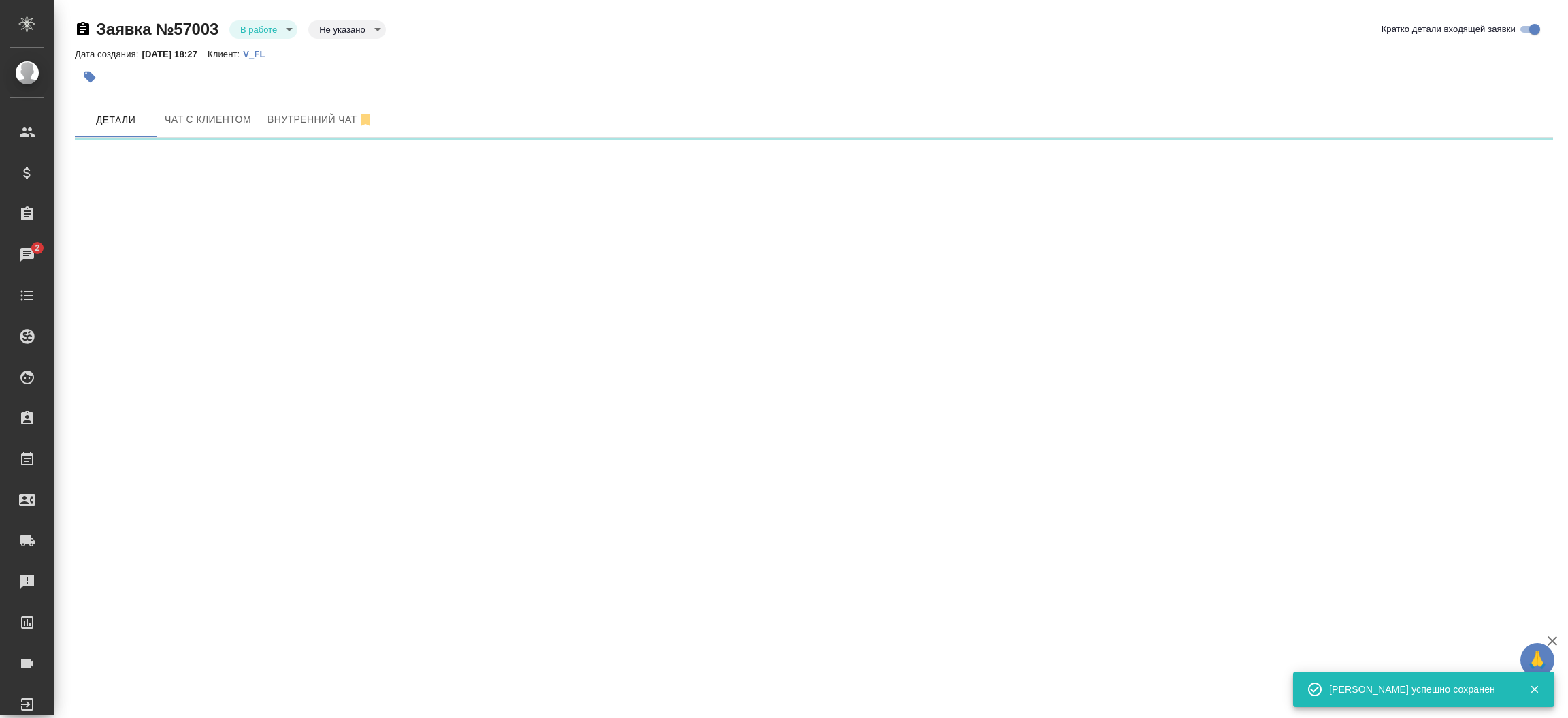
select select "RU"
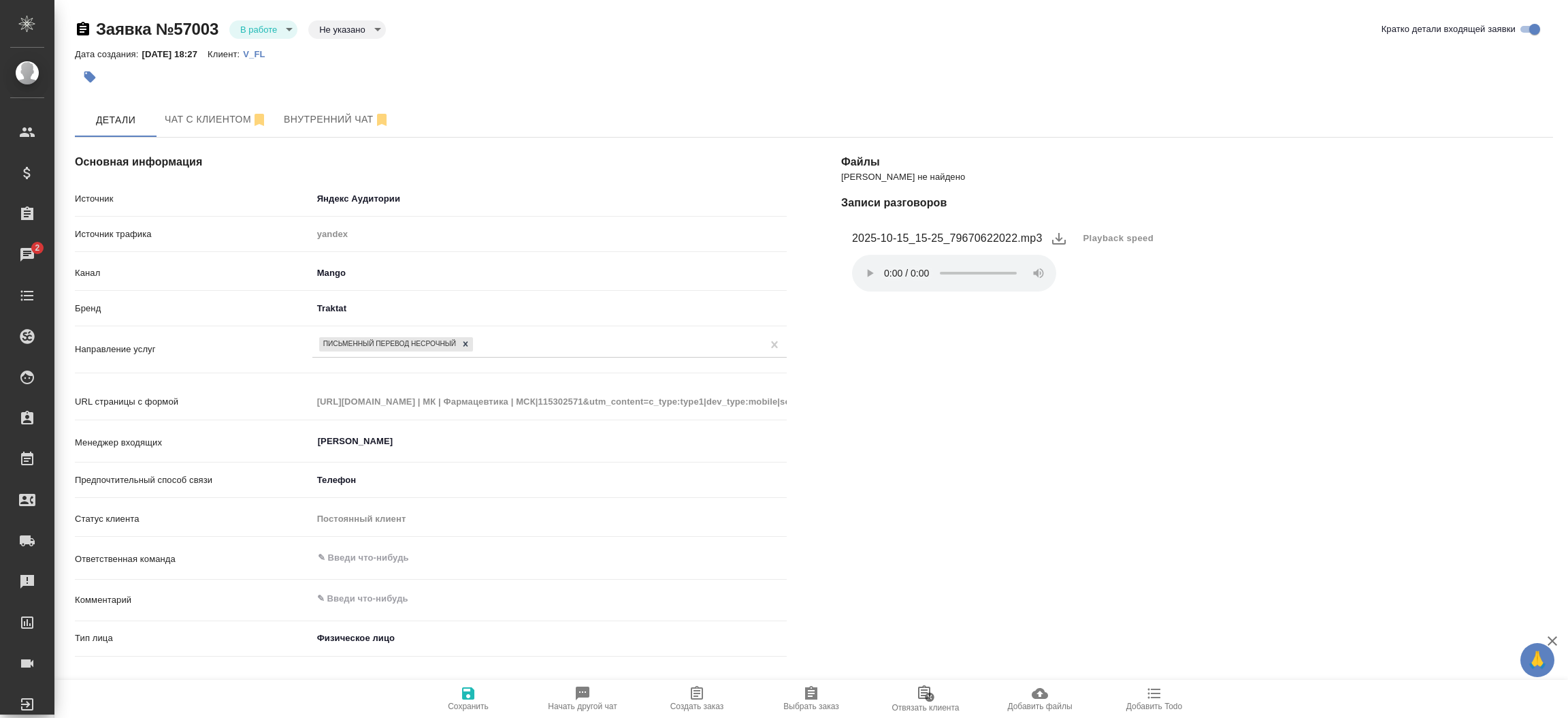
click at [859, 468] on div "Файлы Файлов не найдено Записи разговоров 2025-10-15_15-25_79670622022.mp3 Play…" at bounding box center [1197, 552] width 767 height 883
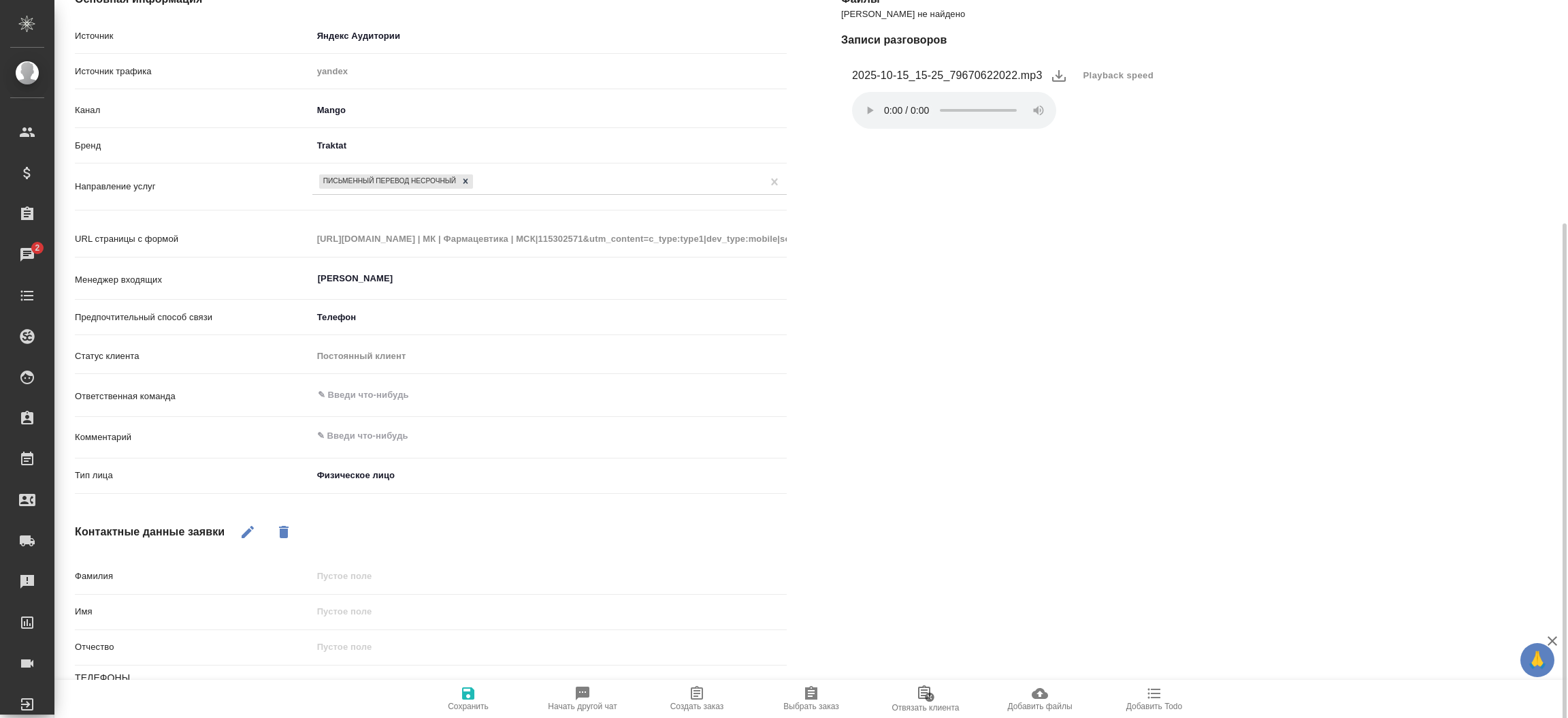
scroll to position [275, 0]
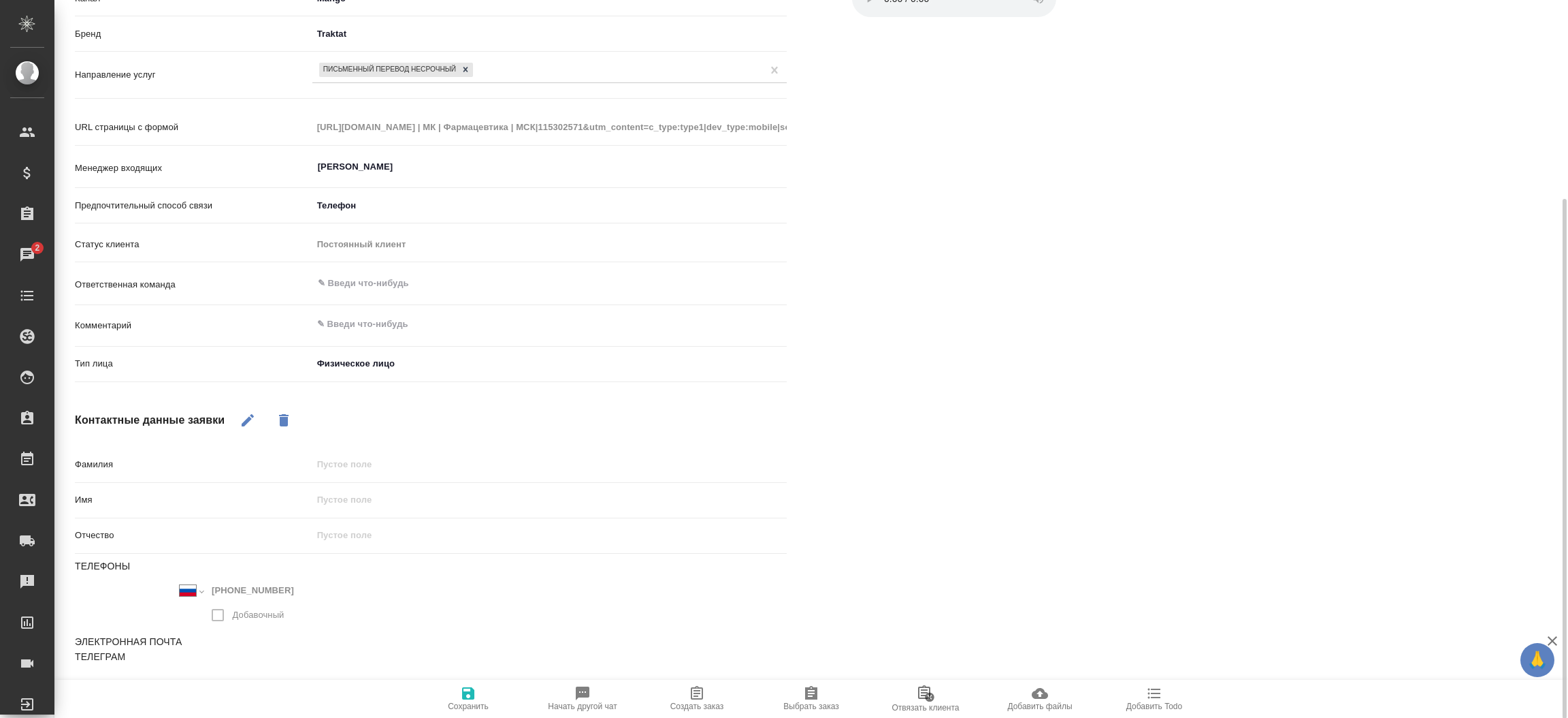
click at [877, 273] on div "Файлы Файлов не найдено Записи разговоров 2025-10-15_15-25_79670622022.mp3 Play…" at bounding box center [1197, 277] width 767 height 883
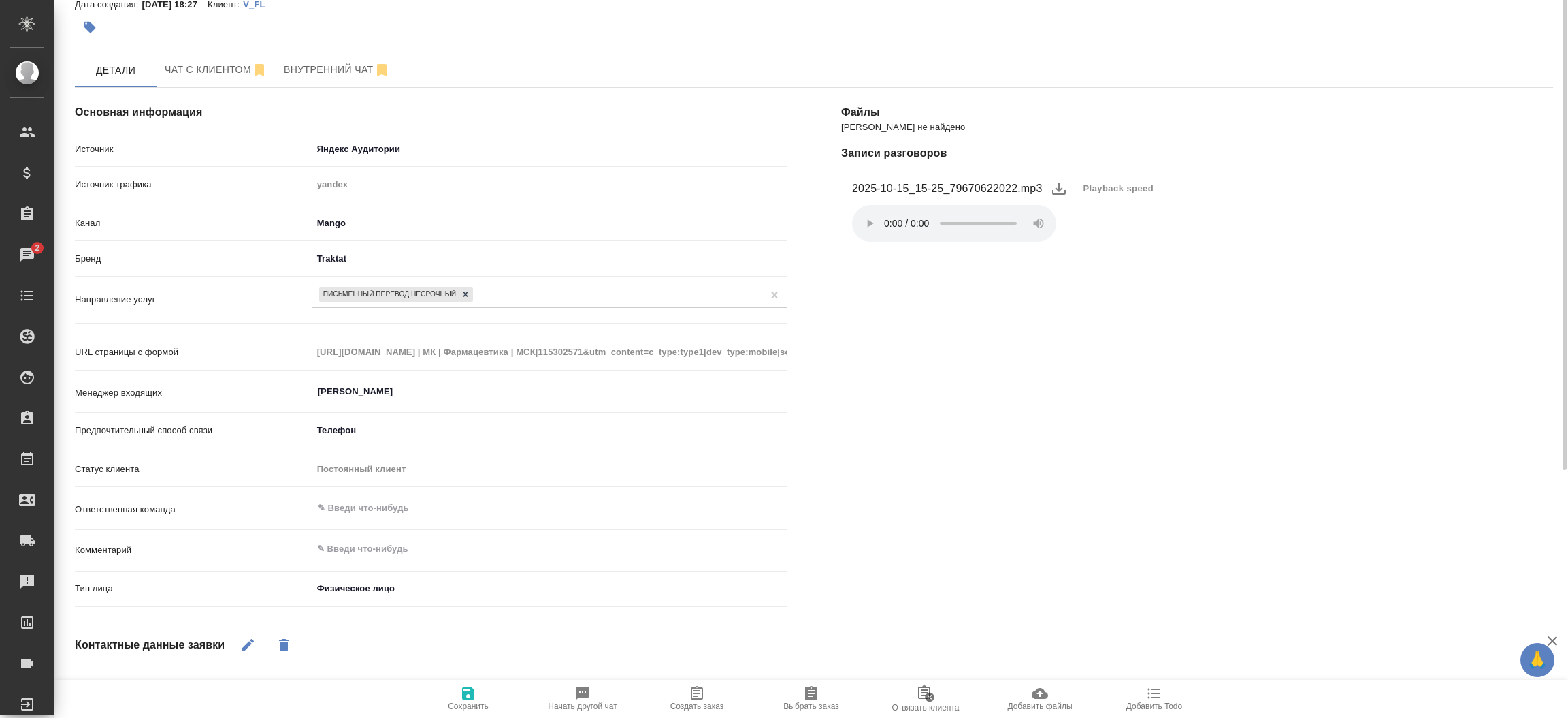
scroll to position [0, 0]
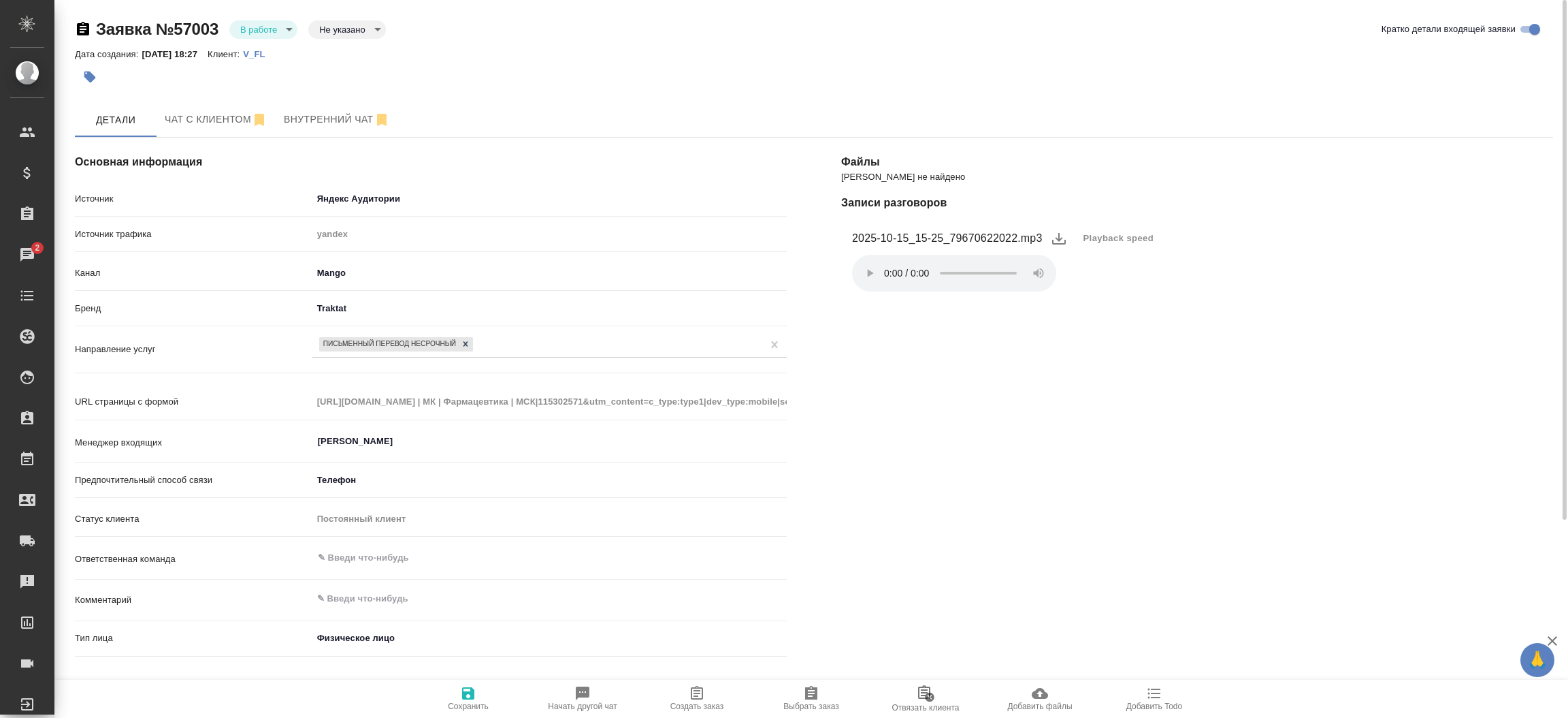
click at [689, 688] on icon "button" at bounding box center [697, 693] width 17 height 17
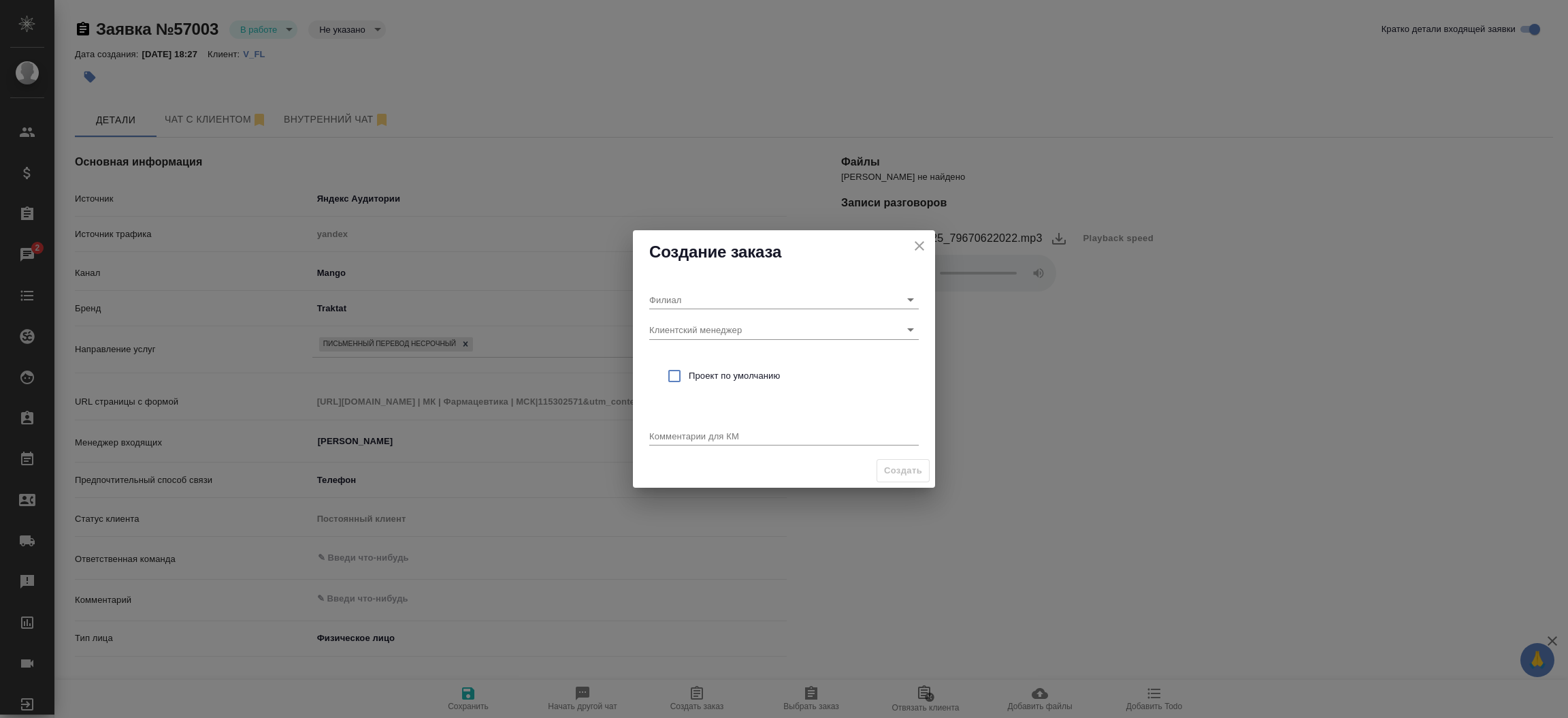
type textarea "x"
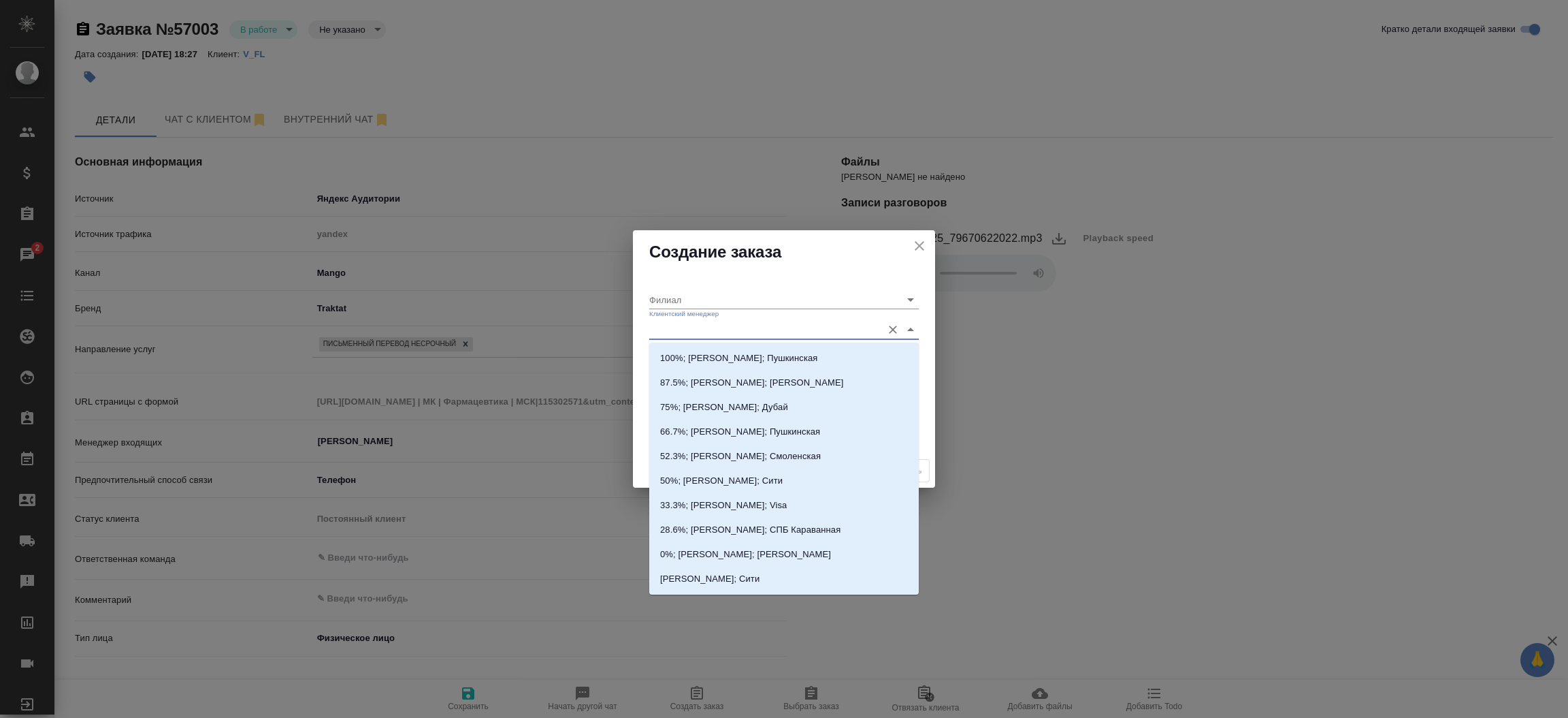
click at [675, 327] on input "Клиентский менеджер" at bounding box center [762, 330] width 226 height 18
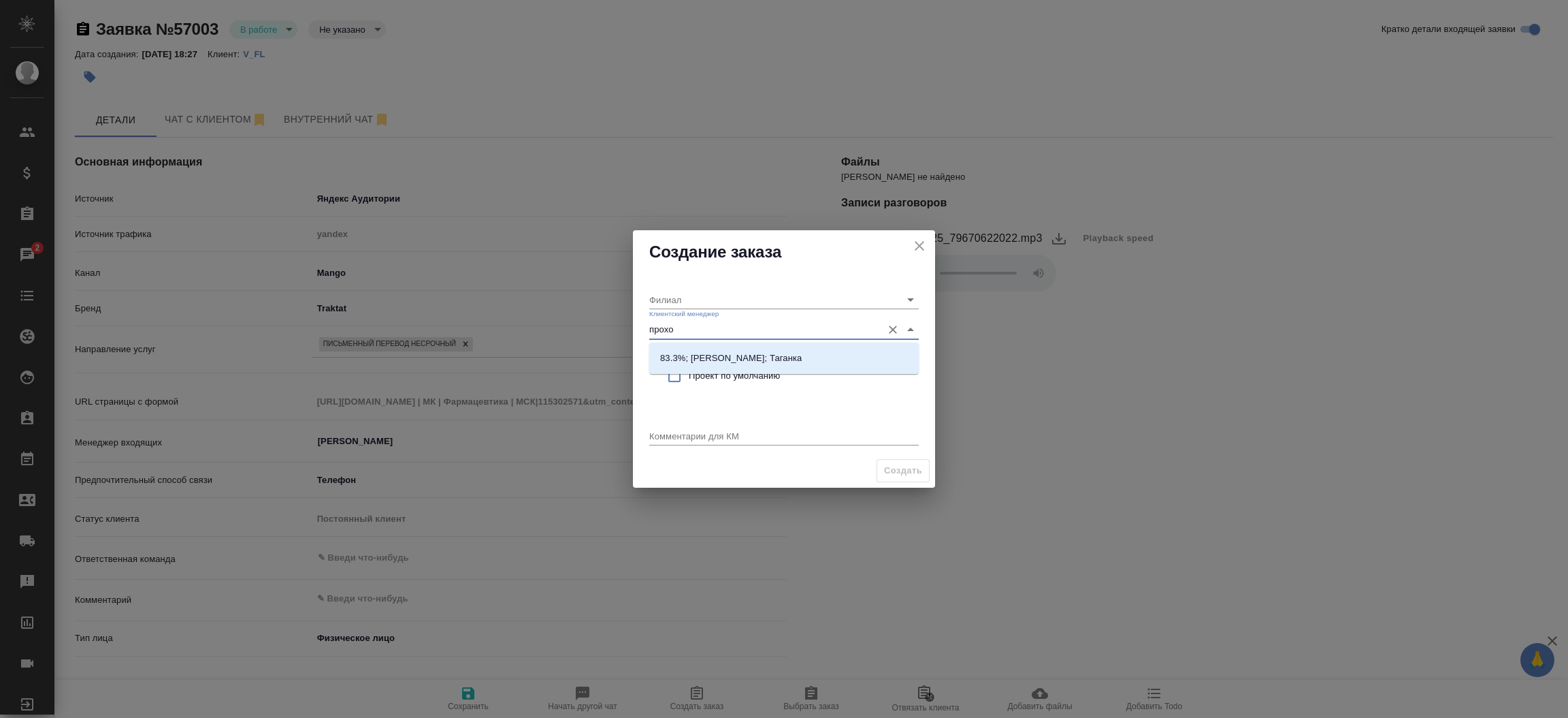
type input "прохор"
click at [691, 359] on p "83.3%; Прохорова Анастасия; Таганка" at bounding box center [731, 358] width 142 height 13
type input "Таганка"
type input "83.3%; Прохорова Анастасия; Таганка"
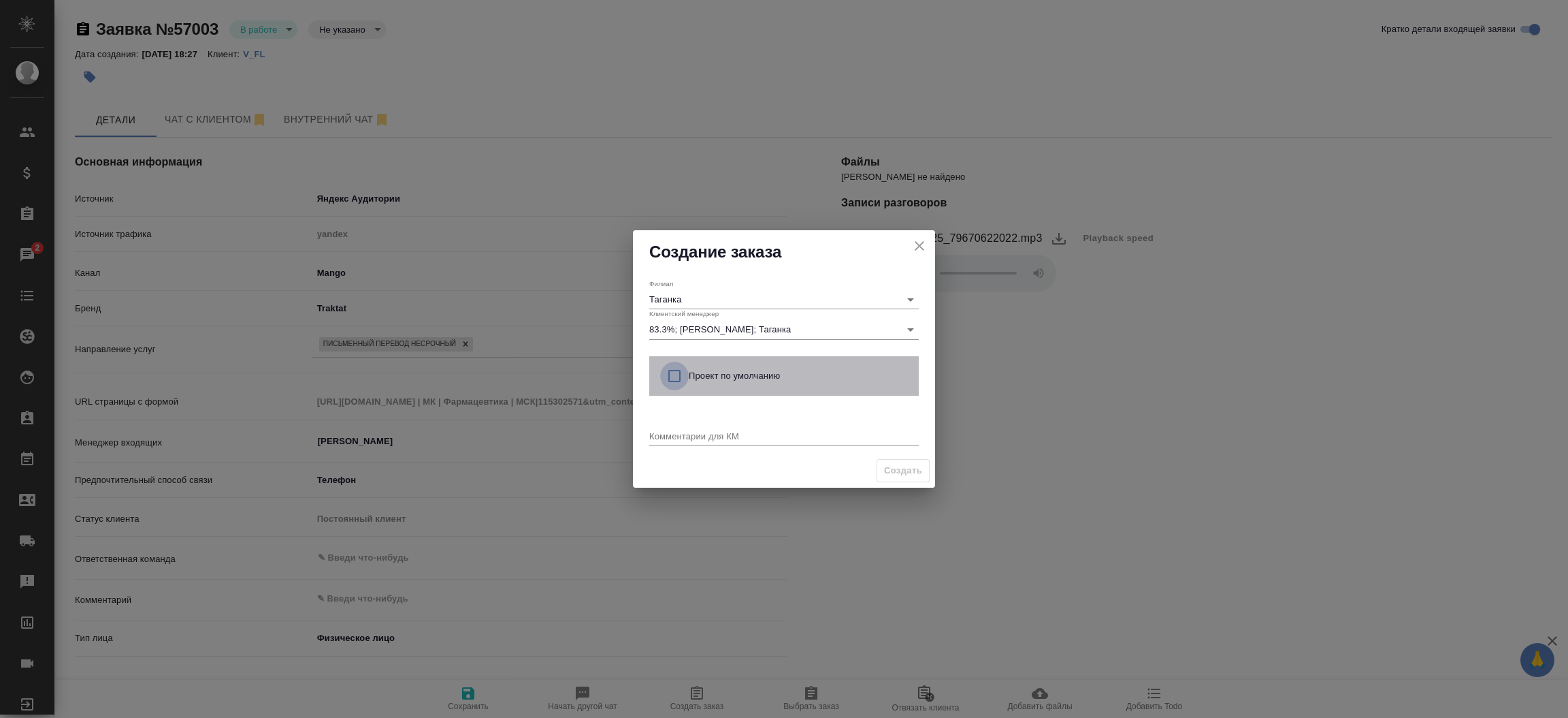
click at [677, 379] on input "checkbox" at bounding box center [674, 376] width 28 height 28
checkbox input "true"
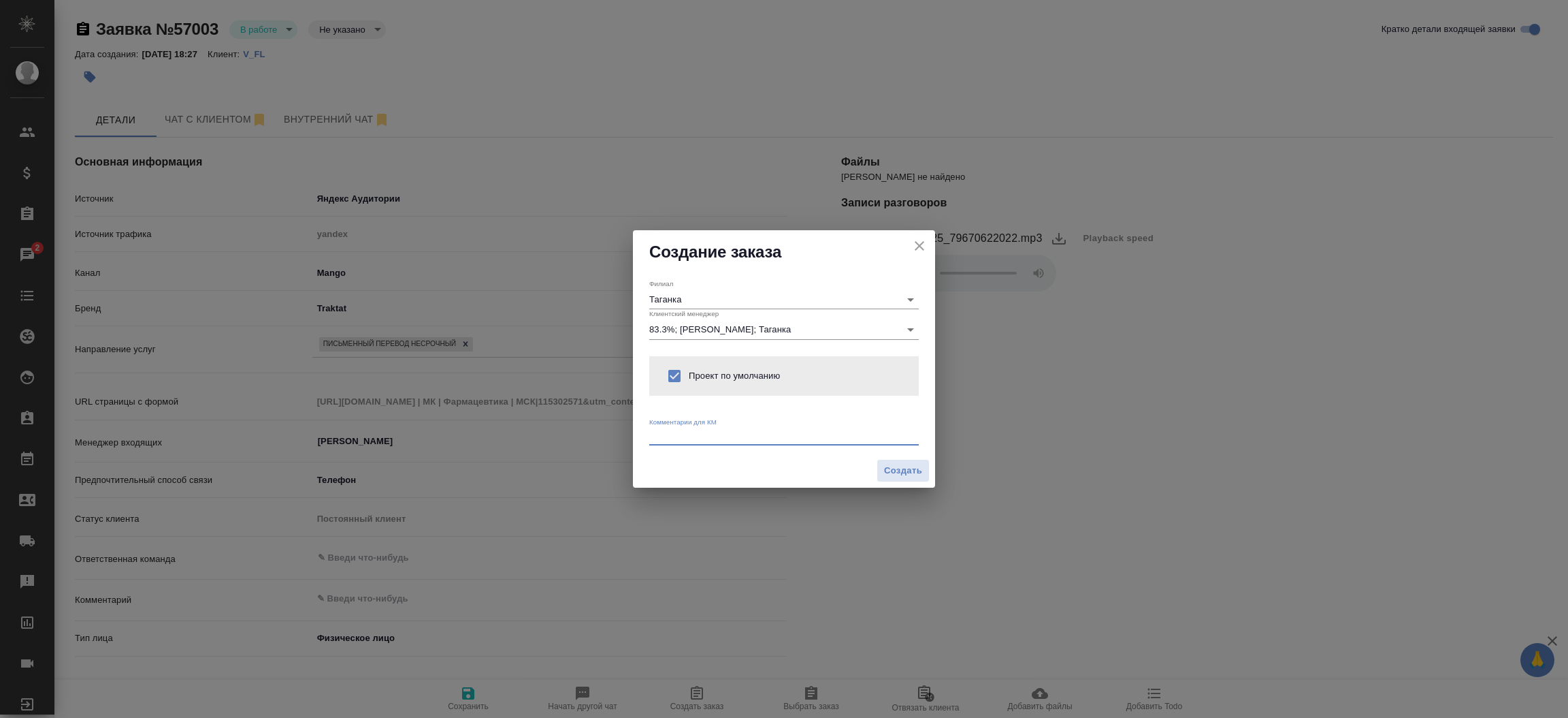
click at [680, 437] on textarea at bounding box center [784, 435] width 270 height 10
type textarea "от КВ:"
type textarea "x"
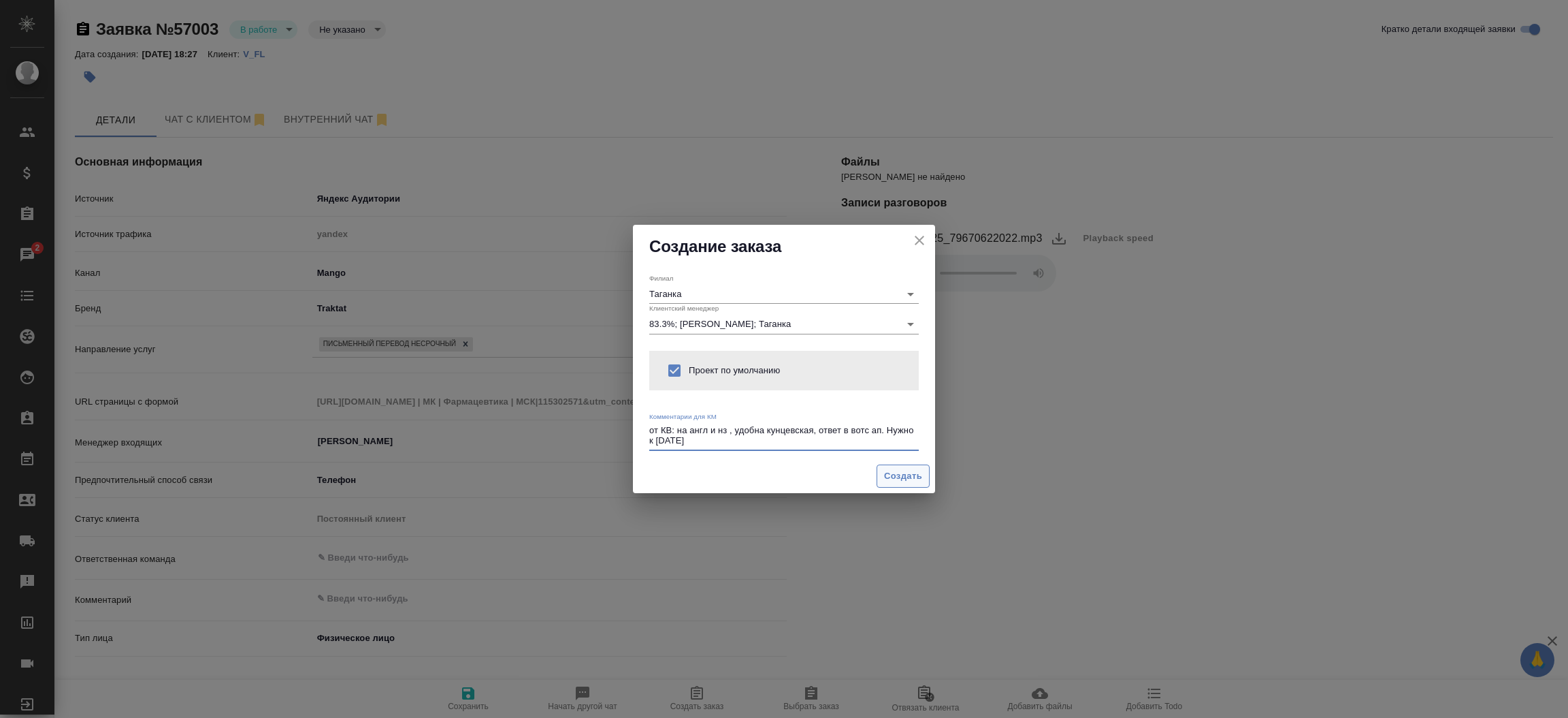
type textarea "от КВ: на англ и нз , удобна кунцевская, ответ в вотс ап. Нужно к пятнице"
click at [888, 471] on span "Создать" at bounding box center [903, 476] width 38 height 16
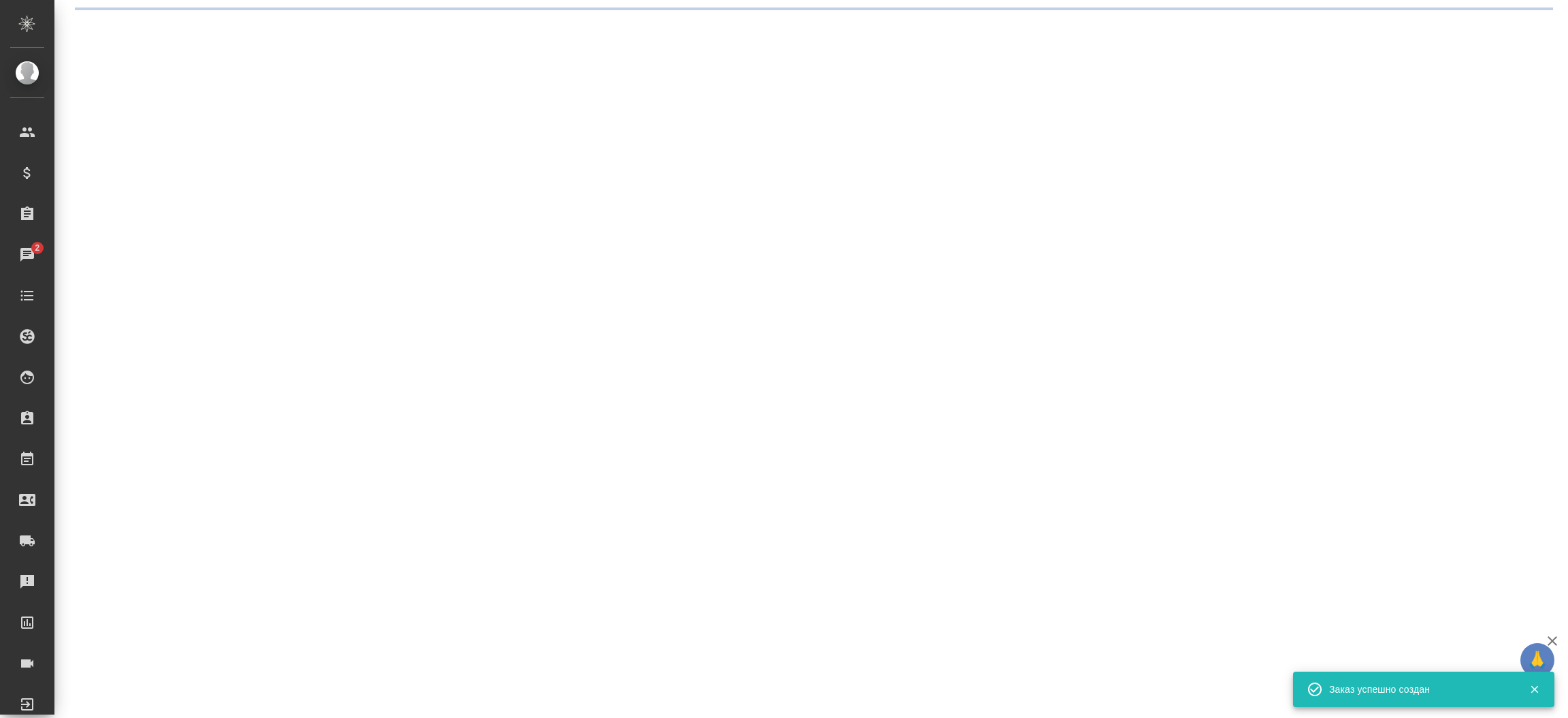
select select "RU"
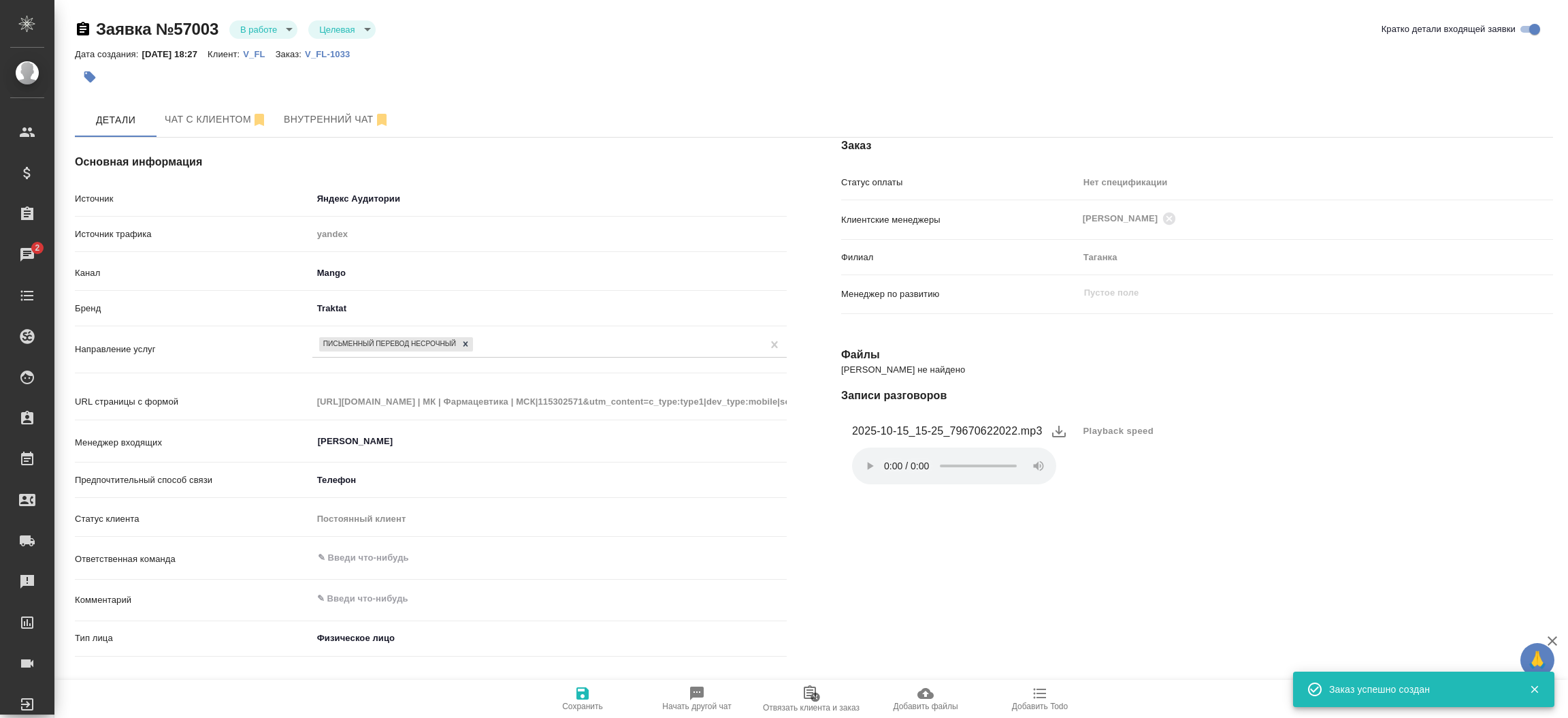
type textarea "x"
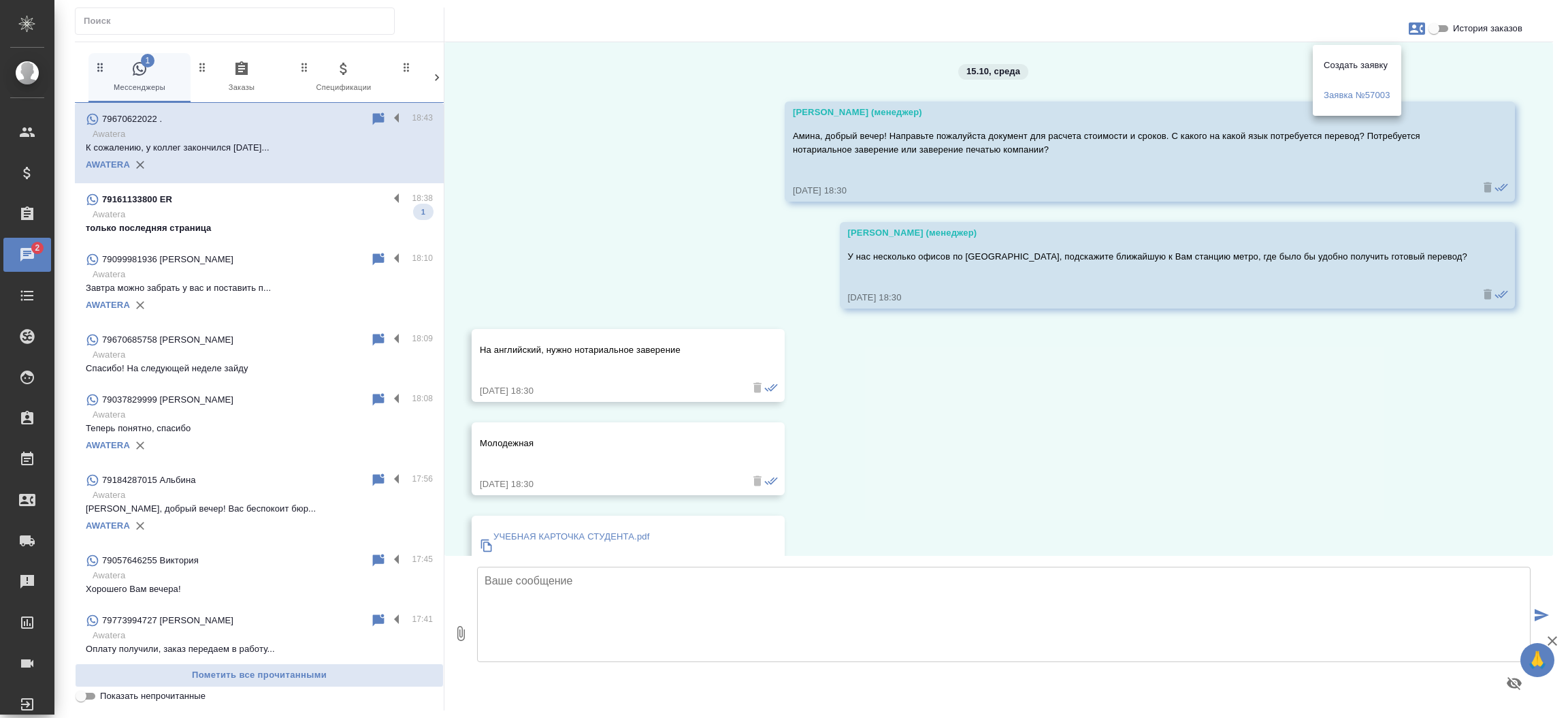
scroll to position [760, 0]
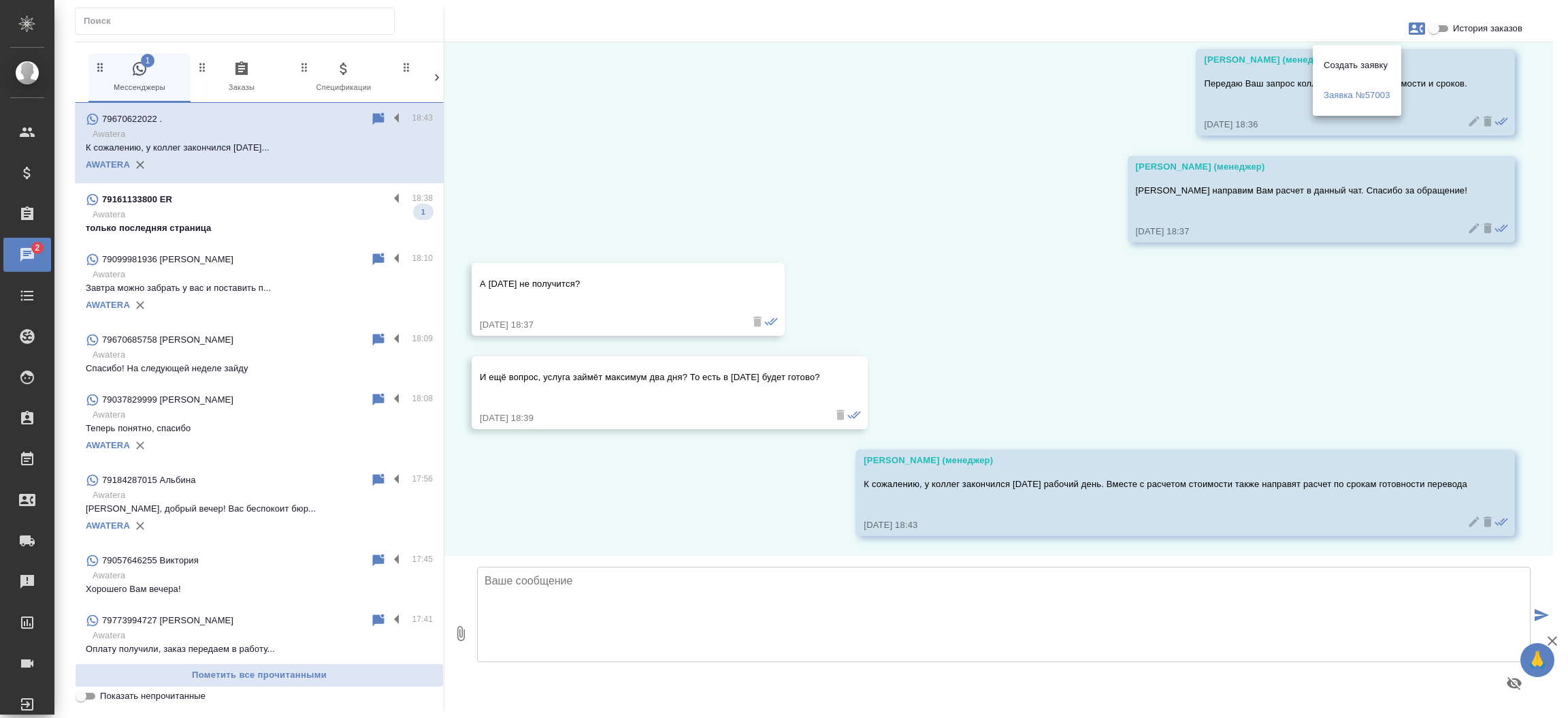
drag, startPoint x: 1539, startPoint y: 426, endPoint x: 1546, endPoint y: 354, distance: 72.3
click at [1546, 354] on div at bounding box center [784, 359] width 1568 height 718
drag, startPoint x: 1546, startPoint y: 354, endPoint x: 1530, endPoint y: 259, distance: 96.3
click at [1530, 259] on div "15.10, [DATE] [PERSON_NAME] (менеджер) Амина, добрый вечер! Направьте пожалуйст…" at bounding box center [999, 299] width 1108 height 513
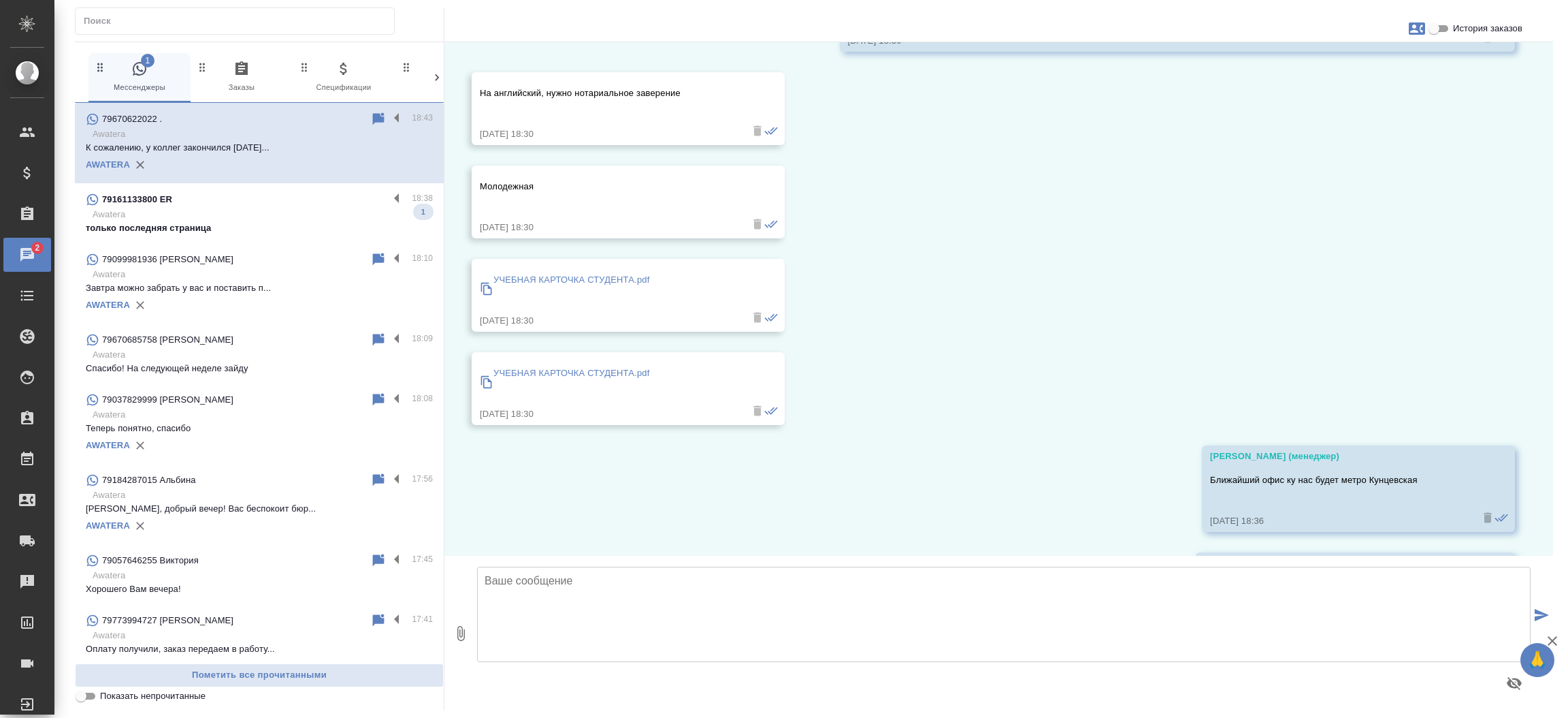
scroll to position [246, 0]
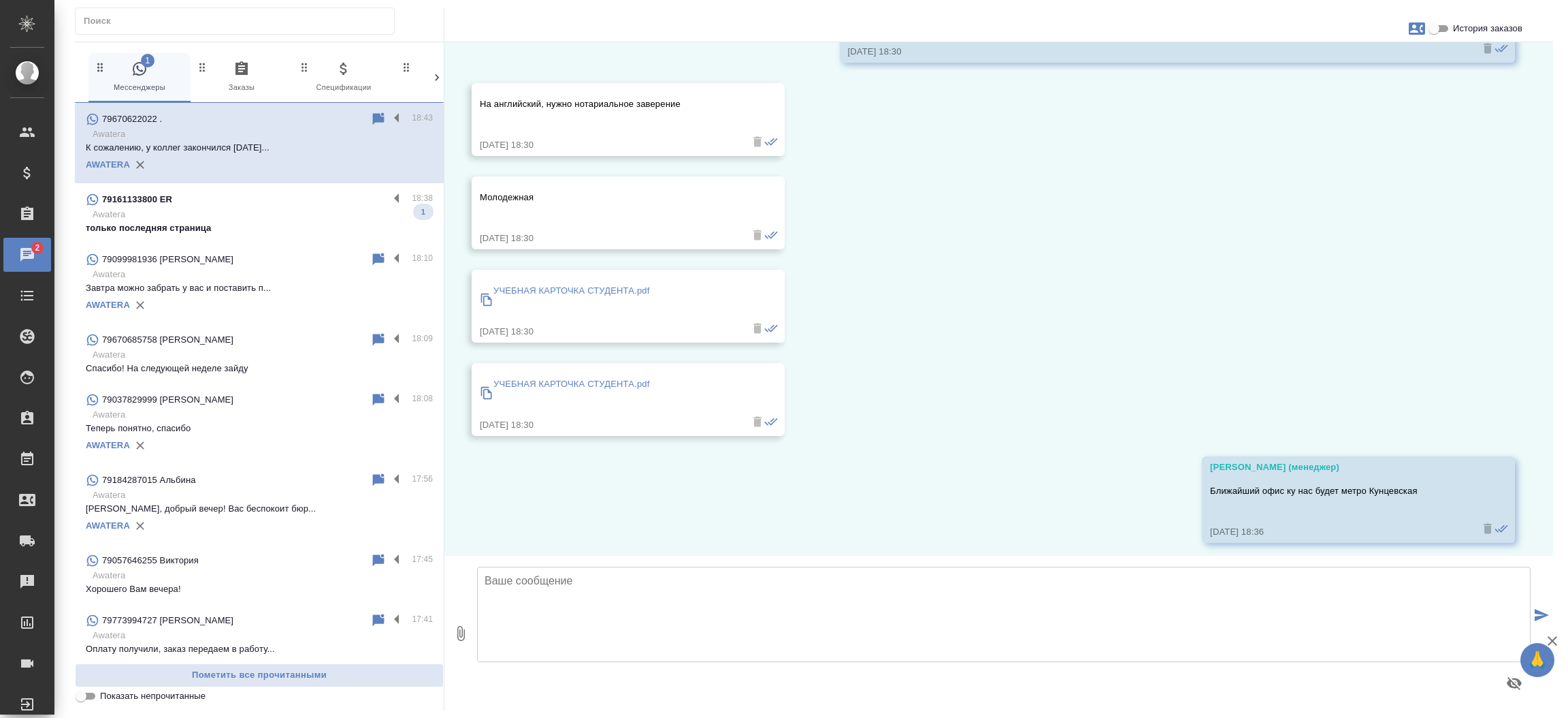
click at [486, 306] on div "УЧЕБНАЯ КАРТОЧКА СТУДЕНТА.pdf" at bounding box center [608, 299] width 257 height 37
click at [542, 377] on p "УЧЕБНАЯ КАРТОЧКА СТУДЕНТА.pdf" at bounding box center [572, 383] width 157 height 13
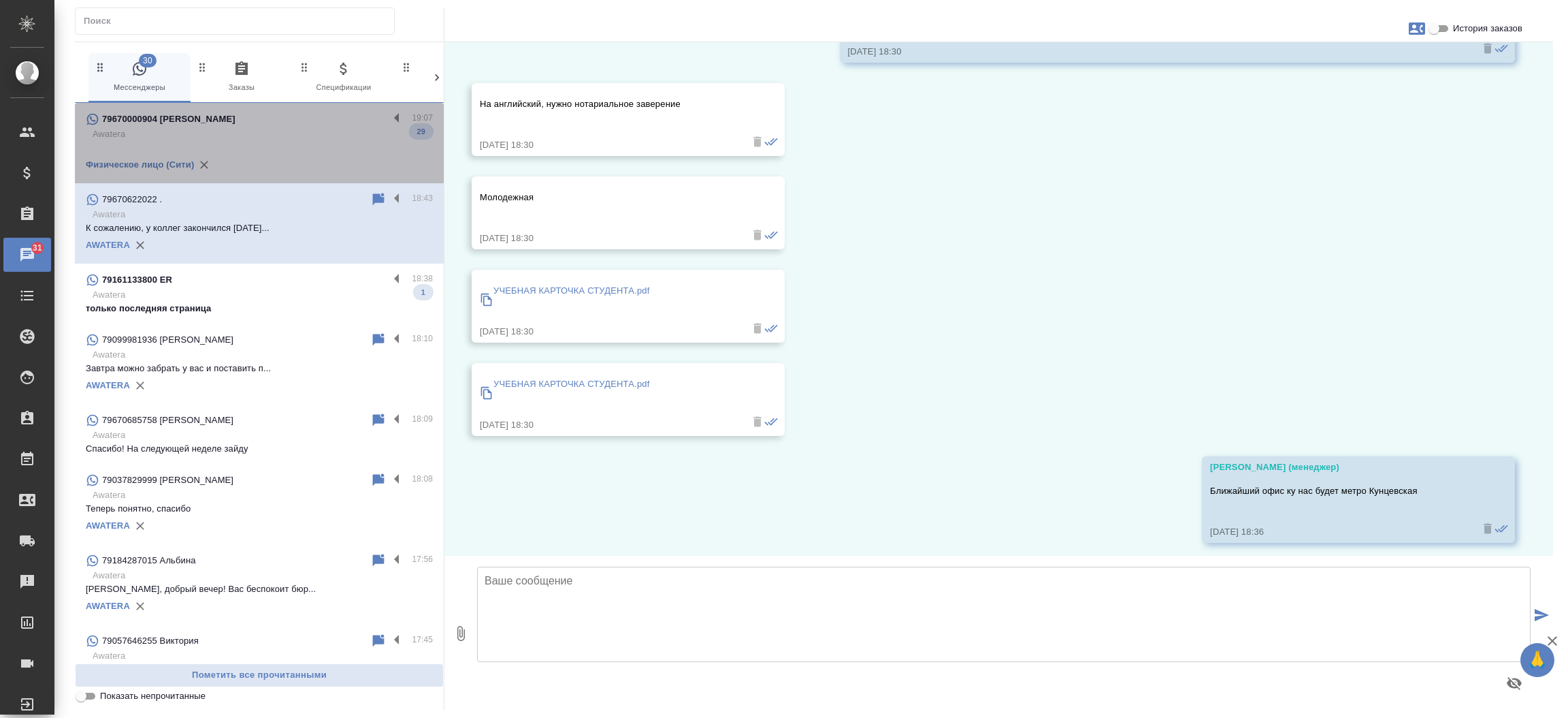
click at [305, 146] on p at bounding box center [259, 148] width 347 height 13
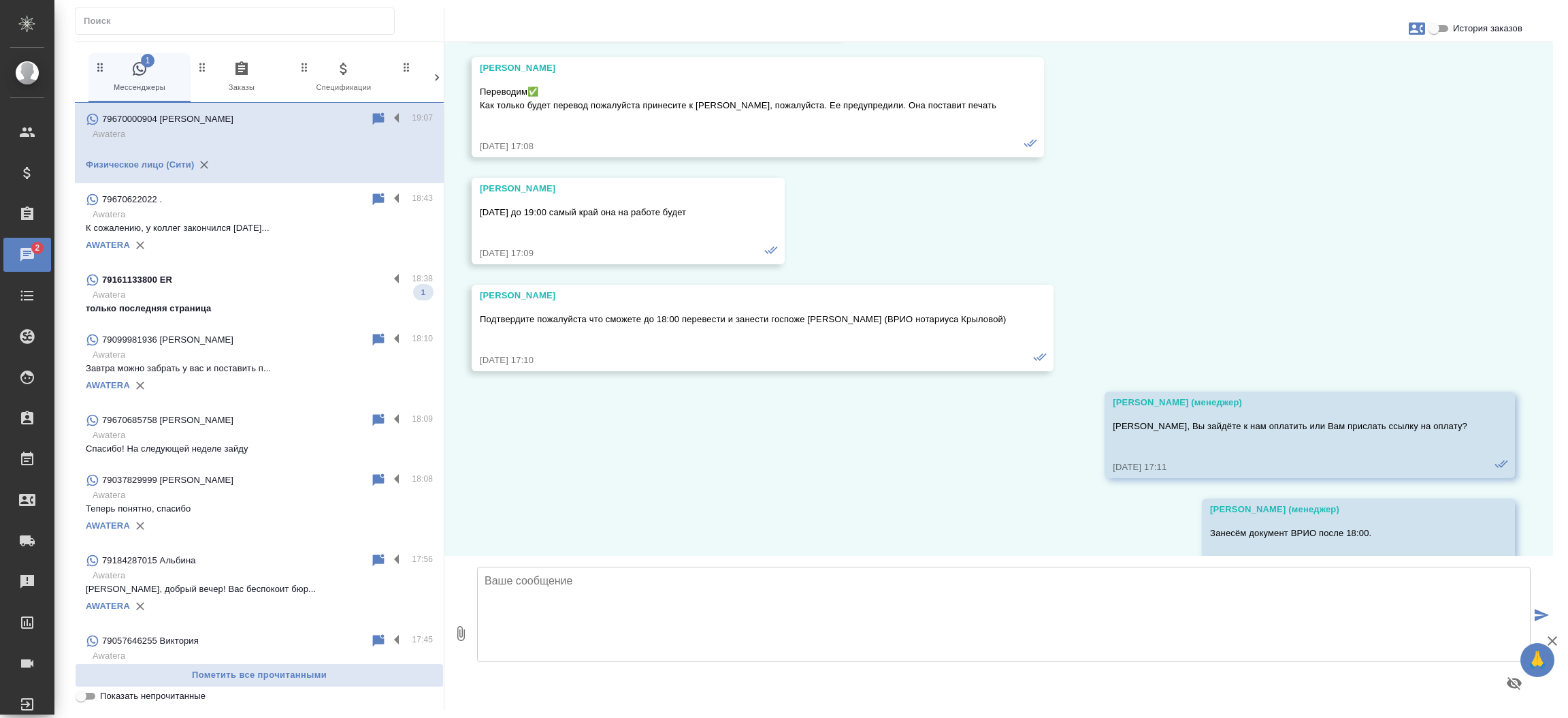
scroll to position [17659, 0]
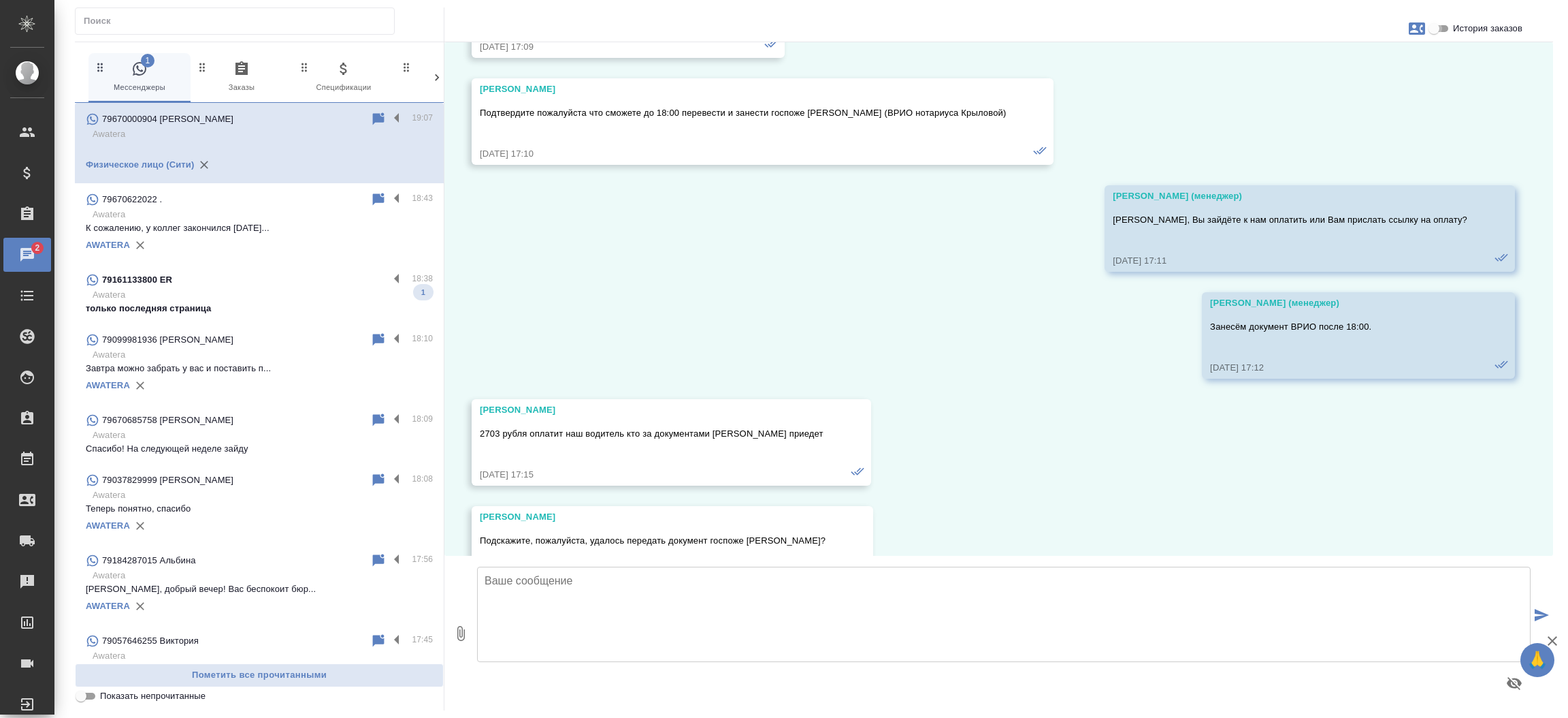
click at [1444, 21] on input "История заказов" at bounding box center [1434, 29] width 49 height 17
checkbox input "true"
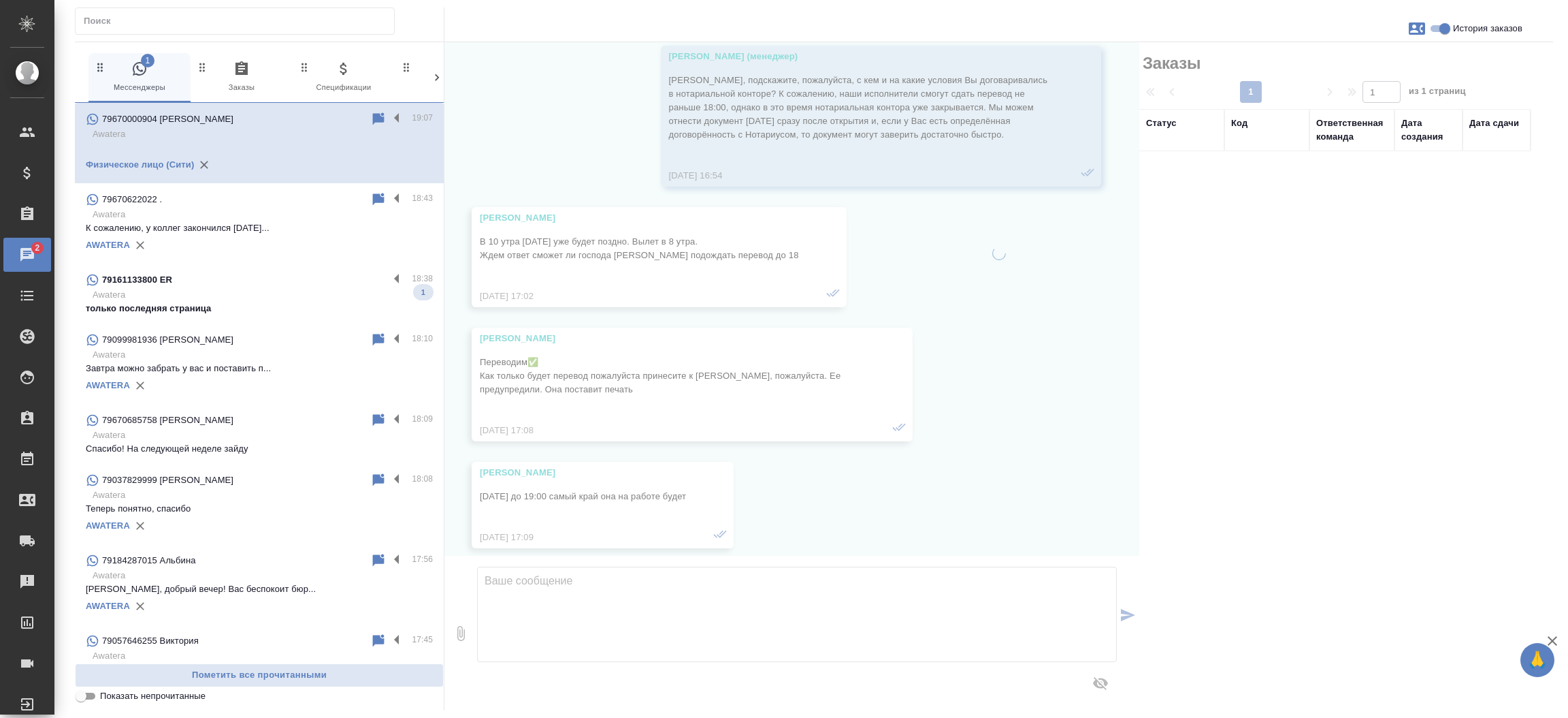
scroll to position [18148, 0]
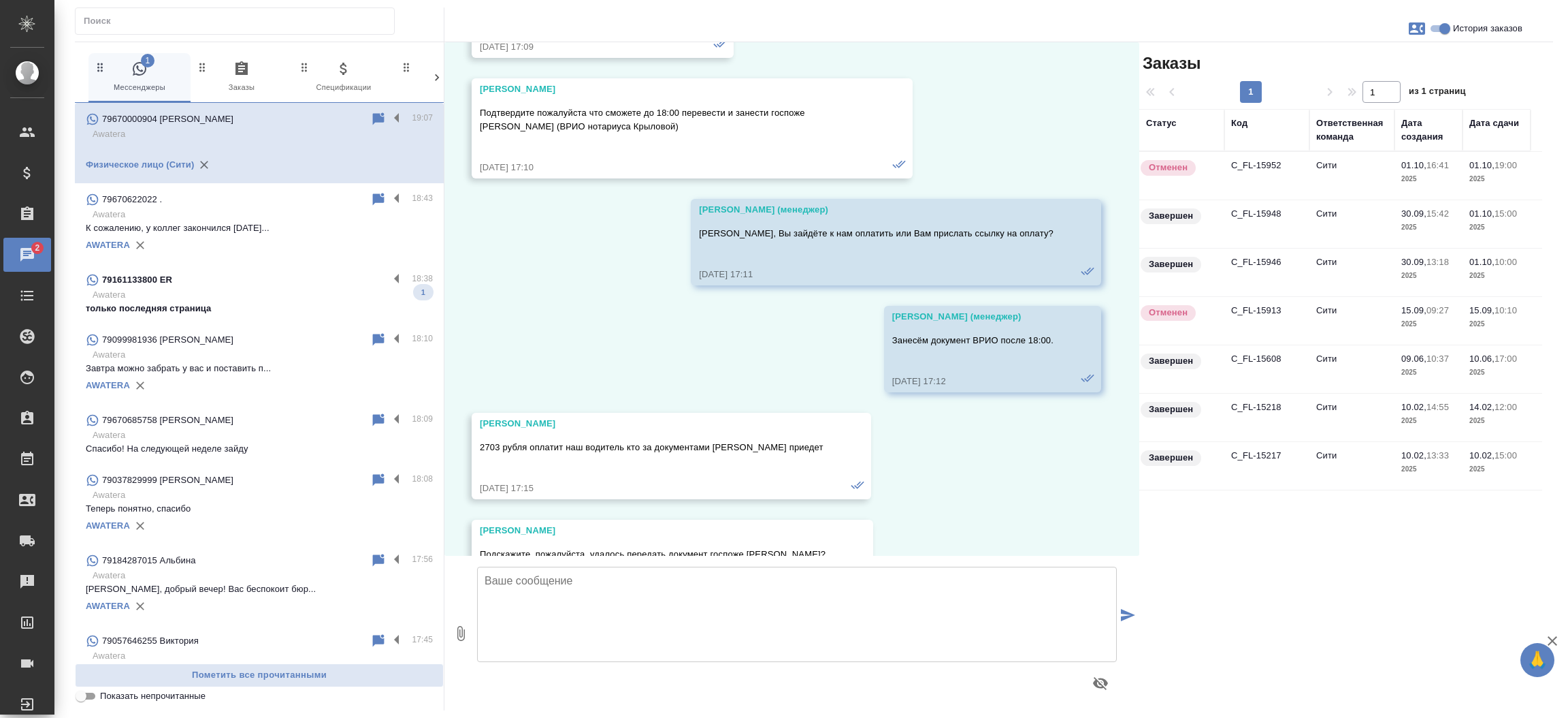
click at [1263, 171] on td "C_FL-15952" at bounding box center [1267, 175] width 85 height 47
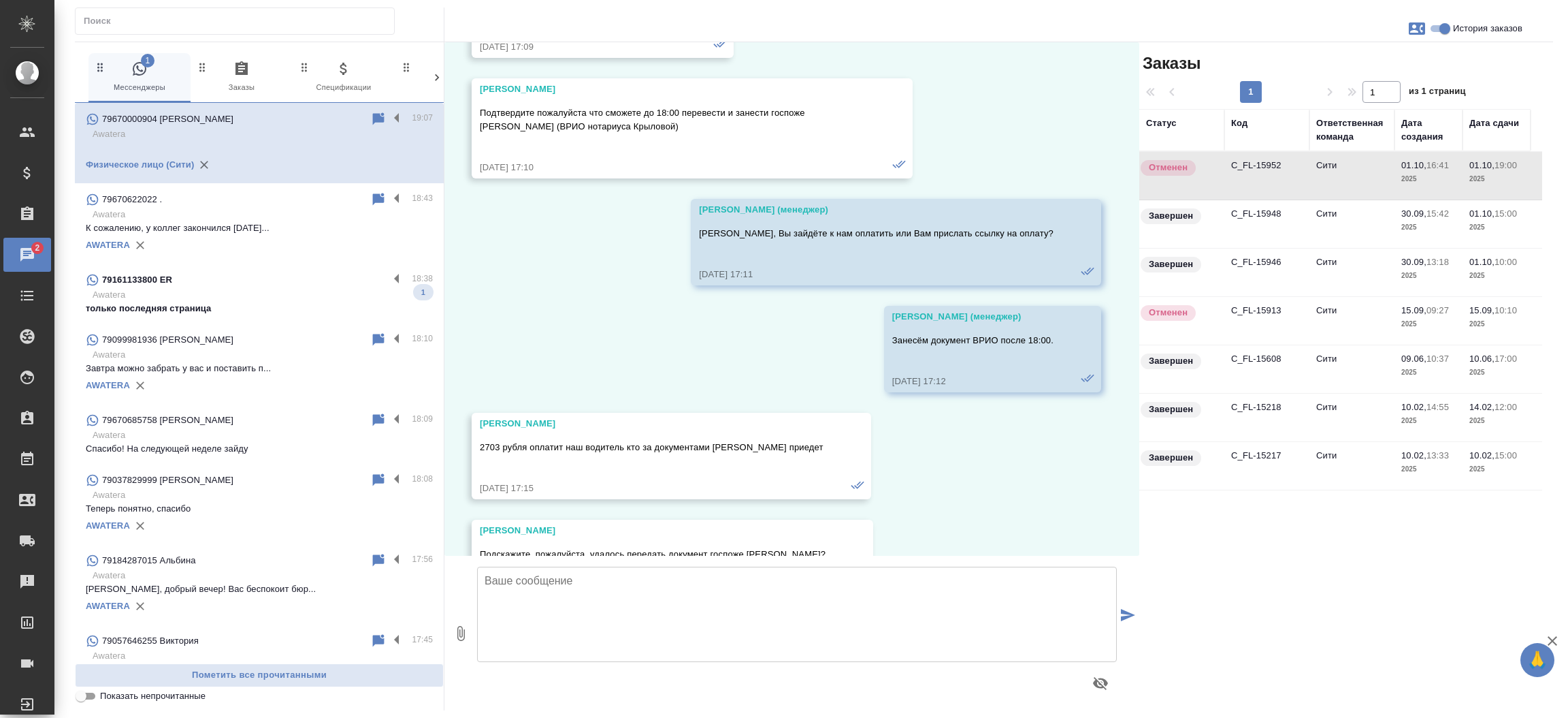
click at [1263, 171] on td "C_FL-15952" at bounding box center [1267, 175] width 85 height 47
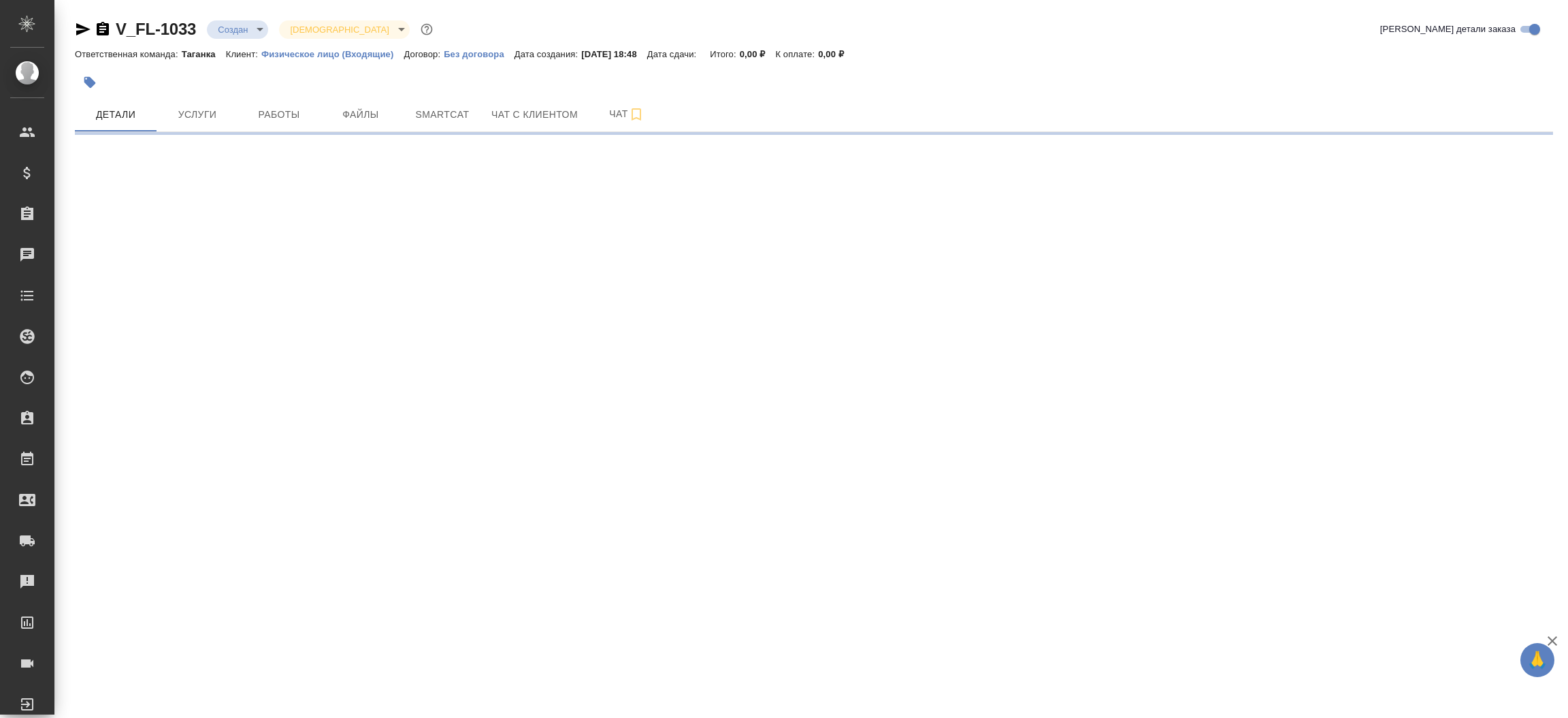
select select "RU"
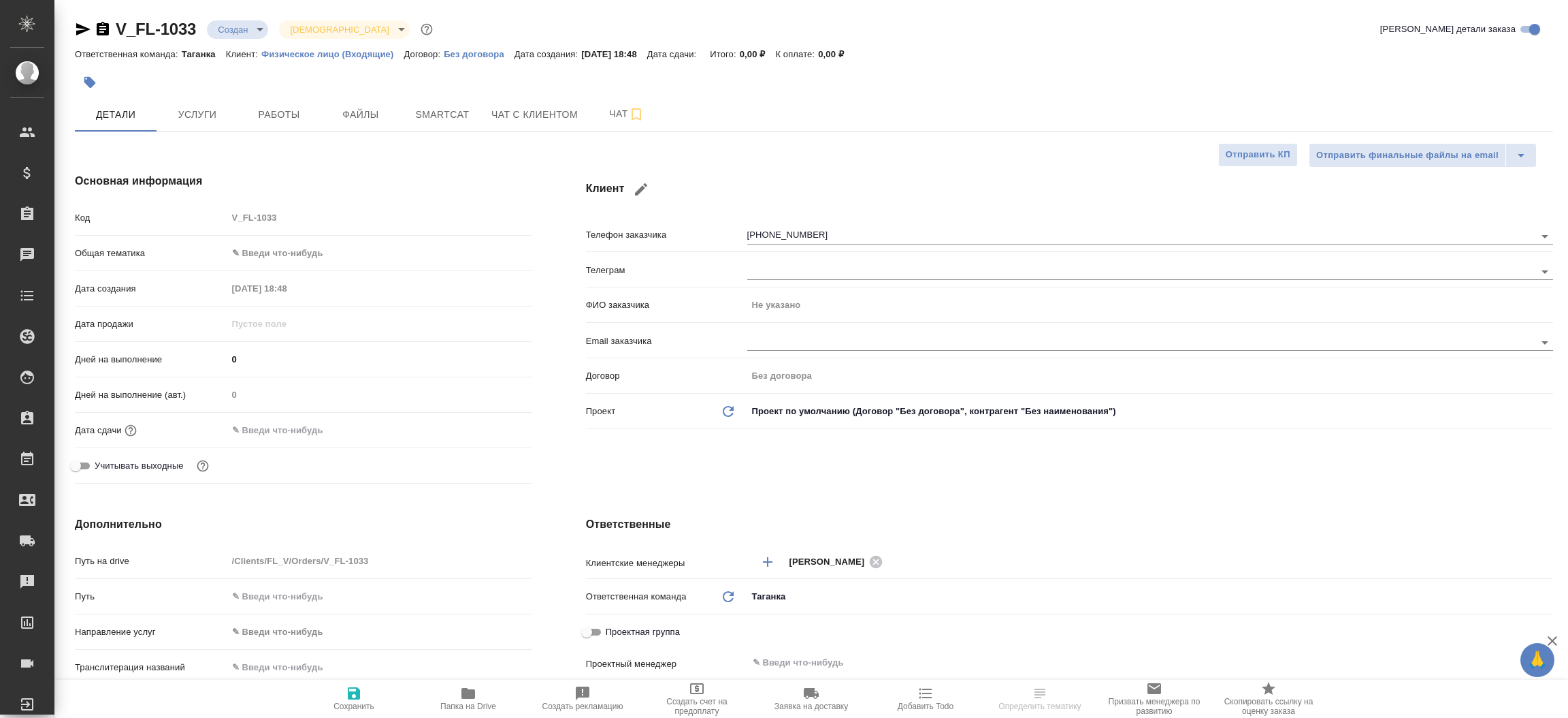
type textarea "x"
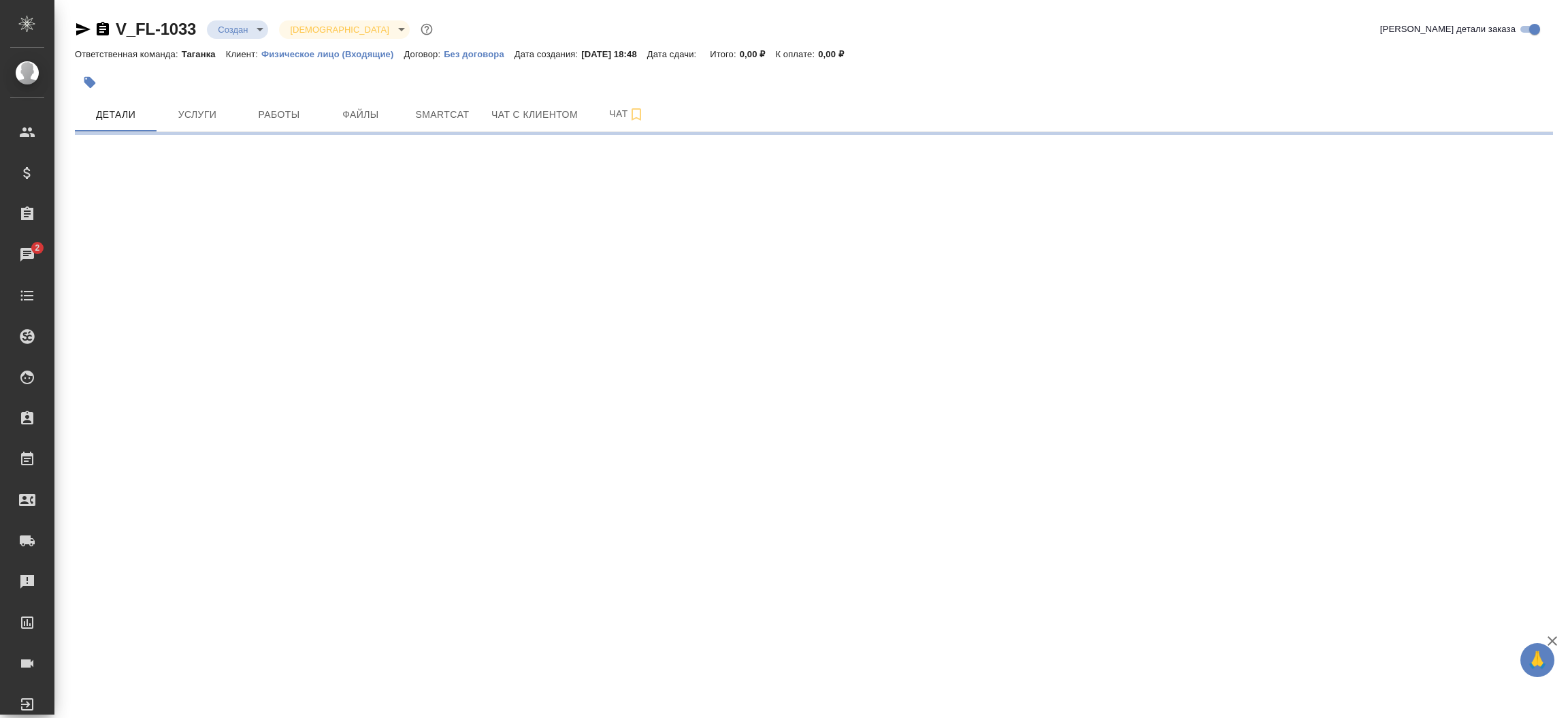
select select "RU"
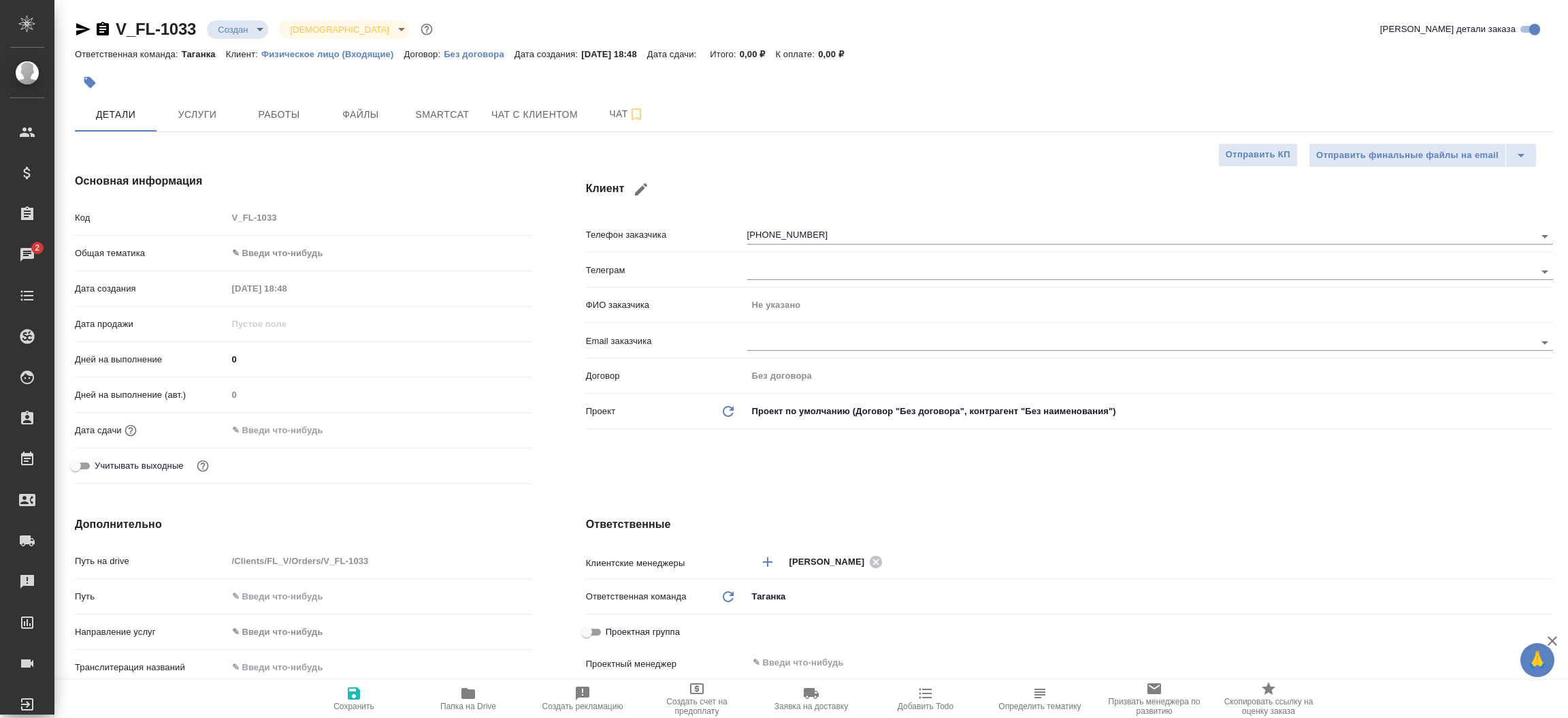
type textarea "x"
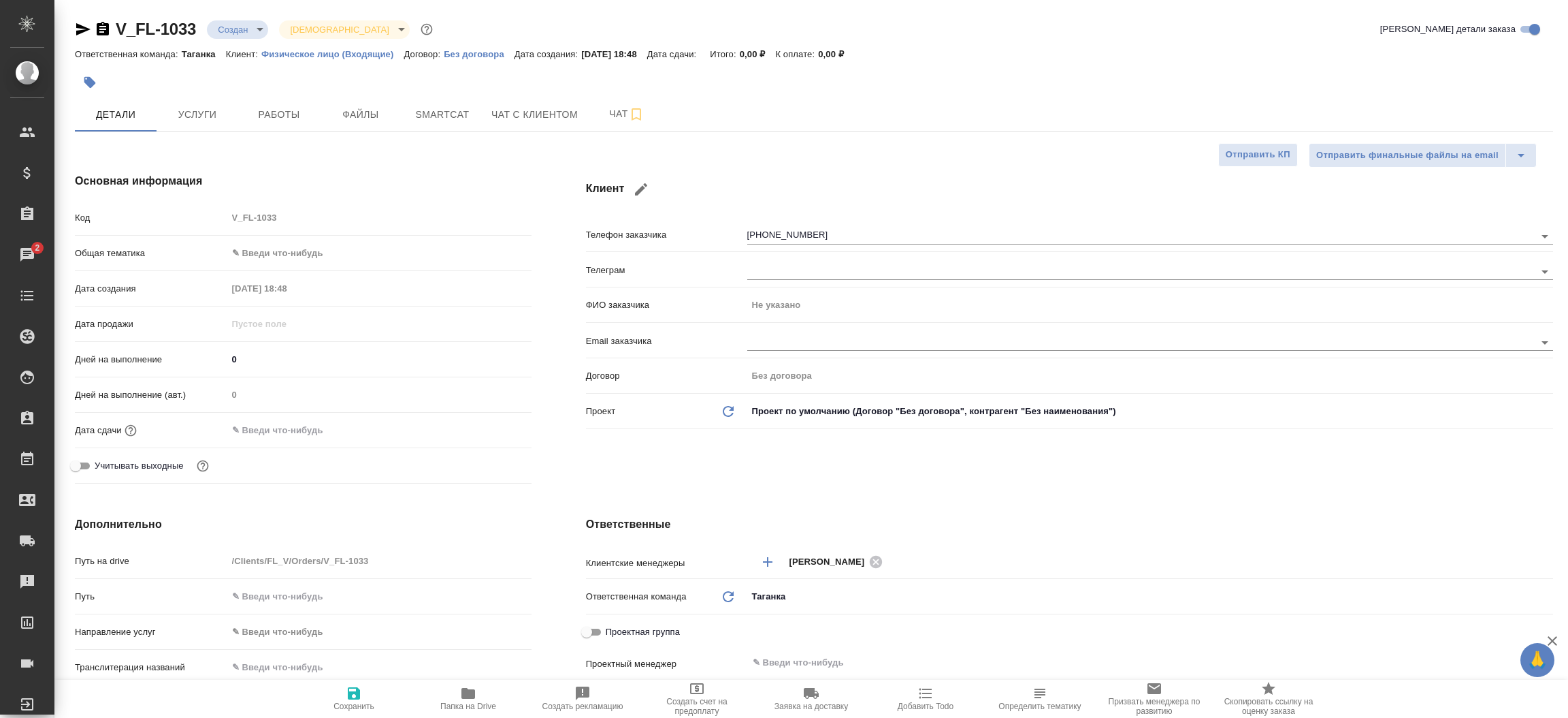
type textarea "x"
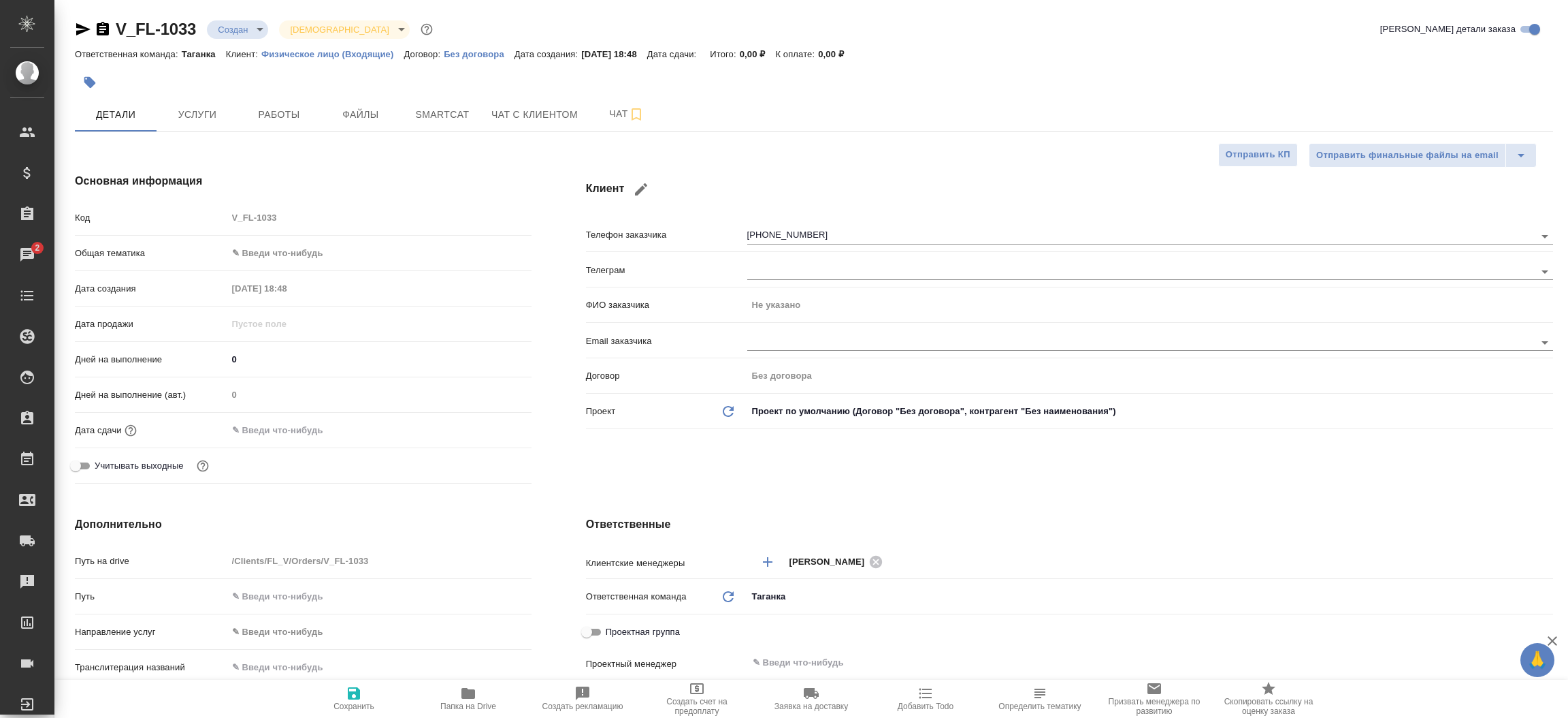
type textarea "x"
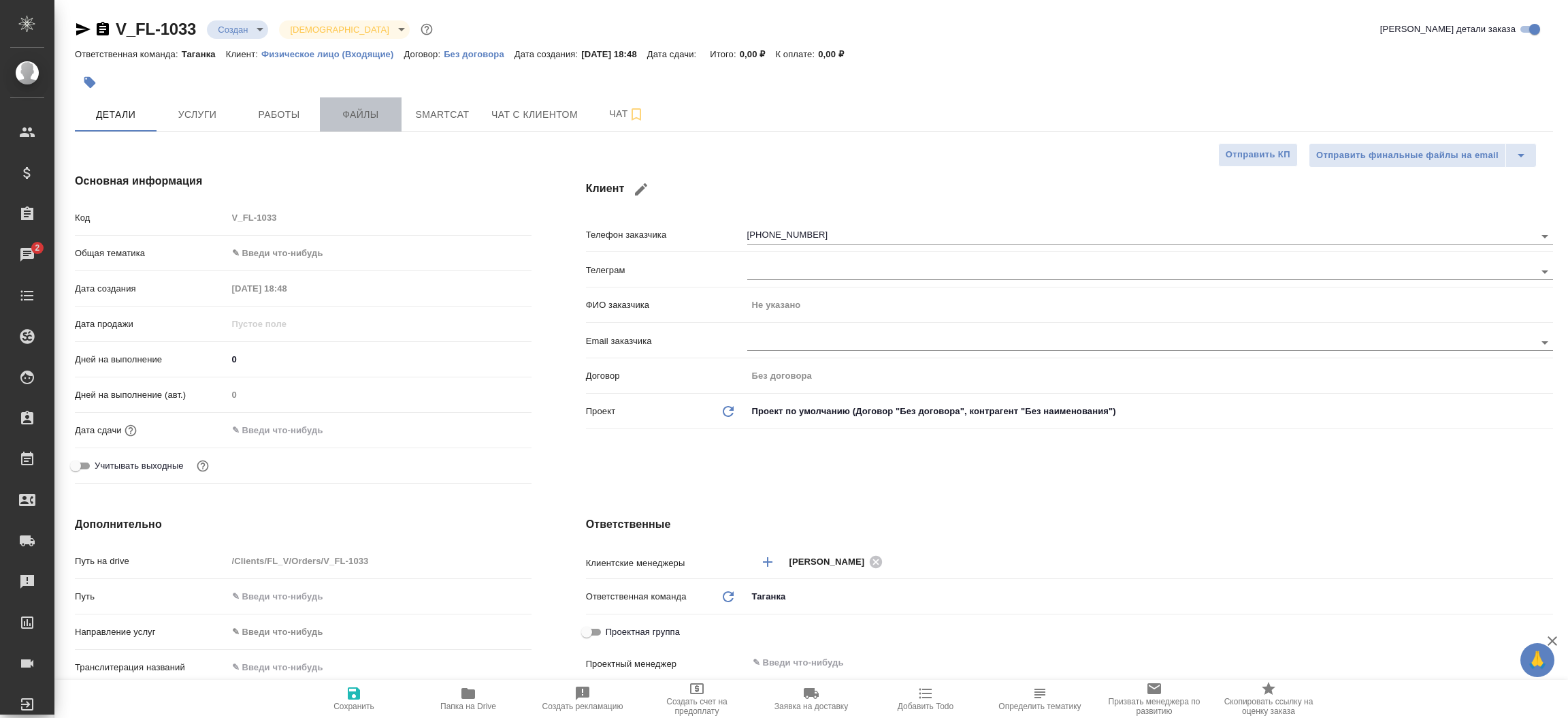
click at [357, 119] on span "Файлы" at bounding box center [360, 115] width 66 height 17
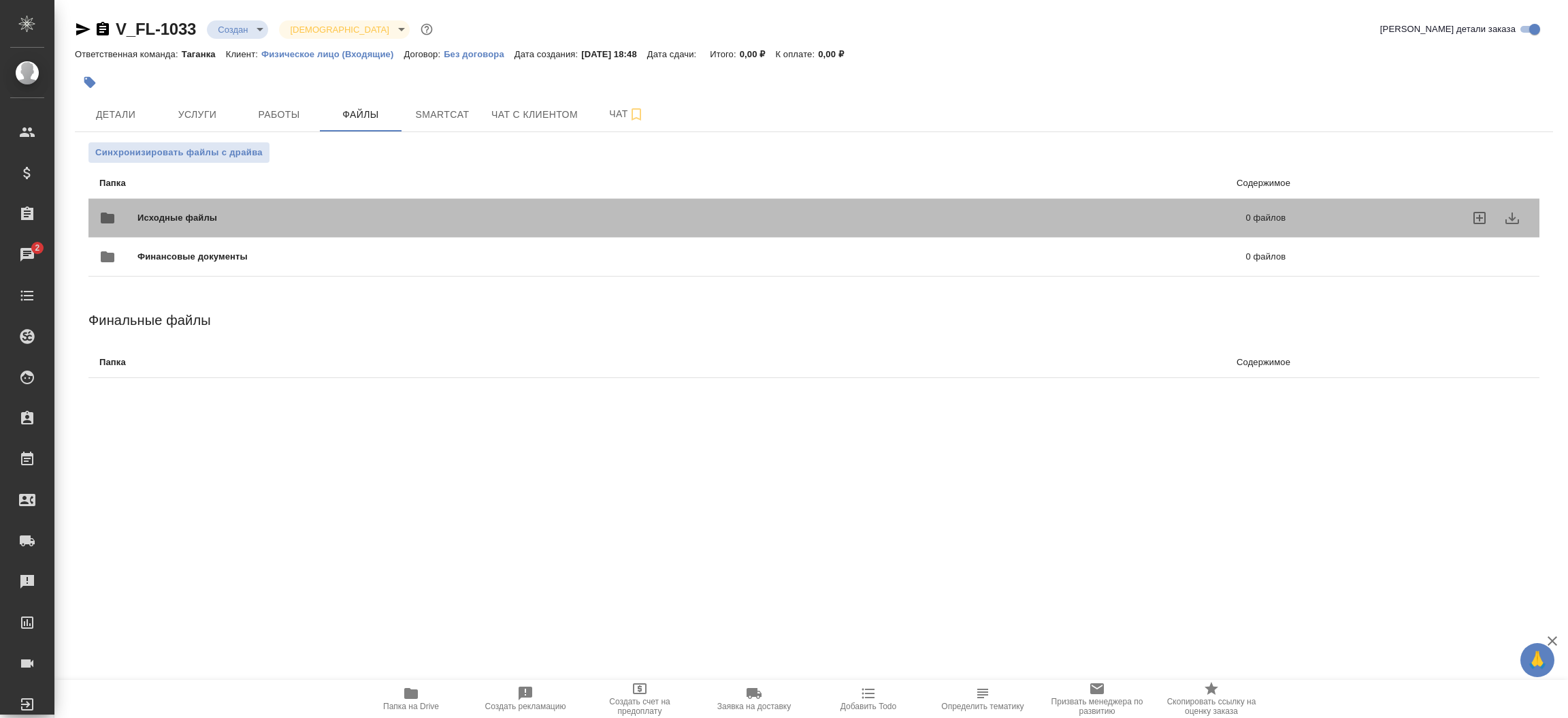
click at [217, 221] on span "Исходные файлы" at bounding box center [435, 217] width 594 height 13
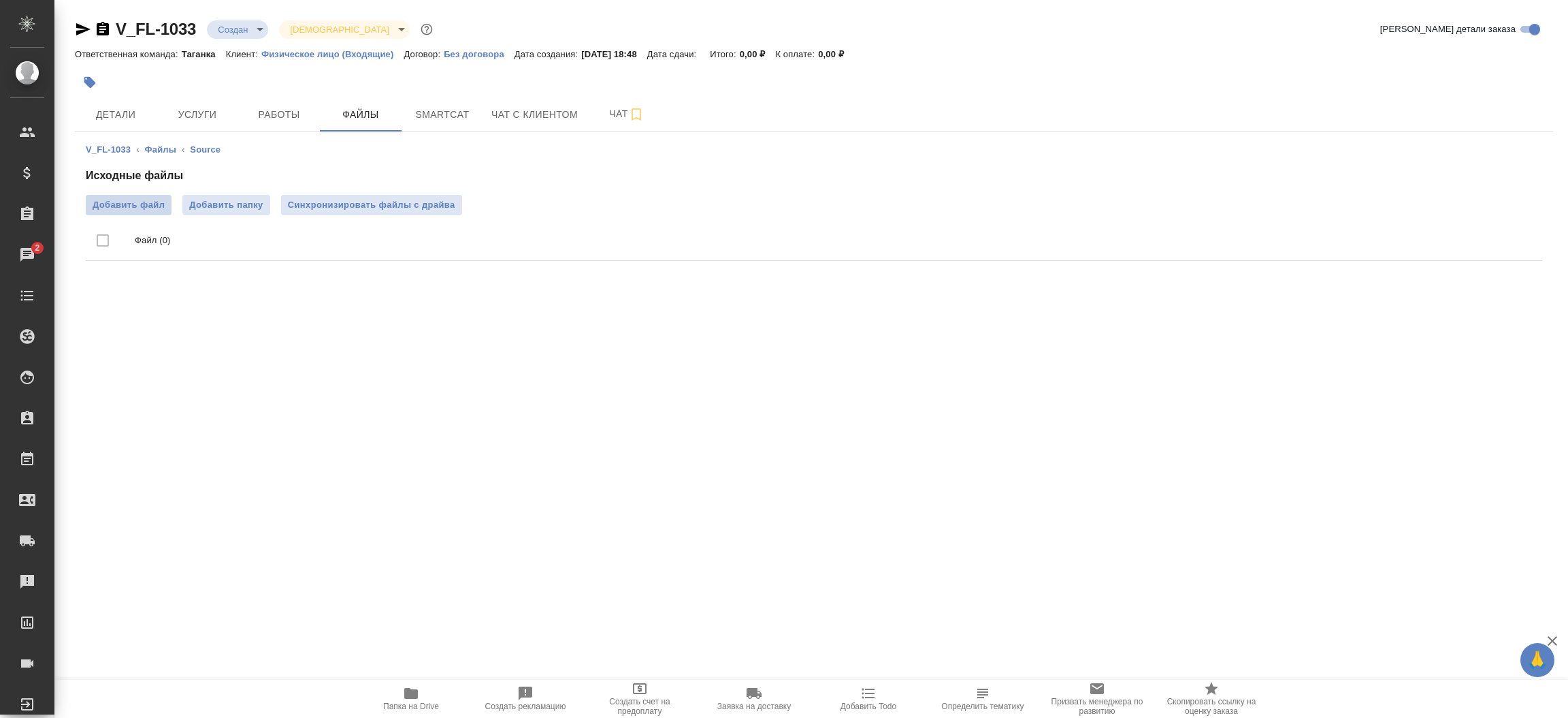
click at [146, 199] on span "Добавить файл" at bounding box center [129, 205] width 72 height 13
click at [0, 0] on input "Добавить файл" at bounding box center [0, 0] width 0 height 0
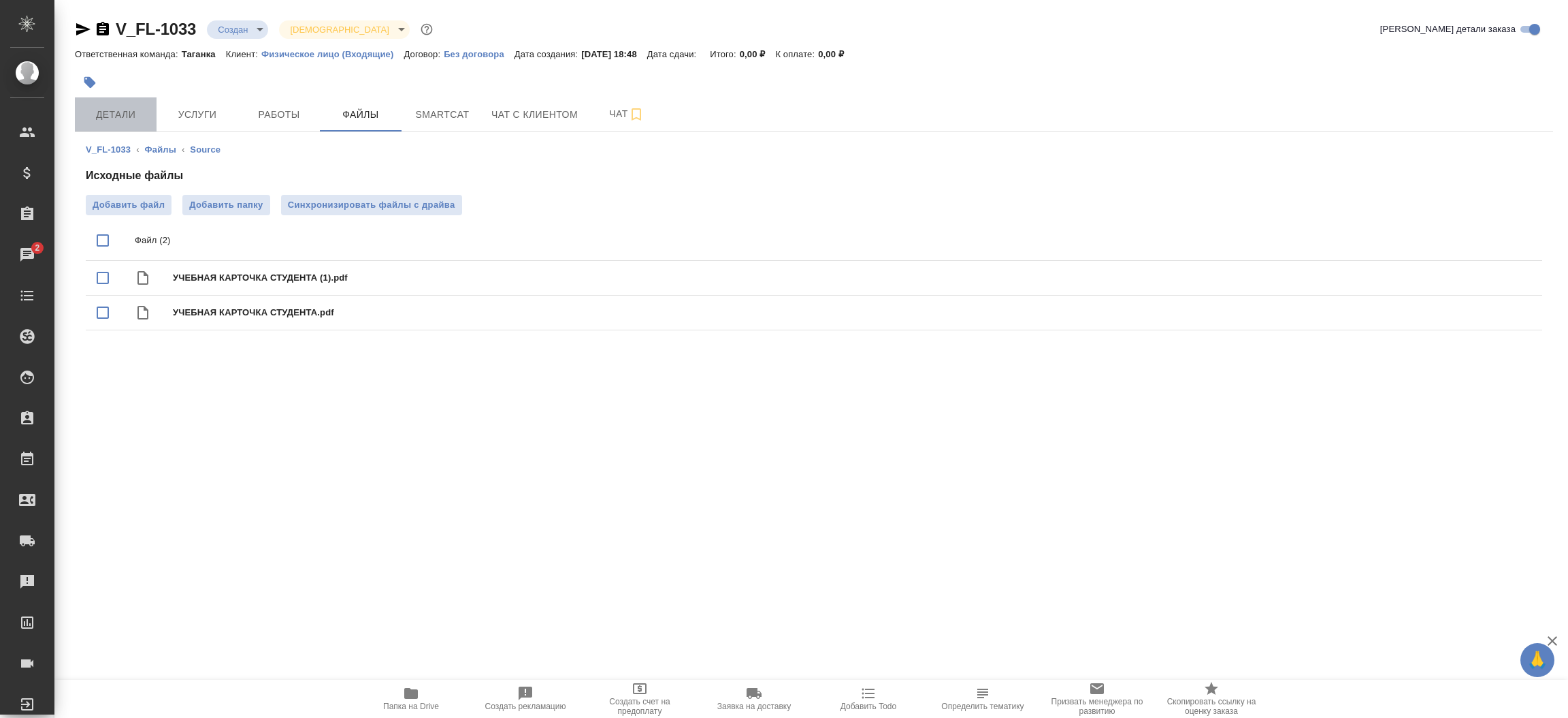
click at [124, 116] on span "Детали" at bounding box center [115, 115] width 66 height 17
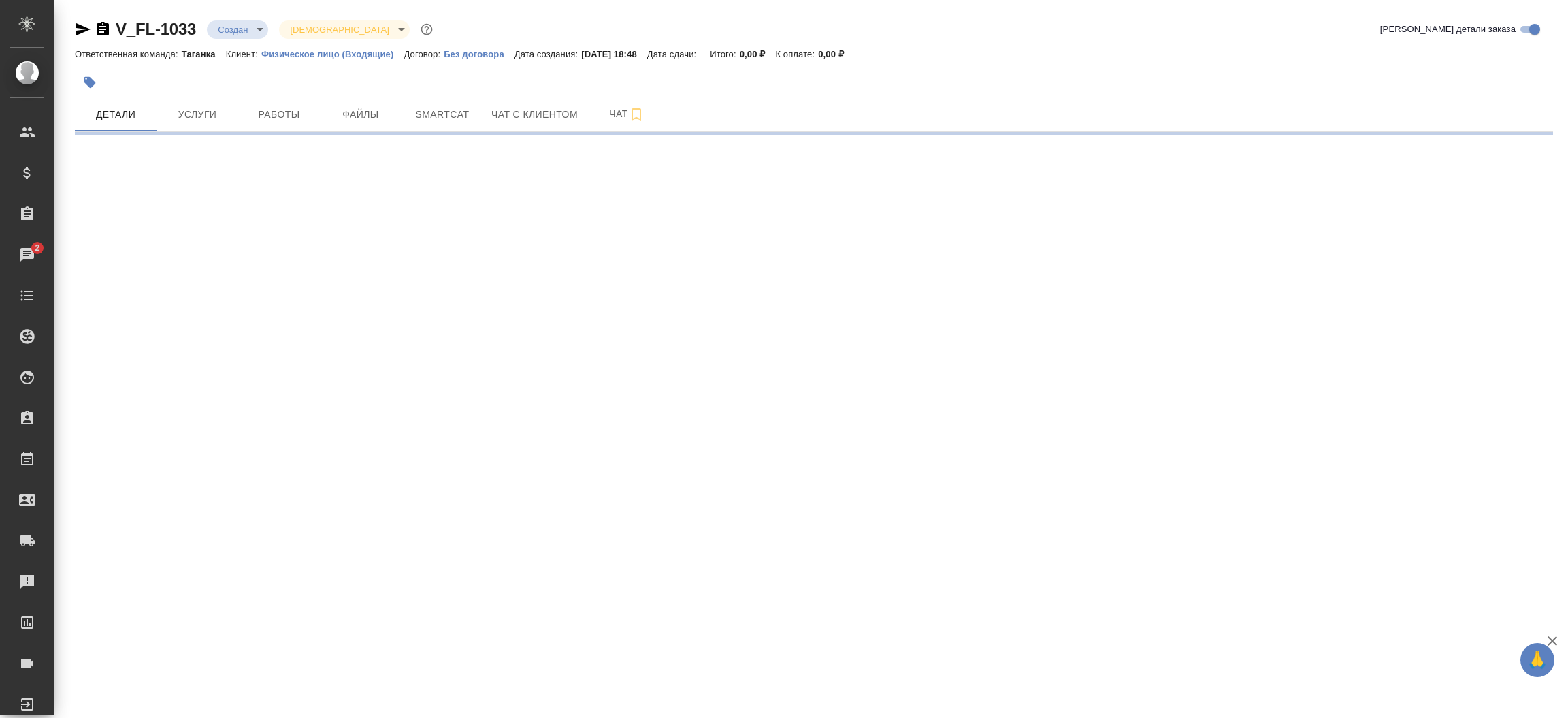
click at [83, 32] on icon "button" at bounding box center [83, 29] width 17 height 17
select select "RU"
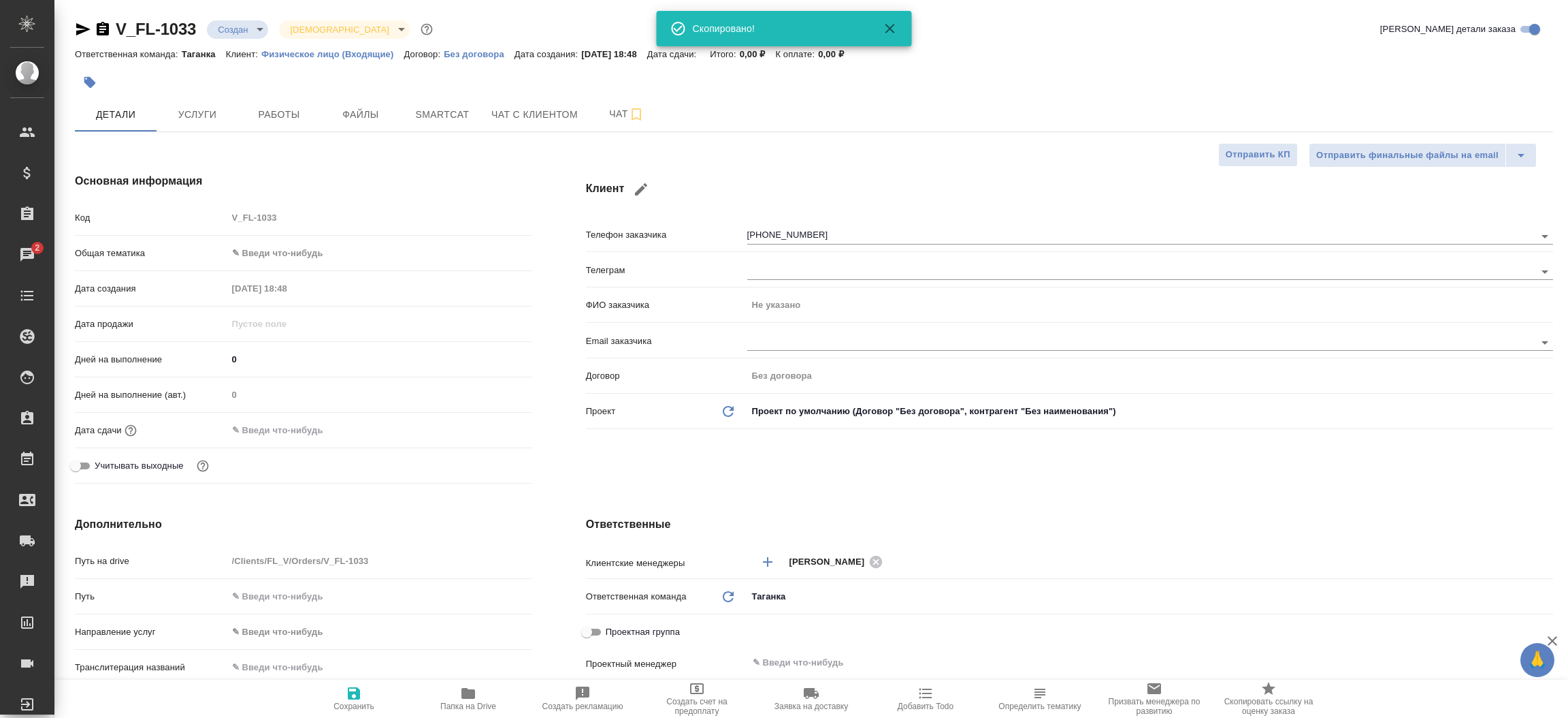
type textarea "x"
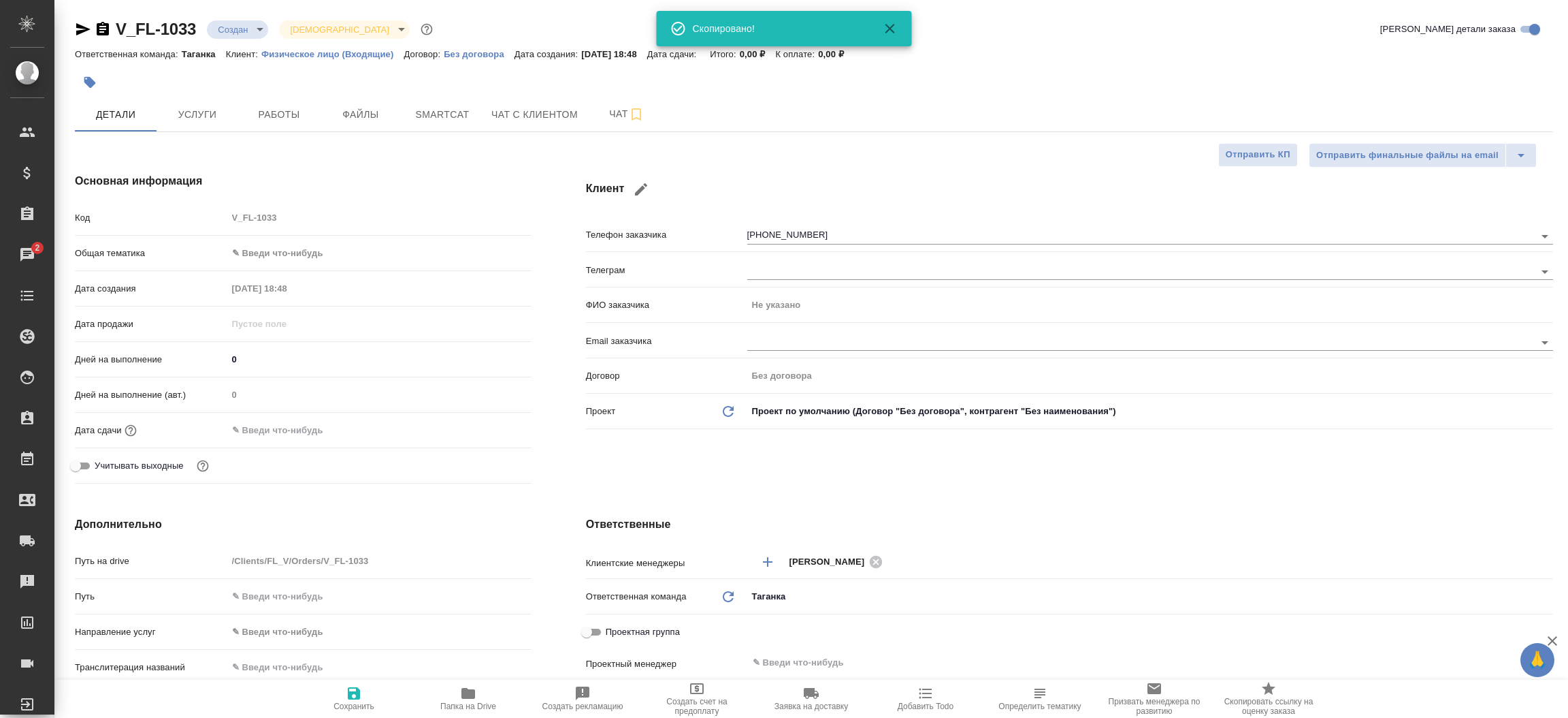
type textarea "x"
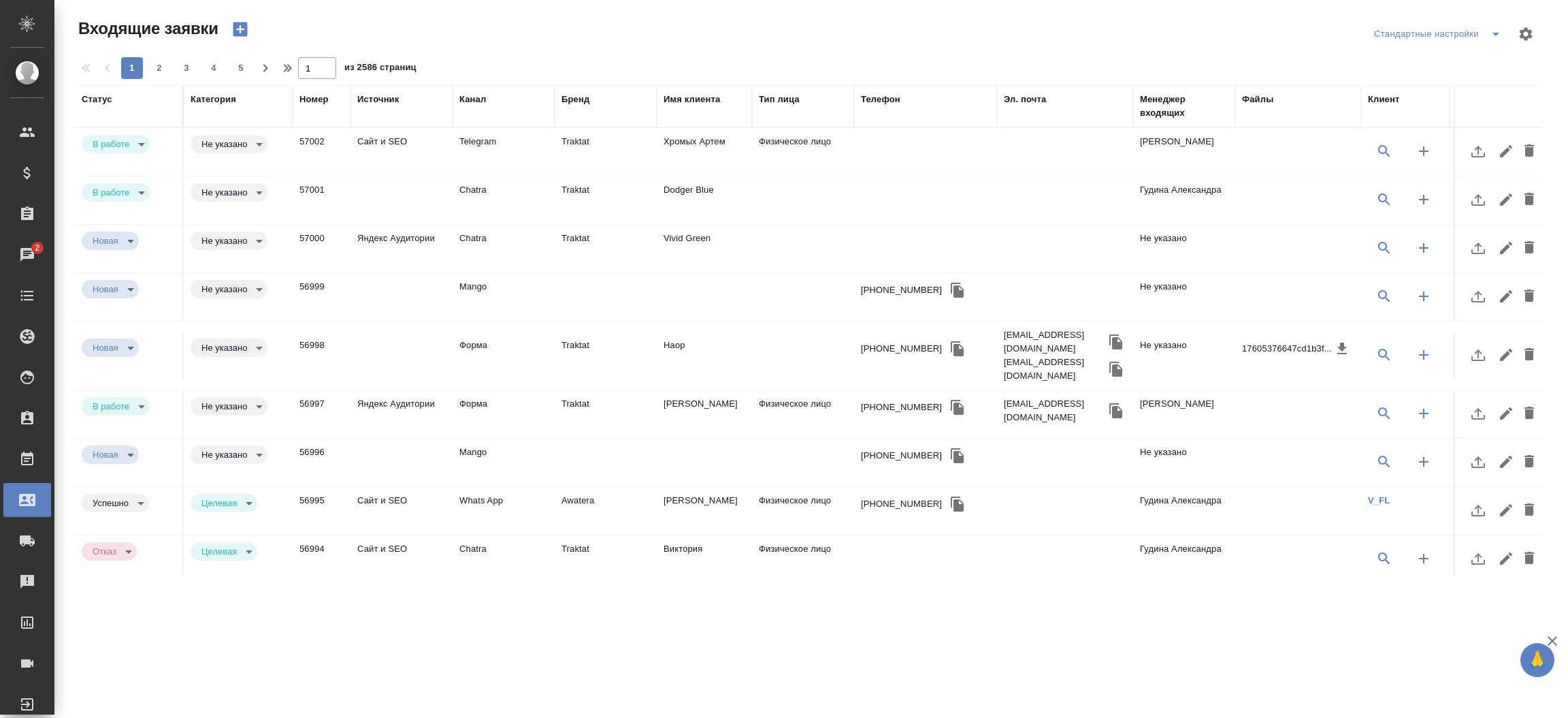
select select "RU"
click at [82, 90] on th "Статус" at bounding box center [129, 106] width 109 height 42
click at [99, 96] on div "Статус" at bounding box center [96, 100] width 31 height 13
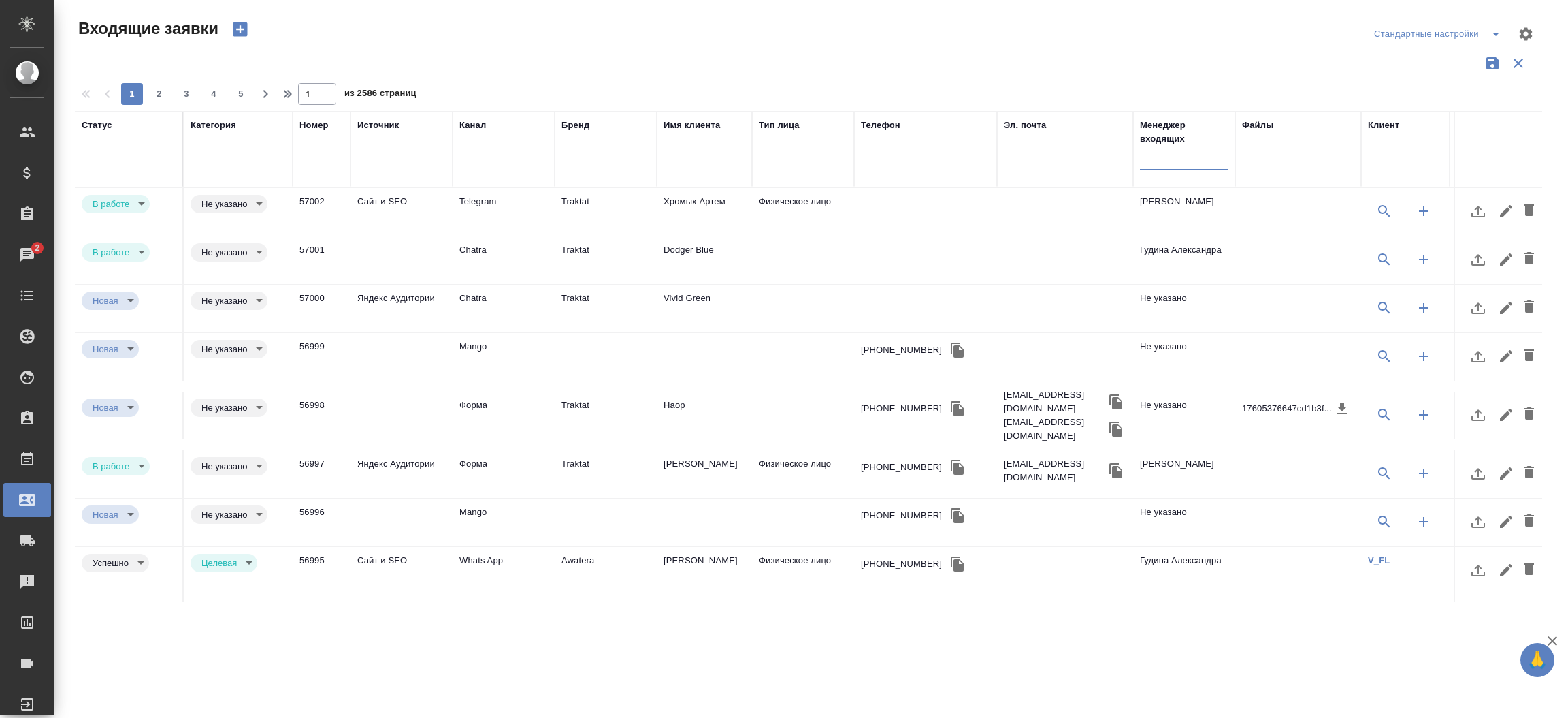
click at [1181, 161] on input "text" at bounding box center [1184, 161] width 89 height 17
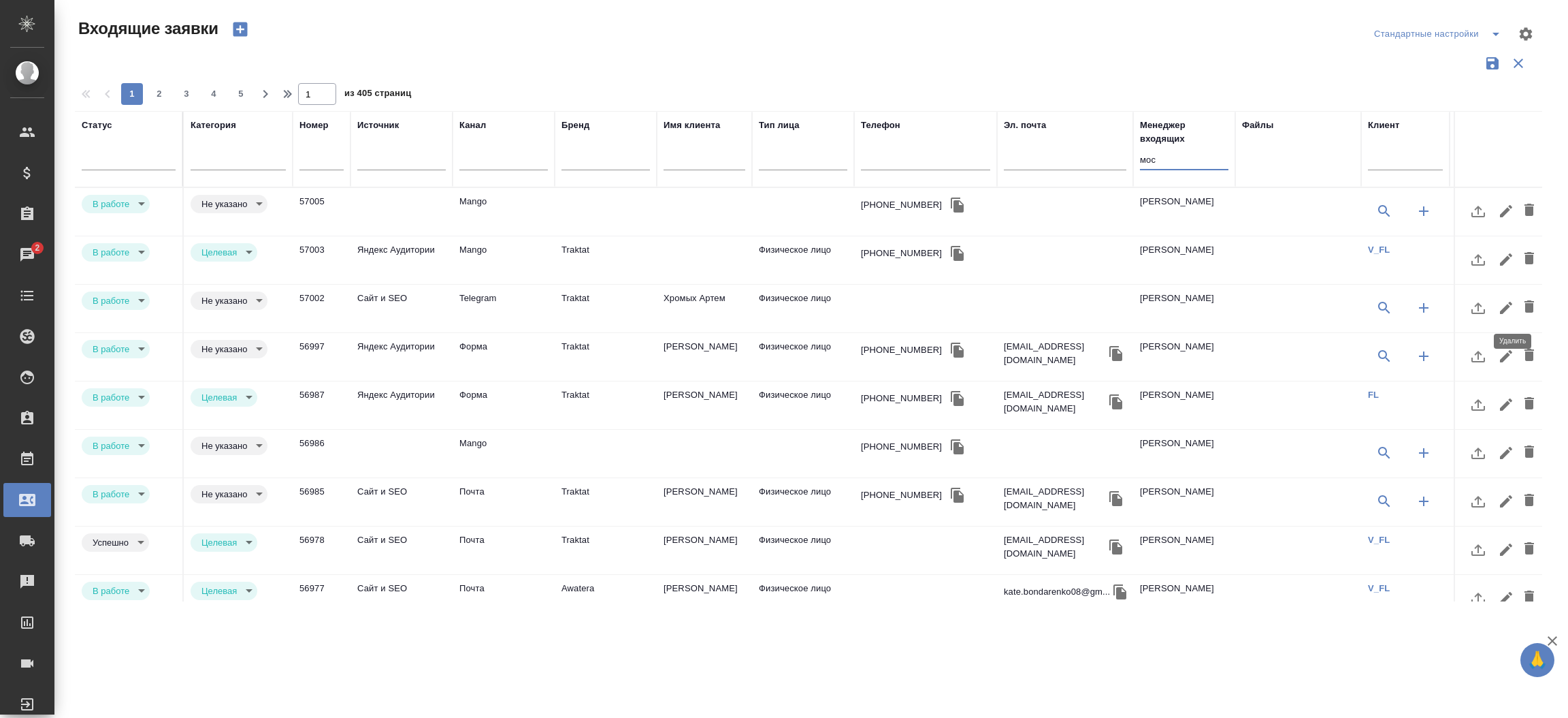
type input "мос"
click at [1521, 310] on icon "button" at bounding box center [1529, 306] width 17 height 17
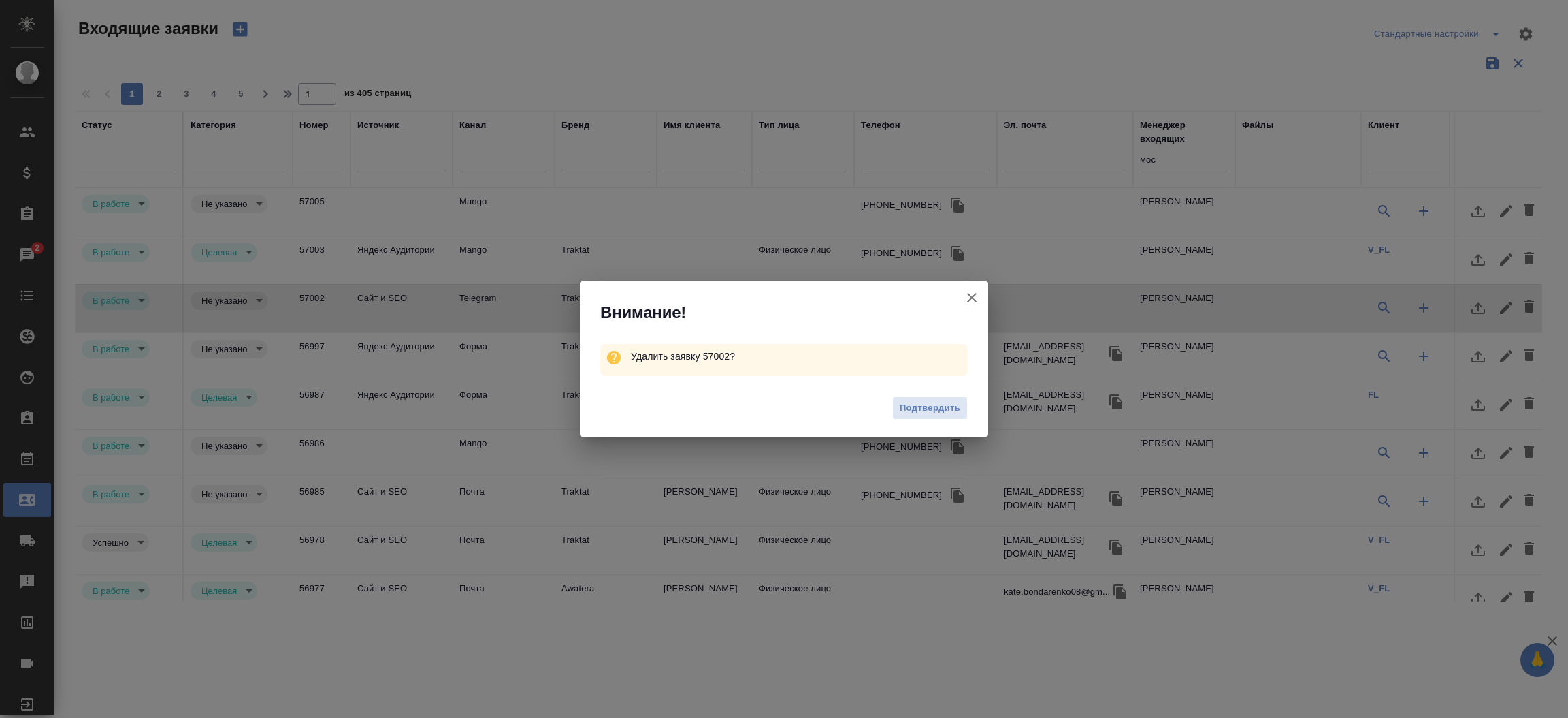
click at [922, 420] on div "Подтвердить" at bounding box center [784, 410] width 408 height 55
click at [915, 408] on span "Подтвердить" at bounding box center [929, 408] width 61 height 16
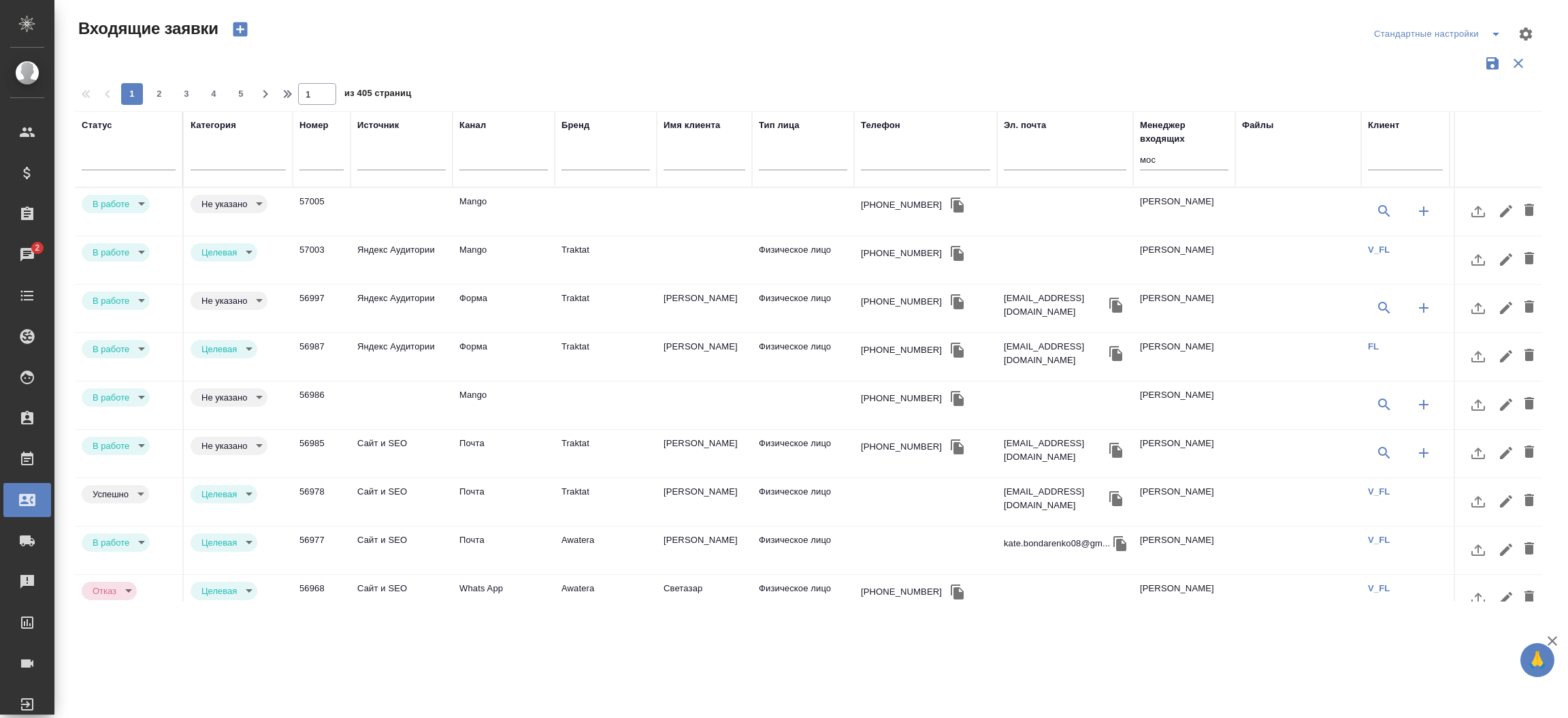
click at [485, 198] on td "Mango" at bounding box center [503, 211] width 102 height 47
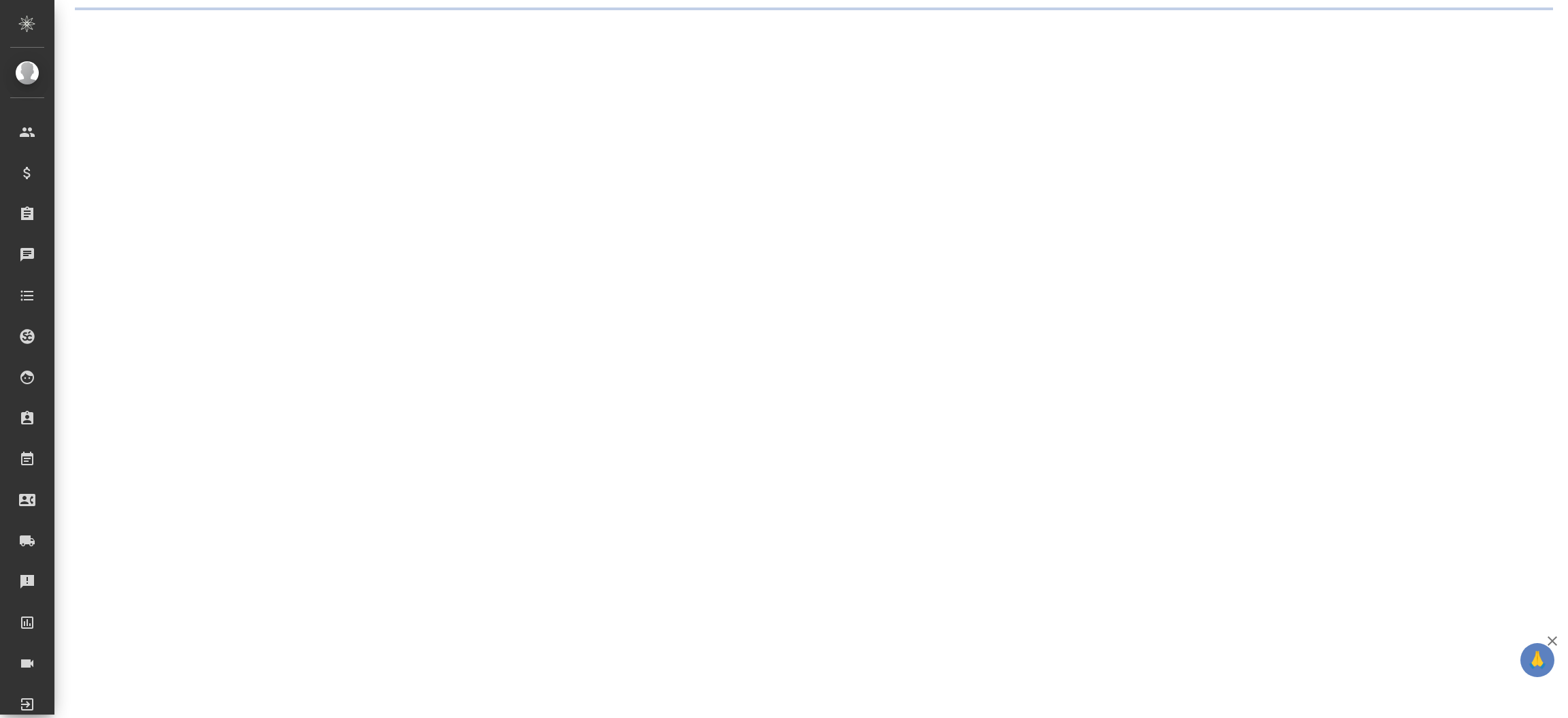
select select "RU"
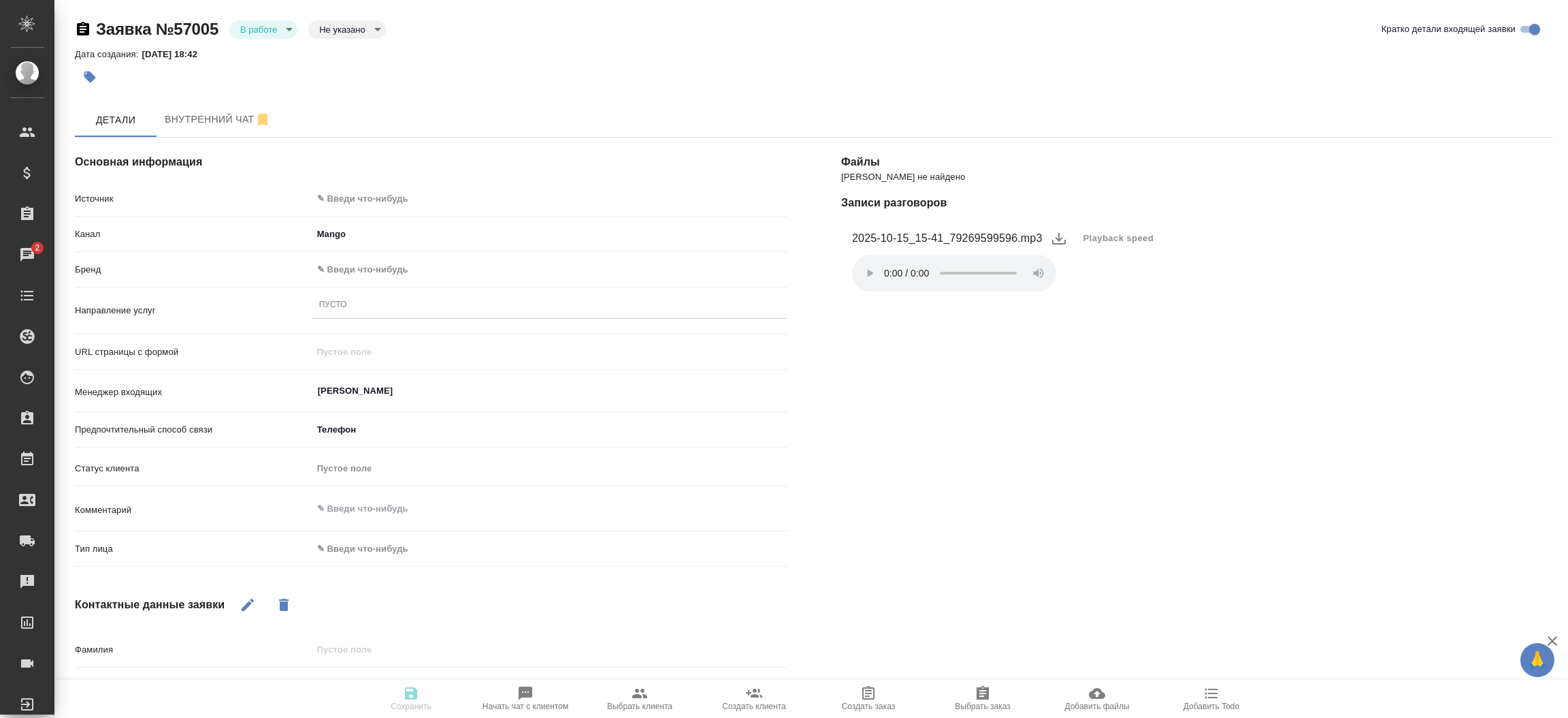
type textarea "x"
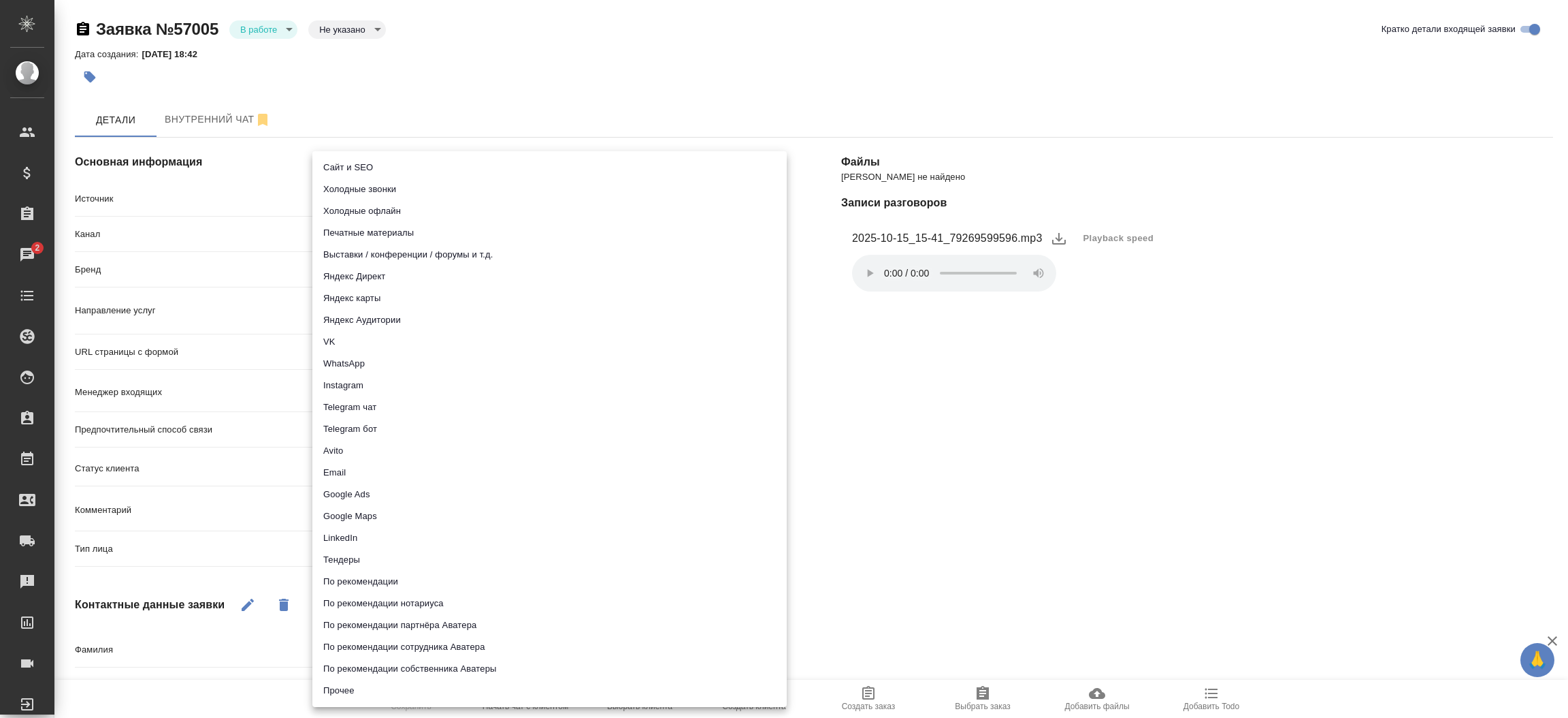
click at [418, 203] on body "🙏 .cls-1 fill:#fff; AWATERA [PERSON_NAME]prutko Клиенты Спецификации Заказы 2 Ч…" at bounding box center [784, 359] width 1568 height 718
click at [398, 168] on li "Сайт и SEO" at bounding box center [549, 168] width 475 height 22
type input "seo"
type textarea "x"
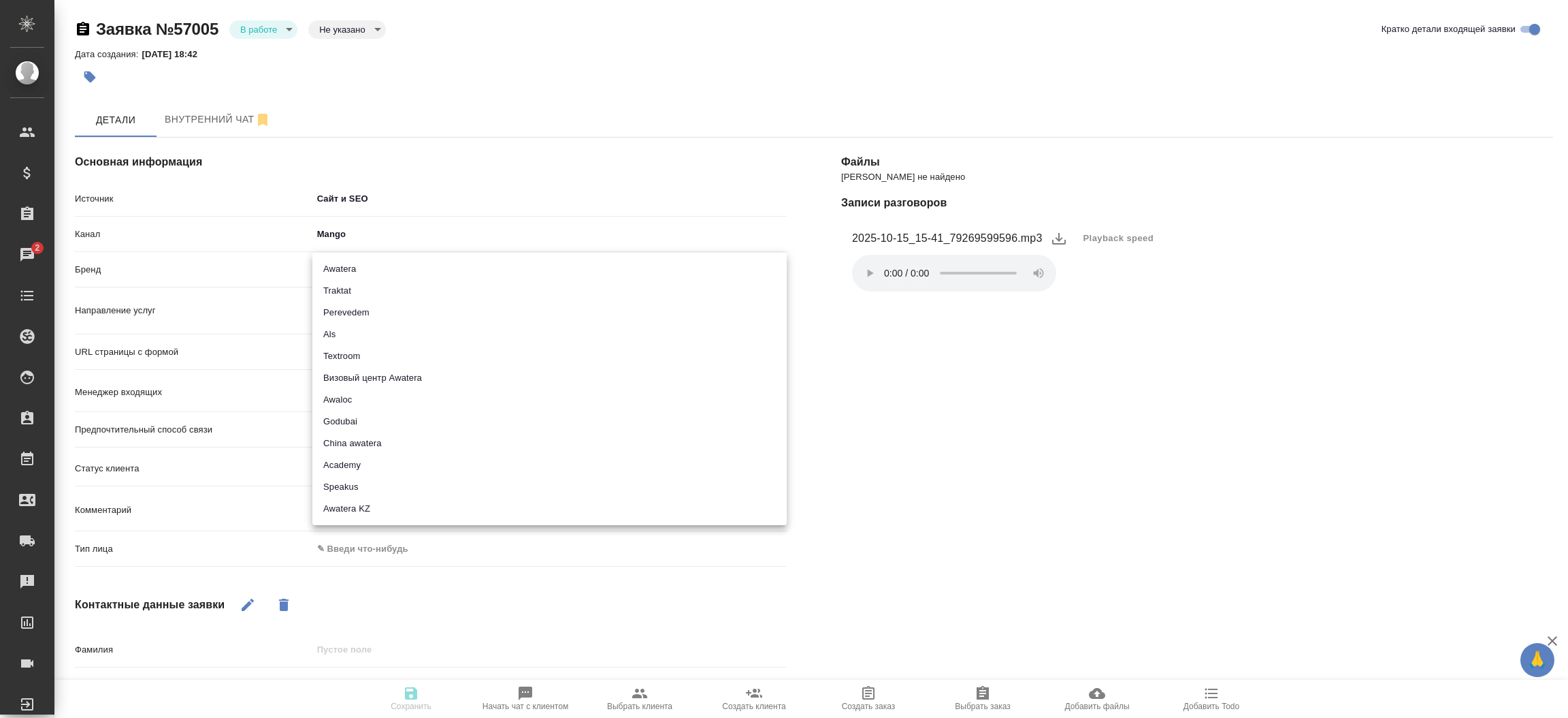
click at [386, 263] on body "🙏 .cls-1 fill:#fff; AWATERA [PERSON_NAME]prutko Клиенты Спецификации Заказы 2 Ч…" at bounding box center [784, 359] width 1568 height 718
click at [386, 289] on li "Traktat" at bounding box center [549, 291] width 475 height 22
type input "traktat"
type textarea "x"
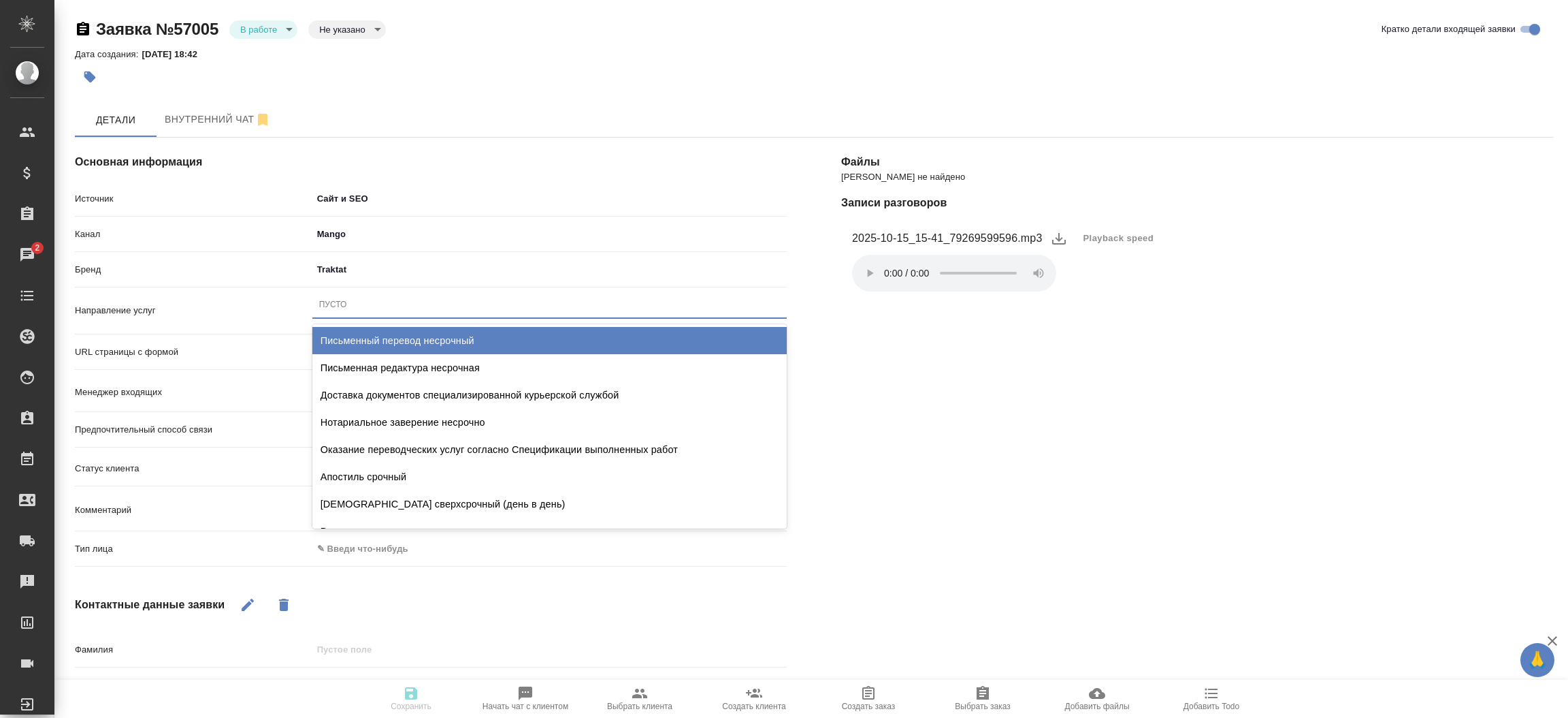
click at [387, 304] on div "Пусто" at bounding box center [549, 305] width 475 height 20
type input "виза"
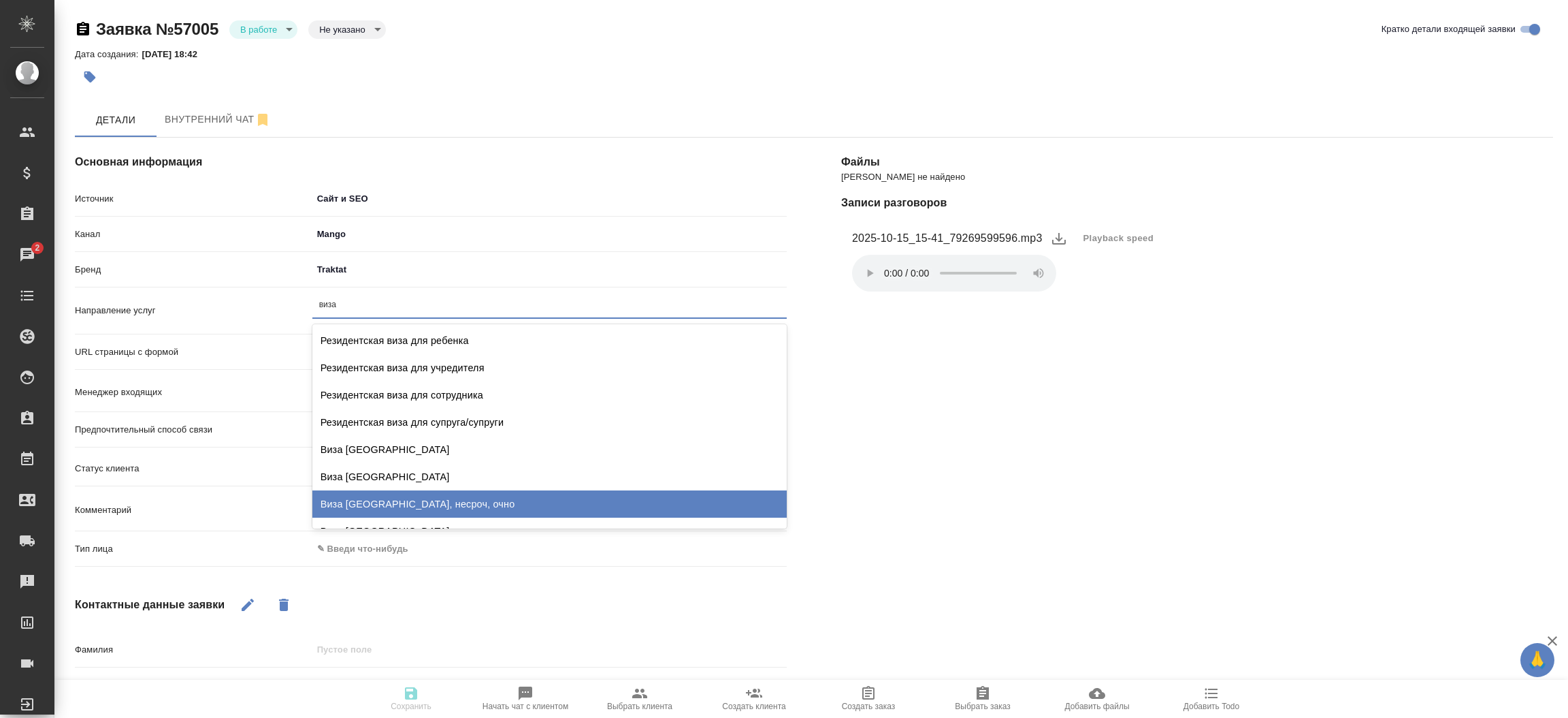
click at [426, 506] on div "Виза Франция, несроч, очно" at bounding box center [549, 504] width 475 height 27
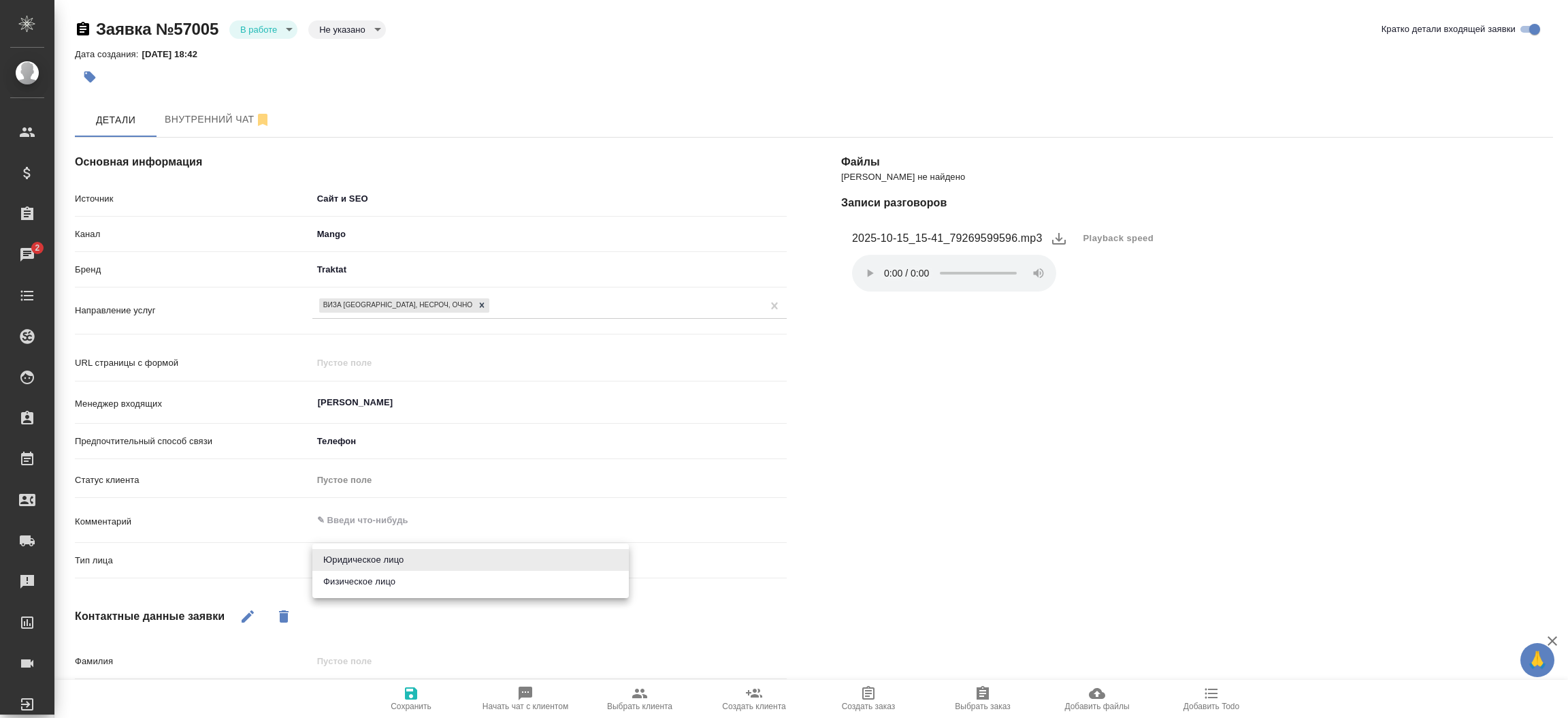
click at [397, 561] on body "🙏 .cls-1 fill:#fff; AWATERA Прутько Ирина i.prutko Клиенты Спецификации Заказы …" at bounding box center [784, 359] width 1568 height 718
click at [397, 585] on li "Физическое лицо" at bounding box center [470, 581] width 316 height 22
type textarea "x"
type input "private"
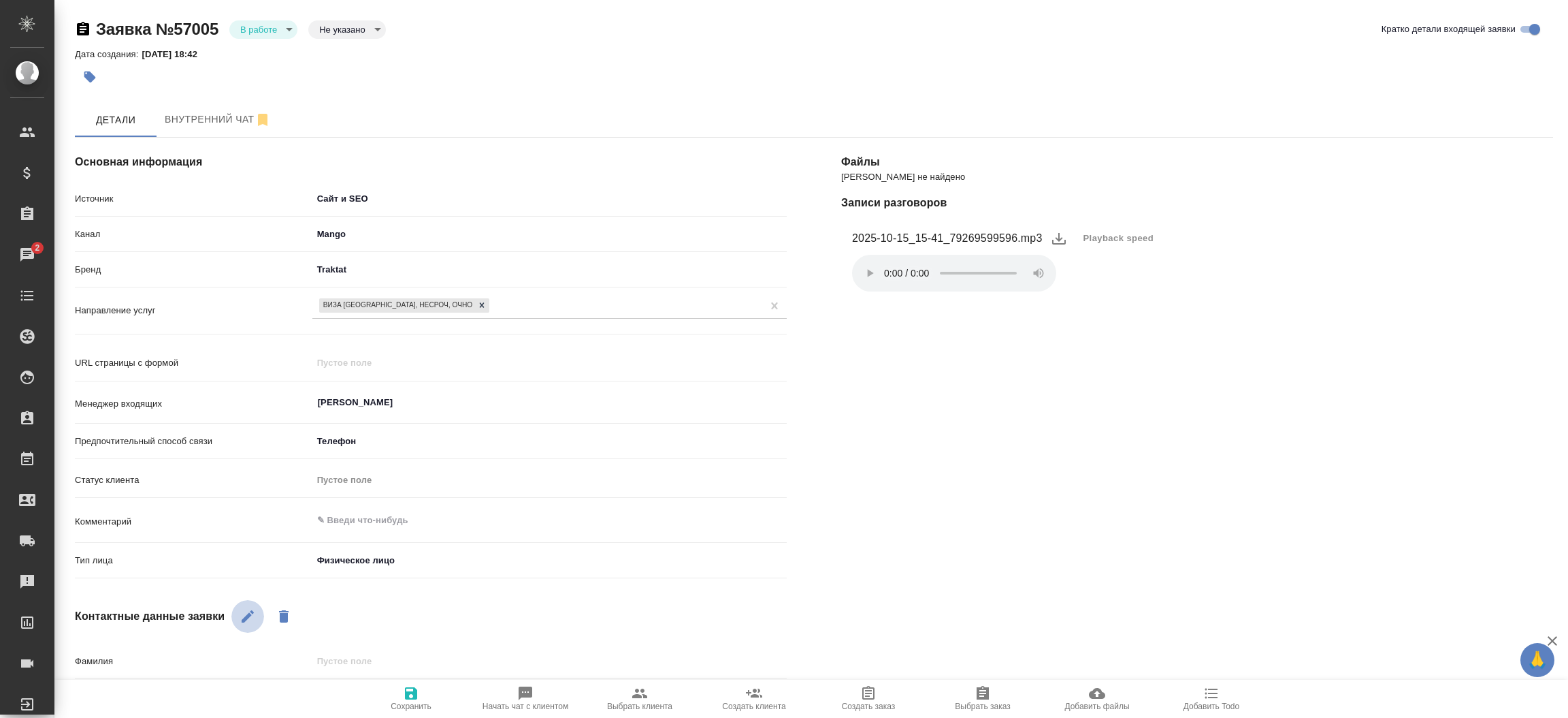
click at [240, 616] on icon "button" at bounding box center [248, 616] width 17 height 17
drag, startPoint x: 420, startPoint y: 569, endPoint x: 420, endPoint y: 586, distance: 17.0
click at [420, 586] on body "🙏 .cls-1 fill:#fff; AWATERA Прутько Ирина i.prutko Клиенты Спецификации Заказы …" at bounding box center [784, 359] width 1568 height 718
click at [420, 586] on div at bounding box center [784, 359] width 1568 height 718
click at [883, 621] on div at bounding box center [784, 359] width 1568 height 718
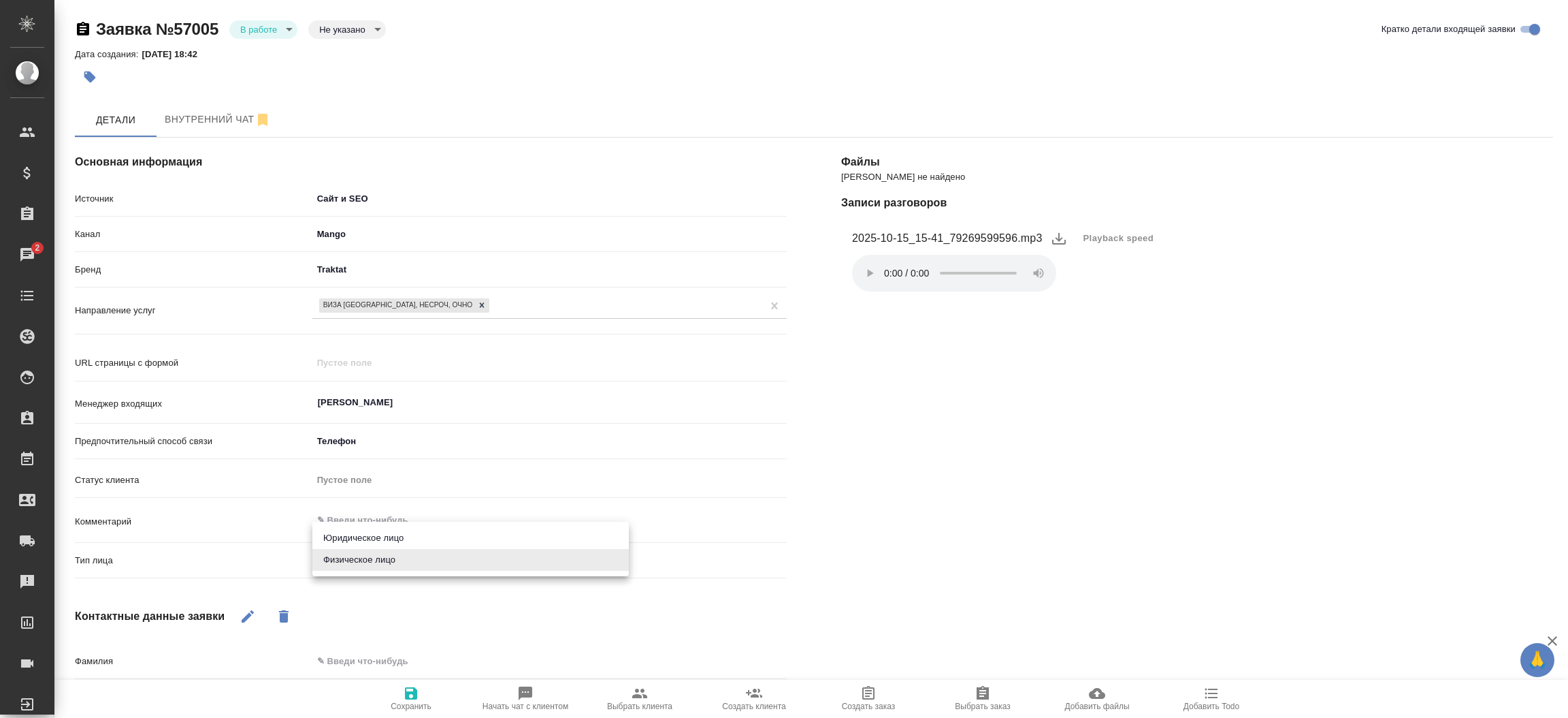
click at [1229, 236] on div at bounding box center [784, 359] width 1568 height 718
drag, startPoint x: 1229, startPoint y: 236, endPoint x: 1133, endPoint y: 125, distance: 146.8
click at [1133, 125] on div at bounding box center [784, 359] width 1568 height 718
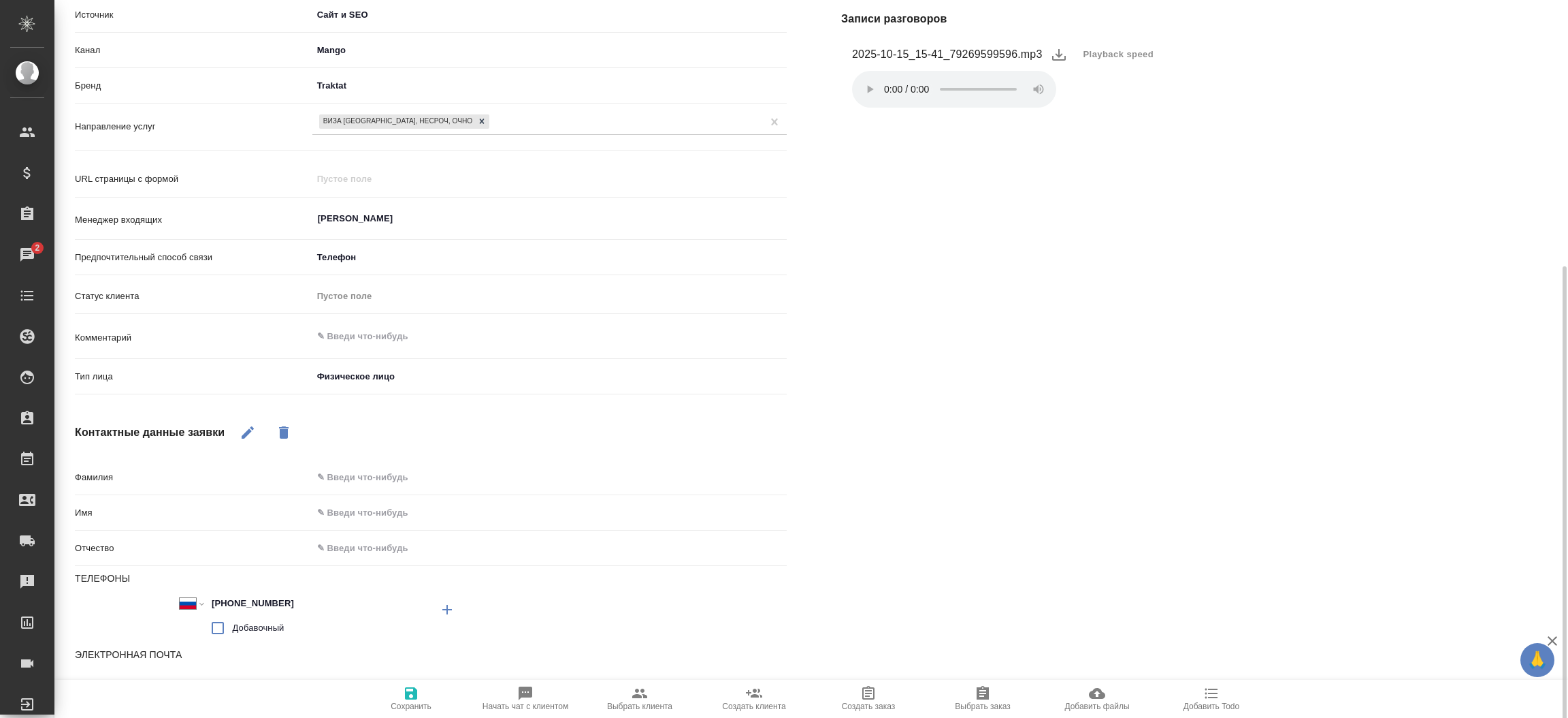
scroll to position [260, 0]
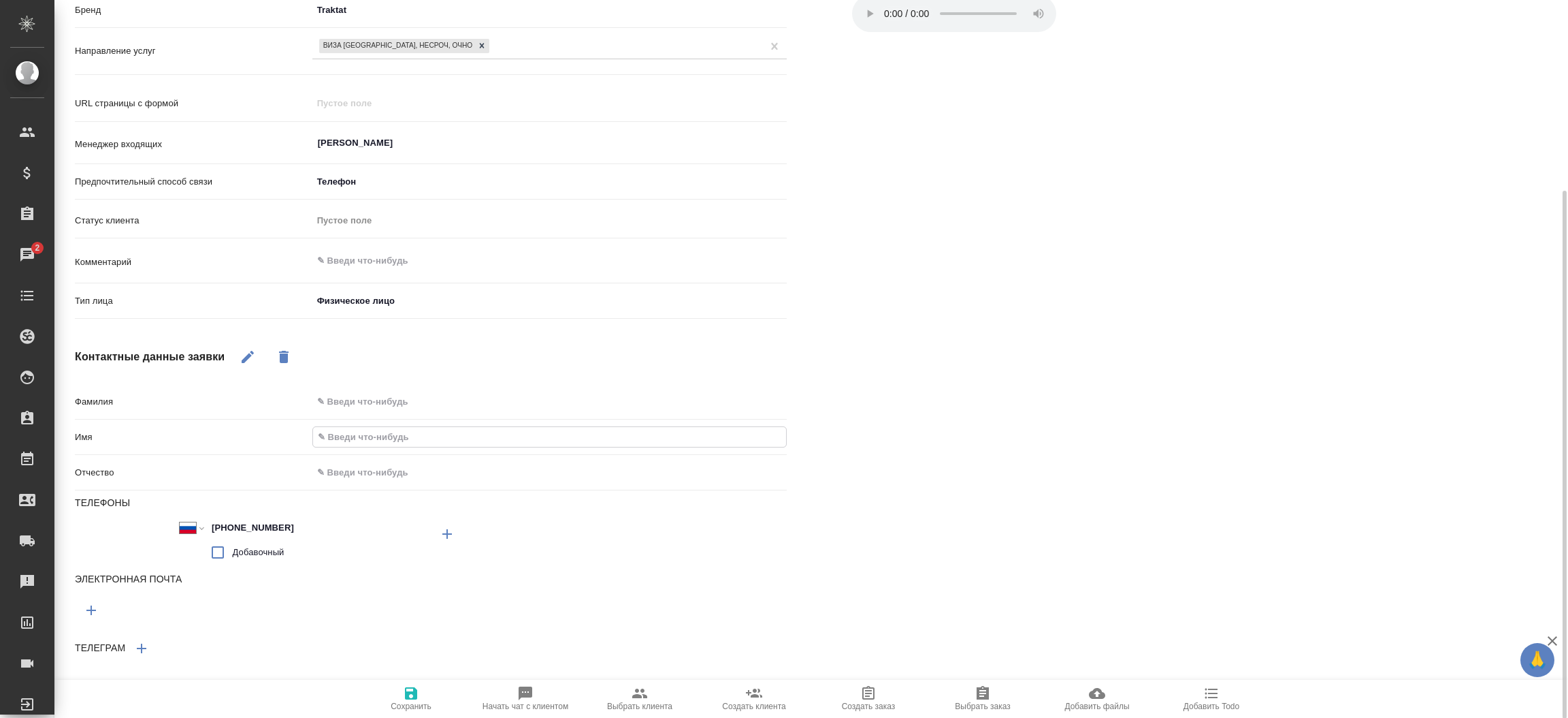
click at [361, 437] on input "text" at bounding box center [549, 437] width 473 height 20
type textarea "x"
type input "О"
type textarea "x"
type input "Ол"
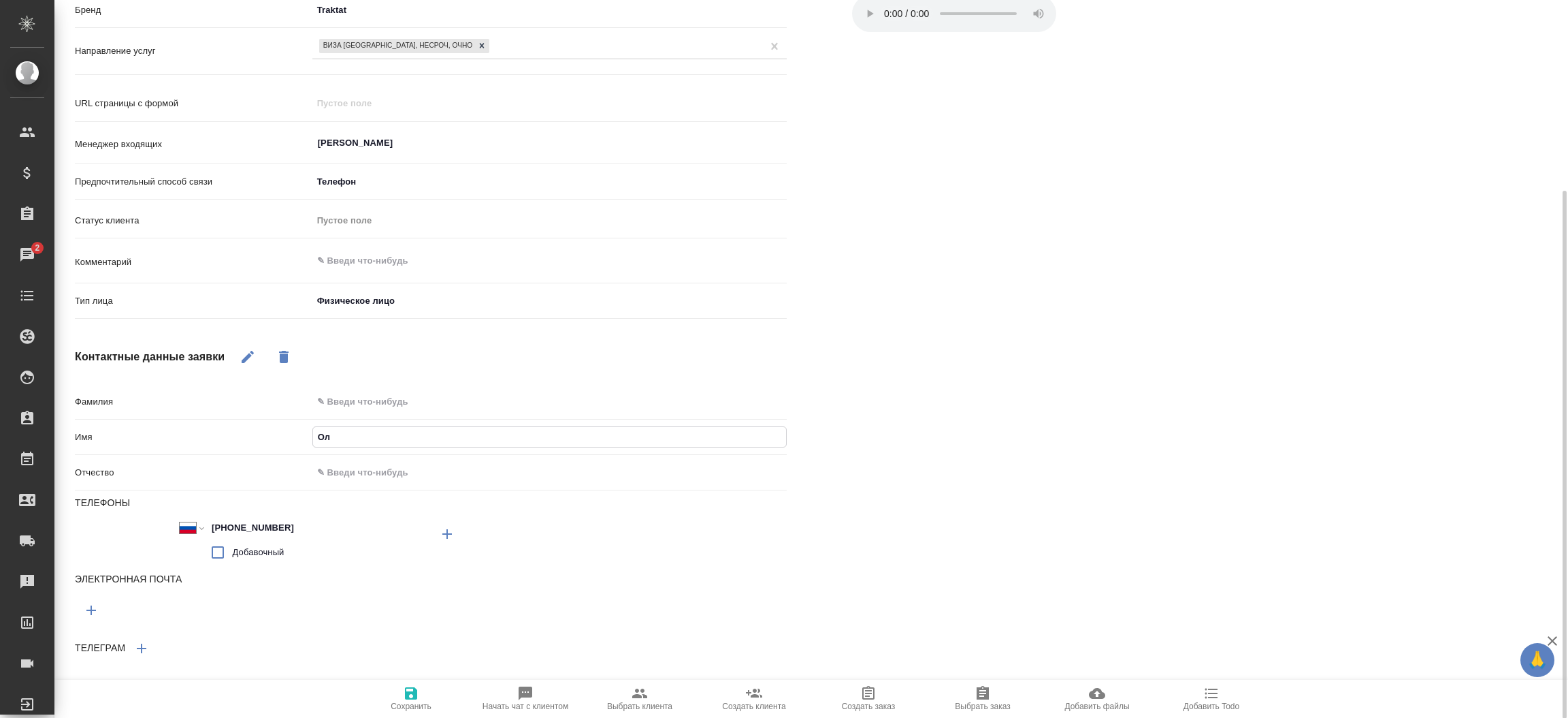
type textarea "x"
type input "Оль"
type textarea "x"
type input "Ольг"
type textarea "x"
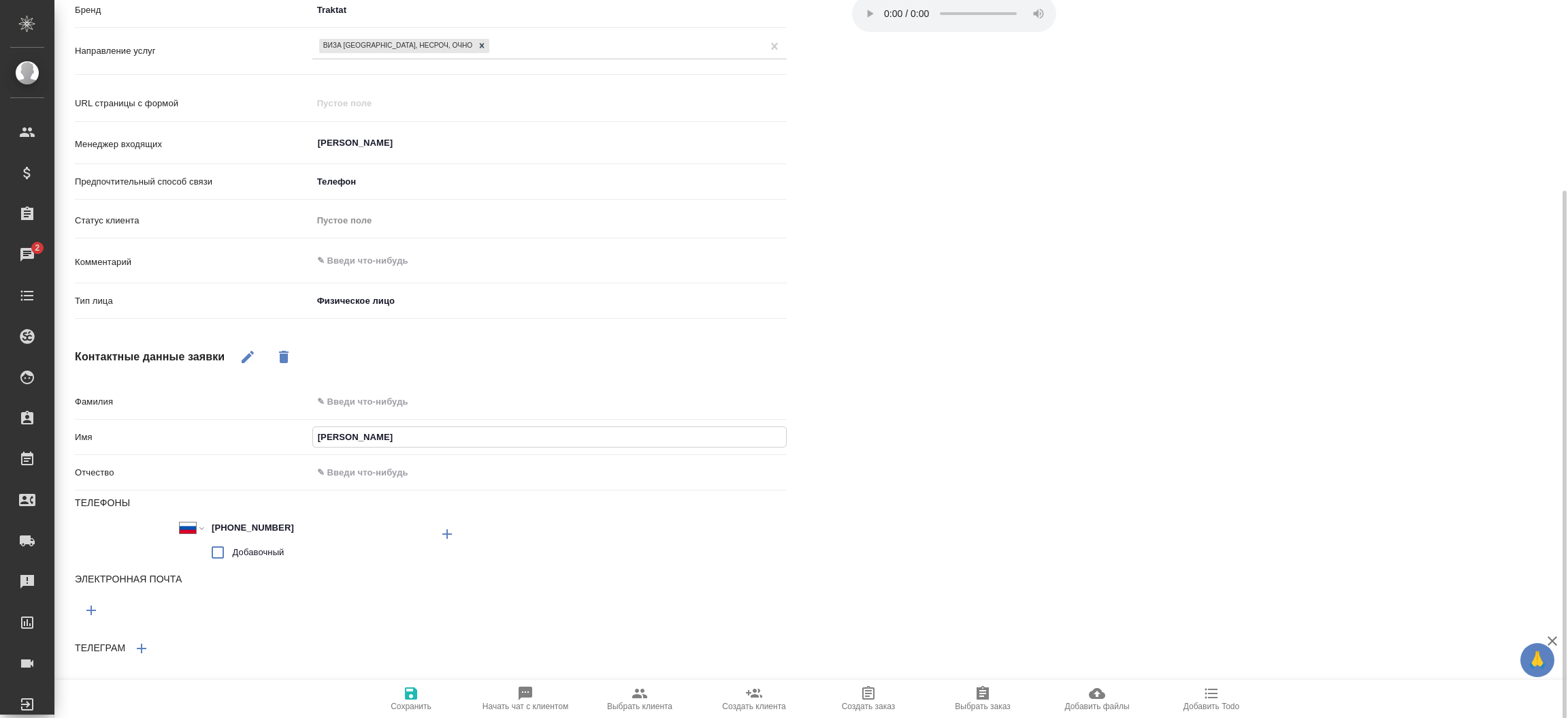
type input "Ольга"
click at [423, 701] on span "Сохранить" at bounding box center [411, 697] width 98 height 26
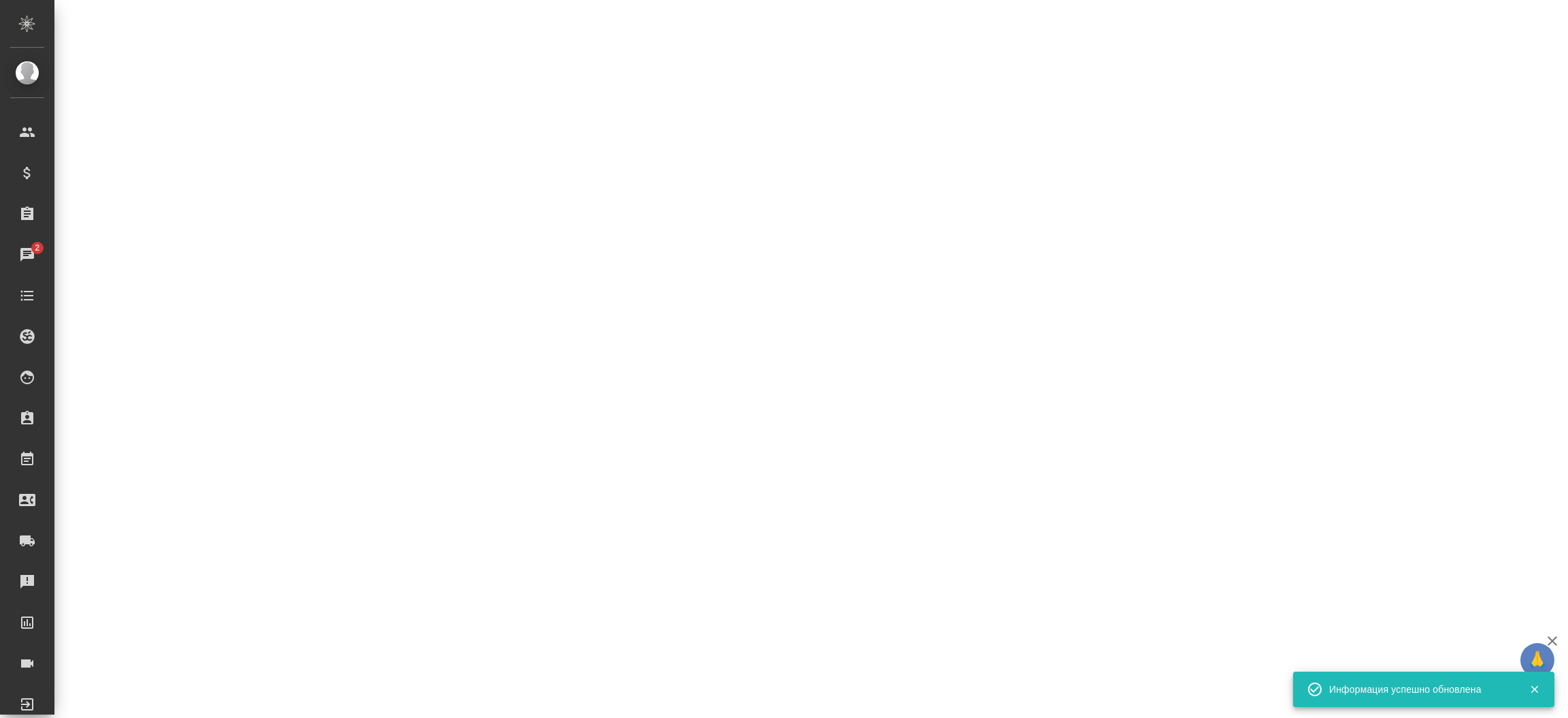
select select "RU"
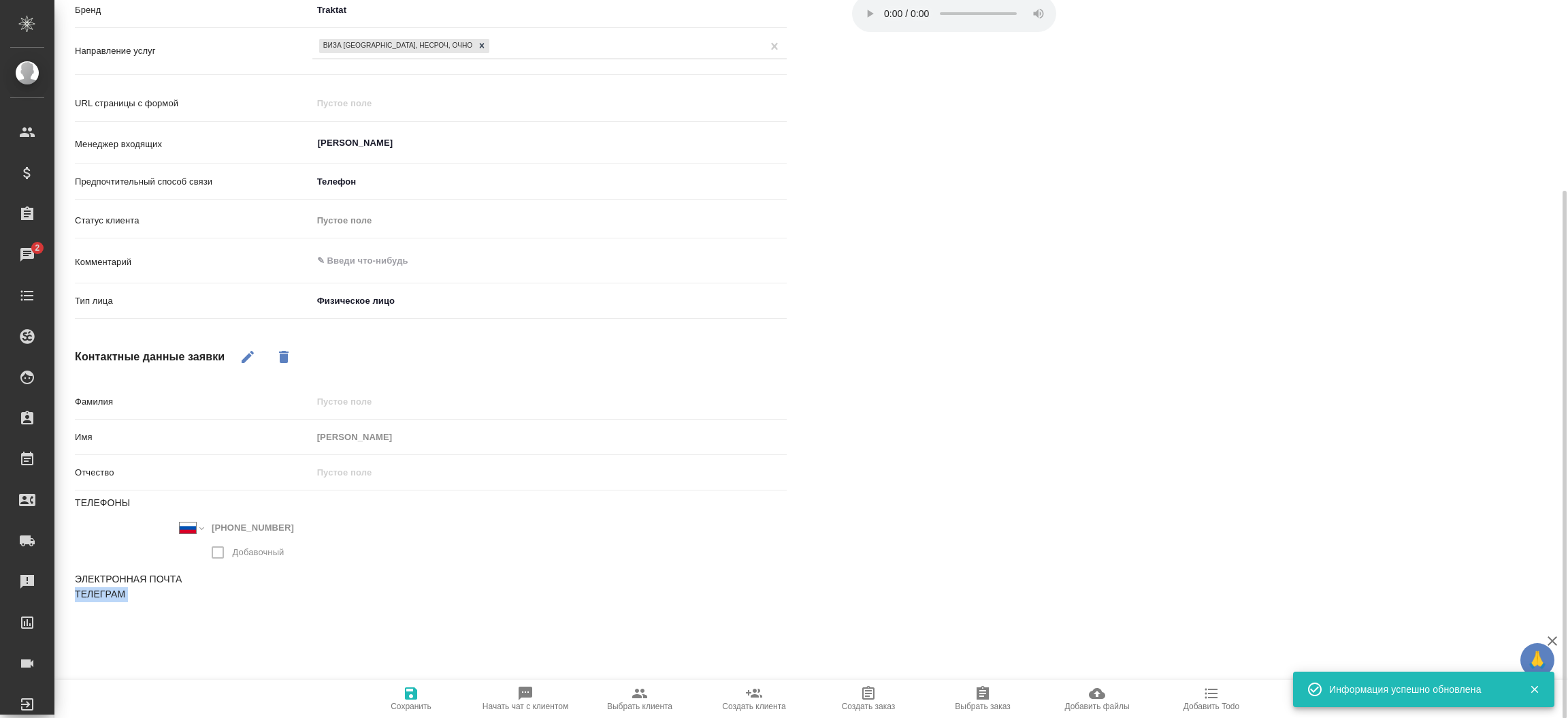
drag, startPoint x: 634, startPoint y: 678, endPoint x: 640, endPoint y: 691, distance: 14.3
click at [640, 691] on div "Заявка №57005 В работе inProcess Не указано notSelected Кратко детали входящей …" at bounding box center [811, 359] width 1513 height 718
click at [640, 691] on icon "button" at bounding box center [640, 693] width 17 height 17
type textarea "x"
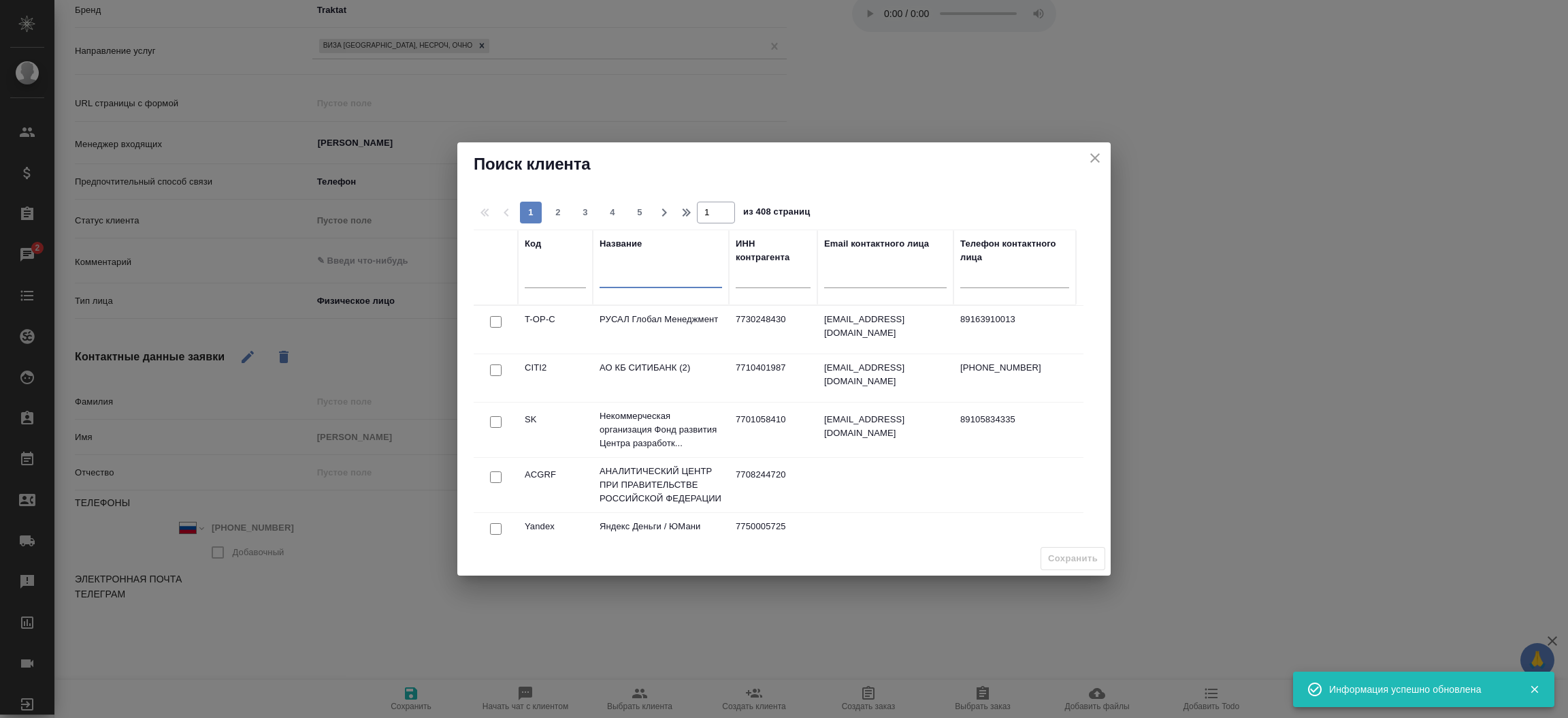
click at [614, 282] on input "text" at bounding box center [661, 279] width 123 height 17
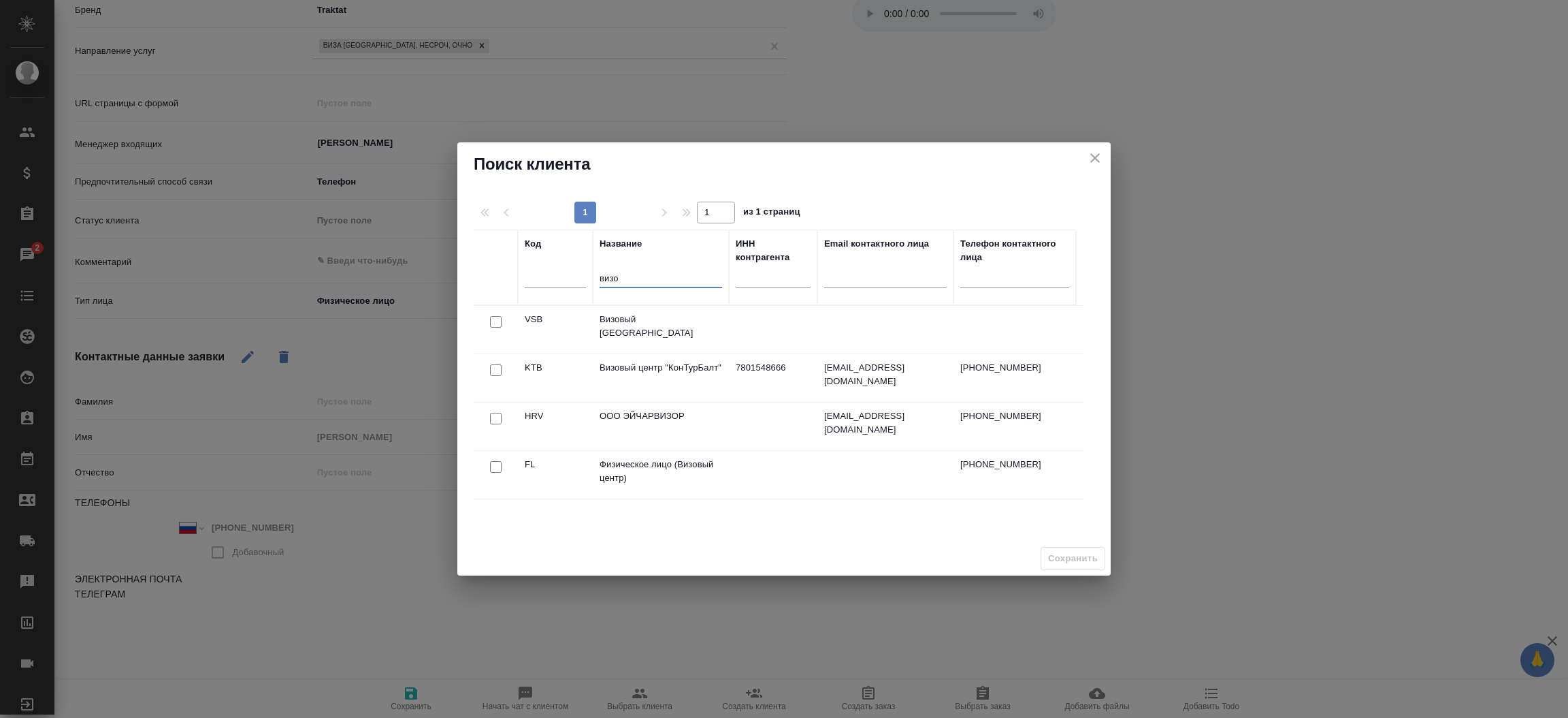
type input "визо"
click at [498, 471] on input "checkbox" at bounding box center [496, 466] width 12 height 12
checkbox input "true"
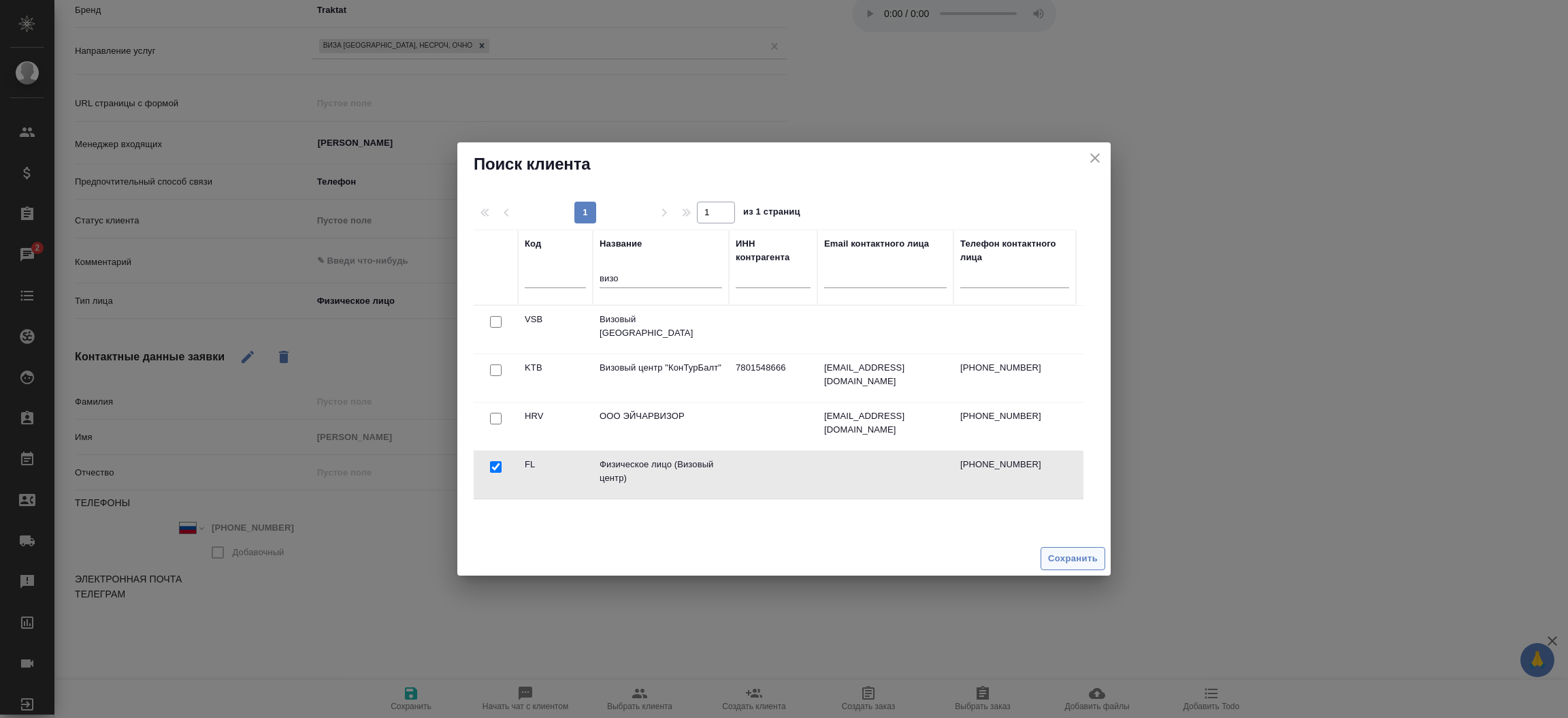
click at [1061, 562] on span "Сохранить" at bounding box center [1073, 559] width 50 height 16
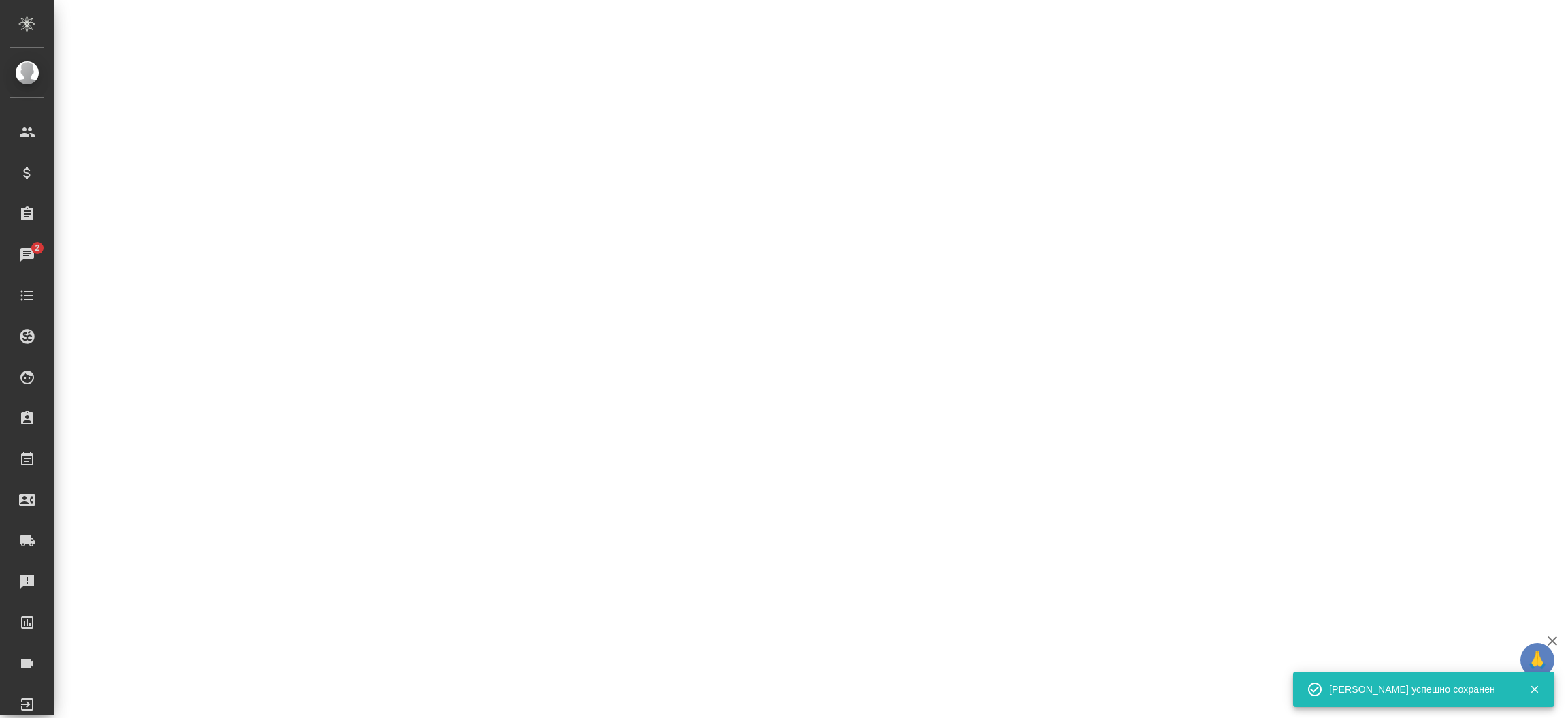
select select "RU"
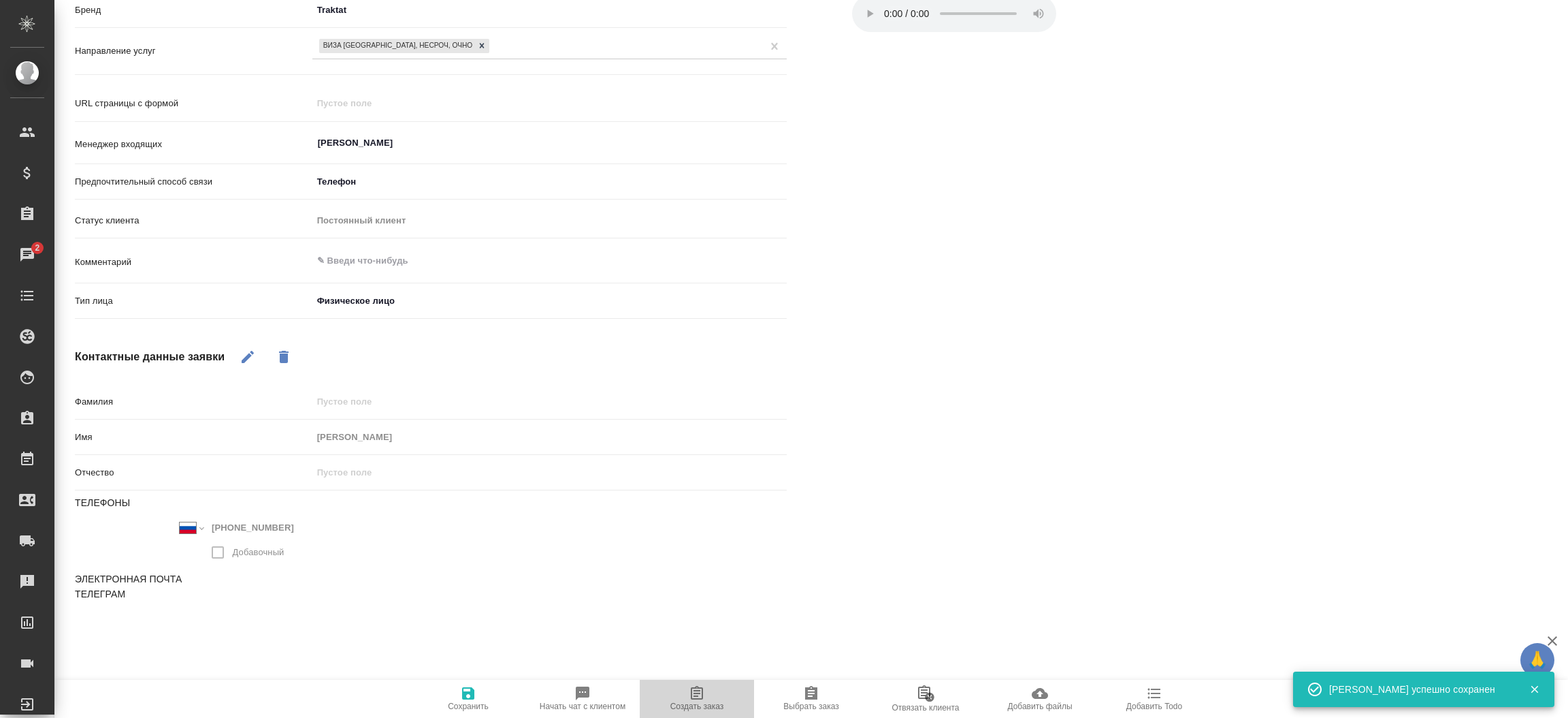
click at [702, 693] on icon "button" at bounding box center [697, 692] width 12 height 13
type textarea "x"
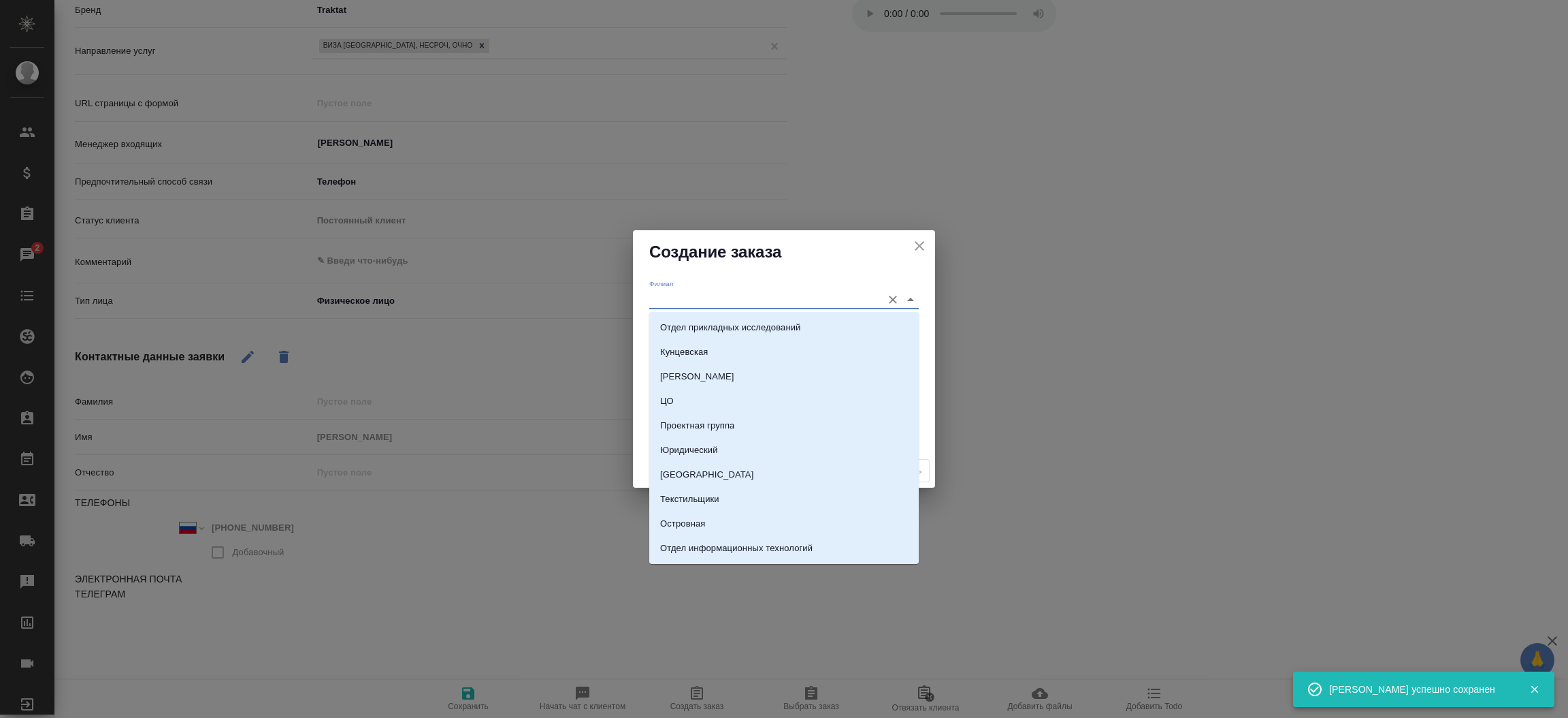
click at [675, 290] on input "Филиал" at bounding box center [762, 299] width 226 height 18
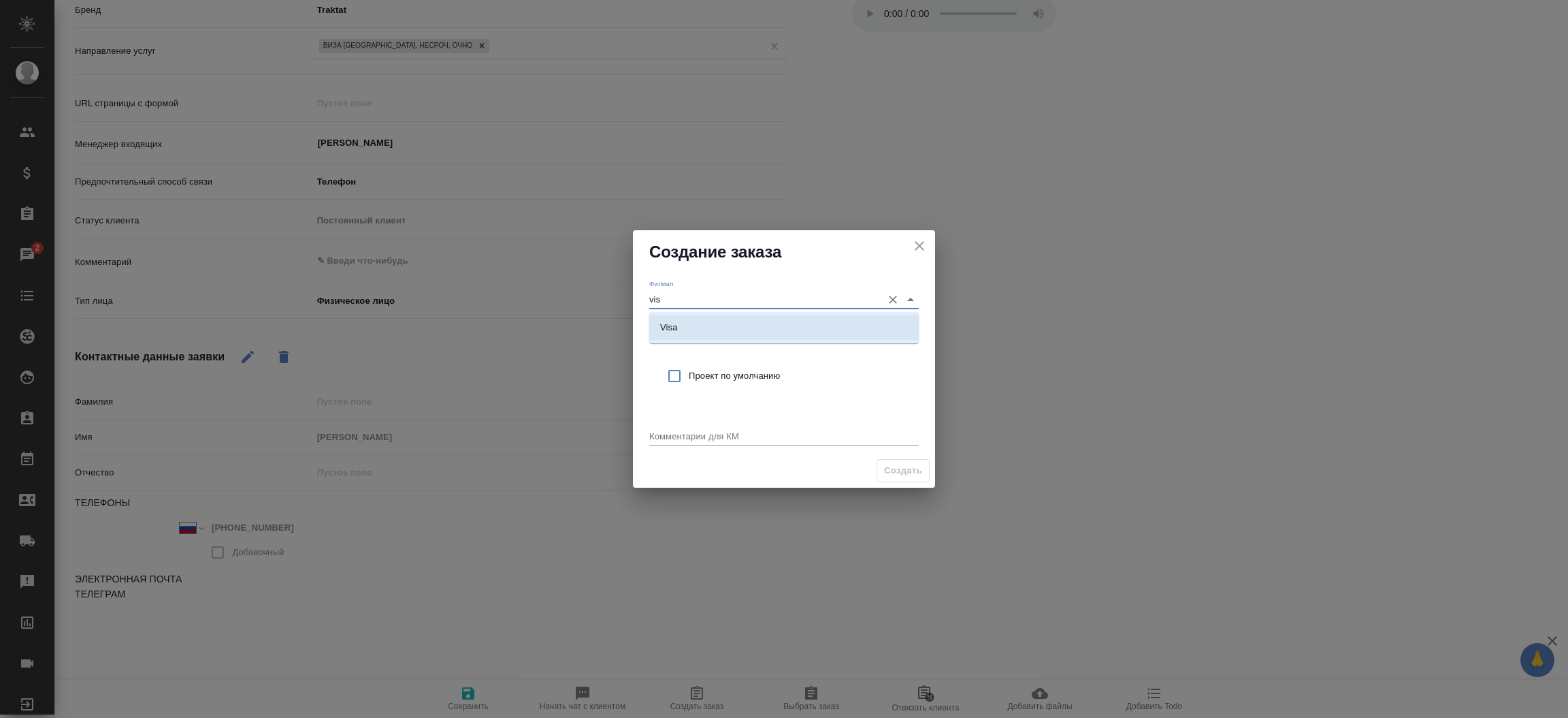
click at [676, 322] on p "Visa" at bounding box center [669, 327] width 17 height 13
type input "Visa"
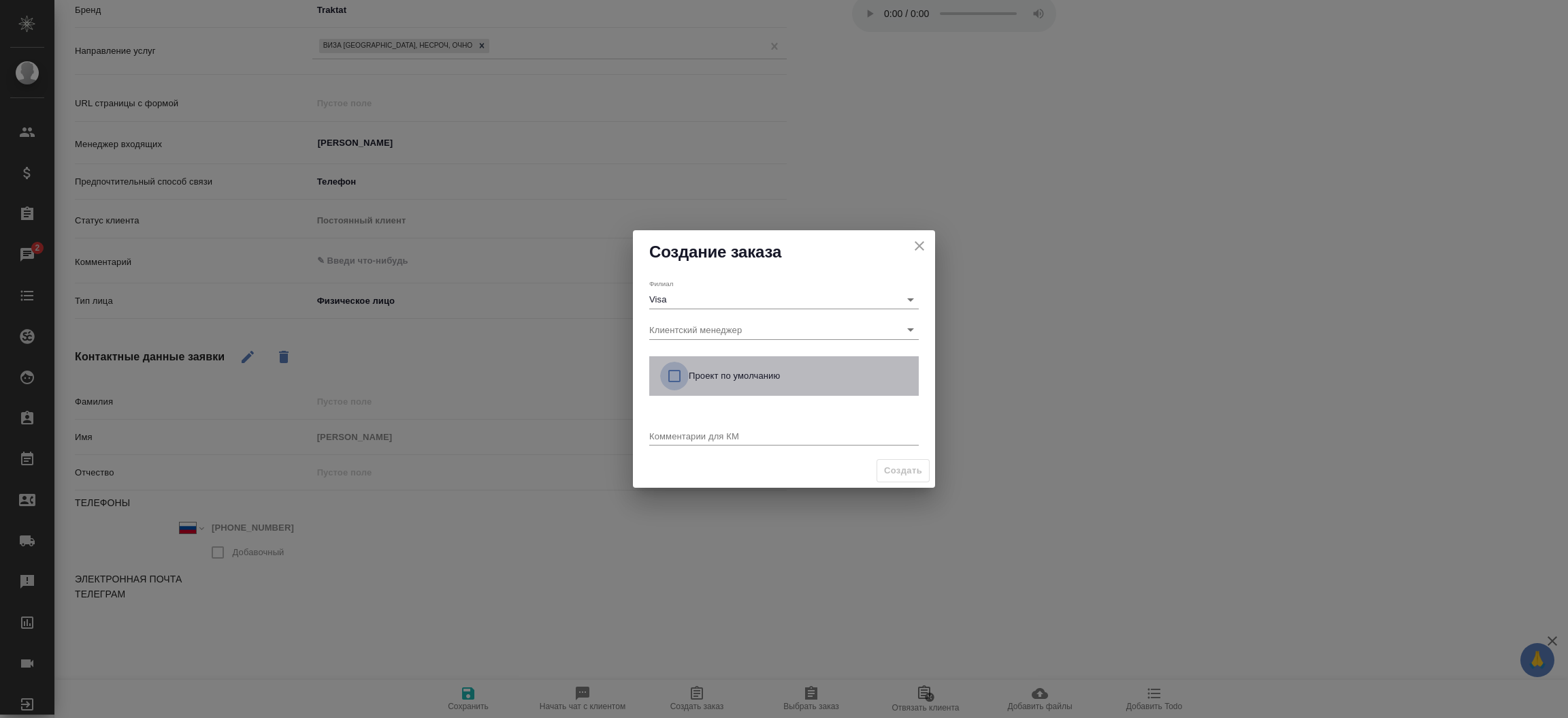
click at [668, 372] on input "checkbox" at bounding box center [674, 376] width 28 height 28
checkbox input "true"
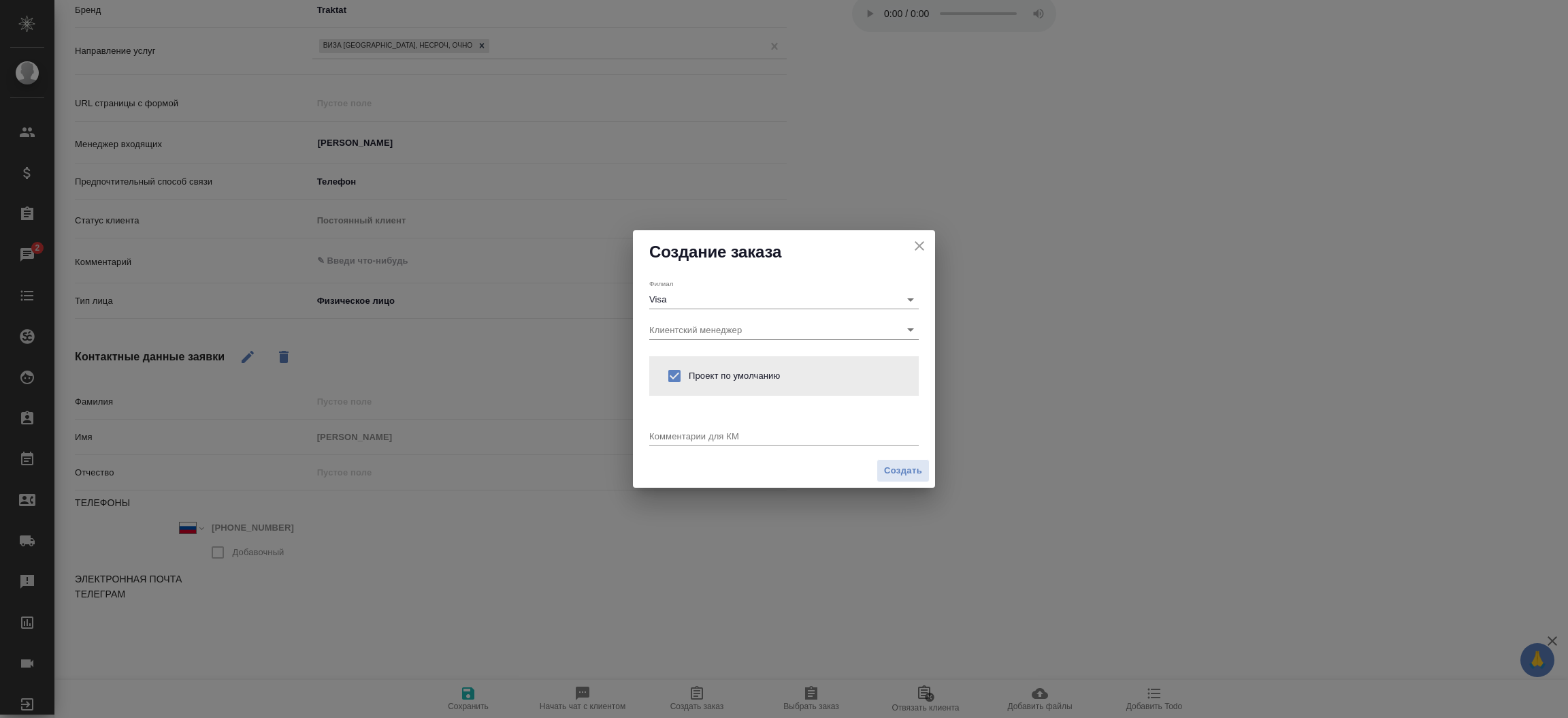
click at [658, 447] on div "Комментарии для КМ x" at bounding box center [784, 429] width 270 height 36
click at [655, 435] on textarea at bounding box center [784, 435] width 270 height 10
type textarea "j"
type textarea "От КВ: шенгенская виза"
click at [894, 464] on span "Создать" at bounding box center [903, 471] width 38 height 16
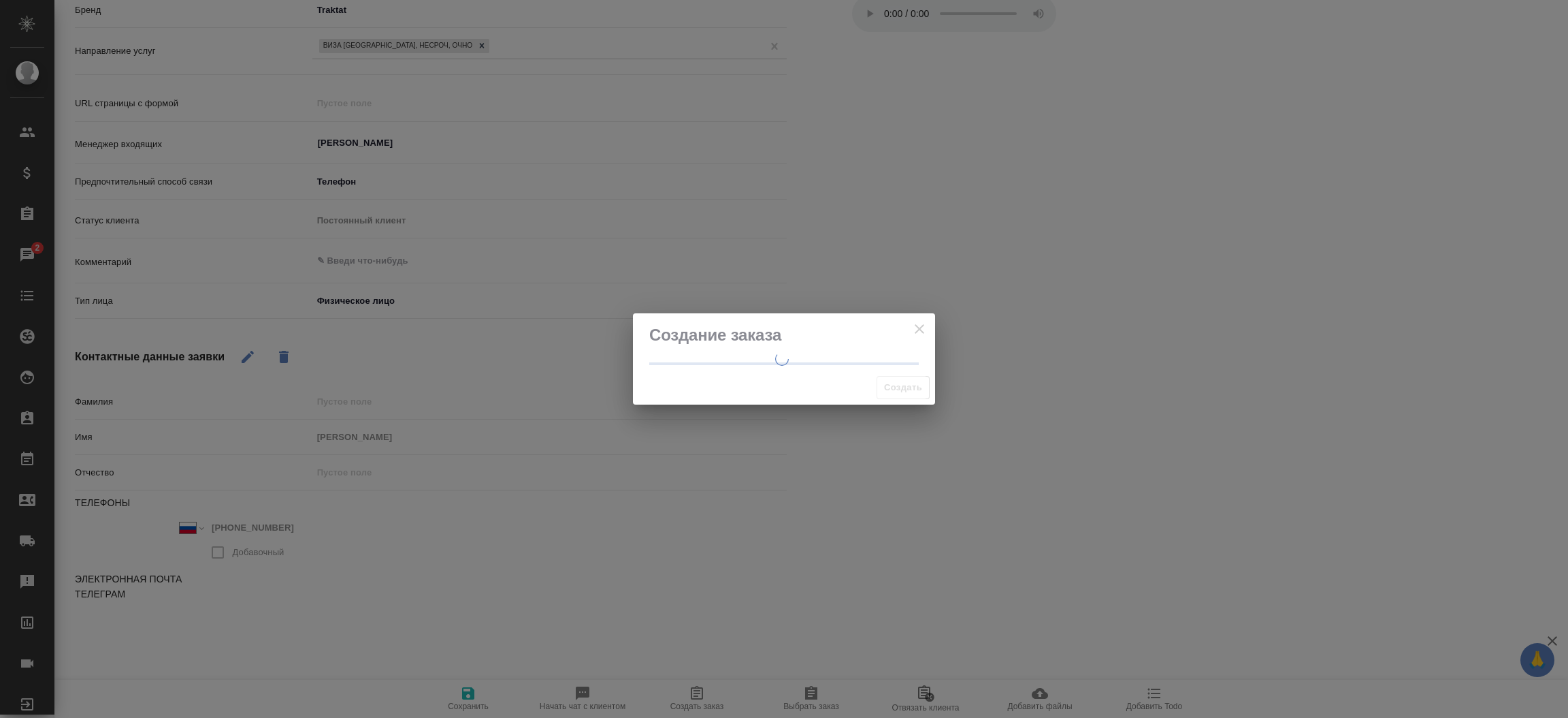
select select "RU"
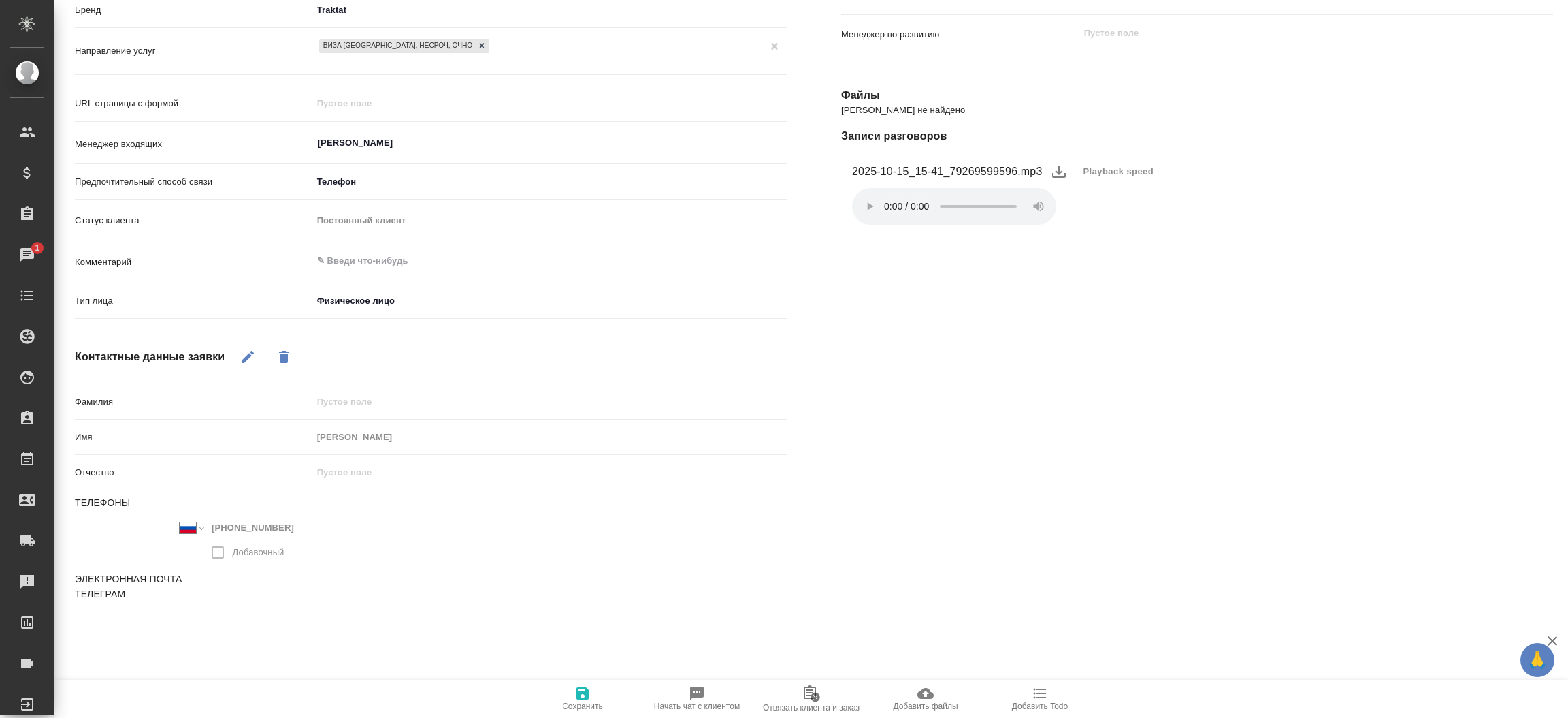
type textarea "x"
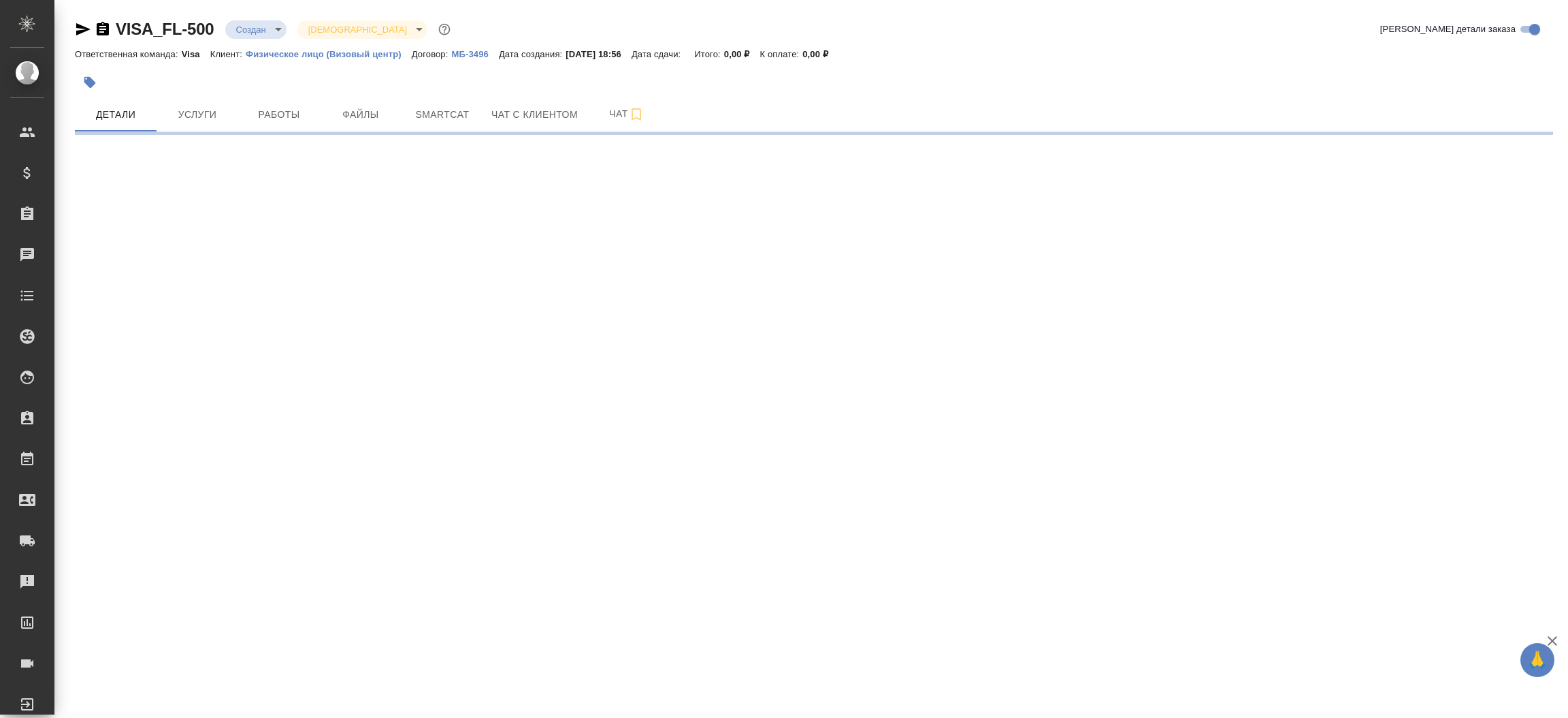
select select "RU"
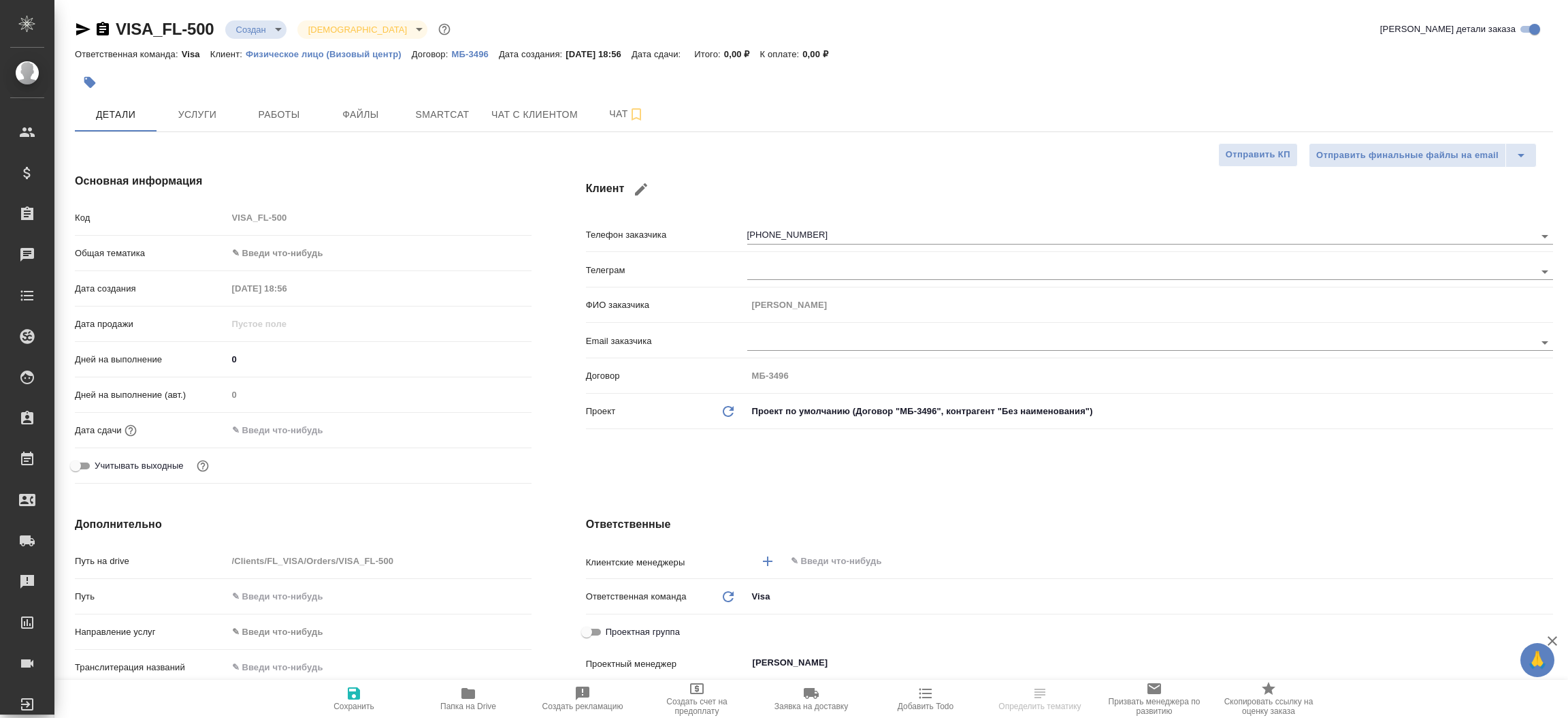
type textarea "x"
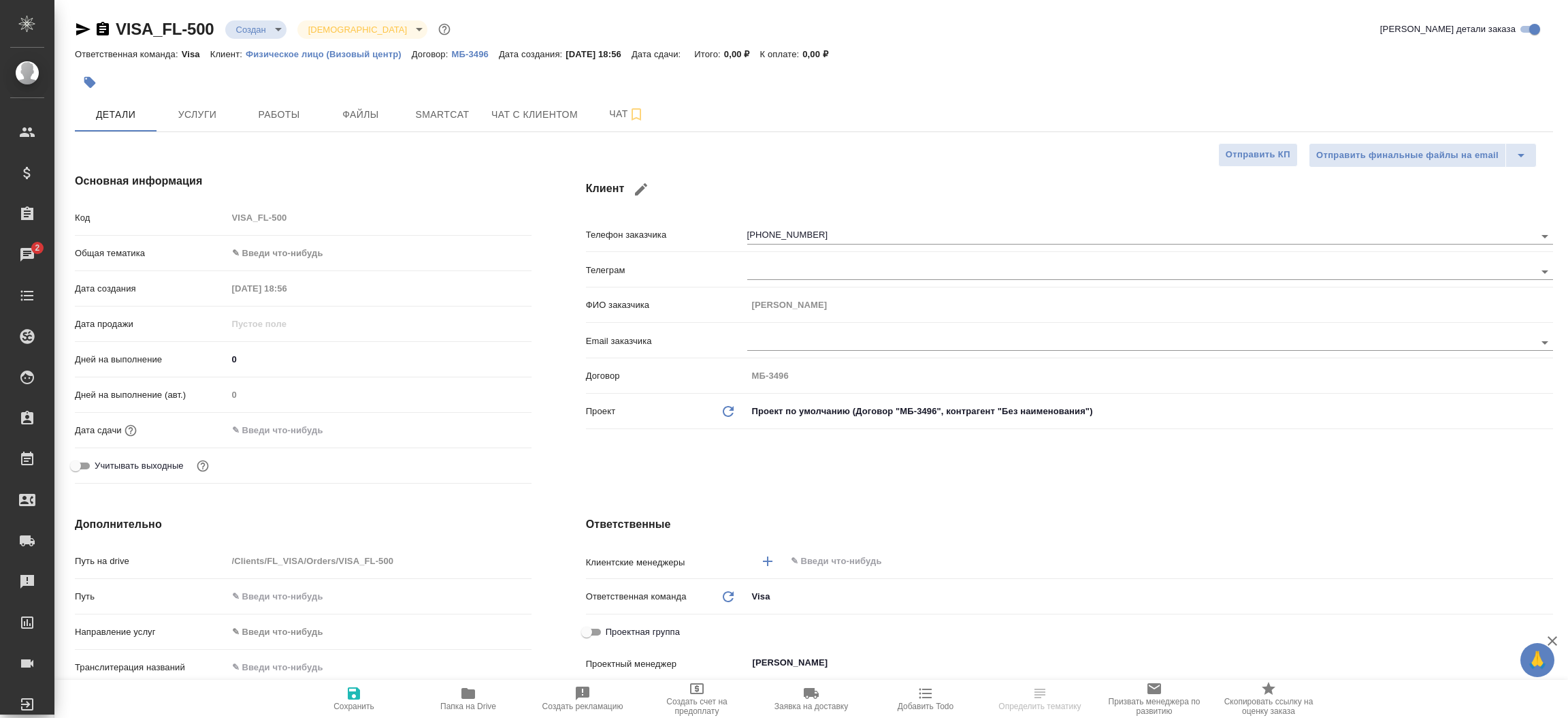
type textarea "x"
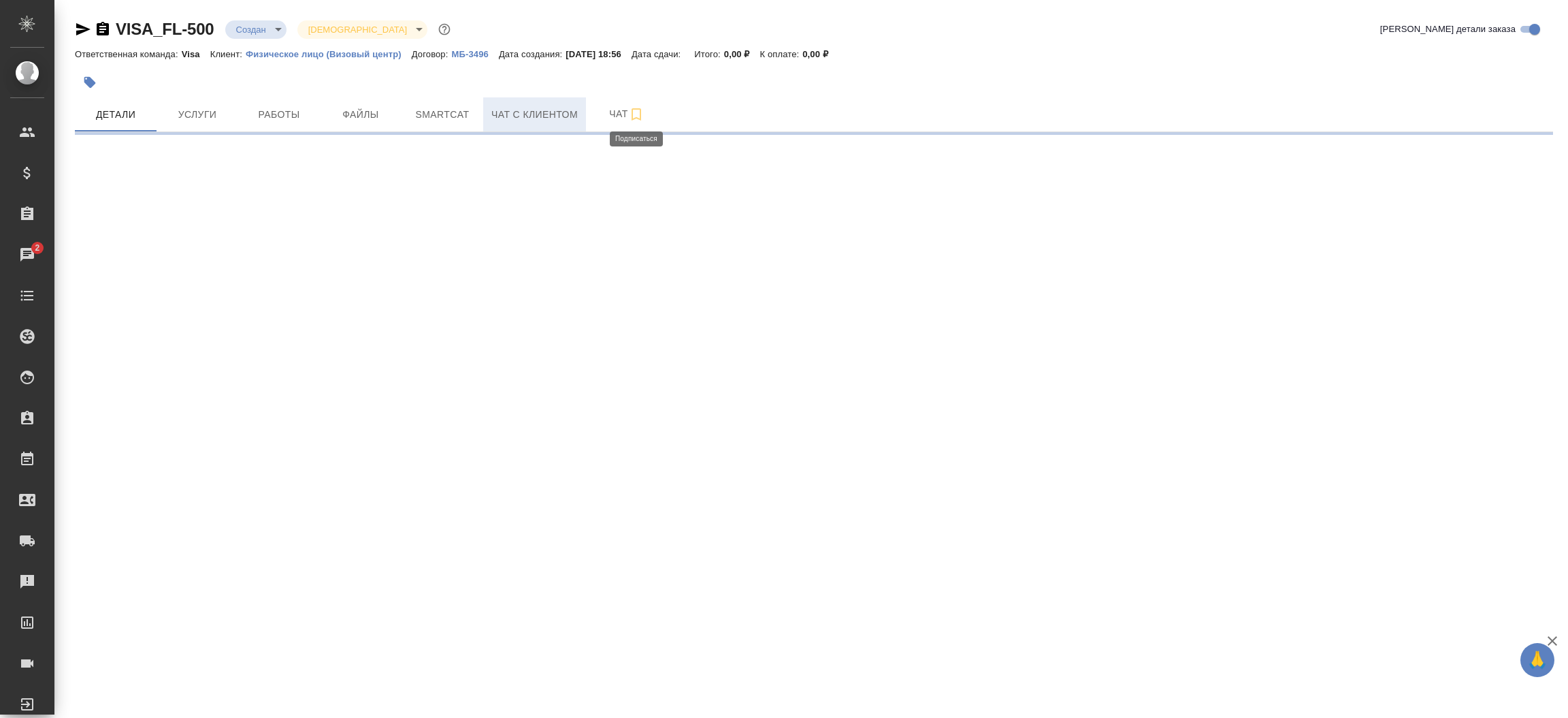
select select "RU"
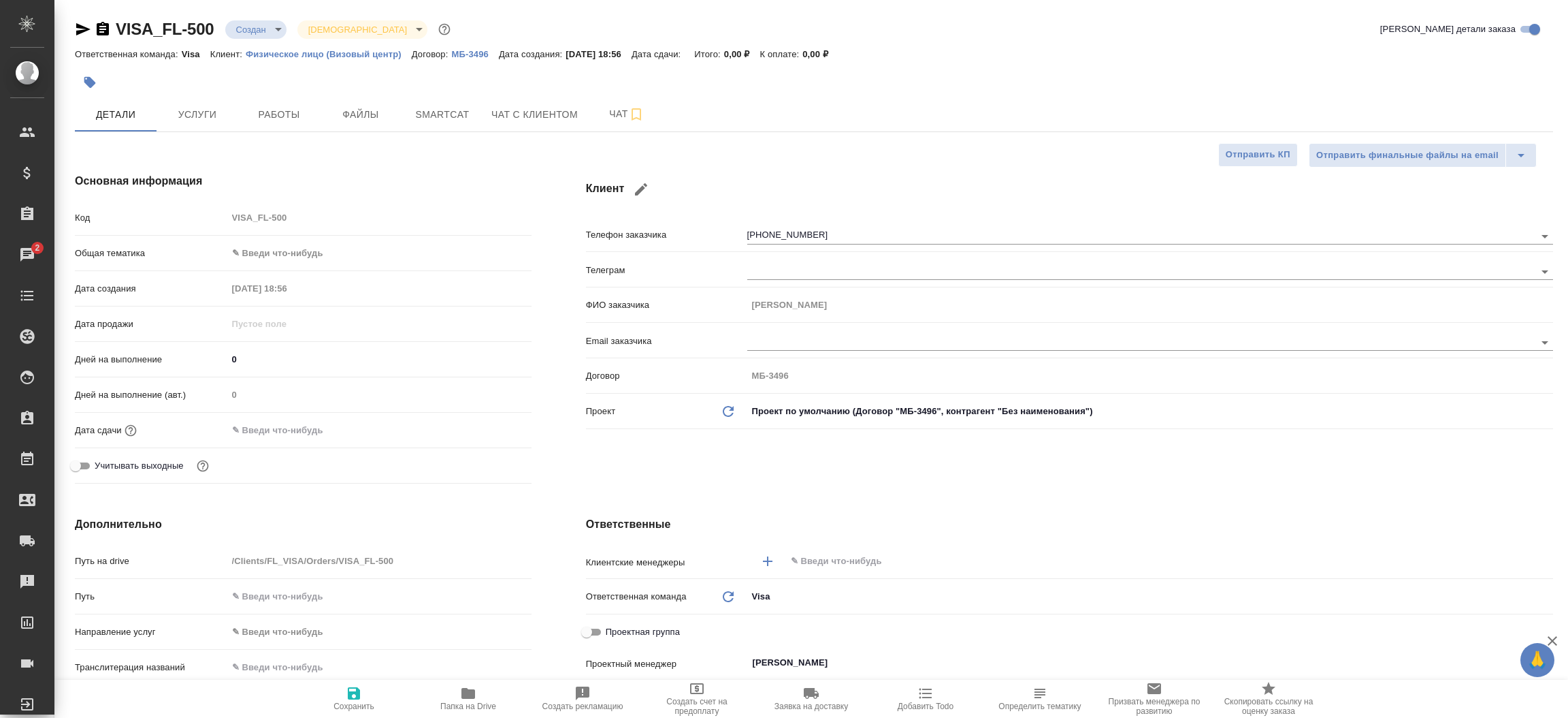
type textarea "x"
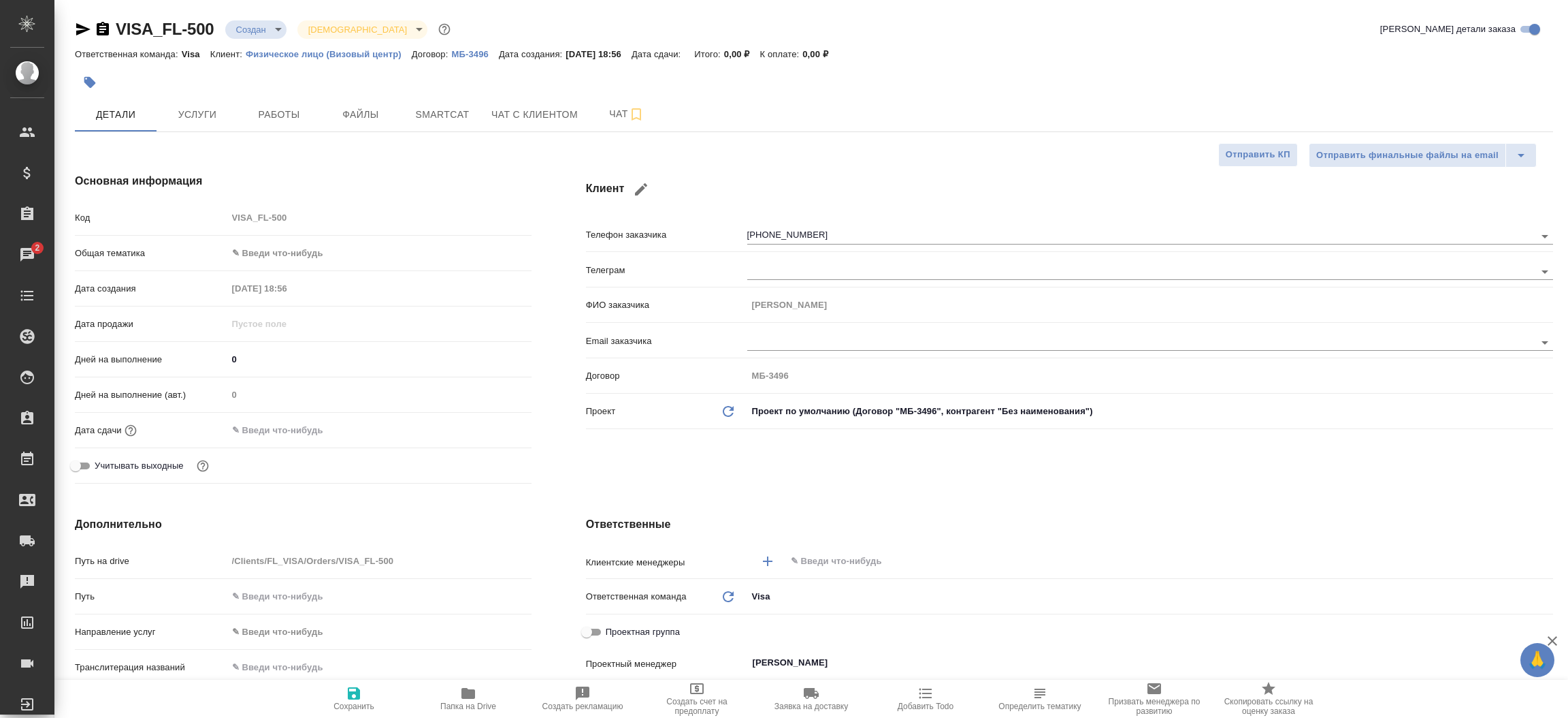
type textarea "x"
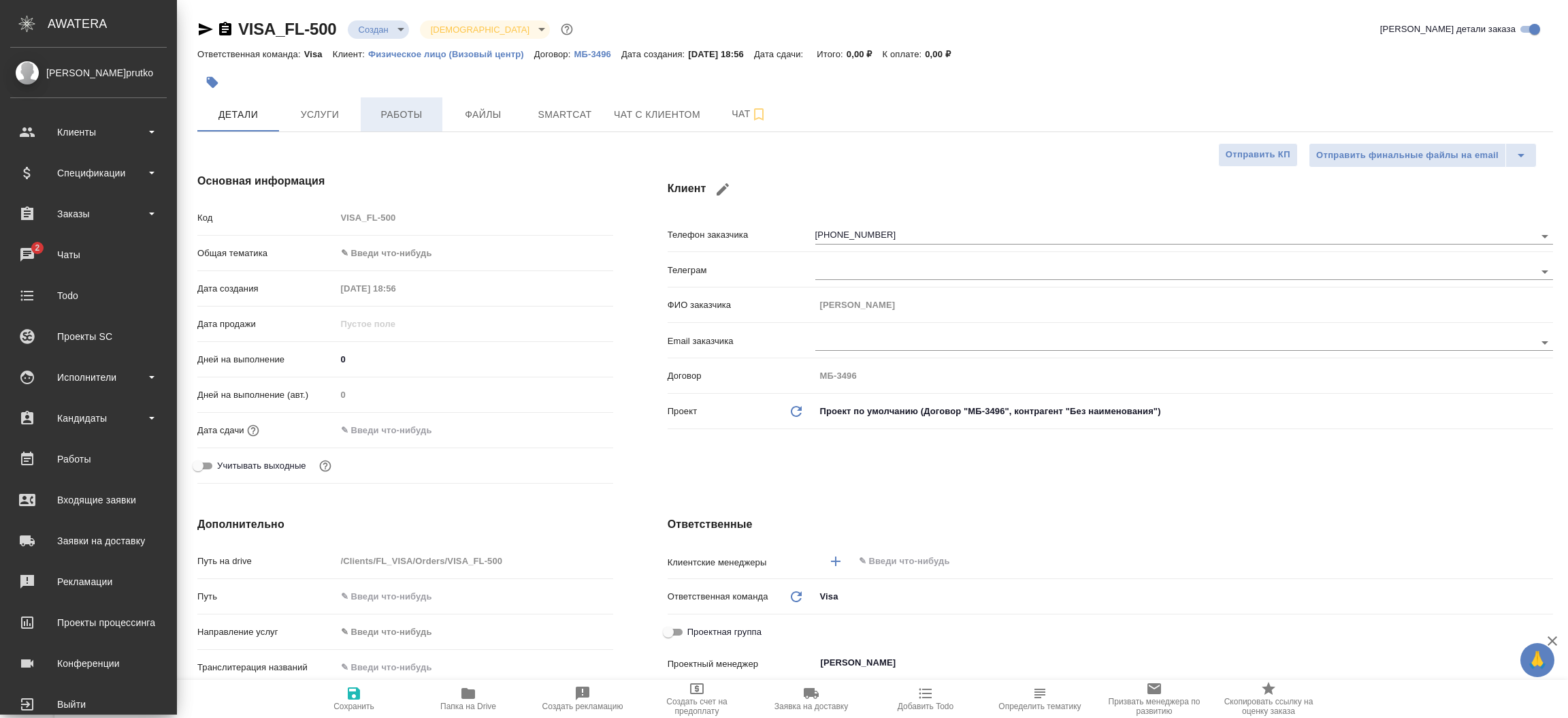
type textarea "x"
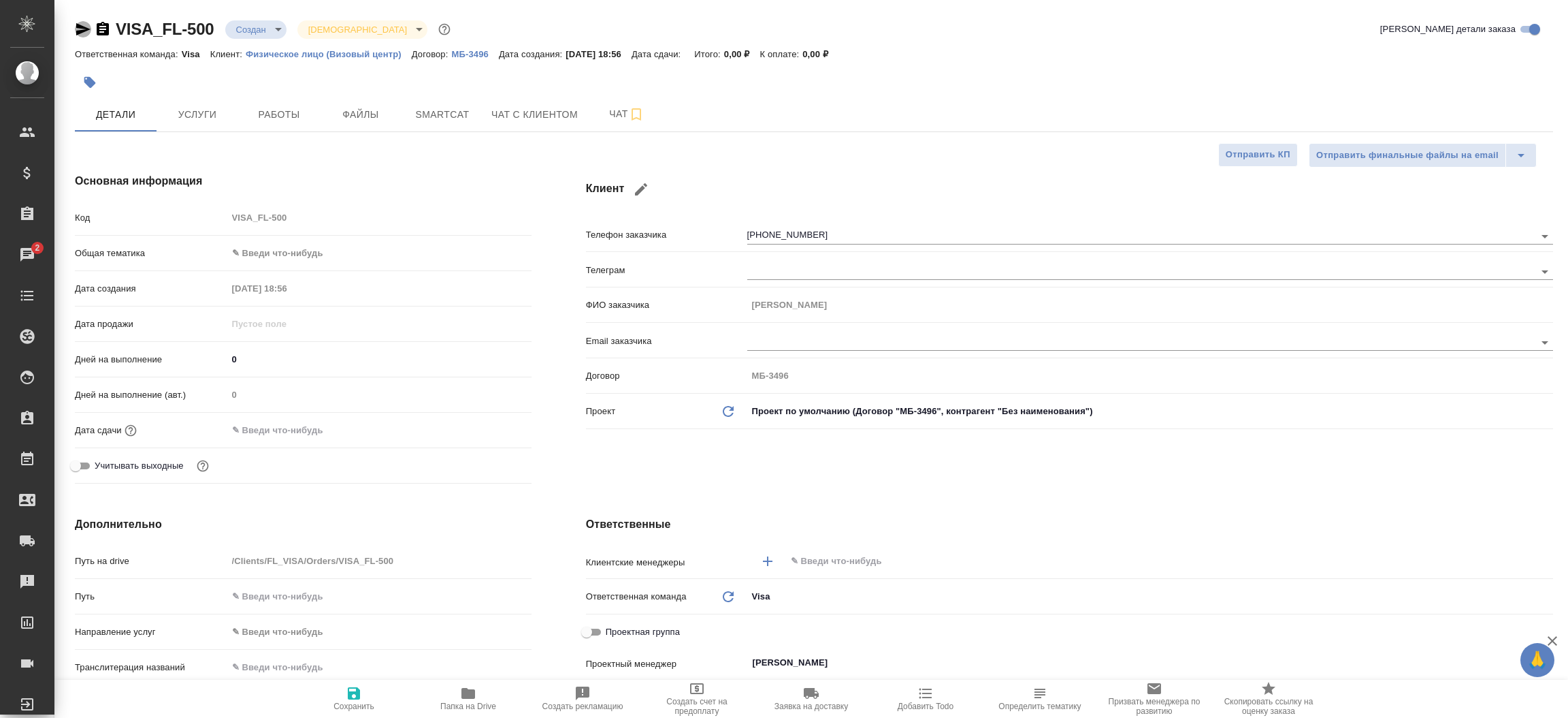
click at [81, 28] on icon "button" at bounding box center [83, 29] width 17 height 17
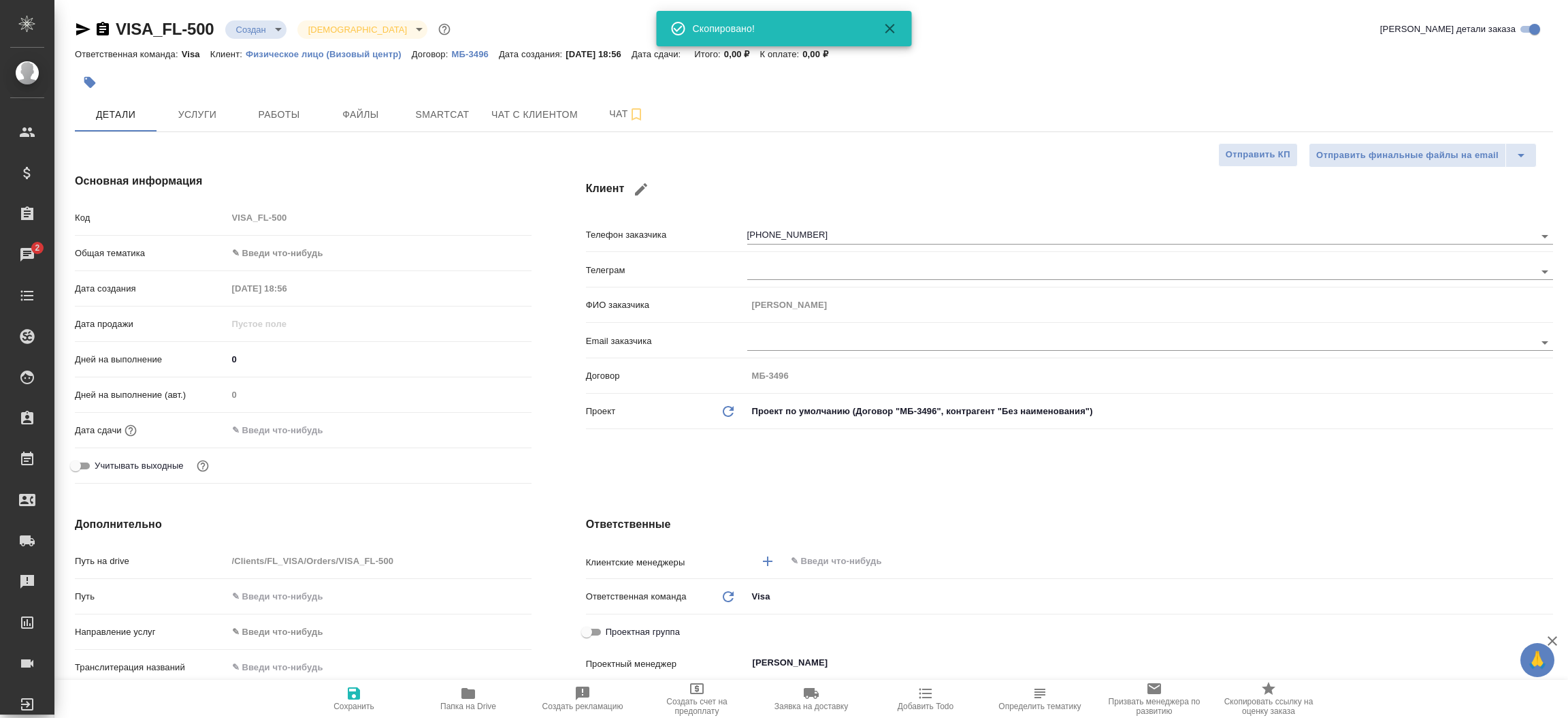
type textarea "x"
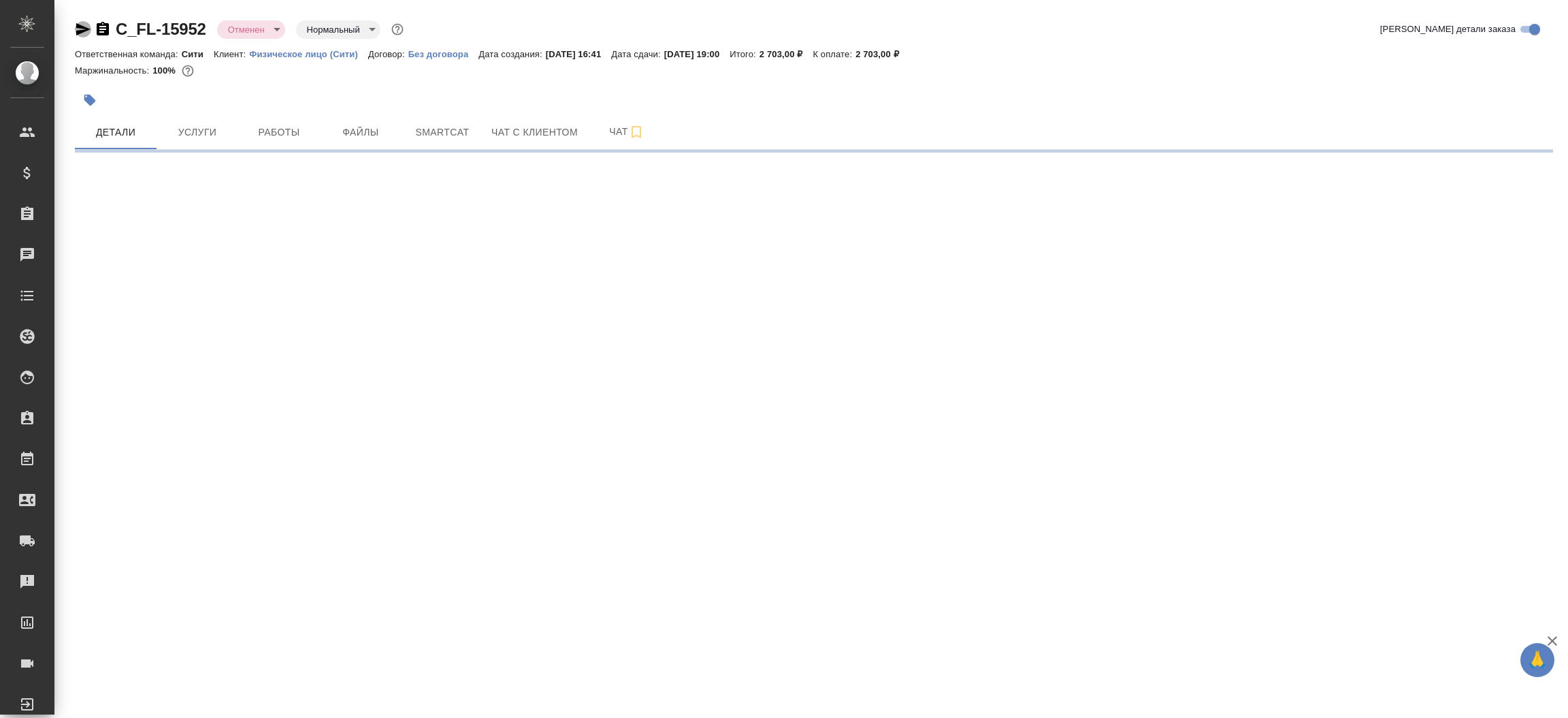
click at [80, 22] on icon "button" at bounding box center [83, 29] width 17 height 17
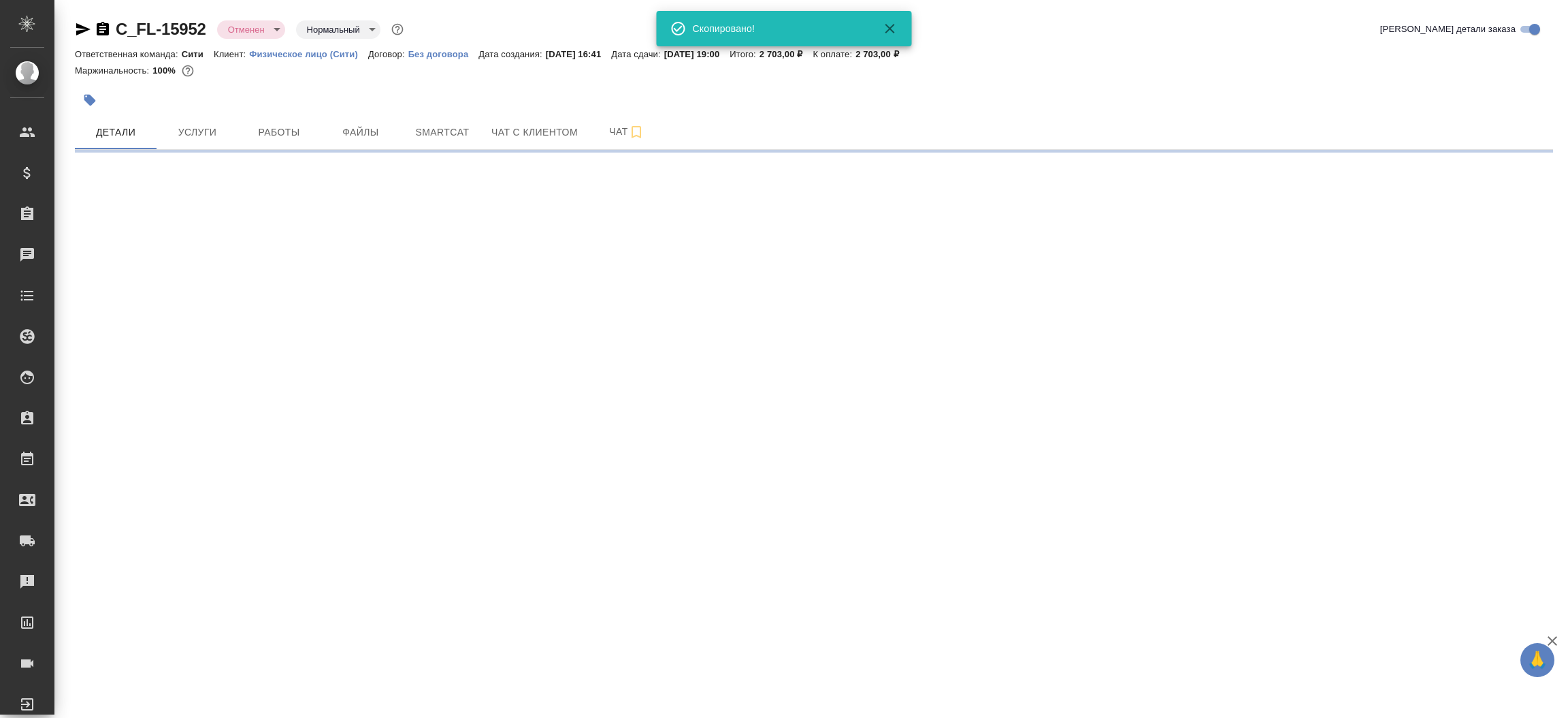
select select "RU"
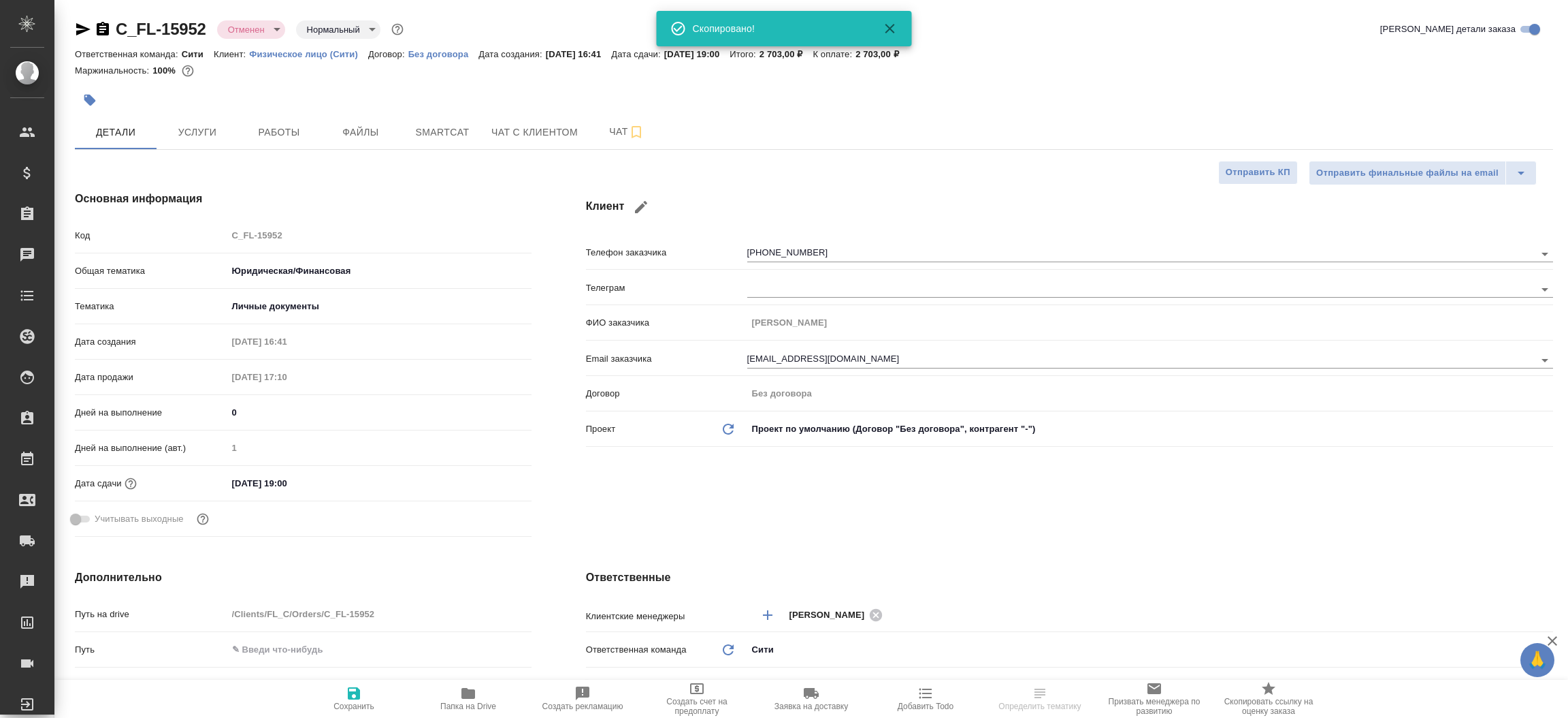
type textarea "x"
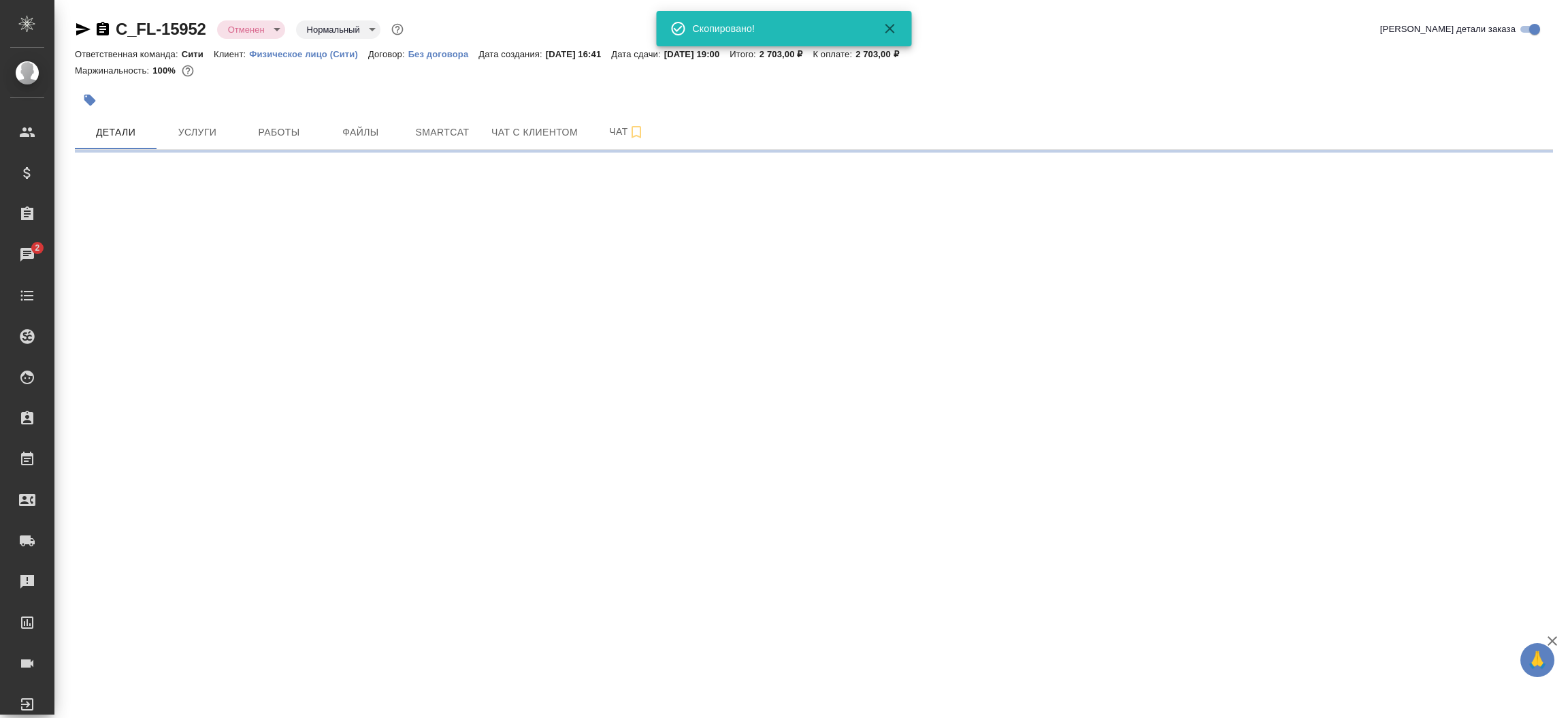
select select "RU"
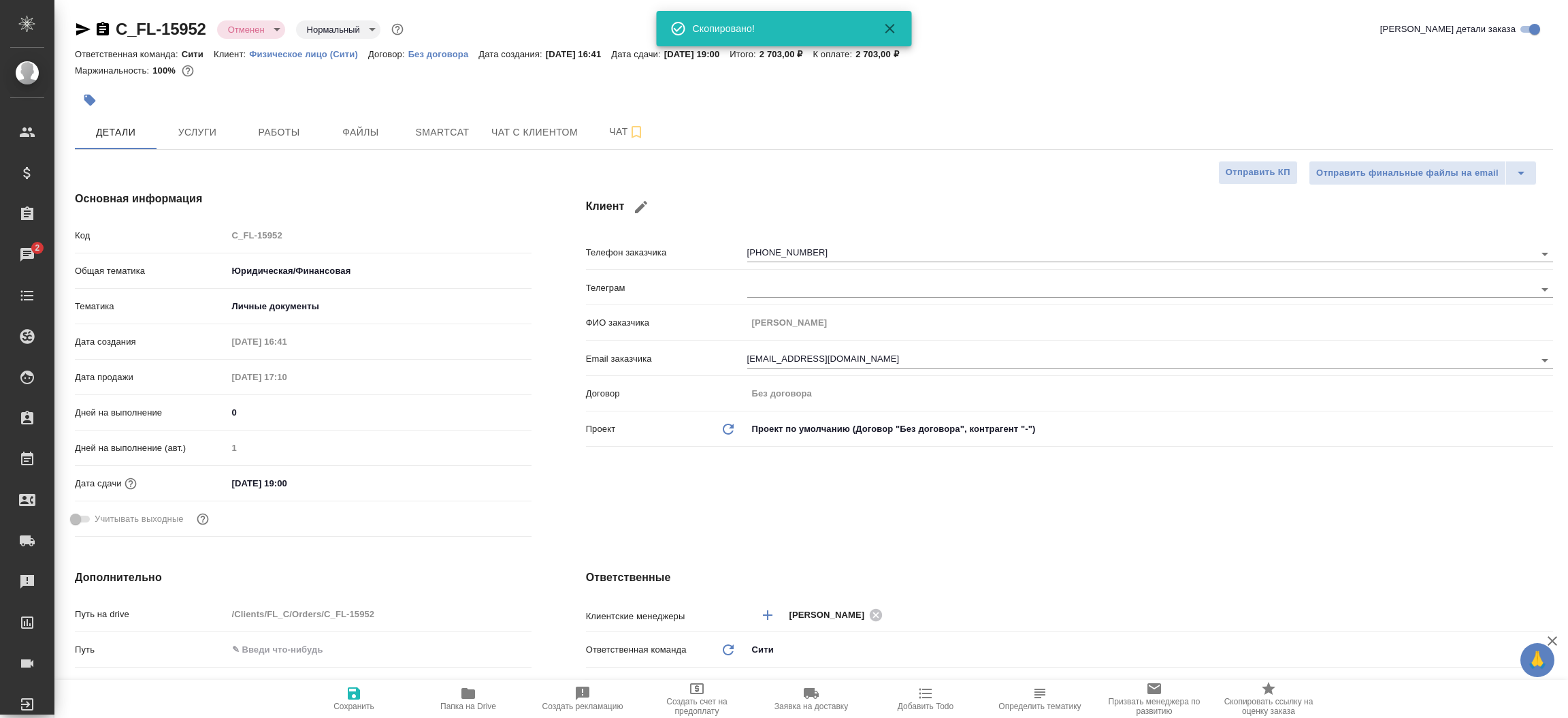
type textarea "x"
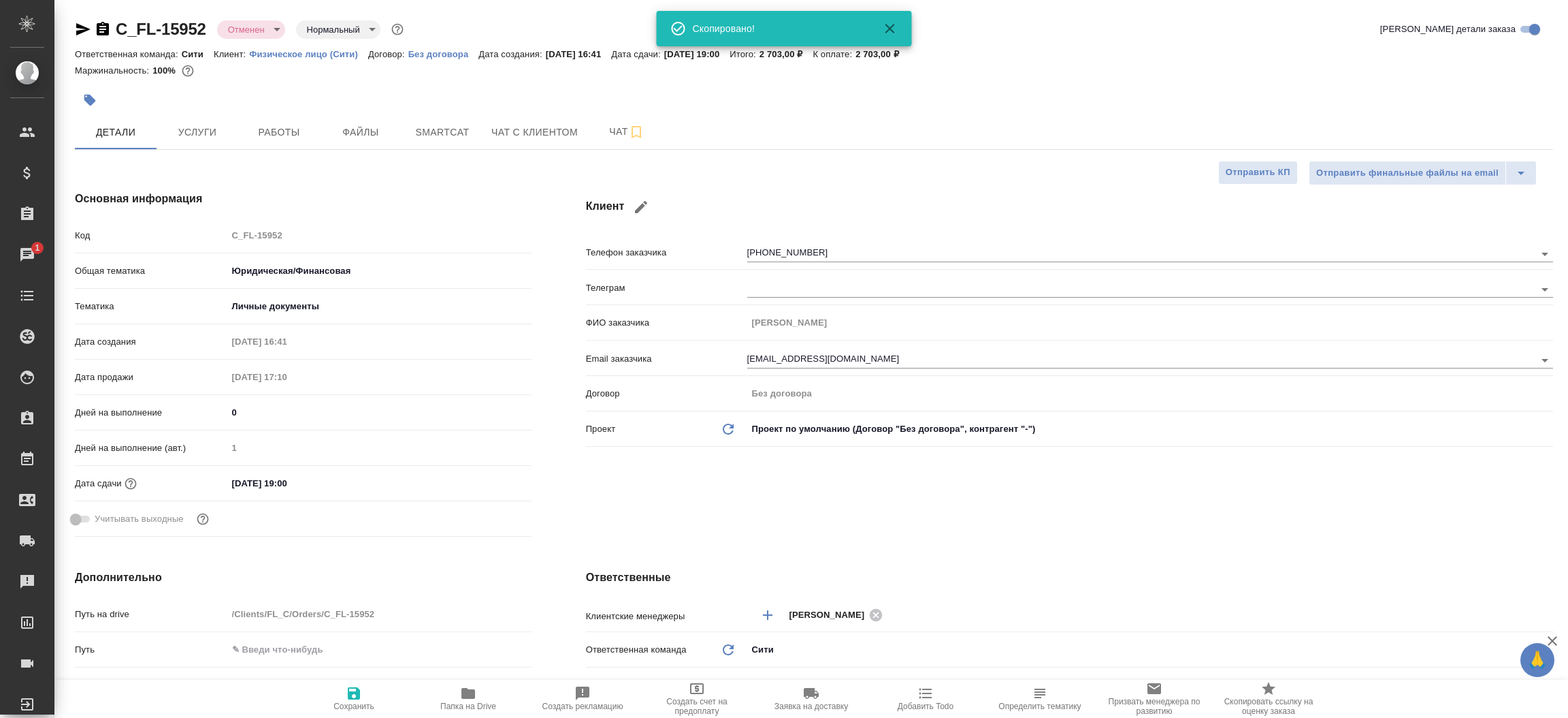
type textarea "x"
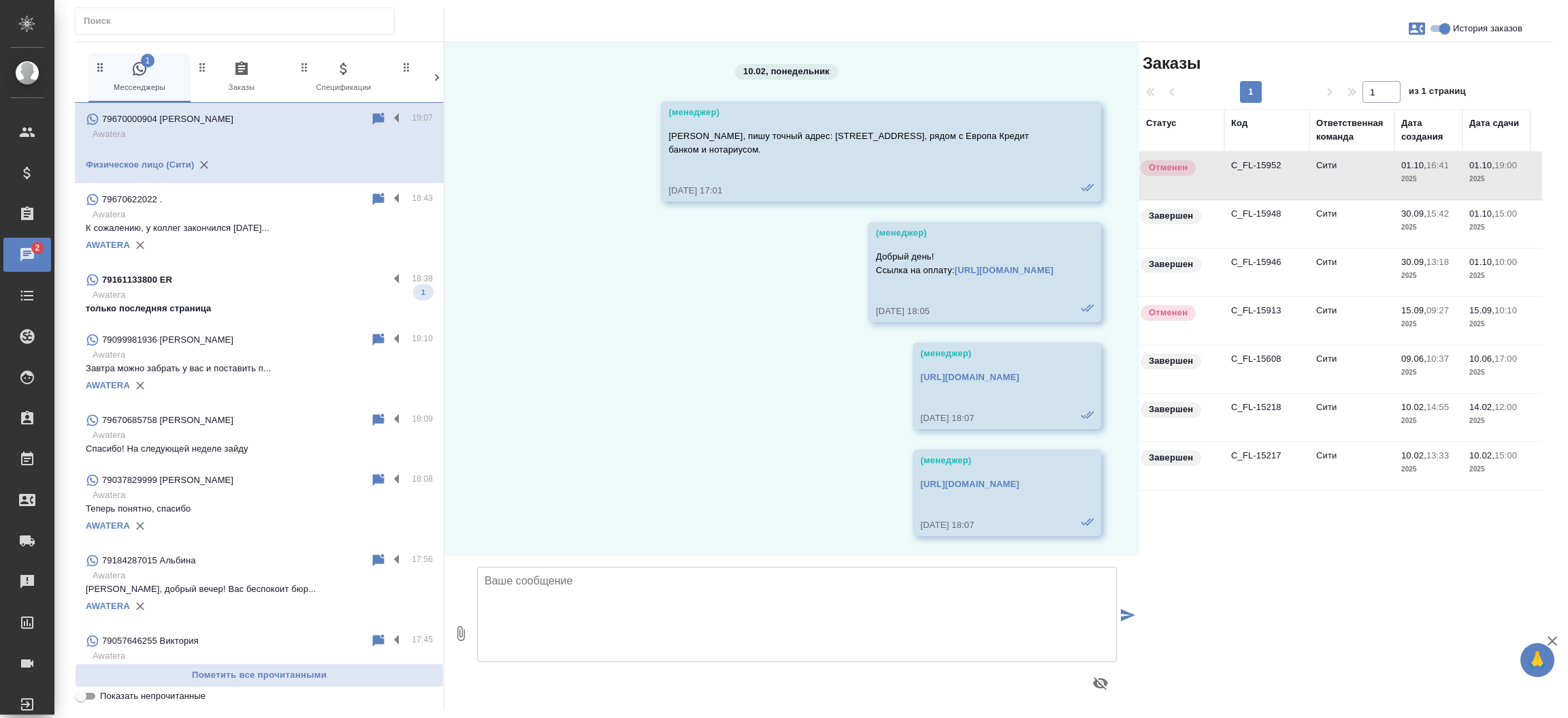
click at [195, 282] on div "79161133800 ER" at bounding box center [236, 280] width 303 height 17
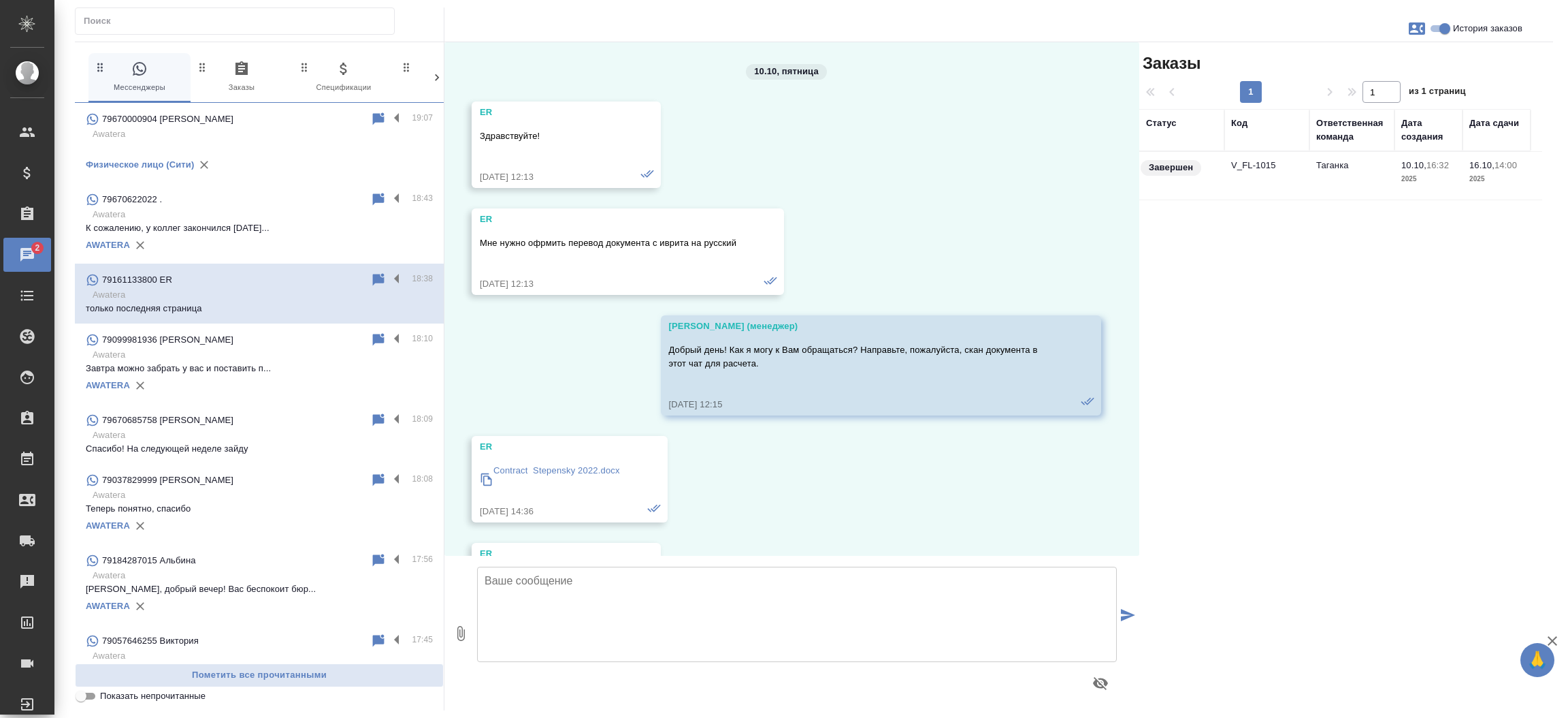
scroll to position [7373, 0]
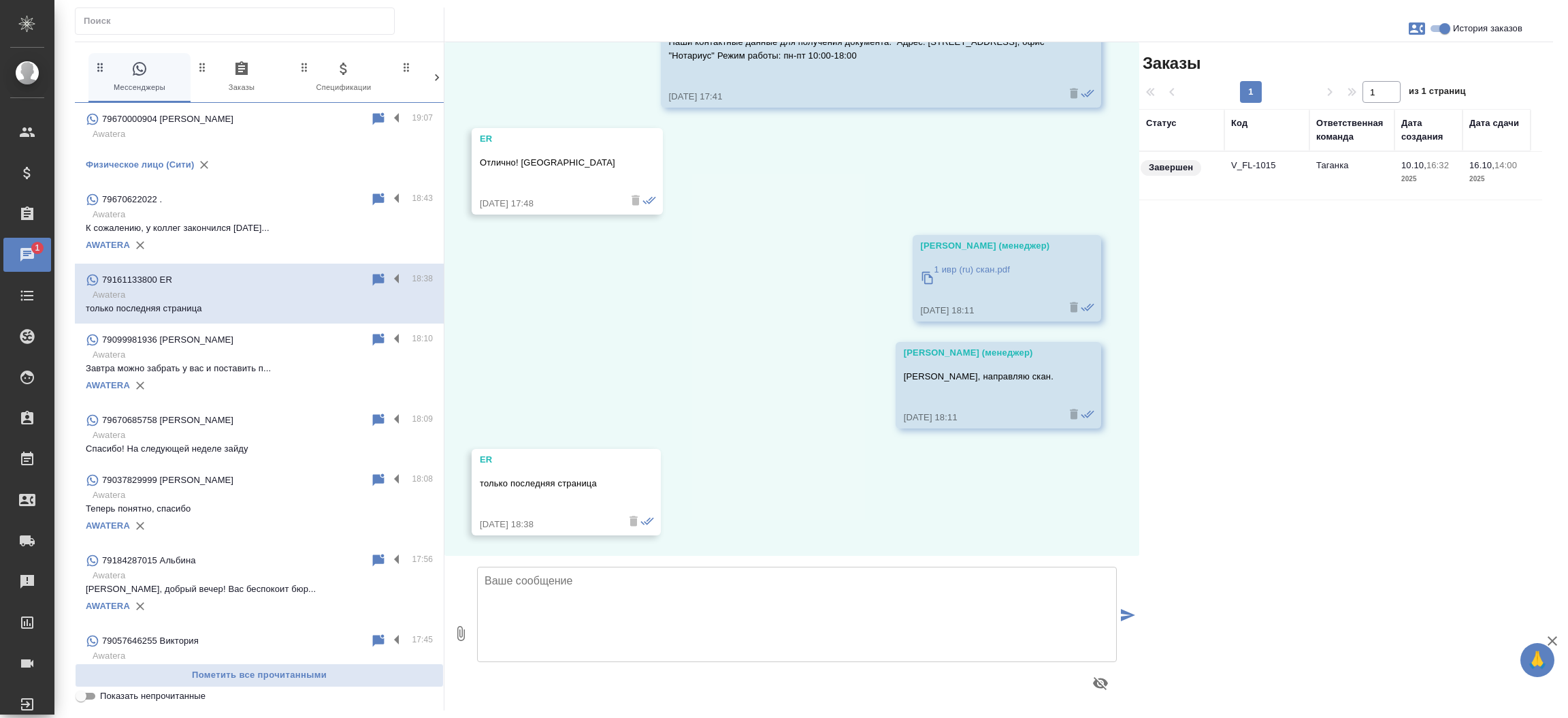
click at [1247, 165] on td "V_FL-1015" at bounding box center [1267, 175] width 85 height 47
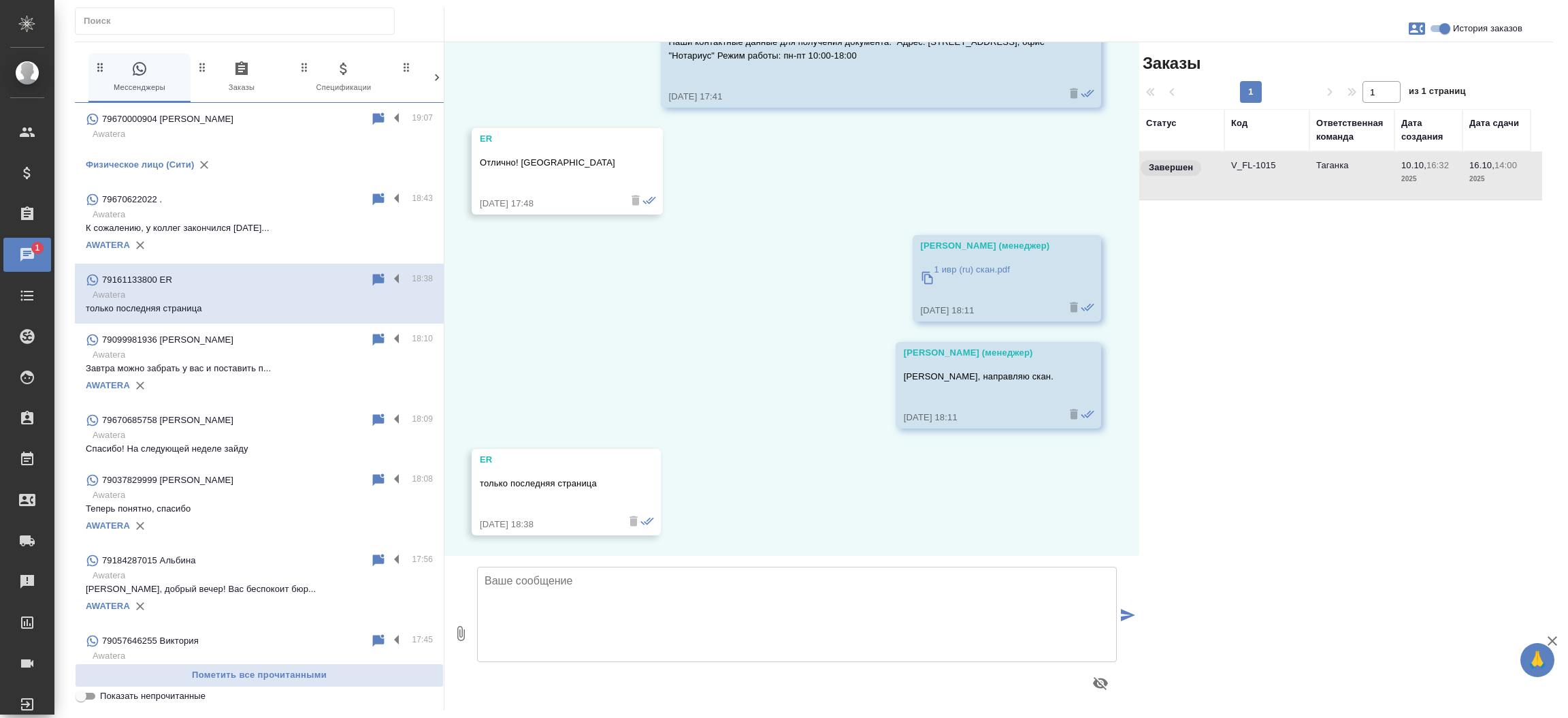
click at [1247, 165] on td "V_FL-1015" at bounding box center [1267, 175] width 85 height 47
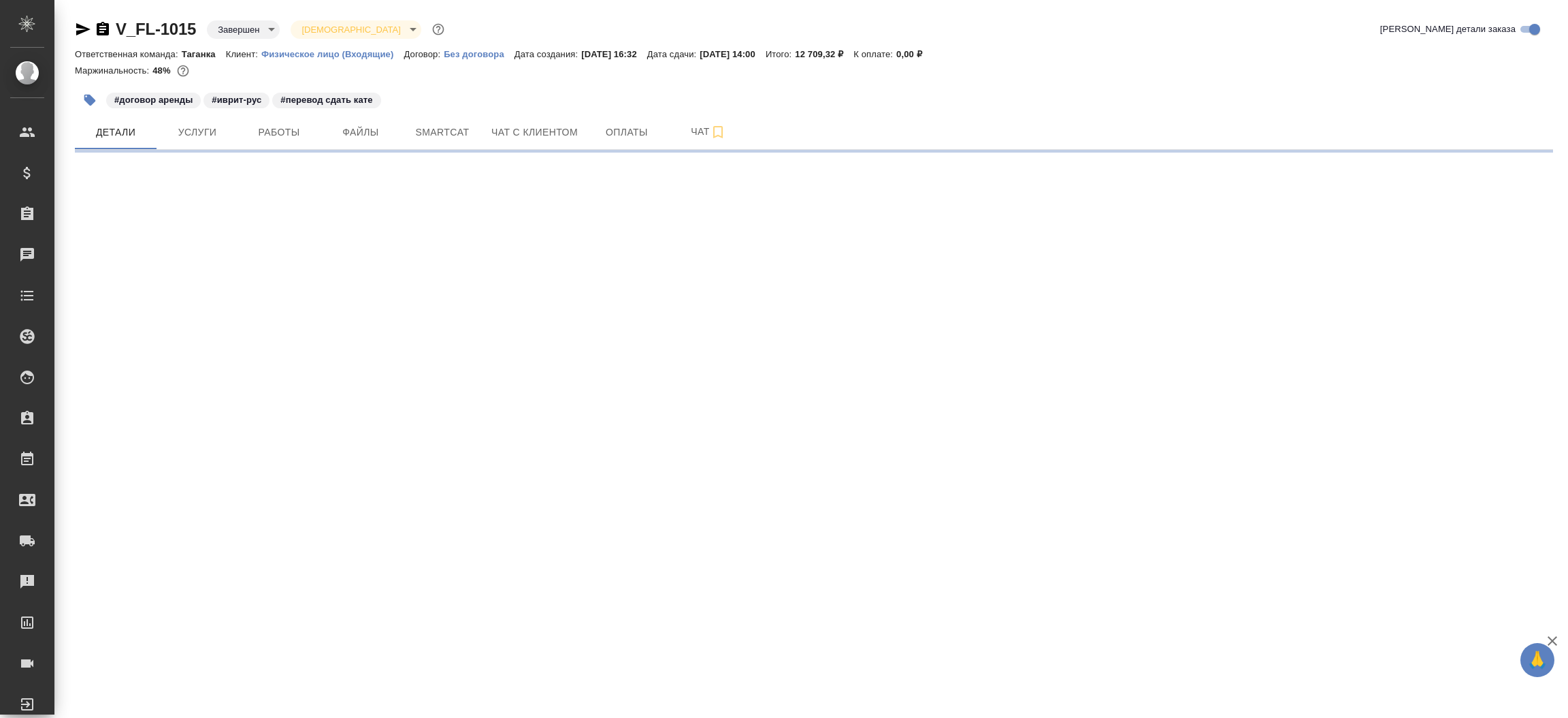
select select "RU"
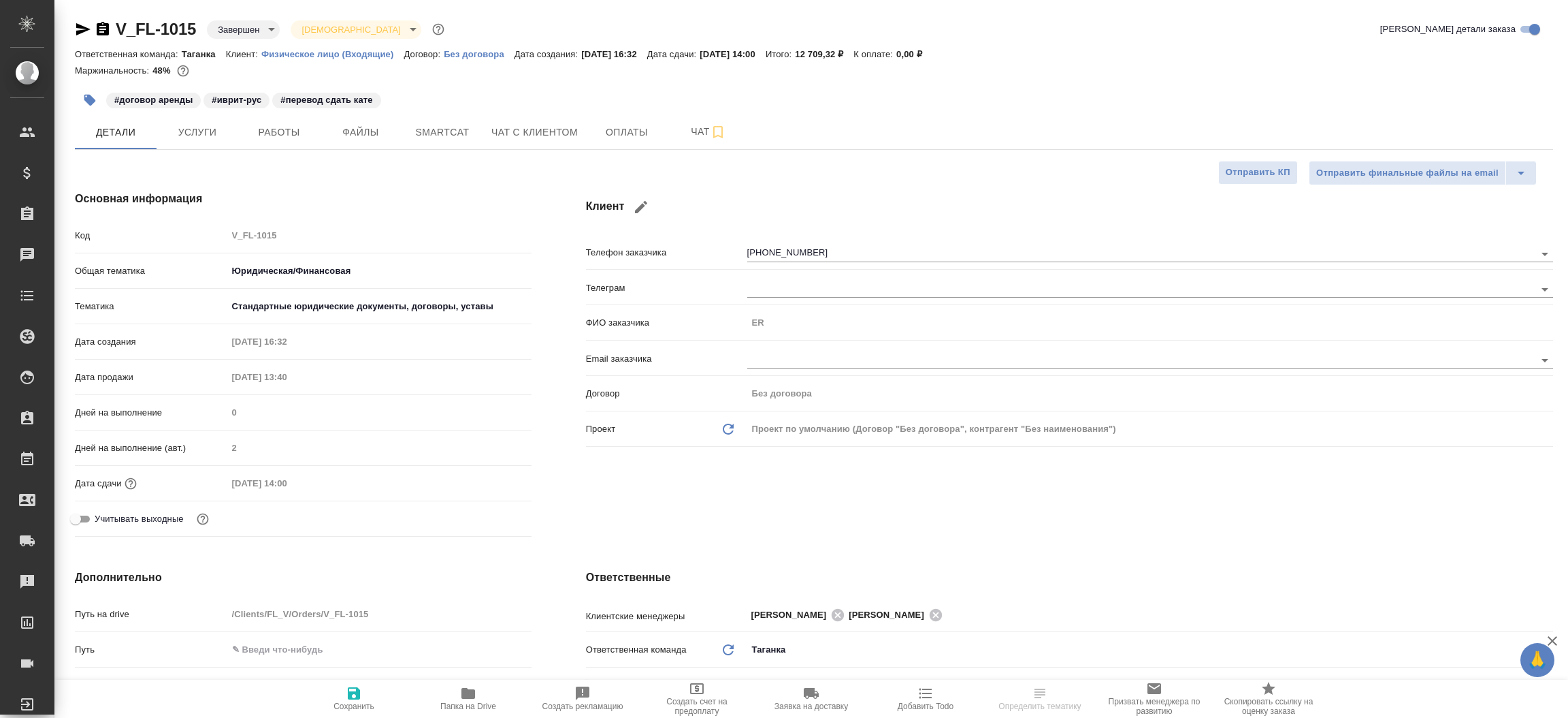
type textarea "x"
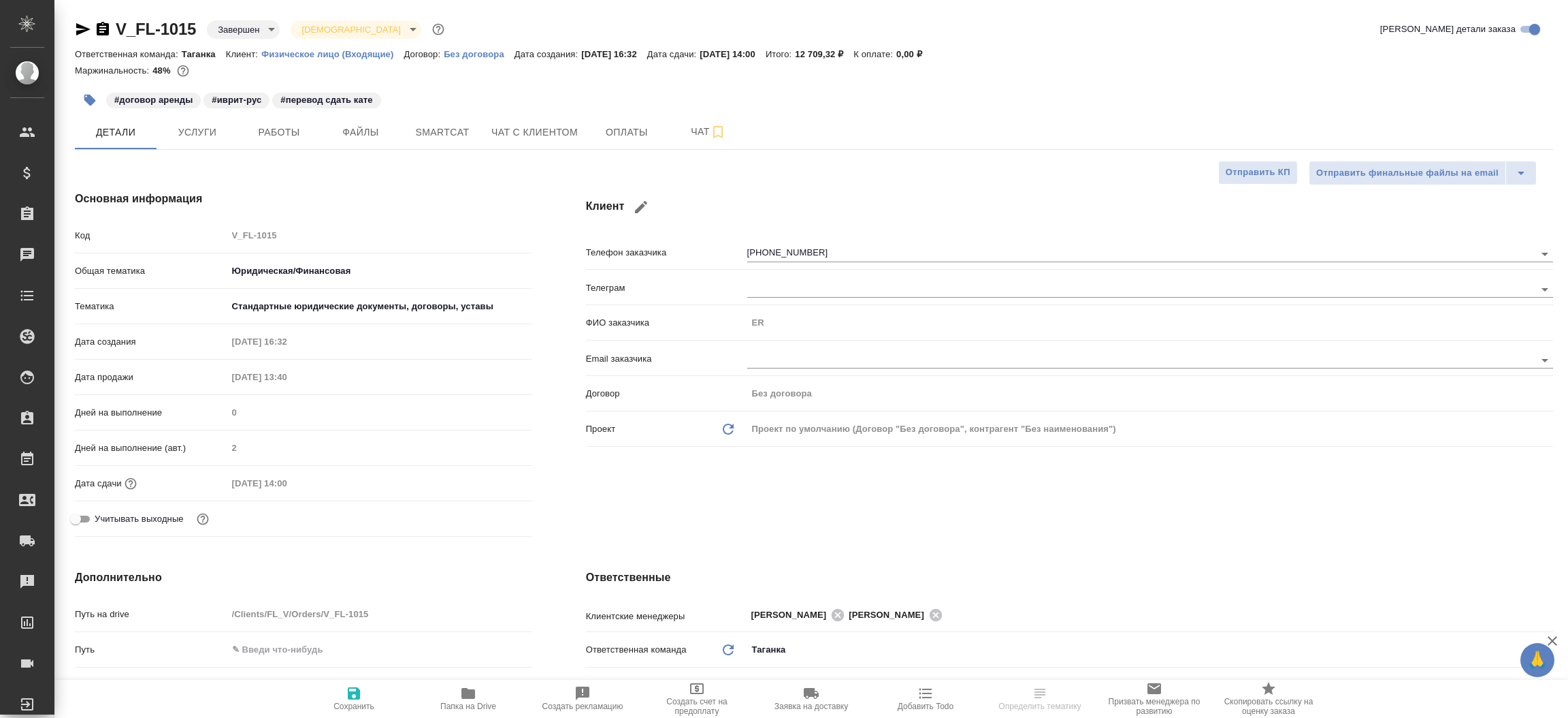
type textarea "x"
click at [81, 32] on icon "button" at bounding box center [83, 29] width 14 height 12
select select "RU"
type textarea "x"
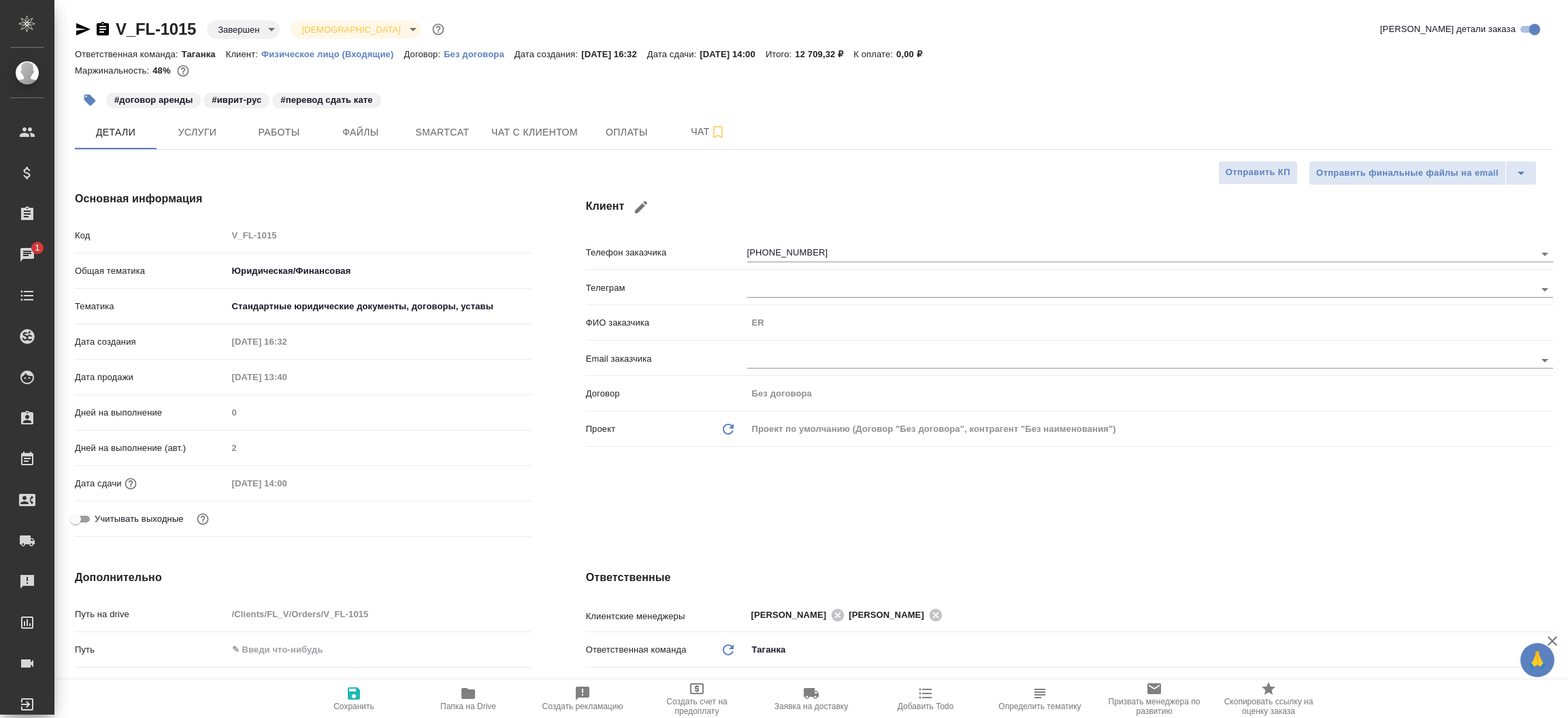
type textarea "x"
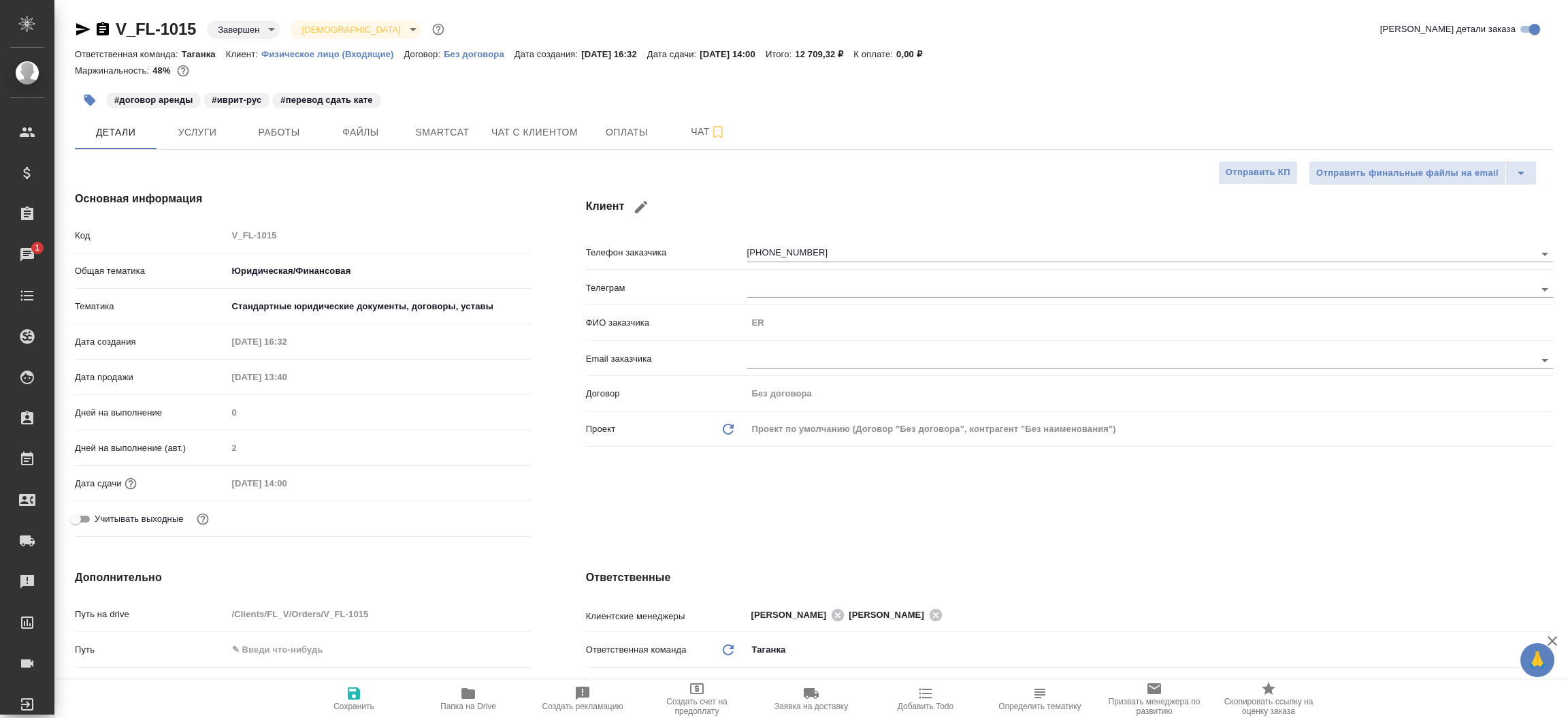
type textarea "x"
